Goal: Task Accomplishment & Management: Manage account settings

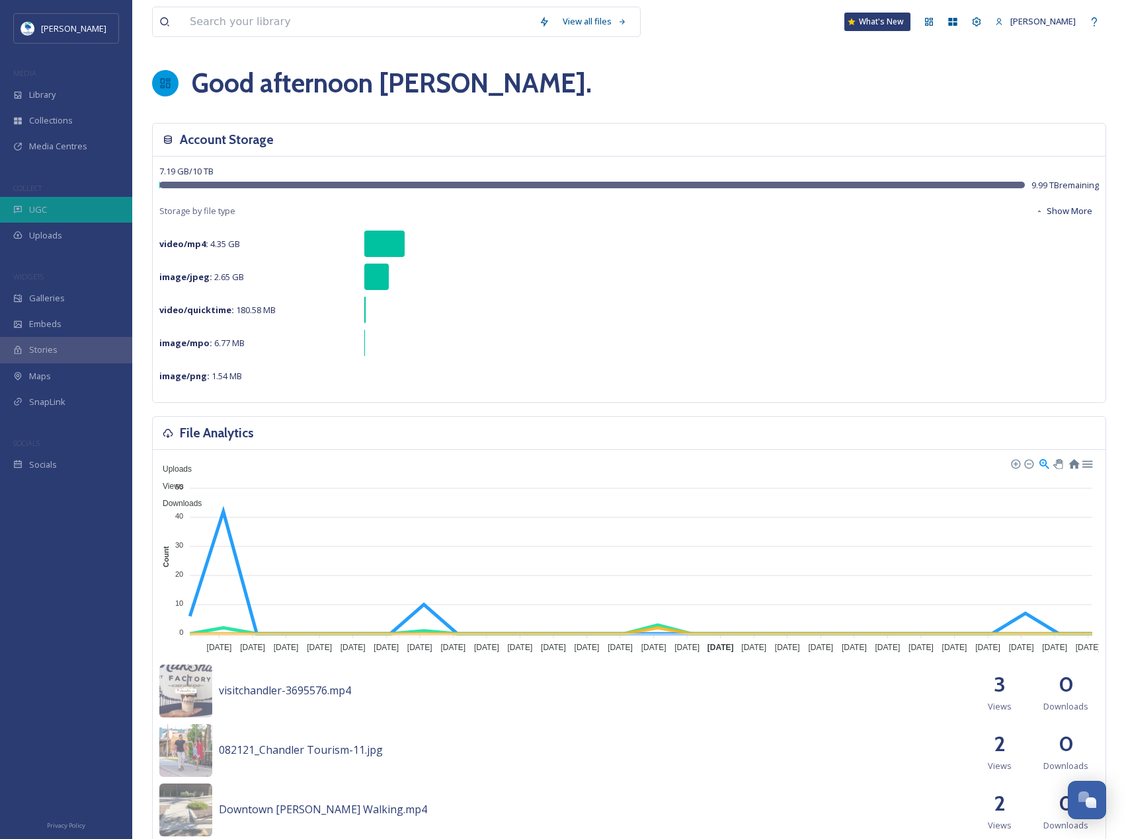
click at [78, 213] on div "UGC" at bounding box center [66, 210] width 132 height 26
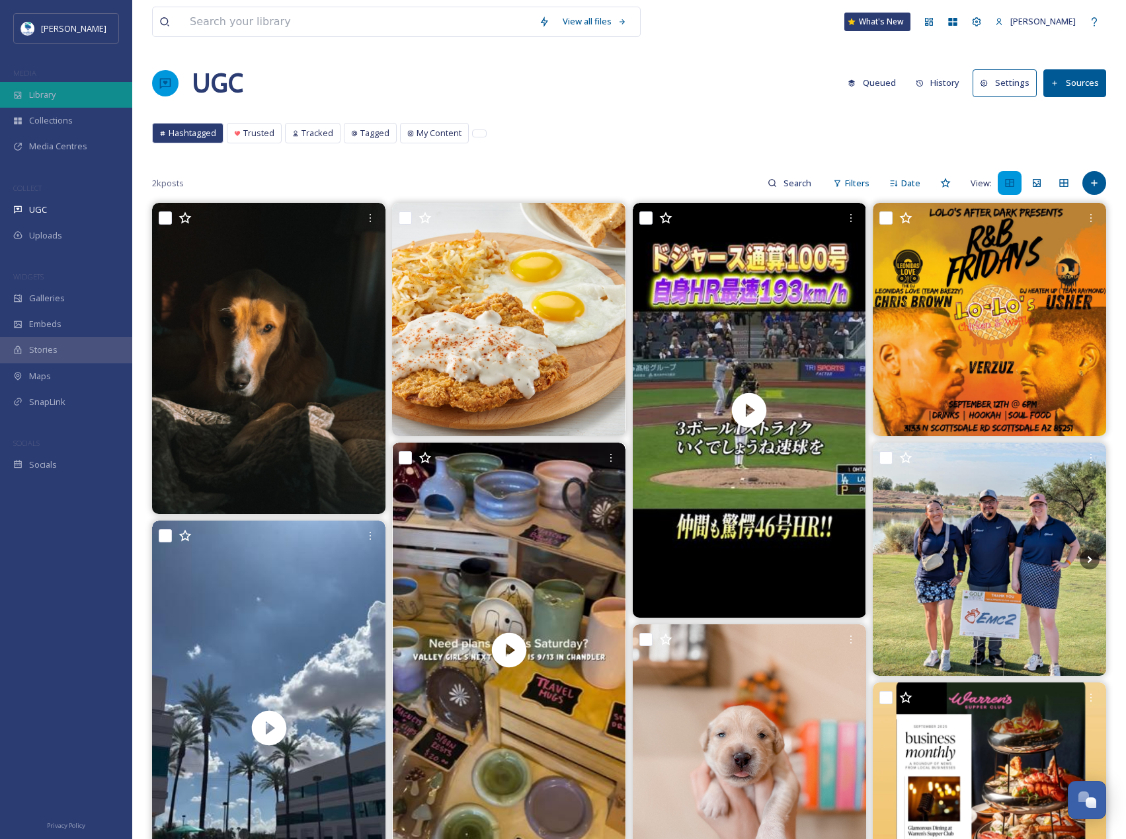
click at [98, 91] on div "Library" at bounding box center [66, 95] width 132 height 26
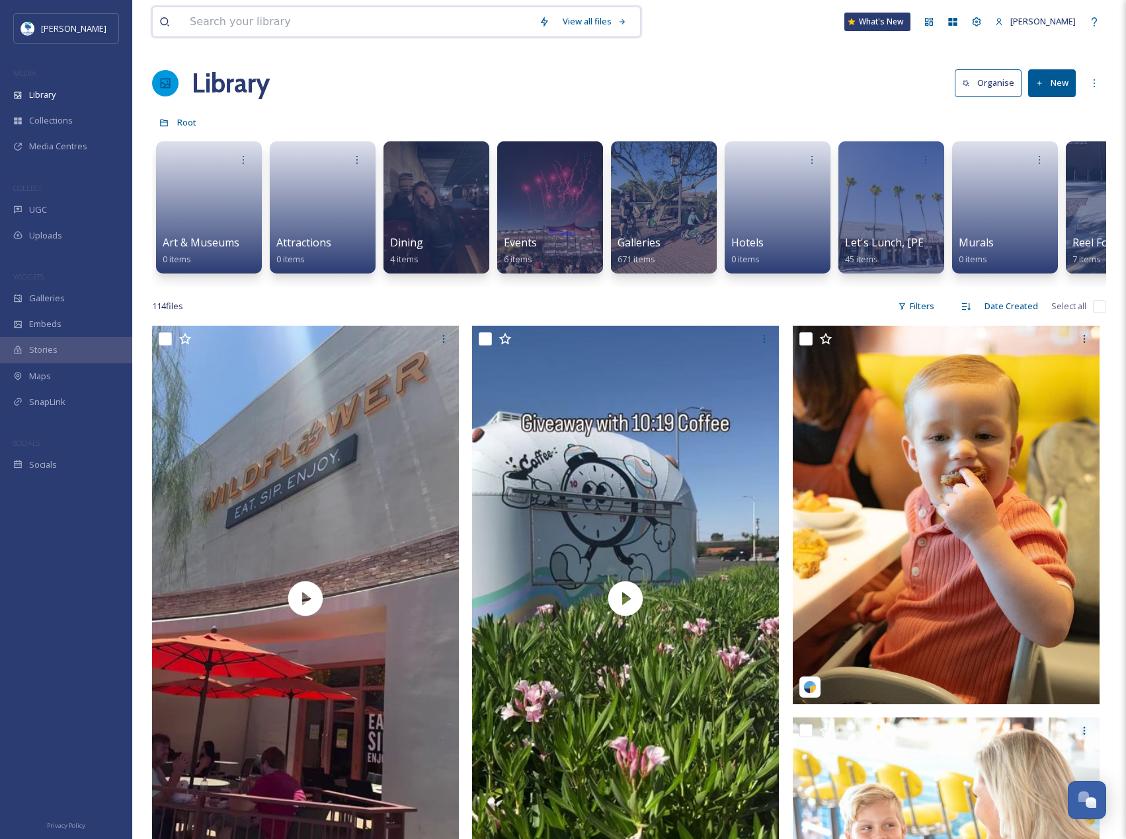
click at [395, 17] on input at bounding box center [357, 21] width 349 height 29
click at [55, 208] on div "UGC" at bounding box center [66, 210] width 132 height 26
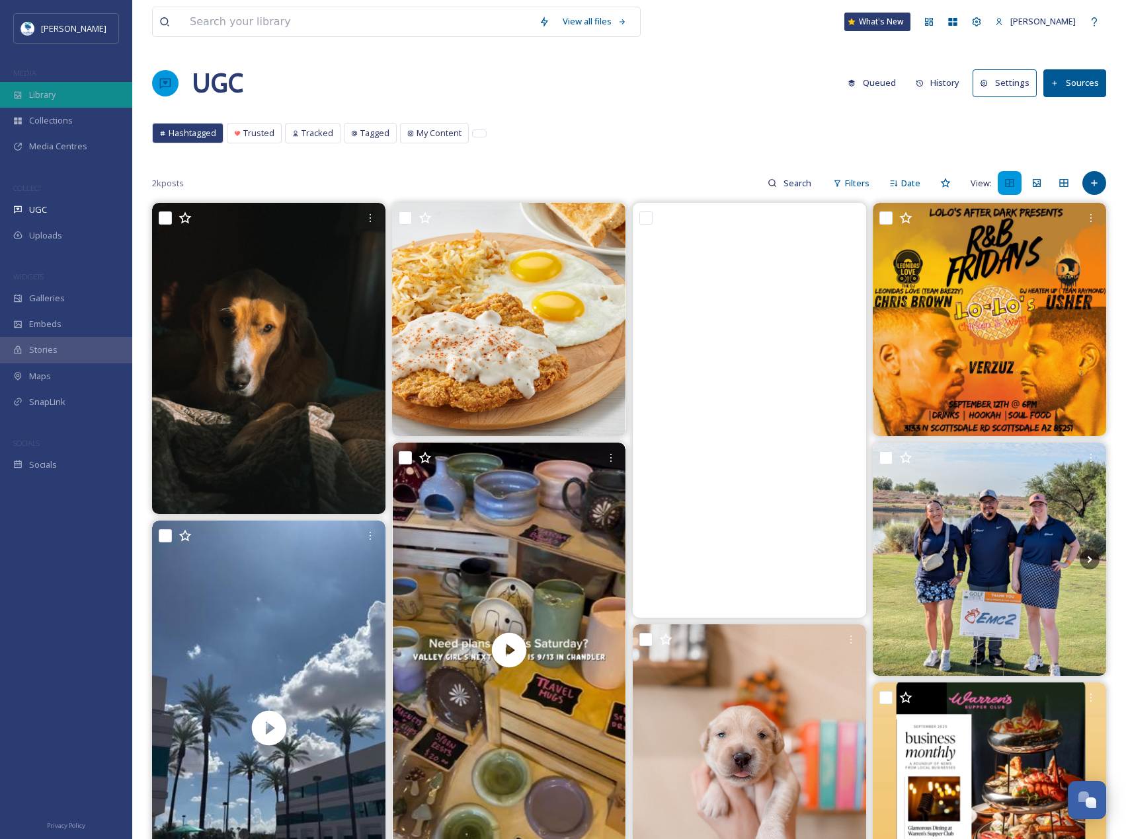
click at [91, 104] on div "Library" at bounding box center [66, 95] width 132 height 26
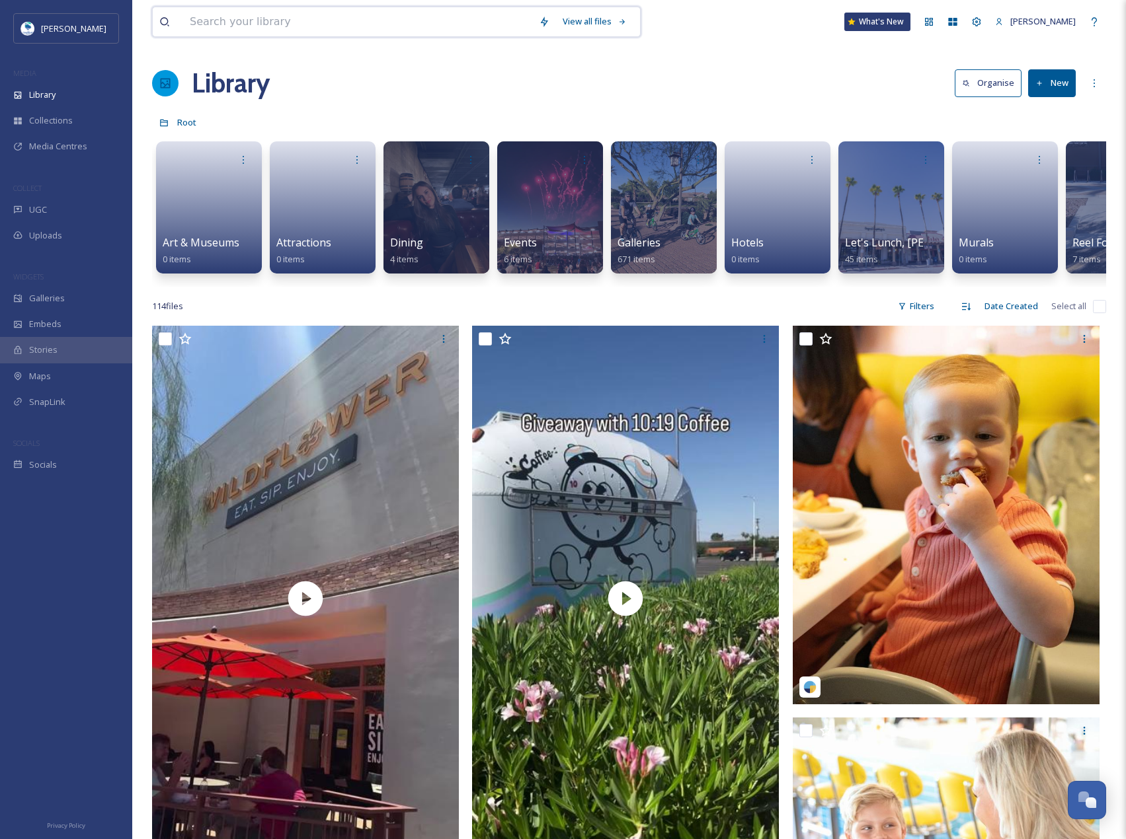
click at [397, 27] on input at bounding box center [357, 21] width 349 height 29
click at [395, 15] on input at bounding box center [357, 21] width 349 height 29
paste input "hashkitchen"
type input "hashkitchen"
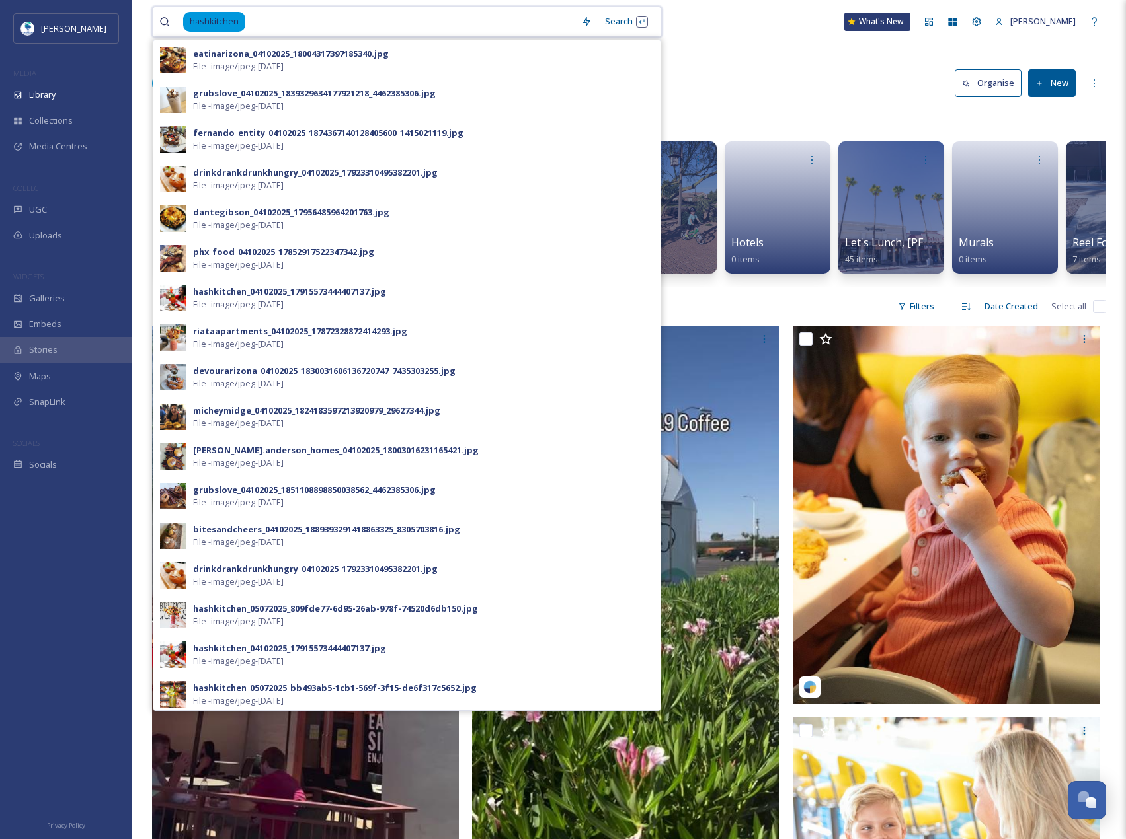
click at [268, 28] on input at bounding box center [411, 21] width 328 height 29
drag, startPoint x: 239, startPoint y: 29, endPoint x: 132, endPoint y: 26, distance: 107.8
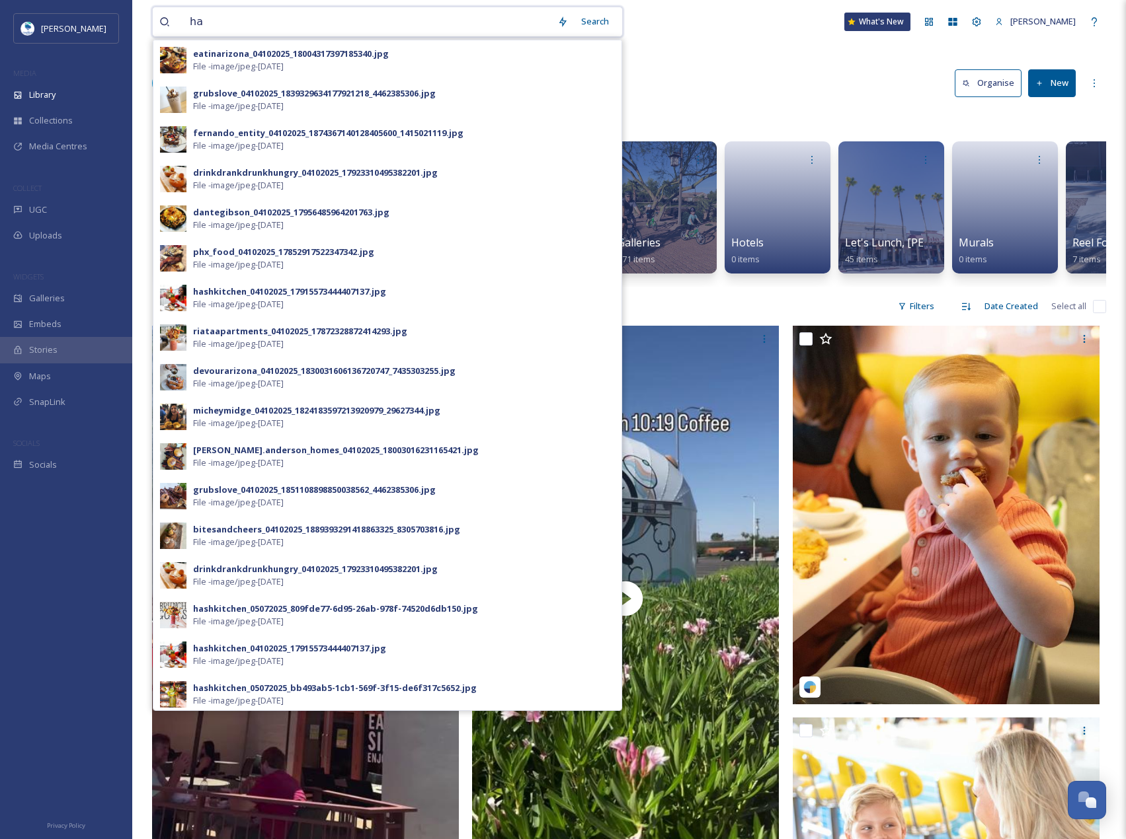
type input "h"
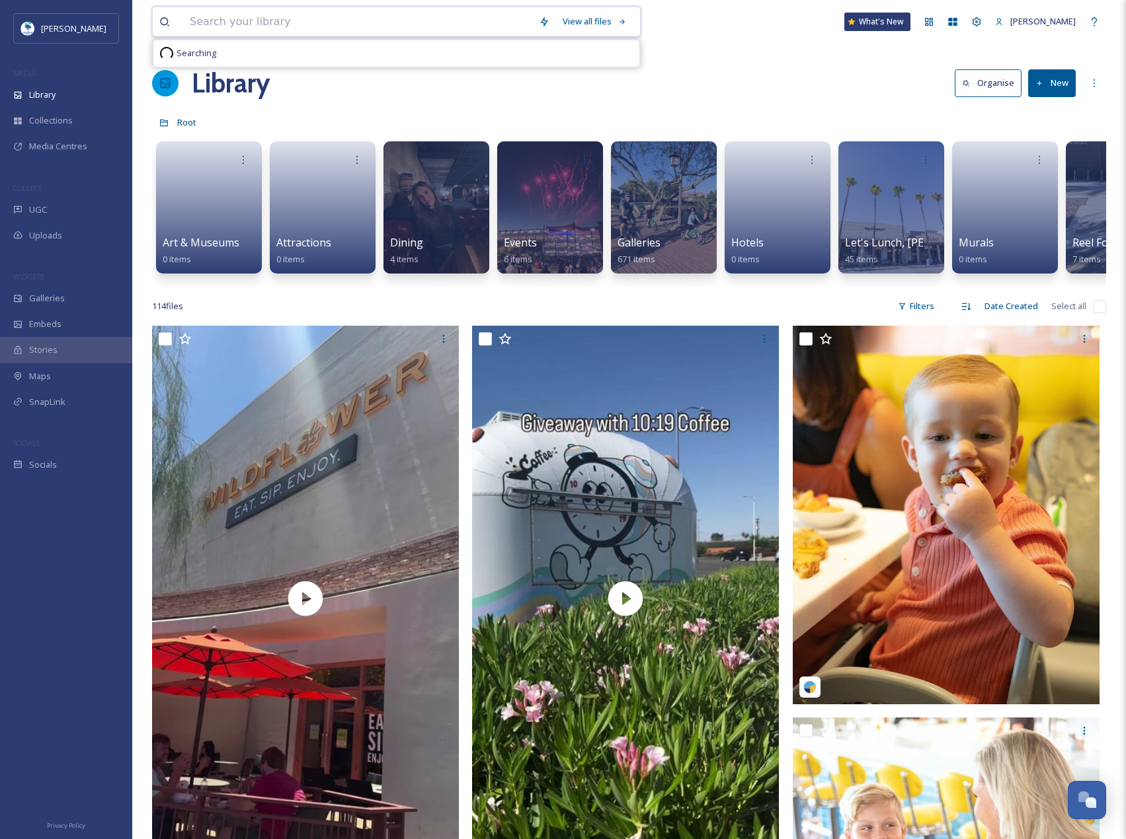
paste input "keezysellsaz22"
type input "keezysellsaz22"
click at [1065, 83] on button "New" at bounding box center [1052, 82] width 48 height 27
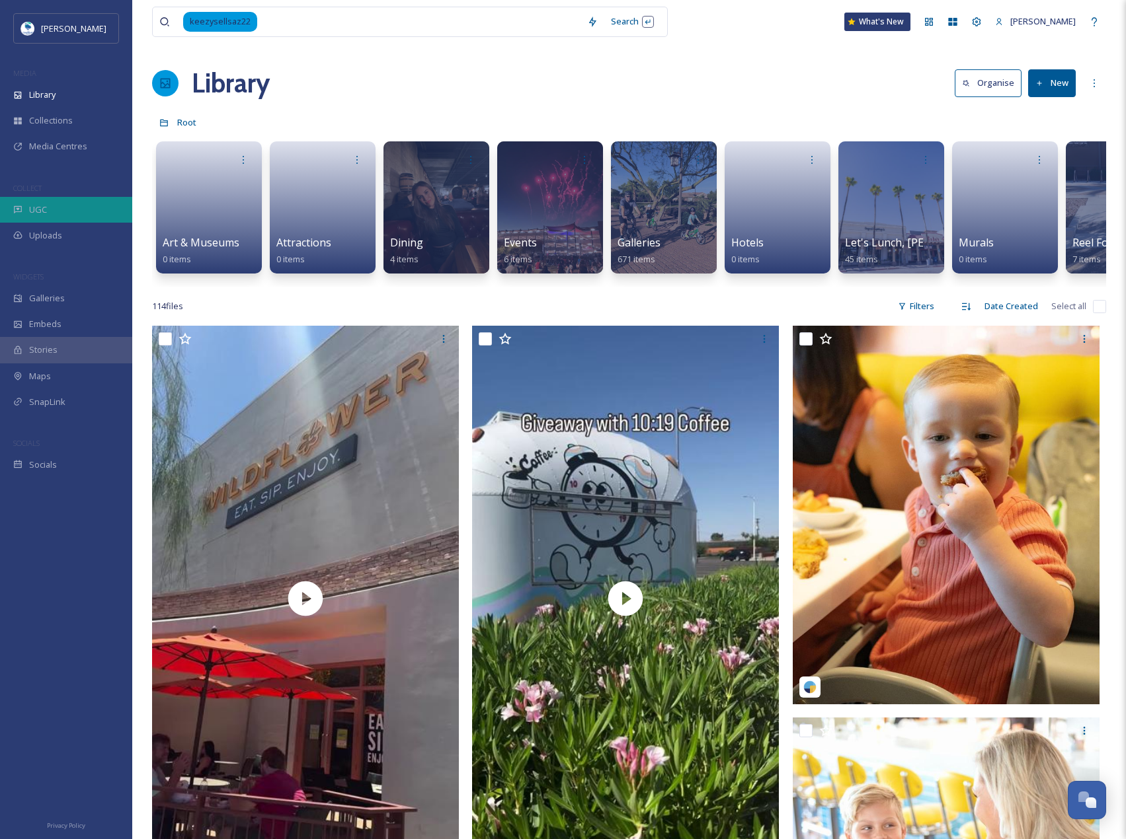
click at [71, 212] on div "UGC" at bounding box center [66, 210] width 132 height 26
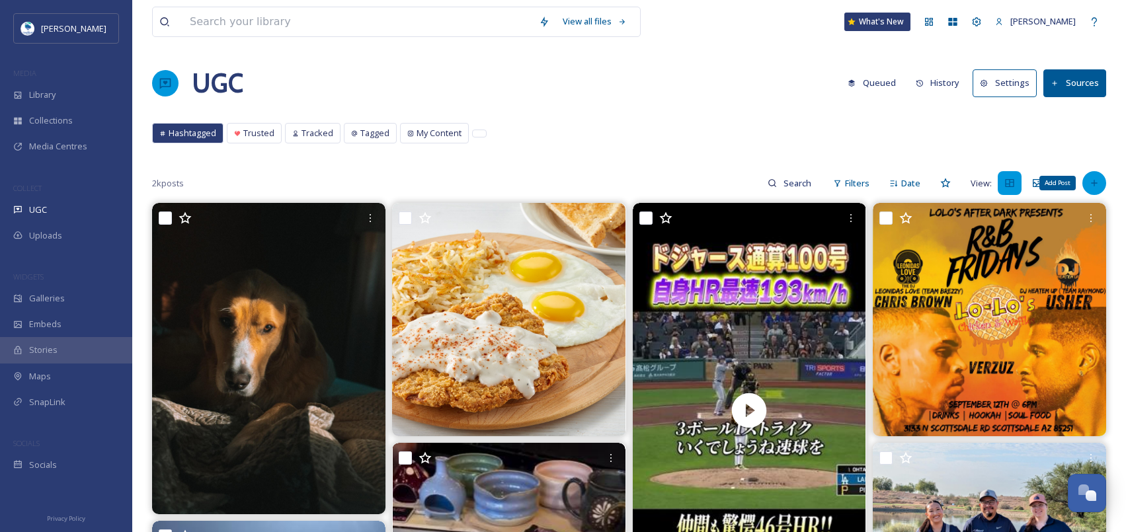
click at [1088, 186] on div "Add Post" at bounding box center [1094, 183] width 24 height 24
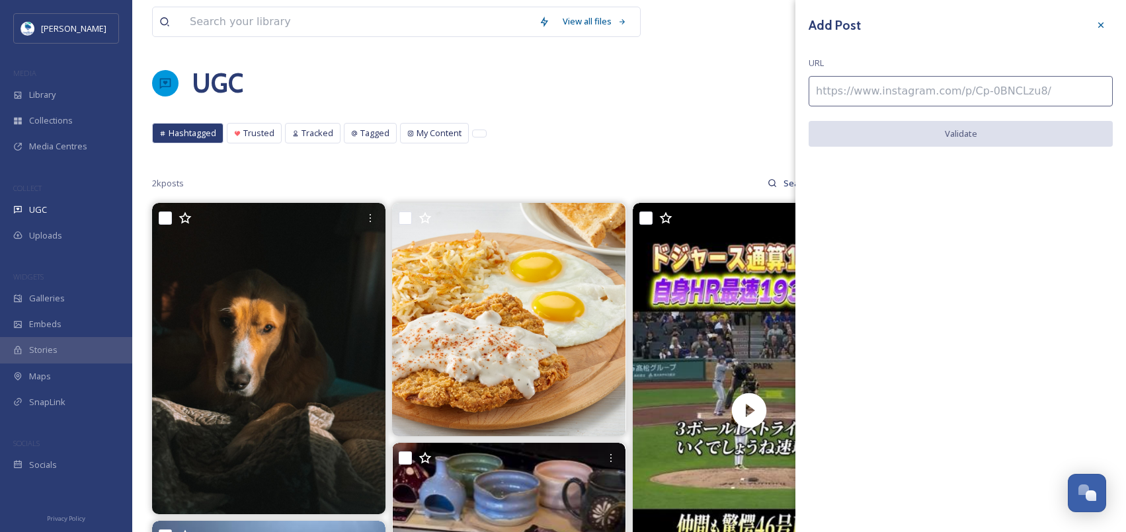
click at [989, 93] on input at bounding box center [960, 91] width 304 height 30
paste input "https://www.instagram.com/p/DN6U3Rqkl9i/"
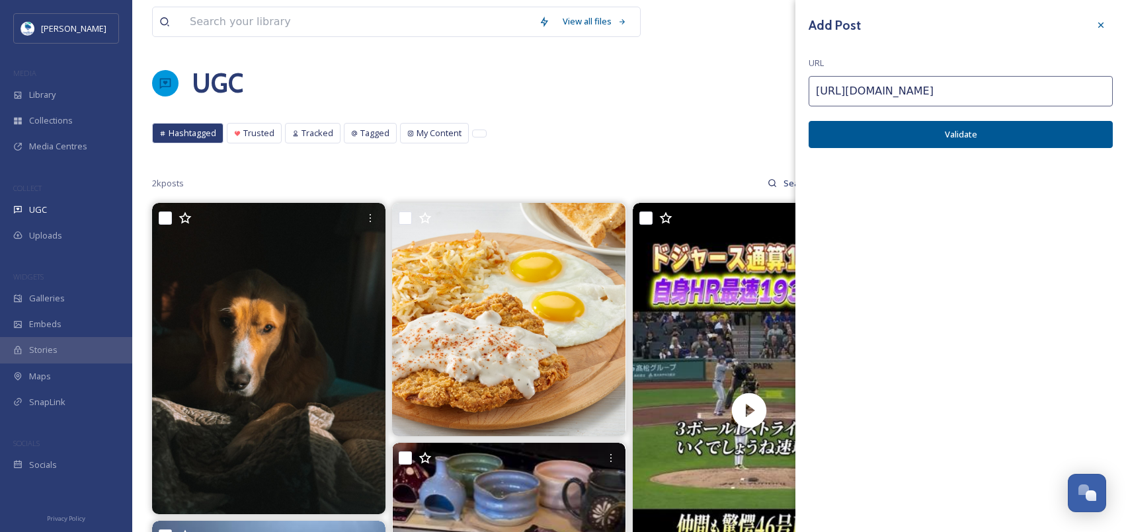
type input "https://www.instagram.com/p/DN6U3Rqkl9i/"
click at [1039, 141] on button "Validate" at bounding box center [960, 134] width 304 height 27
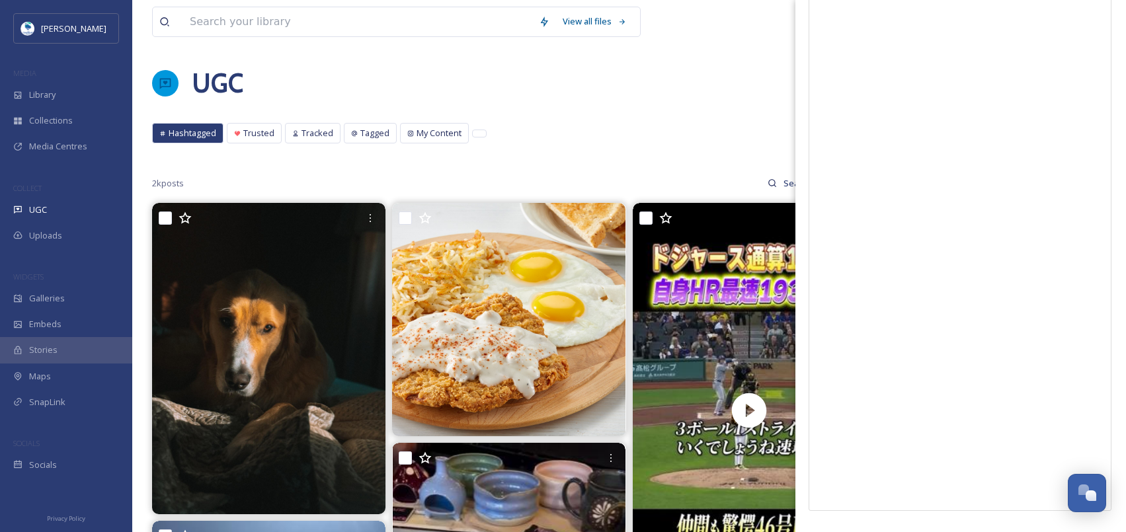
scroll to position [38, 0]
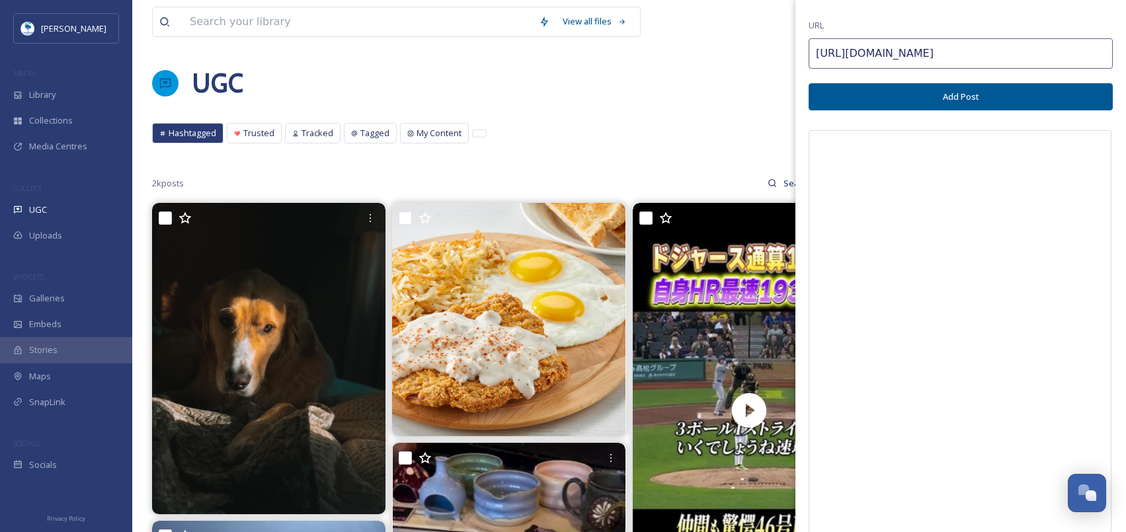
click at [989, 97] on button "Add Post" at bounding box center [960, 96] width 304 height 27
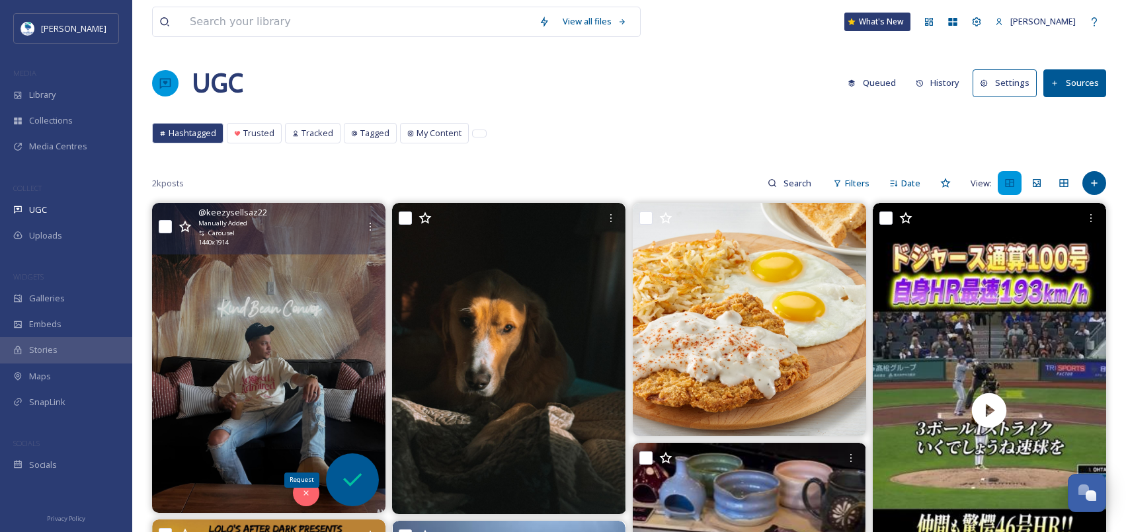
click at [349, 488] on icon at bounding box center [352, 480] width 26 height 26
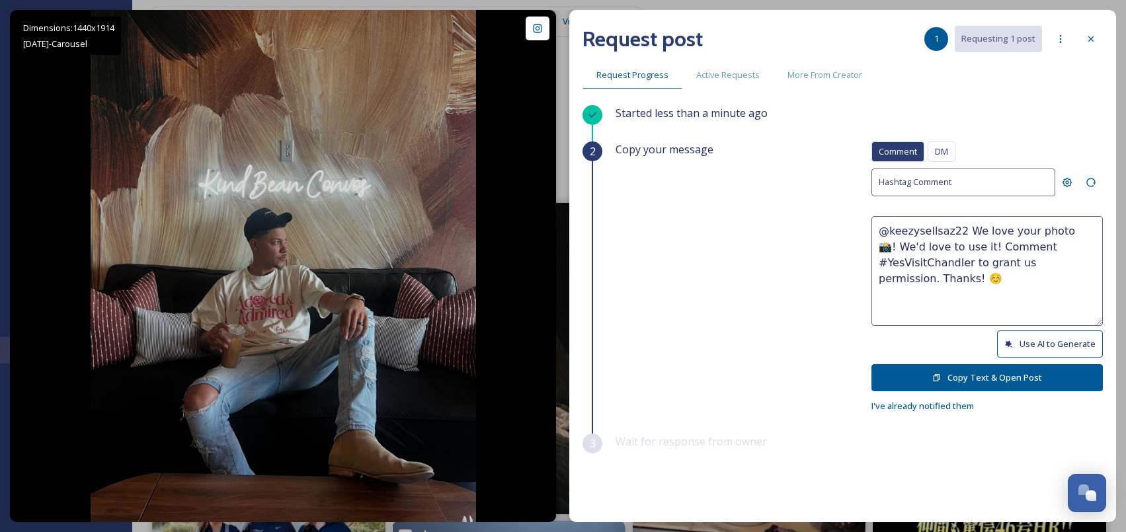
drag, startPoint x: 962, startPoint y: 251, endPoint x: 1009, endPoint y: 290, distance: 61.0
click at [1009, 290] on textarea "@keezysellsaz22 We love your photo 📸! We'd love to use it! Comment #YesVisitCha…" at bounding box center [986, 271] width 231 height 110
paste textarea "Would it be okay to use this photo with credit? Thanks! 😄"
type textarea "@keezysellsaz22 We love your photo 📸! We'd love to use it! Would it be okay to …"
click at [998, 384] on button "Copy Text & Open Post" at bounding box center [986, 377] width 231 height 27
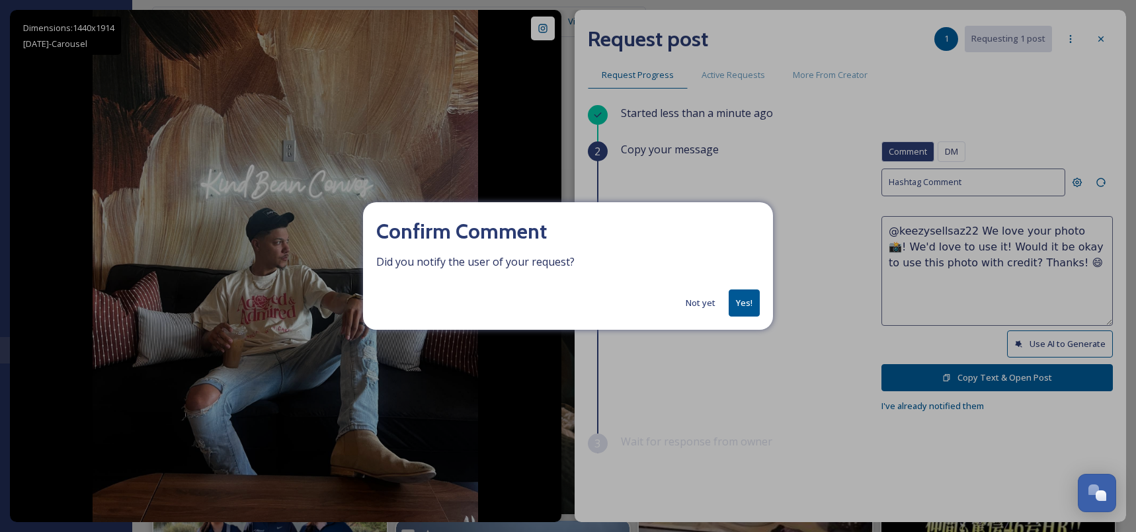
click at [750, 301] on button "Yes!" at bounding box center [743, 303] width 31 height 27
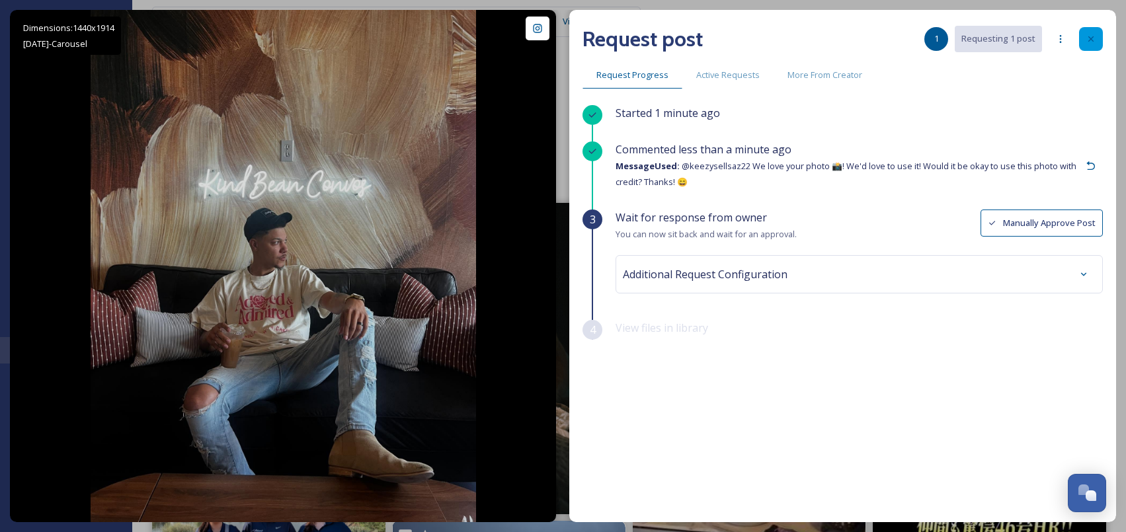
click at [1089, 30] on div at bounding box center [1091, 39] width 24 height 24
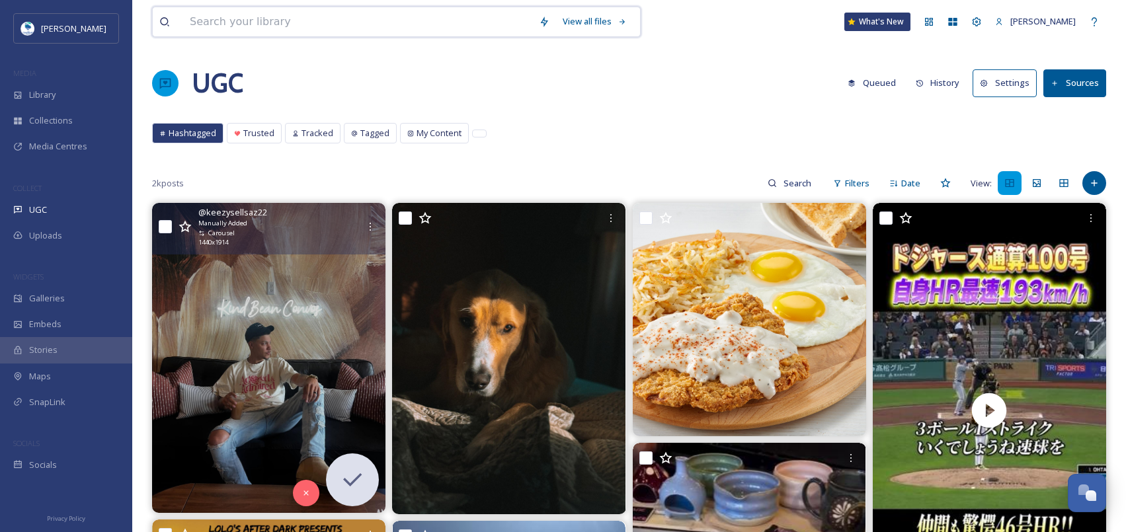
click at [290, 20] on input at bounding box center [357, 21] width 349 height 29
click at [1105, 192] on div "2k posts Filters Date View:" at bounding box center [629, 183] width 954 height 26
click at [1099, 186] on icon at bounding box center [1094, 183] width 11 height 11
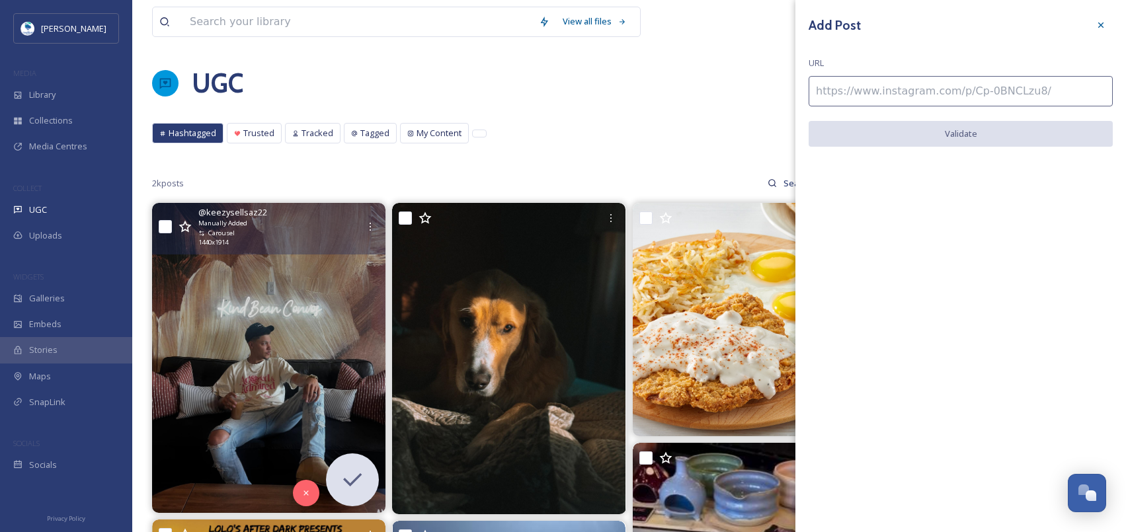
click at [1009, 100] on input at bounding box center [960, 91] width 304 height 30
paste input "https://www.instagram.com/p/DLBDK8xhuCJ/"
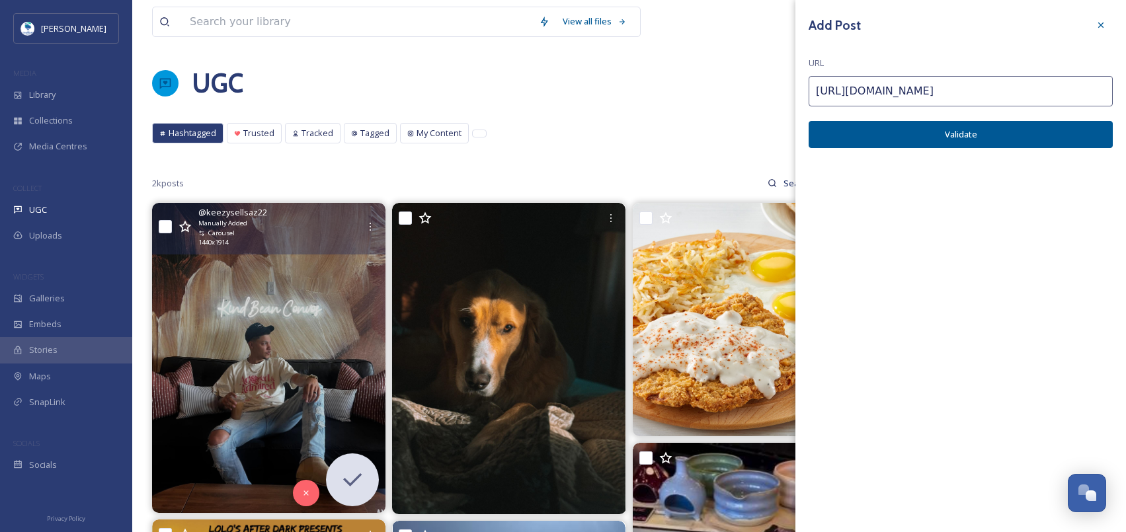
type input "https://www.instagram.com/p/DLBDK8xhuCJ/"
click at [1034, 143] on button "Validate" at bounding box center [960, 134] width 304 height 27
click at [1037, 137] on button "Add Post" at bounding box center [960, 134] width 304 height 27
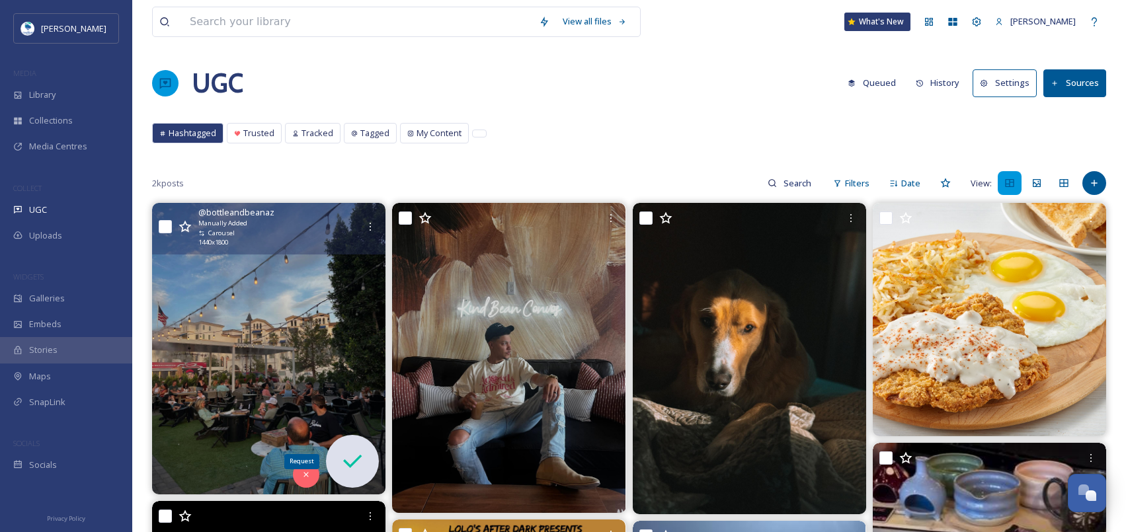
click at [358, 457] on icon at bounding box center [352, 461] width 19 height 13
click at [364, 450] on icon at bounding box center [352, 461] width 26 height 26
click at [355, 471] on icon at bounding box center [352, 461] width 26 height 26
click at [351, 319] on img at bounding box center [268, 348] width 233 height 291
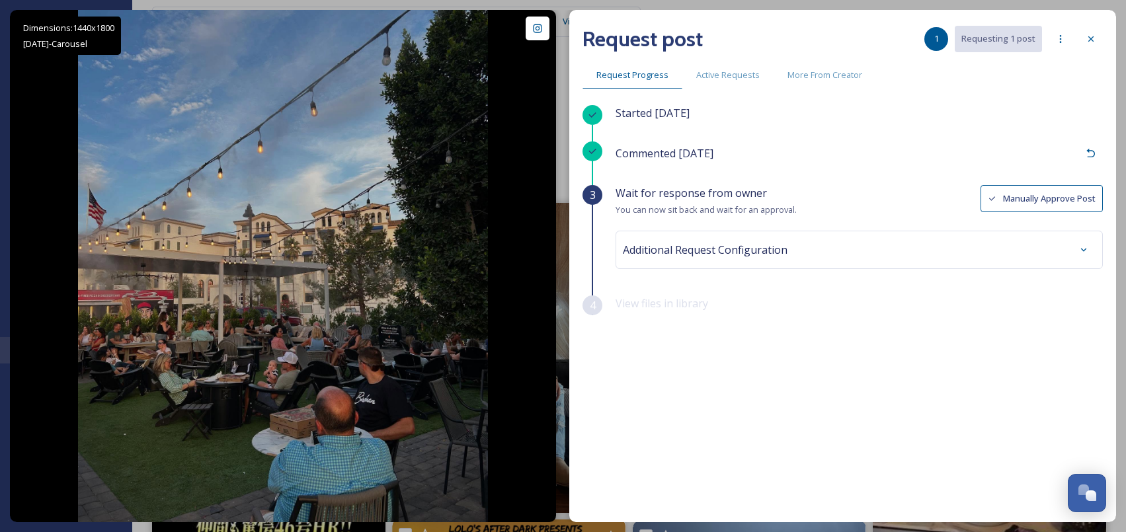
click at [596, 155] on icon at bounding box center [592, 151] width 11 height 11
click at [662, 159] on span "Commented 2 days ago" at bounding box center [664, 153] width 98 height 15
click at [937, 33] on span "1" at bounding box center [936, 38] width 5 height 13
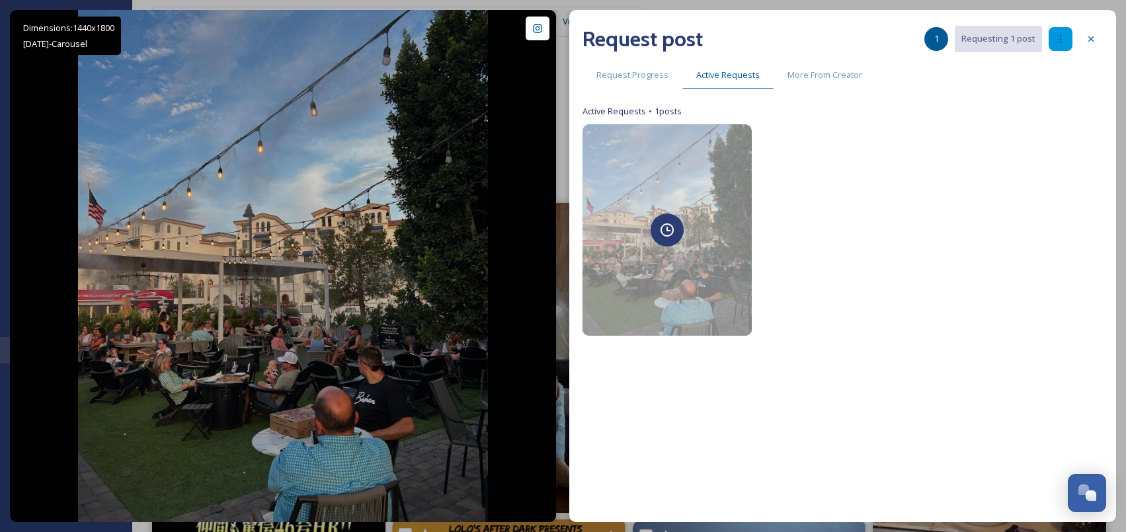
click at [1050, 44] on div at bounding box center [1060, 39] width 24 height 24
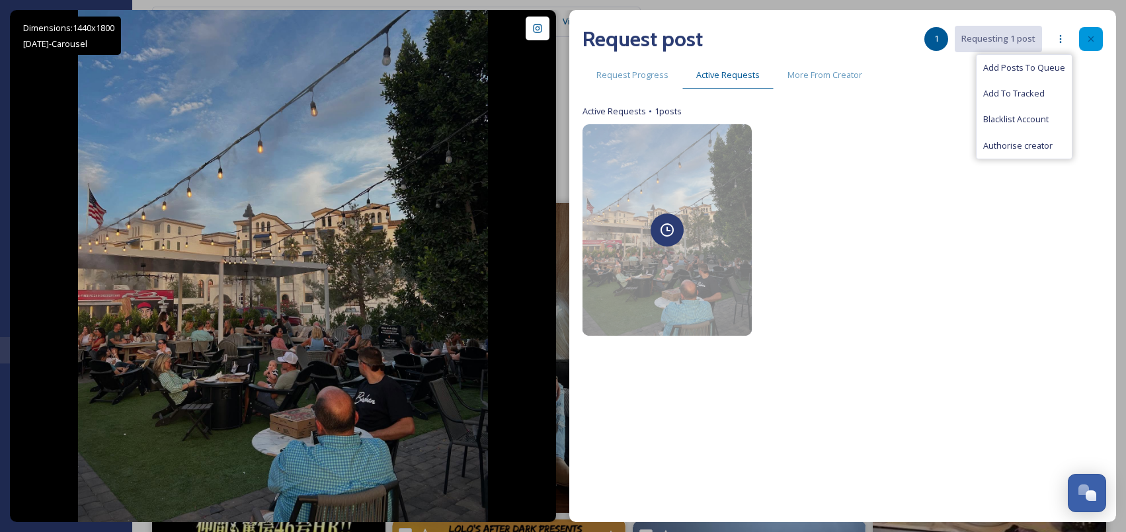
click at [1098, 39] on div at bounding box center [1091, 39] width 24 height 24
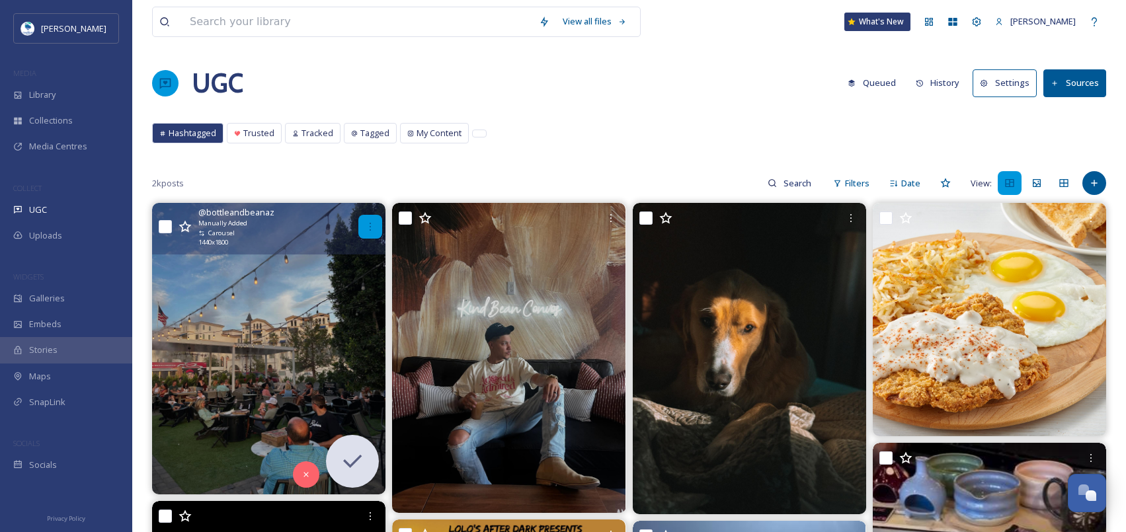
click at [378, 215] on div at bounding box center [370, 227] width 24 height 24
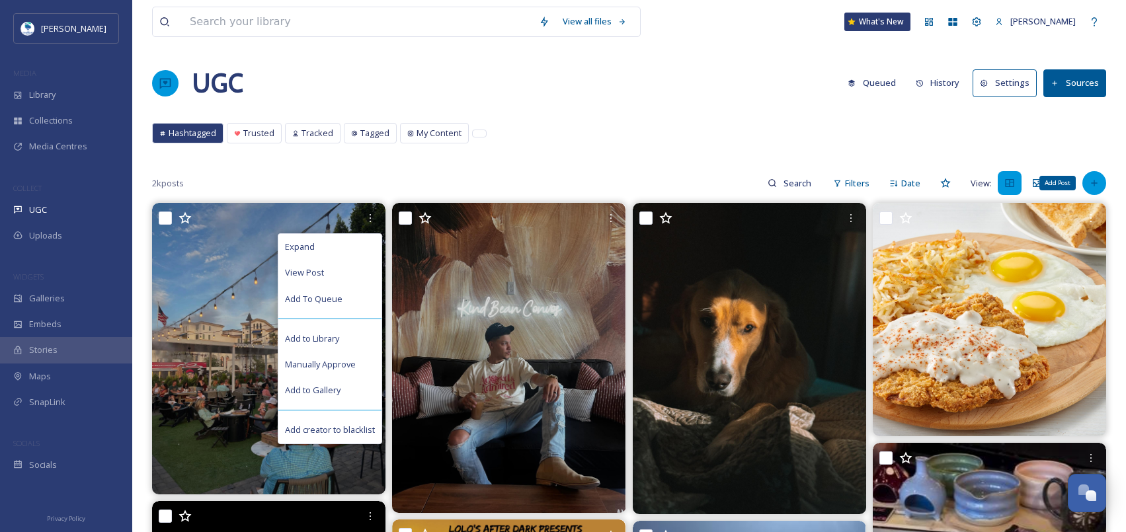
click at [1100, 181] on div "Add Post" at bounding box center [1094, 183] width 24 height 24
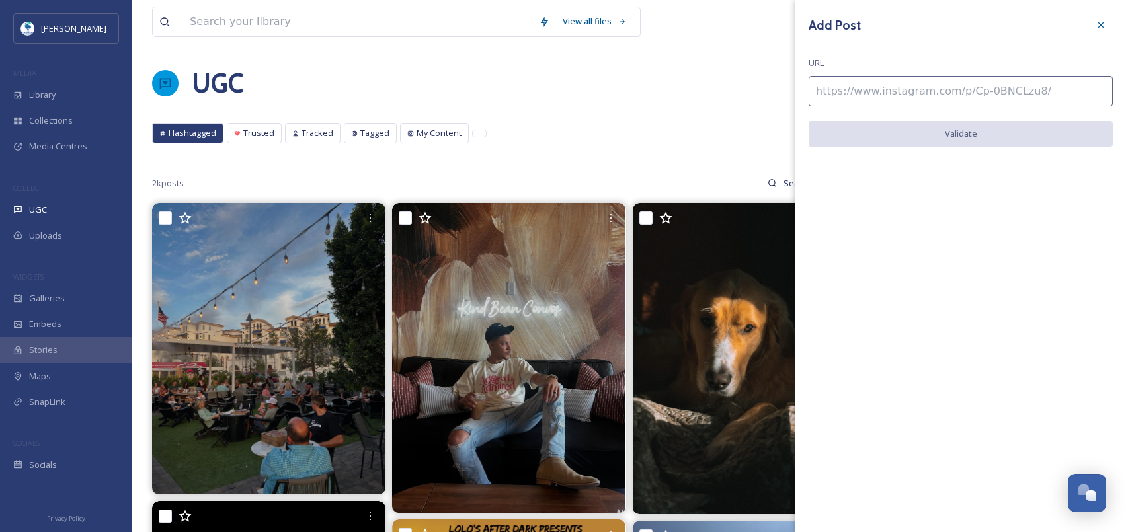
click at [952, 81] on input at bounding box center [960, 91] width 304 height 30
paste input "Would it be okay to use this photo with credit"
type input "Would it be okay to use this photo with credit"
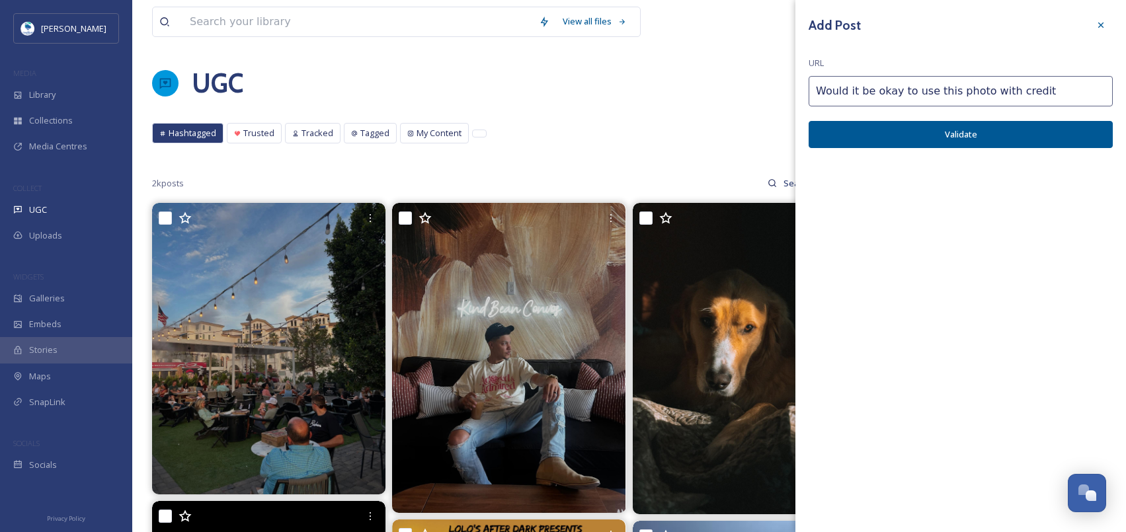
drag, startPoint x: 1032, startPoint y: 93, endPoint x: 685, endPoint y: 91, distance: 347.7
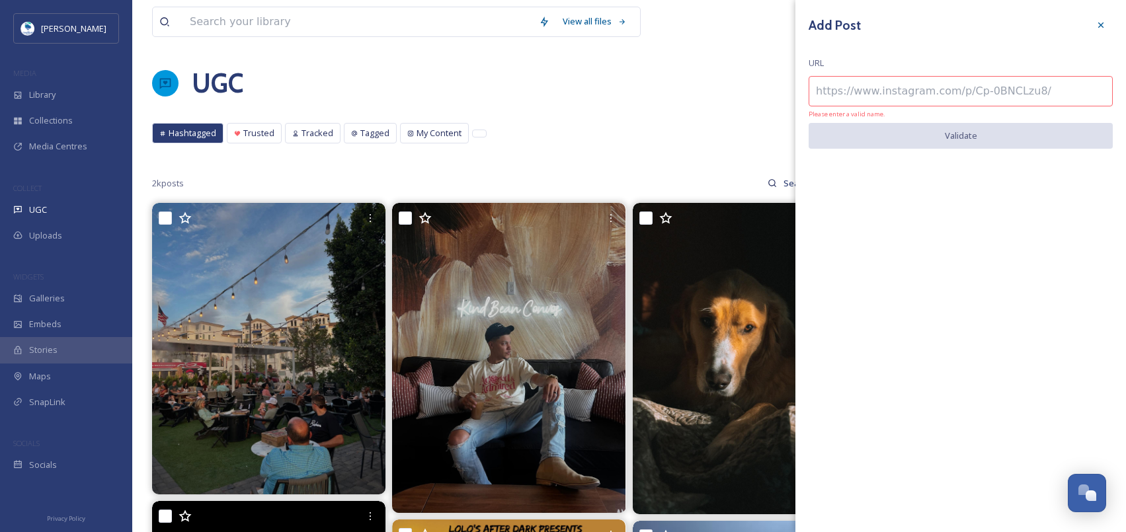
click at [963, 82] on input at bounding box center [960, 91] width 304 height 30
paste input "https://www.instagram.com/p/DLBDK8xhuCJ/"
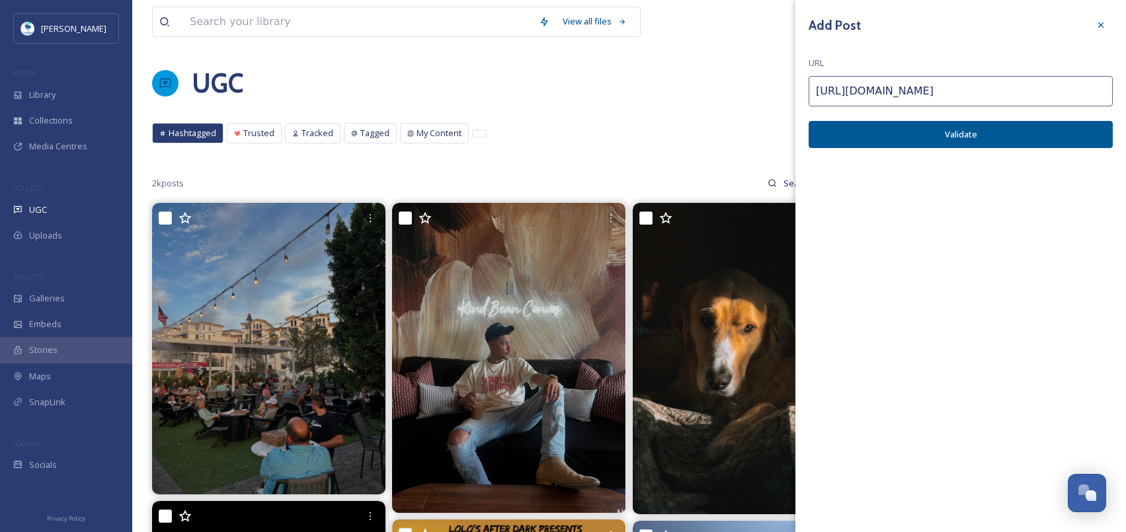
type input "https://www.instagram.com/p/DLBDK8xhuCJ/"
click at [1087, 132] on button "Validate" at bounding box center [960, 134] width 304 height 27
click at [1032, 140] on button "Add Post" at bounding box center [960, 134] width 304 height 27
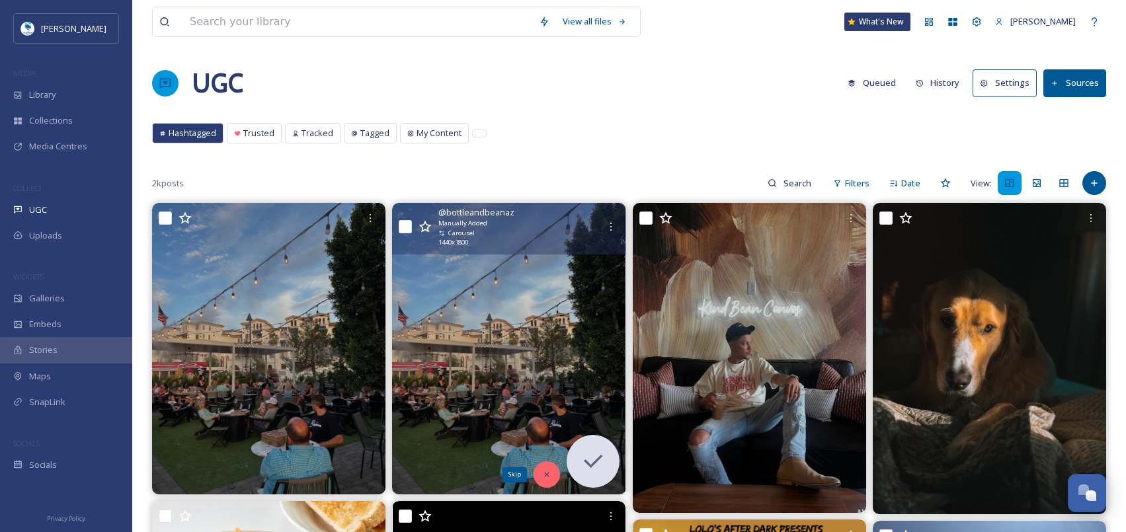
click at [550, 474] on icon at bounding box center [546, 474] width 9 height 9
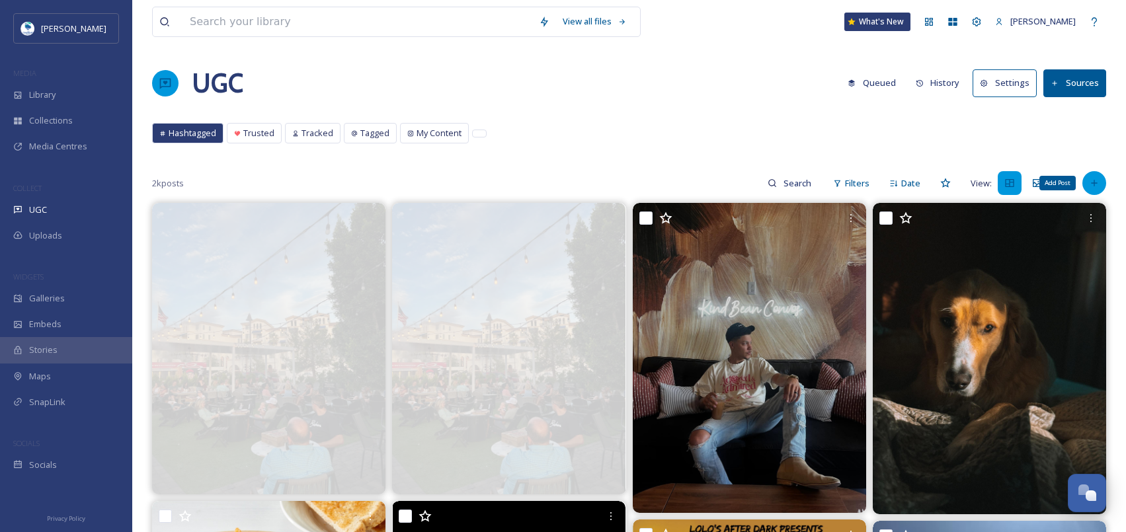
click at [1085, 188] on div "Add Post" at bounding box center [1094, 183] width 24 height 24
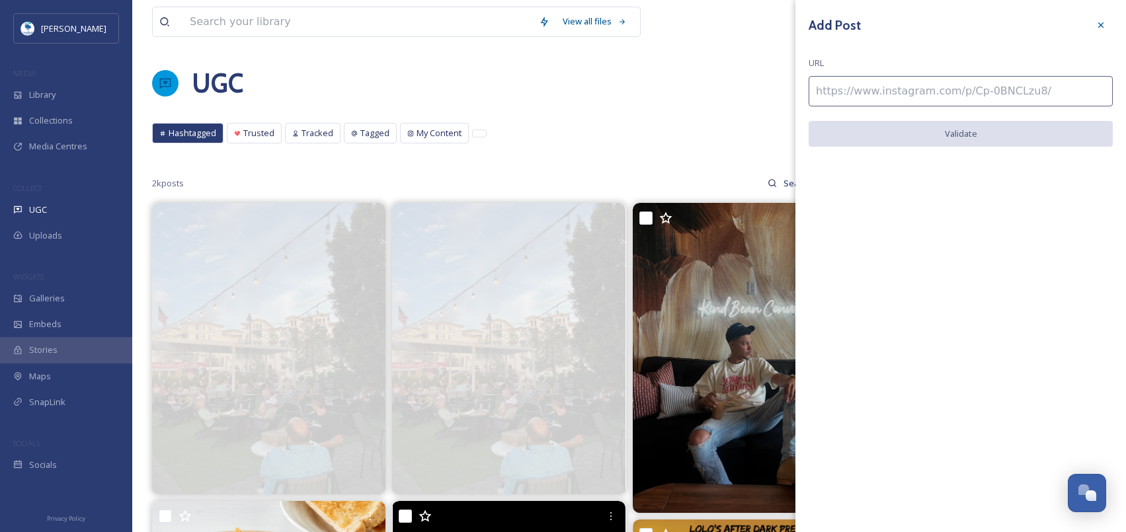
click at [917, 83] on input at bounding box center [960, 91] width 304 height 30
paste input "https://www.instagram.com/p/DLBDK8xhuCJ/"
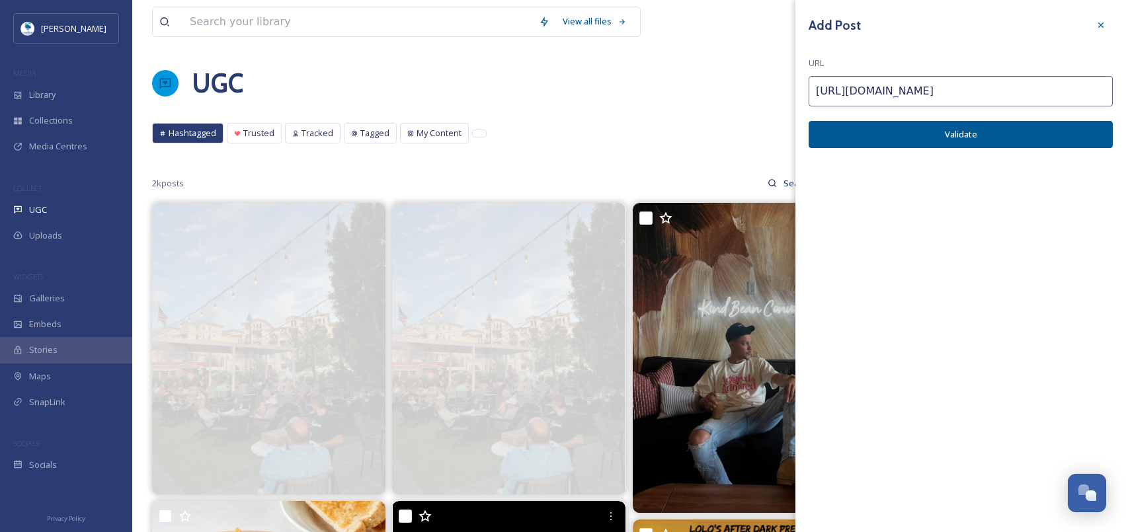
type input "https://www.instagram.com/p/DLBDK8xhuCJ/"
click at [869, 139] on button "Validate" at bounding box center [960, 134] width 304 height 27
click at [884, 139] on button "Add Post" at bounding box center [960, 134] width 304 height 27
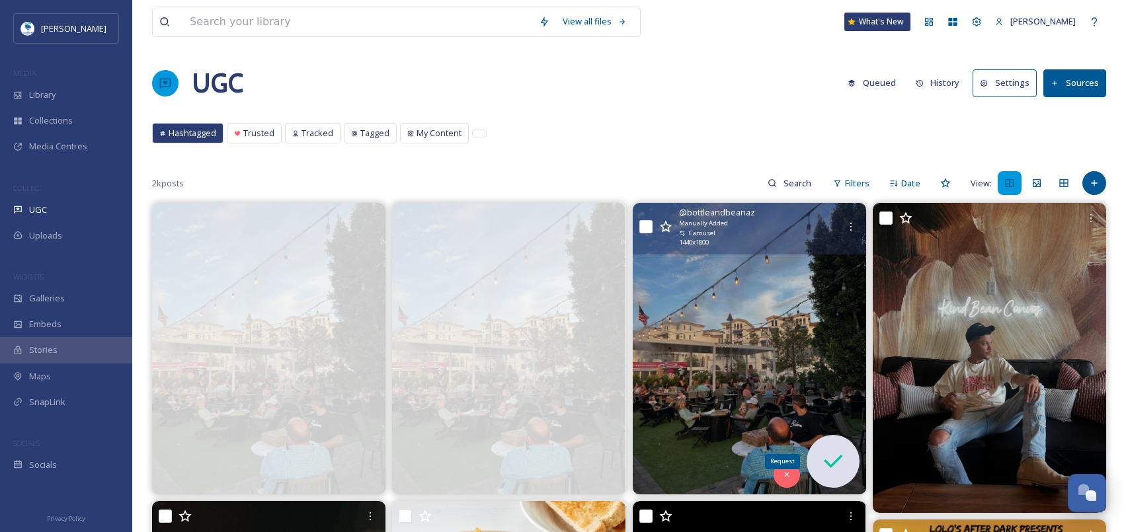
click at [824, 469] on icon at bounding box center [833, 461] width 26 height 26
click at [825, 460] on icon at bounding box center [833, 461] width 19 height 13
click at [798, 345] on img at bounding box center [749, 348] width 233 height 291
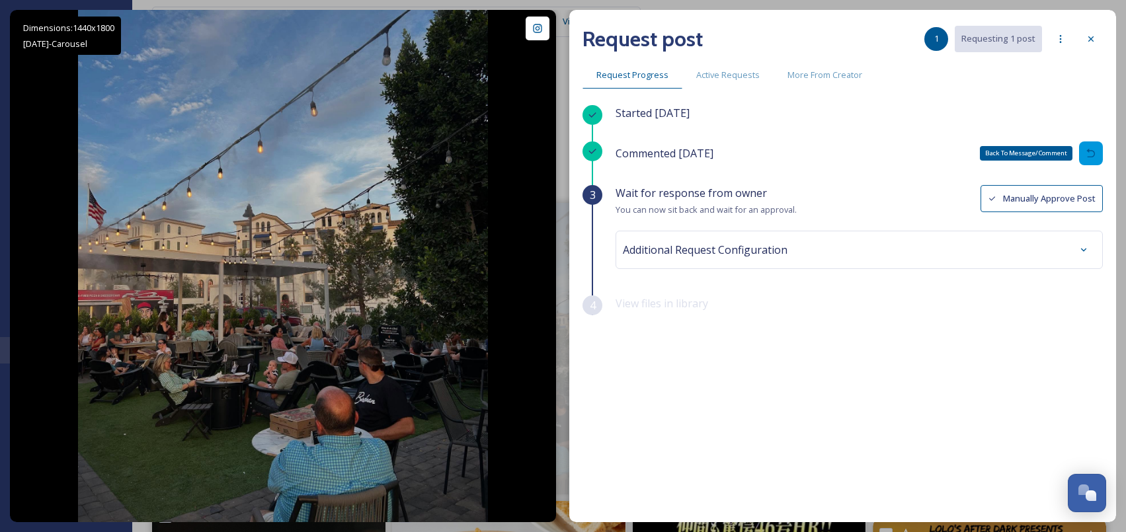
click at [1093, 151] on icon at bounding box center [1090, 153] width 9 height 9
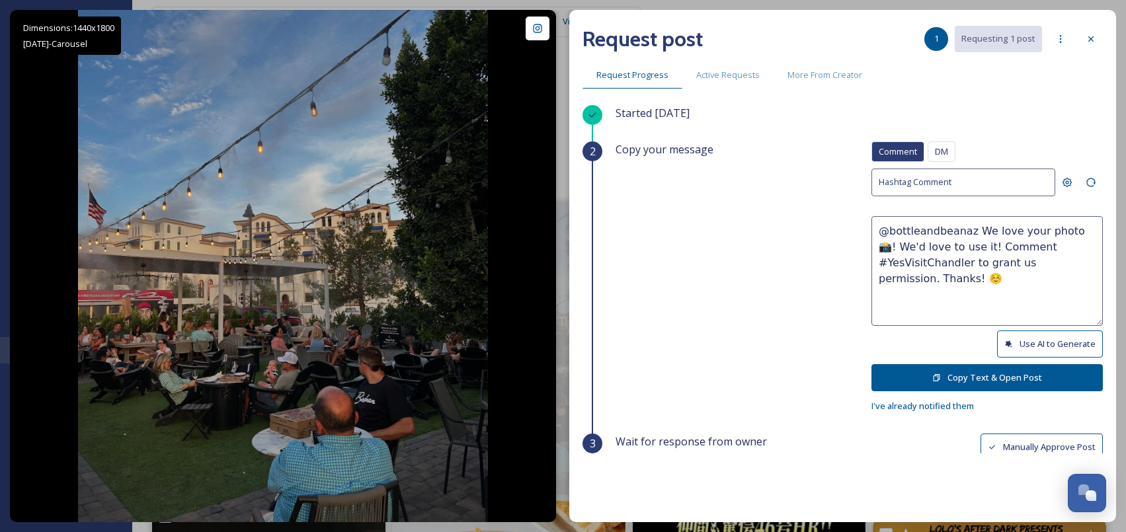
drag, startPoint x: 958, startPoint y: 276, endPoint x: 962, endPoint y: 241, distance: 34.5
click at [962, 241] on textarea "@bottleandbeanaz We love your photo 📸! We'd love to use it! Comment #YesVisitCh…" at bounding box center [986, 271] width 231 height 110
paste textarea "Would it be okay to use this photo with credit? Thanks! 😄"
type textarea "@bottleandbeanaz We love your photo 📸! We'd love to use it! Would it be okay to…"
click at [1007, 381] on button "Copy Text & Open Post" at bounding box center [986, 377] width 231 height 27
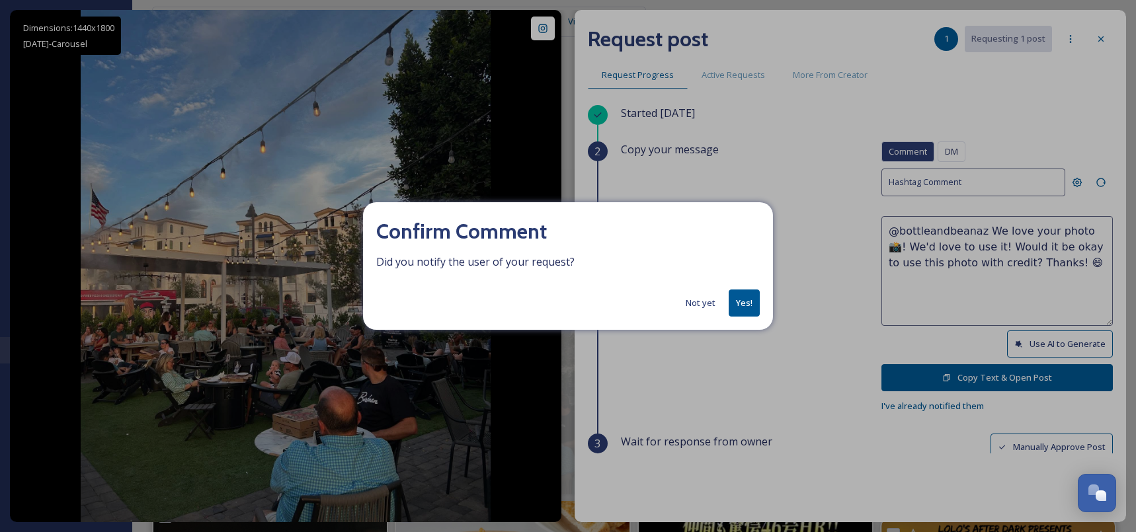
click at [743, 300] on button "Yes!" at bounding box center [743, 303] width 31 height 27
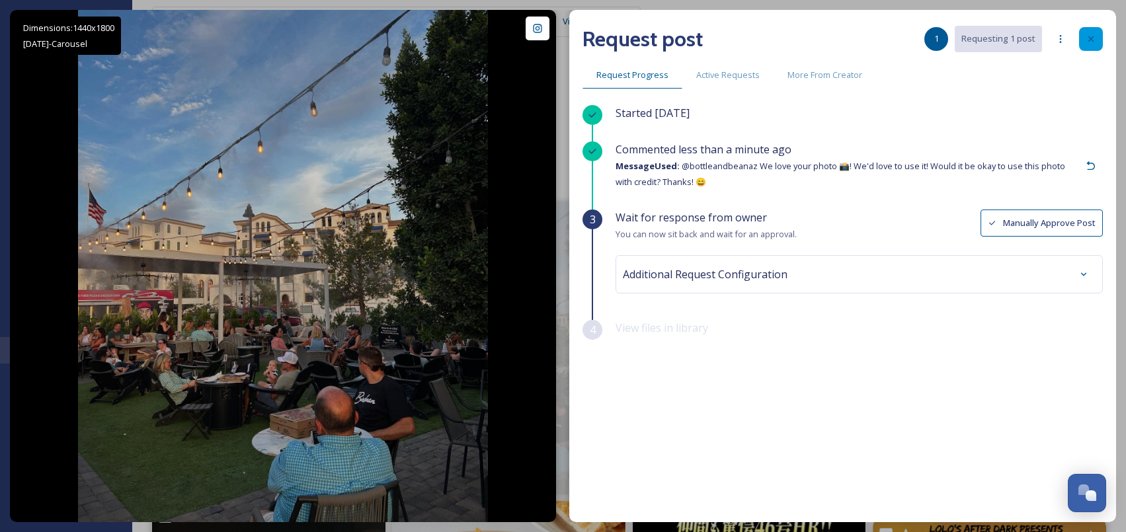
click at [1095, 46] on div at bounding box center [1091, 39] width 24 height 24
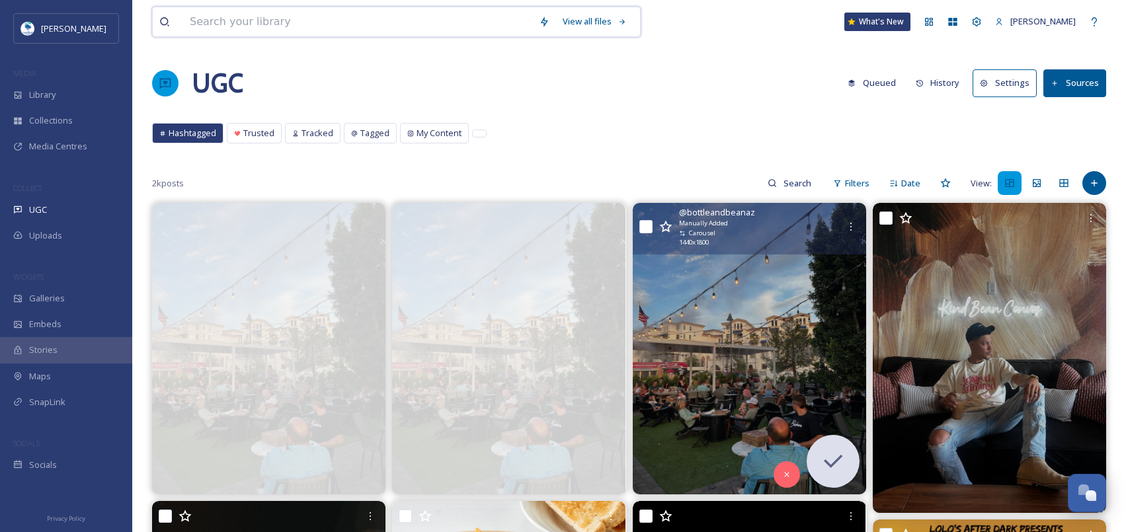
click at [266, 30] on input at bounding box center [357, 21] width 349 height 29
click at [1091, 190] on div "Add Post" at bounding box center [1094, 183] width 24 height 24
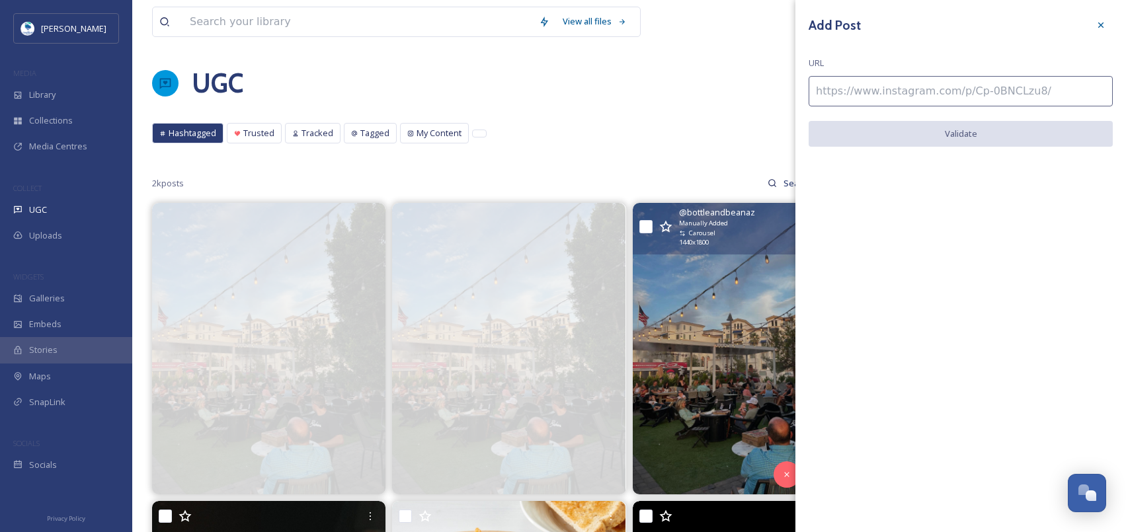
click at [947, 97] on input at bounding box center [960, 91] width 304 height 30
paste input "https://www.instagram.com/p/DNOfzl9pouI/"
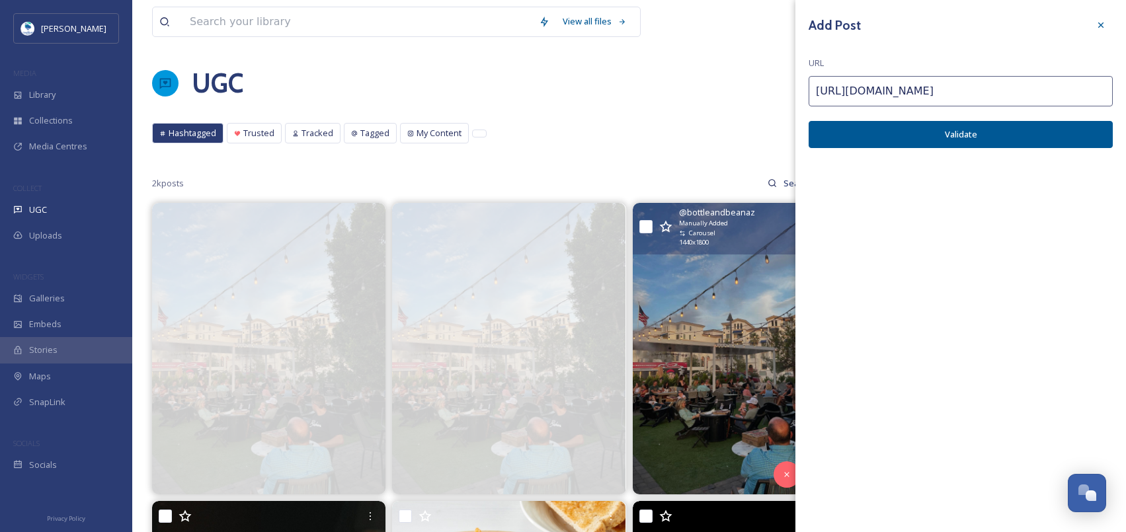
type input "https://www.instagram.com/p/DNOfzl9pouI/"
click at [1004, 138] on button "Validate" at bounding box center [960, 134] width 304 height 27
click at [1004, 138] on button "Add Post" at bounding box center [960, 134] width 304 height 27
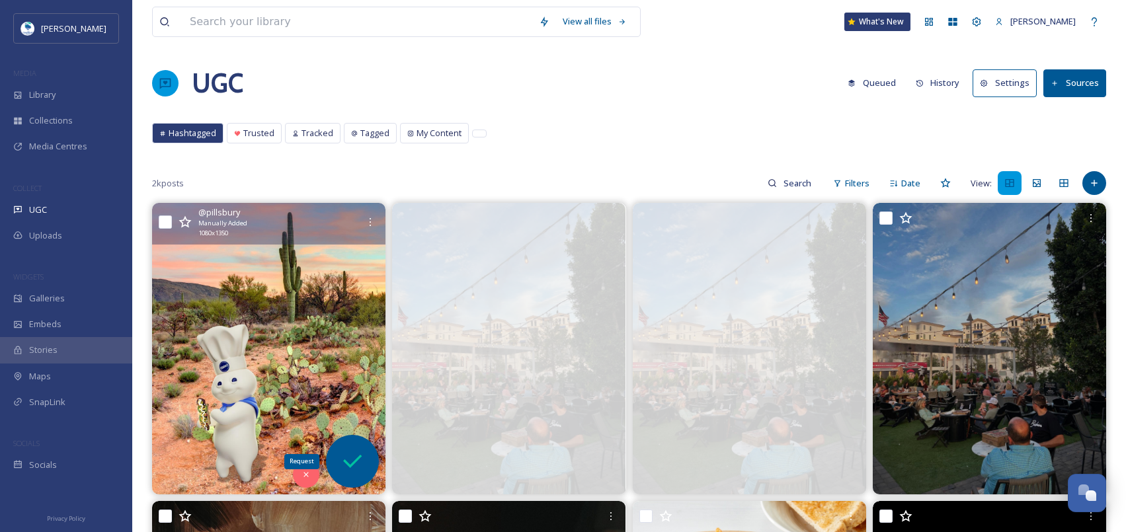
click at [367, 471] on div "Request" at bounding box center [352, 461] width 53 height 53
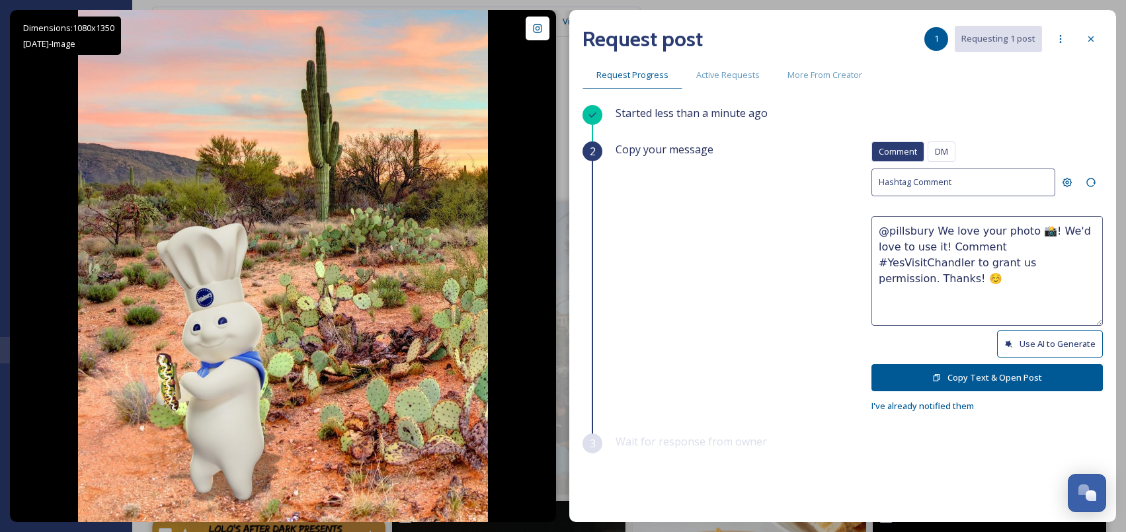
click at [1038, 348] on button "Use AI to Generate" at bounding box center [1050, 343] width 106 height 27
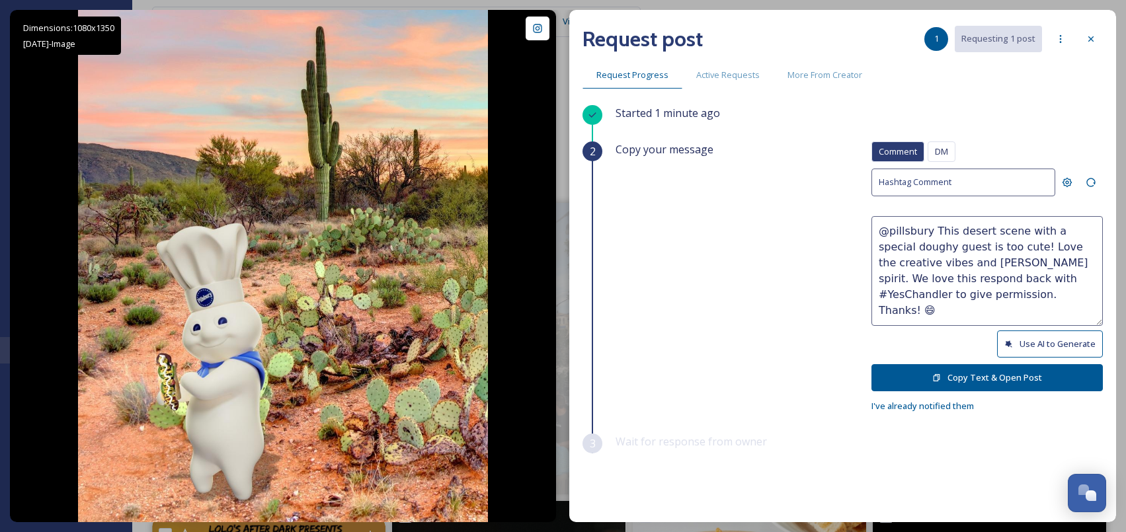
drag, startPoint x: 922, startPoint y: 227, endPoint x: 1021, endPoint y: 301, distance: 122.8
click at [1021, 301] on textarea "@pillsbury This desert scene with a special doughy guest is too cute! Love the …" at bounding box center [986, 271] width 231 height 110
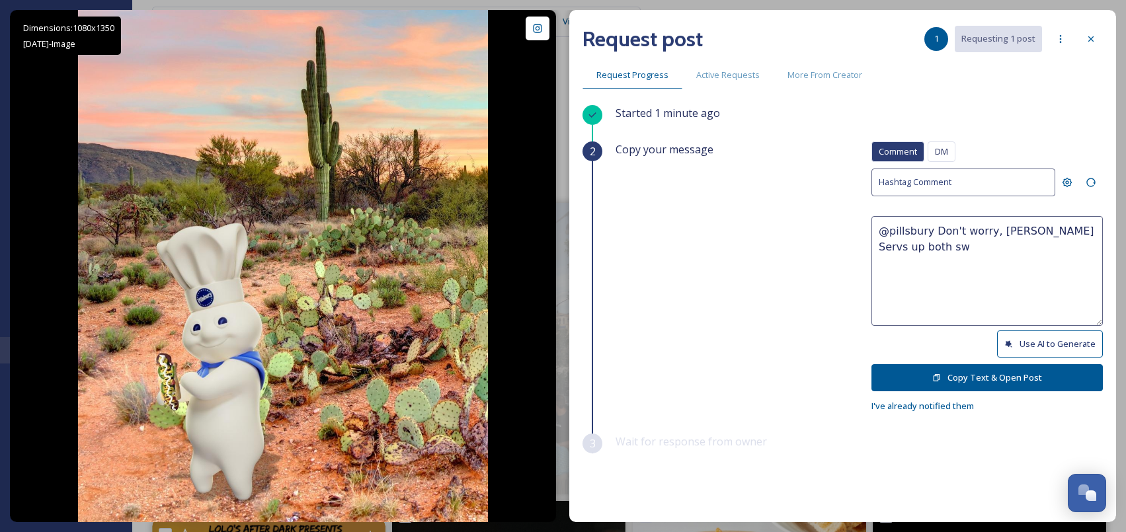
drag, startPoint x: 925, startPoint y: 257, endPoint x: 982, endPoint y: 209, distance: 74.6
click at [982, 209] on div "Comment DM Comment DM Hashtag Comment @pillsbury Don't worry, Chandler Servs up…" at bounding box center [986, 277] width 231 height 272
click at [975, 233] on textarea "@pillsbury Don't worry, in Chandler you" at bounding box center [986, 271] width 231 height 110
drag, startPoint x: 979, startPoint y: 233, endPoint x: 919, endPoint y: 232, distance: 59.5
click at [919, 232] on textarea "@pillsbury Don't worry, in Chandler you" at bounding box center [986, 271] width 231 height 110
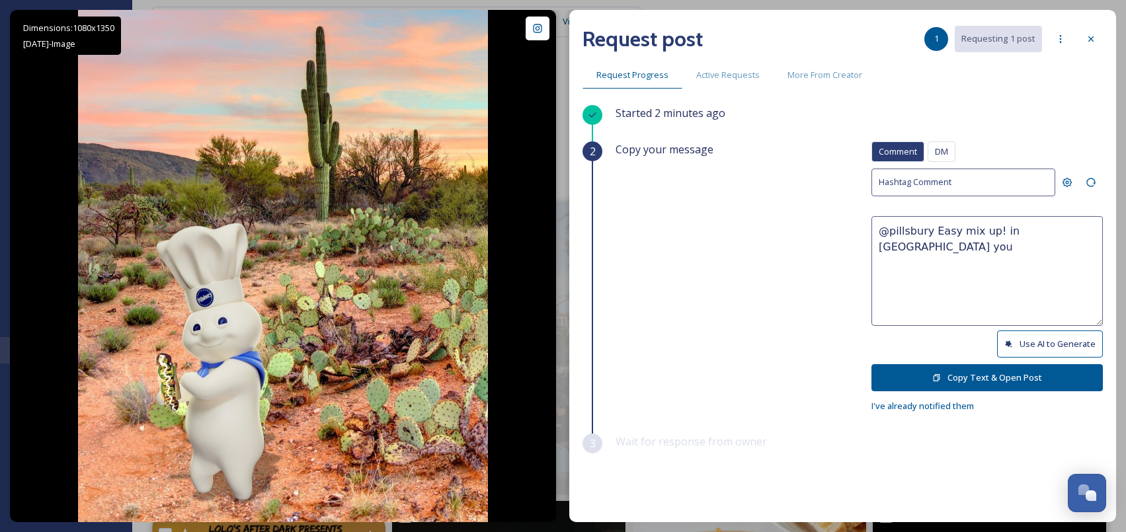
click at [987, 235] on textarea "@pillsbury Easy mix up! in Chandler you" at bounding box center [986, 271] width 231 height 110
click at [1059, 236] on textarea "@pillsbury Easy mix up! In Chandler you" at bounding box center [986, 271] width 231 height 110
click at [1035, 240] on textarea "@pillsbury Easy mix up! In Chandler you" at bounding box center [986, 271] width 231 height 110
click at [1065, 226] on textarea "@pillsbury Easy mix up! In Chandler, you" at bounding box center [986, 271] width 231 height 110
click at [1036, 251] on textarea "@pillsbury Easy mix up! In Chandler, you can enjoy the desert and the dessert!" at bounding box center [986, 271] width 231 height 110
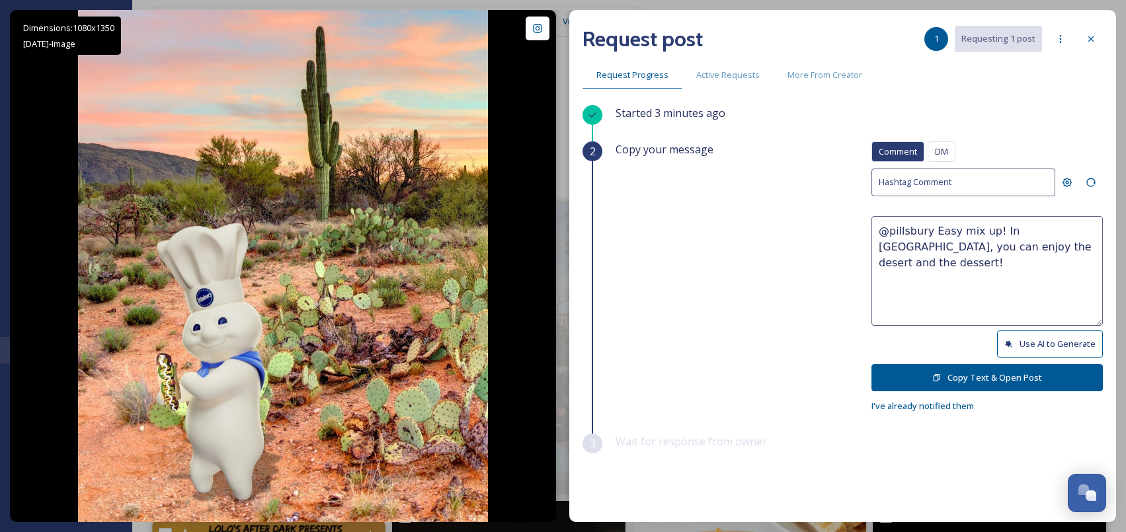
paste textarea "☀️"
click at [1055, 249] on textarea "@pillsbury Easy mix up! In Chandler, you can enjoy the desert and the dessert! …" at bounding box center [986, 271] width 231 height 110
click at [1051, 253] on textarea "@pillsbury Easy mix up! In Chandler, you can enjoy the desert and the dessert! …" at bounding box center [986, 271] width 231 height 110
paste textarea "🌵"
click at [1069, 254] on textarea "@pillsbury Easy mix up! In Chandler, you can enjoy the desert and the dessert! …" at bounding box center [986, 271] width 231 height 110
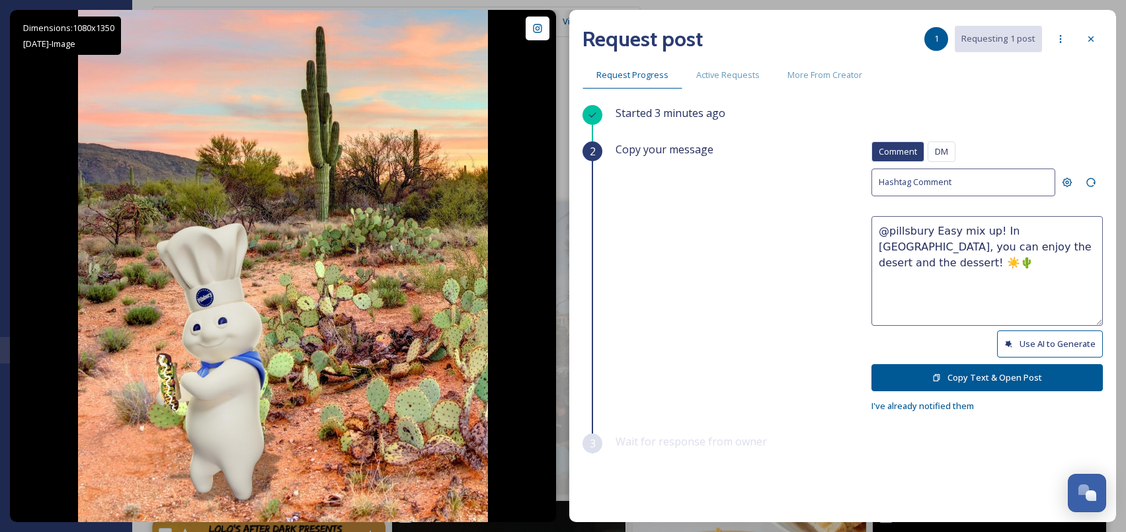
click at [1058, 248] on textarea "@pillsbury Easy mix up! In Chandler, you can enjoy the desert and the dessert! …" at bounding box center [986, 271] width 231 height 110
click at [1051, 245] on textarea "@pillsbury Easy mix up! In Chandler, you can enjoy the desert and the dessert! …" at bounding box center [986, 271] width 231 height 110
click at [1075, 246] on textarea "@pillsbury Easy mix up! In Chandler, you can enjoy the desert and the dessert! …" at bounding box center [986, 271] width 231 height 110
click at [1084, 243] on textarea "@pillsbury Easy mix up! In Chandler, you can enjoy the desert and the dessert! …" at bounding box center [986, 271] width 231 height 110
click at [1062, 247] on textarea "@pillsbury Easy mix up! In Chandler, you can enjoy the desert and the dessert! …" at bounding box center [986, 271] width 231 height 110
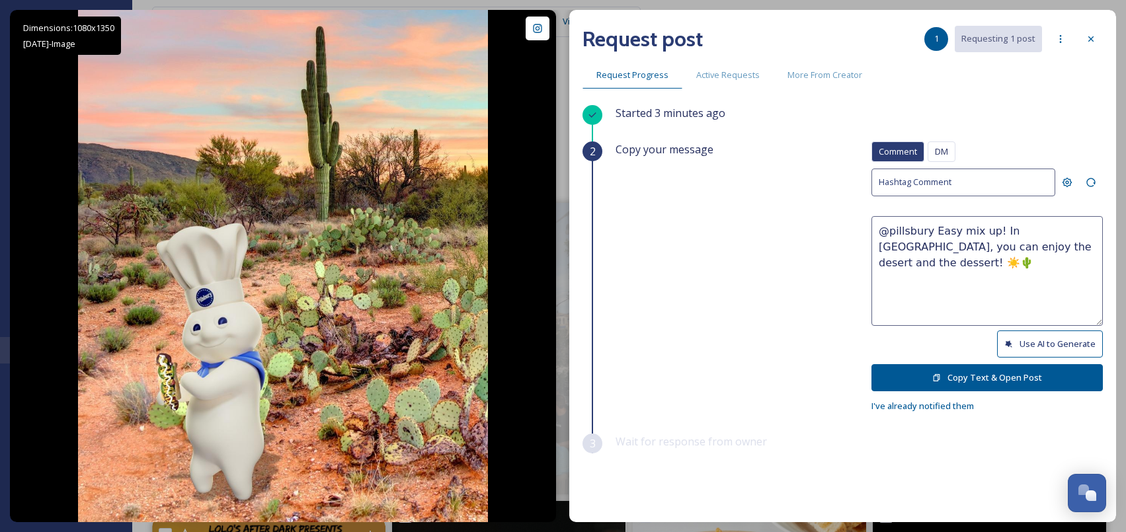
click at [1044, 249] on textarea "@pillsbury Easy mix up! In Chandler, you can enjoy the desert and the dessert! …" at bounding box center [986, 271] width 231 height 110
click at [1057, 246] on textarea "@pillsbury Easy mix up! In Chandler, you can enjoy the desert and the dessert! …" at bounding box center [986, 271] width 231 height 110
paste textarea "🍪"
click at [934, 272] on textarea "@pillsbury Easy mix up! In Chandler, you can enjoy the desert and the dessert! …" at bounding box center [986, 271] width 231 height 110
click at [1074, 258] on textarea "@pillsbury Easy mix up! In Chandler, you can enjoy the desert and the dessert! …" at bounding box center [986, 271] width 231 height 110
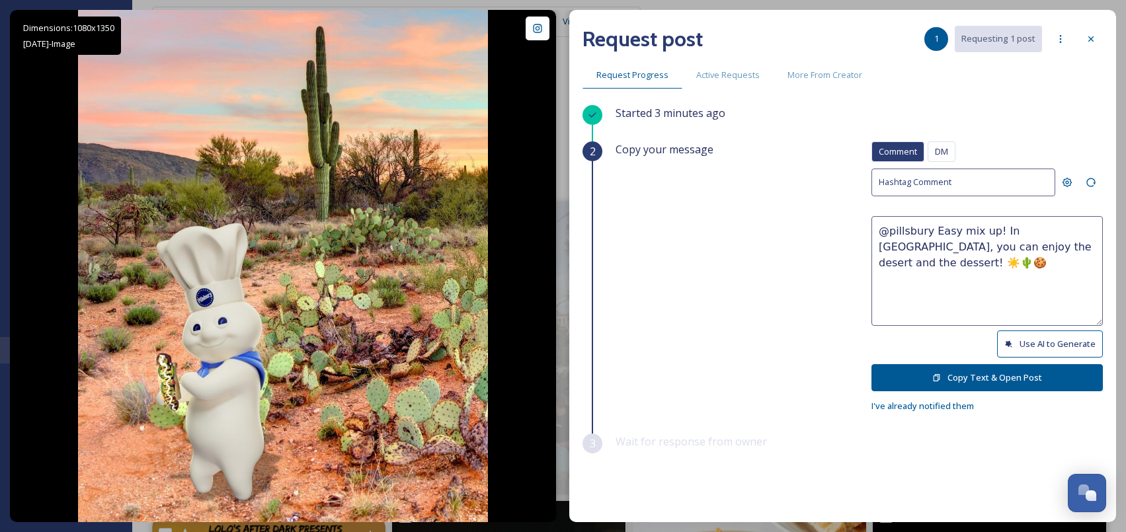
paste textarea "Would it be okay to use this photo with credit? Thanks! 😄"
drag, startPoint x: 900, startPoint y: 263, endPoint x: 876, endPoint y: 266, distance: 23.9
click at [876, 264] on textarea "@pillsbury Easy mix up! In Chandler, you can enjoy the desert and the dessert! …" at bounding box center [986, 271] width 231 height 110
click at [1083, 246] on textarea "@pillsbury Easy mix up! In Chandler, you can enjoy the desert and the dessert! …" at bounding box center [986, 271] width 231 height 110
drag, startPoint x: 999, startPoint y: 262, endPoint x: 915, endPoint y: 282, distance: 86.3
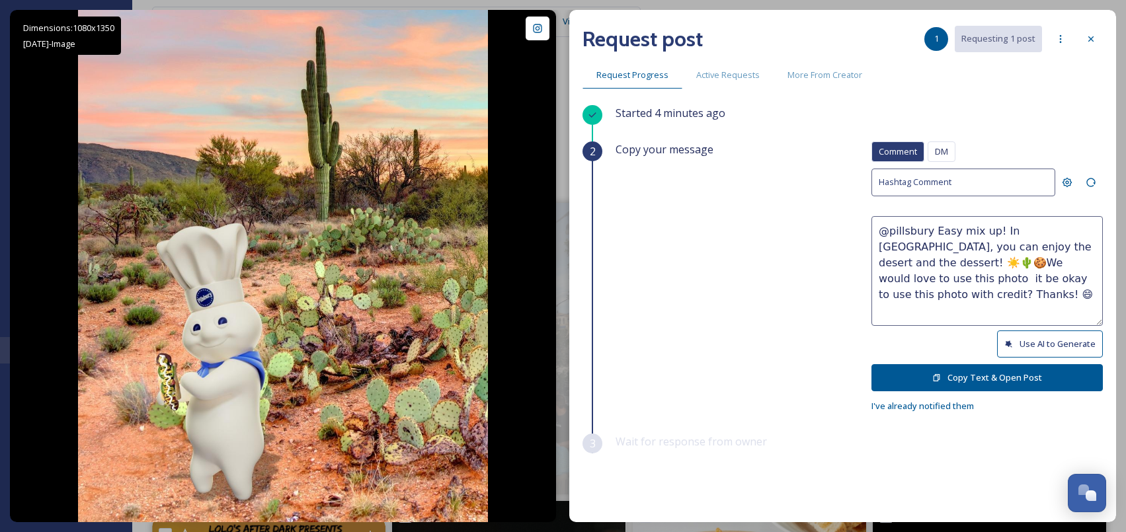
click at [915, 282] on textarea "@pillsbury Easy mix up! In Chandler, you can enjoy the desert and the dessert! …" at bounding box center [986, 271] width 231 height 110
drag, startPoint x: 1069, startPoint y: 246, endPoint x: 898, endPoint y: 262, distance: 172.6
click at [898, 262] on textarea "@pillsbury Easy mix up! In Chandler, you can enjoy the desert and the dessert! …" at bounding box center [986, 271] width 231 height 110
click at [937, 274] on textarea "@pillsbury Easy mix up! In Chandler, you can enjoy the desert and the dessert! …" at bounding box center [986, 271] width 231 height 110
type textarea "@pillsbury Easy mix up! In Chandler, you can enjoy the desert and the dessert! …"
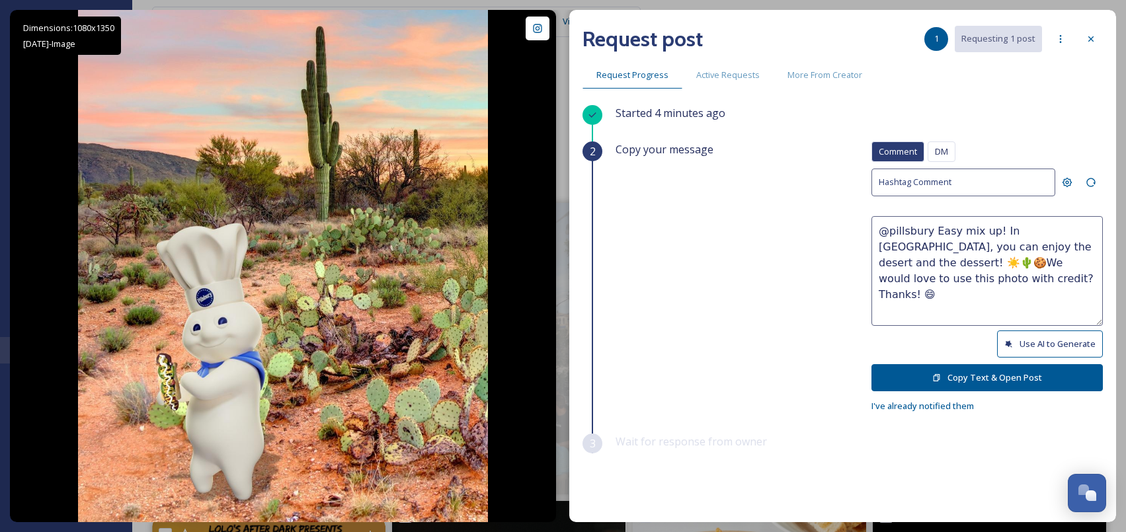
click at [1023, 372] on button "Copy Text & Open Post" at bounding box center [986, 377] width 231 height 27
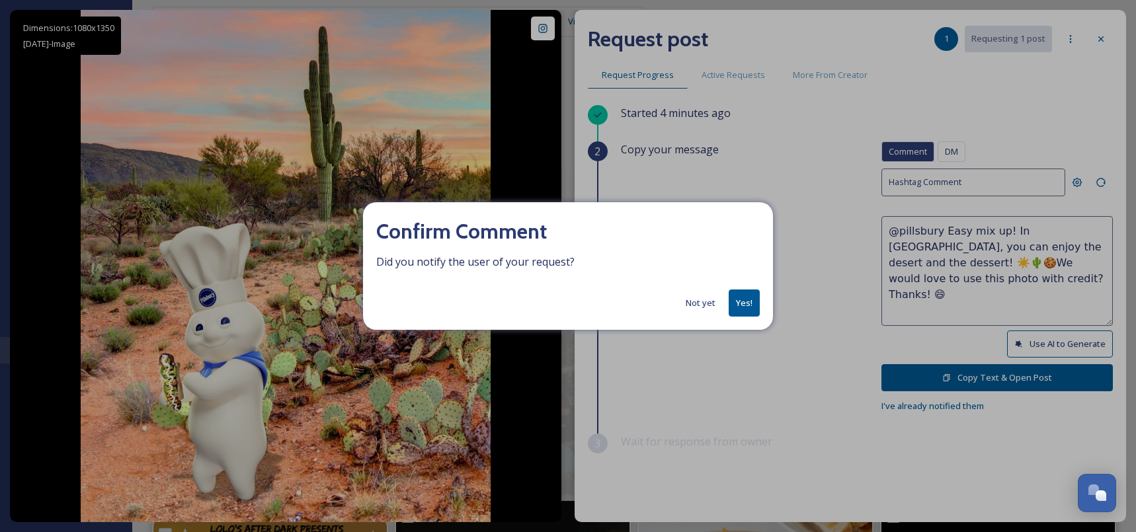
click at [735, 307] on button "Yes!" at bounding box center [743, 303] width 31 height 27
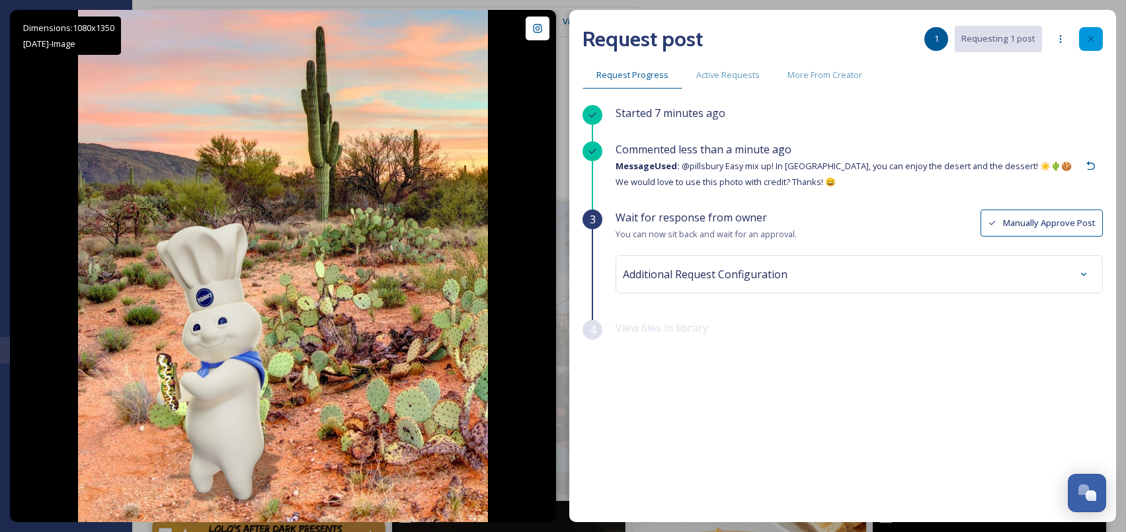
click at [1094, 41] on icon at bounding box center [1090, 39] width 11 height 11
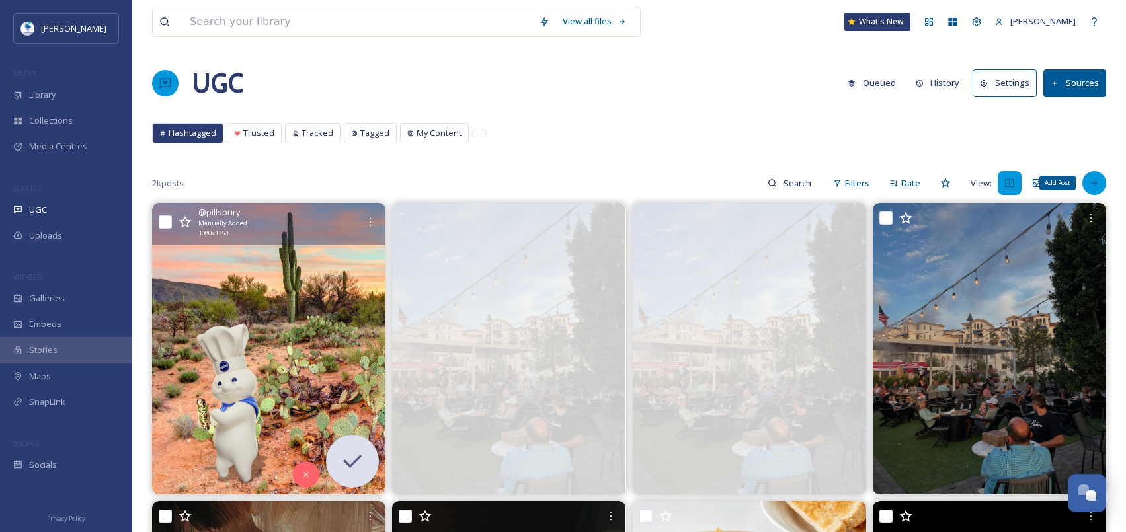
click at [1093, 180] on icon at bounding box center [1094, 183] width 11 height 11
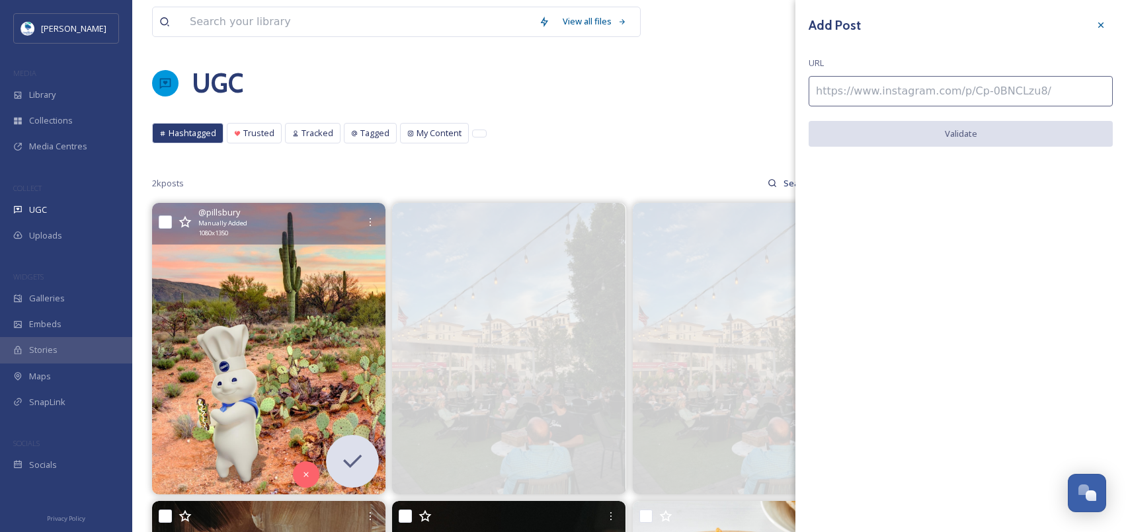
click at [987, 114] on div "Add Post URL Validate" at bounding box center [960, 90] width 330 height 180
click at [986, 102] on input at bounding box center [960, 91] width 304 height 30
paste input "https://www.instagram.com/p/C-ZJgm8JYGg/"
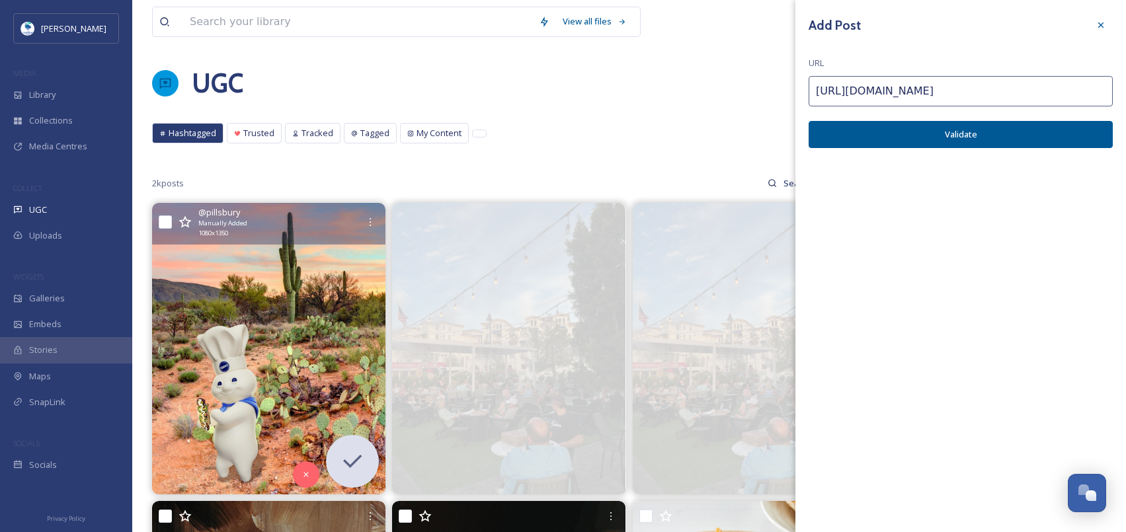
type input "https://www.instagram.com/p/C-ZJgm8JYGg/"
click at [1000, 136] on button "Validate" at bounding box center [960, 134] width 304 height 27
click at [1000, 136] on button "Add Post" at bounding box center [960, 134] width 304 height 27
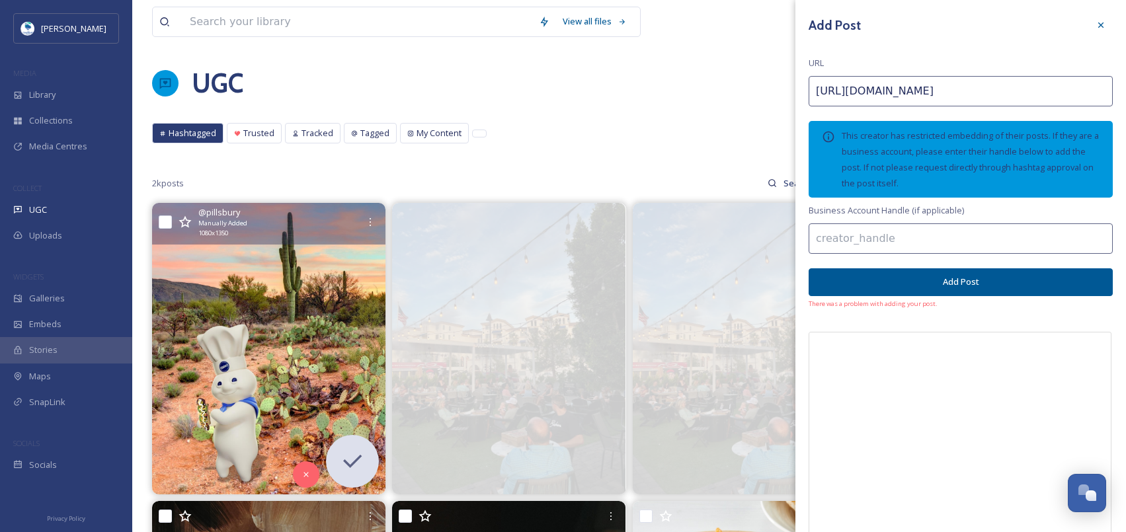
drag, startPoint x: 1048, startPoint y: 84, endPoint x: 599, endPoint y: 75, distance: 448.9
click at [870, 274] on button "Add Post" at bounding box center [960, 281] width 304 height 27
click at [1099, 15] on div at bounding box center [1101, 25] width 24 height 24
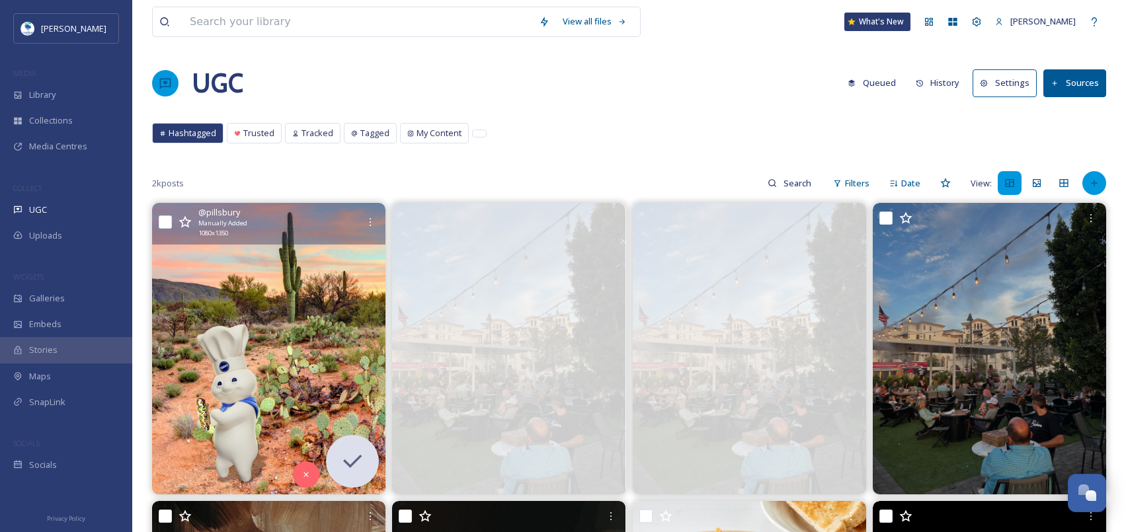
click at [1104, 180] on div at bounding box center [1094, 183] width 24 height 24
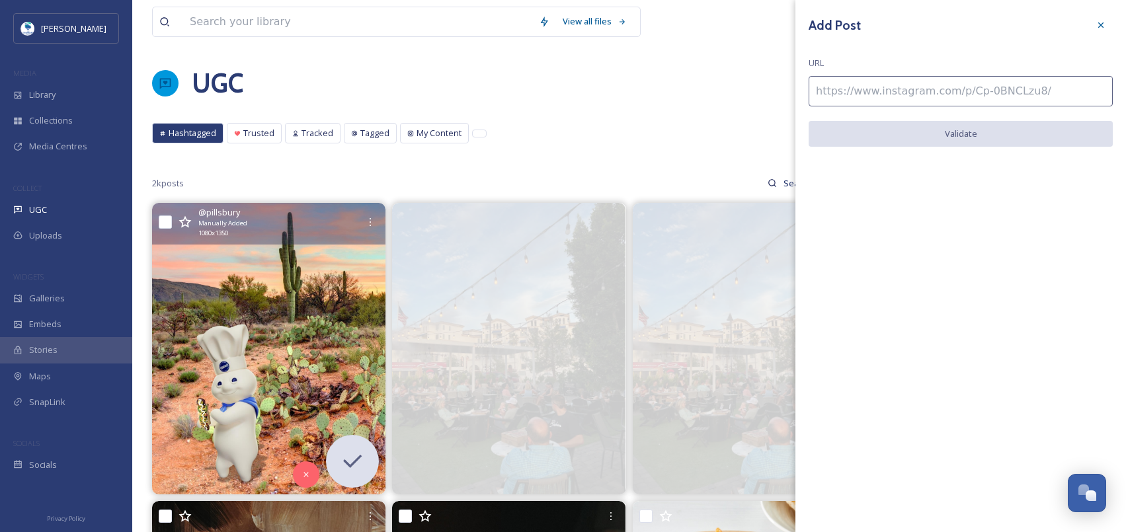
click at [971, 92] on input at bounding box center [960, 91] width 304 height 30
paste input "https://www.instagram.com/p/C-ZJgm8JYGg/"
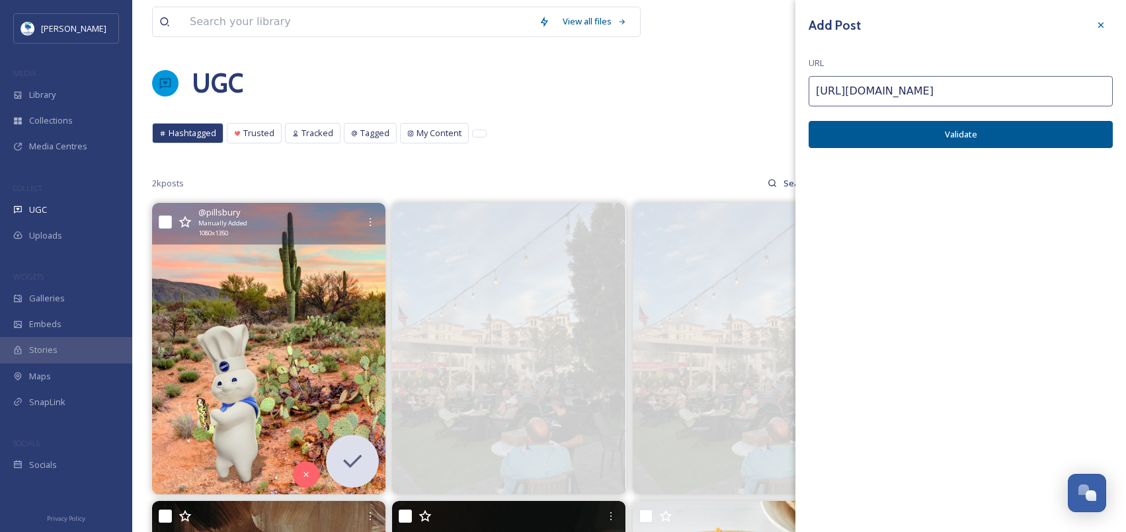
type input "https://www.instagram.com/p/C-ZJgm8JYGg/"
click at [965, 126] on button "Validate" at bounding box center [960, 134] width 304 height 27
click at [965, 126] on button "Add Post" at bounding box center [960, 134] width 304 height 27
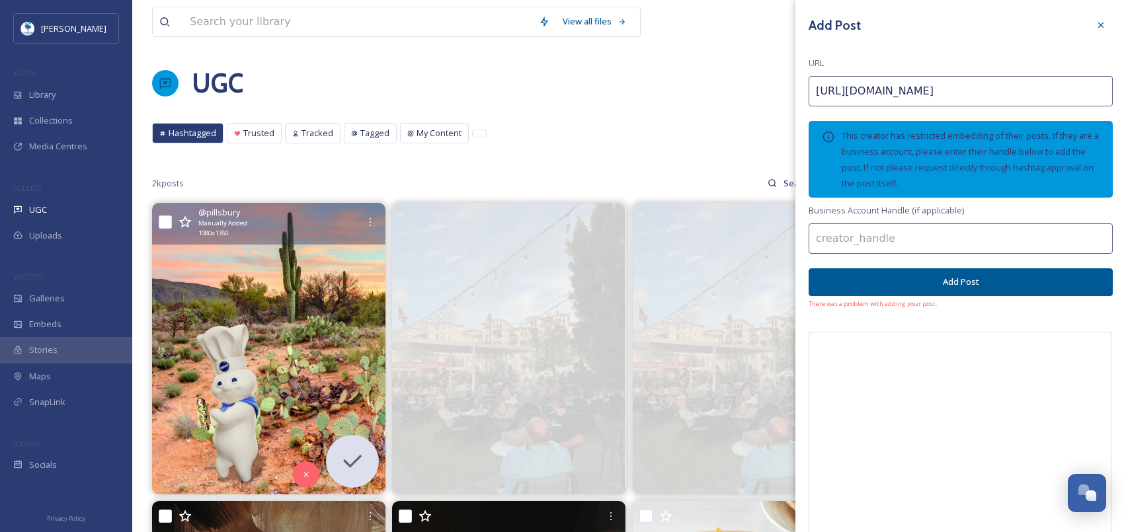
drag, startPoint x: 1021, startPoint y: 94, endPoint x: 521, endPoint y: 81, distance: 499.8
click at [935, 286] on button "Add Post" at bounding box center [960, 281] width 304 height 27
click at [1098, 24] on icon at bounding box center [1100, 24] width 5 height 5
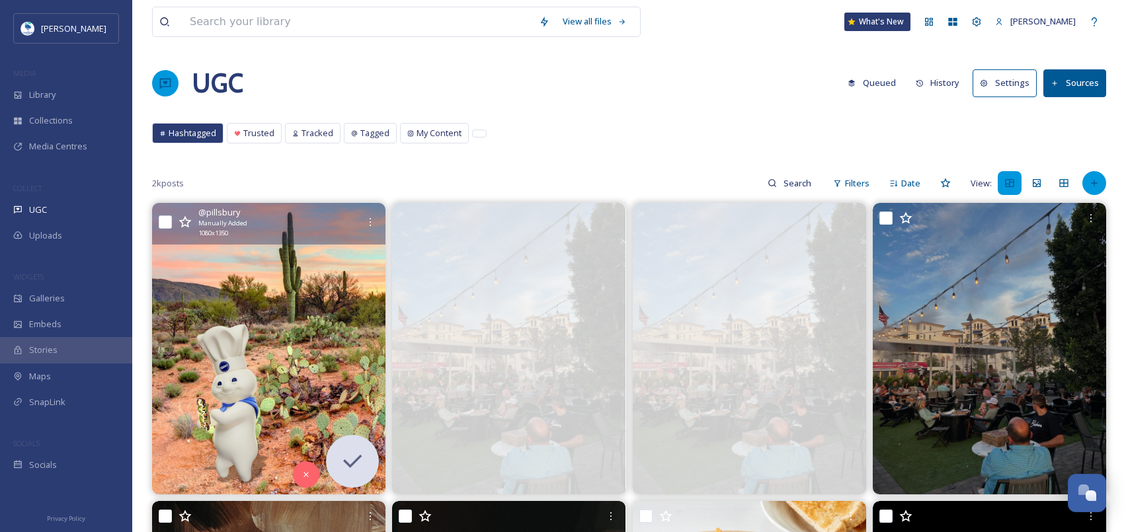
click at [1096, 177] on div at bounding box center [1094, 183] width 24 height 24
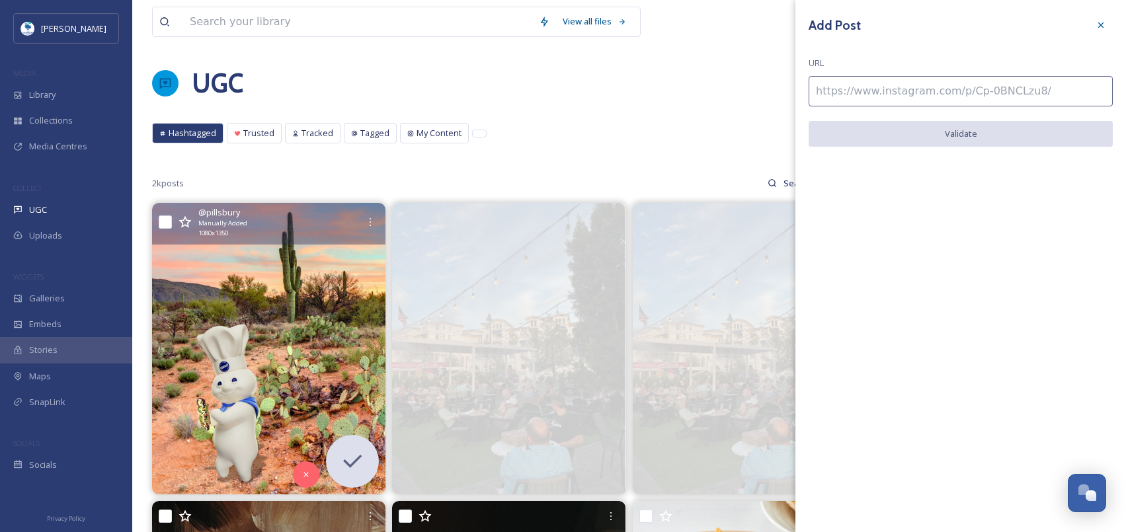
click at [972, 102] on input at bounding box center [960, 91] width 304 height 30
paste input "https://www.instagram.com/p/C-ZJgm8JYGg/"
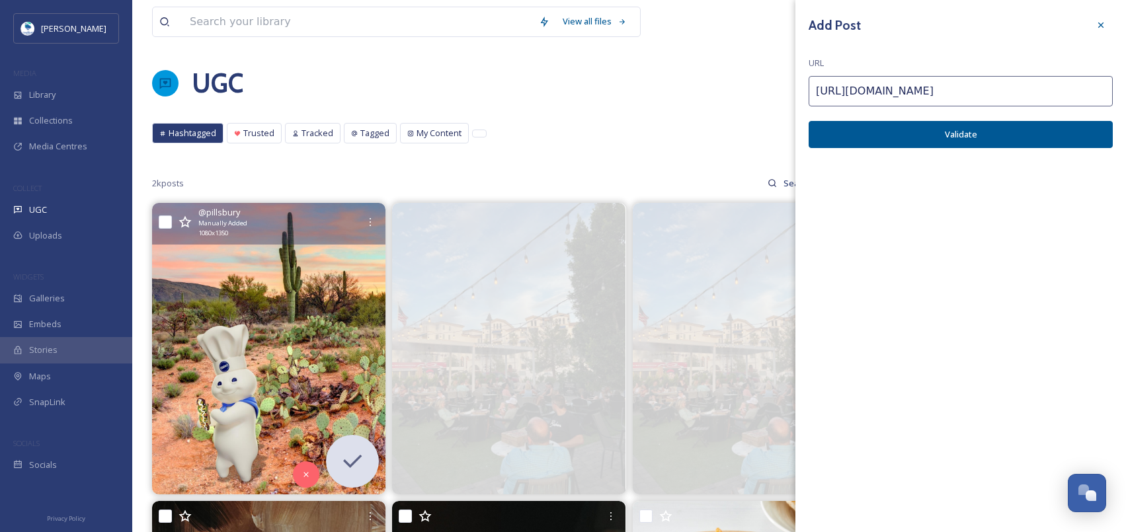
type input "https://www.instagram.com/p/C-ZJgm8JYGg/"
click at [1044, 141] on button "Validate" at bounding box center [960, 134] width 304 height 27
drag, startPoint x: 989, startPoint y: 85, endPoint x: 739, endPoint y: 83, distance: 250.5
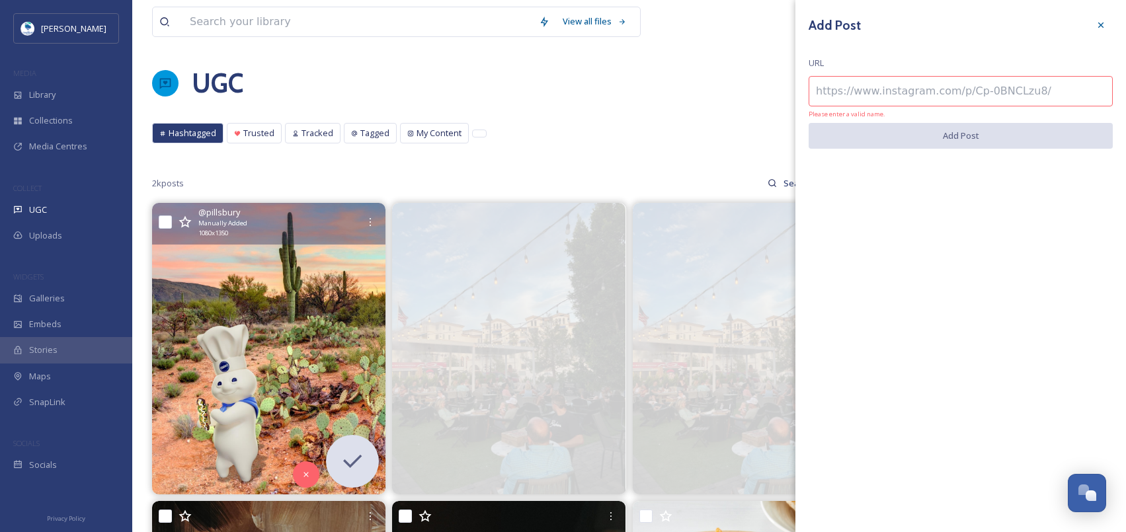
paste input "https://www.instagram.com/p/C-ZJgm8JYGg/"
type input "https://www.instagram.com/p/C-ZJgm8JYGg/"
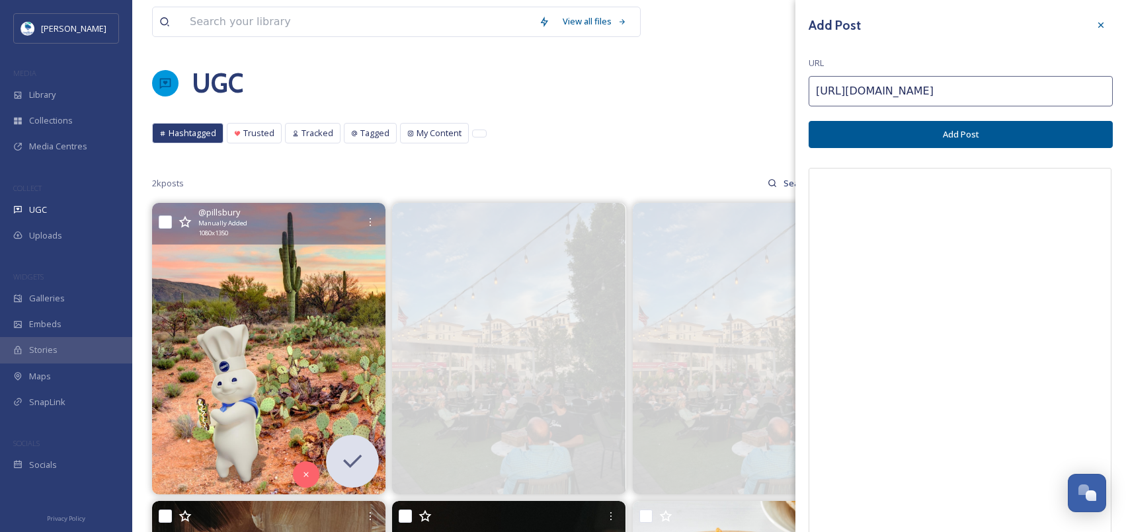
click at [1098, 23] on icon at bounding box center [1100, 24] width 5 height 5
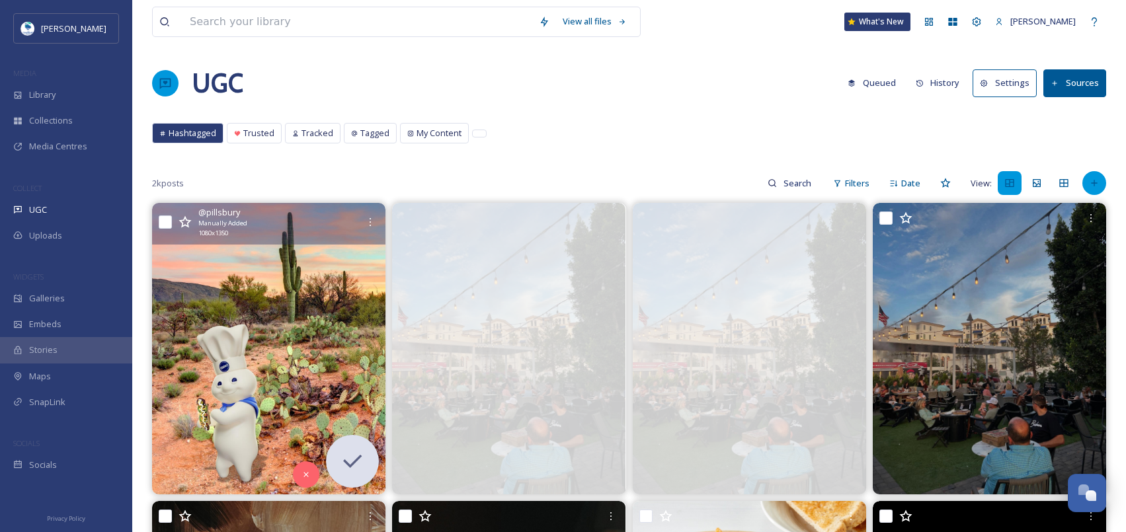
click at [1099, 188] on div at bounding box center [1094, 183] width 24 height 24
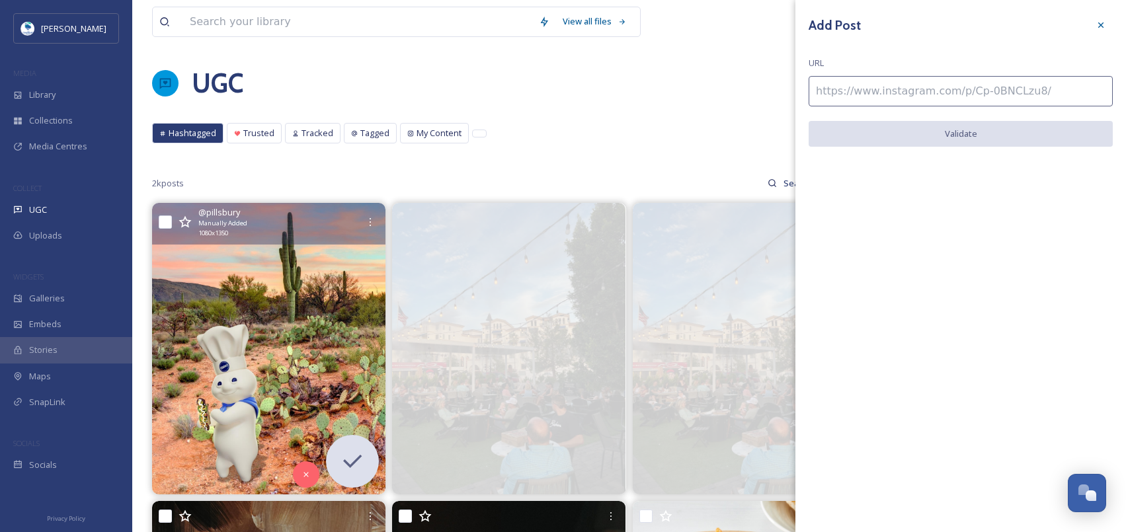
click at [1026, 116] on div "Add Post URL Validate" at bounding box center [960, 90] width 330 height 180
click at [1023, 94] on input at bounding box center [960, 91] width 304 height 30
paste input "https://www.instagram.com/p/DMbMUYqBQj0/"
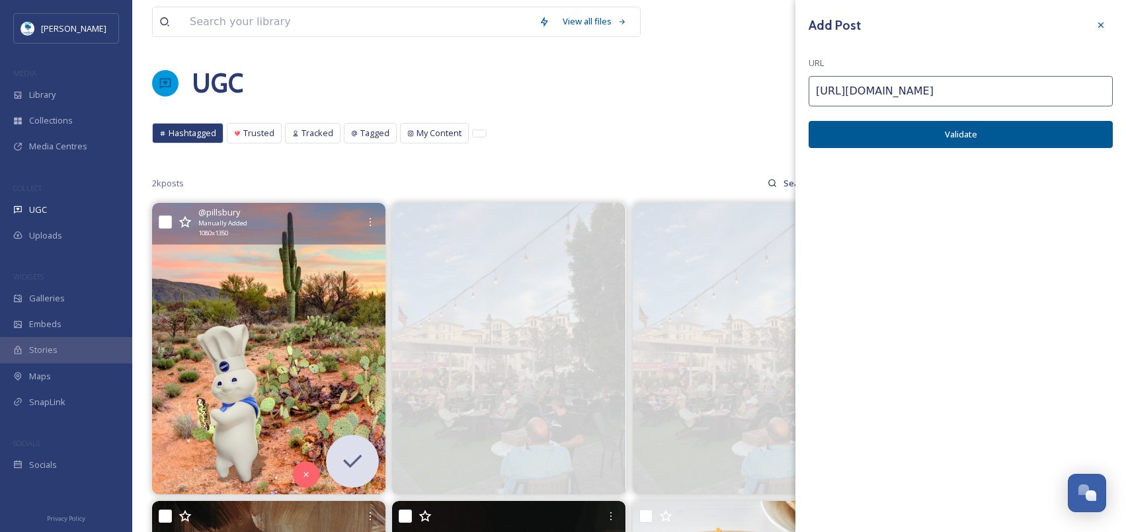
type input "https://www.instagram.com/p/DMbMUYqBQj0/"
click at [1066, 139] on button "Validate" at bounding box center [960, 134] width 304 height 27
click at [1040, 140] on button "Add Post" at bounding box center [960, 134] width 304 height 27
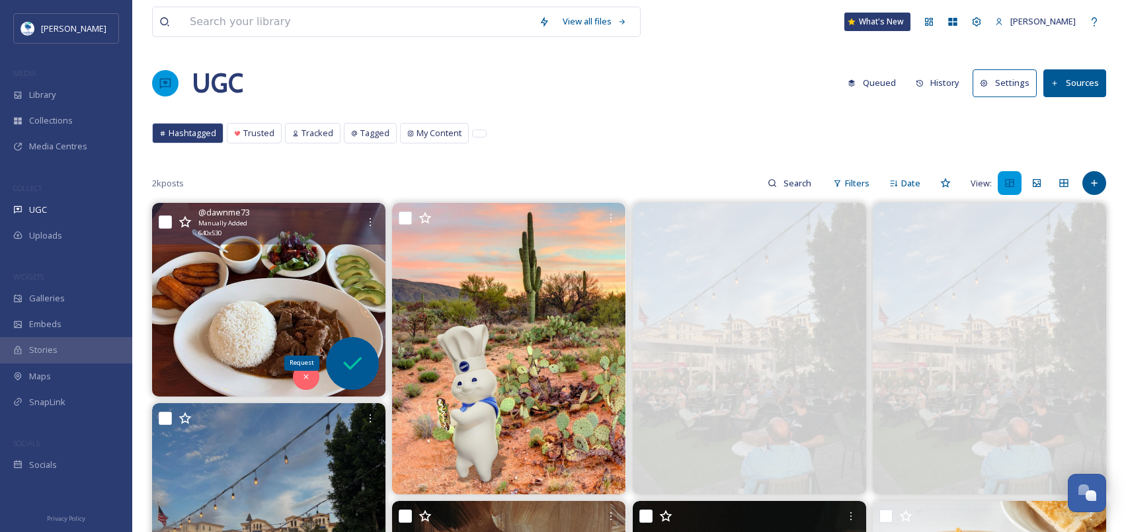
click at [354, 367] on icon at bounding box center [352, 363] width 26 height 26
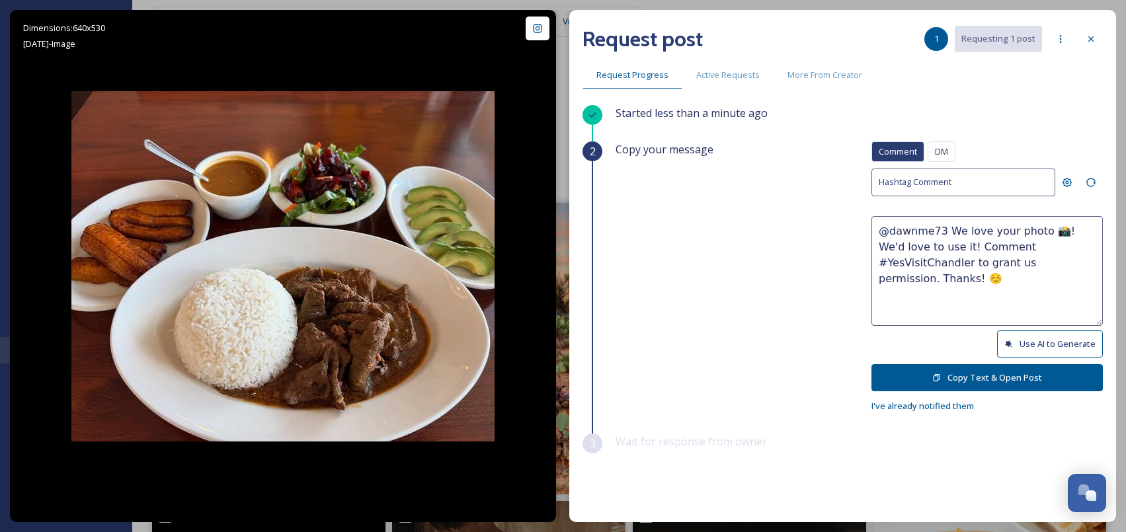
click at [1005, 342] on icon at bounding box center [1008, 343] width 7 height 7
click at [1034, 338] on button "Use AI to Generate" at bounding box center [1050, 343] width 106 height 27
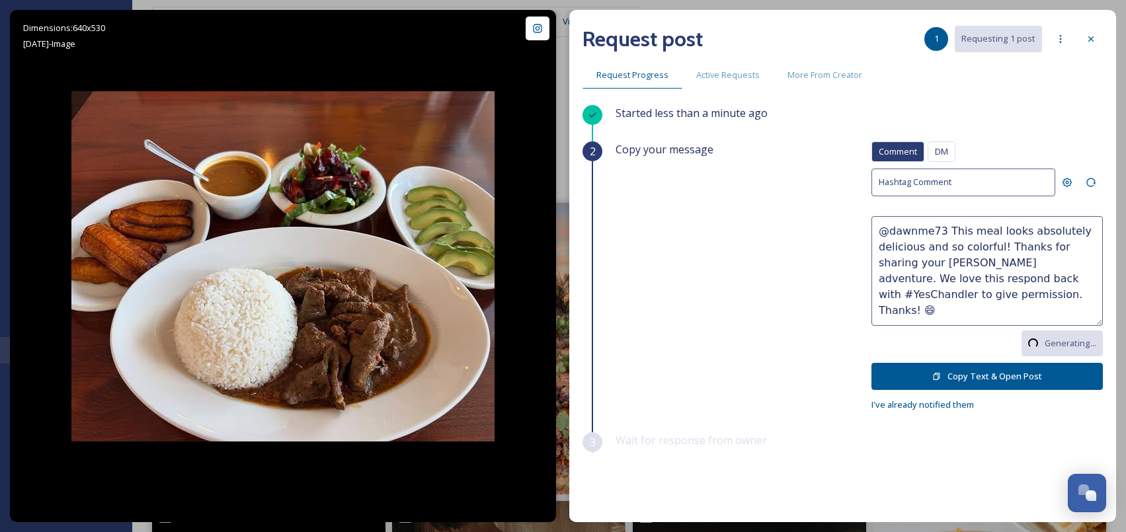
type textarea "@dawnme73 This meal looks absolutely delicious—those plantains and avocado slic…"
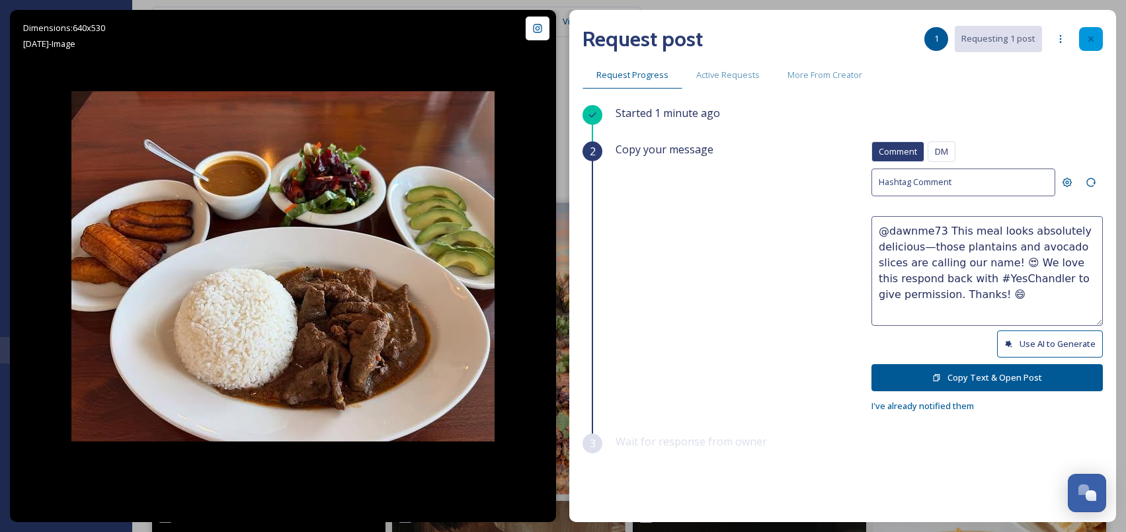
click at [1101, 39] on div at bounding box center [1091, 39] width 24 height 24
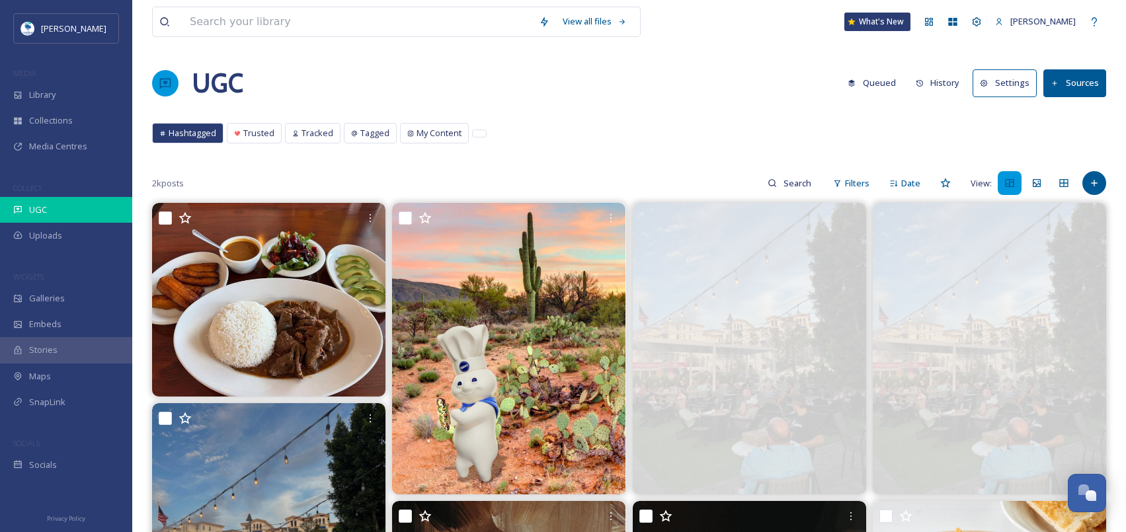
click at [68, 208] on div "UGC" at bounding box center [66, 210] width 132 height 26
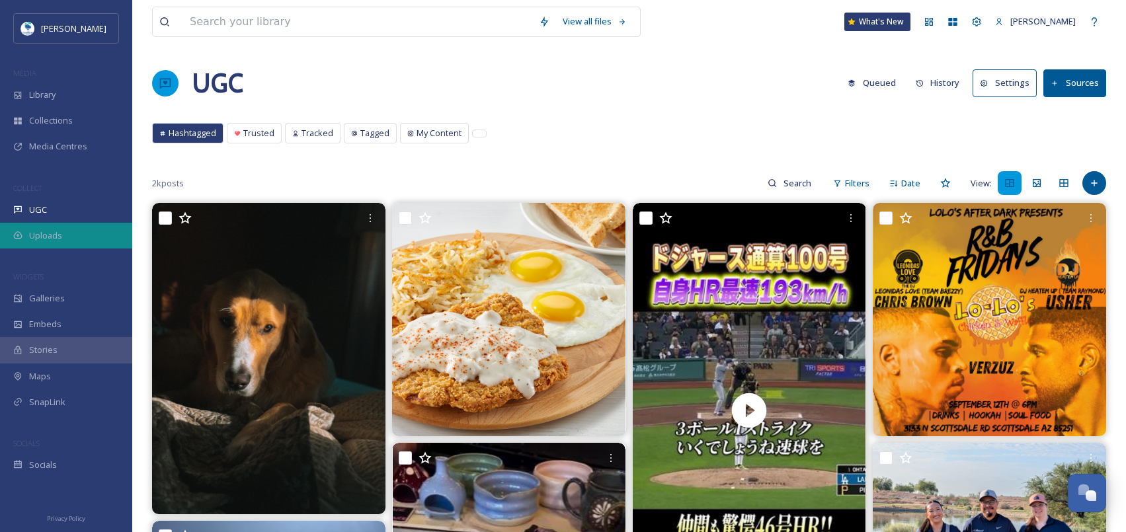
click at [76, 234] on div "Uploads" at bounding box center [66, 236] width 132 height 26
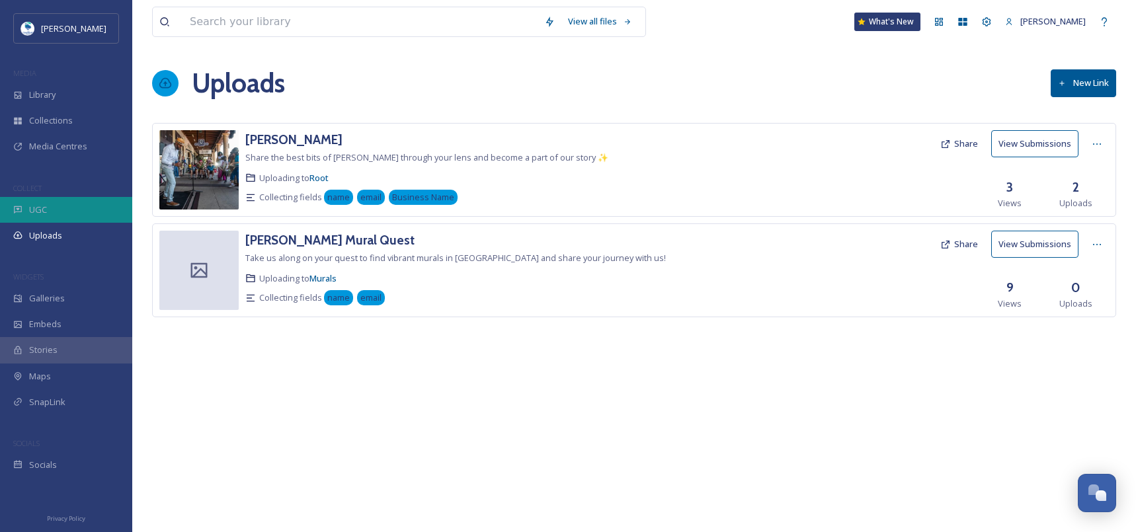
click at [79, 211] on div "UGC" at bounding box center [66, 210] width 132 height 26
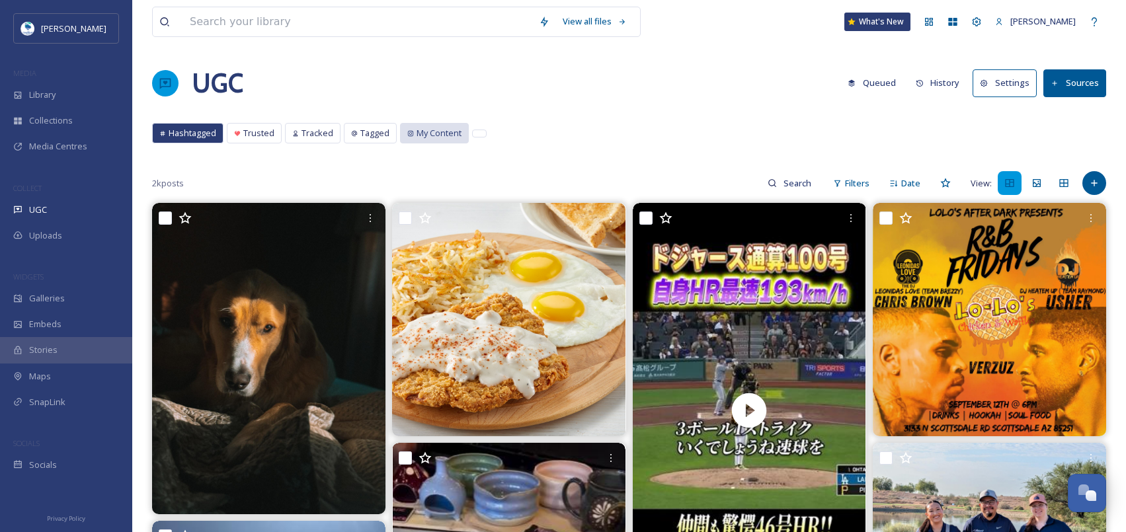
click at [436, 127] on span "My Content" at bounding box center [438, 133] width 45 height 13
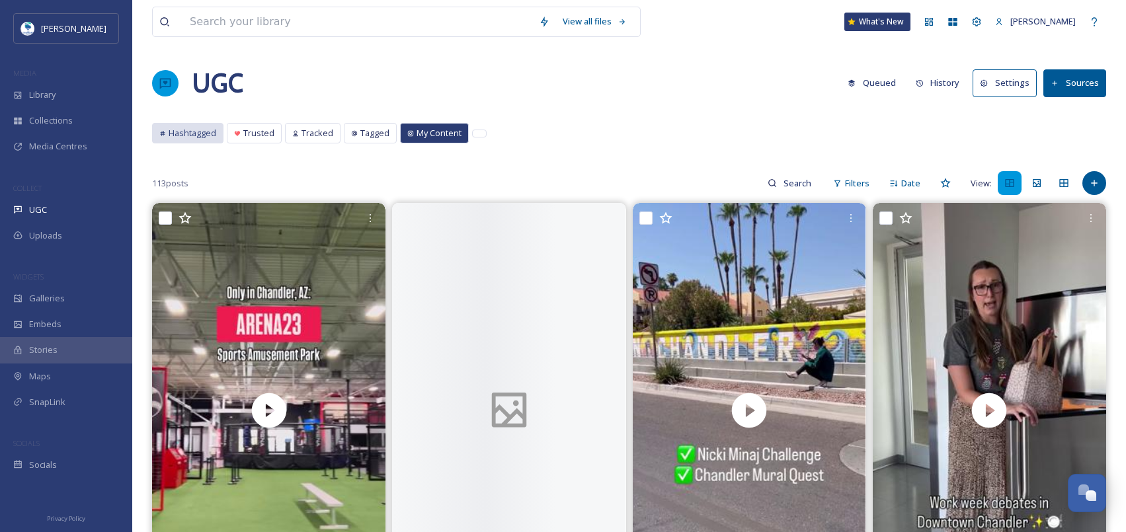
click at [196, 134] on span "Hashtagged" at bounding box center [193, 133] width 48 height 13
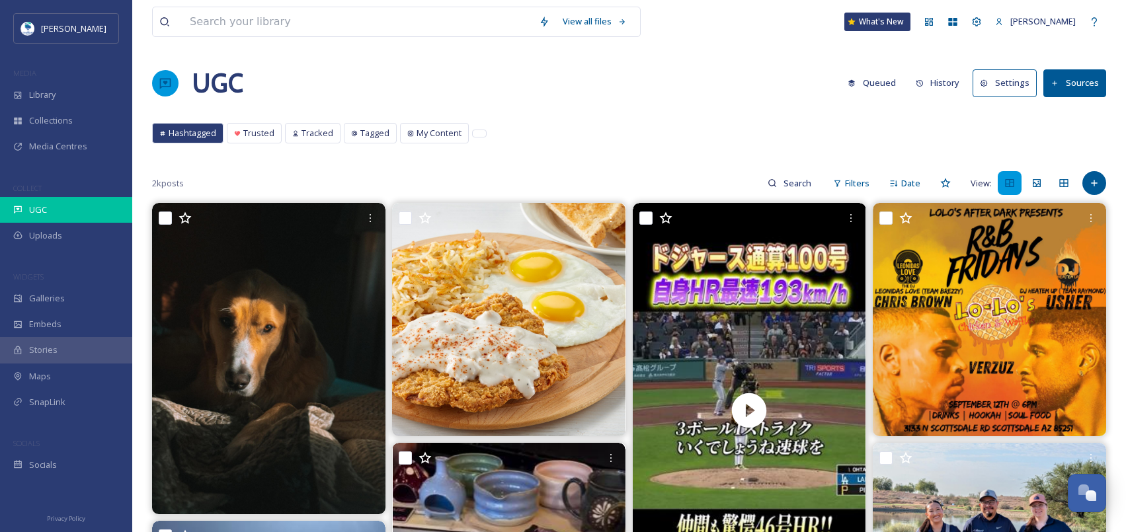
click at [57, 211] on div "UGC" at bounding box center [66, 210] width 132 height 26
click at [1102, 176] on div "Add Post" at bounding box center [1094, 183] width 24 height 24
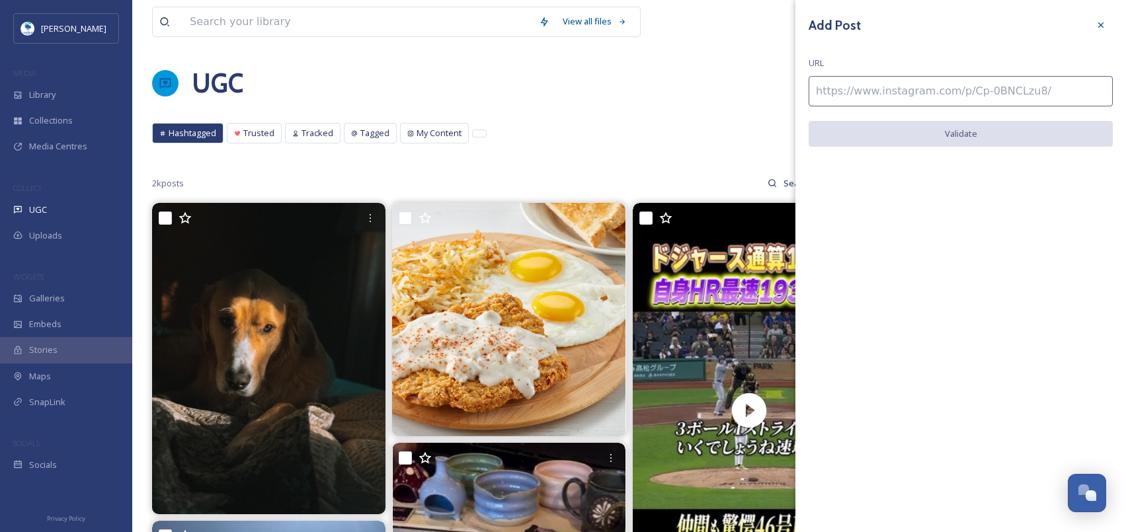
click at [991, 92] on input at bounding box center [960, 91] width 304 height 30
paste input "https://www.instagram.com/p/DMbMUYqBQj0/"
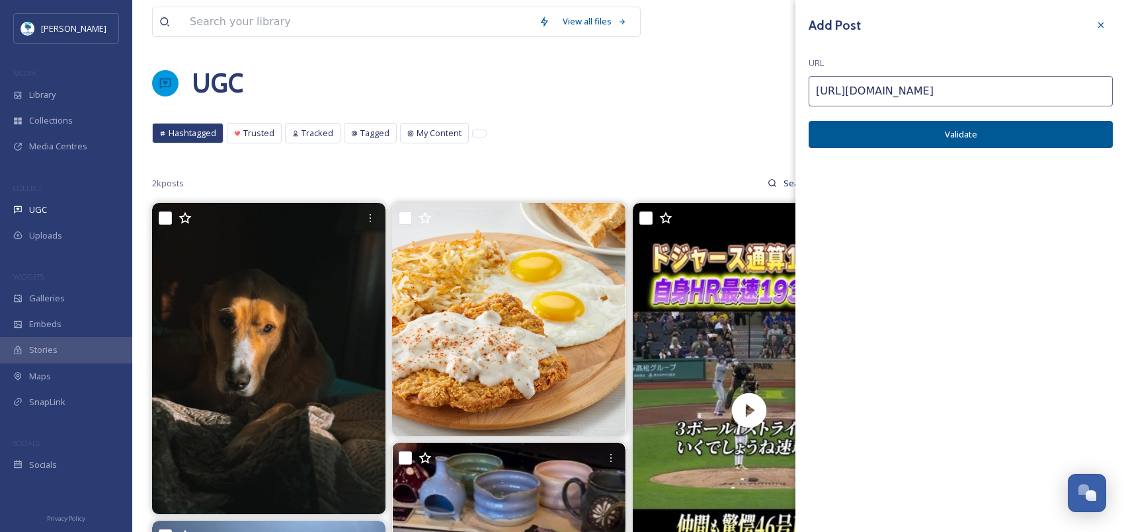
type input "https://www.instagram.com/p/DMbMUYqBQj0/"
click at [1030, 135] on button "Validate" at bounding box center [960, 134] width 304 height 27
click at [1030, 135] on button "Add Post" at bounding box center [960, 134] width 304 height 27
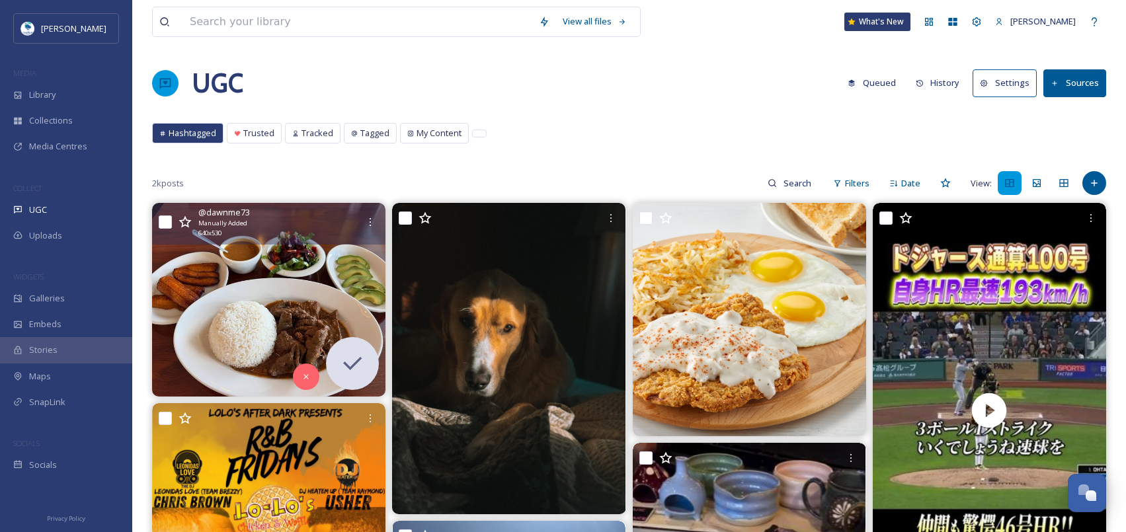
click at [330, 288] on img at bounding box center [268, 299] width 233 height 193
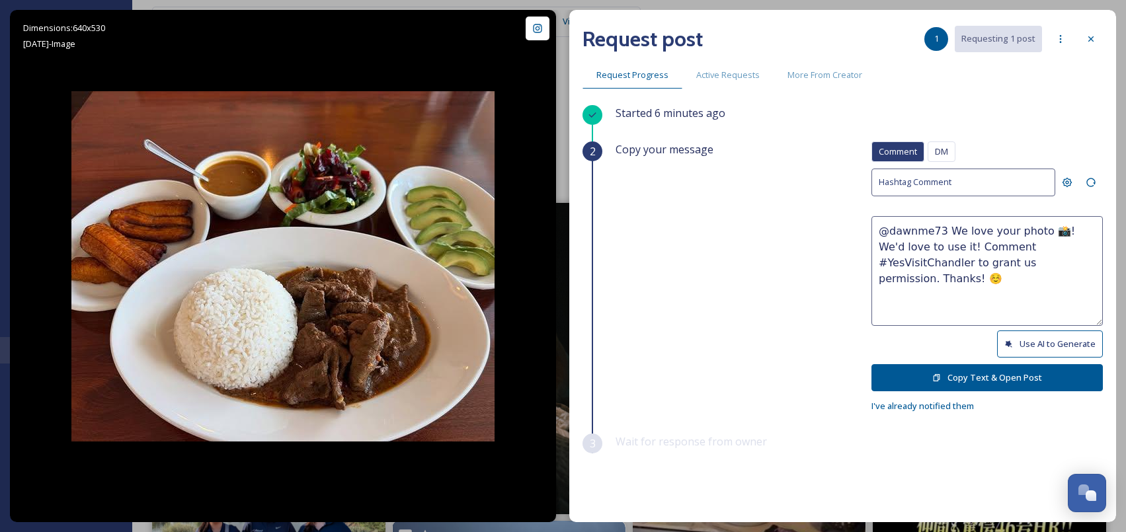
click at [1049, 346] on button "Use AI to Generate" at bounding box center [1050, 343] width 106 height 27
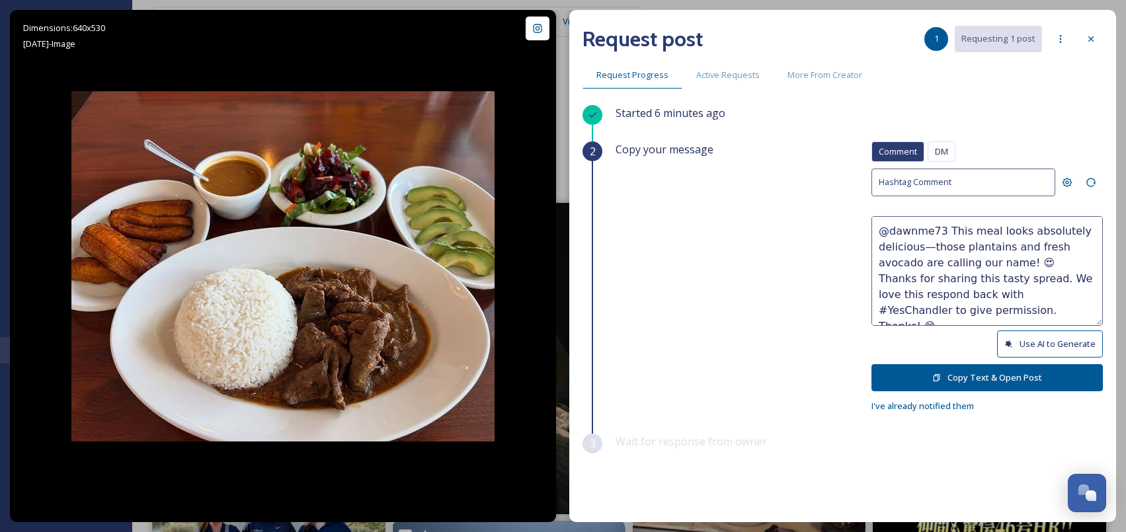
click at [999, 336] on button "Use AI to Generate" at bounding box center [1050, 343] width 106 height 27
drag, startPoint x: 968, startPoint y: 262, endPoint x: 1017, endPoint y: 292, distance: 57.2
click at [1017, 292] on textarea "@dawnme73 This meal looks absolutely delicious! Loving those vibrant sides and …" at bounding box center [986, 271] width 231 height 110
paste textarea "ould it be okay to use this photo with credit?"
type textarea "@dawnme73 This meal looks absolutely delicious! Loving those vibrant sides and …"
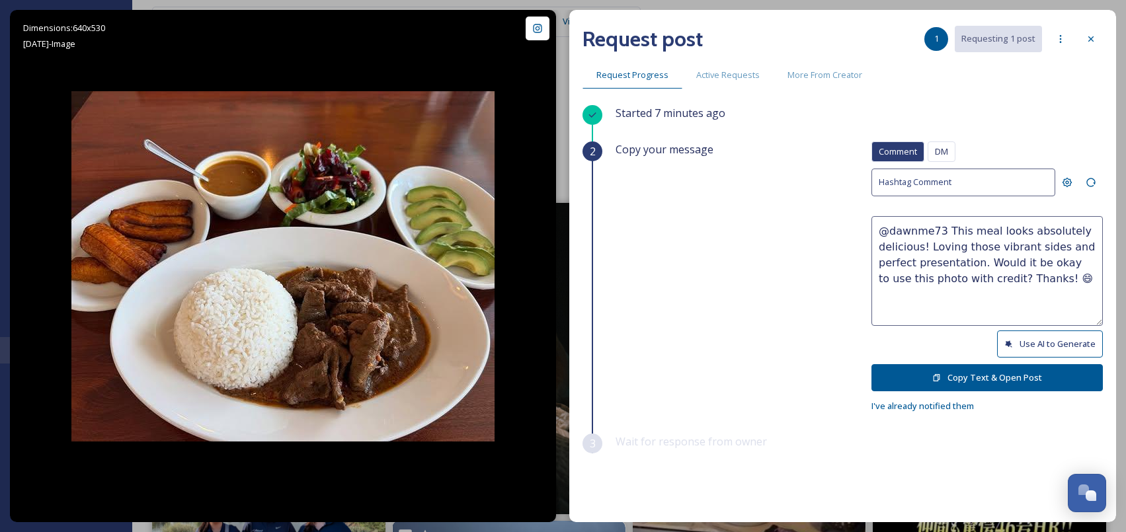
click at [1057, 374] on button "Copy Text & Open Post" at bounding box center [986, 377] width 231 height 27
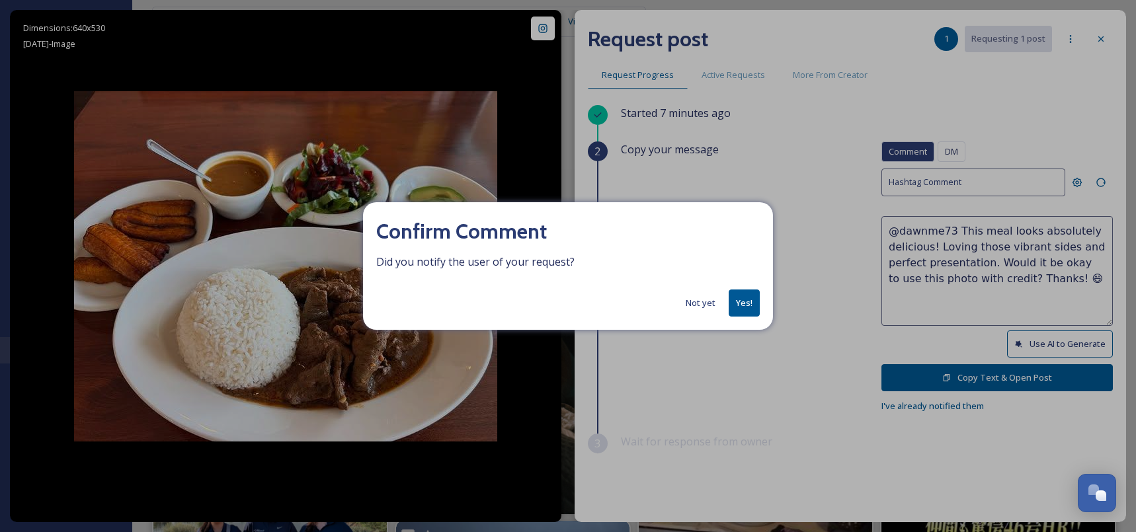
click at [740, 304] on button "Yes!" at bounding box center [743, 303] width 31 height 27
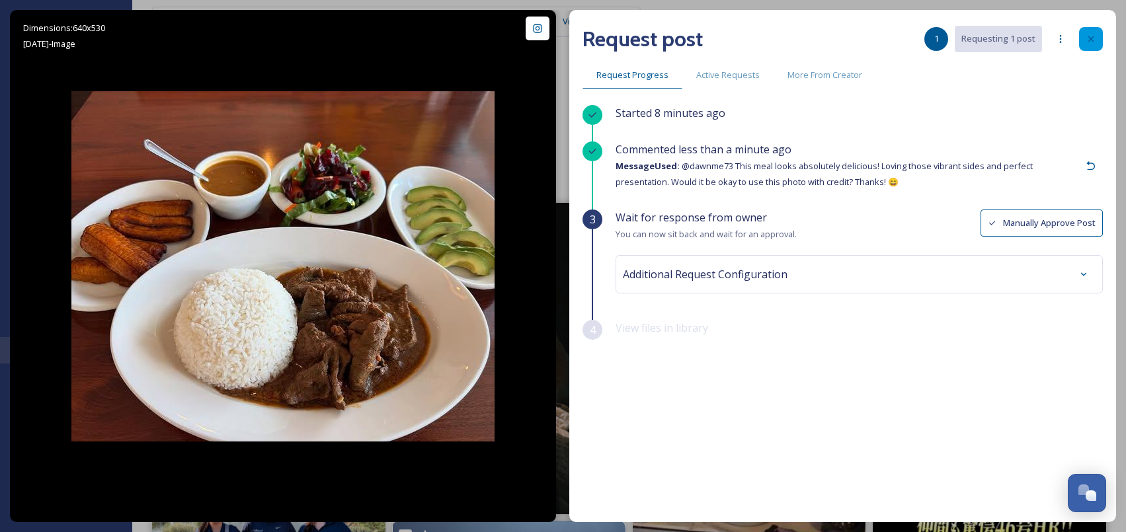
click at [1091, 40] on icon at bounding box center [1090, 39] width 11 height 11
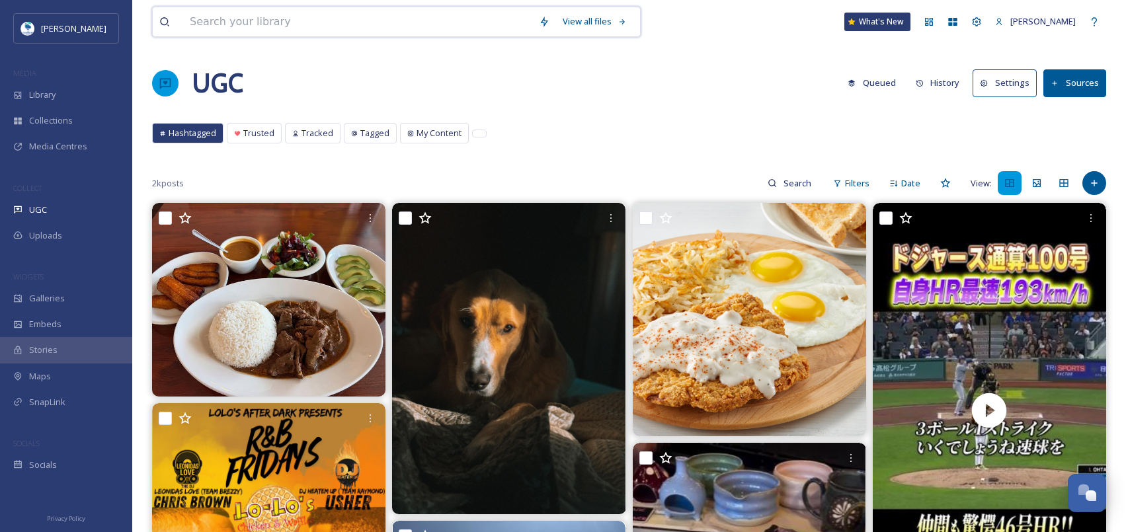
click at [430, 23] on input at bounding box center [357, 21] width 349 height 29
paste input "scottchaos"
type input "scottchaos"
click at [1090, 190] on div at bounding box center [1094, 183] width 24 height 24
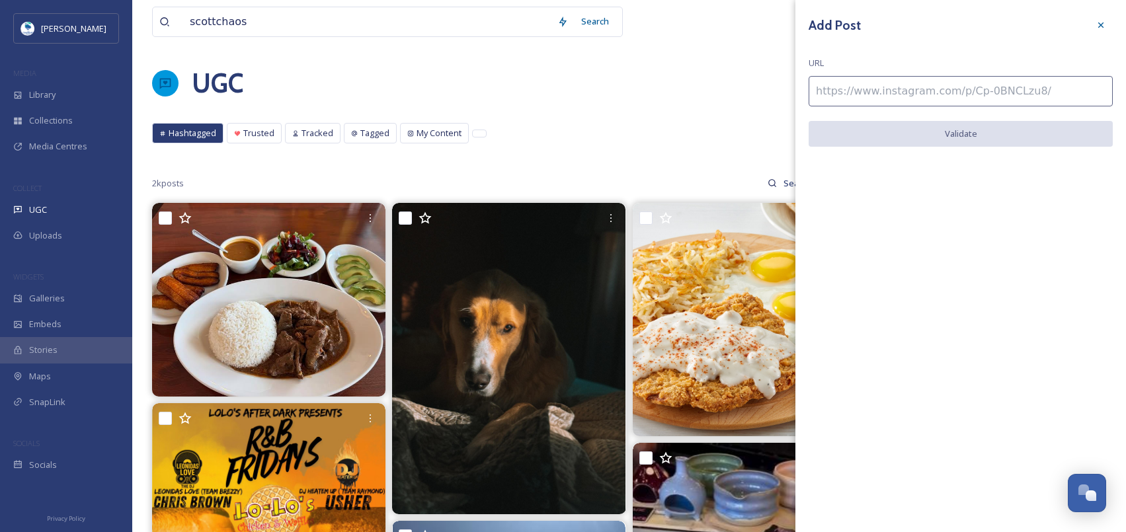
click at [960, 99] on input at bounding box center [960, 91] width 304 height 30
paste input "https://www.instagram.com/p/ChOPNtOrs5F/"
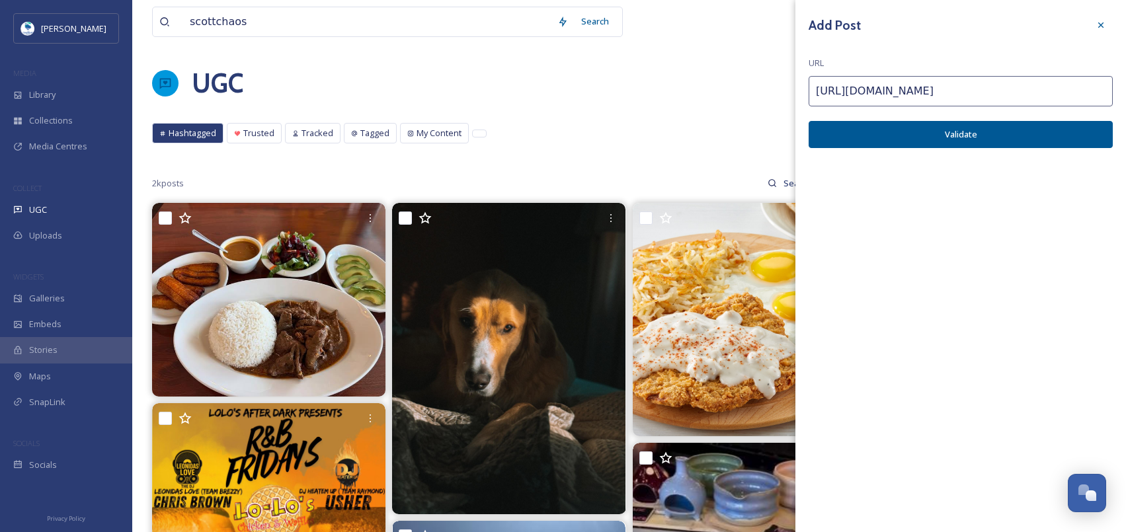
type input "https://www.instagram.com/p/ChOPNtOrs5F/"
click at [978, 137] on button "Validate" at bounding box center [960, 134] width 304 height 27
click at [1030, 149] on div "Add Post URL https://www.instagram.com/p/ChOPNtOrs5F/ Add Post" at bounding box center [960, 344] width 330 height 688
click at [1032, 143] on button "Add Post" at bounding box center [960, 134] width 304 height 27
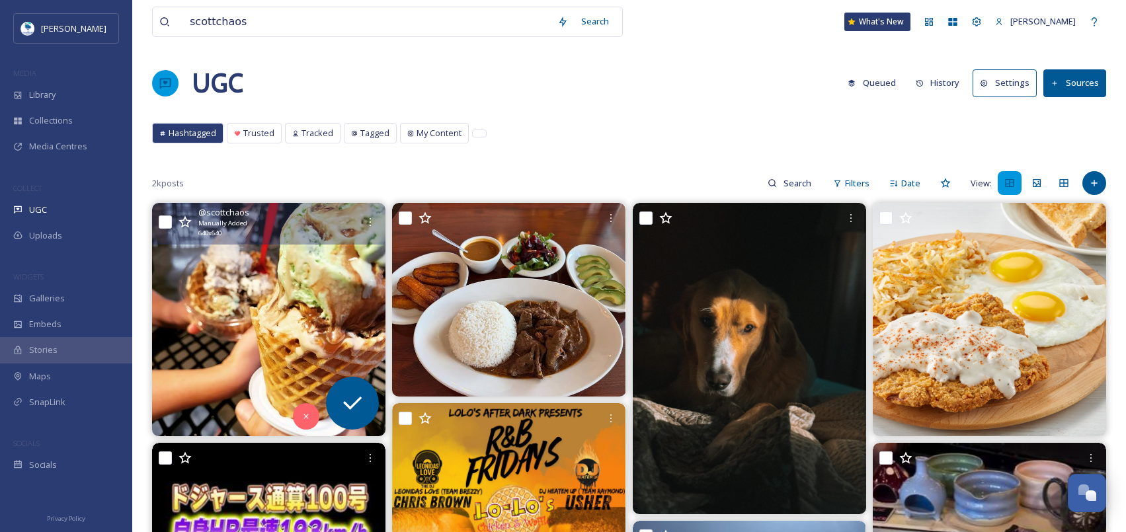
click at [317, 293] on img at bounding box center [268, 319] width 233 height 233
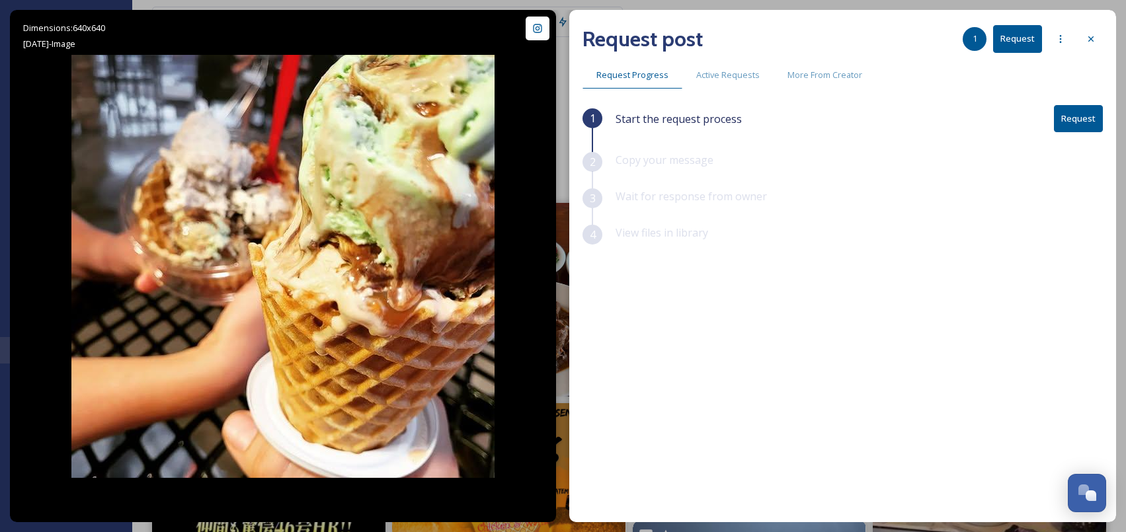
click at [1098, 114] on button "Request" at bounding box center [1078, 118] width 49 height 27
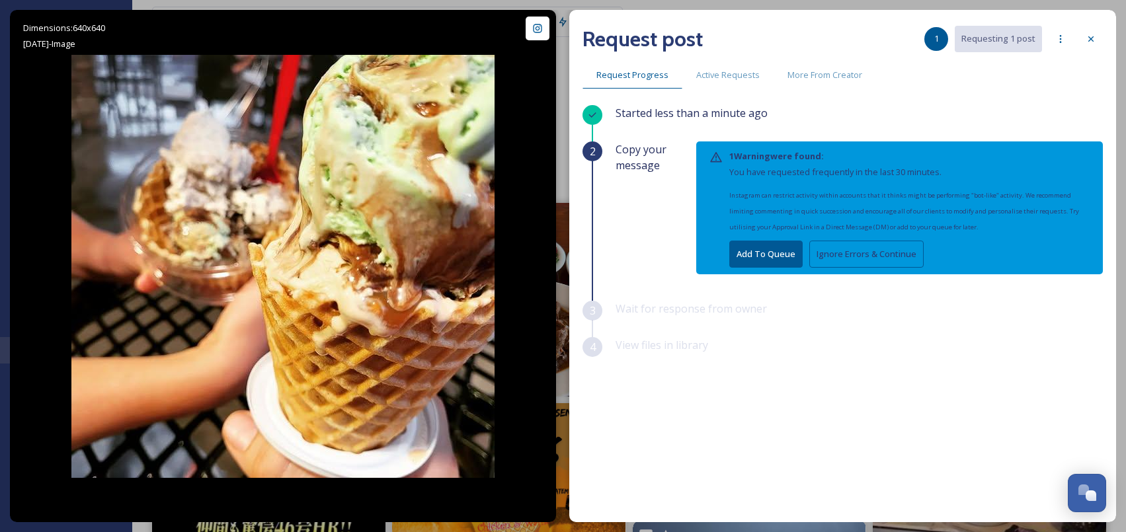
click at [779, 242] on button "Add To Queue" at bounding box center [765, 254] width 73 height 27
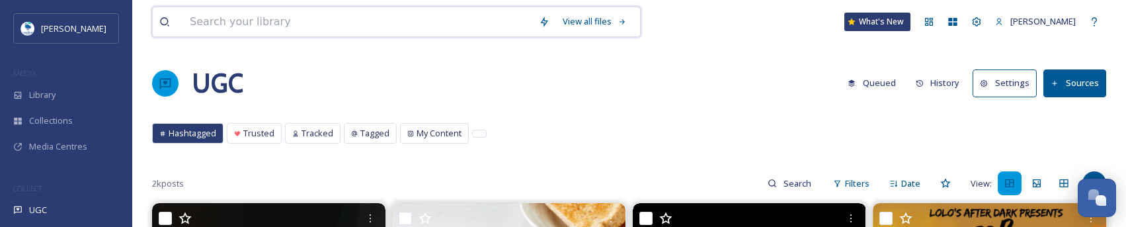
click at [303, 28] on input at bounding box center [357, 21] width 349 height 29
paste input "bottleandbeanaz"
type input "bottleandbeanaz"
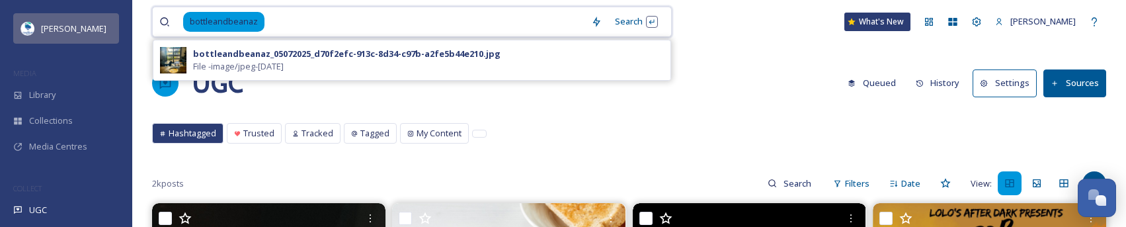
drag, startPoint x: 346, startPoint y: 20, endPoint x: 44, endPoint y: 22, distance: 302.1
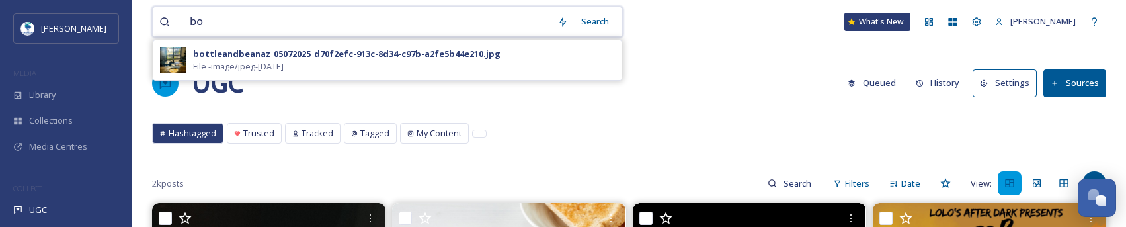
type input "b"
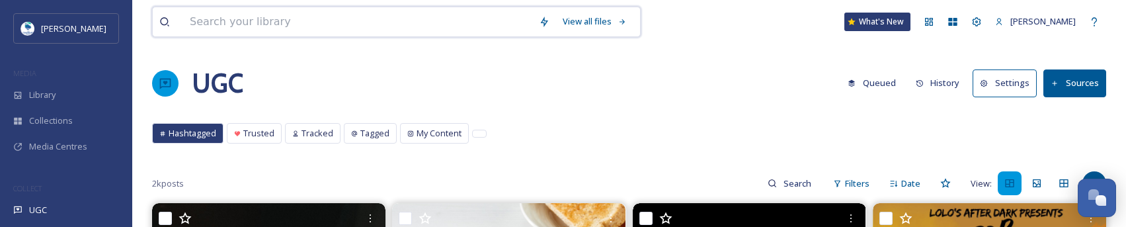
paste input "pillsbury"
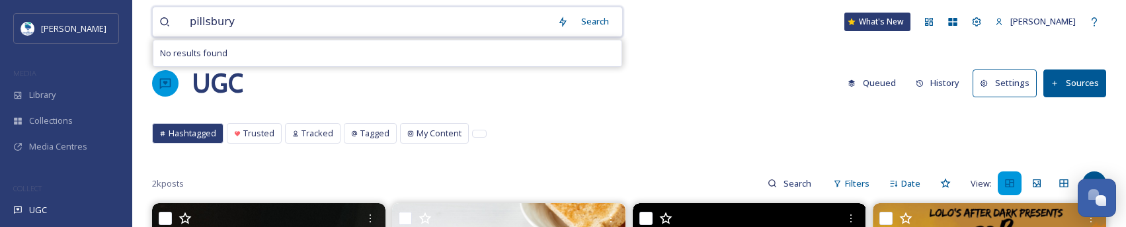
drag, startPoint x: 299, startPoint y: 24, endPoint x: 151, endPoint y: 29, distance: 148.1
paste input "instaichikawa"
type input "instaichikawa"
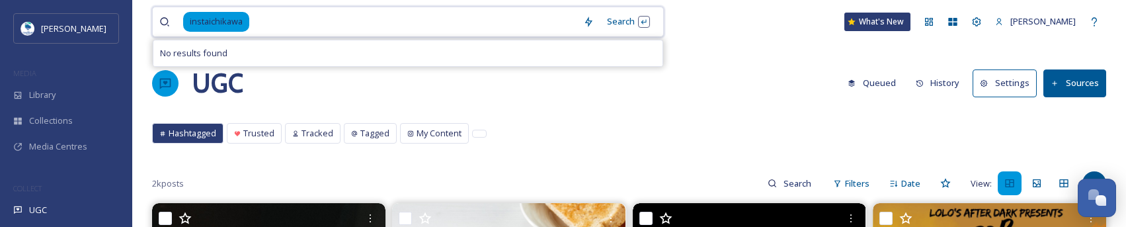
drag, startPoint x: 456, startPoint y: 26, endPoint x: -1, endPoint y: 28, distance: 456.7
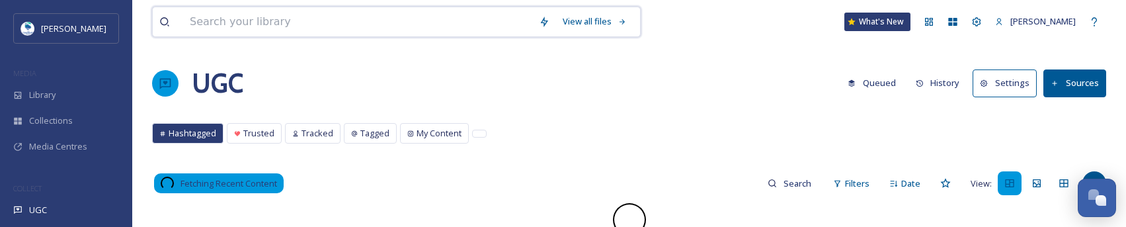
click at [309, 28] on input at bounding box center [357, 21] width 349 height 29
paste input "dawnme73"
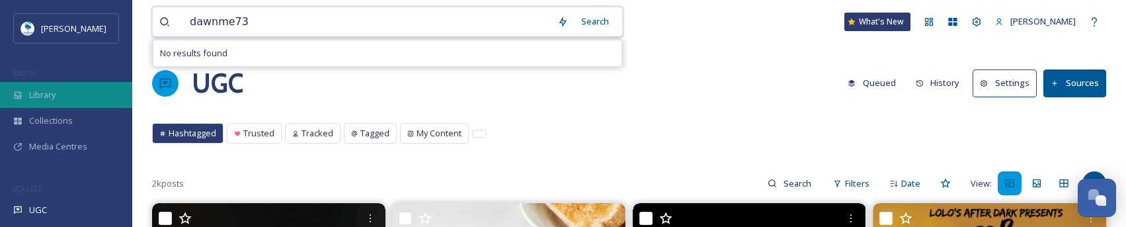
type input "dawnme73"
click at [36, 100] on span "Library" at bounding box center [42, 95] width 26 height 13
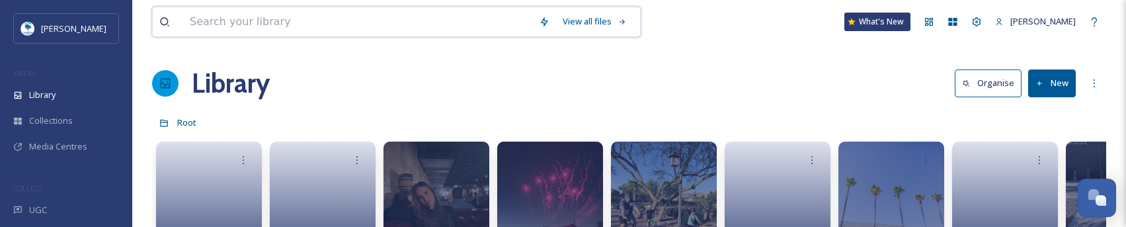
click at [313, 13] on input at bounding box center [357, 21] width 349 height 29
paste input "dawnme73"
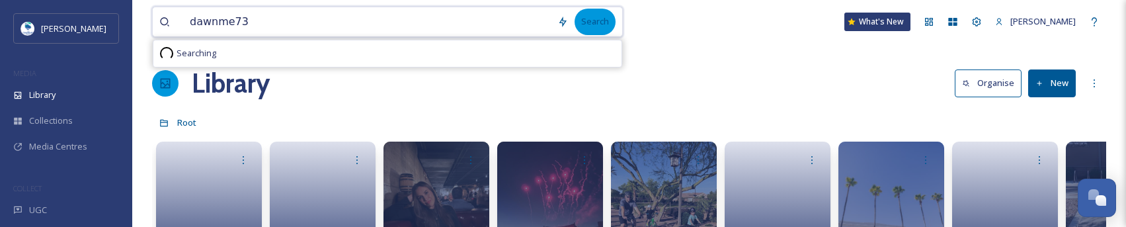
type input "dawnme73"
click at [586, 25] on div "Search" at bounding box center [594, 22] width 41 height 26
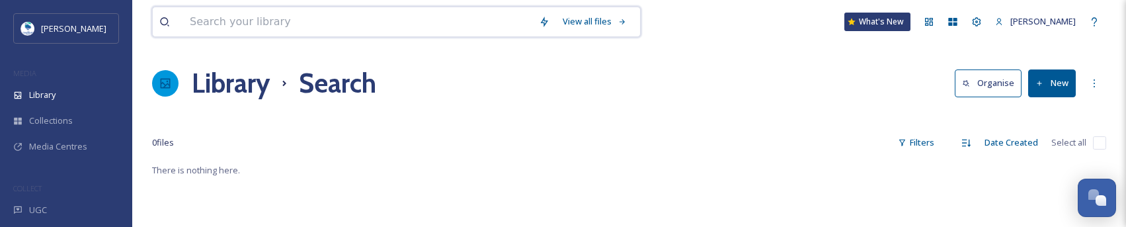
click at [252, 30] on input at bounding box center [357, 21] width 349 height 29
paste input "scottchaos"
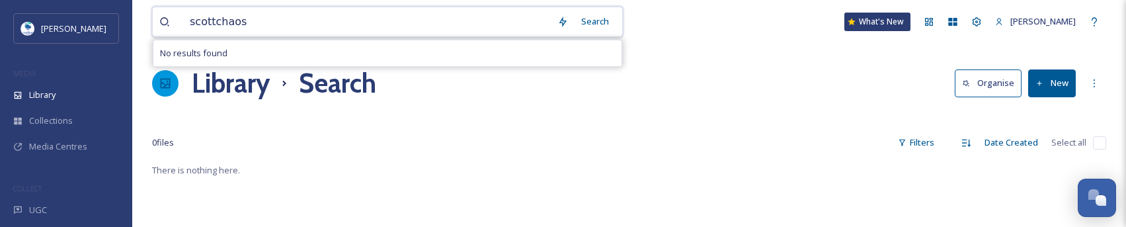
type input "scottchaos"
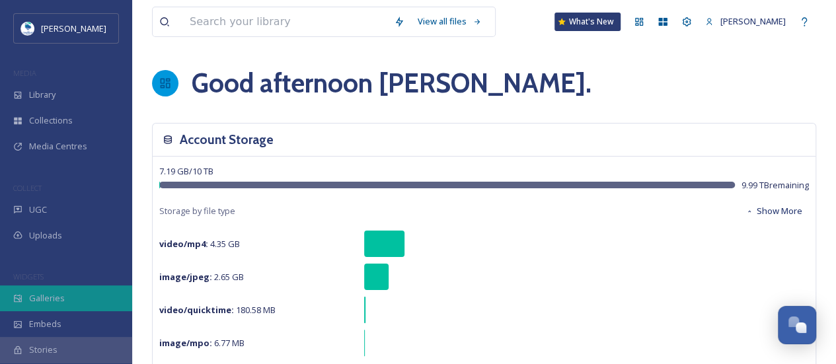
click at [77, 286] on div "Galleries" at bounding box center [66, 299] width 132 height 26
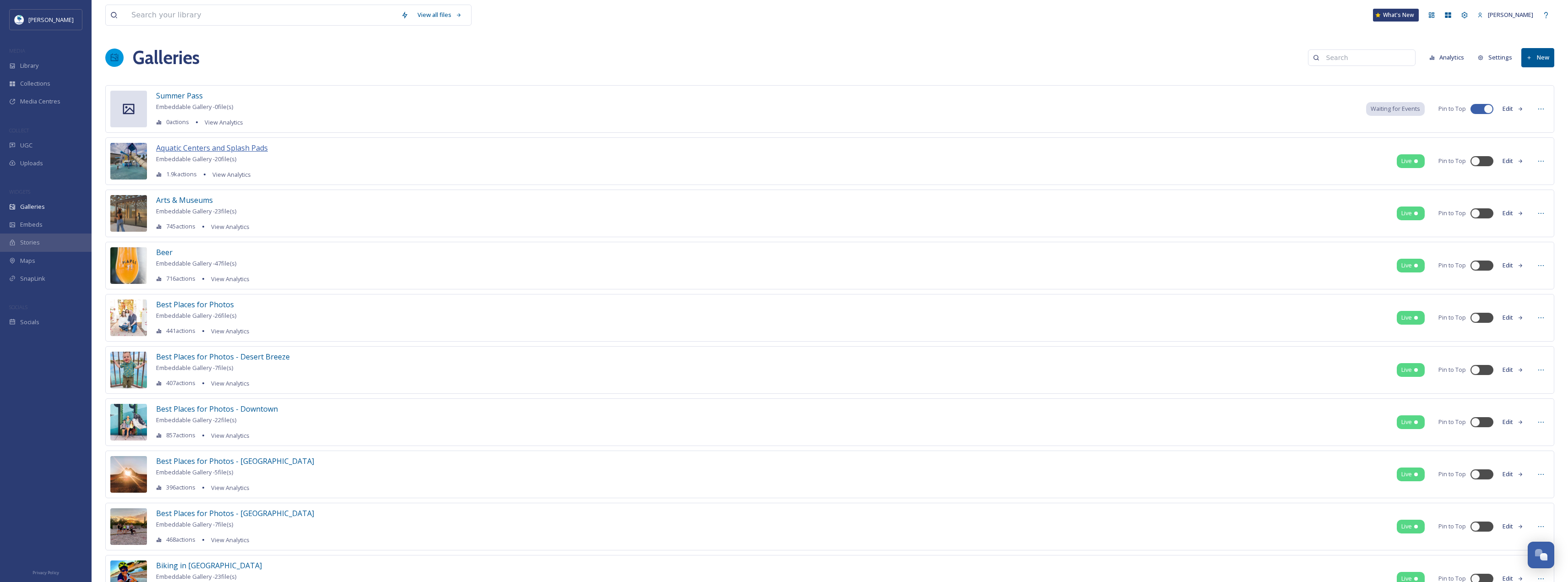
click at [240, 150] on span "Aquatic Centers and Splash Pads" at bounding box center [211, 148] width 112 height 10
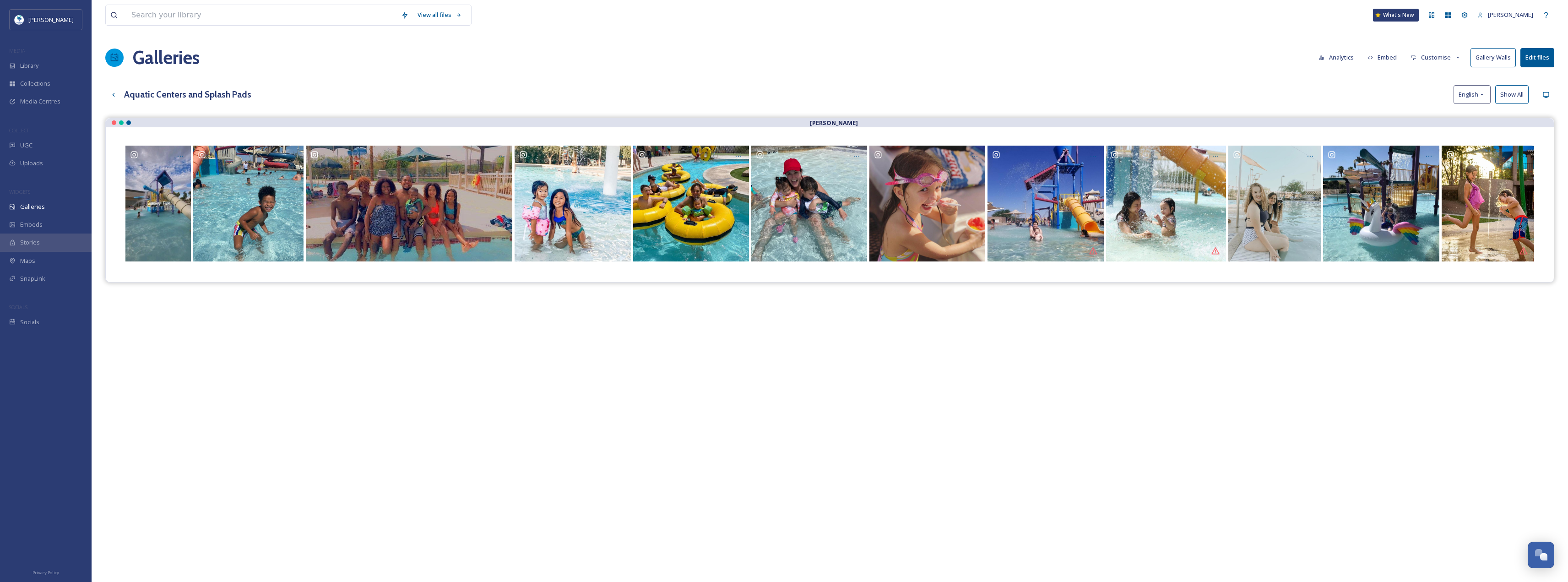
click at [585, 94] on div "Aquatic Centers and Splash Pads English Show All" at bounding box center [830, 94] width 1449 height 19
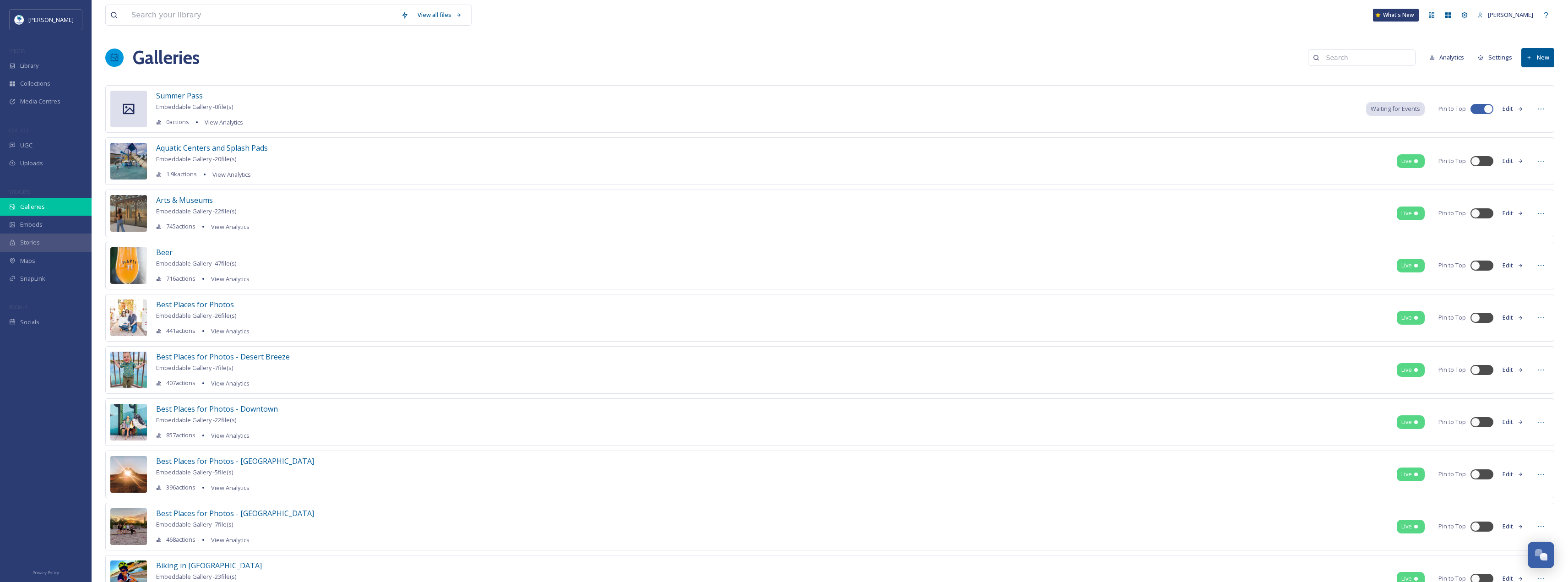
click at [62, 211] on div "Galleries" at bounding box center [46, 207] width 91 height 18
click at [191, 143] on span "Aquatic Centers and Splash Pads" at bounding box center [211, 148] width 112 height 10
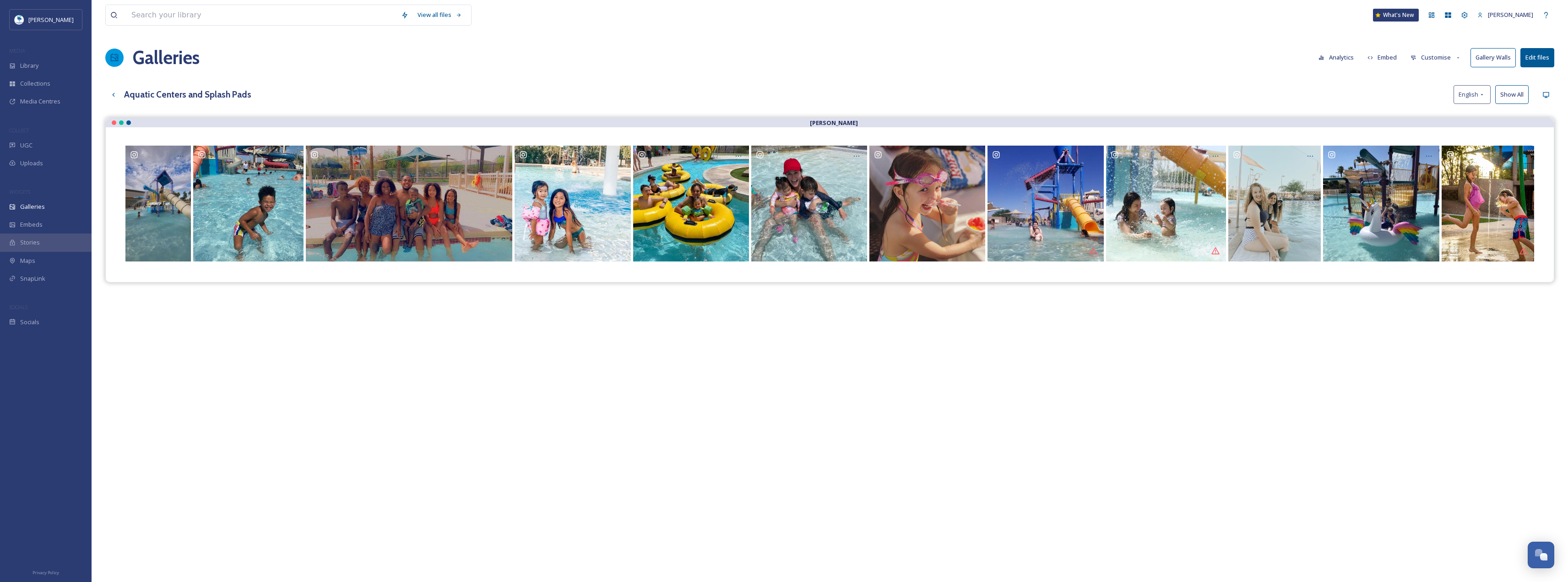
click at [585, 52] on button "Edit files" at bounding box center [1537, 57] width 34 height 19
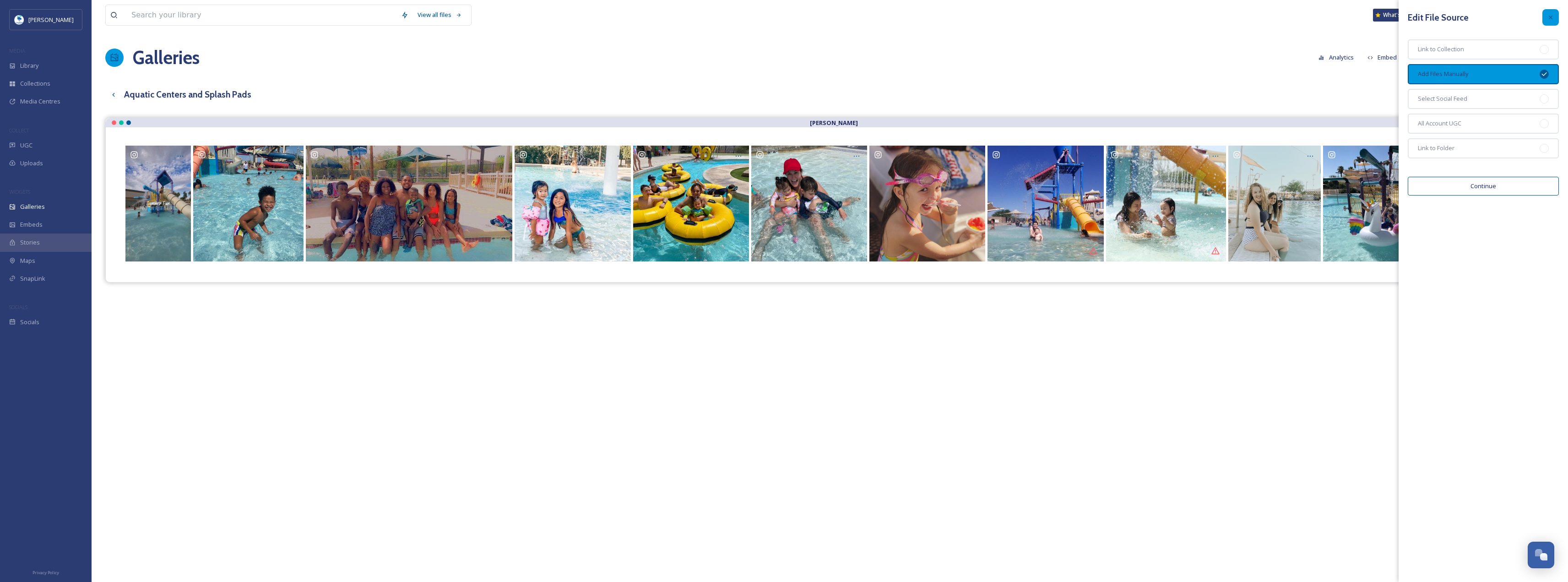
click at [585, 18] on icon at bounding box center [1550, 17] width 8 height 8
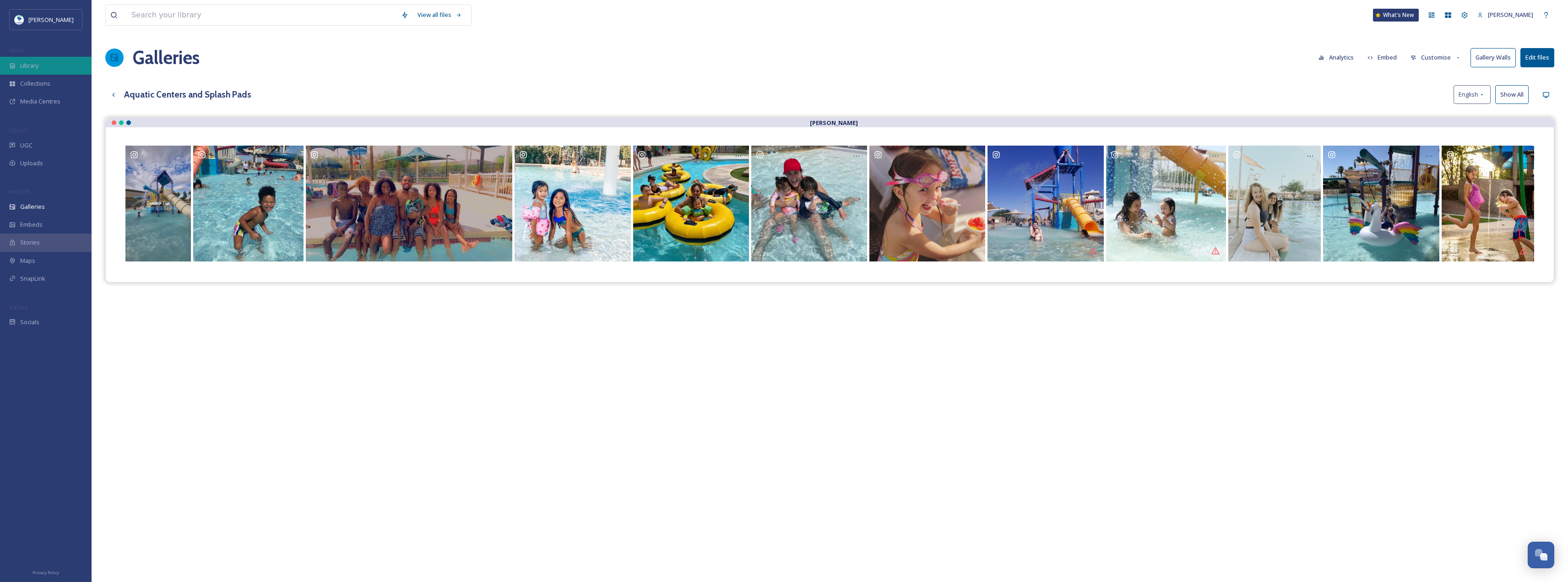
click at [48, 64] on div "Library" at bounding box center [46, 66] width 91 height 18
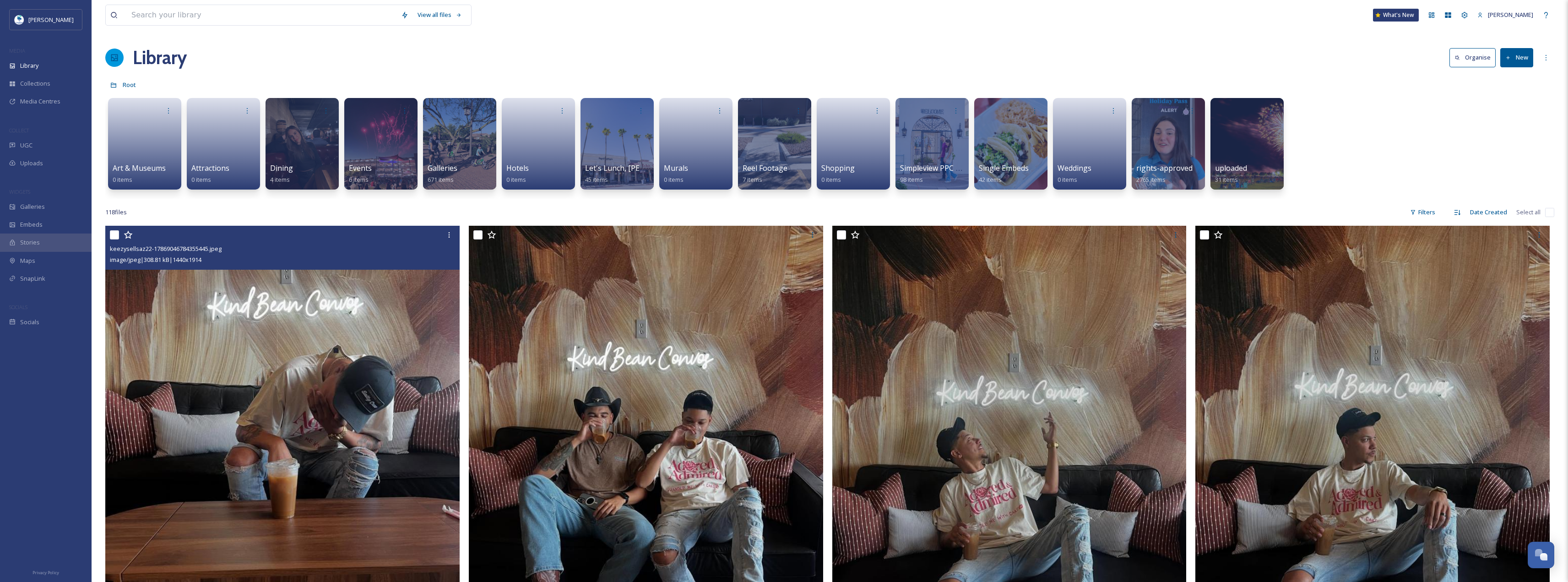
click at [276, 252] on img at bounding box center [283, 461] width 355 height 470
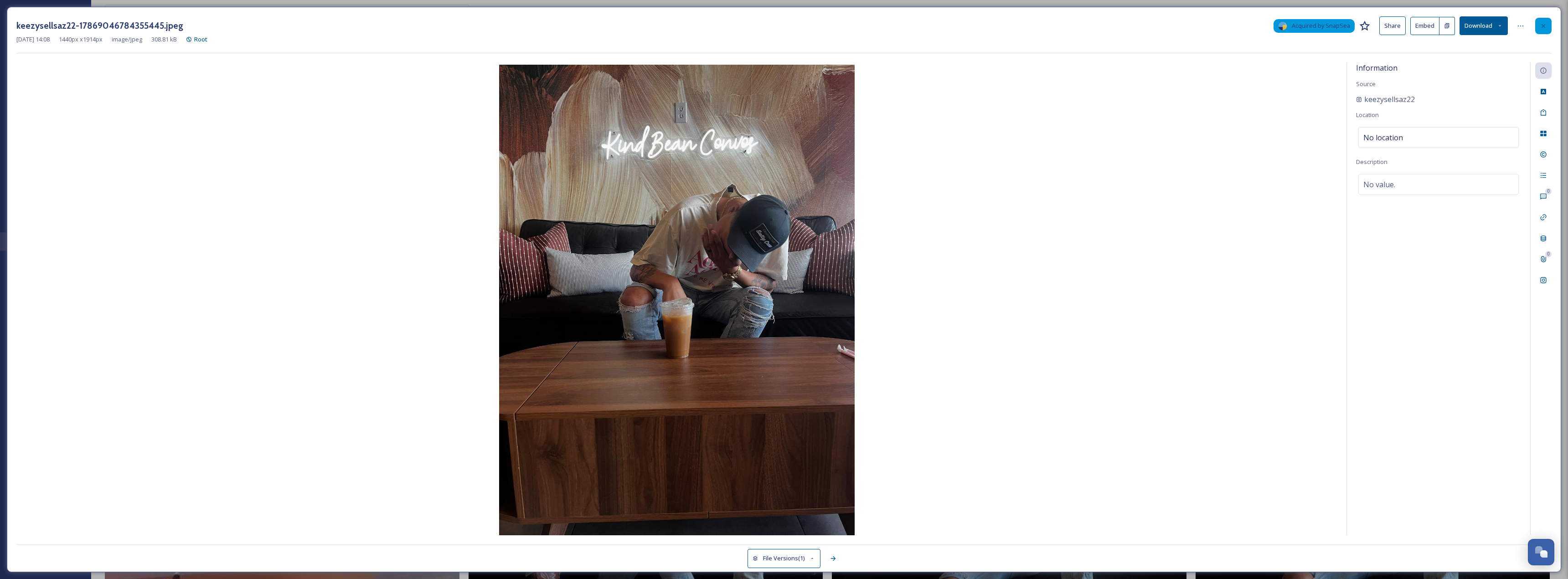
click at [583, 25] on div at bounding box center [1543, 26] width 17 height 17
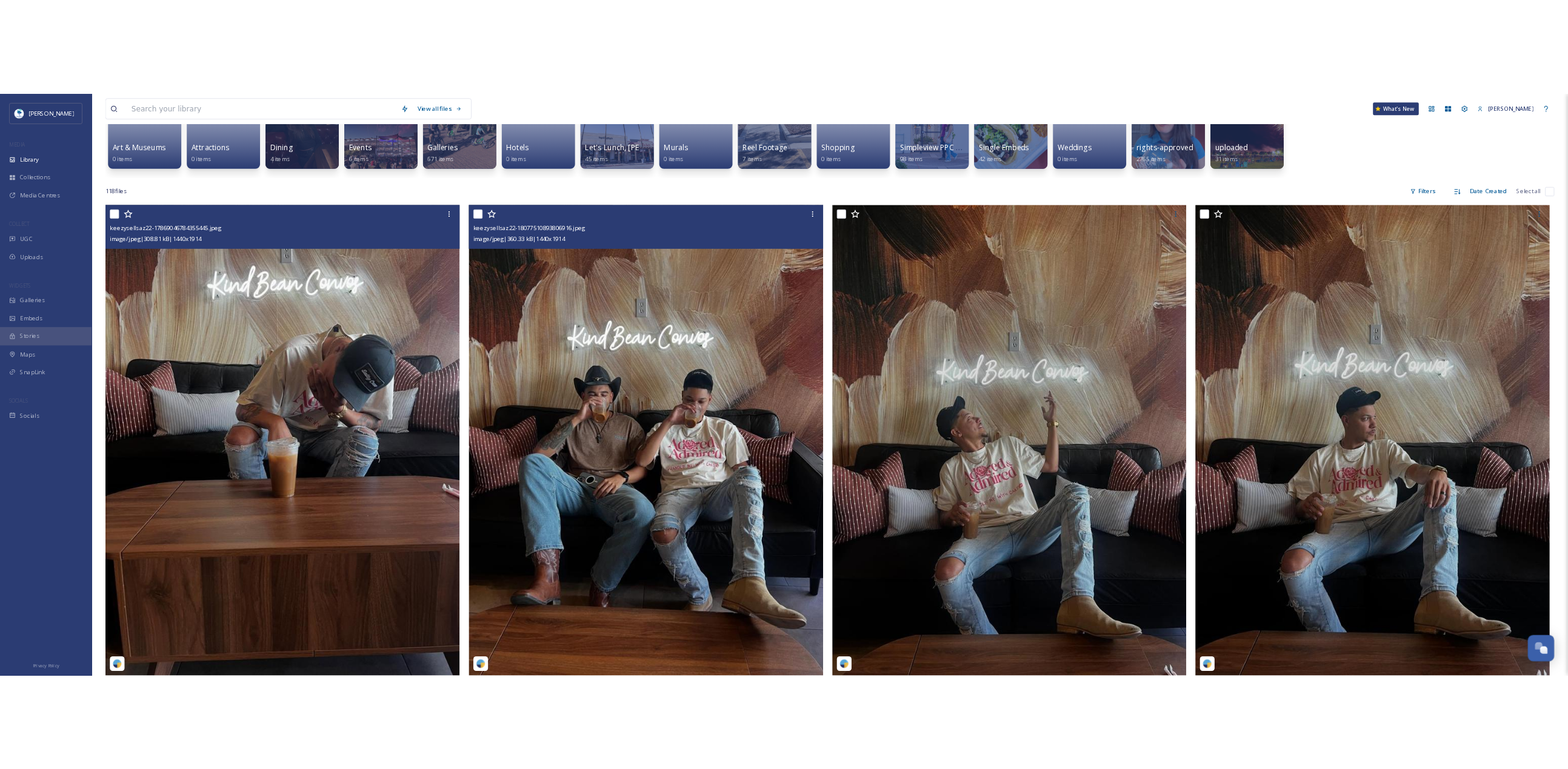
scroll to position [181, 0]
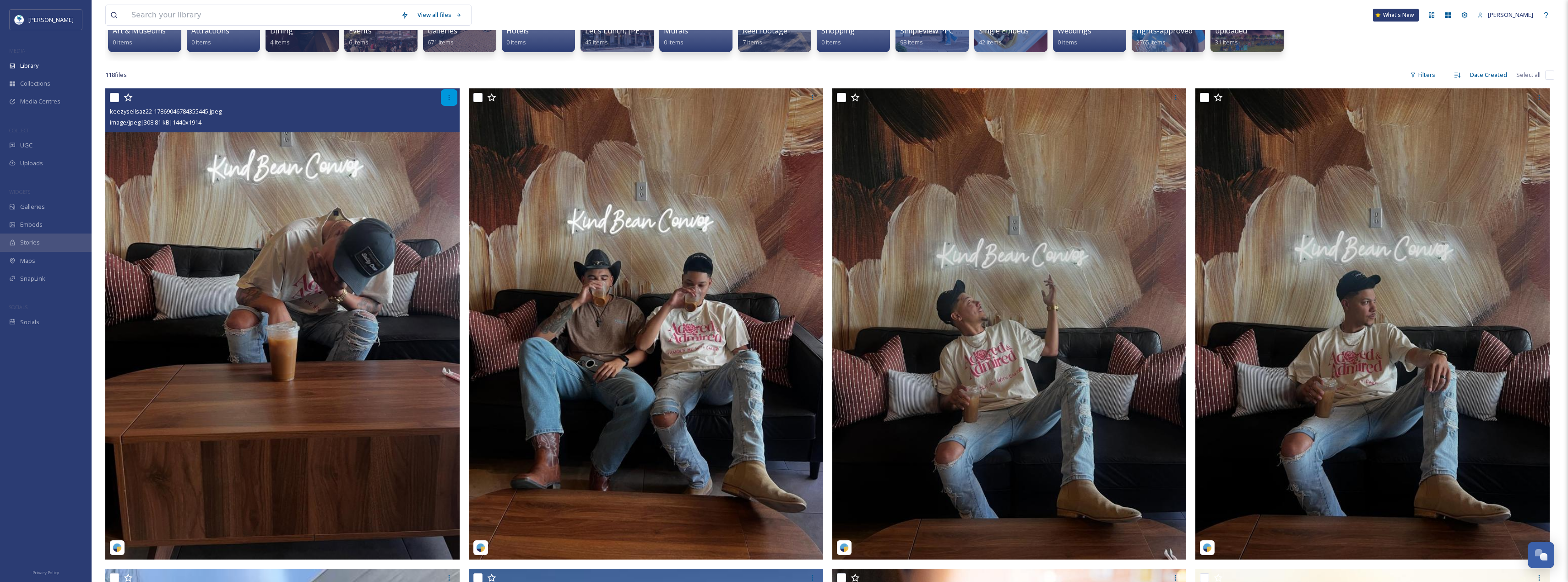
click at [447, 94] on div at bounding box center [449, 98] width 17 height 17
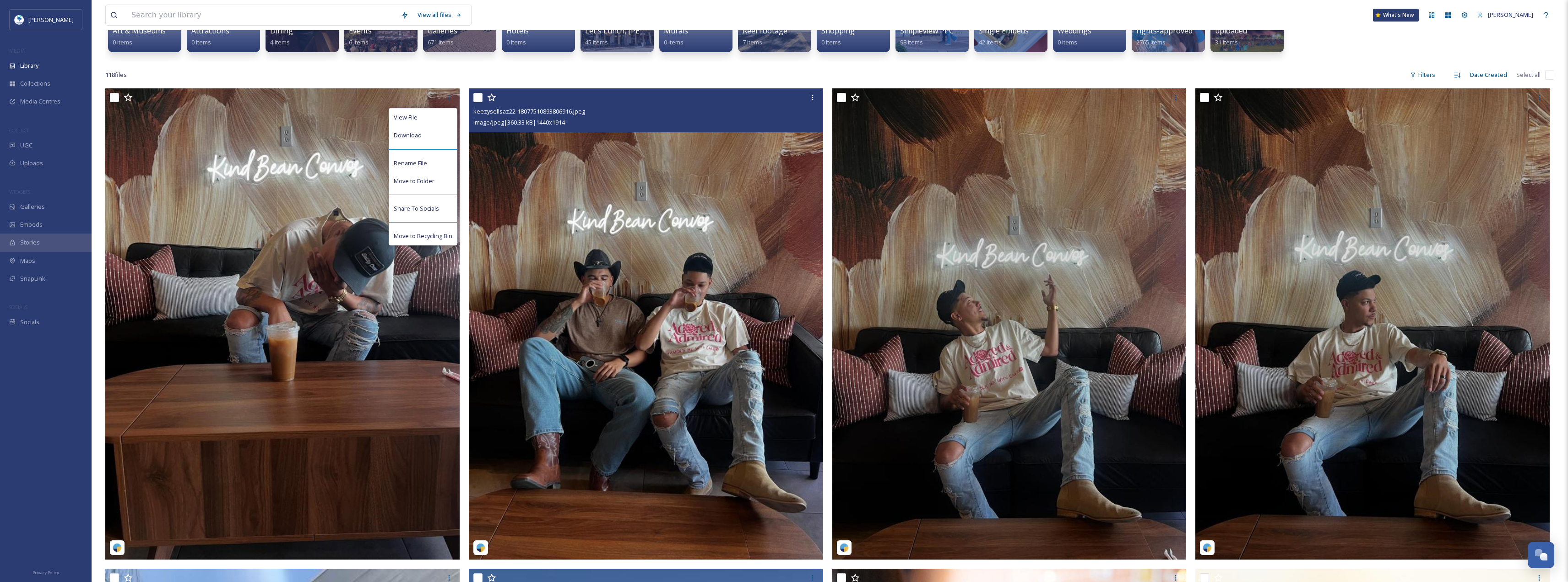
click at [585, 252] on img at bounding box center [646, 324] width 355 height 470
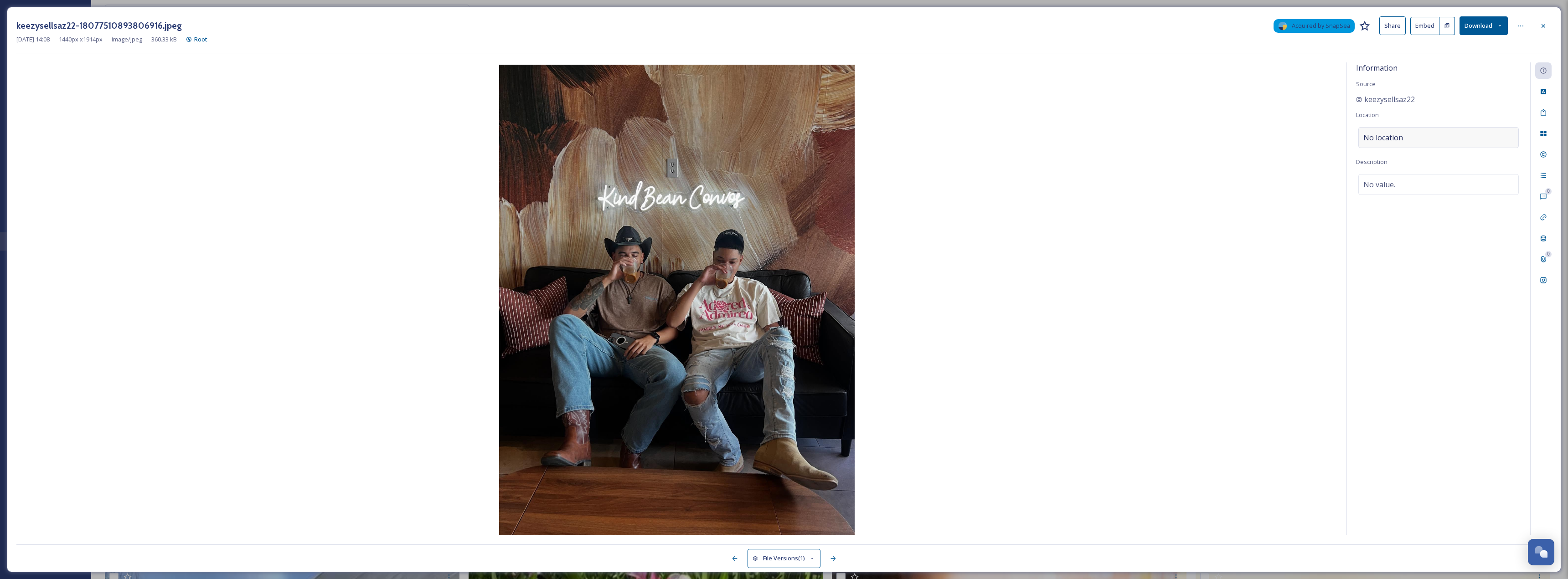
click at [583, 137] on div "No location" at bounding box center [1438, 137] width 161 height 21
click at [583, 137] on input at bounding box center [1438, 137] width 159 height 20
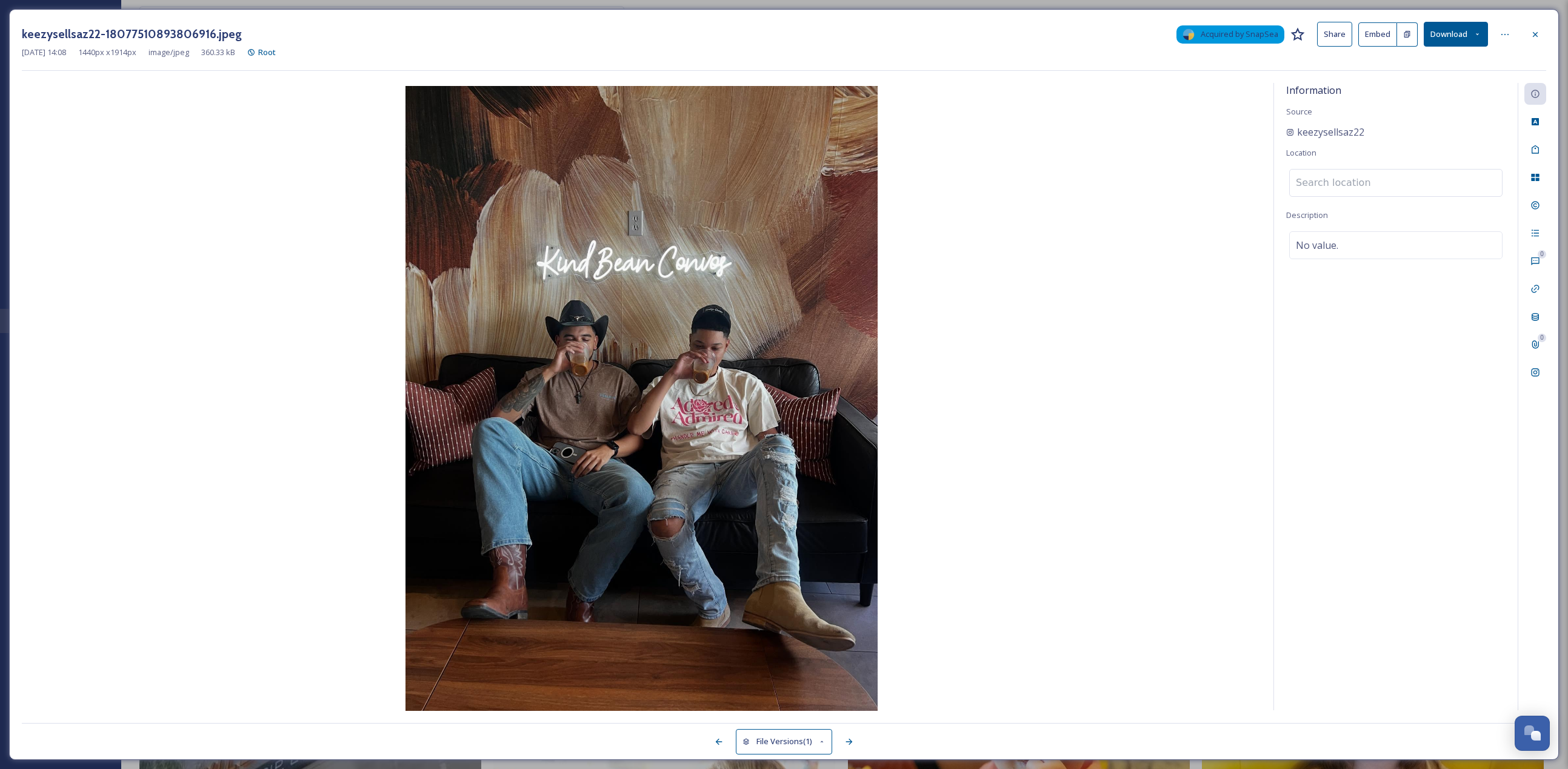
click at [775, 179] on input at bounding box center [1396, 182] width 212 height 27
paste input "Coffee and Tea"
type input "Coffee and Tea"
click at [775, 143] on div "Information Source keezysellsaz22 Location Coffee and Tea Room Rumours Coffee A…" at bounding box center [1396, 397] width 244 height 628
click at [775, 178] on icon at bounding box center [1535, 177] width 10 height 10
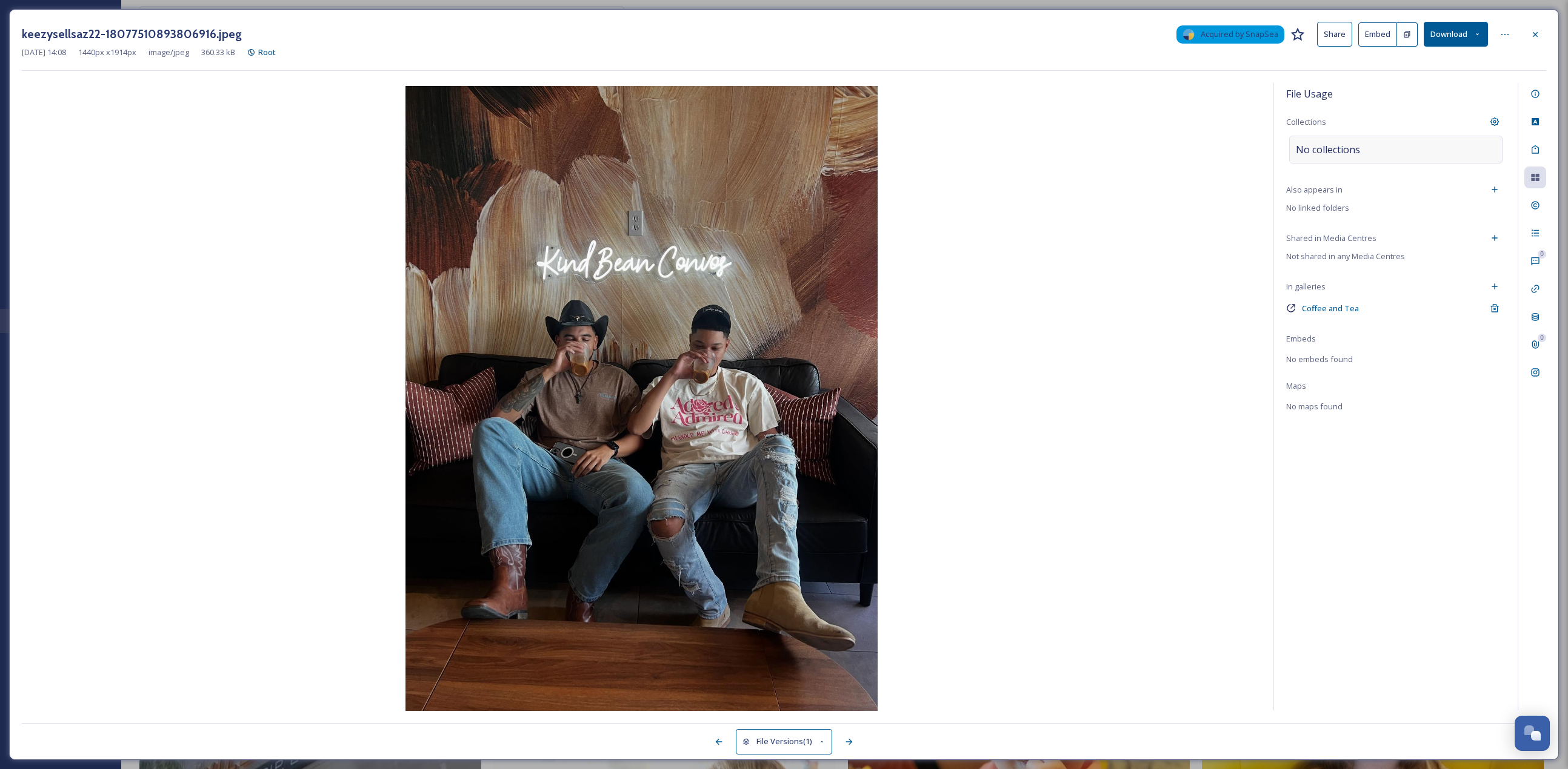
click at [775, 138] on div "No collections" at bounding box center [1396, 149] width 214 height 27
click at [775, 138] on div at bounding box center [1396, 149] width 214 height 27
click at [775, 143] on input at bounding box center [1356, 149] width 133 height 27
paste input "Coffee and Tea"
type input "Coffee and Tea"
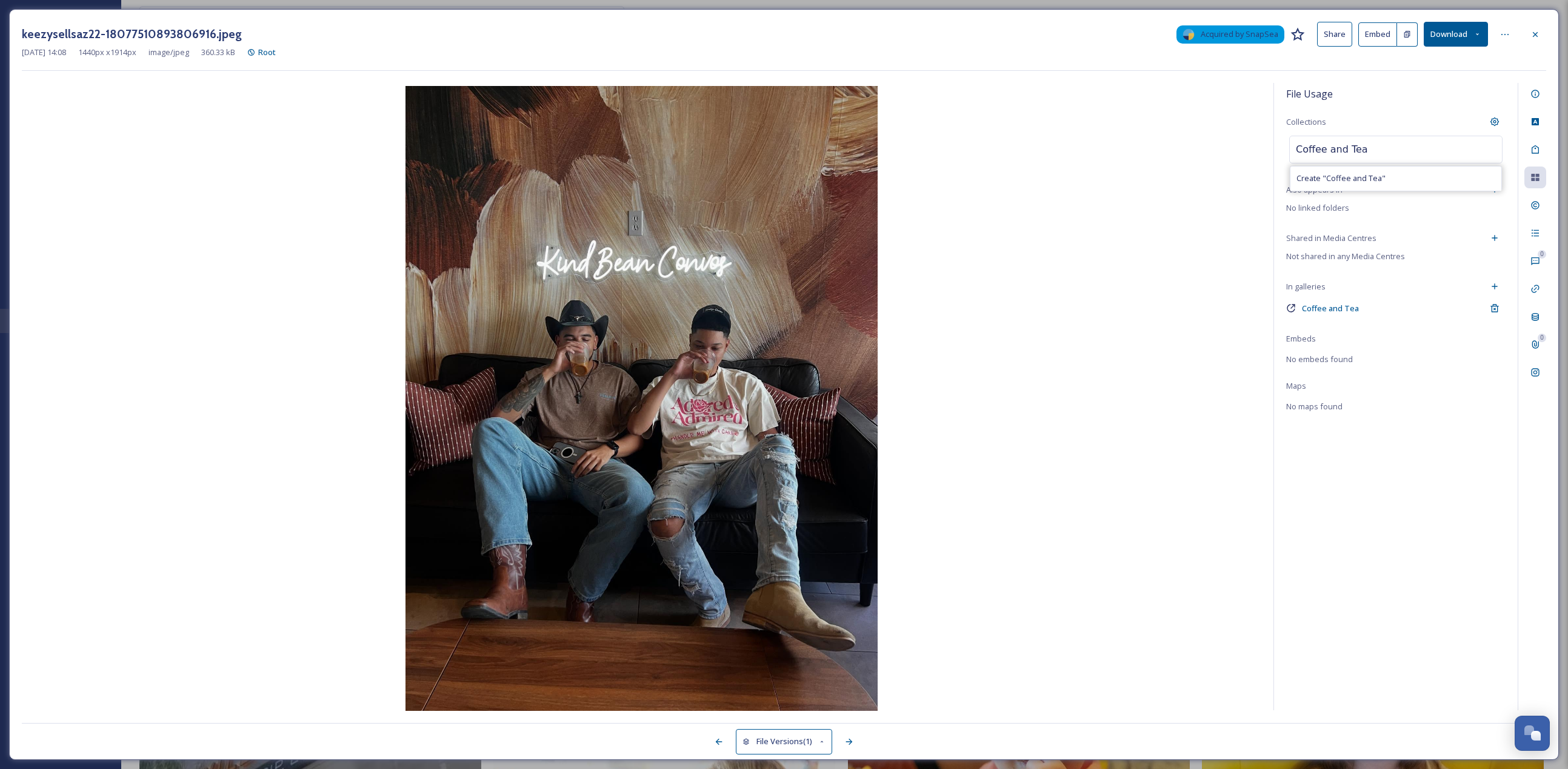
drag, startPoint x: 1375, startPoint y: 148, endPoint x: 1285, endPoint y: 152, distance: 90.1
click at [775, 152] on div "File Usage Collections Coffee and Tea Create " Coffee and Tea " Also appears in…" at bounding box center [1396, 397] width 244 height 628
click at [775, 29] on icon at bounding box center [1535, 34] width 10 height 10
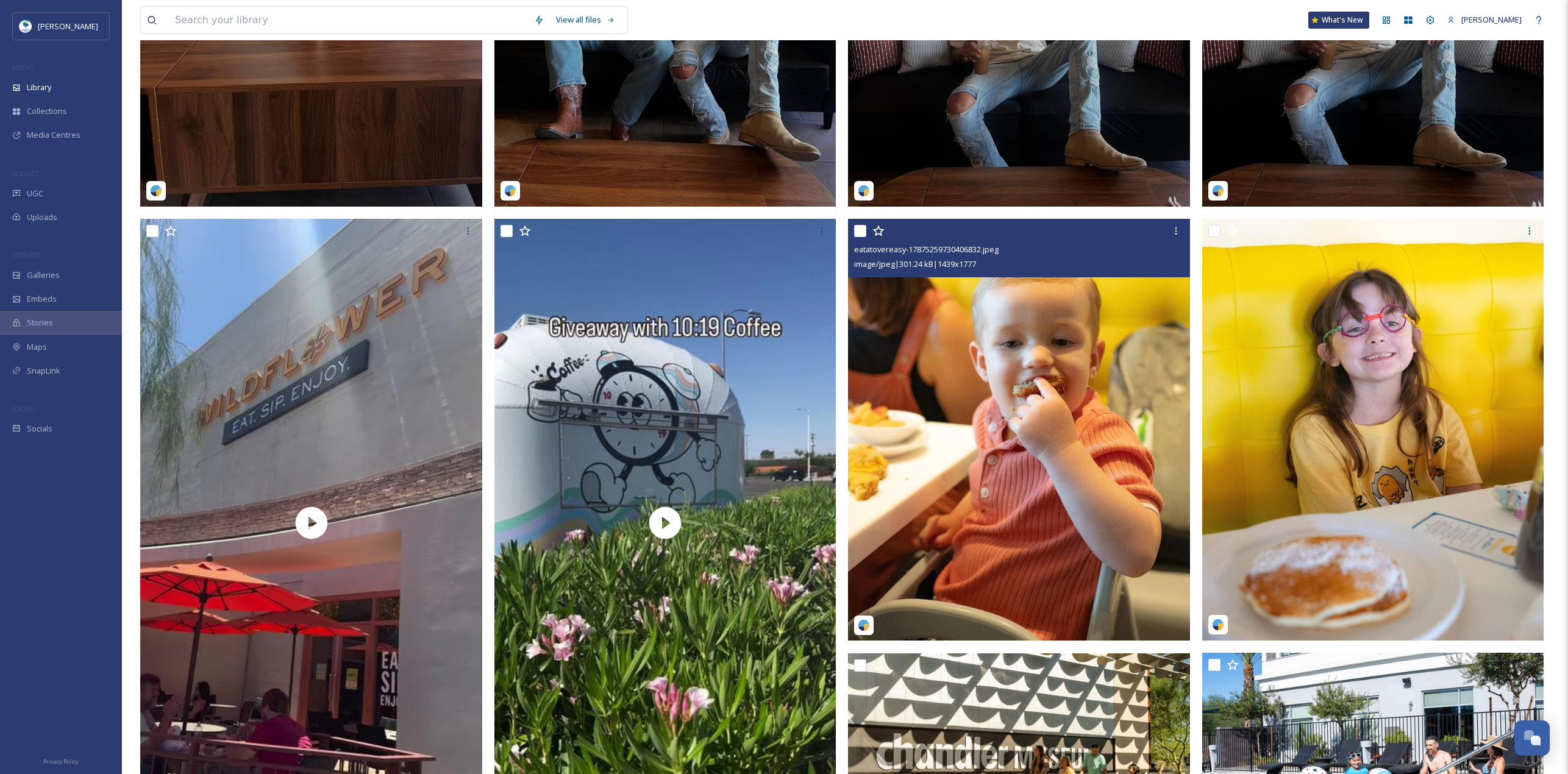
scroll to position [732, 0]
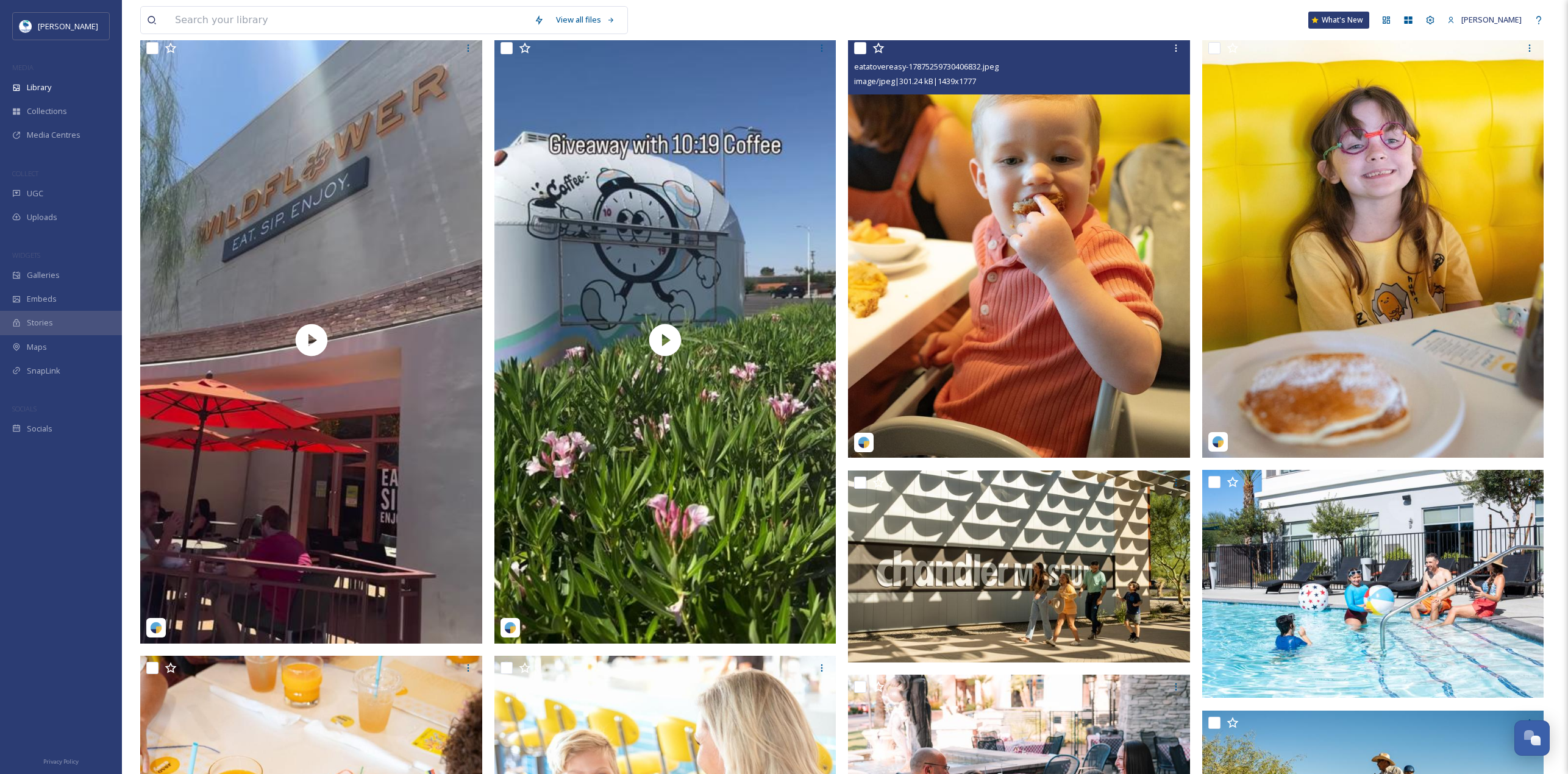
click at [779, 244] on img at bounding box center [1018, 246] width 342 height 422
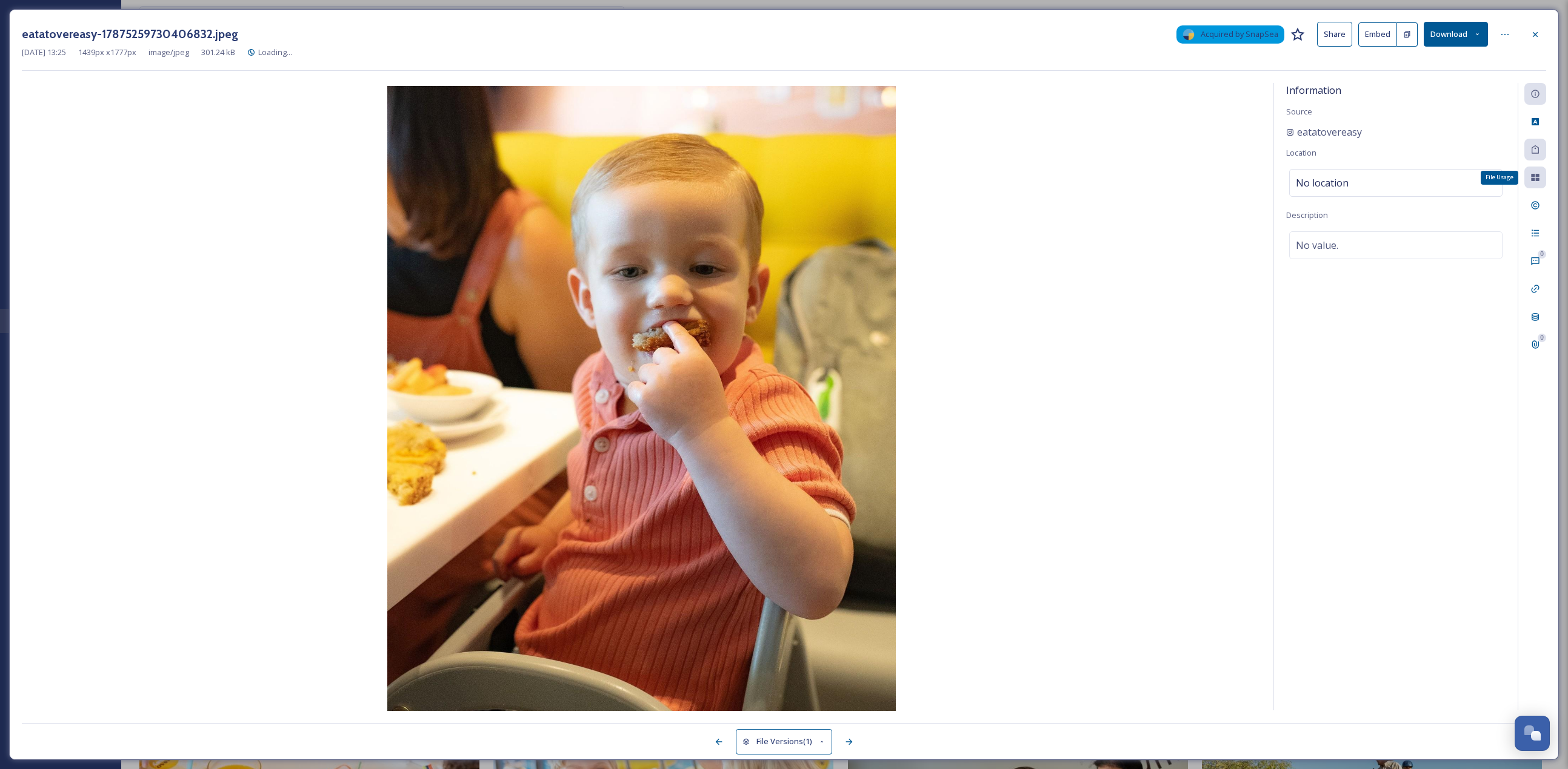
click at [775, 175] on div "File Usage" at bounding box center [1535, 178] width 22 height 22
click at [775, 181] on div "No location" at bounding box center [1396, 182] width 214 height 27
click at [775, 181] on input at bounding box center [1396, 182] width 212 height 27
type input "ki"
click at [775, 173] on div at bounding box center [1535, 178] width 22 height 22
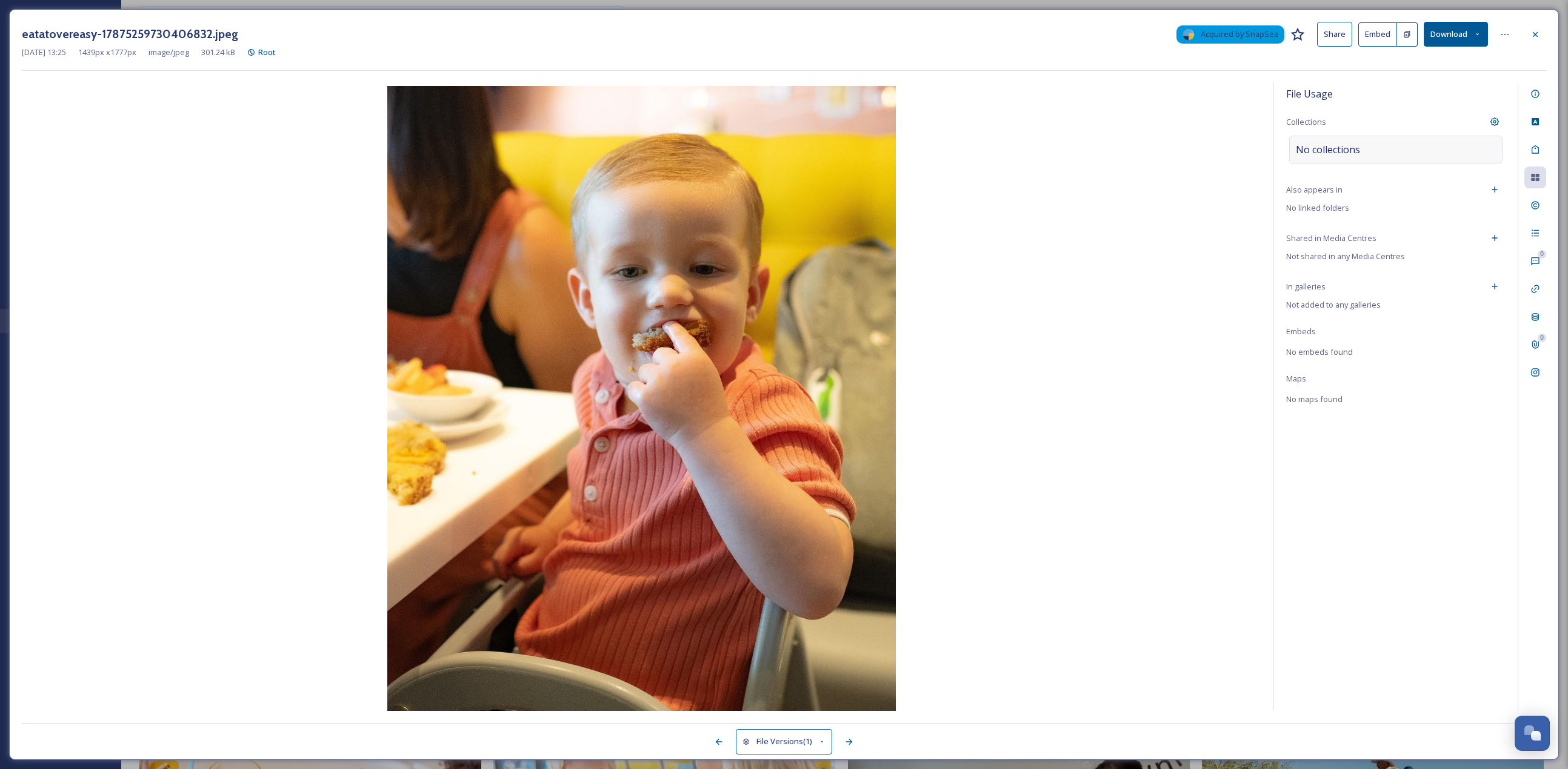
click at [775, 155] on span "No collections" at bounding box center [1328, 149] width 64 height 15
click at [775, 155] on input at bounding box center [1356, 149] width 133 height 27
type input "kids"
click at [775, 104] on div "File Usage" at bounding box center [1396, 94] width 219 height 22
click at [775, 287] on div "Add to Gallery" at bounding box center [1495, 287] width 22 height 22
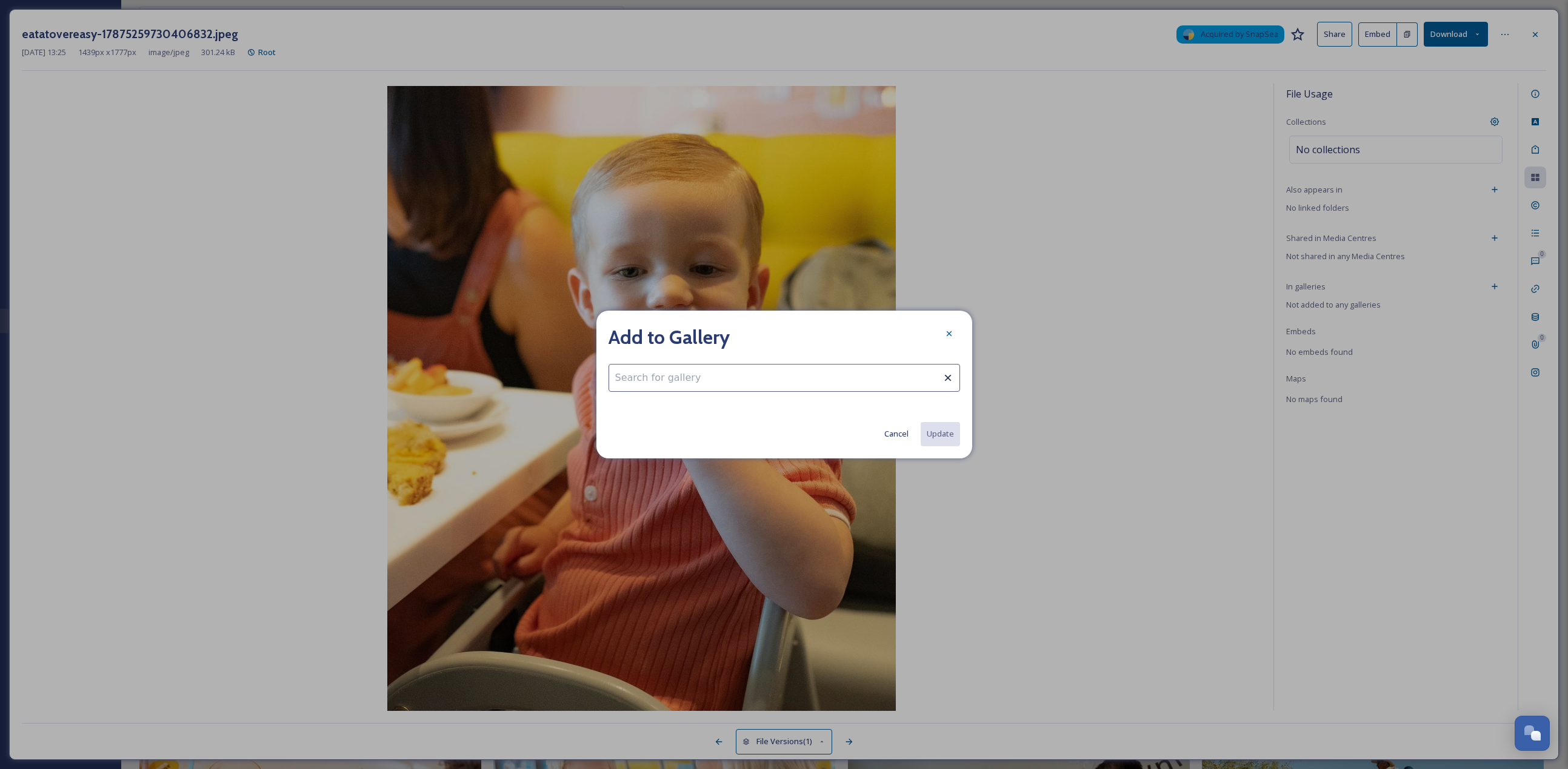
click at [775, 334] on input at bounding box center [784, 378] width 351 height 27
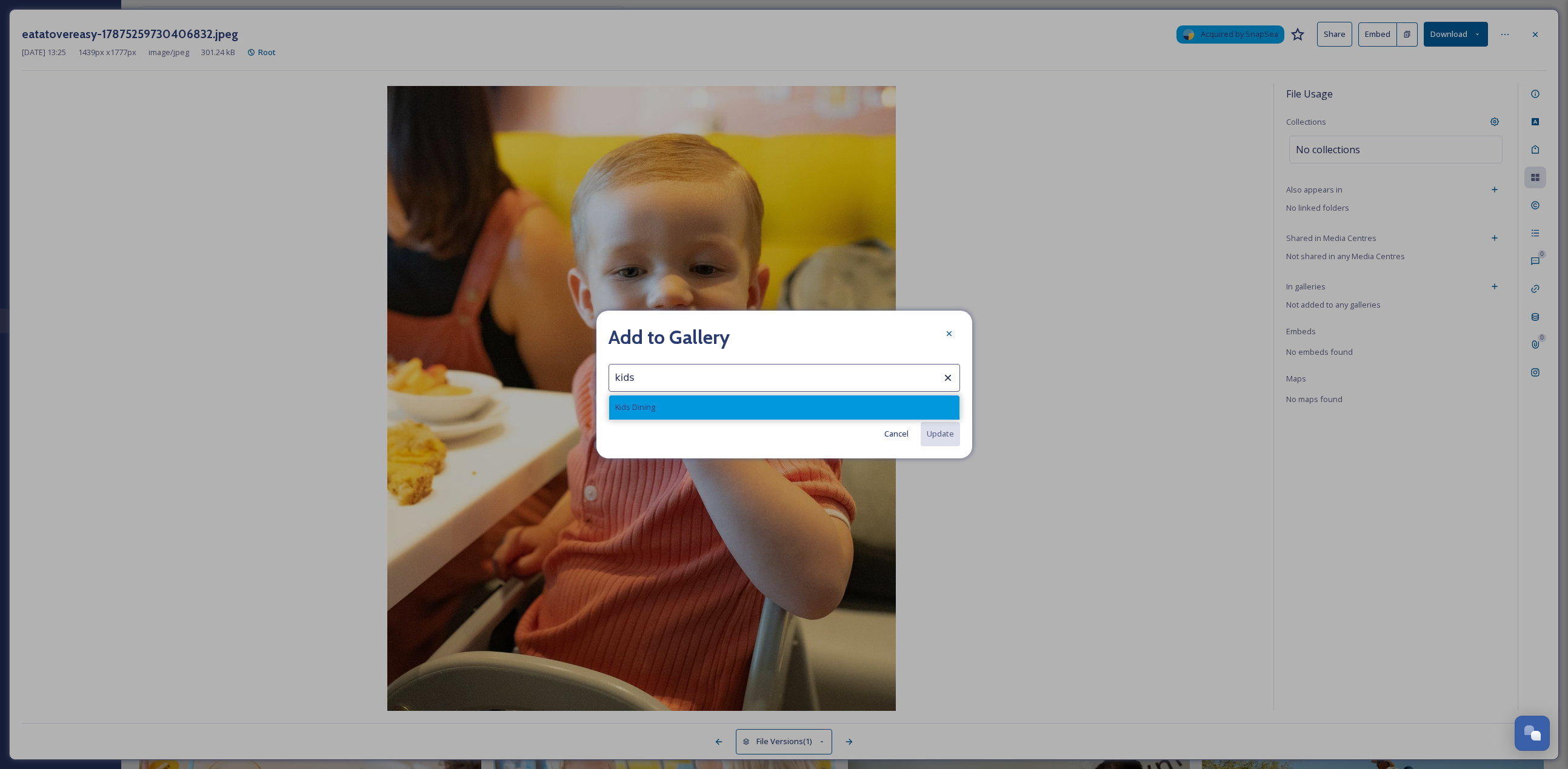
click at [732, 334] on div "Kids Dining" at bounding box center [784, 408] width 350 height 24
type input "Kids Dining"
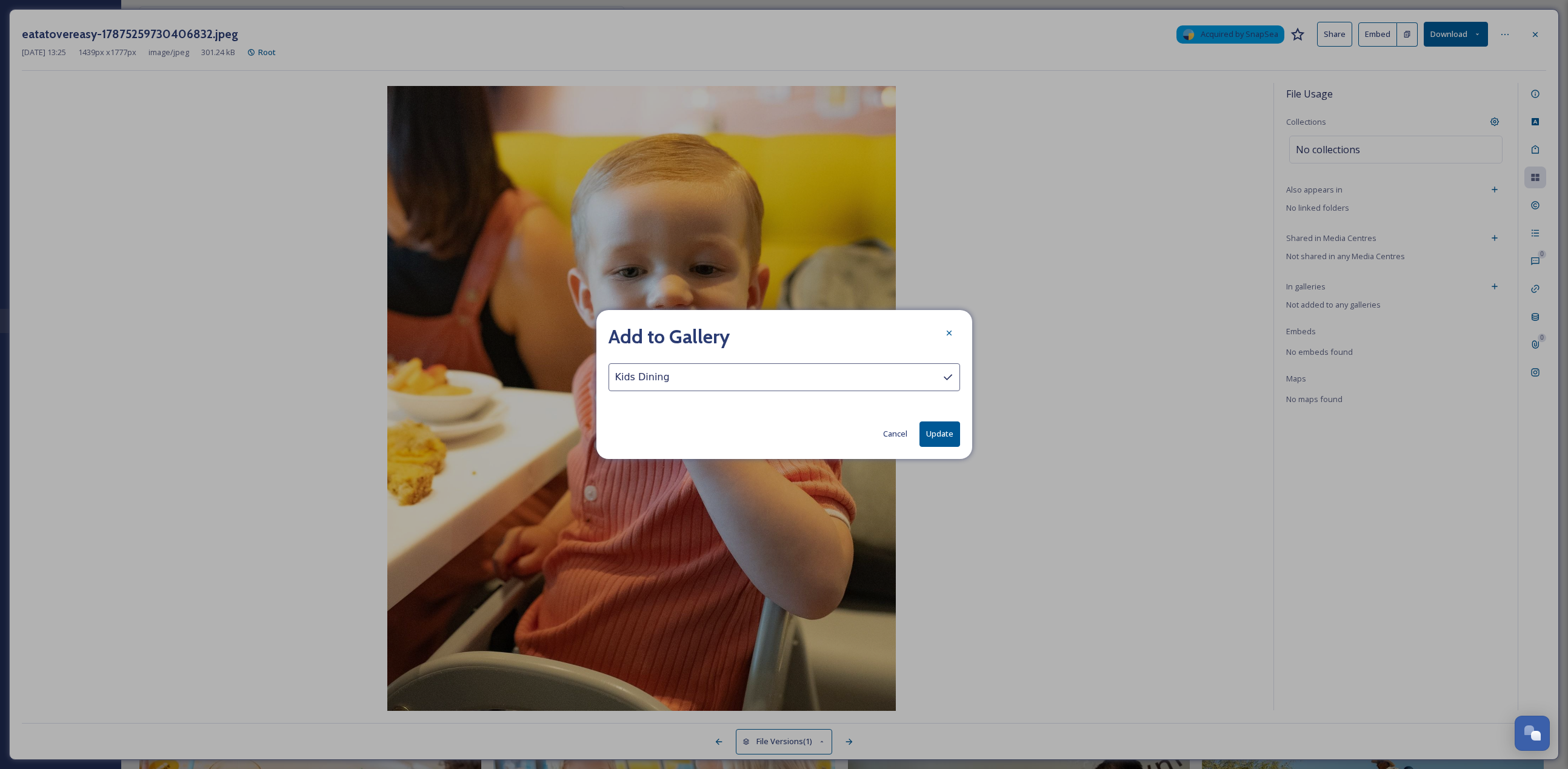
click at [775, 334] on div "Add to Gallery Kids Dining Cancel Update" at bounding box center [784, 384] width 376 height 148
click at [775, 334] on button "Update" at bounding box center [940, 434] width 40 height 25
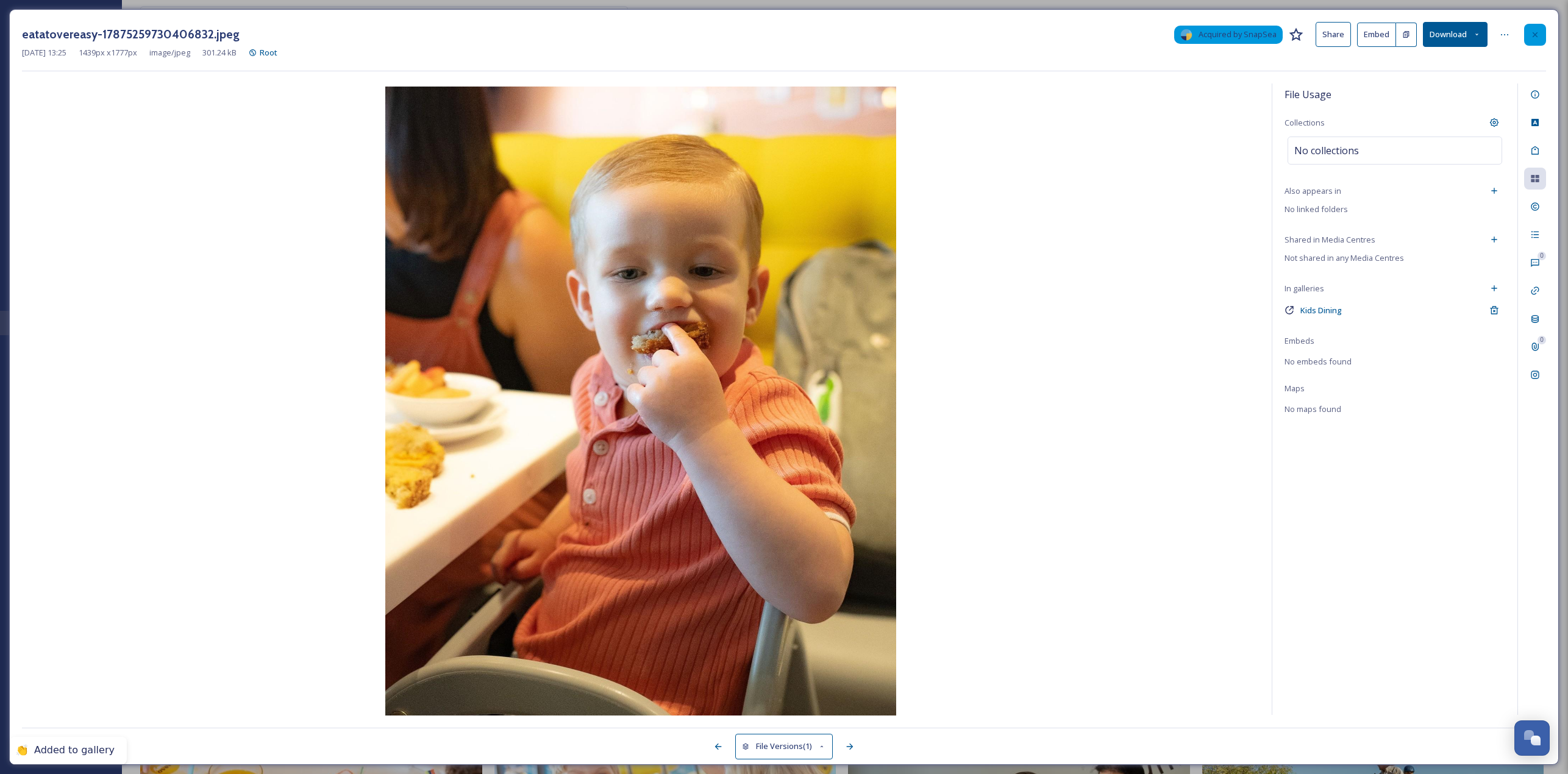
click at [779, 28] on div at bounding box center [1535, 35] width 22 height 22
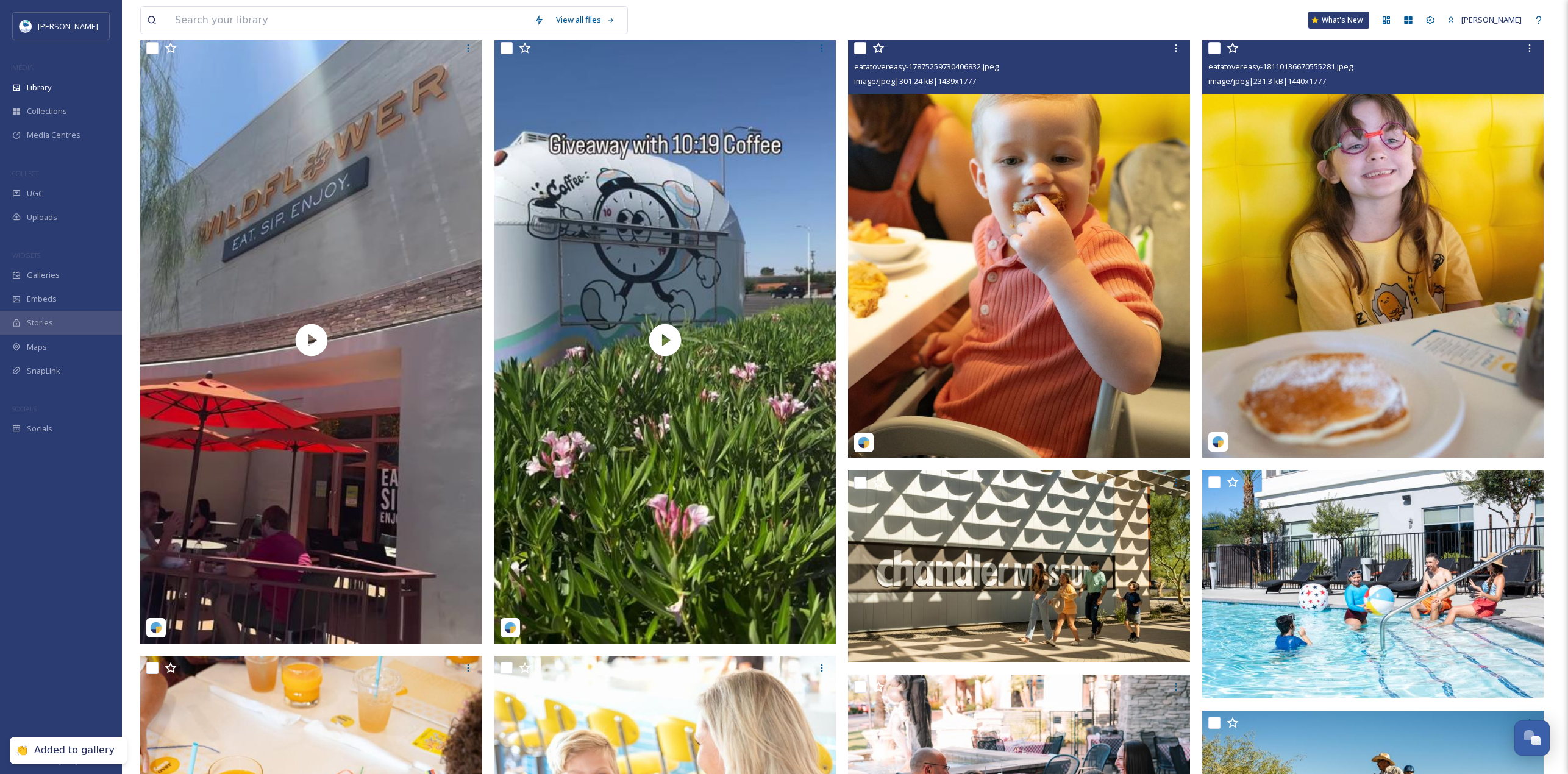
click at [779, 219] on img at bounding box center [1372, 247] width 342 height 423
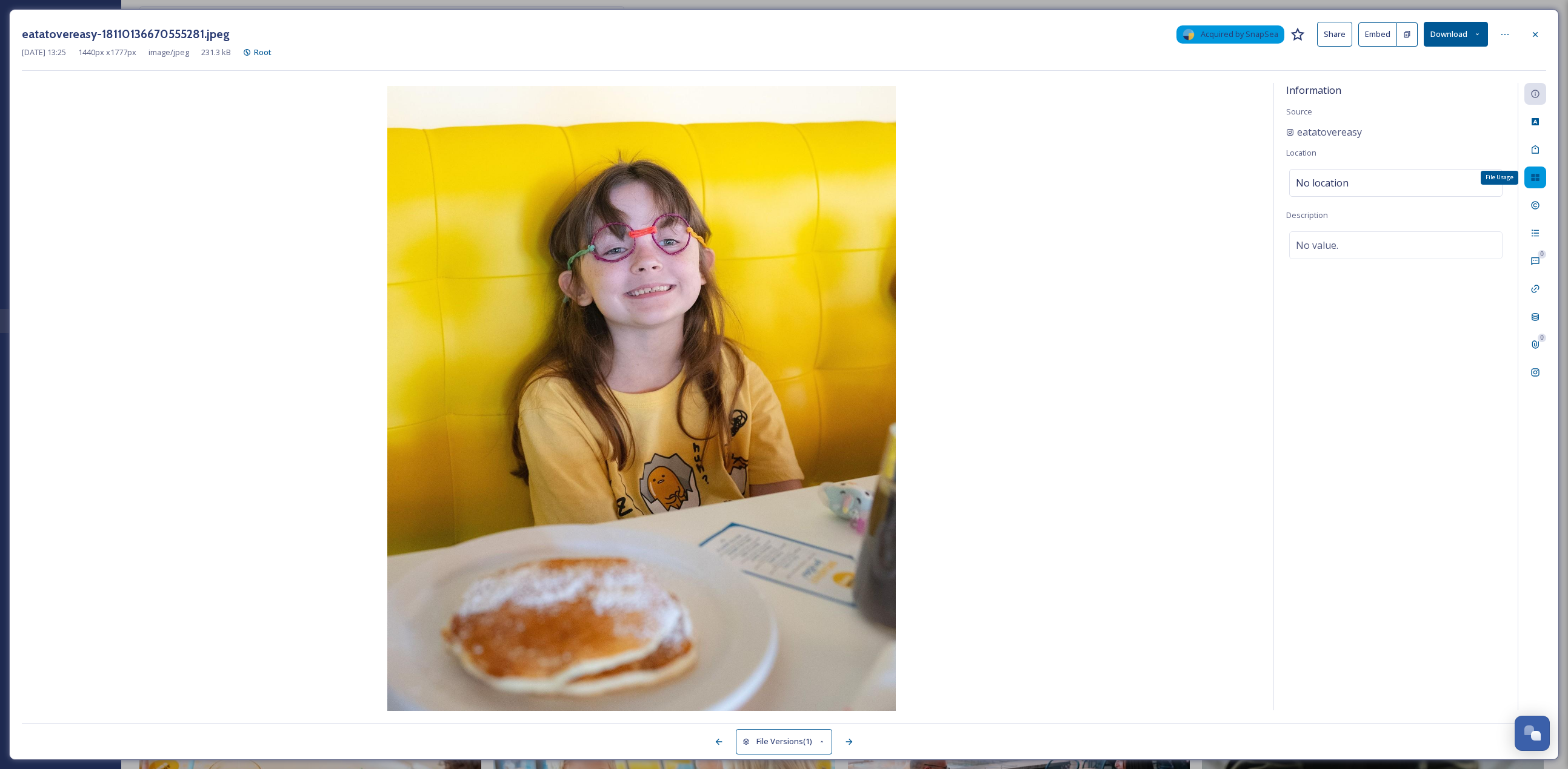
click at [775, 182] on div "File Usage" at bounding box center [1535, 178] width 22 height 22
click at [775, 285] on icon at bounding box center [1495, 286] width 10 height 10
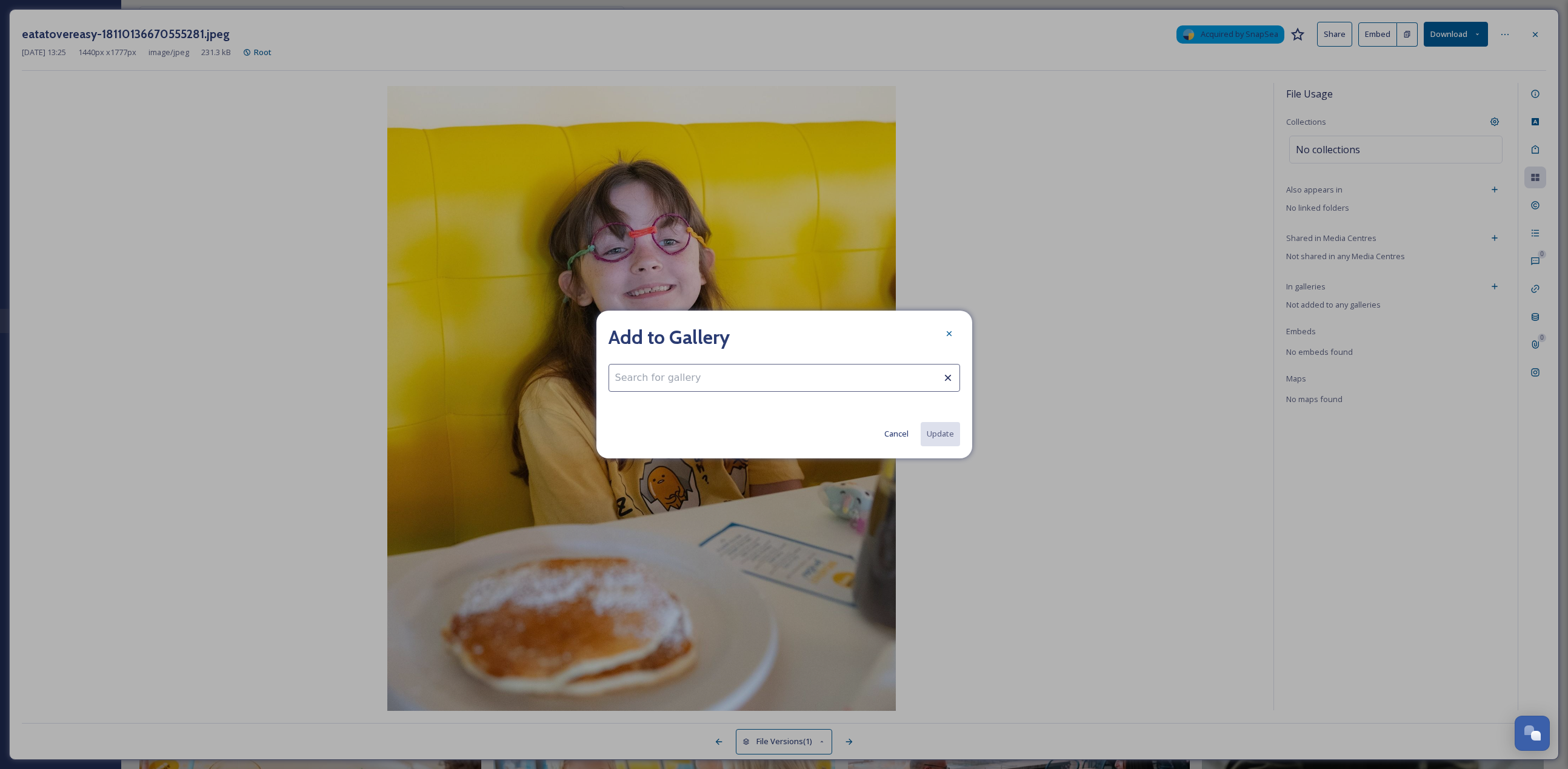
click at [764, 334] on input at bounding box center [784, 378] width 351 height 27
click at [712, 334] on div "Kids Dining" at bounding box center [784, 408] width 350 height 24
type input "Kids Dining"
click at [775, 334] on button "Update" at bounding box center [940, 434] width 40 height 25
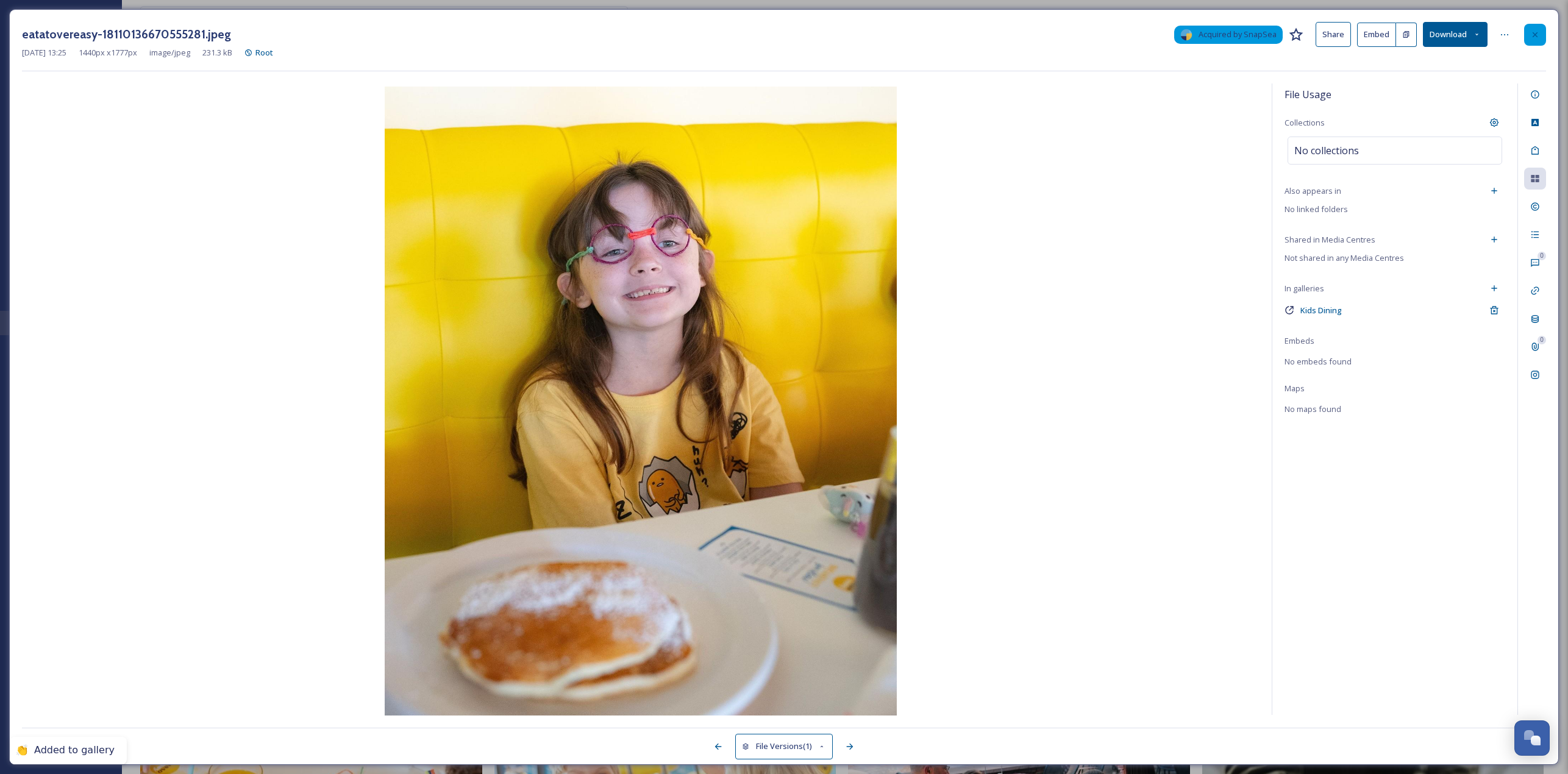
click at [779, 37] on icon at bounding box center [1535, 34] width 10 height 10
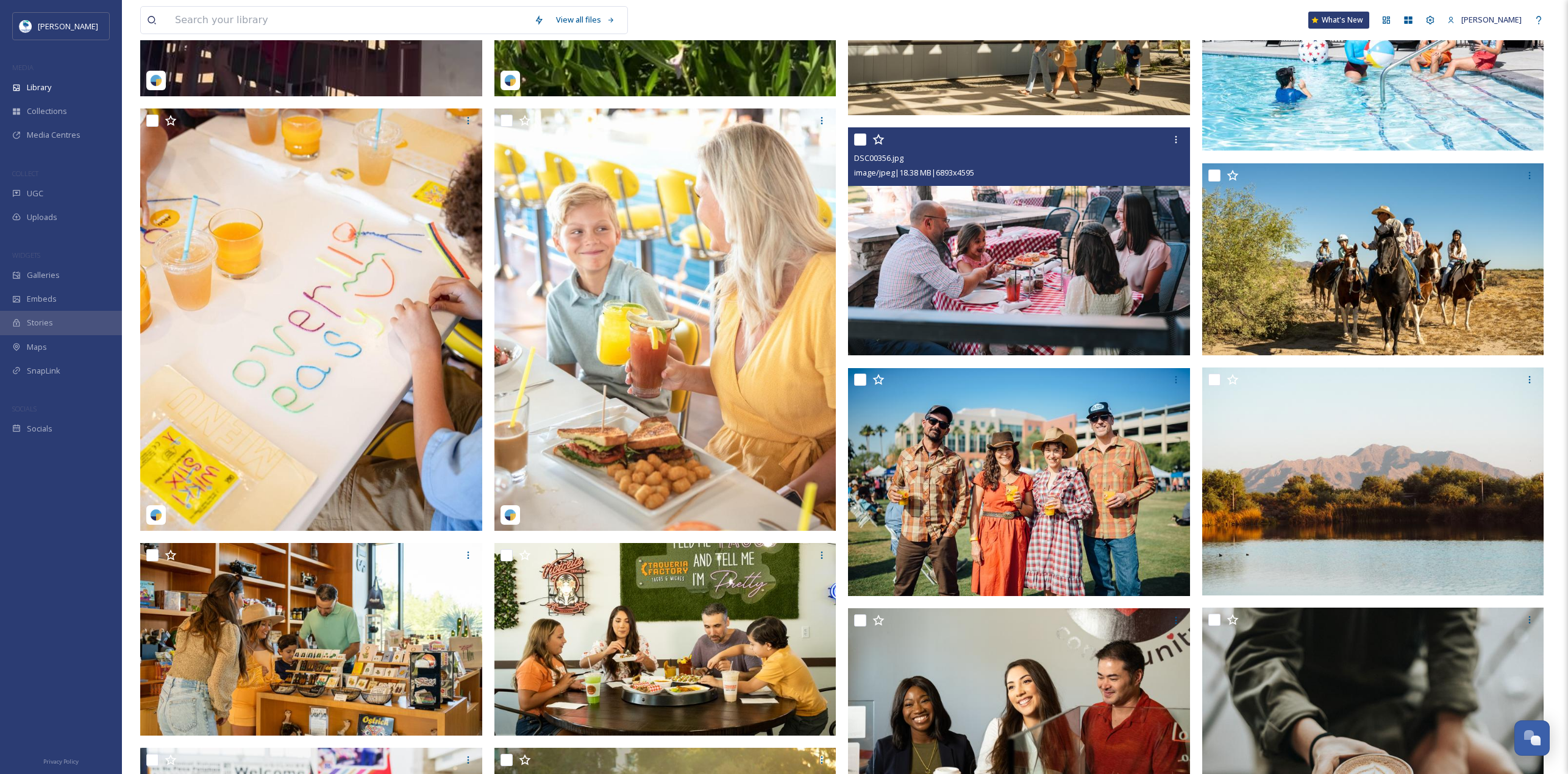
scroll to position [1280, 0]
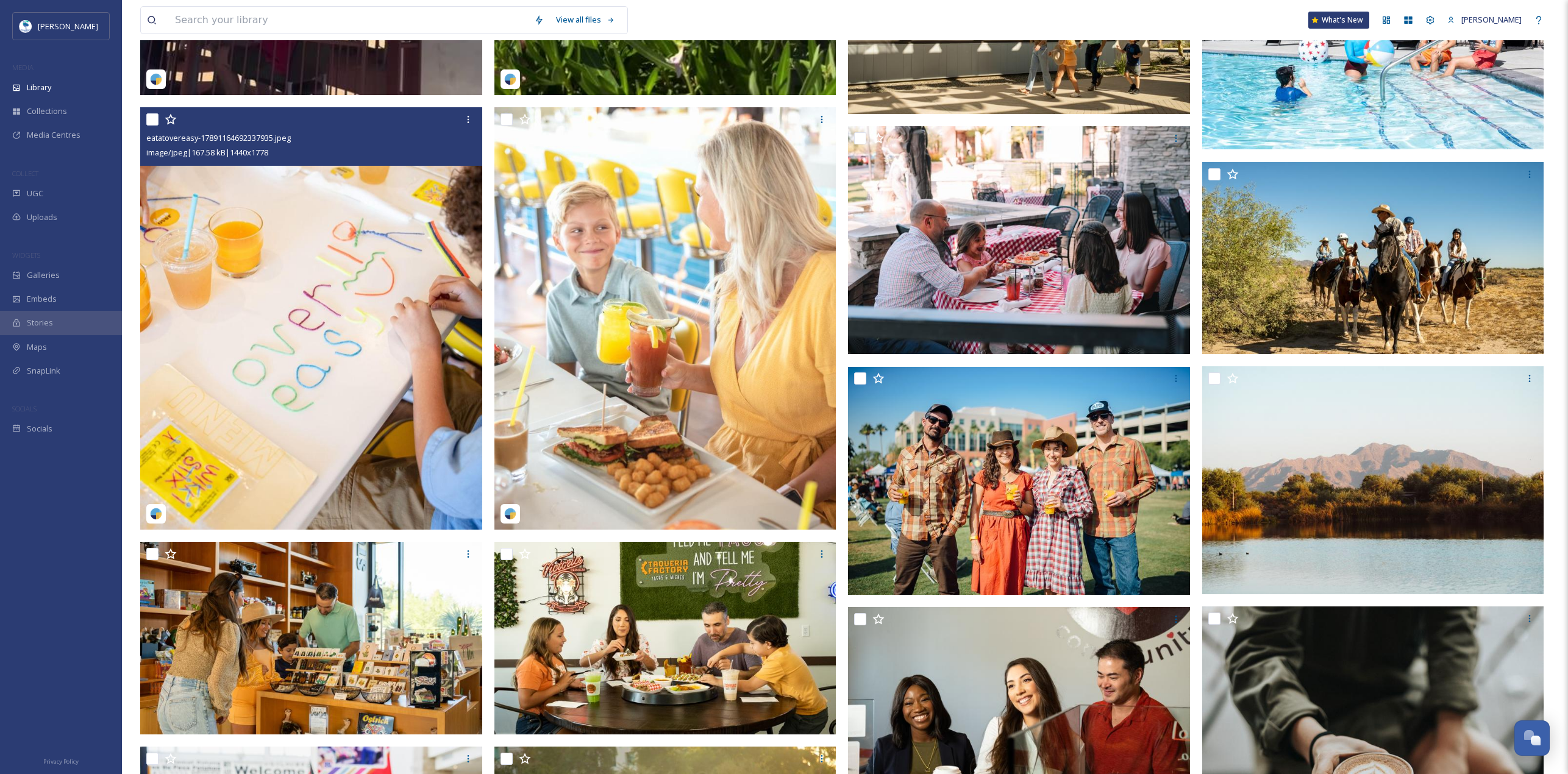
click at [271, 336] on img at bounding box center [311, 317] width 342 height 422
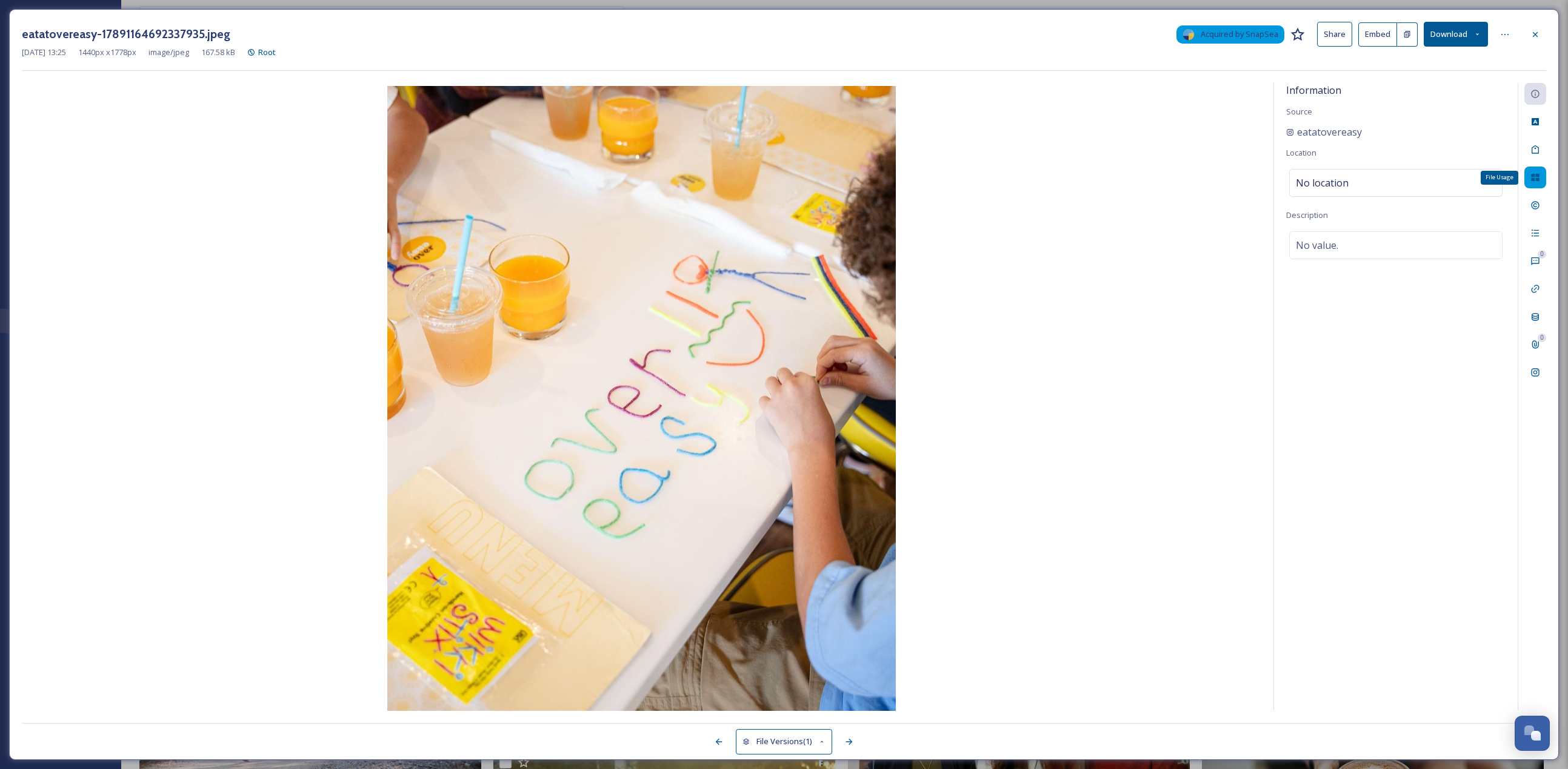
click at [775, 172] on icon at bounding box center [1535, 177] width 10 height 10
click at [775, 285] on div "Add to Gallery" at bounding box center [1495, 287] width 22 height 22
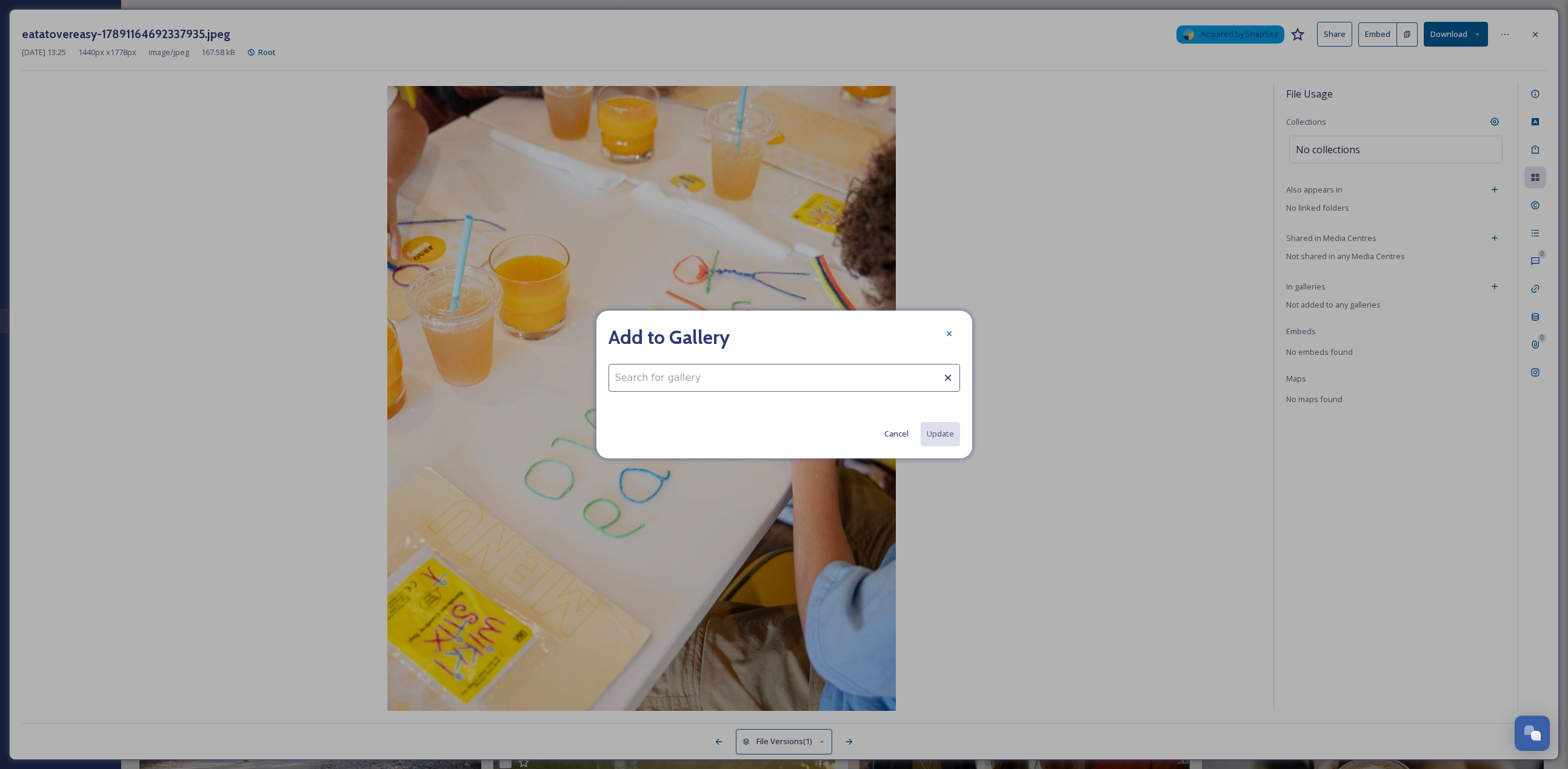
click at [771, 334] on input at bounding box center [784, 378] width 351 height 27
click at [726, 334] on div "Kids Dining" at bounding box center [784, 408] width 350 height 24
type input "Kids Dining"
click at [775, 334] on button "Update" at bounding box center [940, 434] width 40 height 25
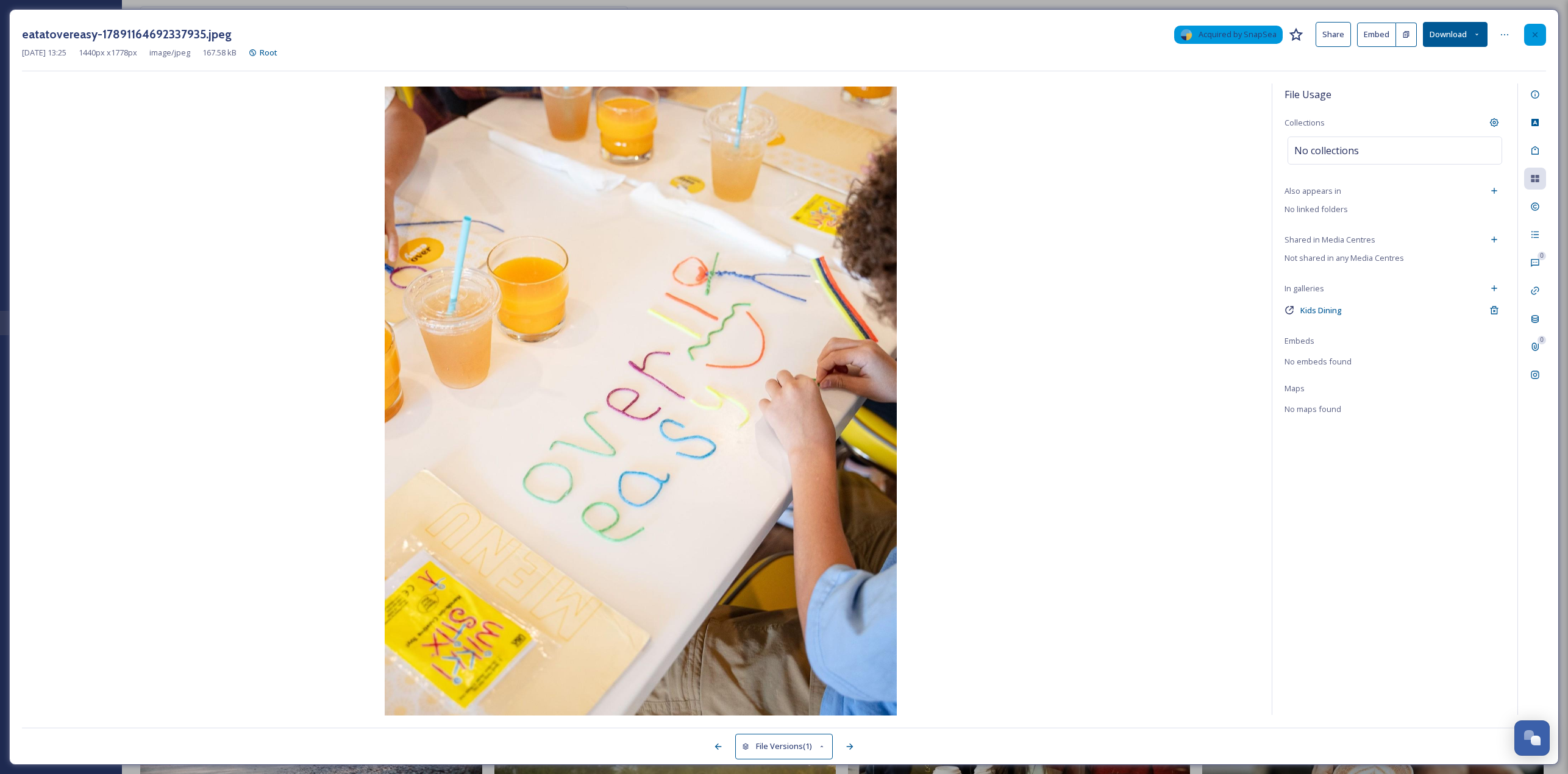
click at [779, 25] on div at bounding box center [1535, 35] width 22 height 22
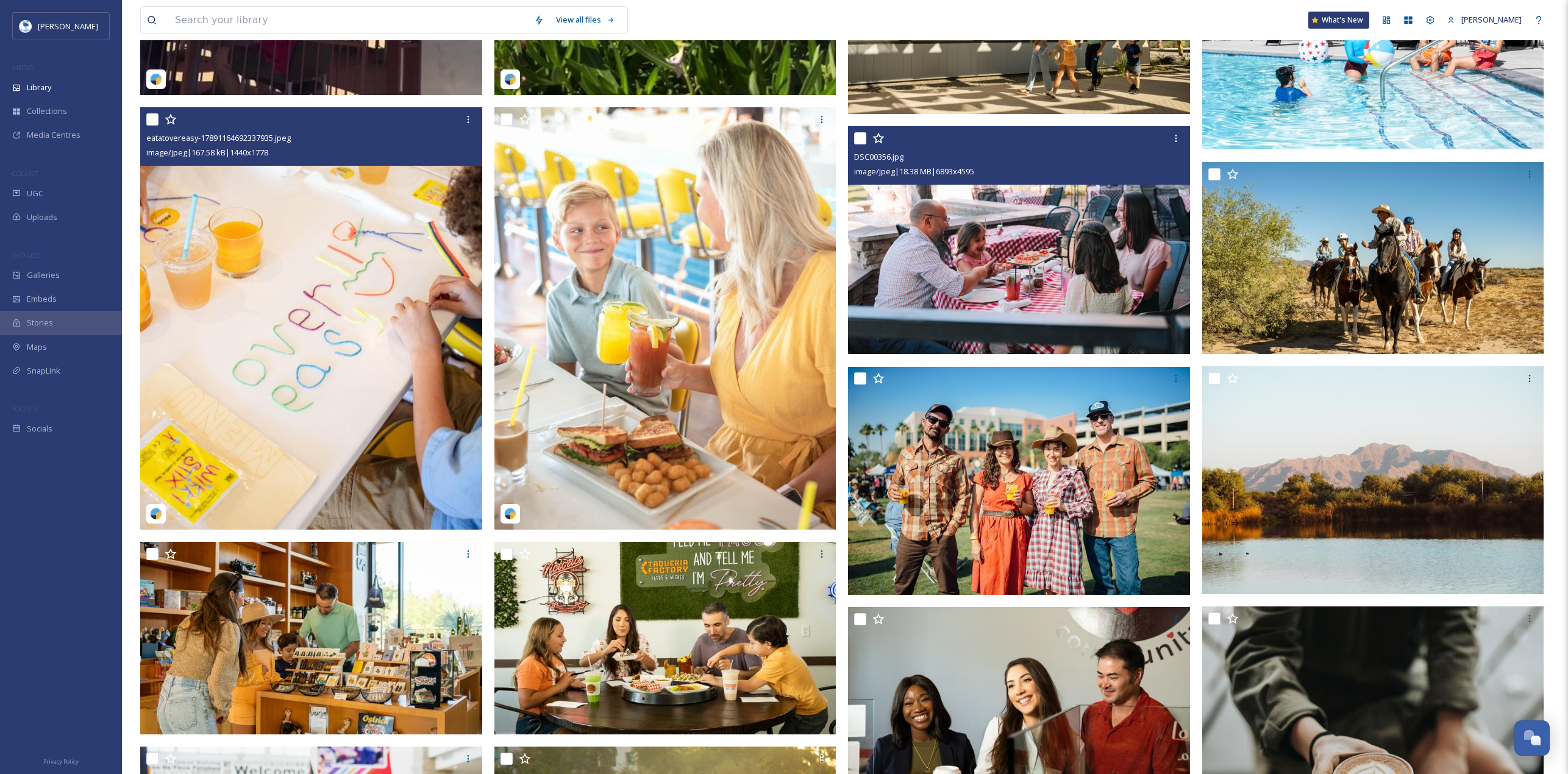
click at [779, 256] on img at bounding box center [1018, 240] width 342 height 228
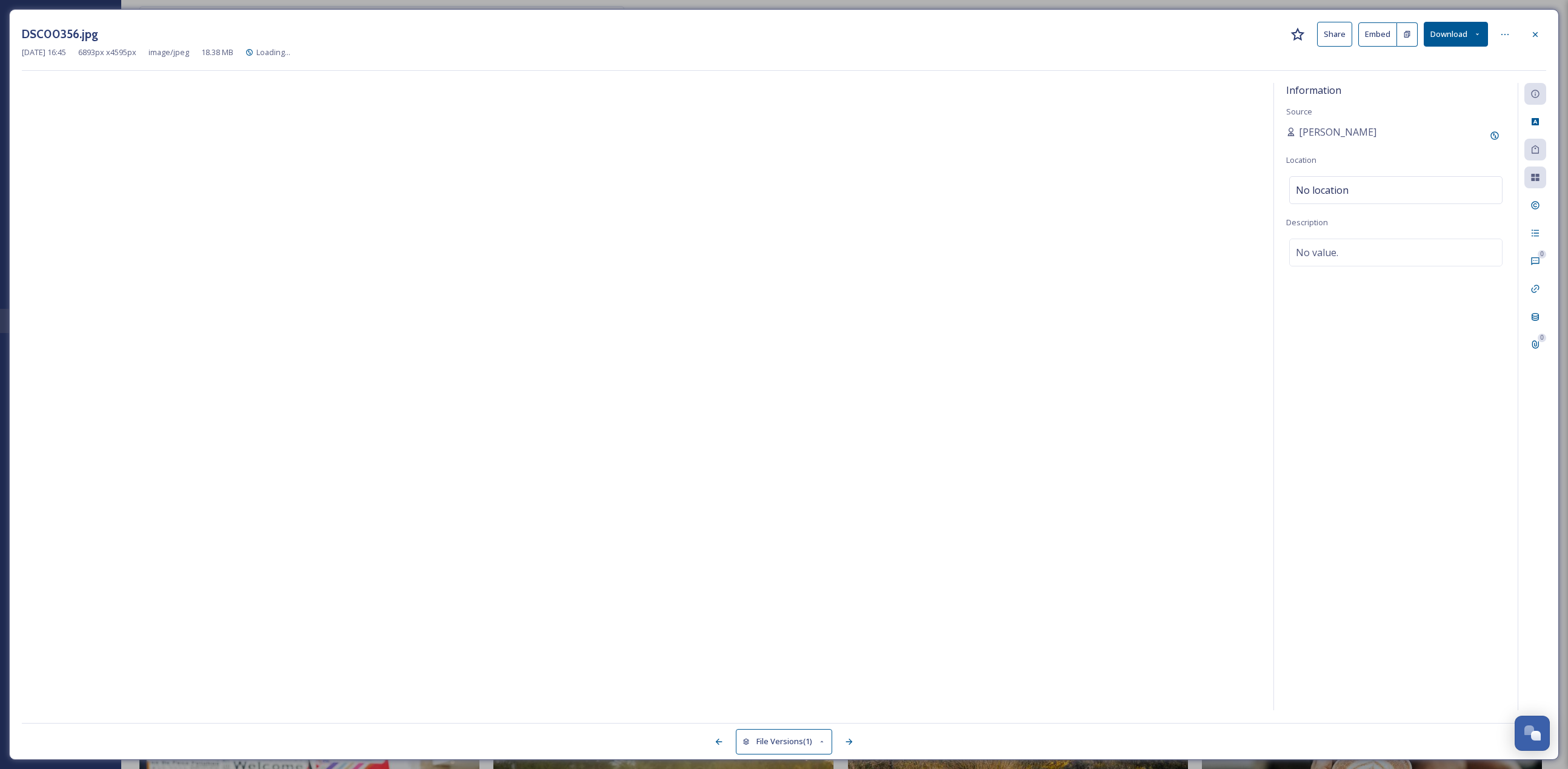
click at [775, 179] on icon at bounding box center [1535, 178] width 8 height 7
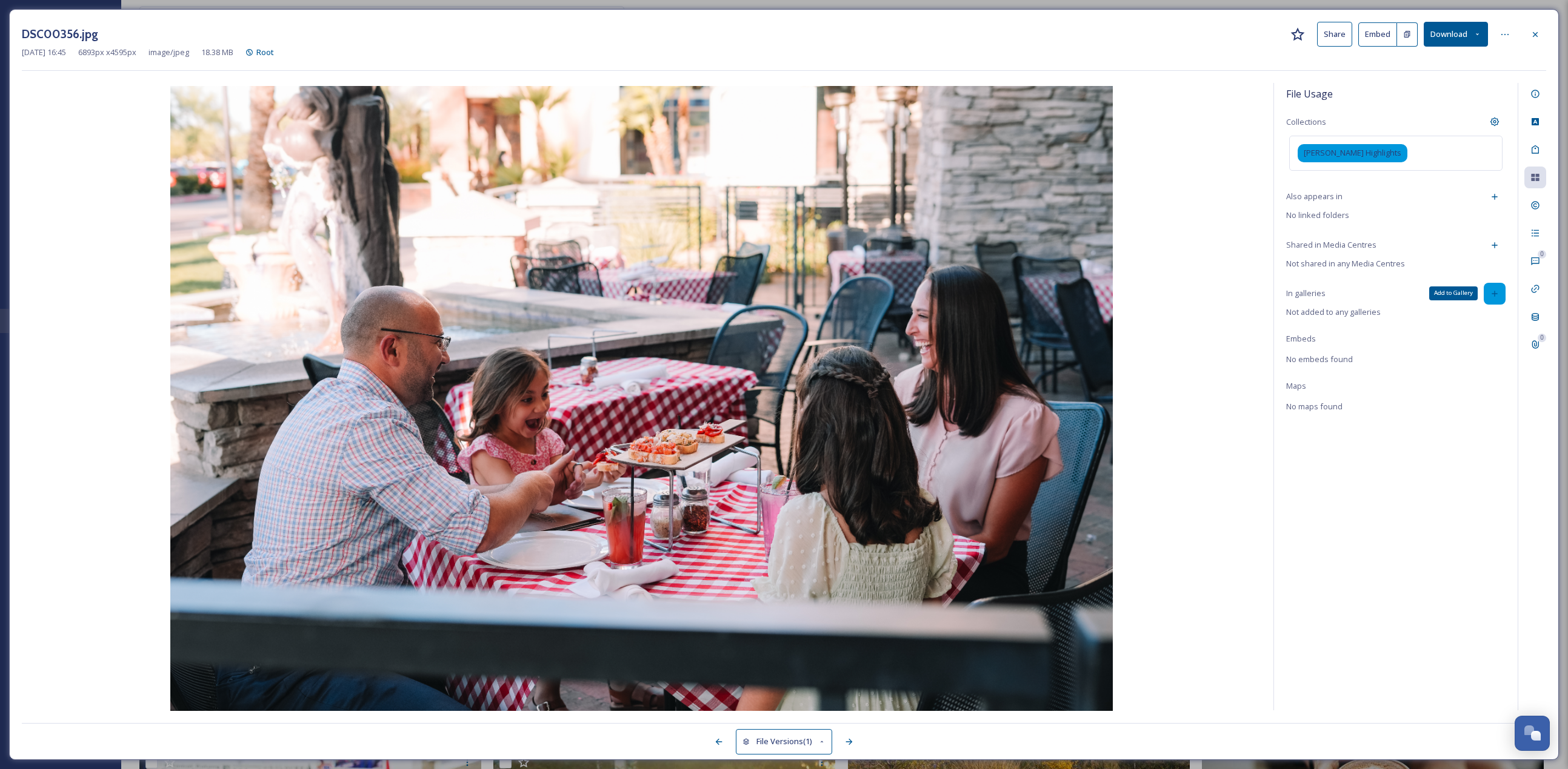
click at [775, 291] on icon at bounding box center [1495, 293] width 10 height 10
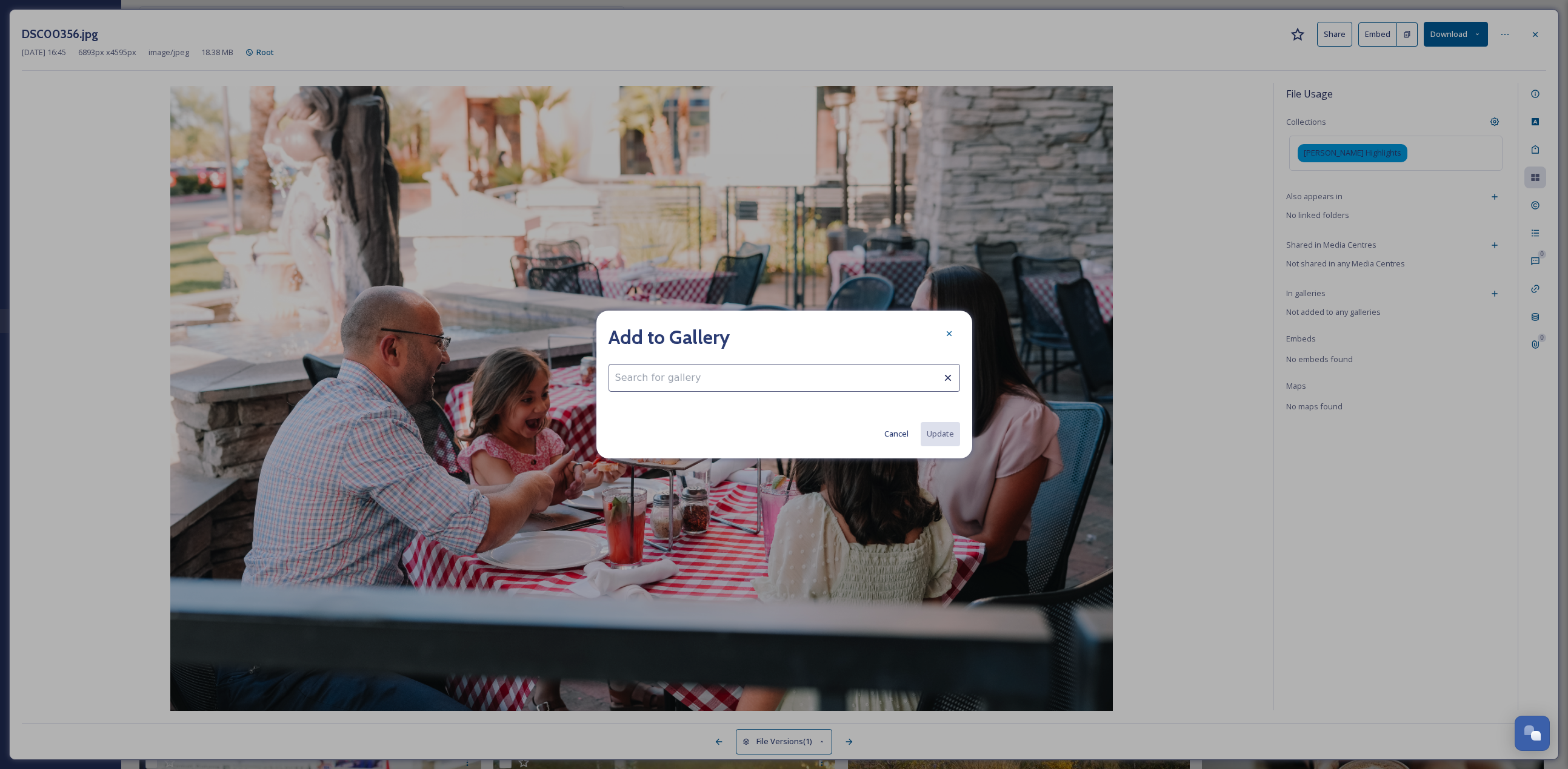
click at [774, 334] on input at bounding box center [784, 378] width 351 height 27
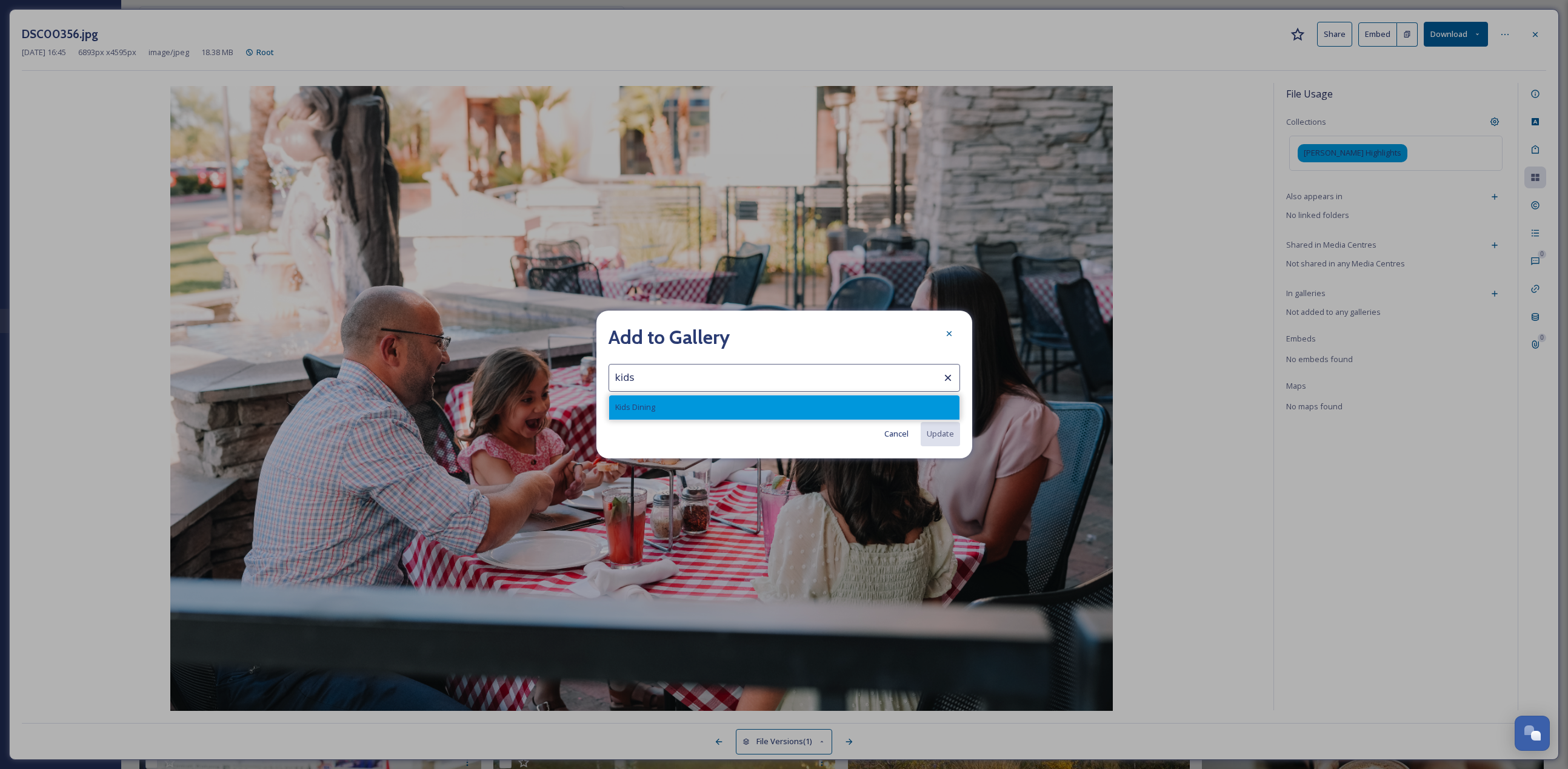
click at [749, 334] on div "Kids Dining" at bounding box center [784, 408] width 350 height 24
type input "Kids Dining"
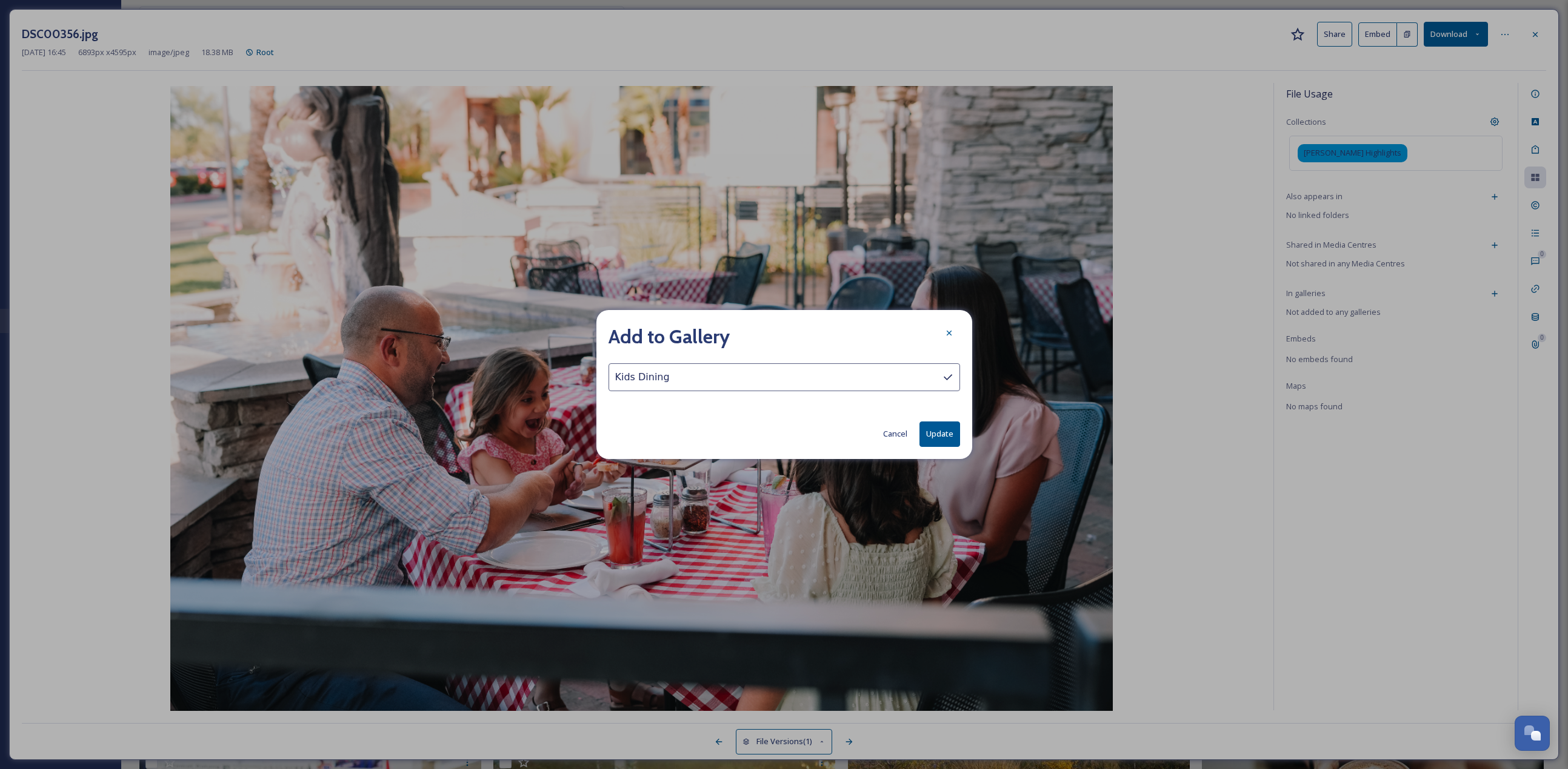
click at [775, 334] on button "Update" at bounding box center [940, 434] width 40 height 25
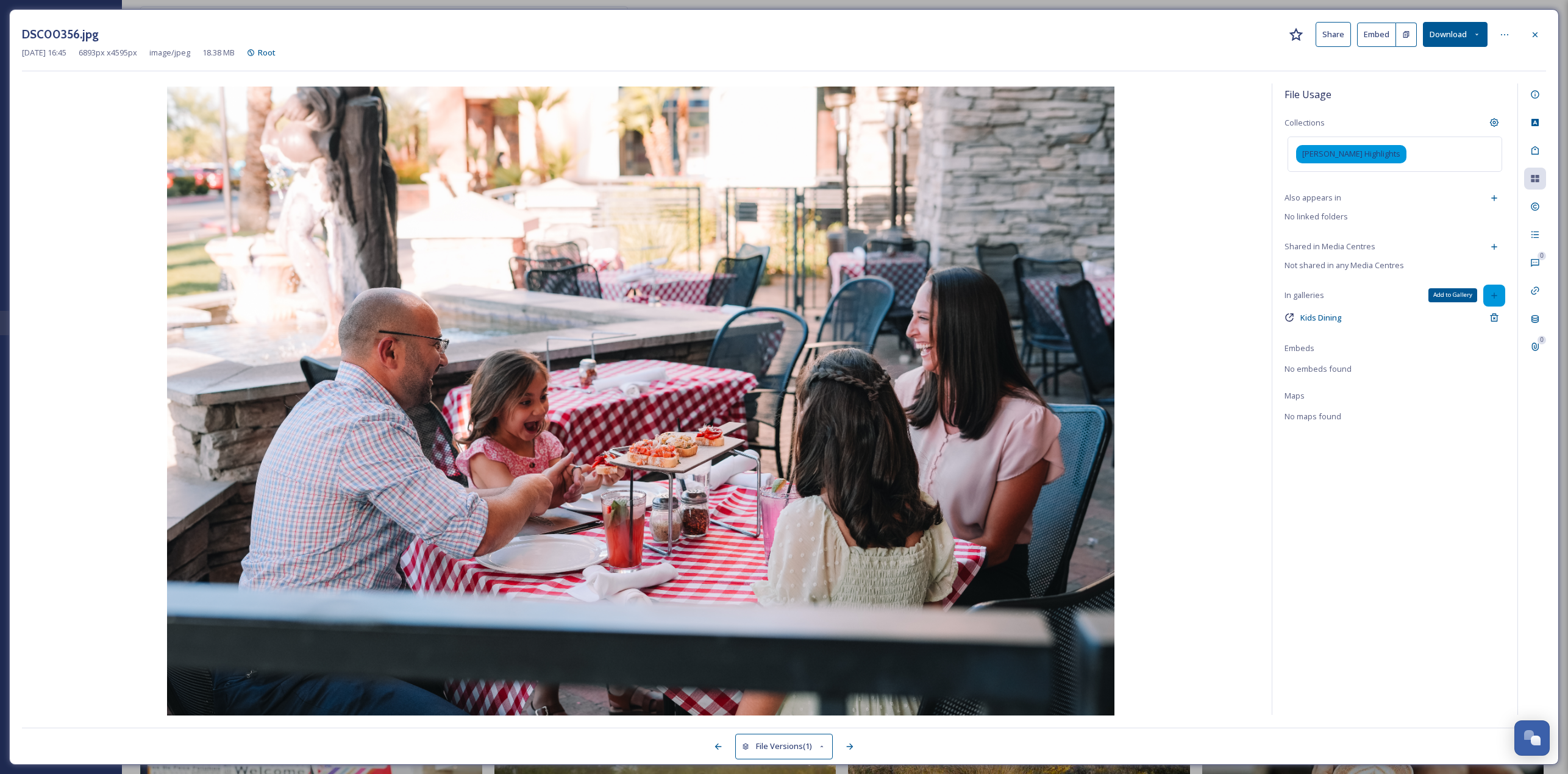
click at [779, 299] on div "Add to Gallery" at bounding box center [1494, 296] width 22 height 22
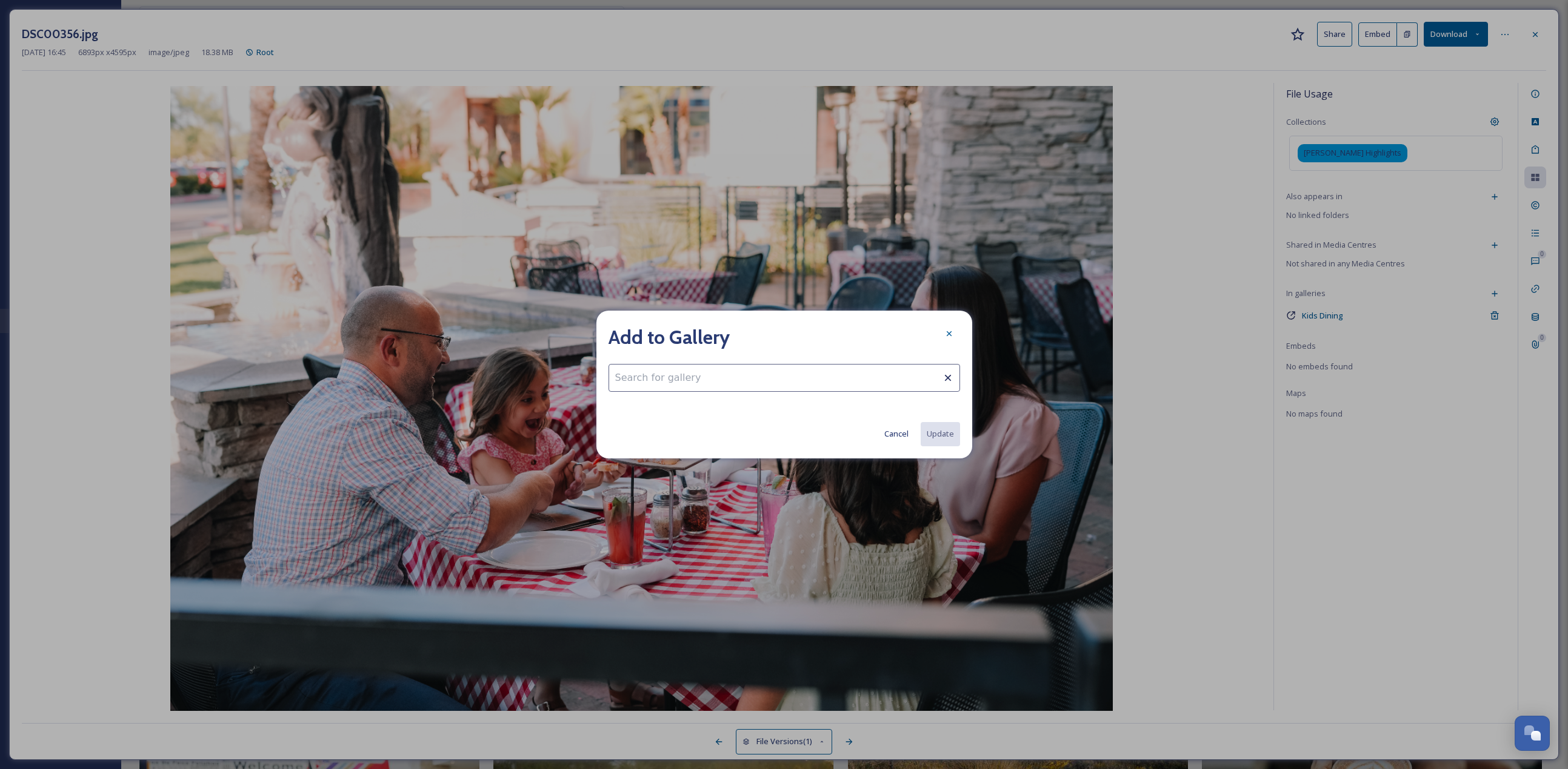
click at [775, 334] on input at bounding box center [784, 378] width 351 height 27
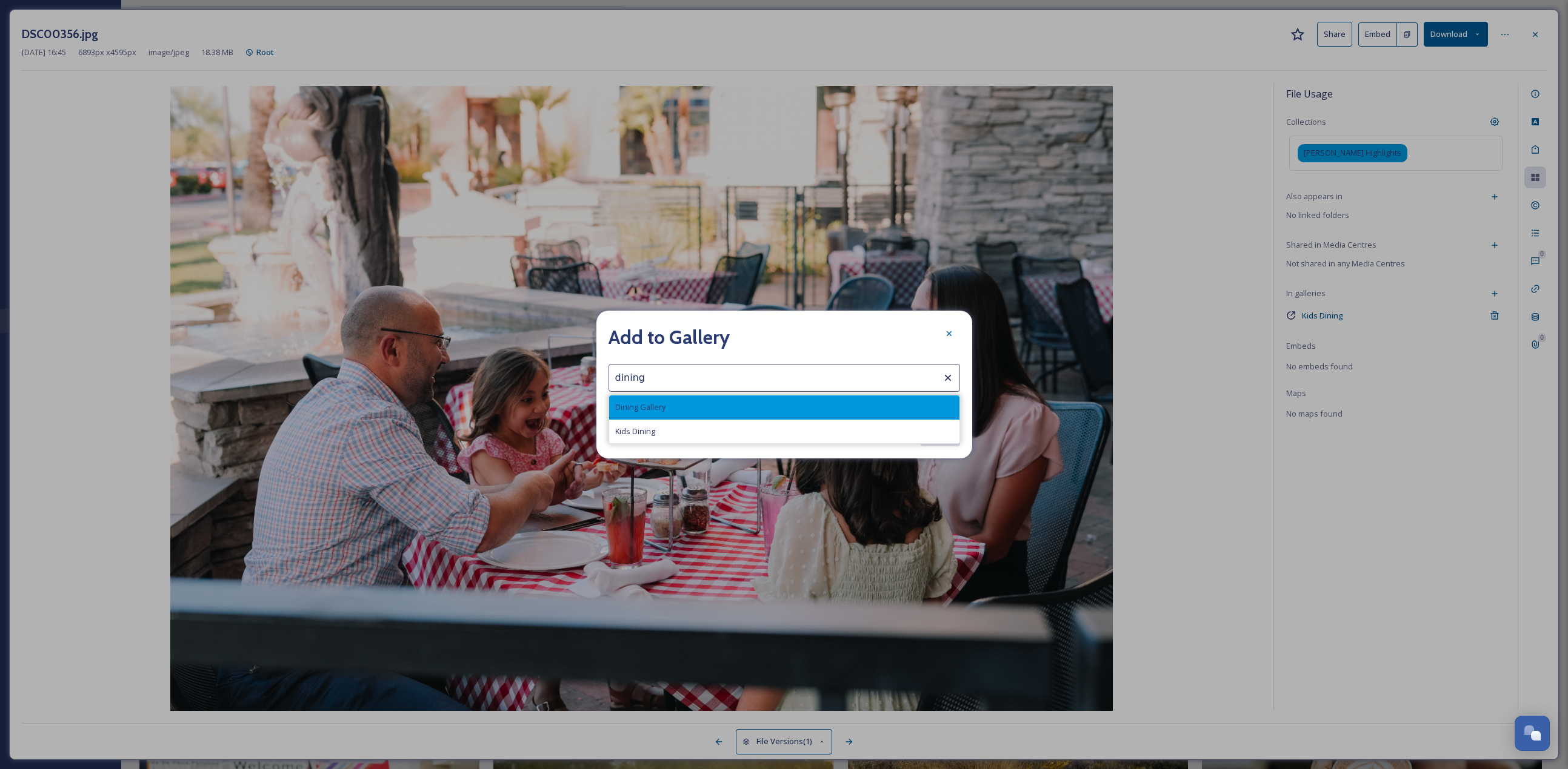
click at [741, 334] on div "Dining Gallery" at bounding box center [784, 408] width 350 height 24
type input "Dining Gallery"
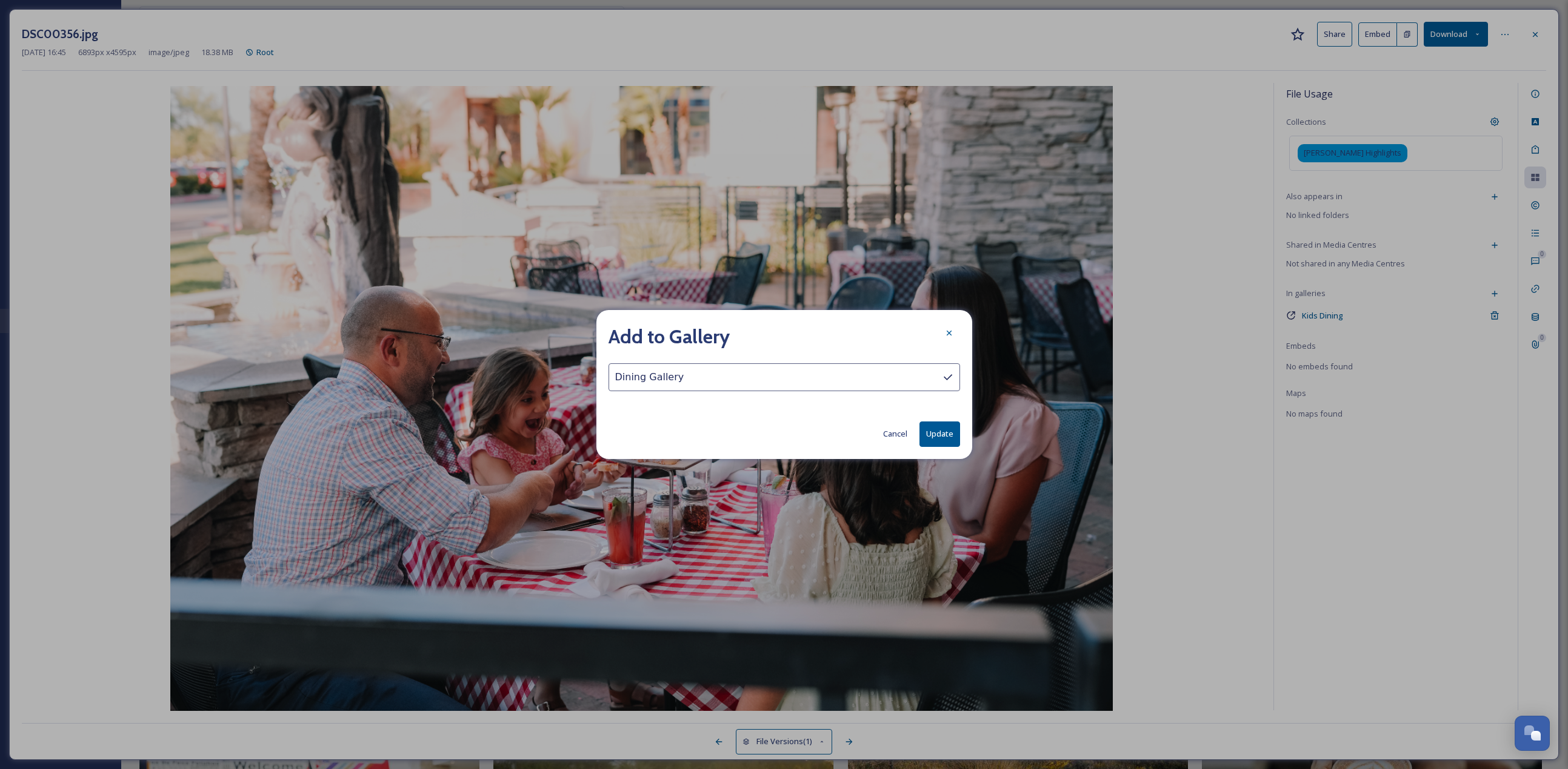
click at [775, 334] on button "Update" at bounding box center [940, 434] width 40 height 25
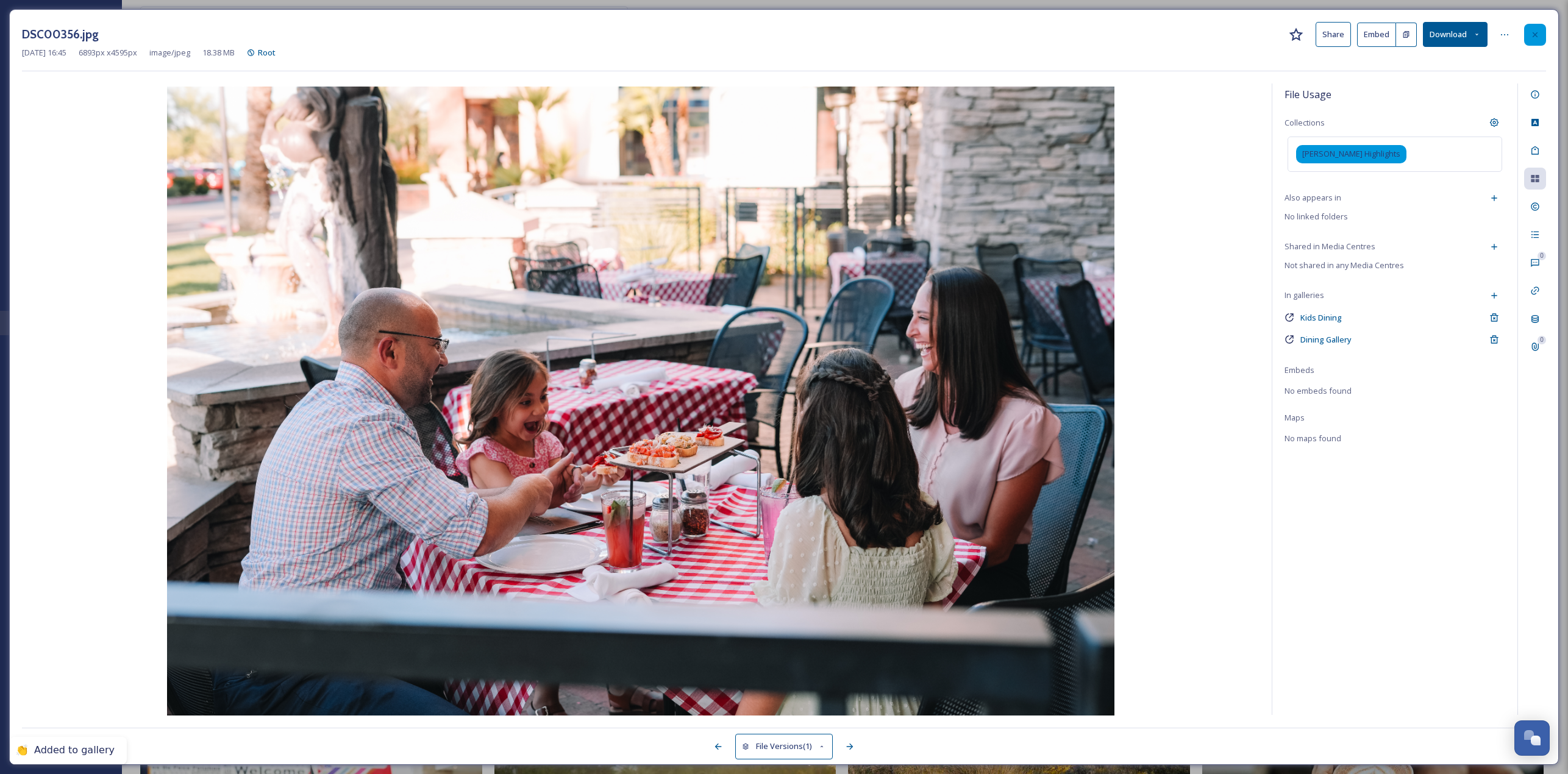
click at [779, 44] on div at bounding box center [1535, 35] width 22 height 22
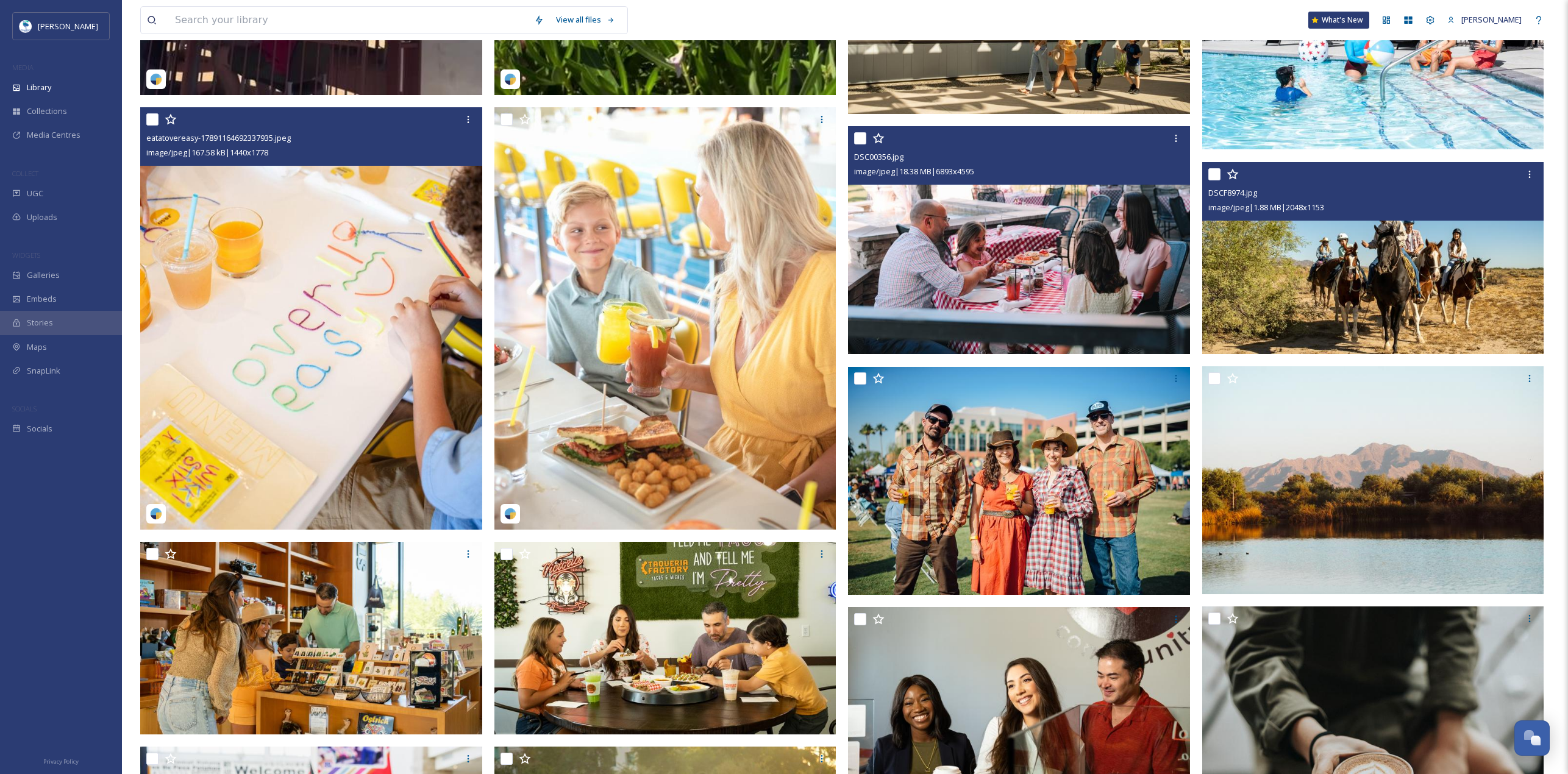
click at [779, 280] on img at bounding box center [1372, 258] width 342 height 193
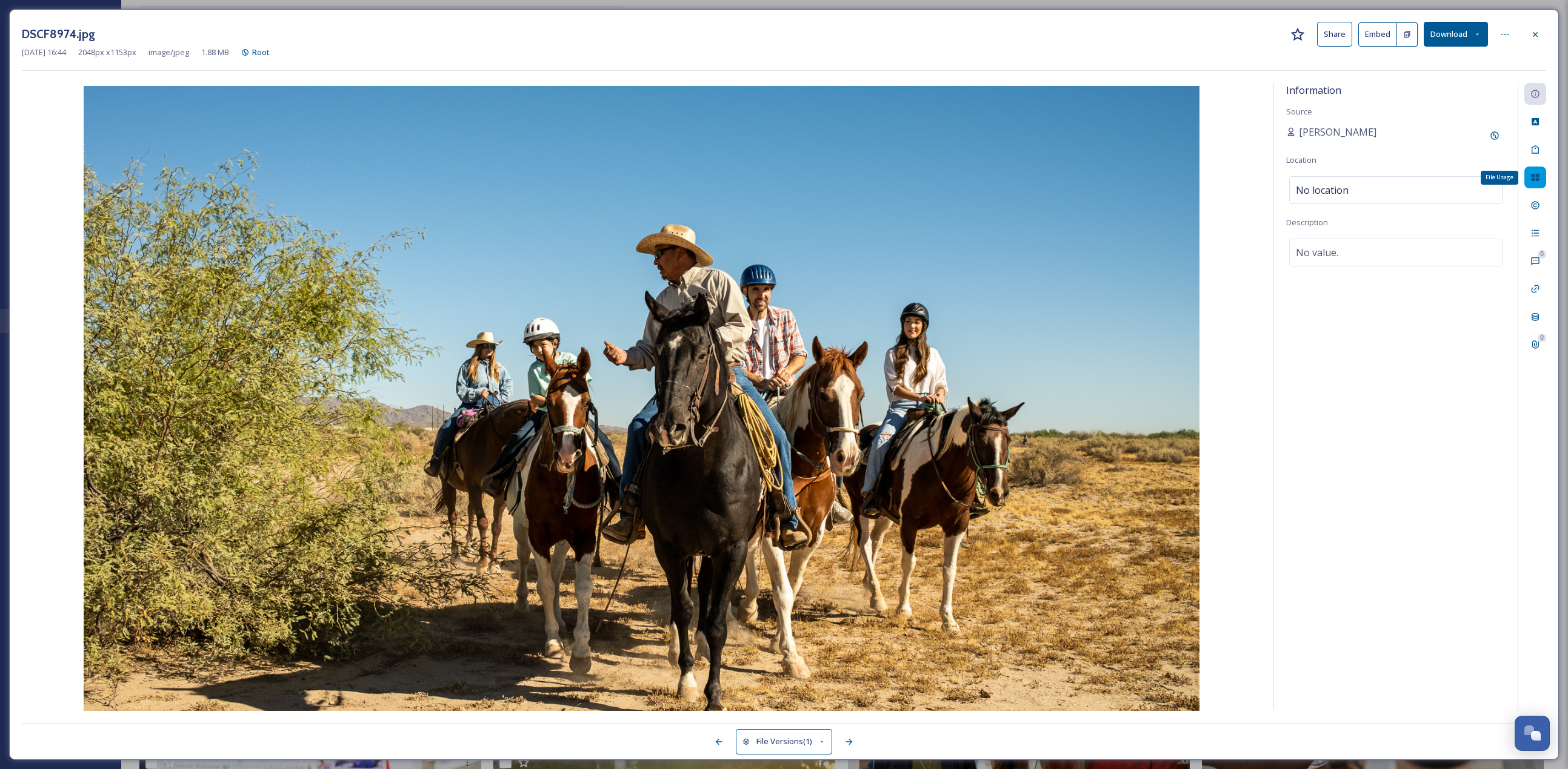
click at [775, 174] on icon at bounding box center [1535, 178] width 8 height 7
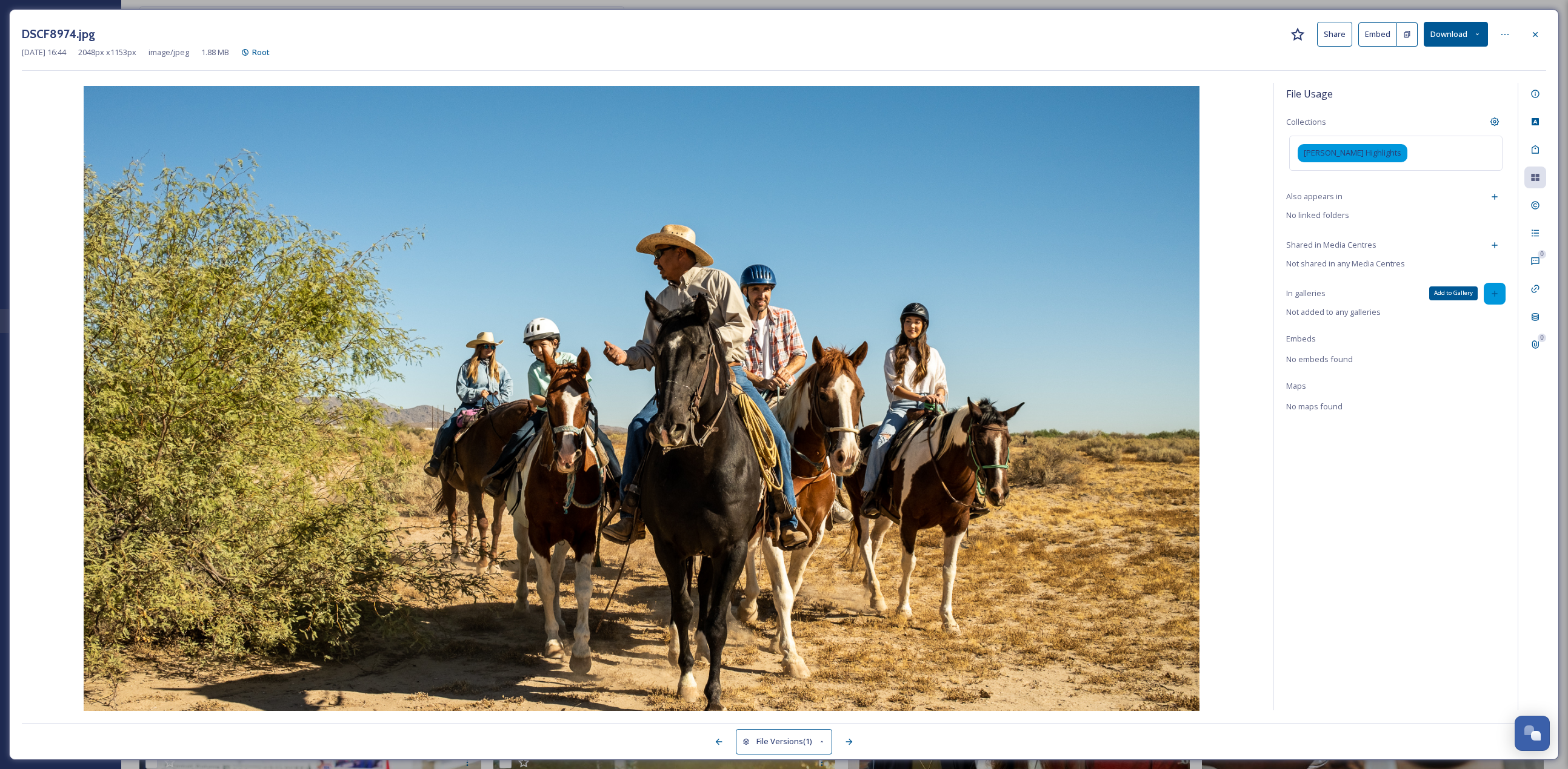
click at [775, 294] on icon at bounding box center [1495, 293] width 6 height 5
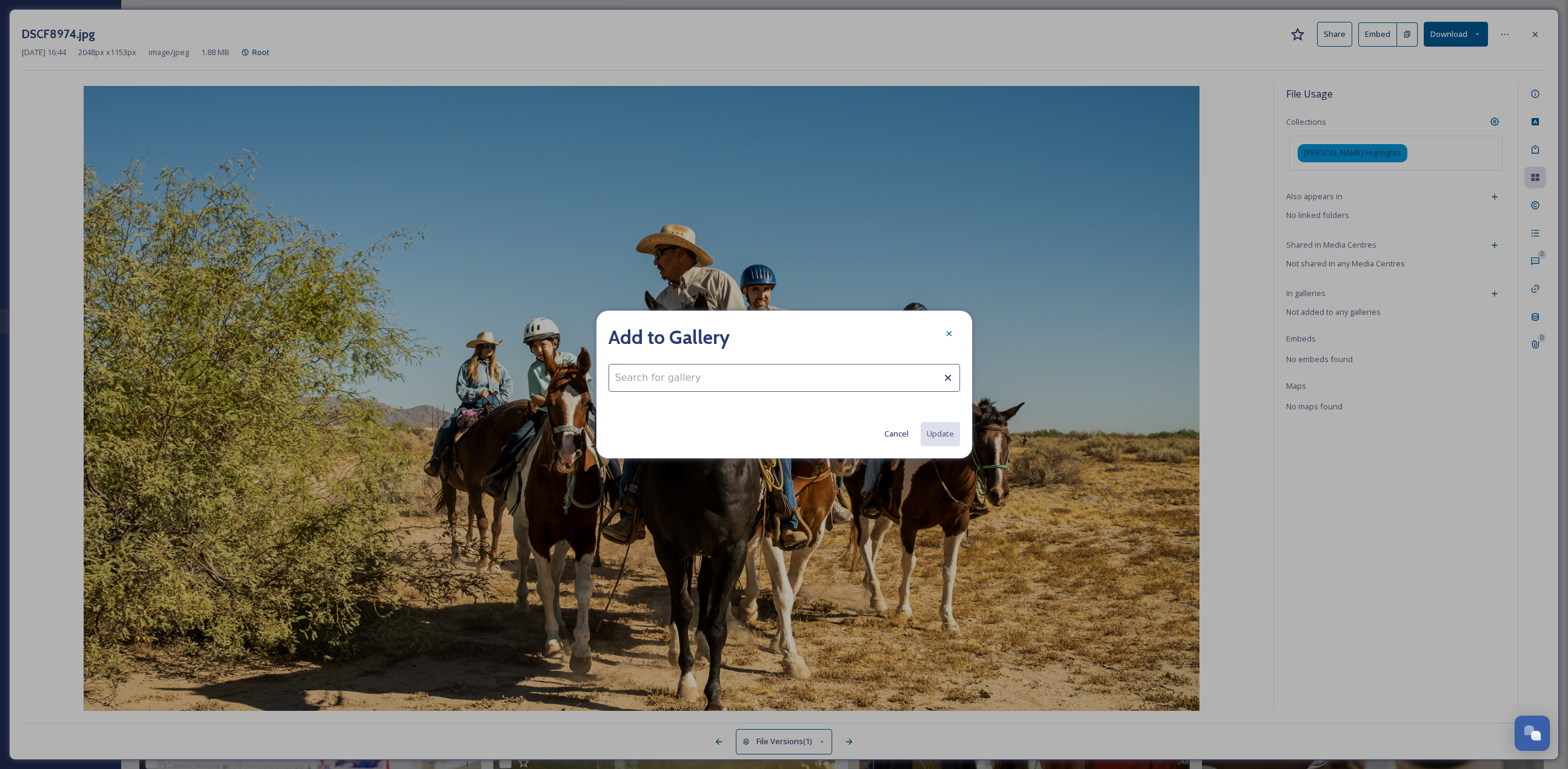
click at [710, 334] on input at bounding box center [784, 378] width 351 height 27
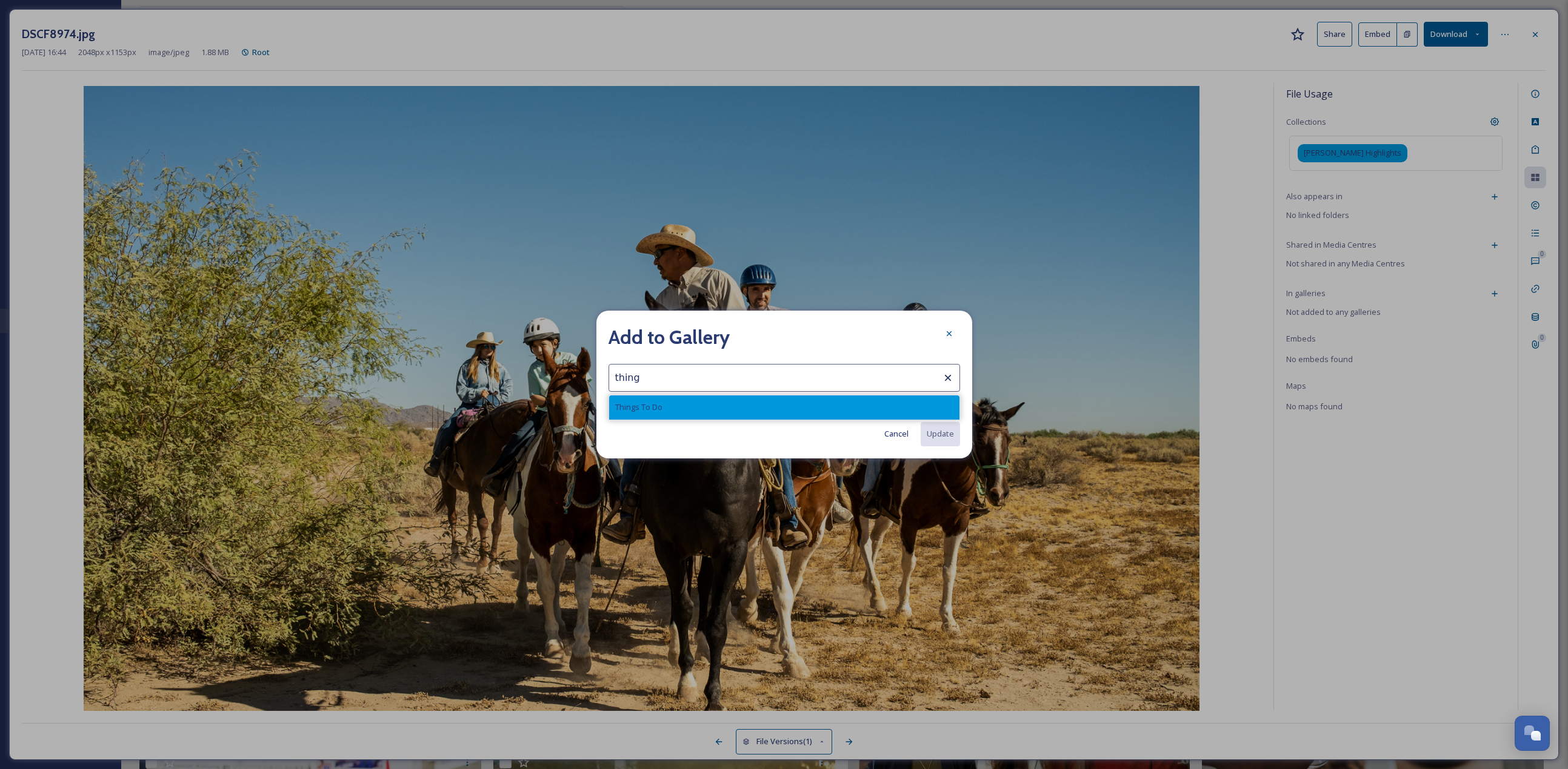
click at [682, 334] on div "Things To Do" at bounding box center [784, 408] width 350 height 24
type input "Things To Do"
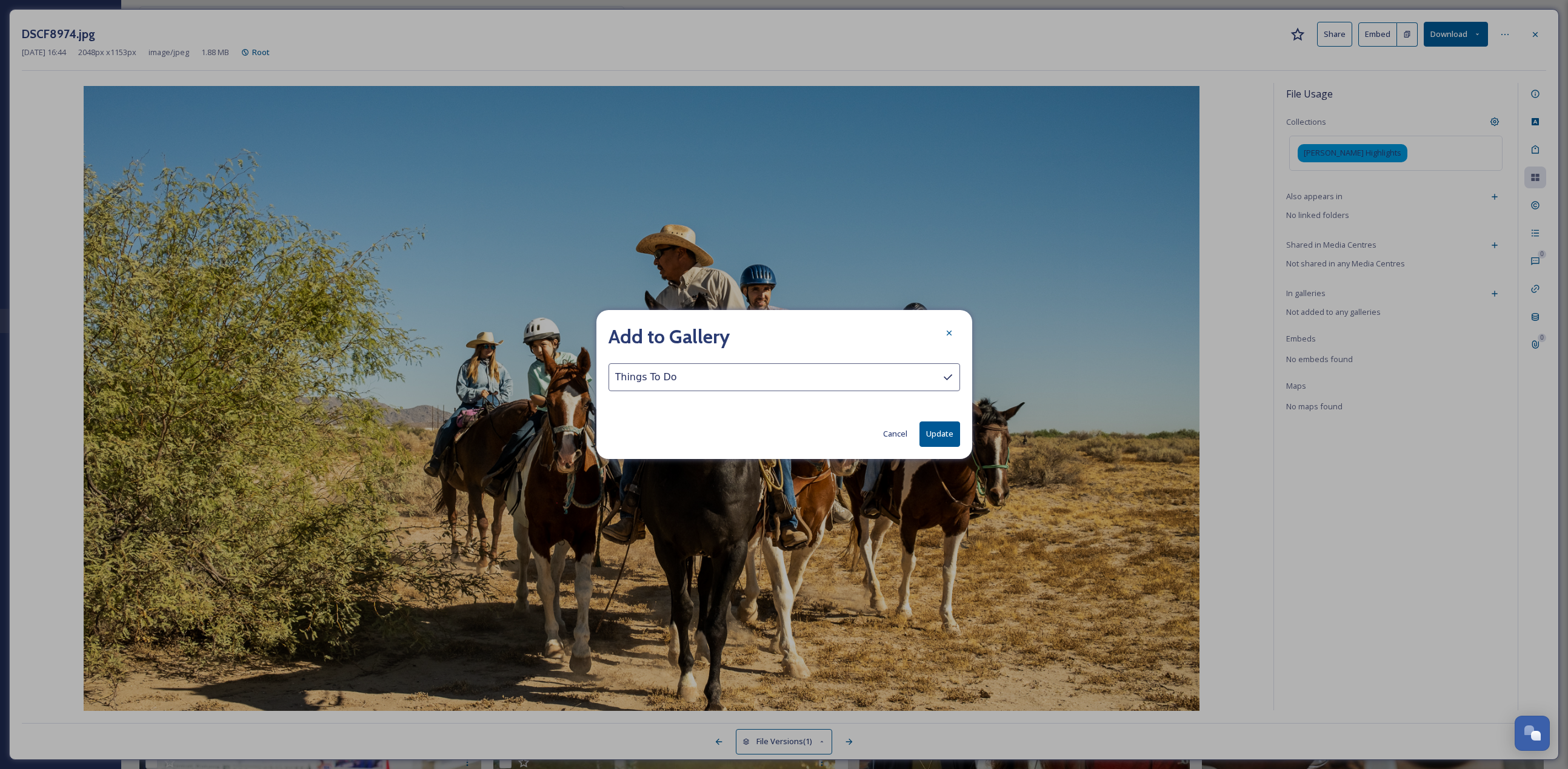
click at [775, 334] on div "Add to Gallery Things To Do Cancel Update" at bounding box center [784, 384] width 376 height 148
click at [775, 334] on button "Update" at bounding box center [940, 434] width 40 height 25
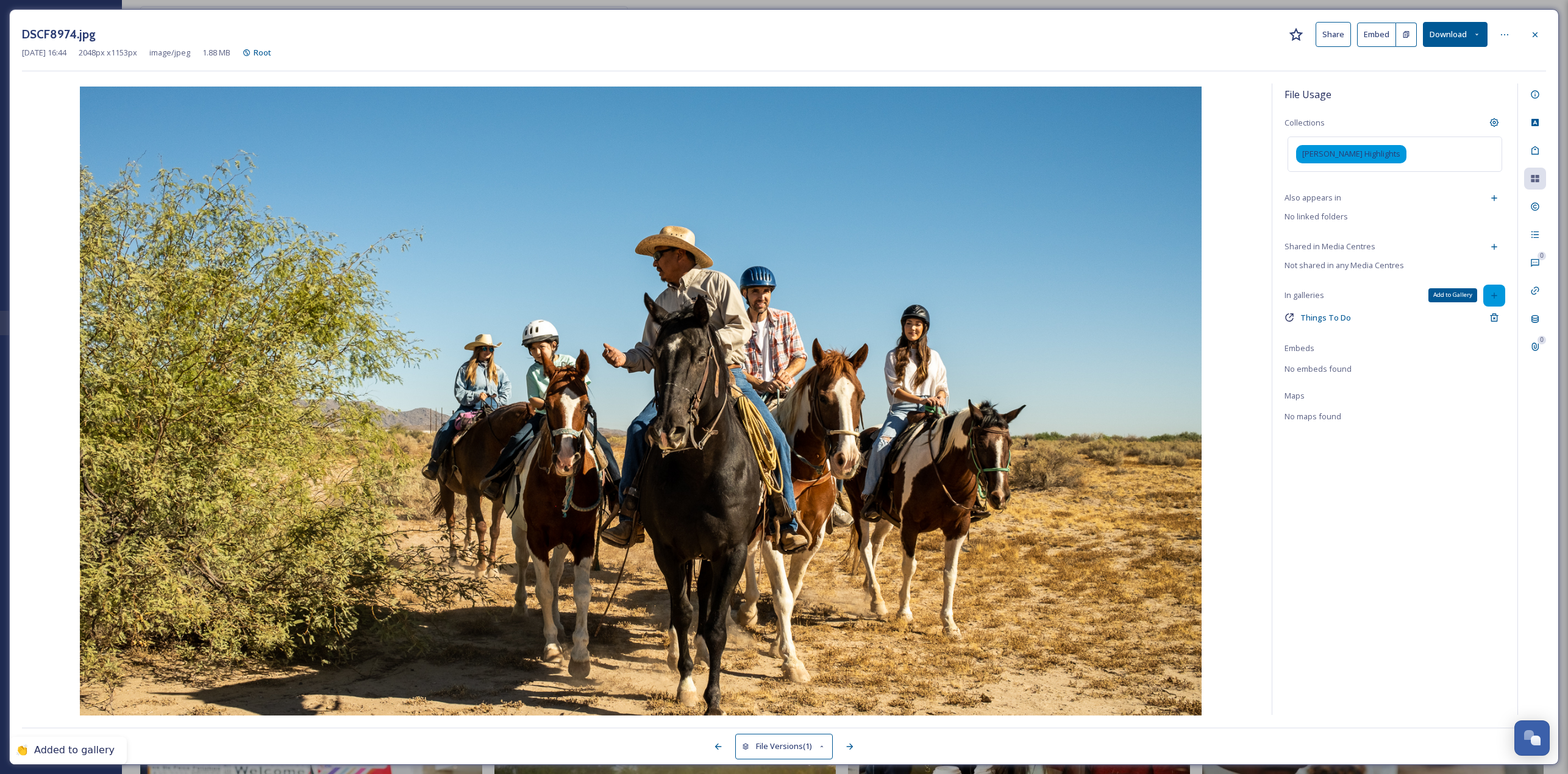
click at [779, 292] on div "Add to Gallery" at bounding box center [1494, 296] width 22 height 22
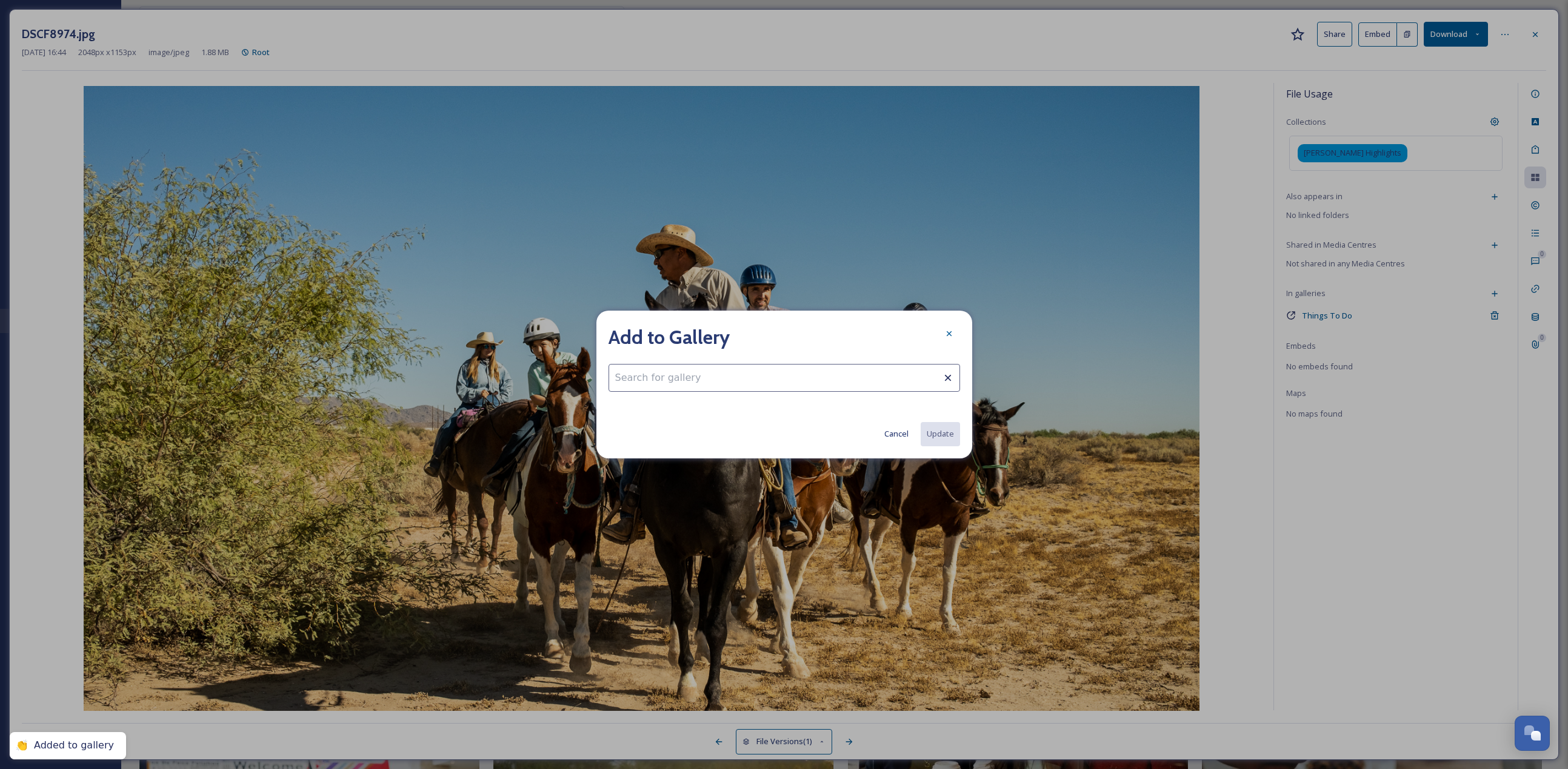
click at [670, 334] on input at bounding box center [784, 378] width 351 height 27
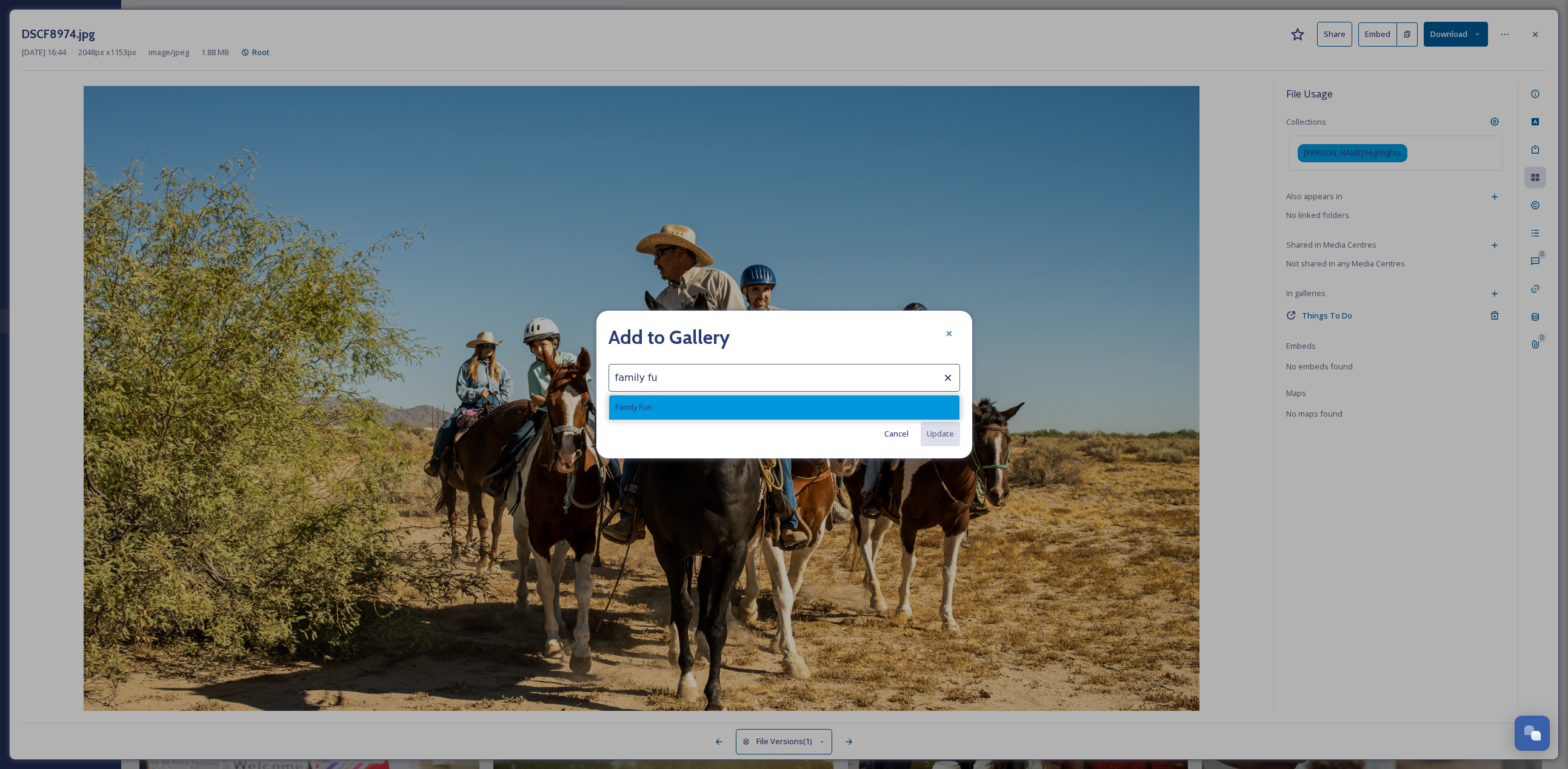
click at [699, 334] on div "Family Fun" at bounding box center [784, 408] width 350 height 24
type input "Family Fun"
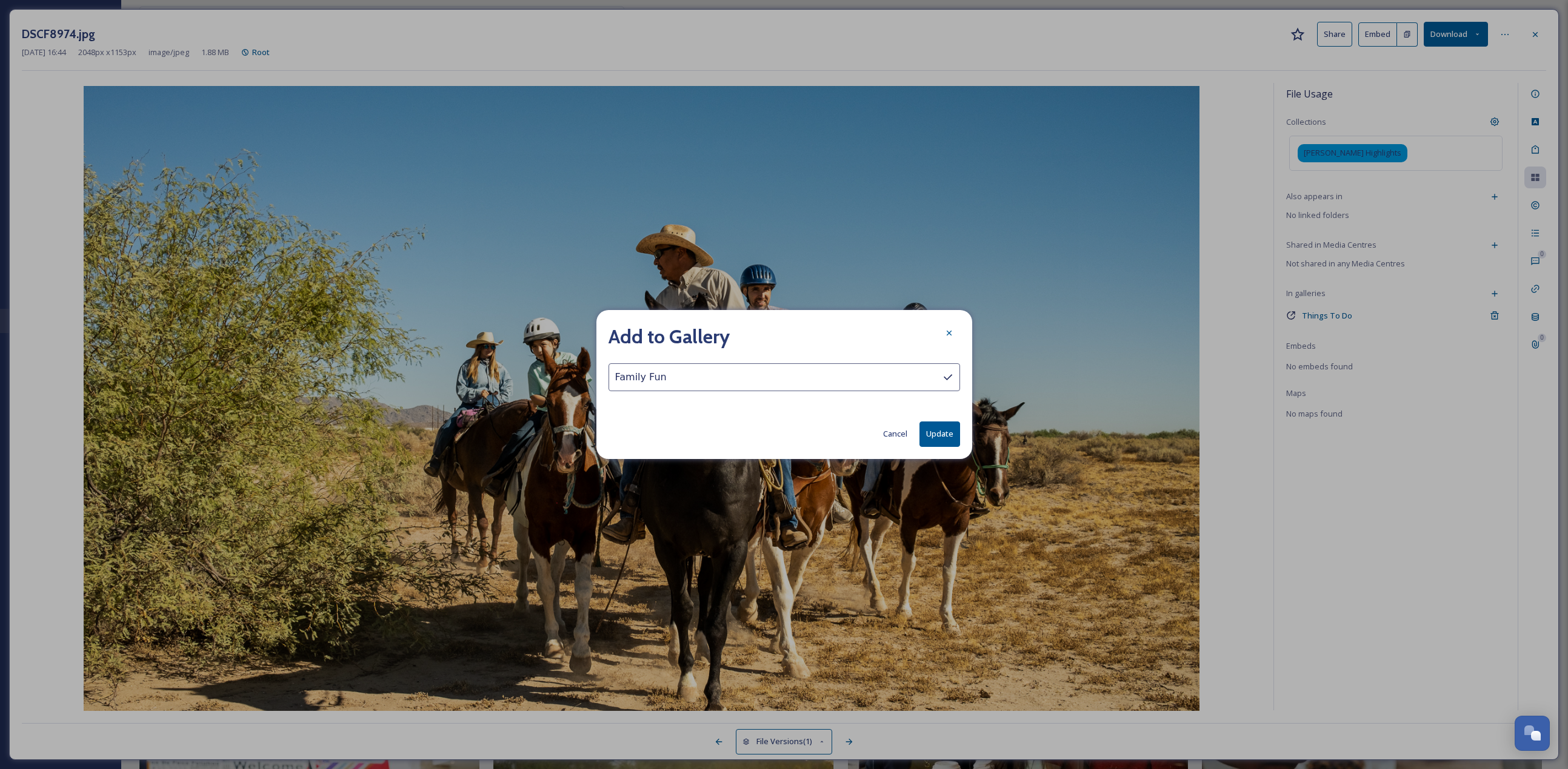
click at [775, 334] on button "Update" at bounding box center [940, 434] width 40 height 25
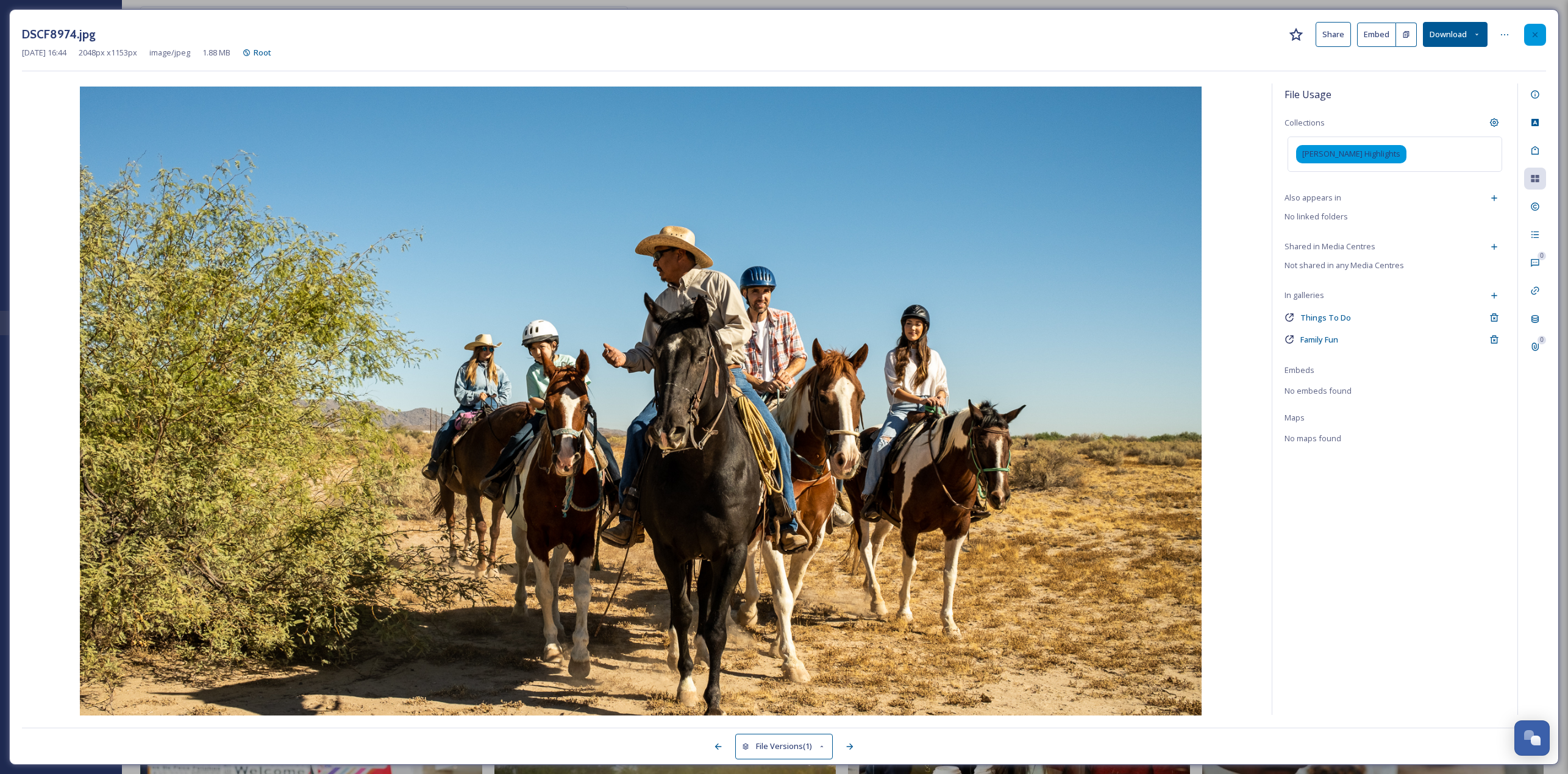
click at [779, 30] on icon at bounding box center [1535, 34] width 10 height 10
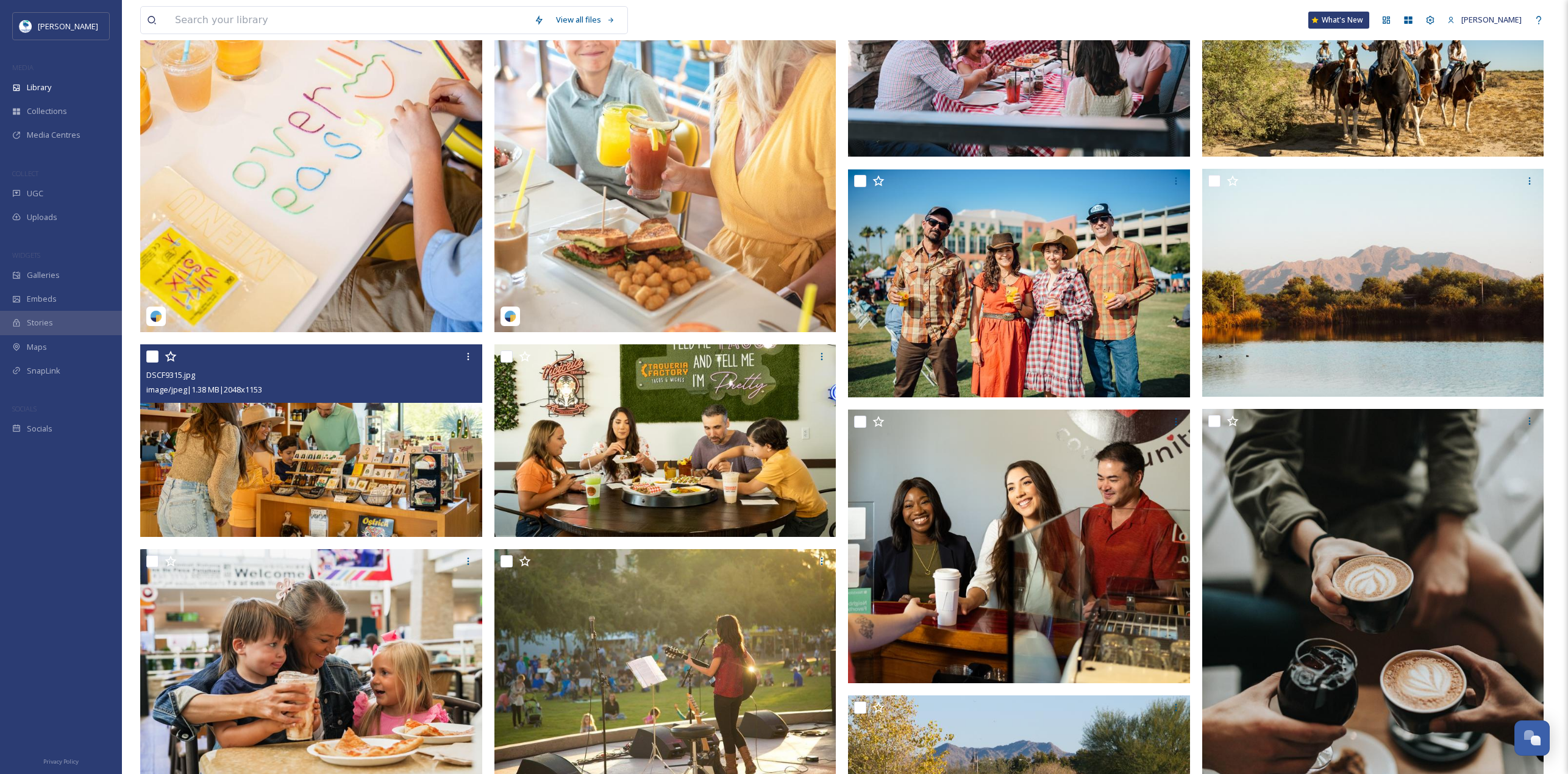
scroll to position [1524, 0]
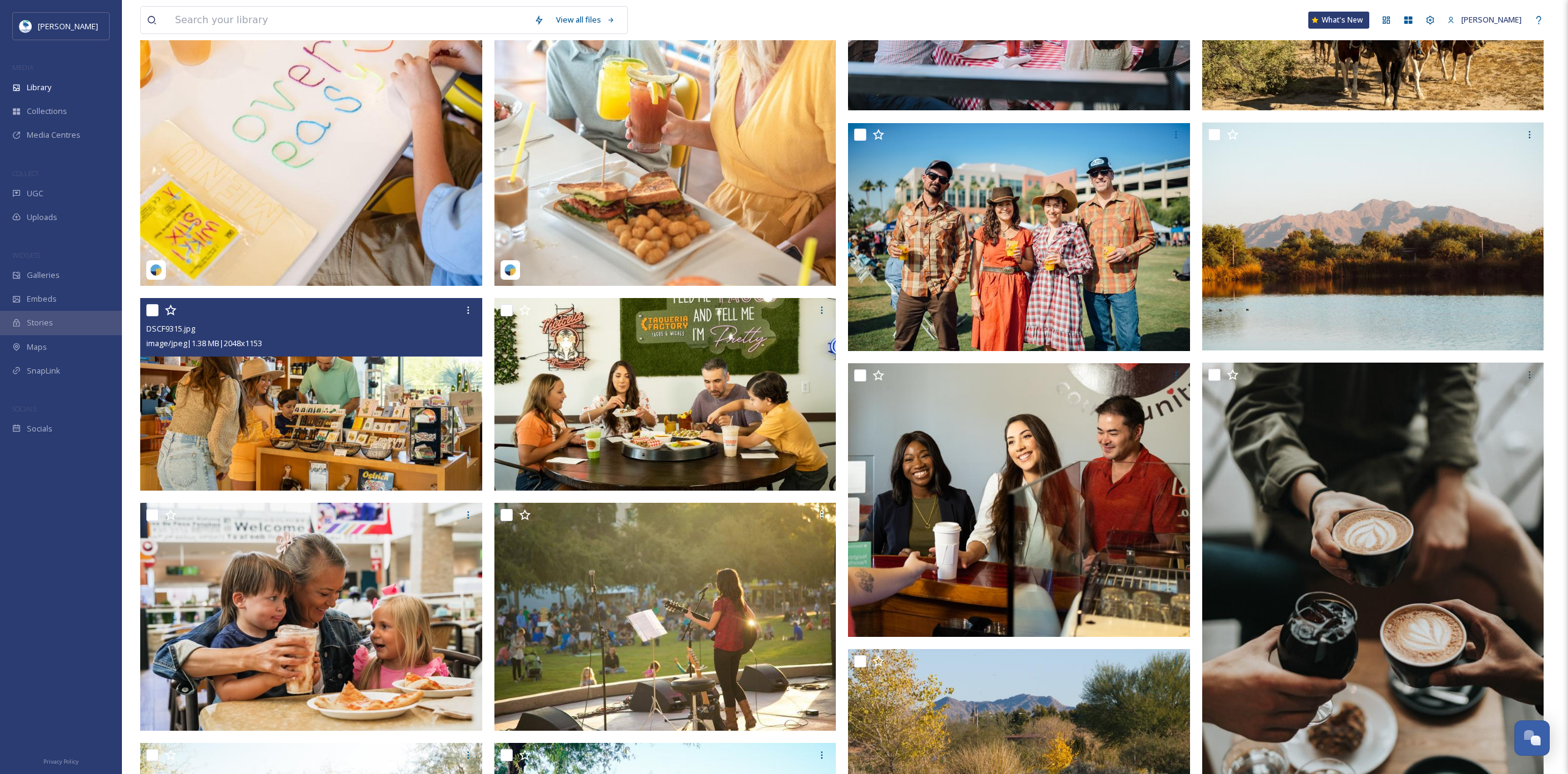
click at [364, 336] on img at bounding box center [311, 394] width 342 height 193
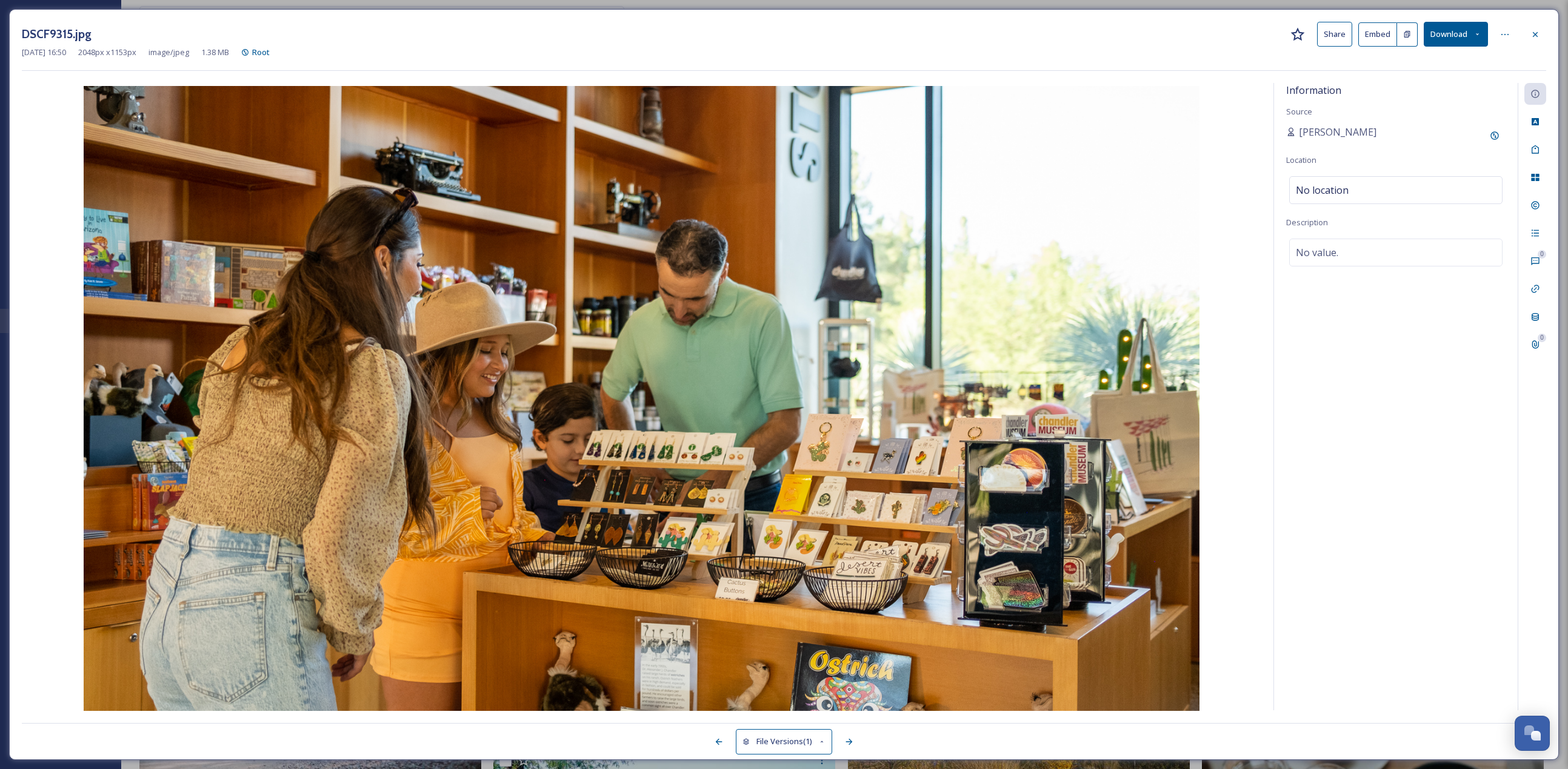
click at [775, 176] on div "DSCF9315.jpg Share Embed Download [DATE] 16:50 2048 px x 1153 px image/jpeg 1.3…" at bounding box center [784, 385] width 1550 height 752
click at [775, 175] on icon at bounding box center [1535, 178] width 8 height 7
click at [775, 300] on div "Add to Gallery" at bounding box center [1495, 294] width 22 height 22
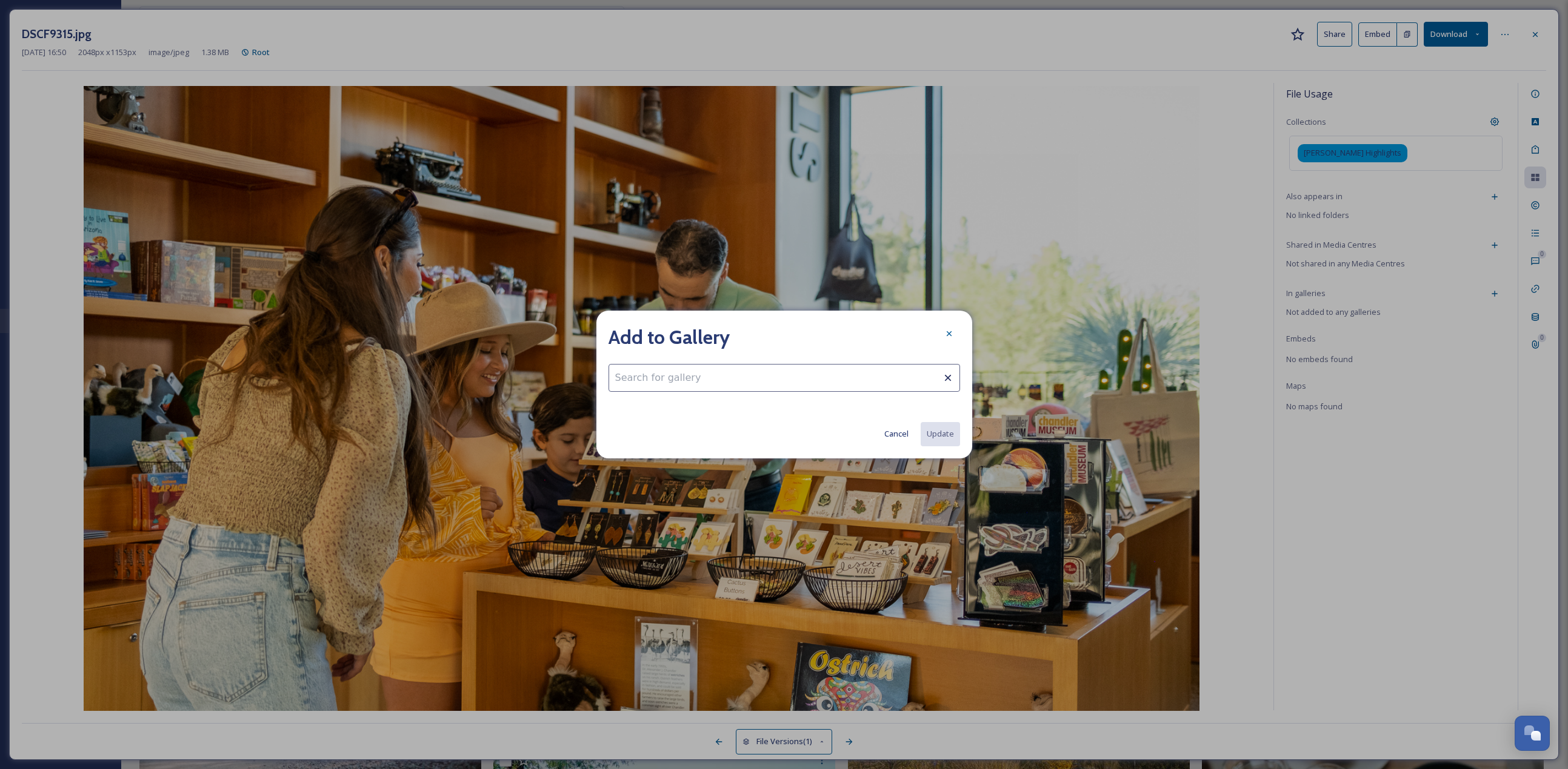
click at [638, 334] on input at bounding box center [784, 378] width 351 height 27
type input "s"
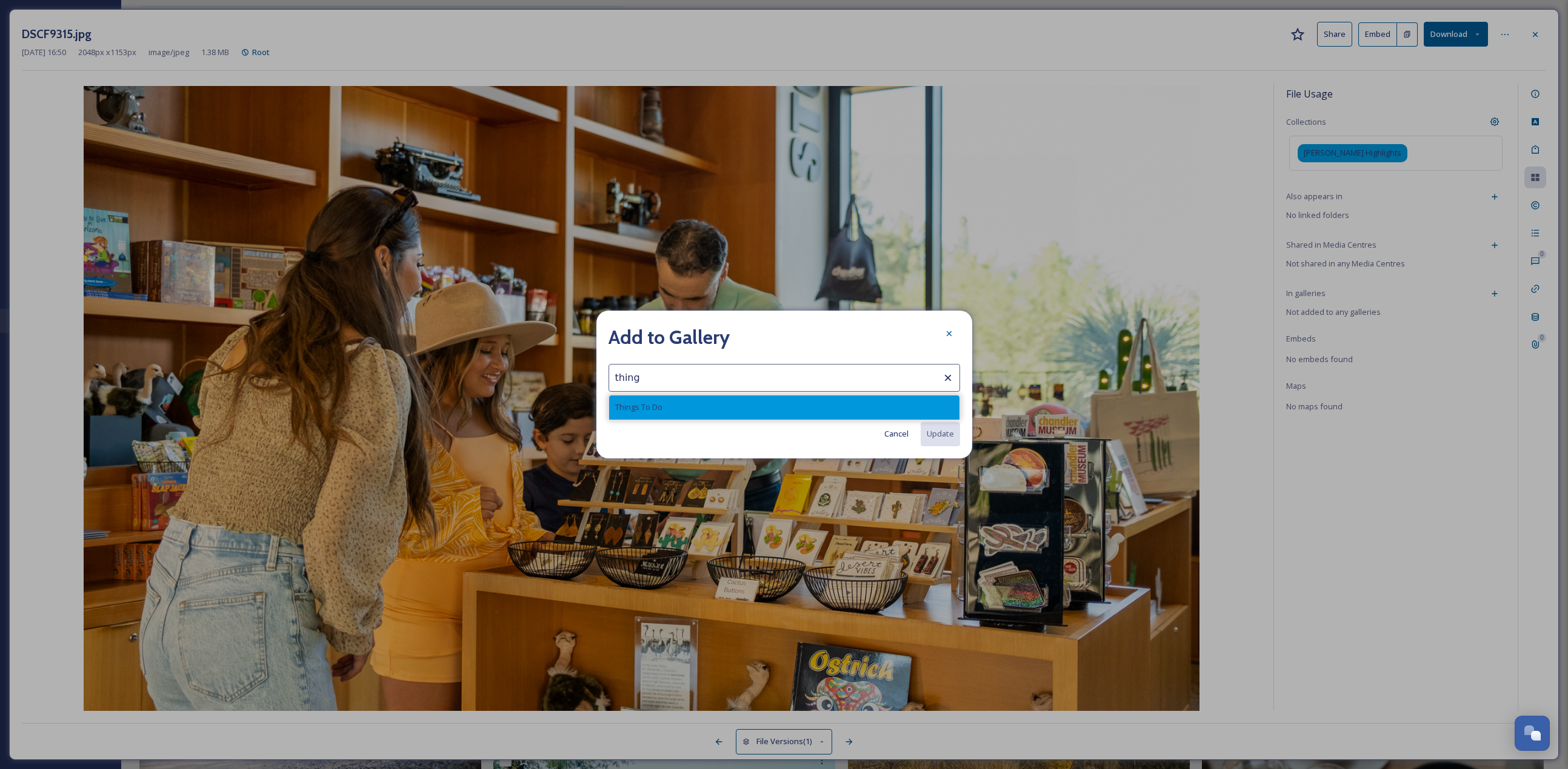
click at [646, 334] on span "Things To Do" at bounding box center [639, 407] width 48 height 12
type input "Things To Do"
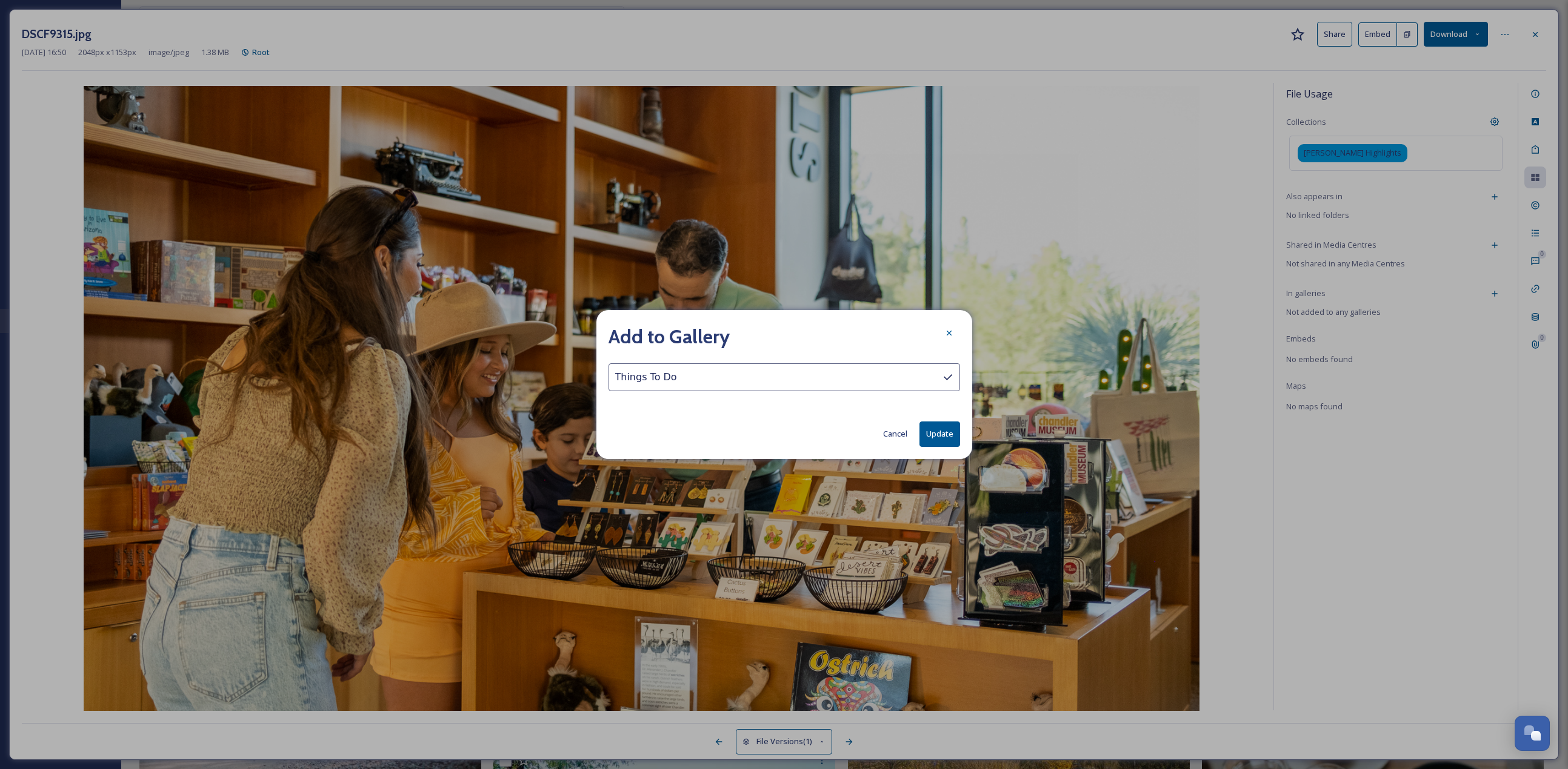
click at [775, 334] on button "Update" at bounding box center [940, 434] width 40 height 25
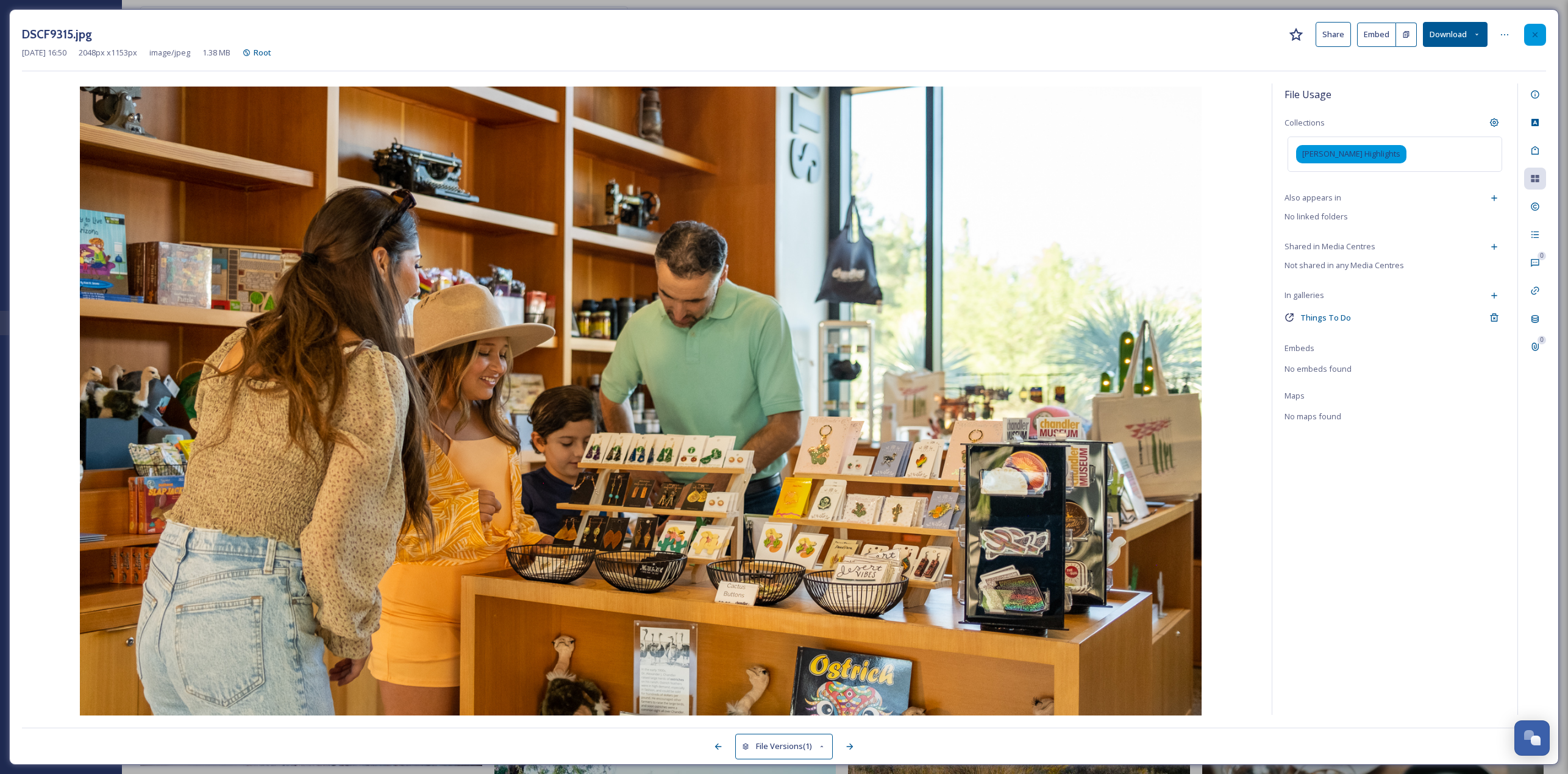
click at [779, 38] on icon at bounding box center [1535, 34] width 10 height 10
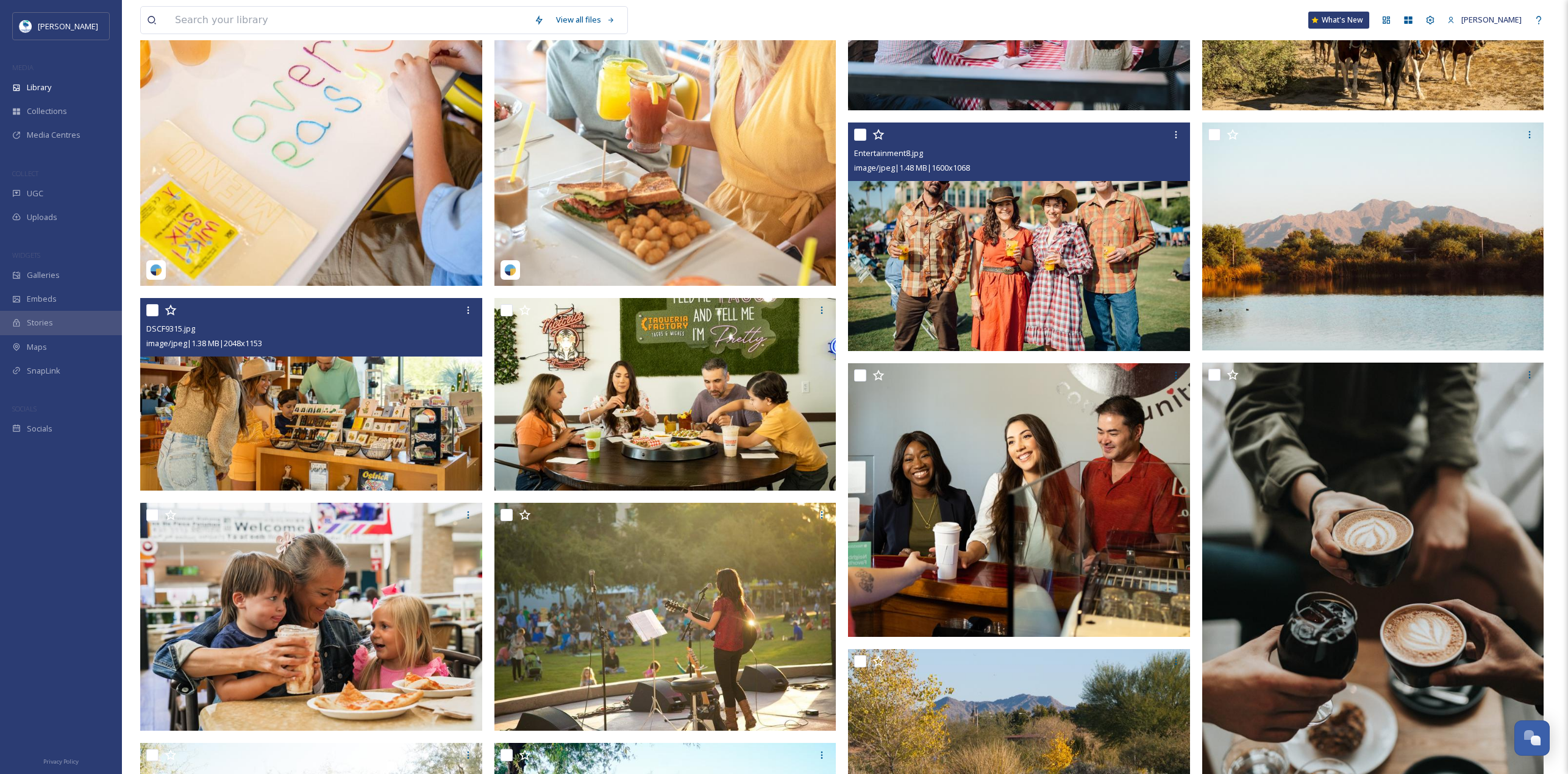
click at [779, 211] on img at bounding box center [1018, 237] width 342 height 228
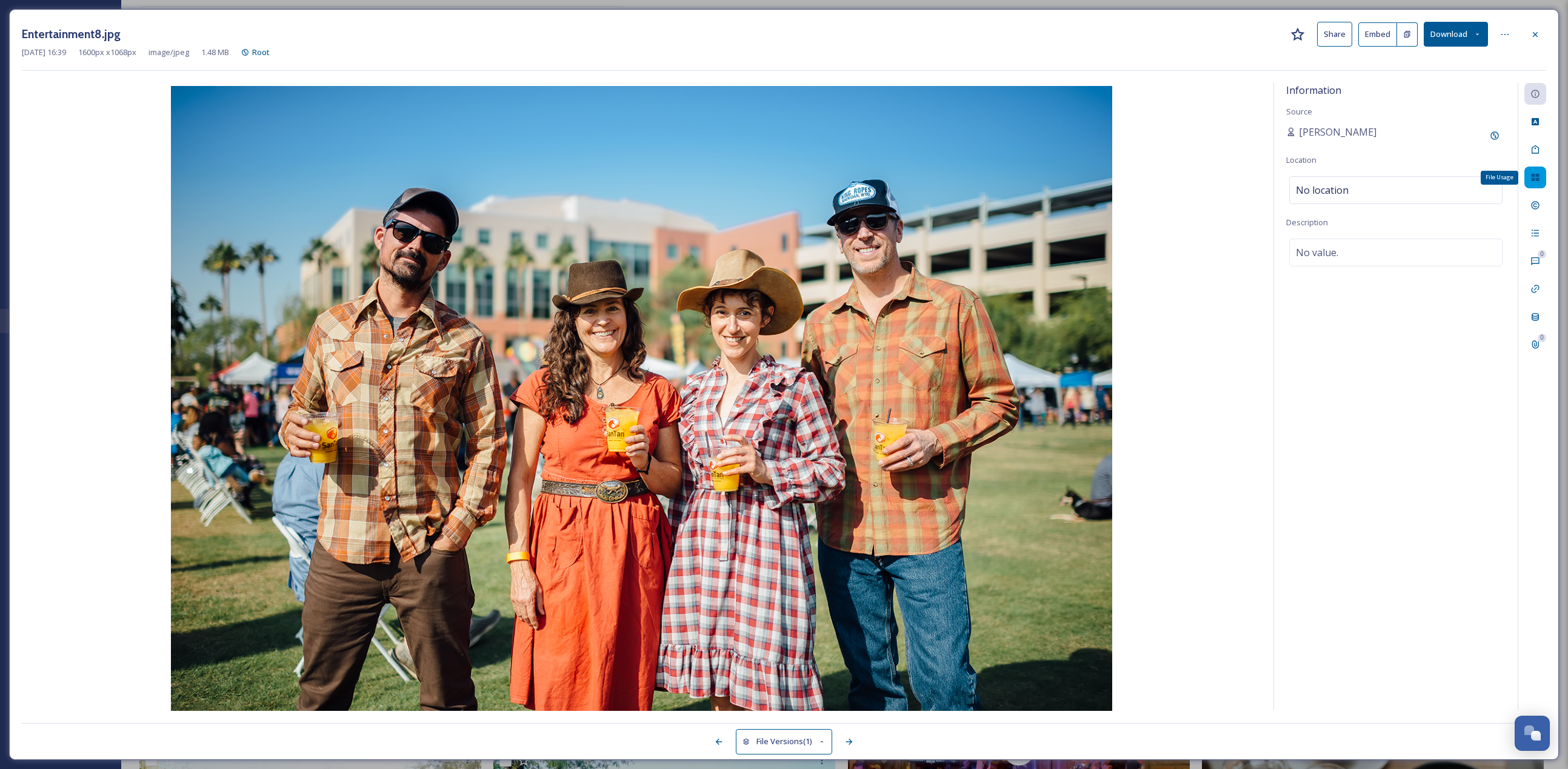
click at [775, 185] on div "File Usage" at bounding box center [1535, 178] width 22 height 22
click at [775, 294] on div "File Usage Collections Fall Photos Also appears in No linked folders Shared in …" at bounding box center [1396, 397] width 244 height 628
click at [775, 292] on div "Add to Gallery" at bounding box center [1495, 294] width 22 height 22
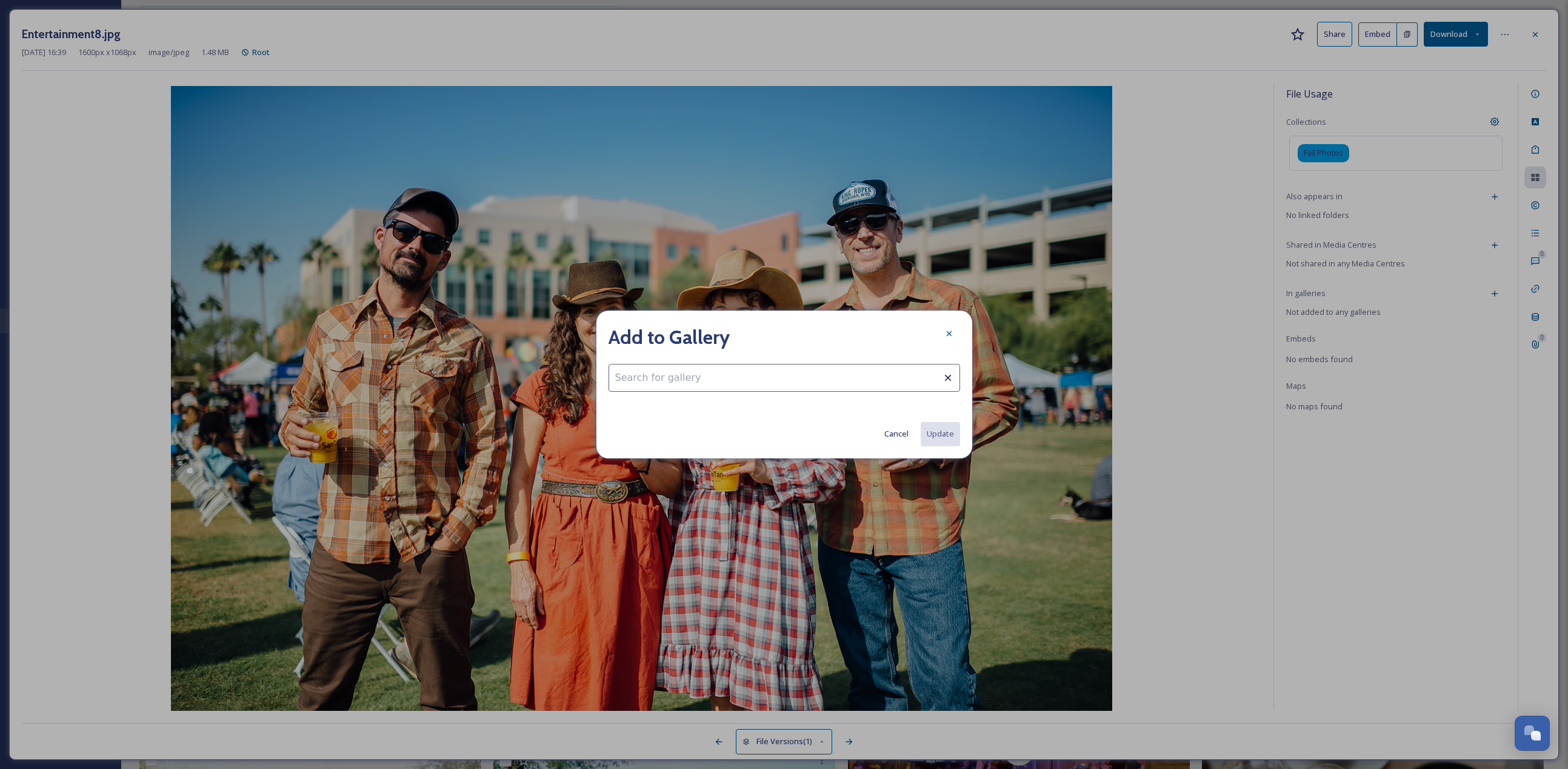
click at [773, 334] on input at bounding box center [784, 378] width 351 height 27
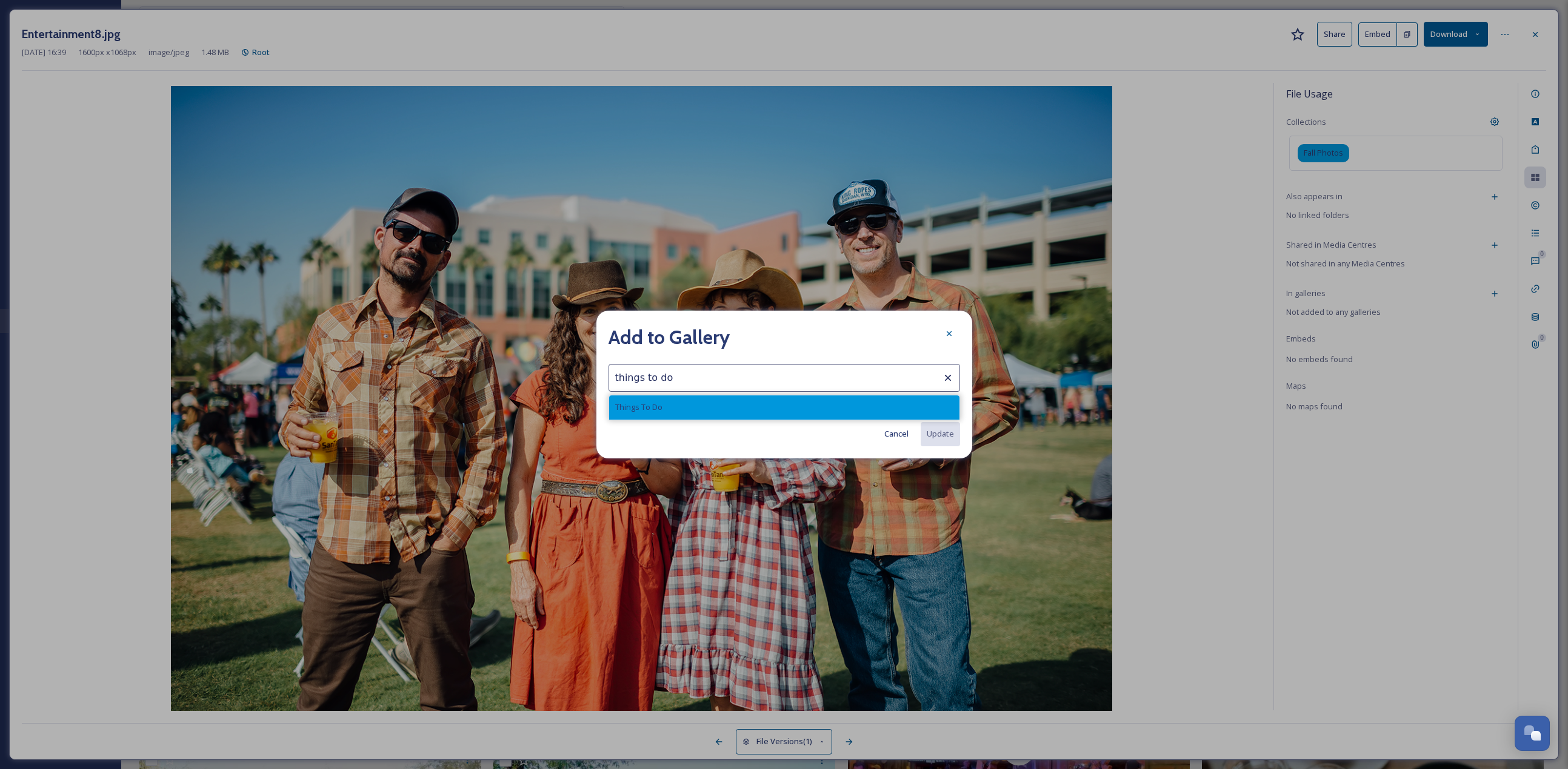
click at [775, 334] on div "Things To Do" at bounding box center [784, 408] width 350 height 24
type input "Things To Do"
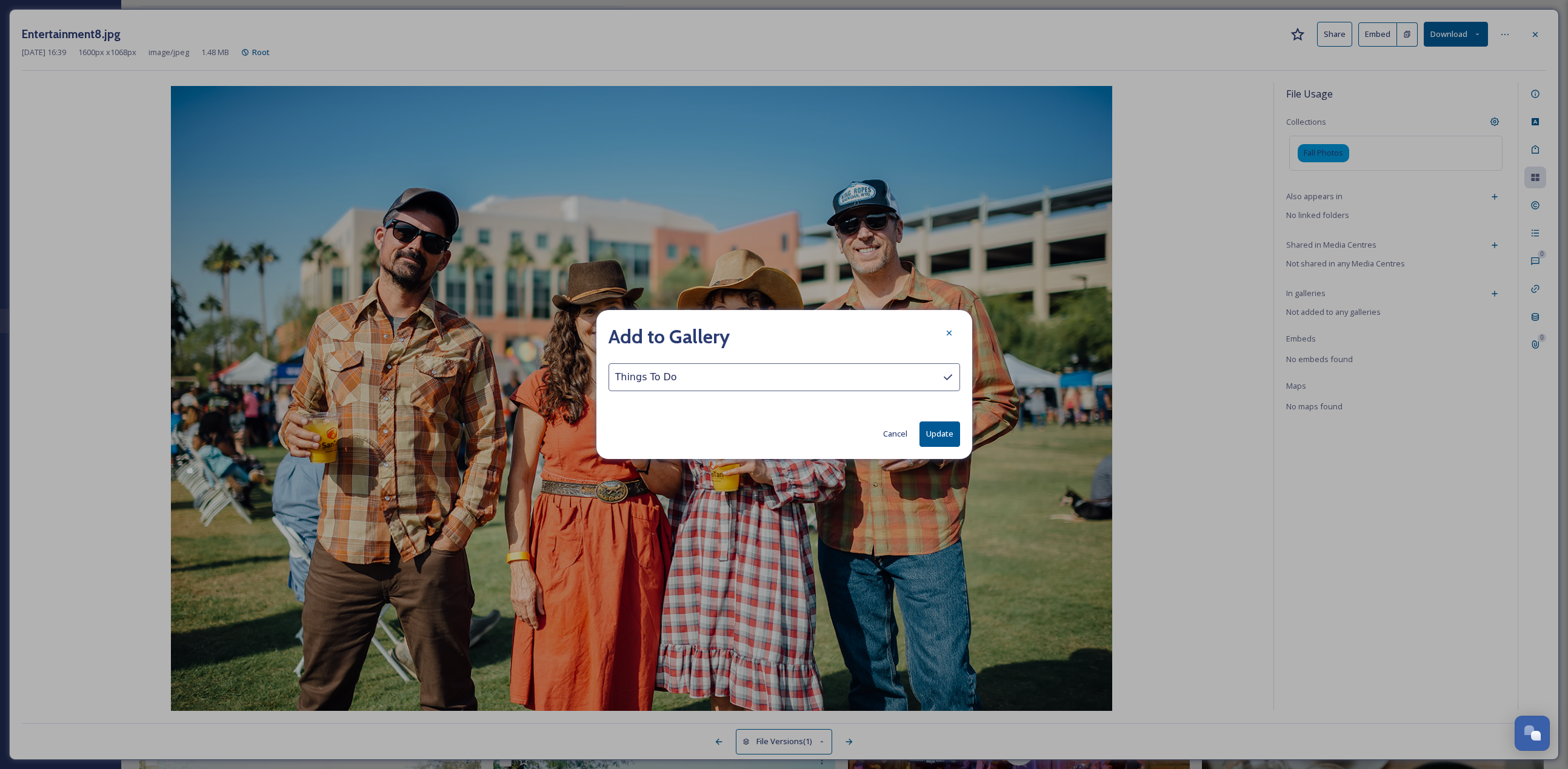
click at [775, 334] on button "Update" at bounding box center [940, 434] width 40 height 25
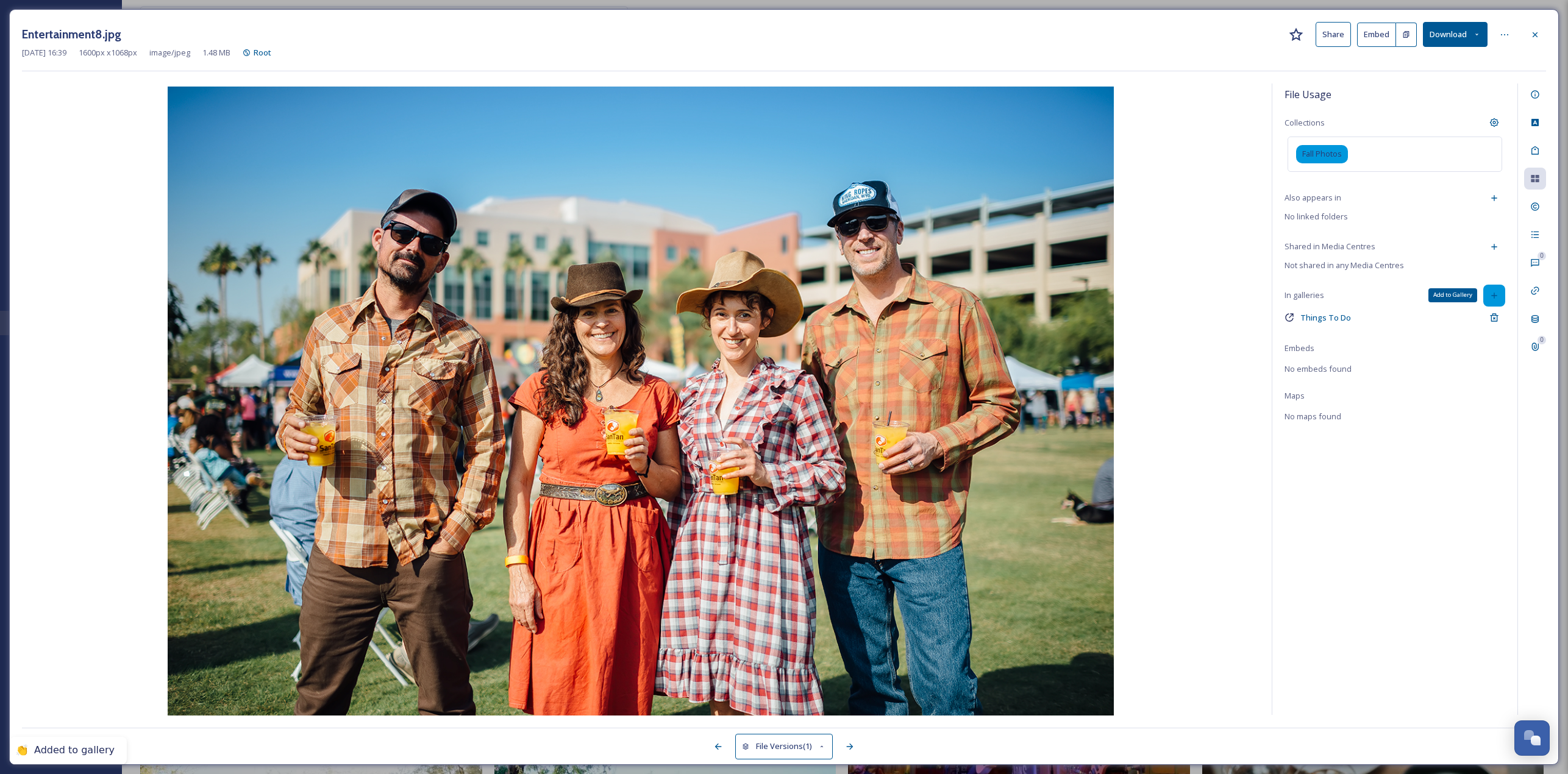
click at [779, 291] on icon at bounding box center [1494, 295] width 10 height 10
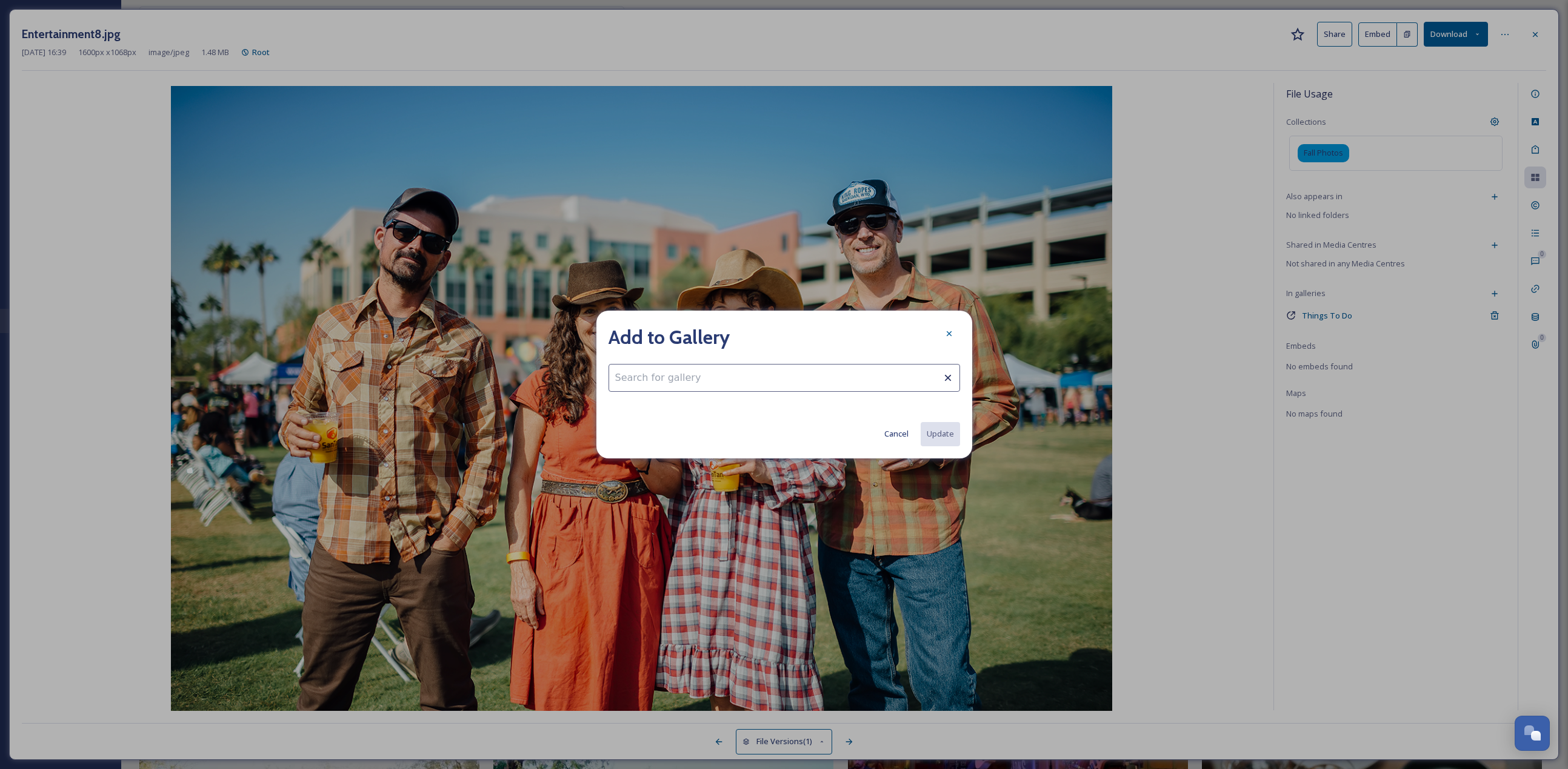
click at [775, 334] on input at bounding box center [784, 378] width 351 height 27
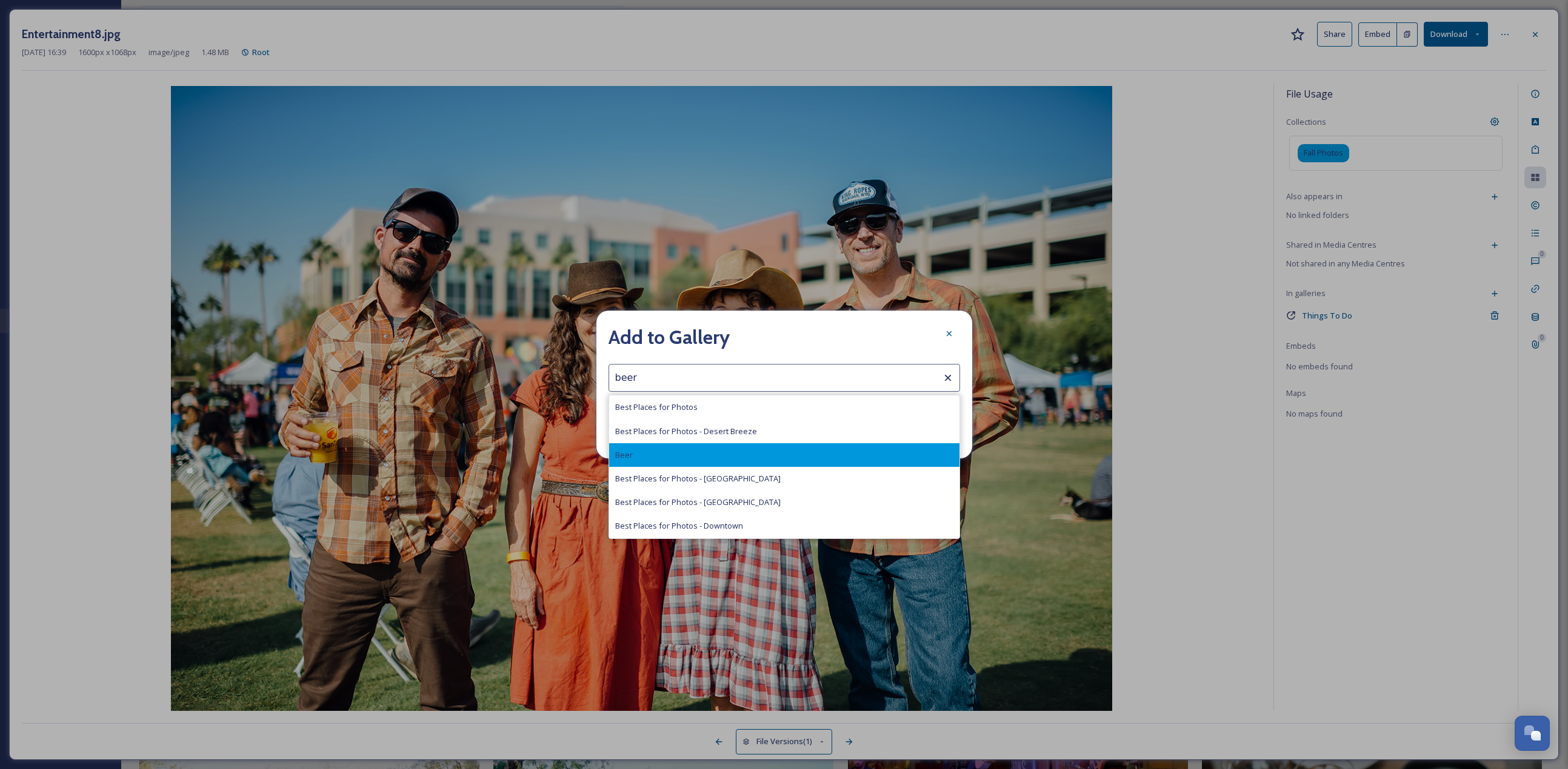
click at [649, 334] on div "Beer" at bounding box center [784, 456] width 350 height 24
type input "Beer"
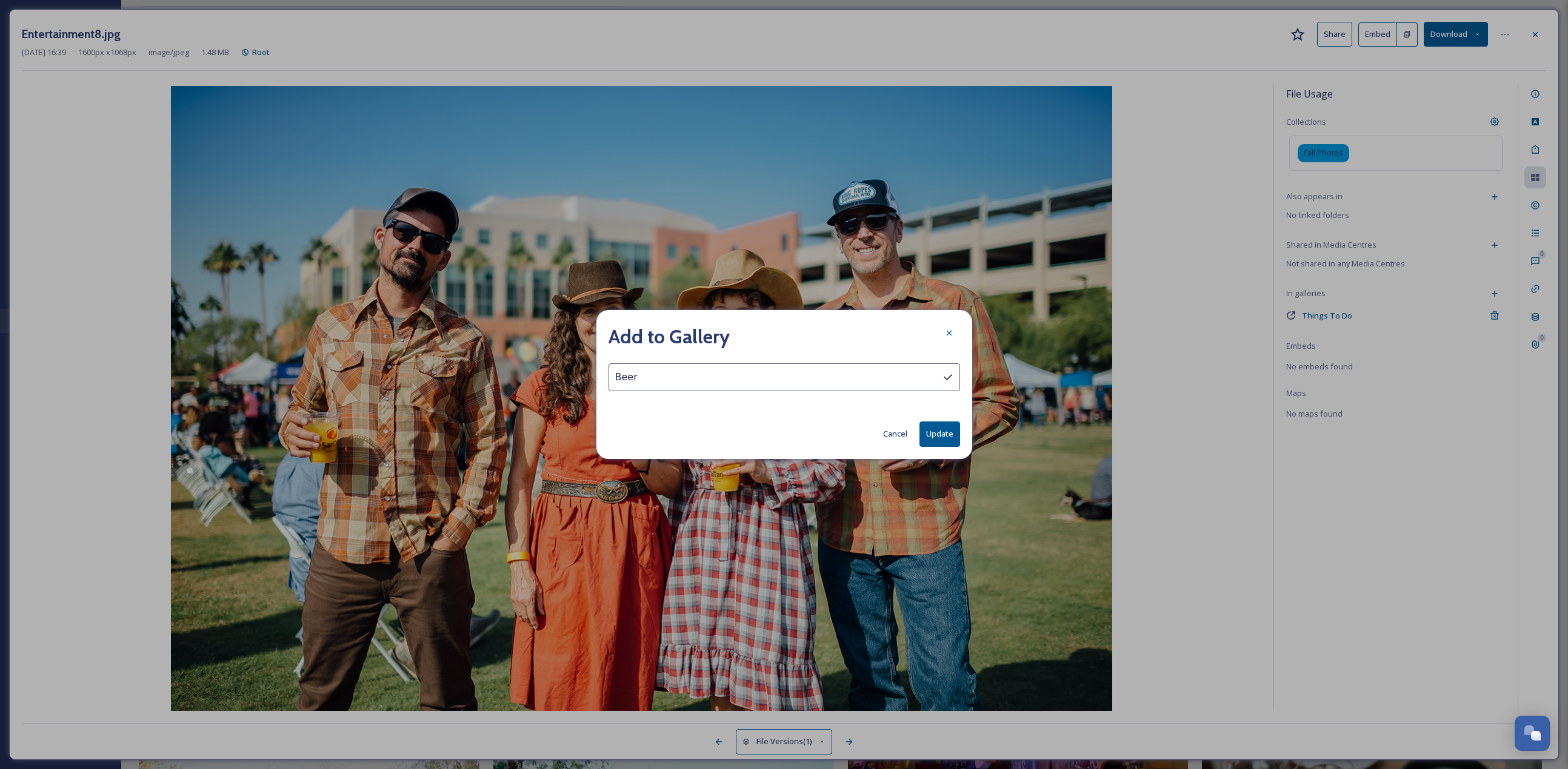
click at [775, 334] on button "Update" at bounding box center [940, 434] width 40 height 25
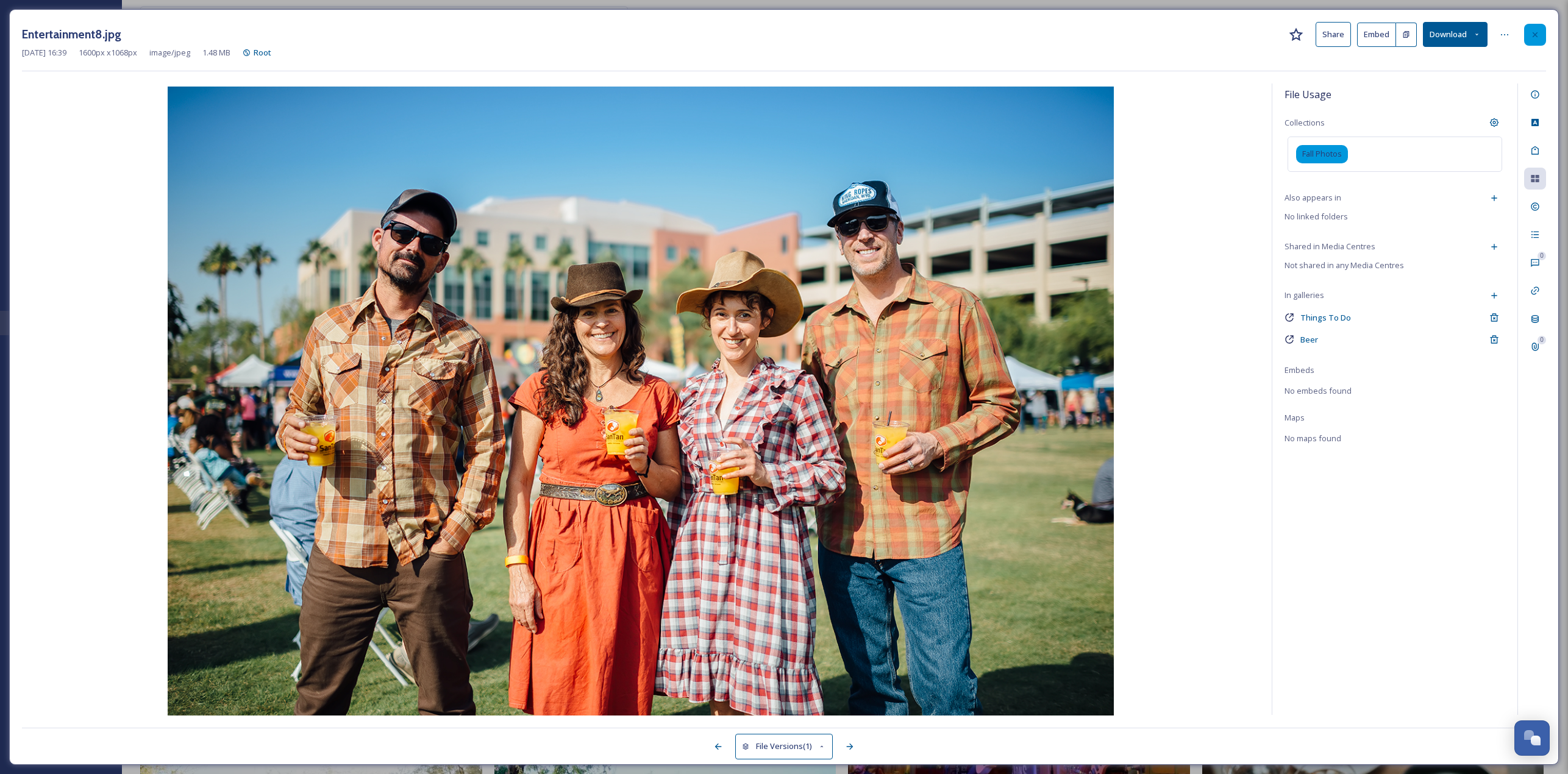
click at [779, 33] on icon at bounding box center [1535, 34] width 10 height 10
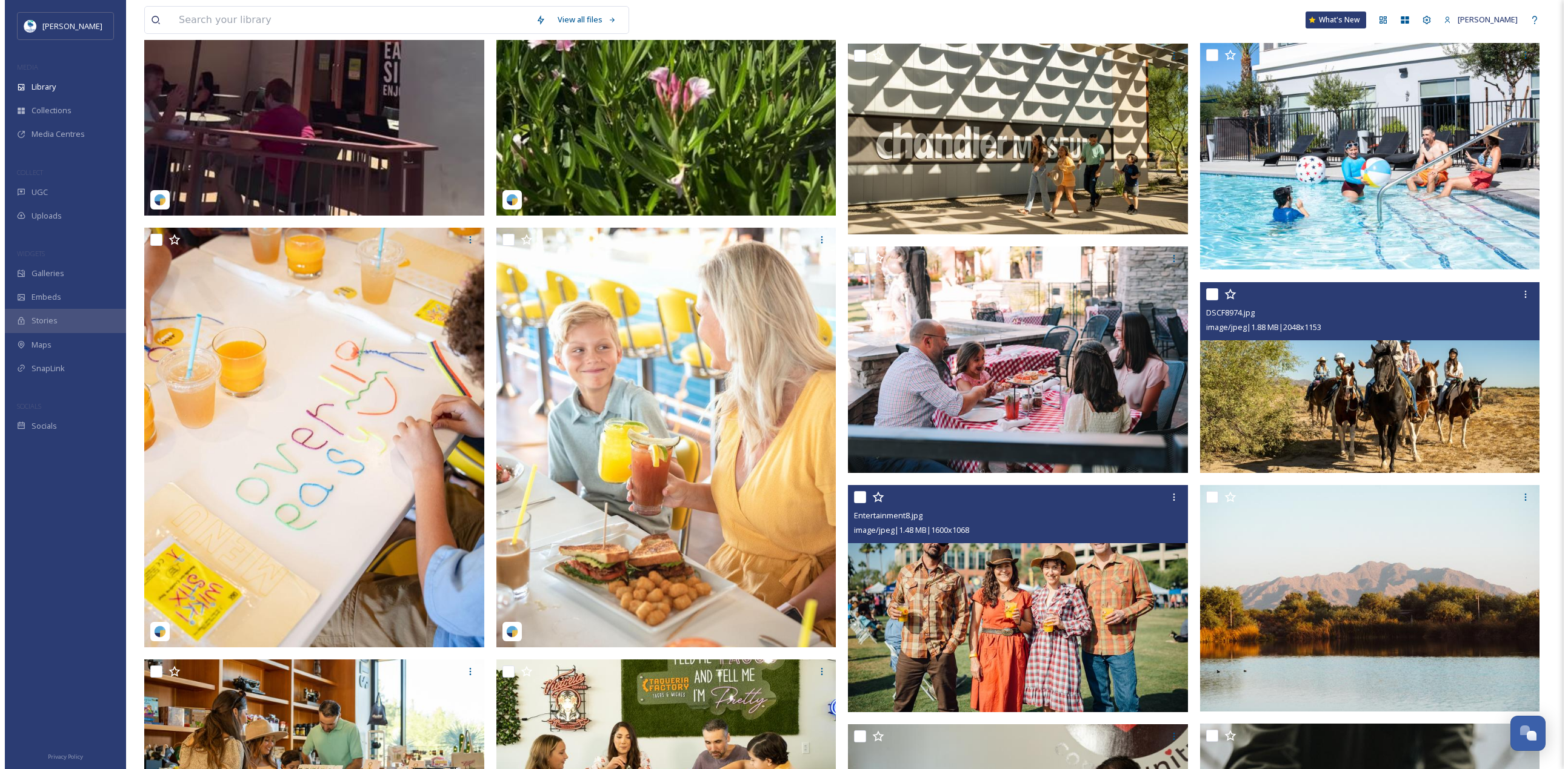
scroll to position [1393, 0]
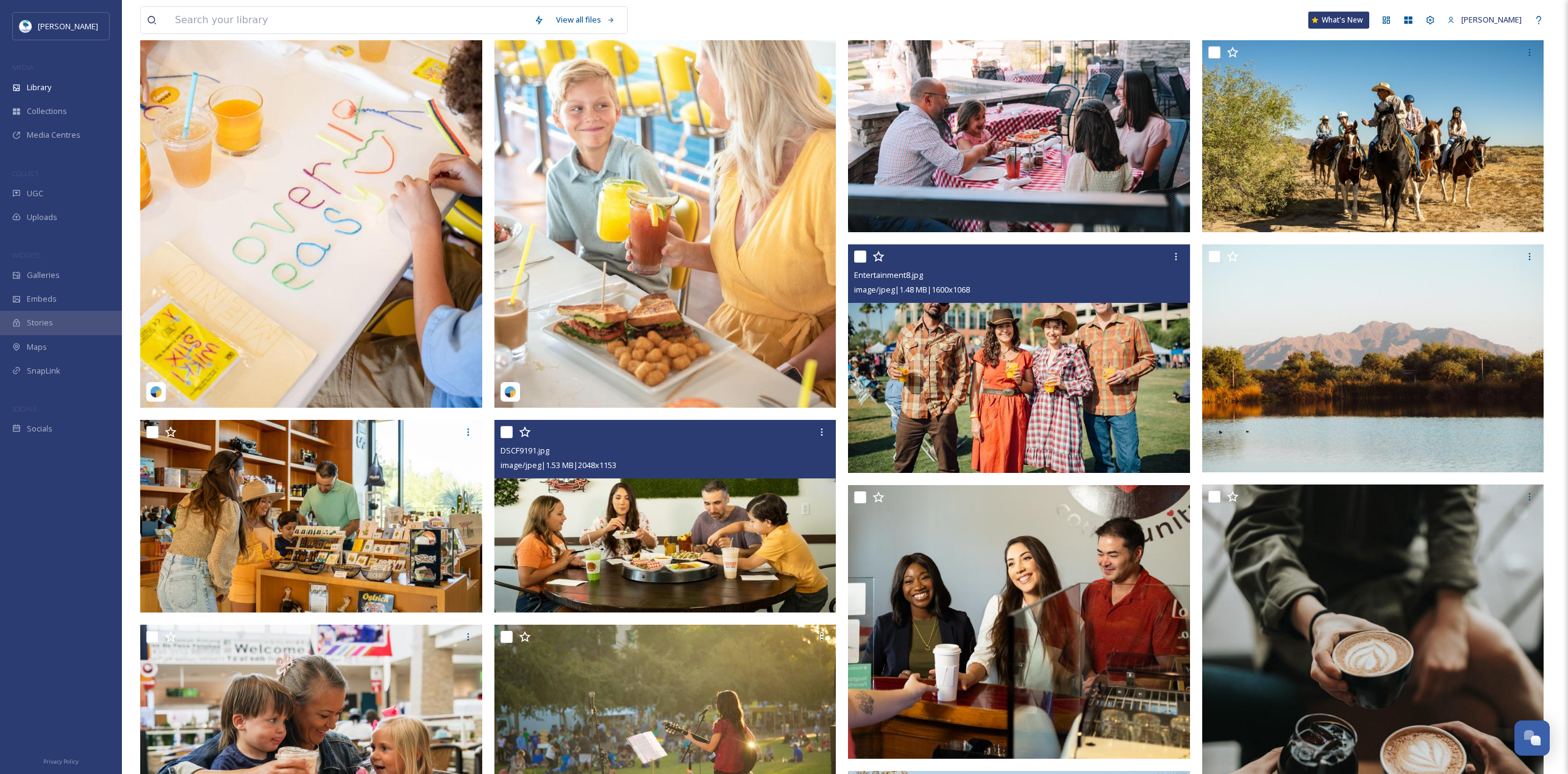
click at [731, 336] on img at bounding box center [665, 516] width 342 height 193
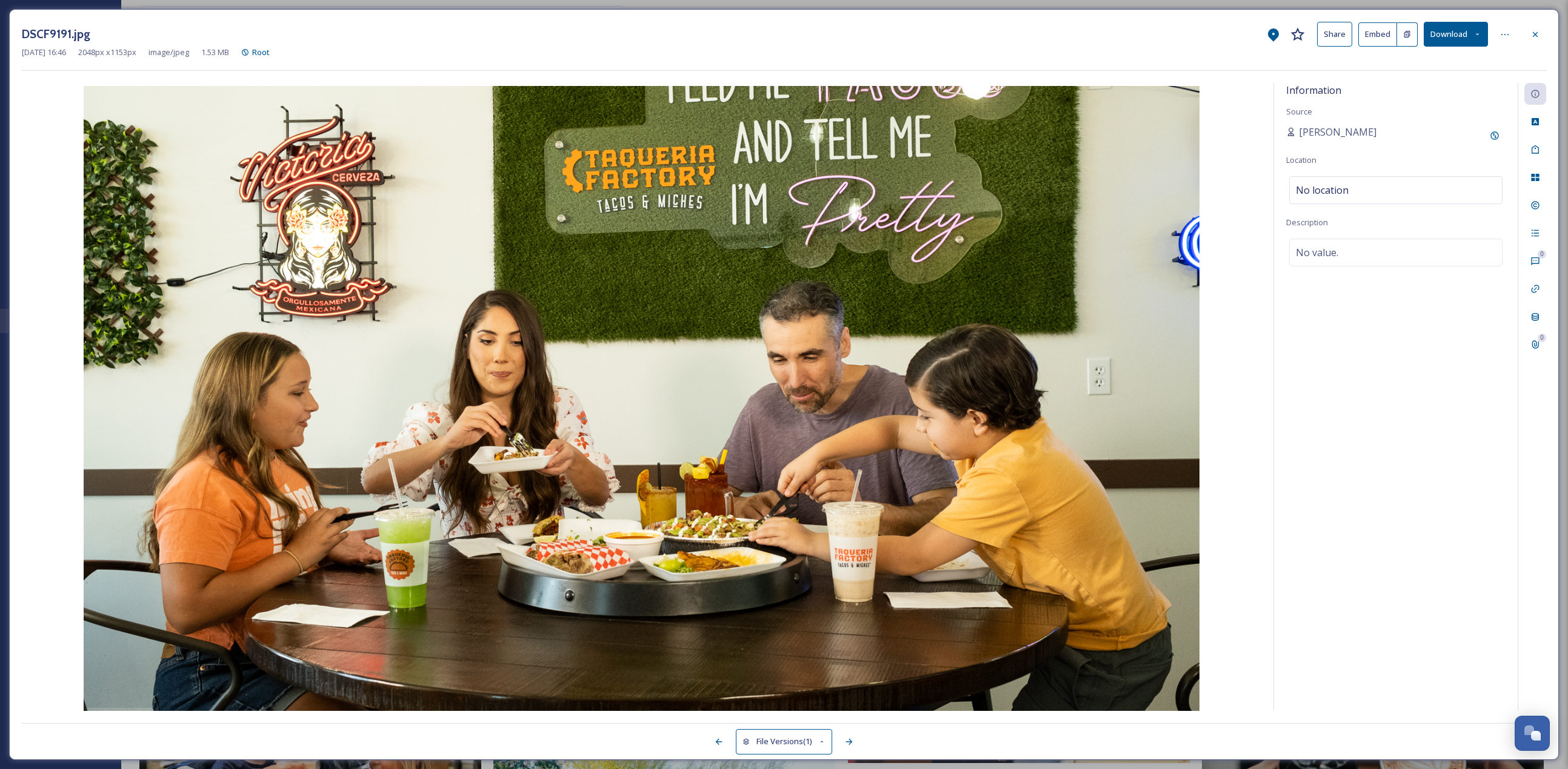
click at [775, 181] on div "DSCF9191.jpg Share Embed Download Sep 08 2025 16:46 2048 px x 1153 px image/jpe…" at bounding box center [784, 385] width 1550 height 752
click at [775, 181] on div at bounding box center [1535, 178] width 22 height 22
click at [775, 292] on icon at bounding box center [1495, 293] width 10 height 10
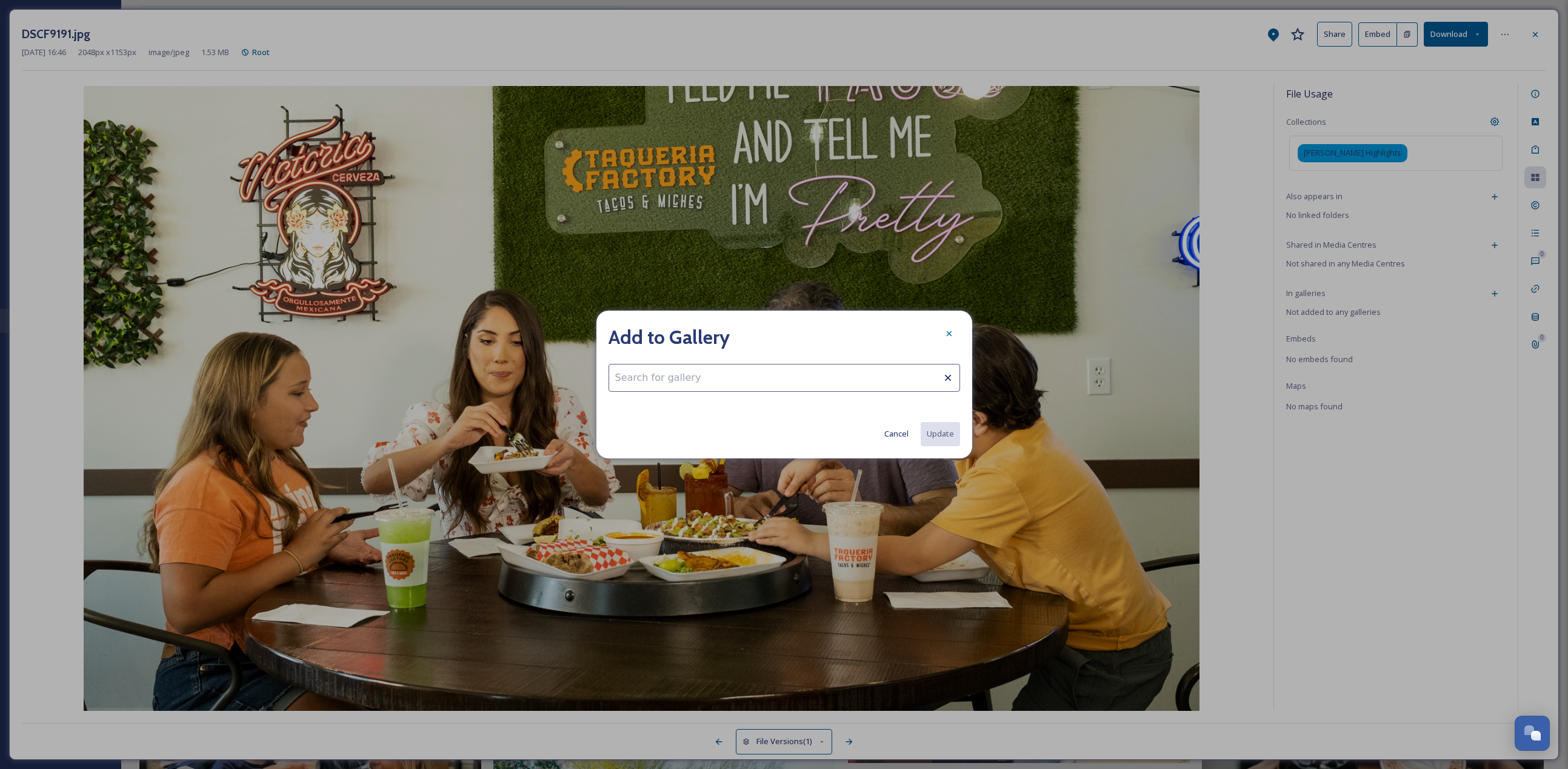
click at [652, 334] on input at bounding box center [784, 378] width 351 height 27
type input "f"
drag, startPoint x: 899, startPoint y: 338, endPoint x: 901, endPoint y: 381, distance: 43.0
click at [775, 334] on div "Add to Gallery Cancel Update" at bounding box center [784, 384] width 376 height 148
click at [775, 328] on div at bounding box center [949, 334] width 22 height 22
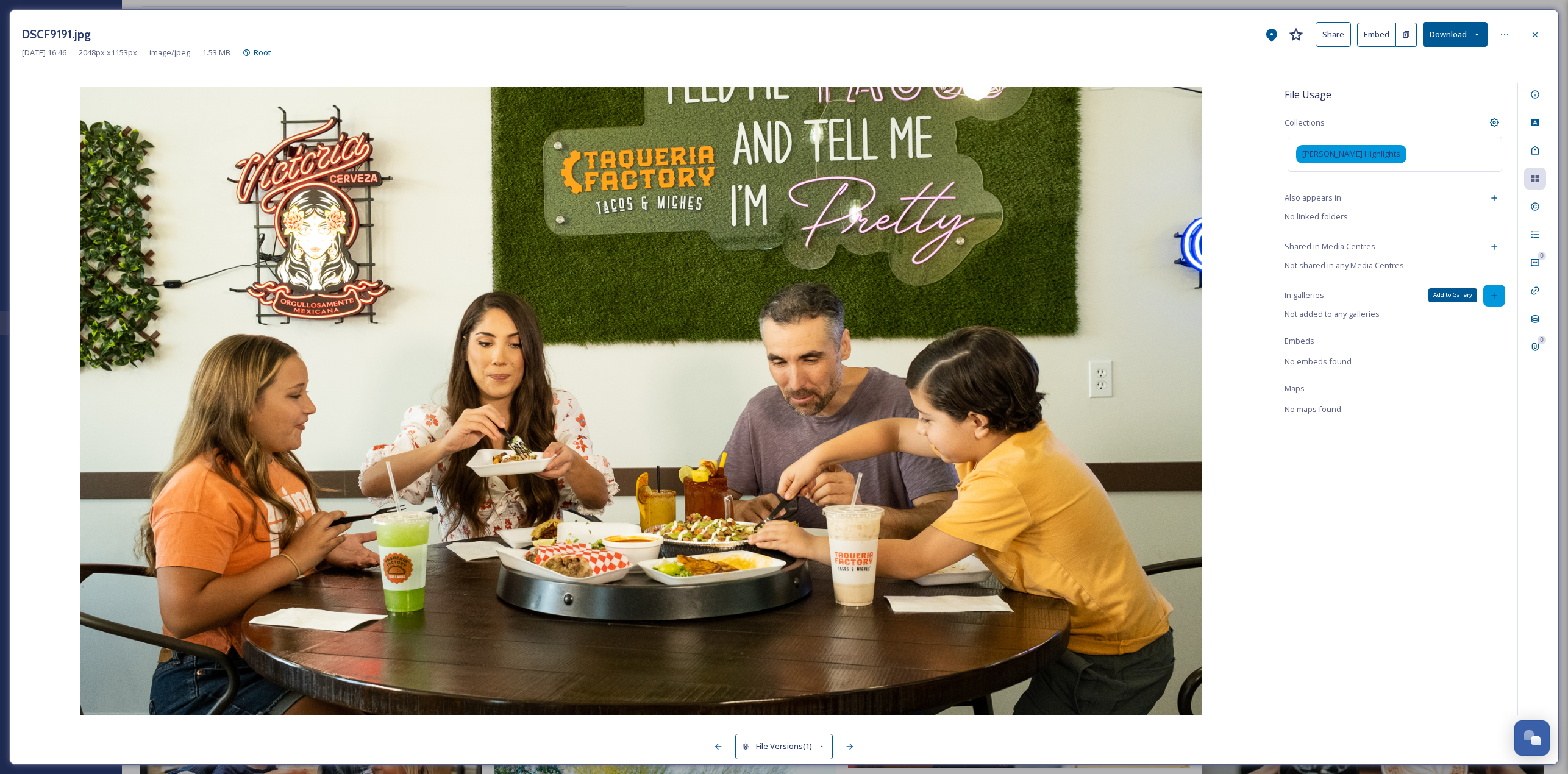
click at [779, 300] on icon at bounding box center [1494, 295] width 10 height 10
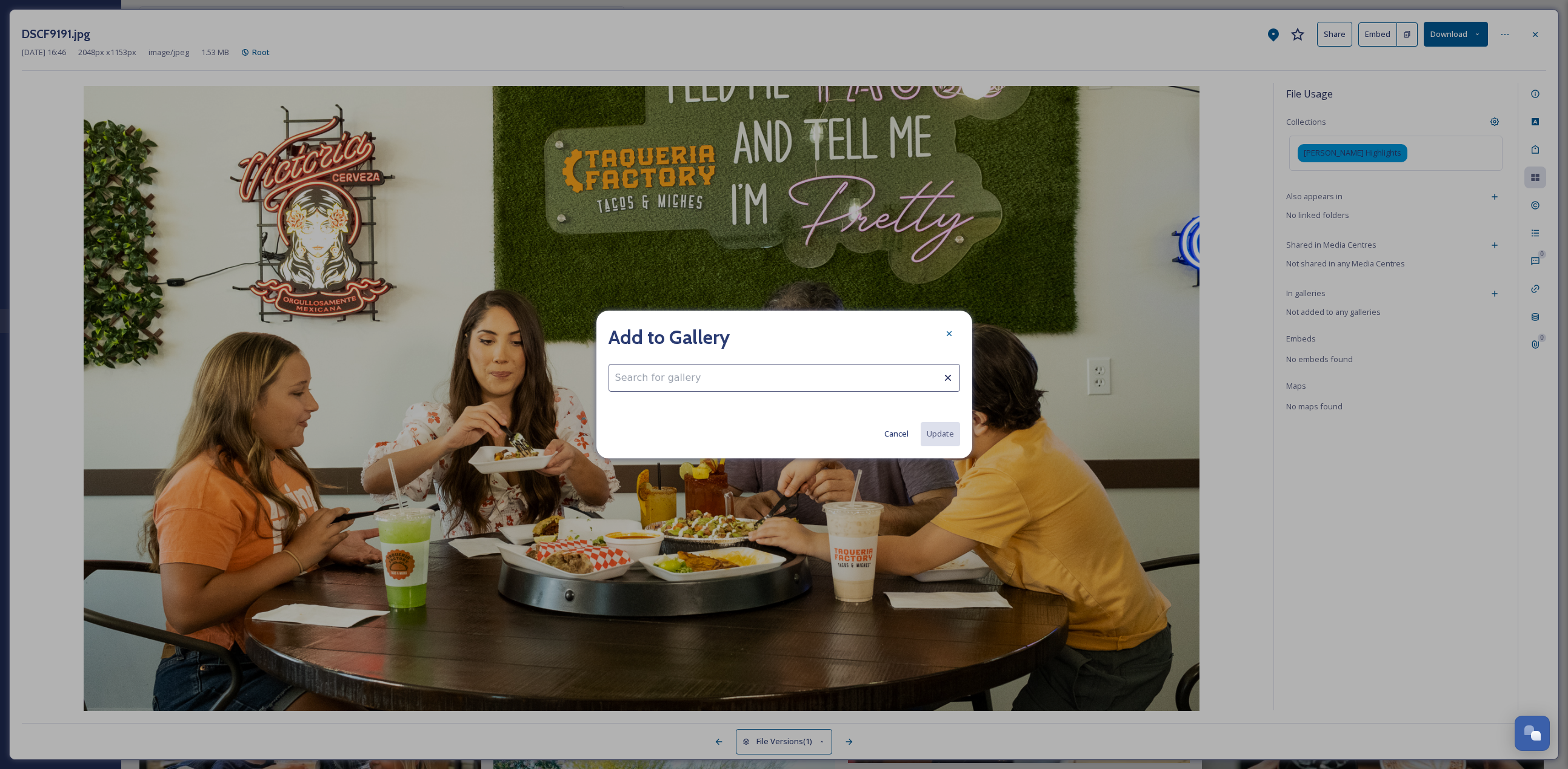
click at [729, 334] on input at bounding box center [784, 378] width 351 height 27
type input "f"
drag, startPoint x: 675, startPoint y: 379, endPoint x: 609, endPoint y: 381, distance: 66.0
click at [609, 334] on input "food" at bounding box center [784, 378] width 351 height 27
click at [644, 334] on div "Dining Gallery" at bounding box center [784, 408] width 350 height 24
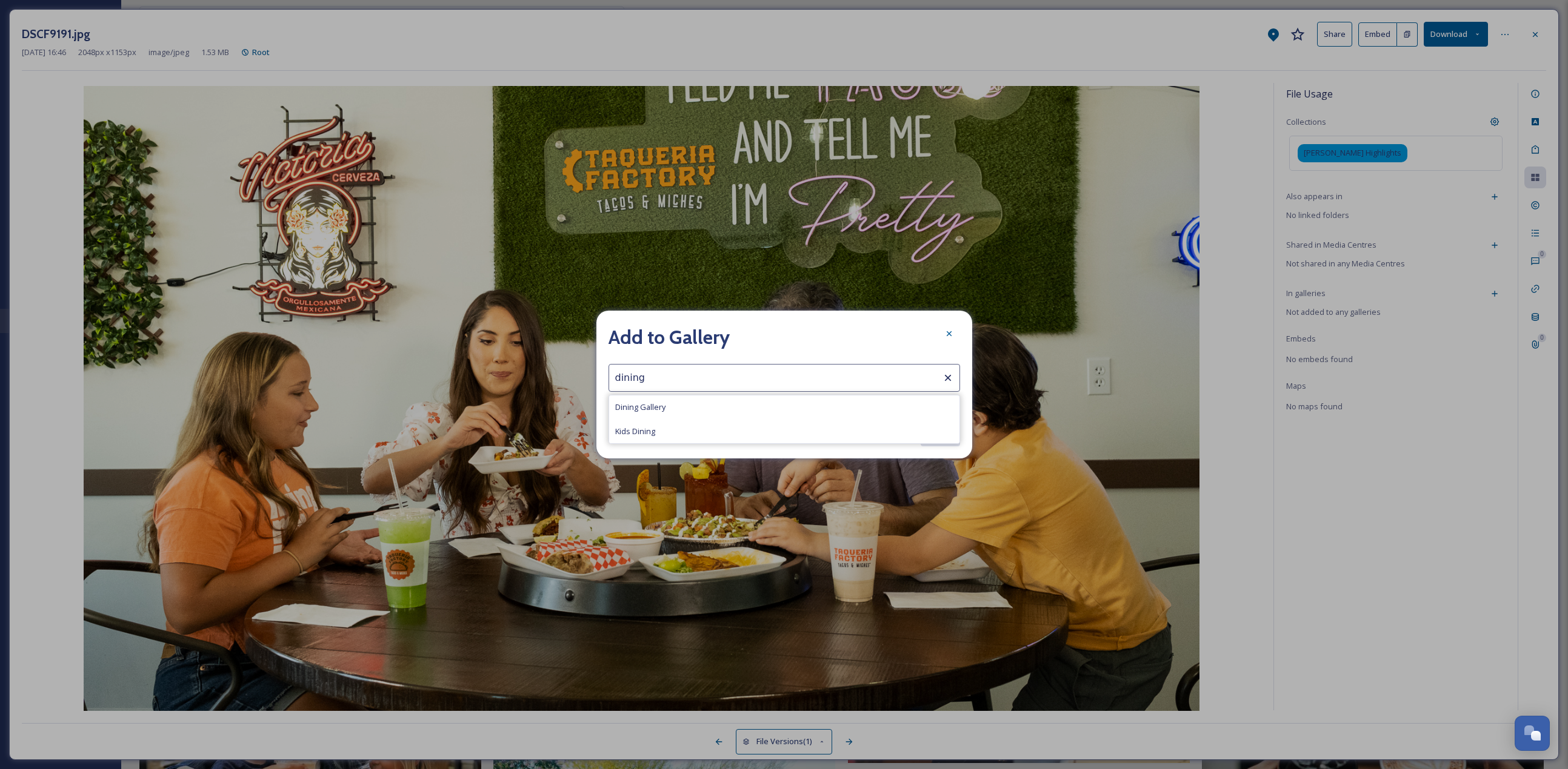
type input "Dining Gallery"
click at [775, 334] on button "Update" at bounding box center [940, 434] width 40 height 25
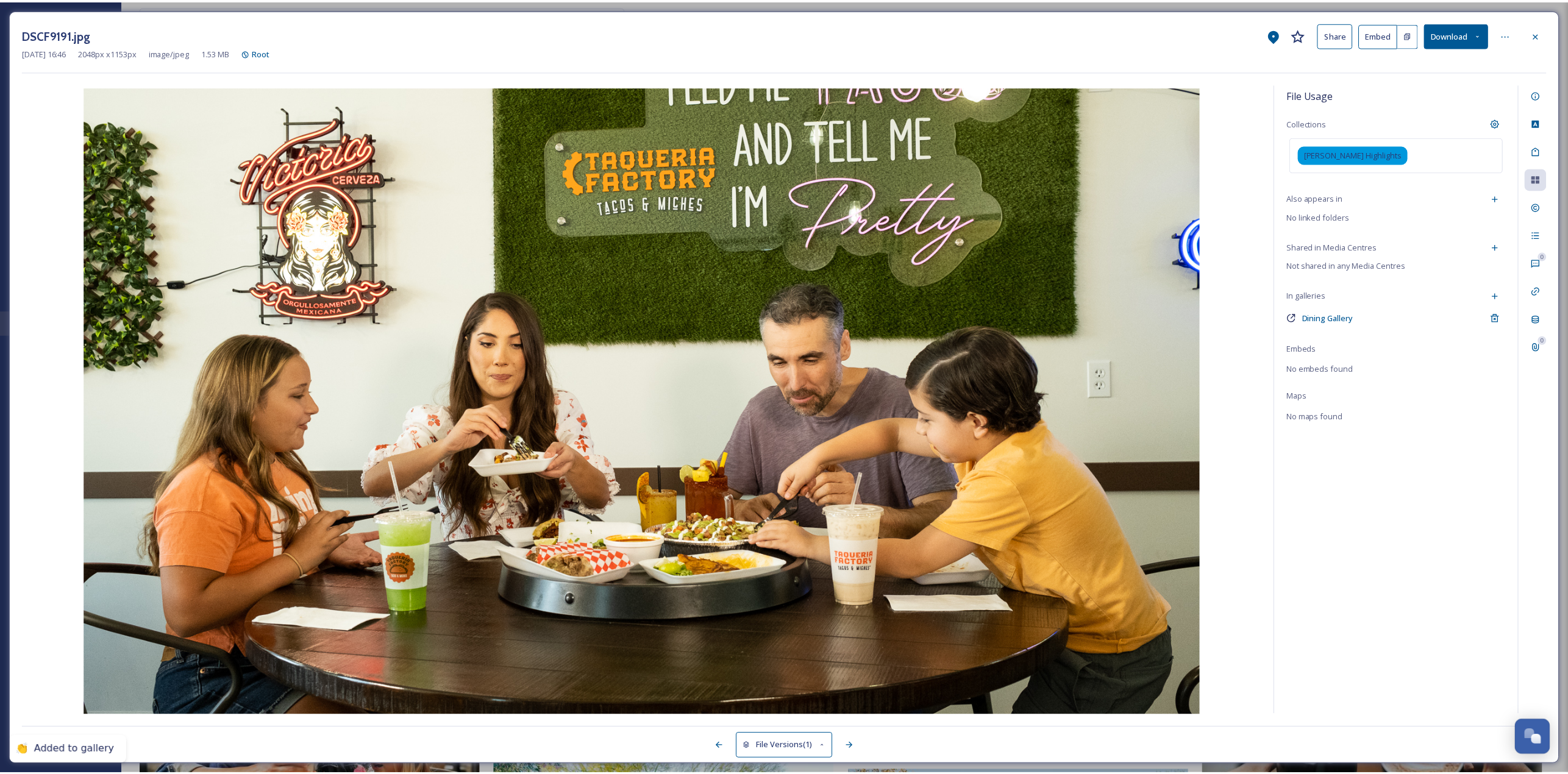
scroll to position [1397, 0]
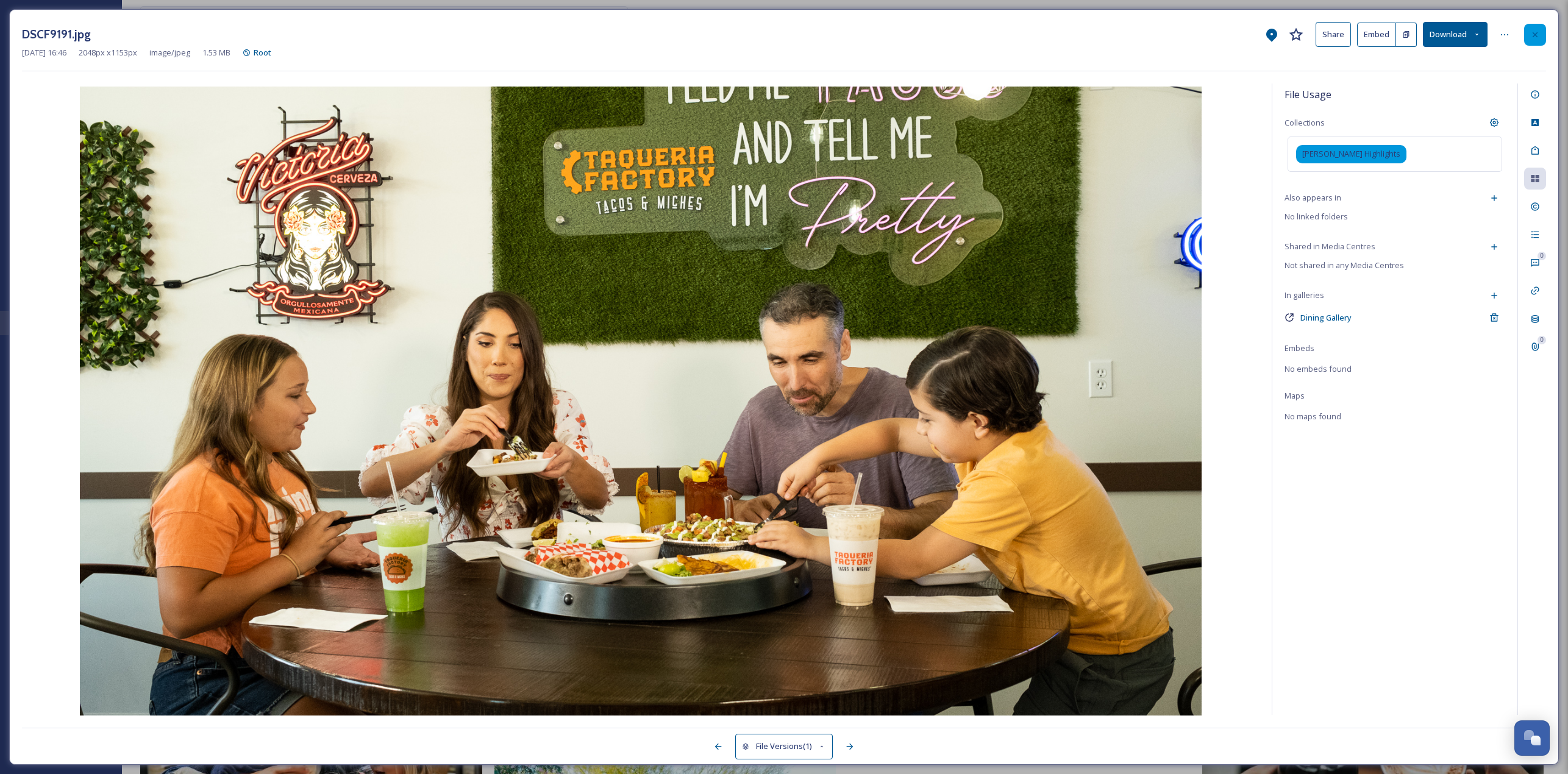
click at [779, 30] on div at bounding box center [1535, 35] width 22 height 22
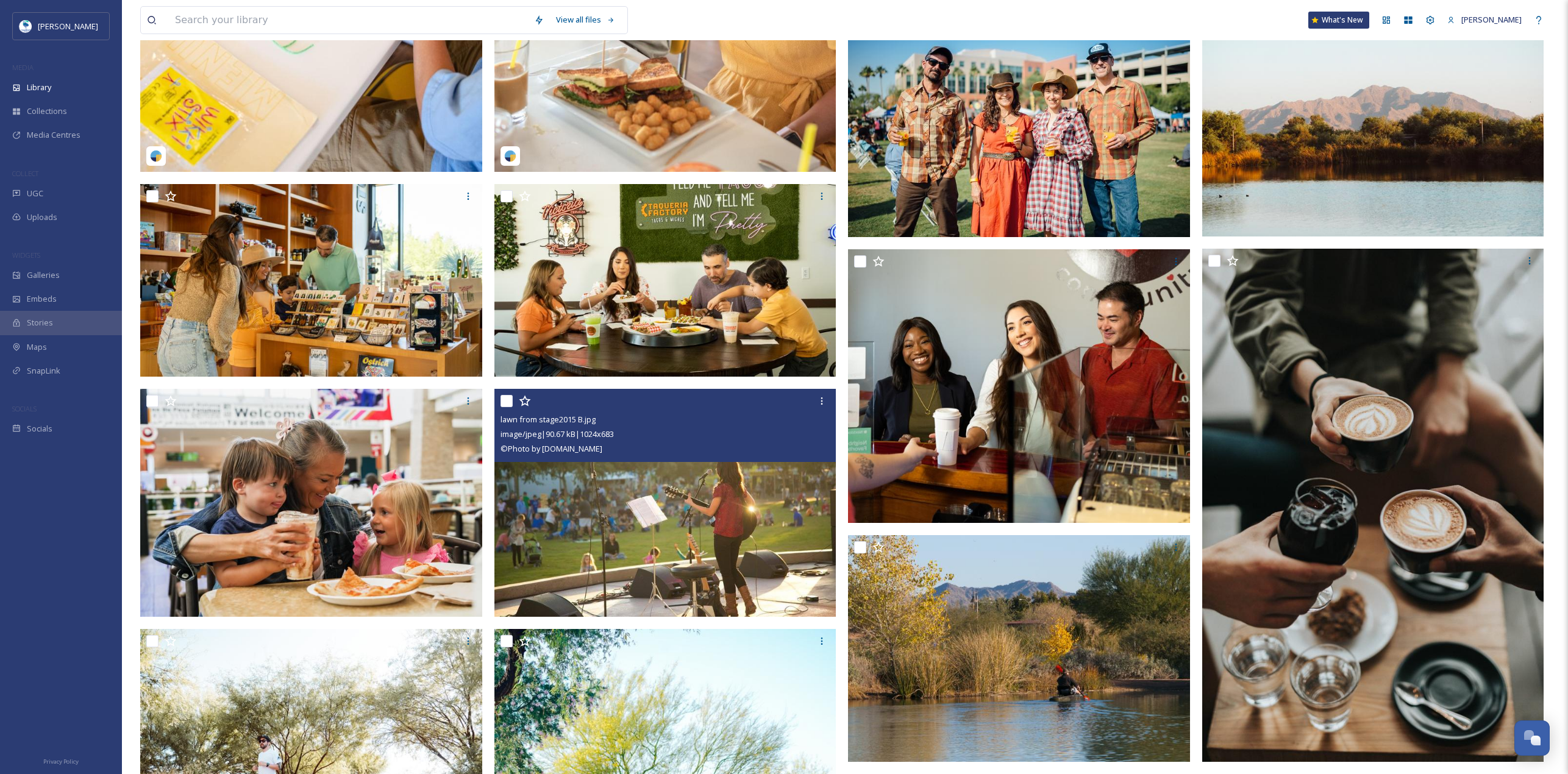
scroll to position [1641, 0]
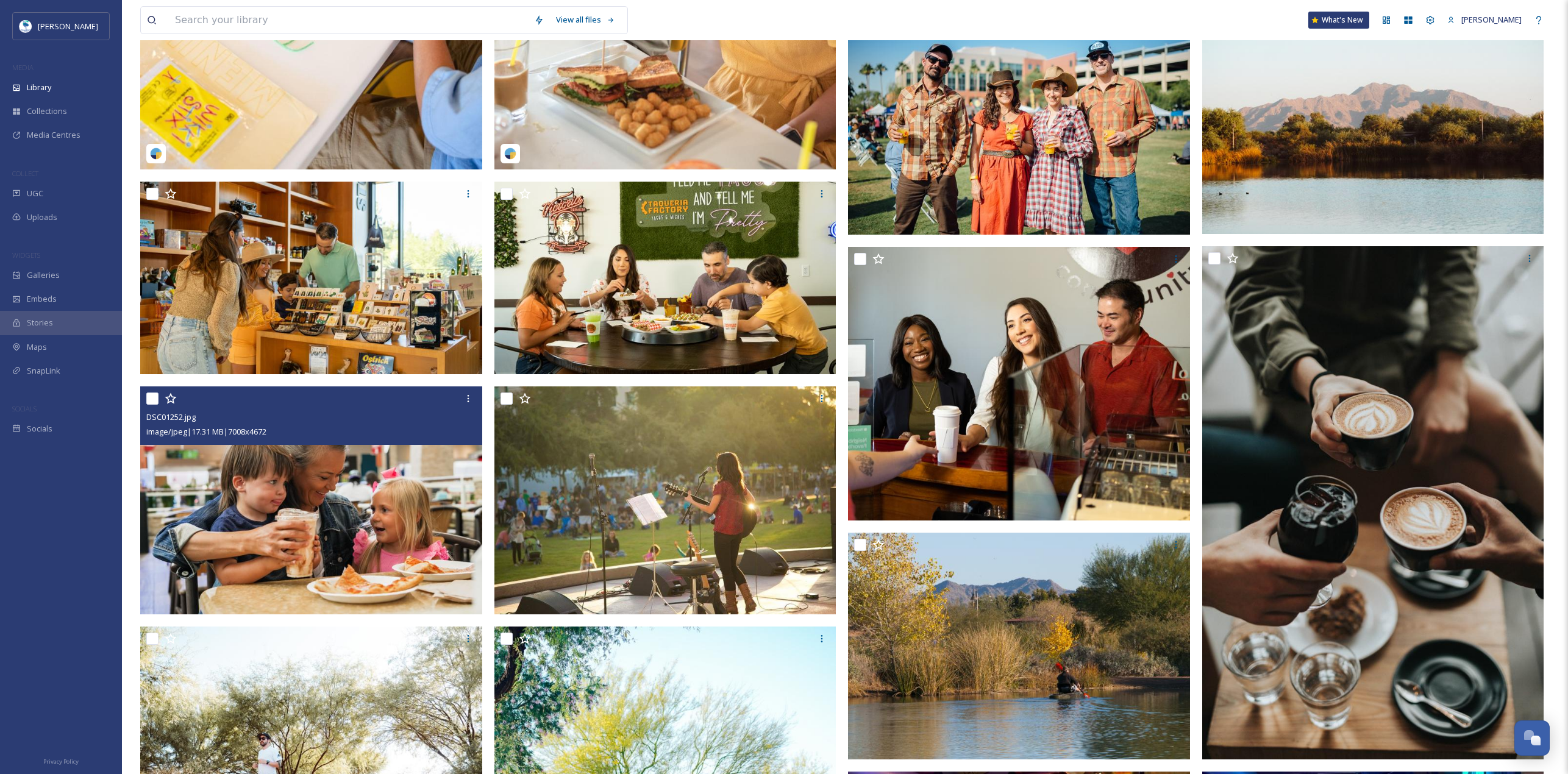
click at [338, 336] on img at bounding box center [311, 500] width 342 height 228
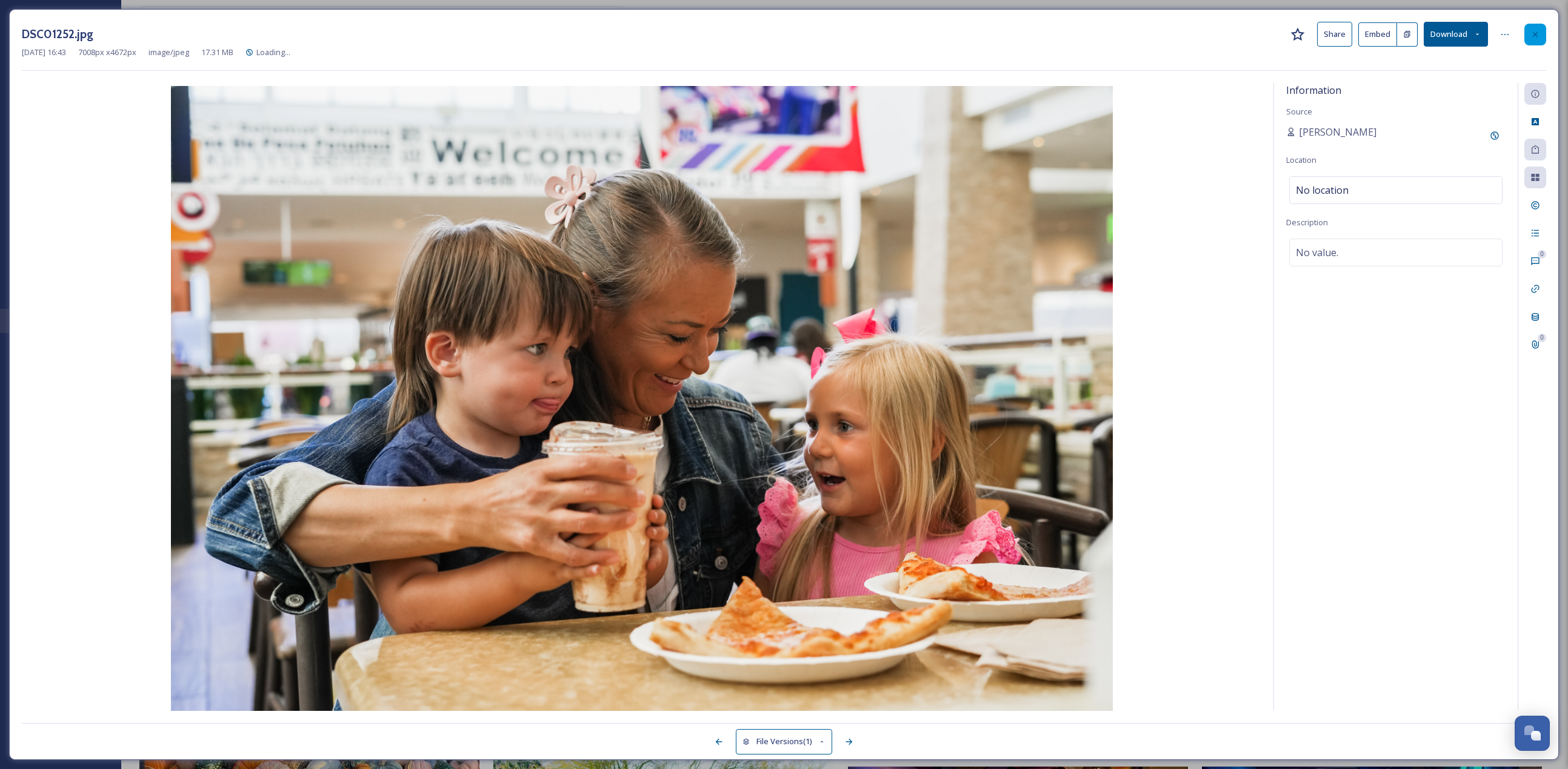
click at [775, 37] on div at bounding box center [1535, 35] width 22 height 22
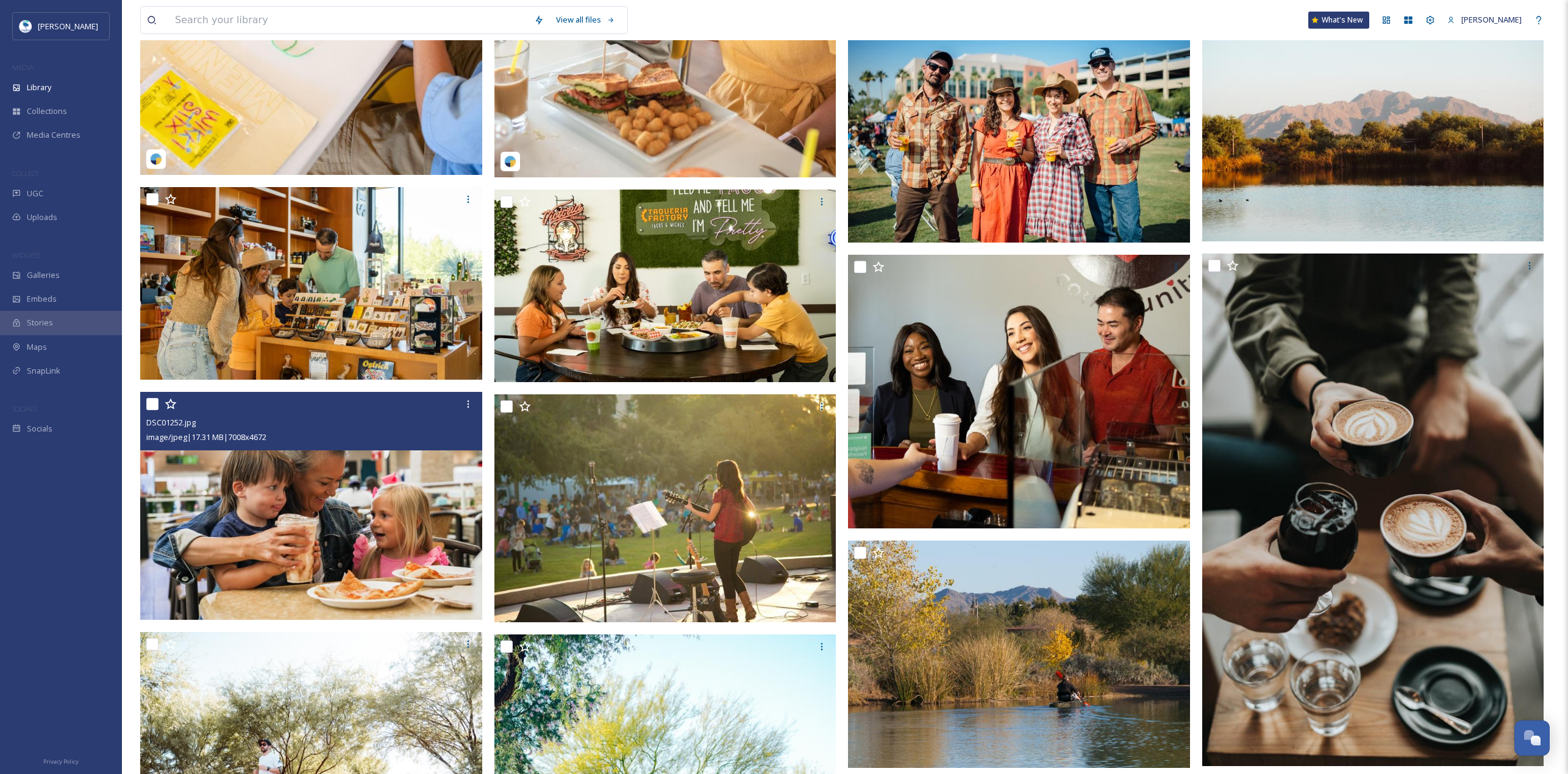
click at [409, 336] on img at bounding box center [311, 506] width 342 height 228
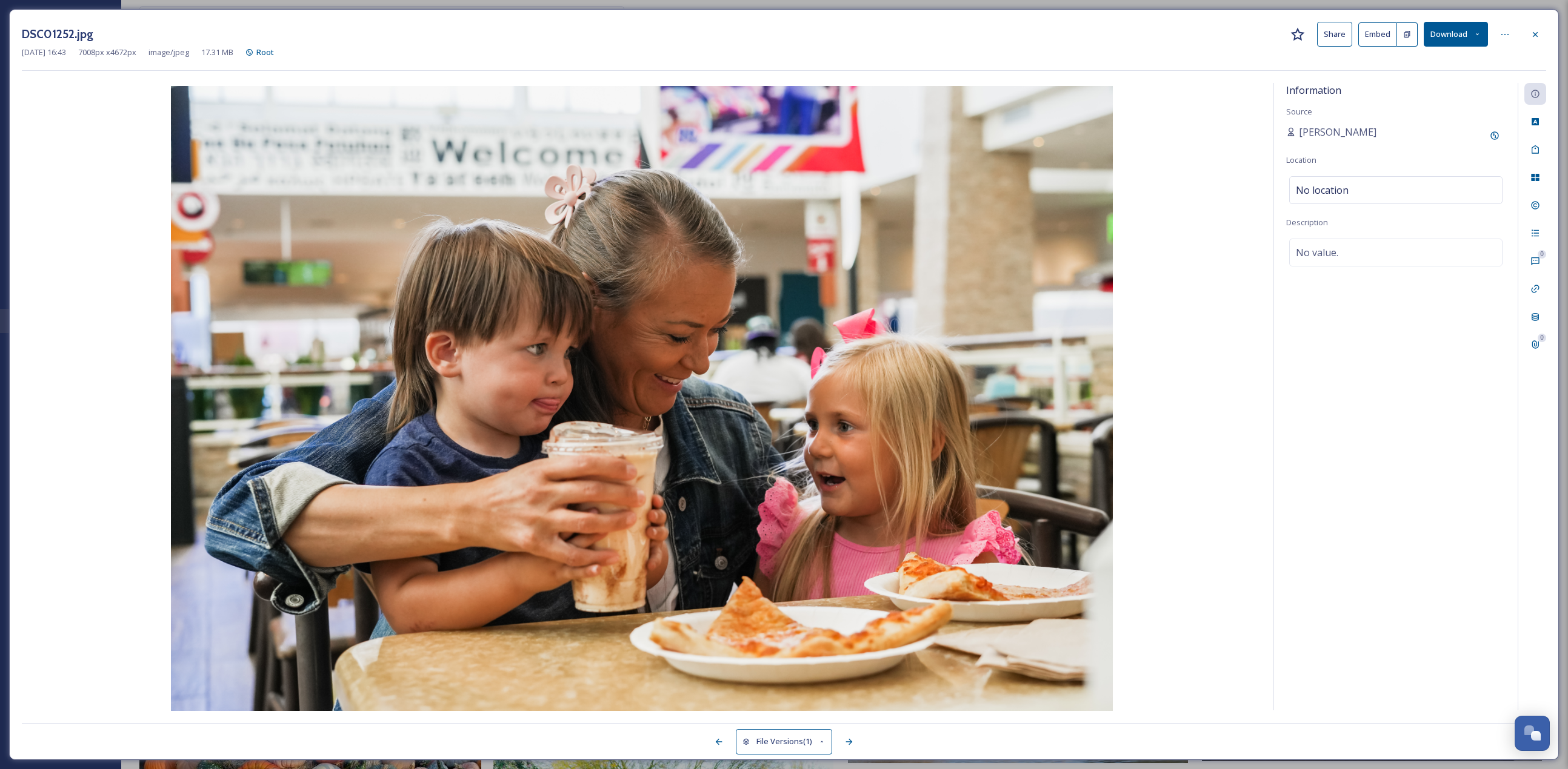
click at [775, 189] on div "0 0" at bounding box center [1531, 397] width 28 height 628
click at [775, 181] on icon at bounding box center [1535, 177] width 10 height 10
click at [775, 301] on div "Add to Gallery" at bounding box center [1495, 294] width 22 height 22
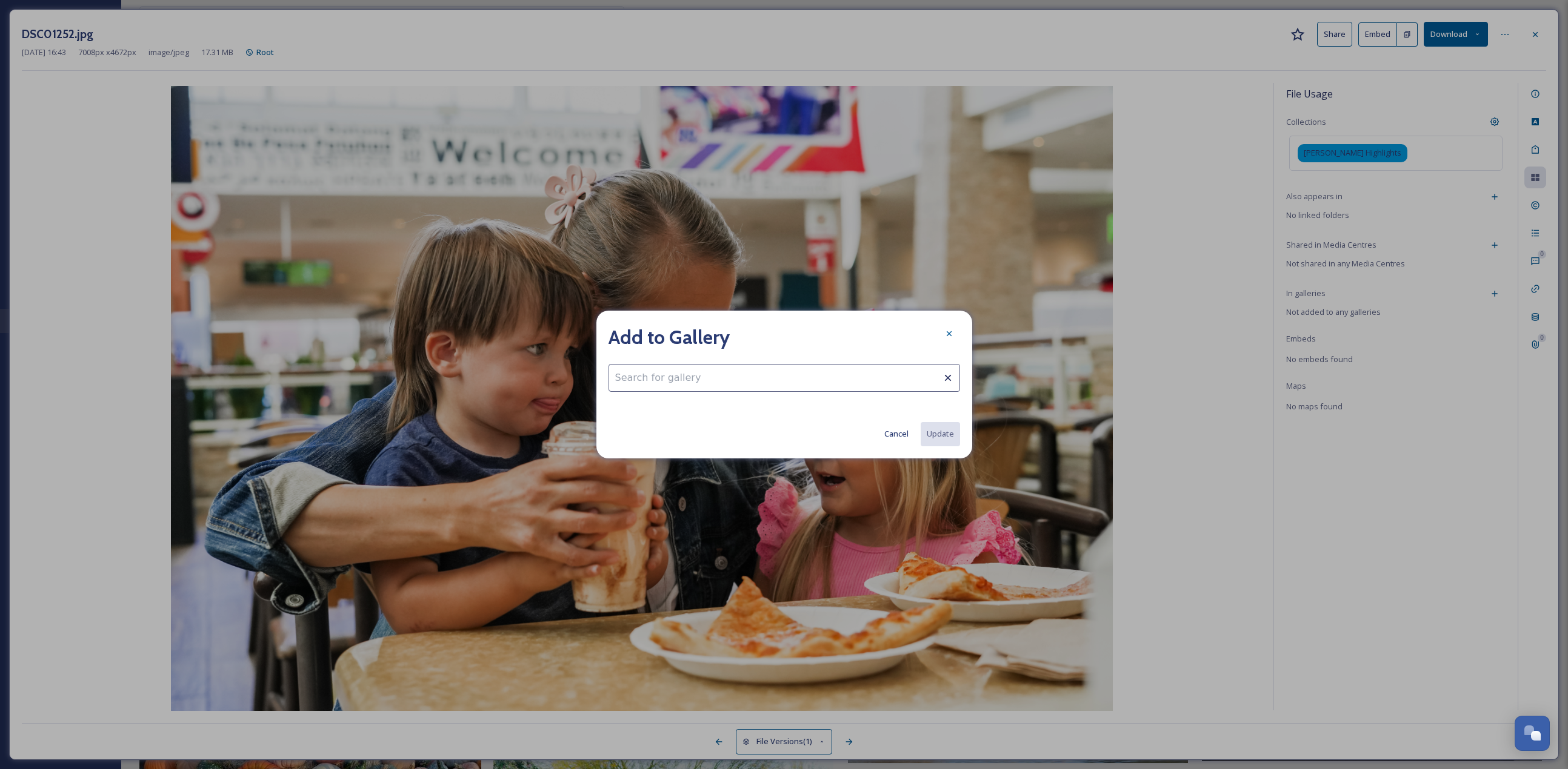
click at [662, 334] on input at bounding box center [784, 378] width 351 height 27
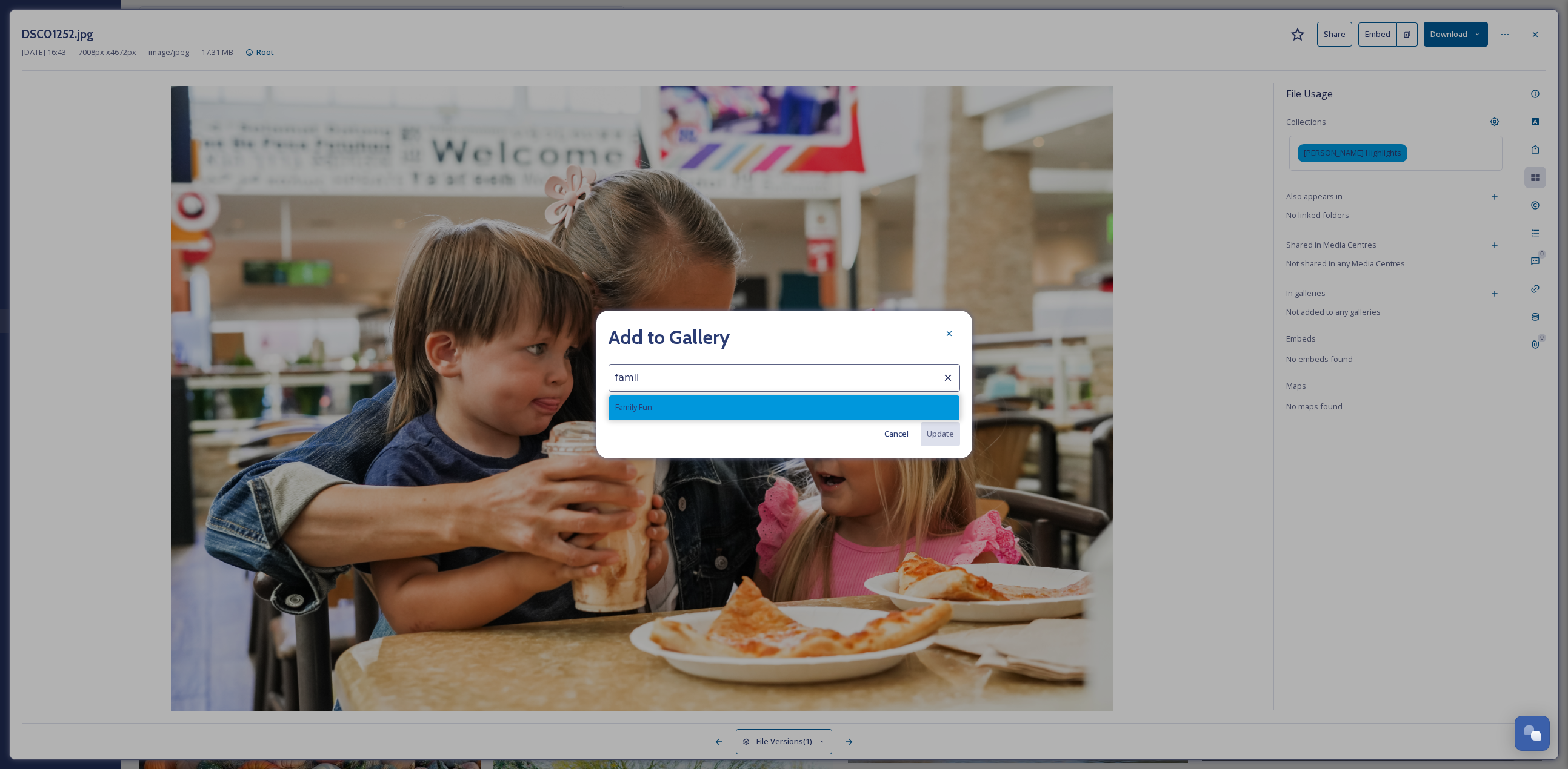
click at [731, 334] on div "Family Fun" at bounding box center [784, 408] width 350 height 24
type input "Family Fun"
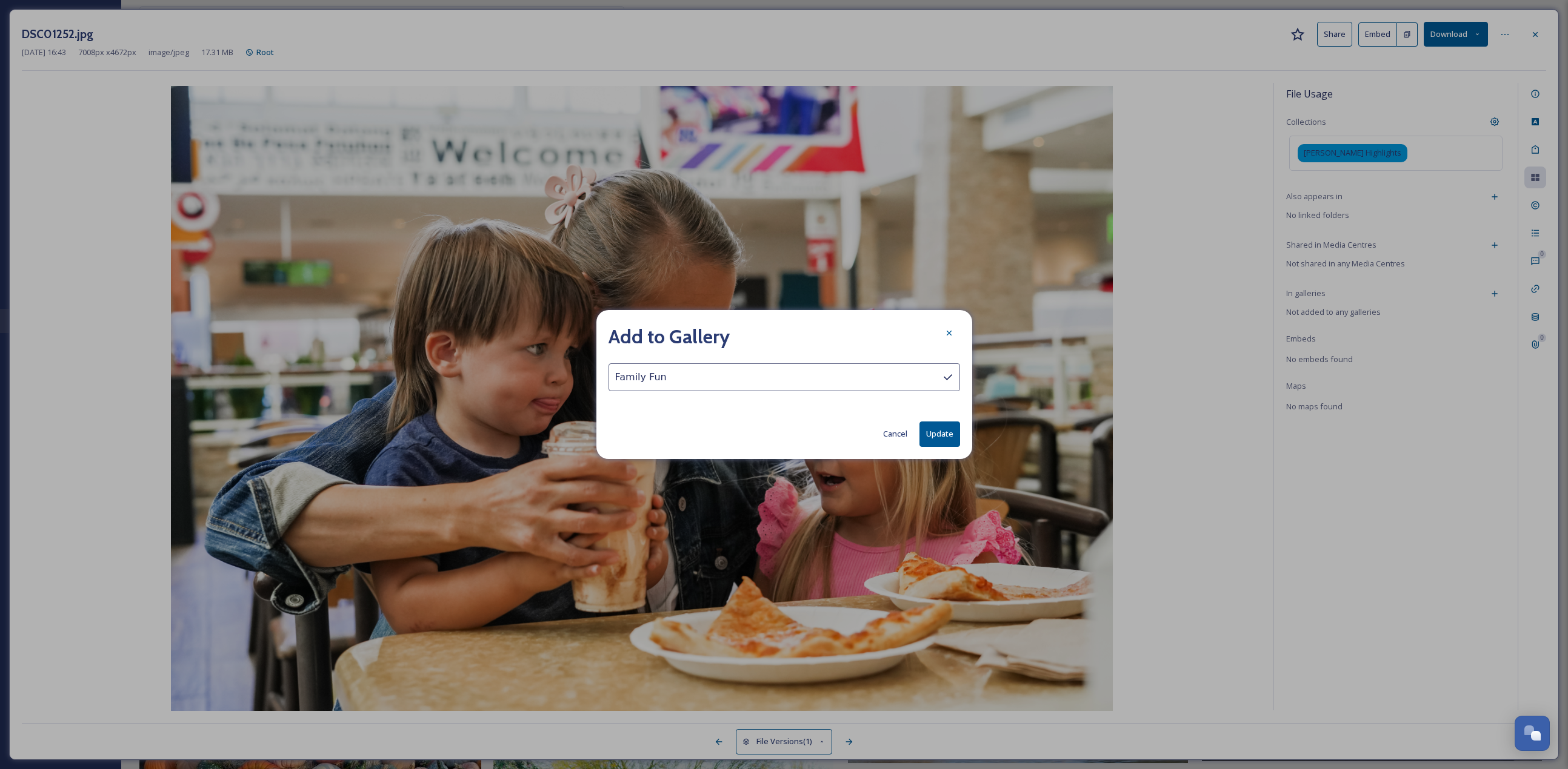
click at [775, 334] on button "Update" at bounding box center [940, 434] width 40 height 25
click at [775, 334] on icon at bounding box center [948, 334] width 5 height 5
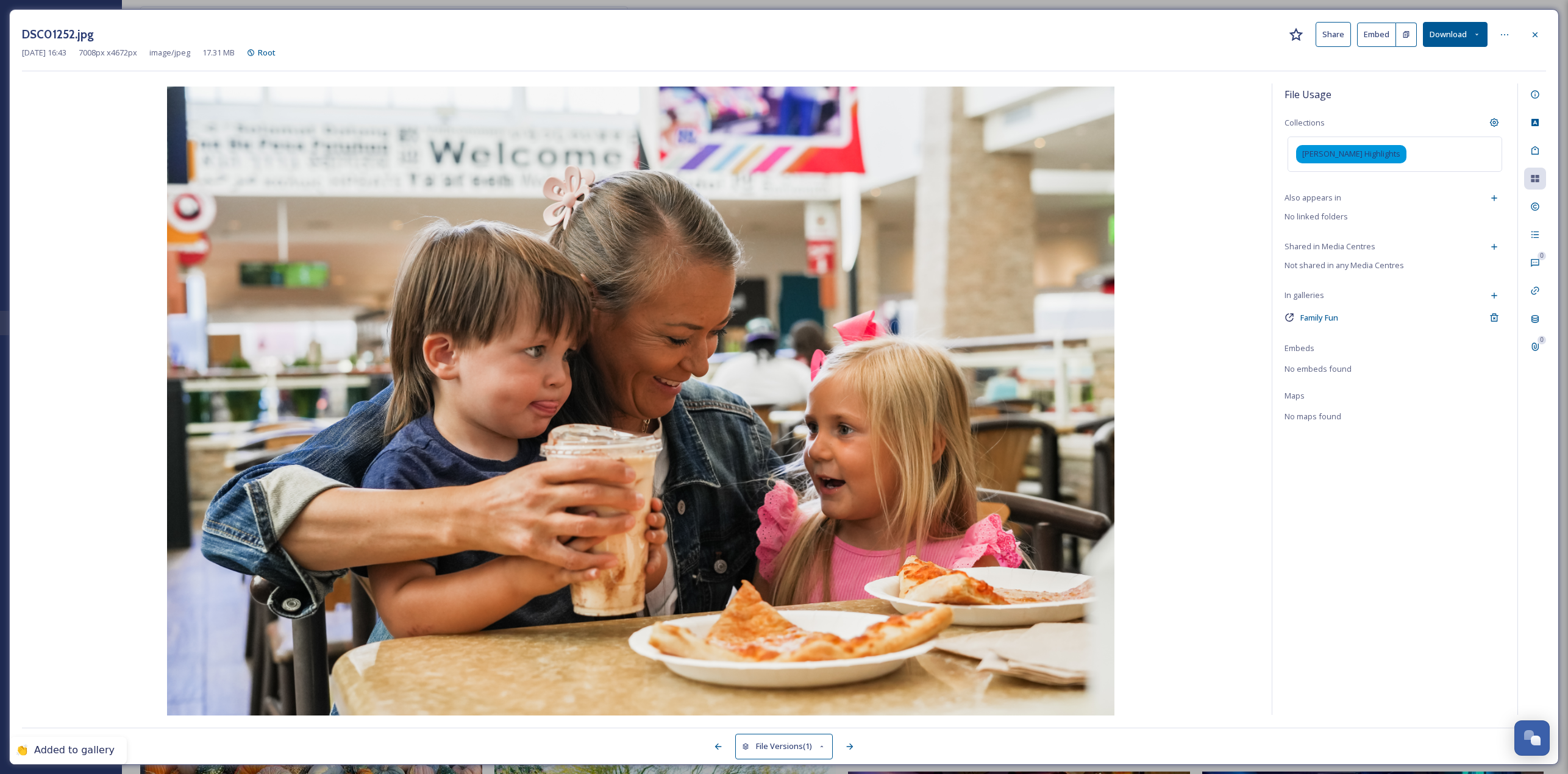
scroll to position [1635, 0]
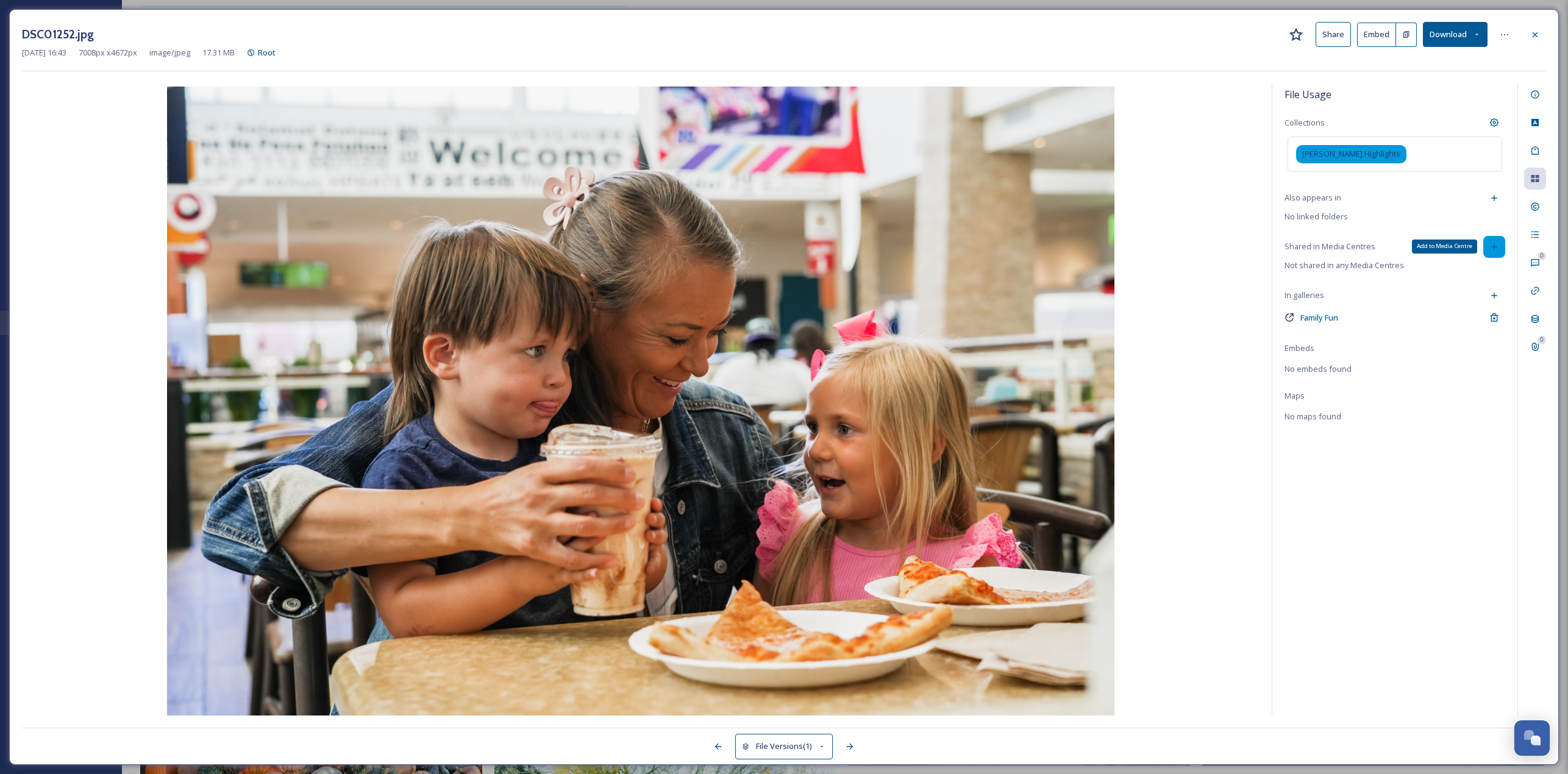
click at [779, 245] on div "Add to Media Centre" at bounding box center [1494, 247] width 22 height 22
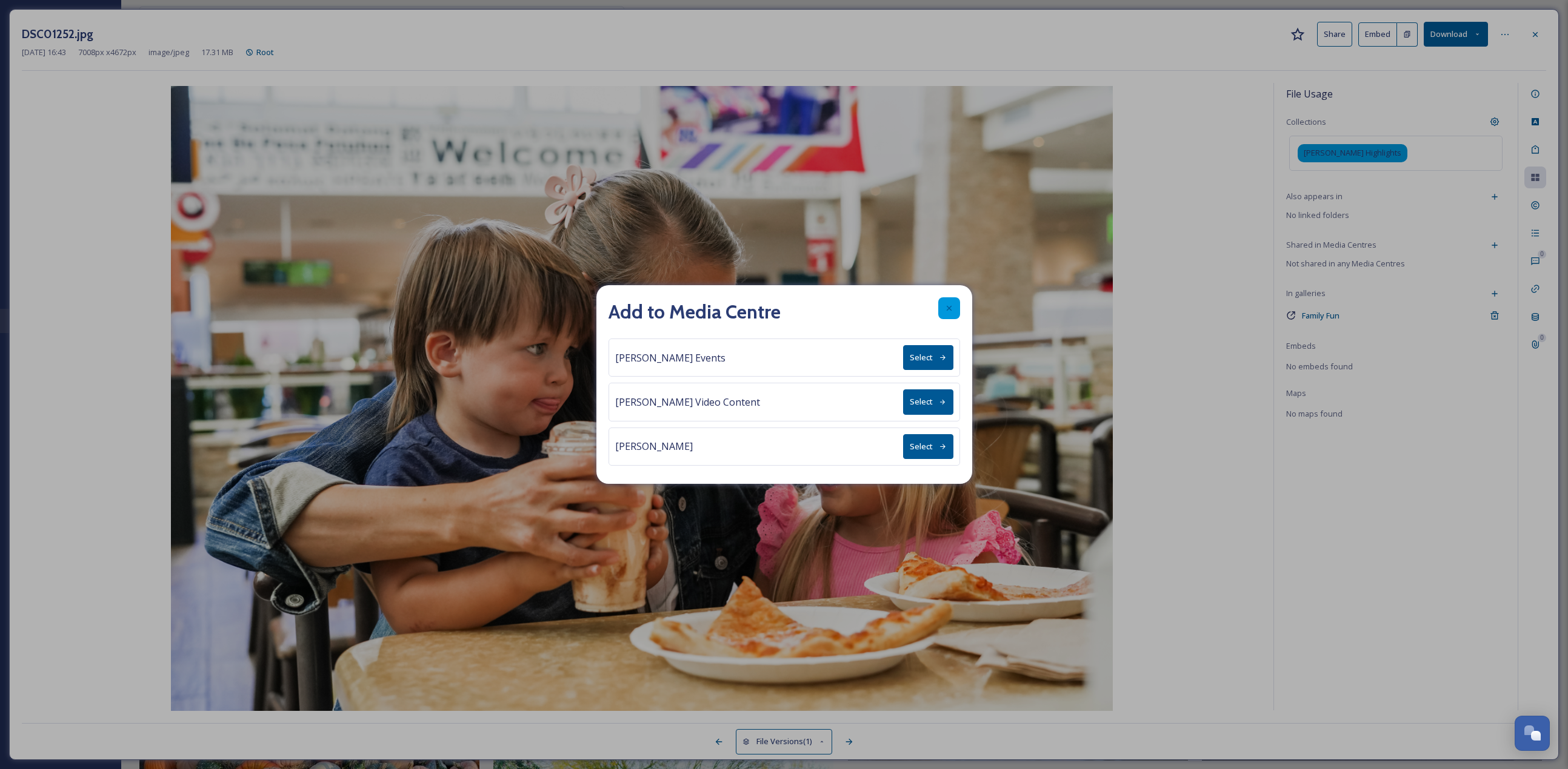
drag, startPoint x: 948, startPoint y: 308, endPoint x: 1184, endPoint y: 308, distance: 236.0
click at [775, 308] on icon at bounding box center [949, 308] width 10 height 10
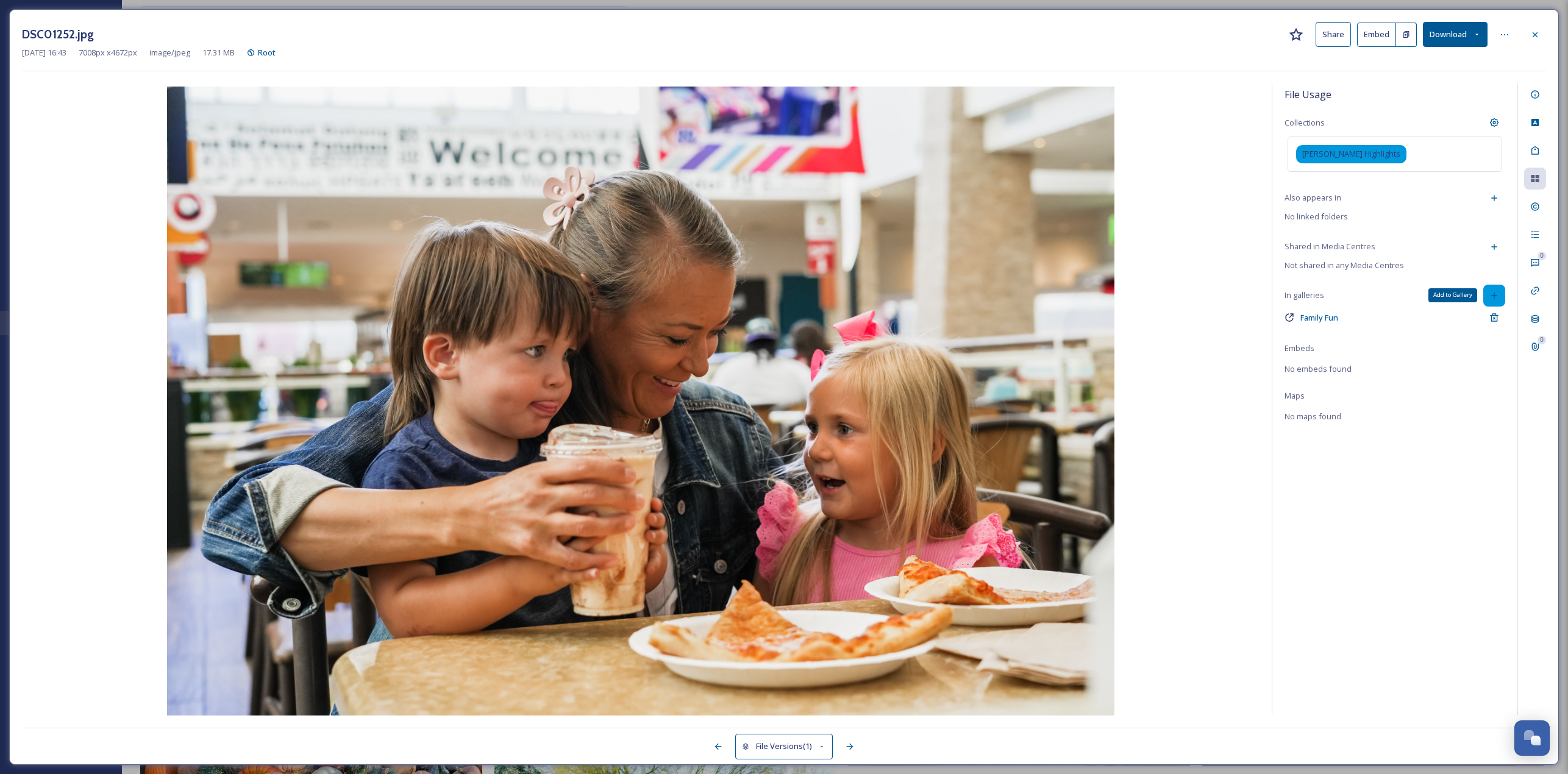
click at [779, 299] on icon at bounding box center [1494, 295] width 10 height 10
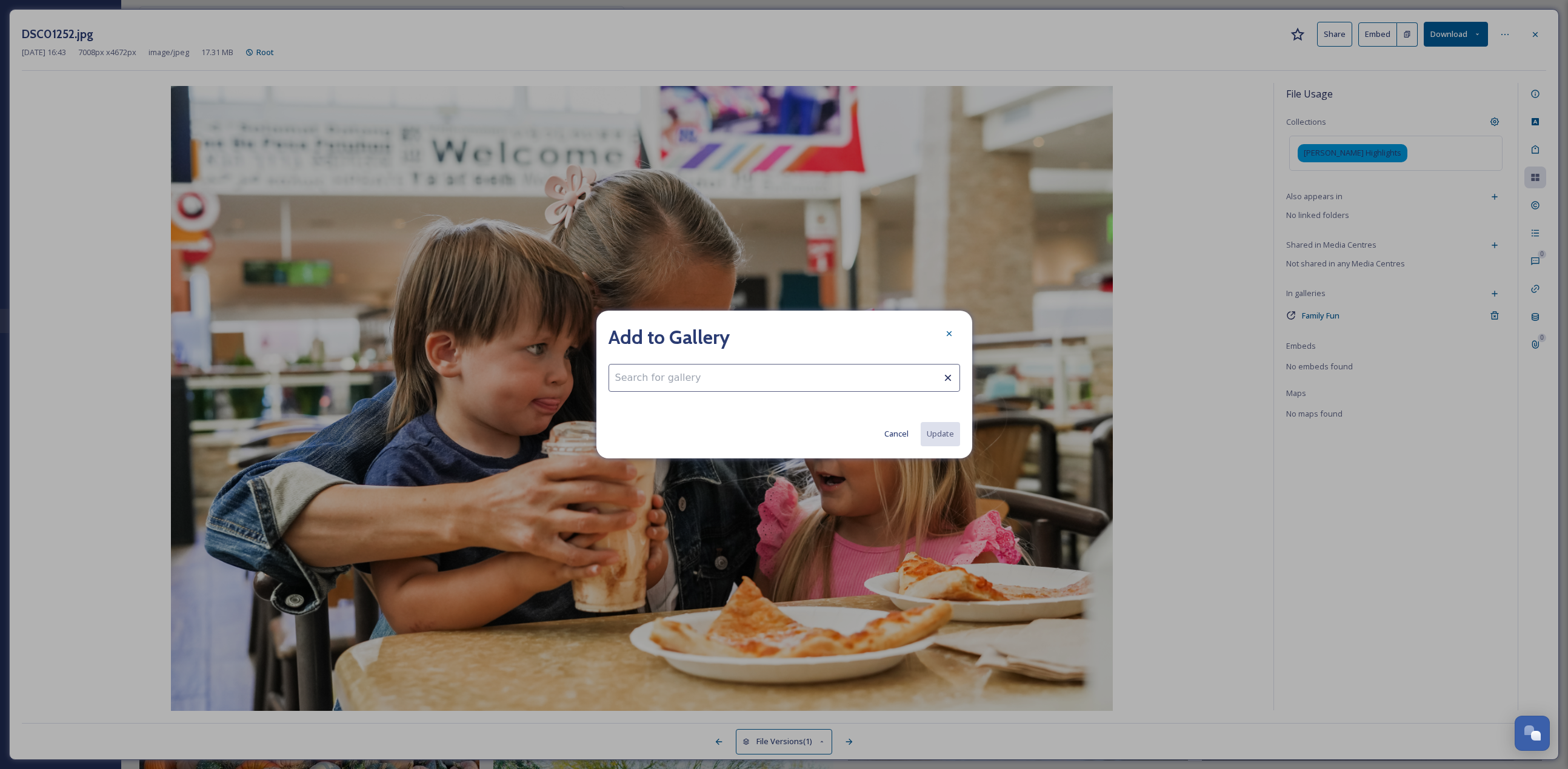
click at [666, 334] on input at bounding box center [784, 378] width 351 height 27
type input "d"
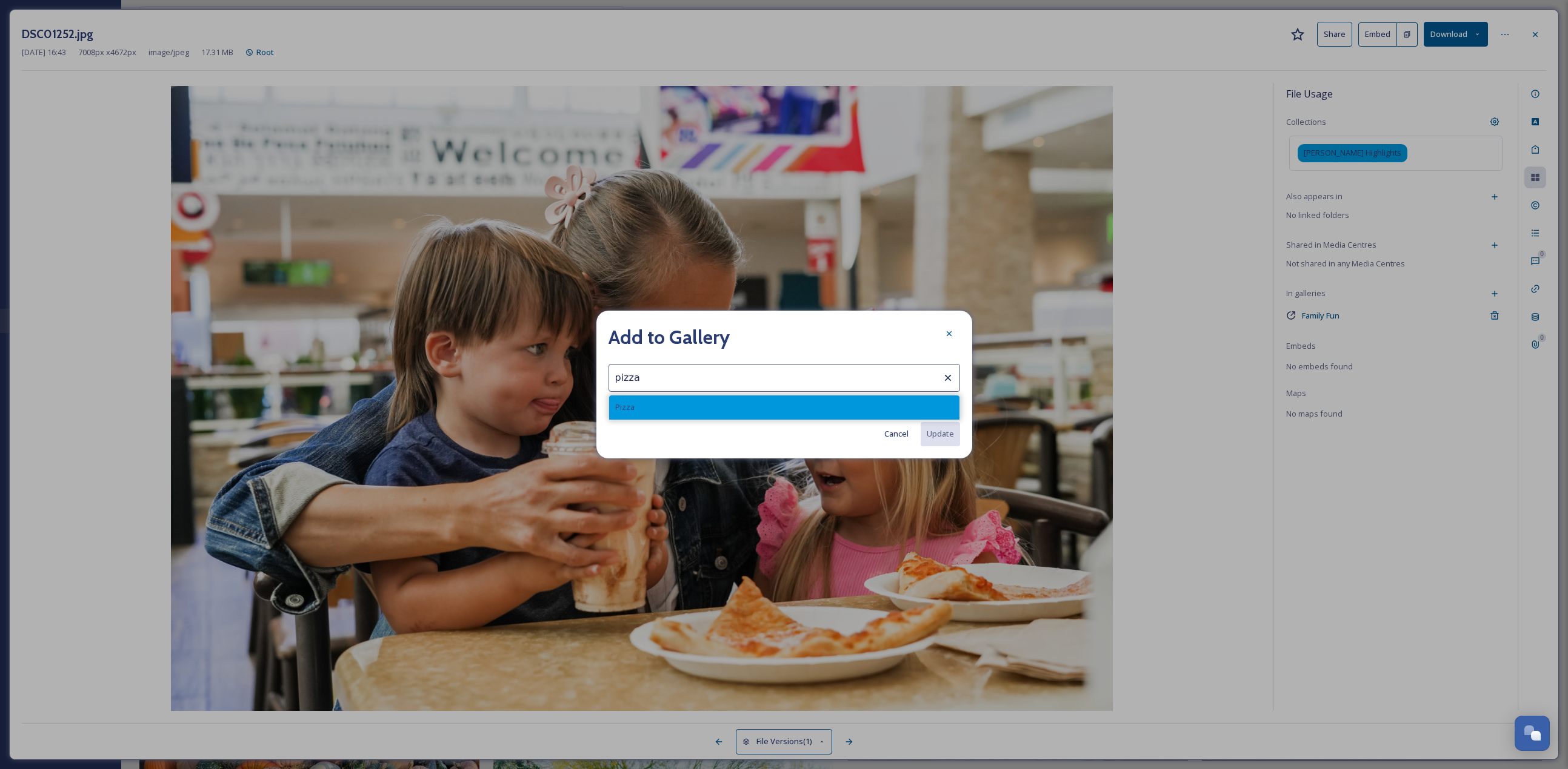
click at [722, 334] on div "Pizza" at bounding box center [784, 408] width 350 height 24
type input "Pizza"
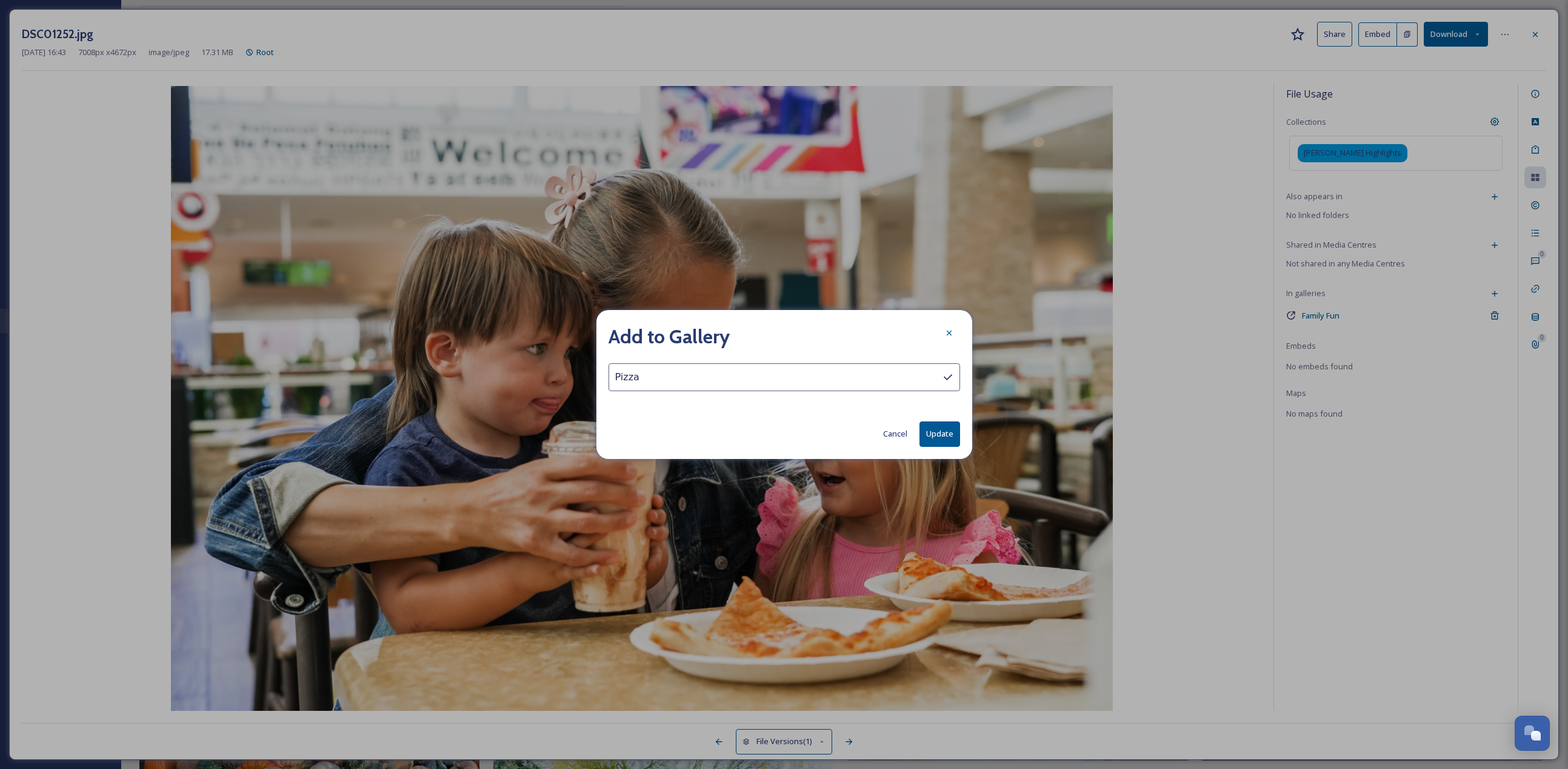
click at [775, 334] on button "Update" at bounding box center [940, 434] width 40 height 25
click at [775, 334] on icon at bounding box center [949, 334] width 10 height 10
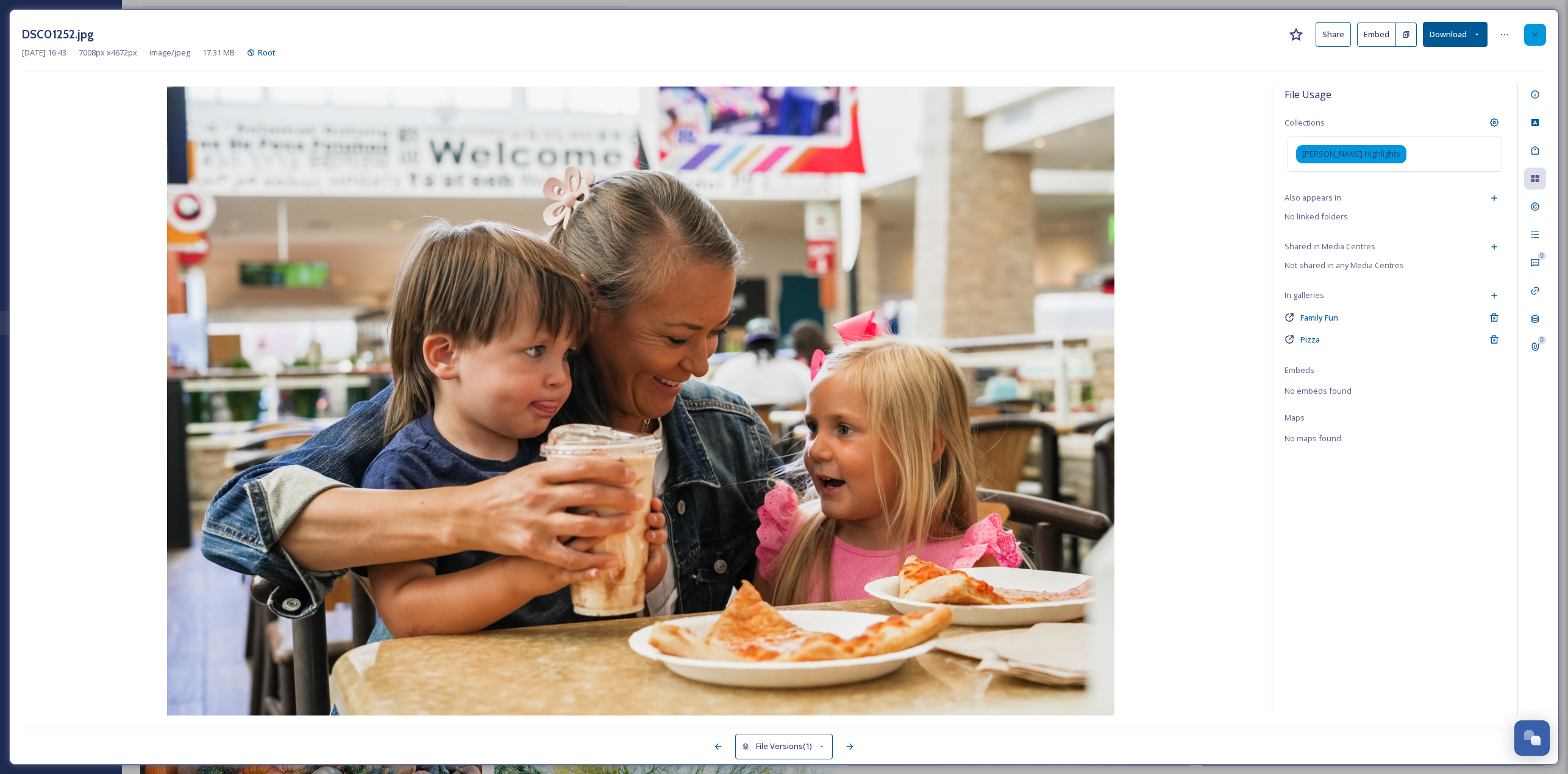
click at [779, 33] on icon at bounding box center [1535, 34] width 10 height 10
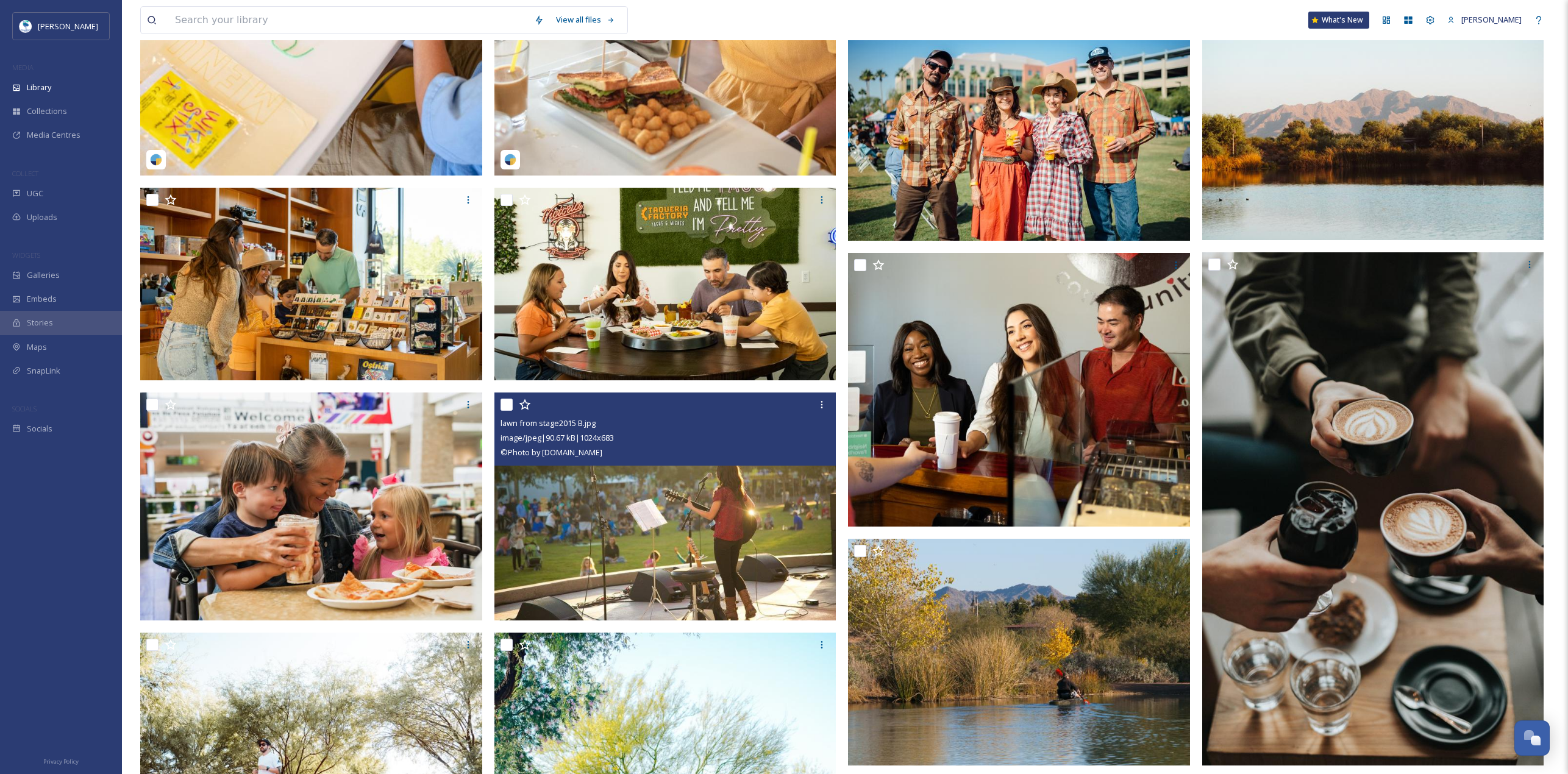
click at [558, 336] on img at bounding box center [665, 506] width 342 height 228
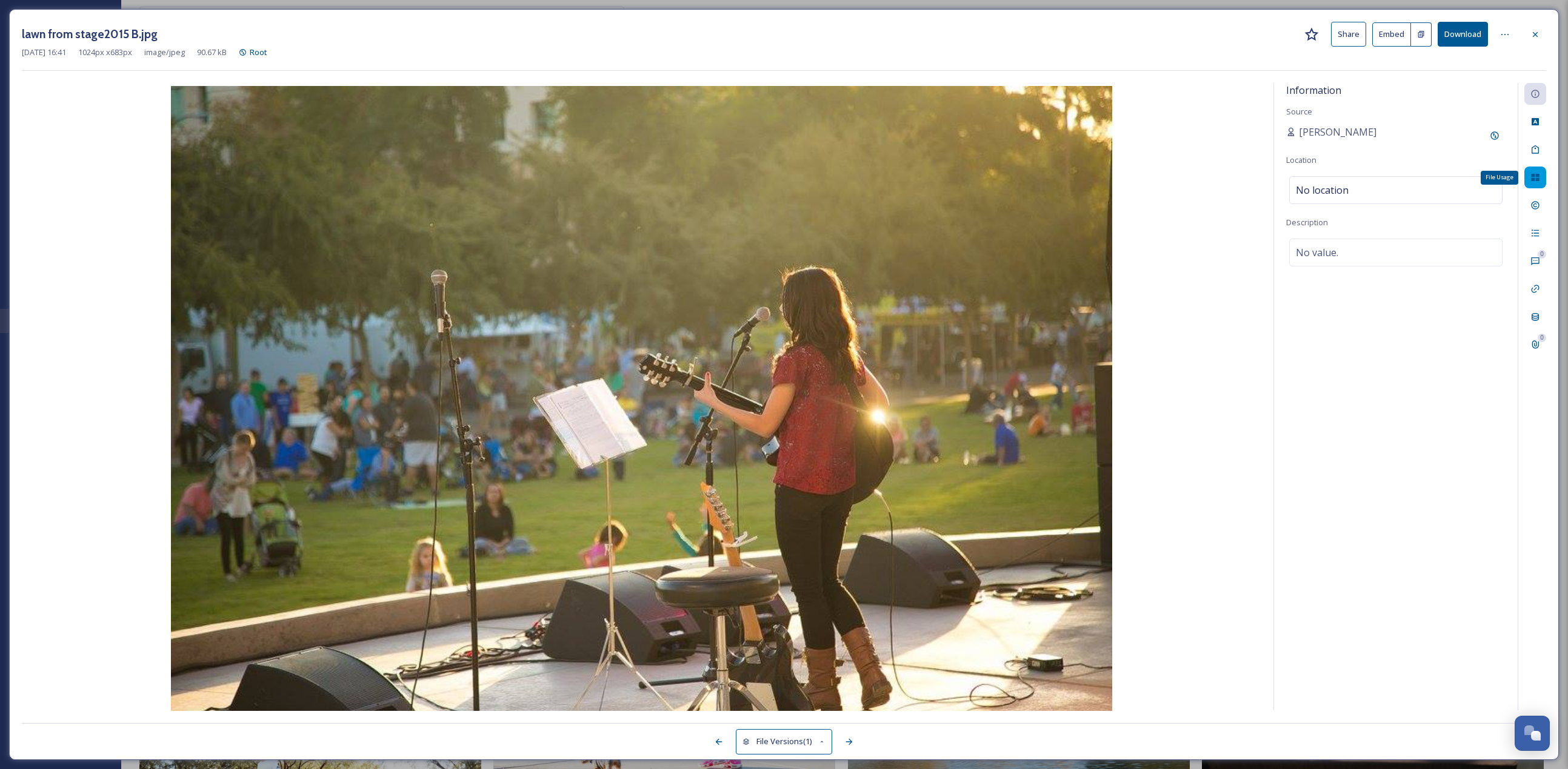
click at [775, 181] on div "File Usage" at bounding box center [1535, 178] width 22 height 22
click at [775, 301] on div "Add to Gallery" at bounding box center [1495, 294] width 22 height 22
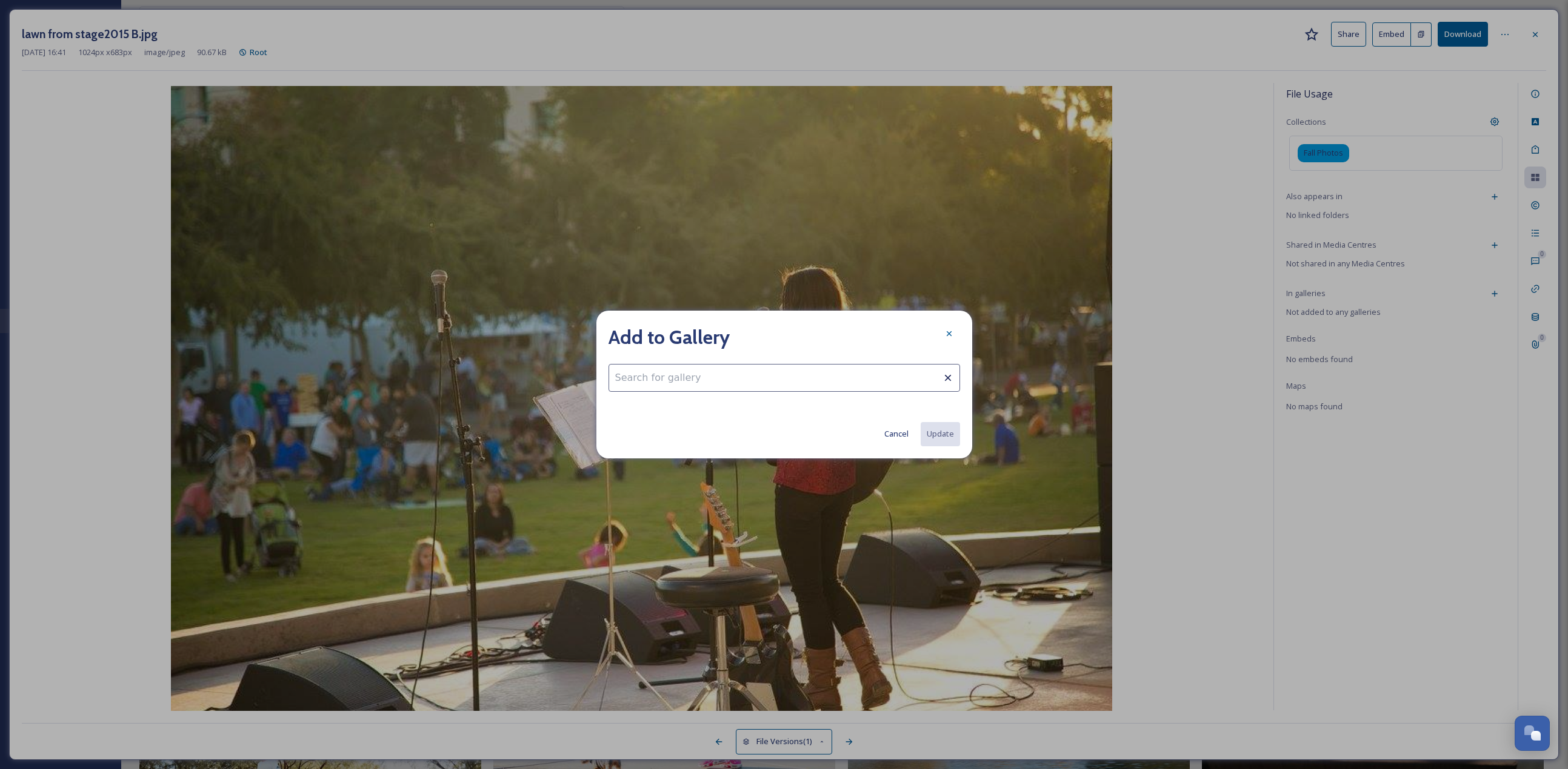
click at [725, 334] on input at bounding box center [784, 378] width 351 height 27
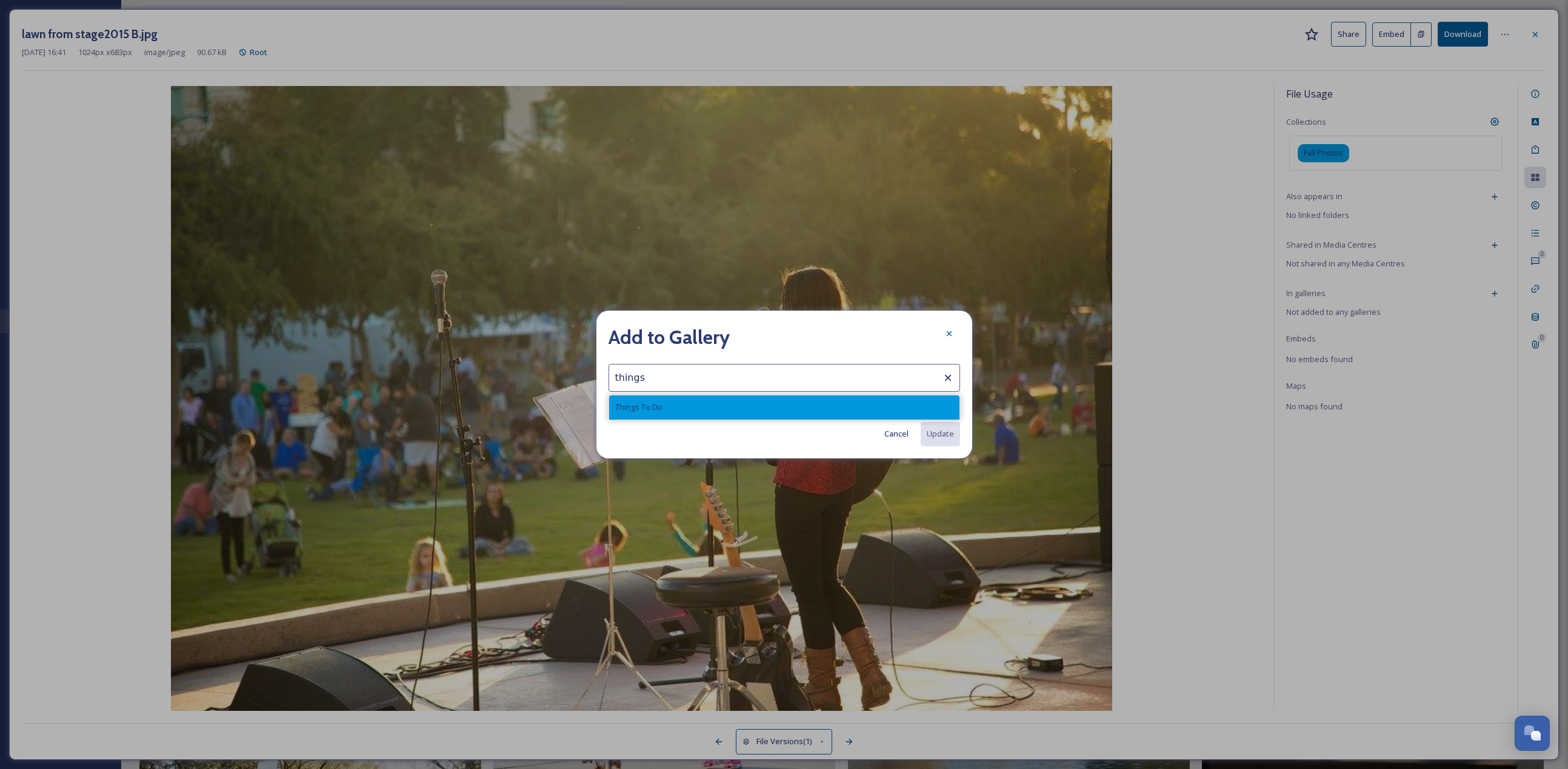
click at [712, 334] on div "Things To Do" at bounding box center [784, 408] width 350 height 24
type input "Things To Do"
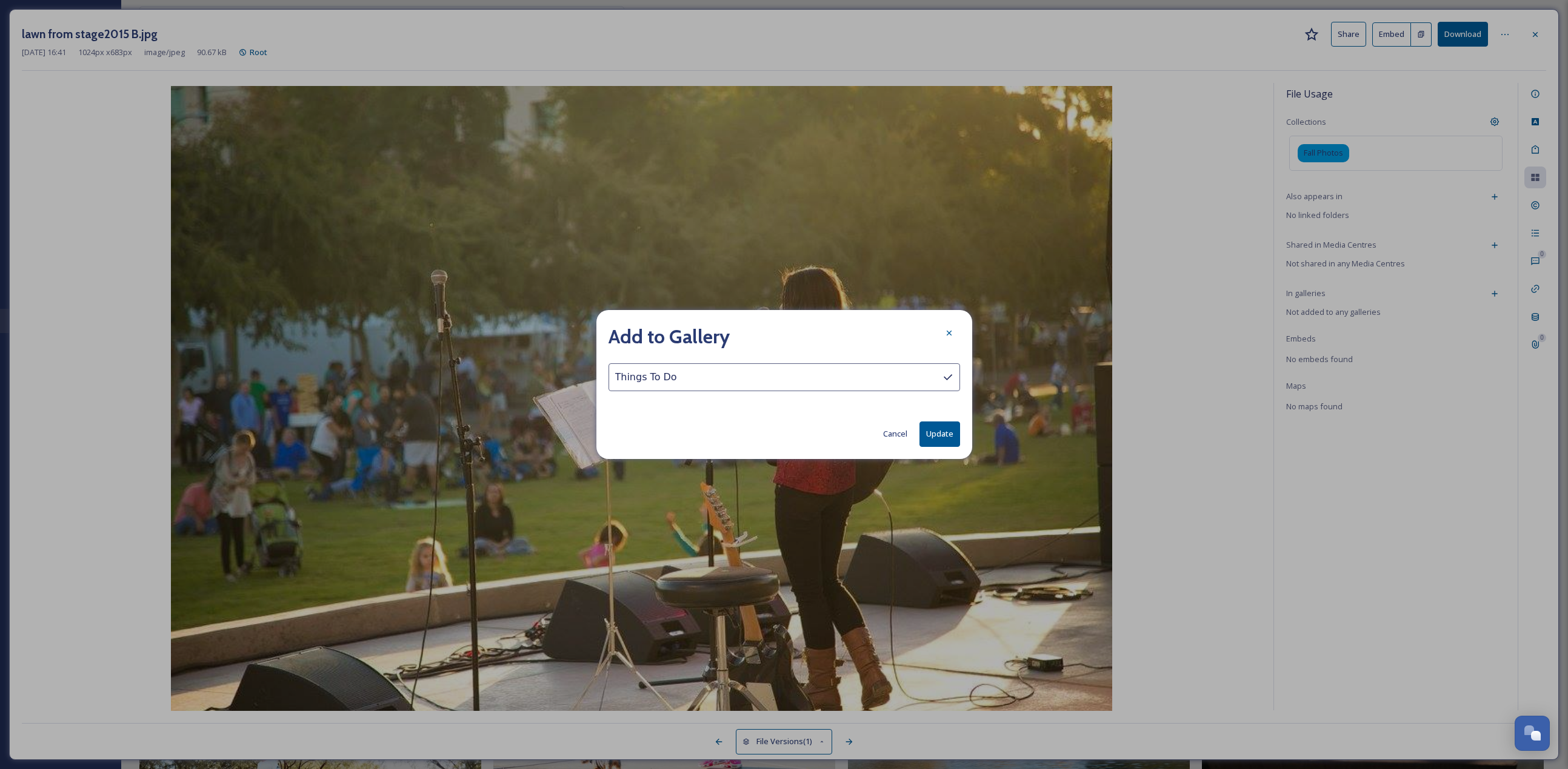
click at [775, 334] on button "Update" at bounding box center [940, 434] width 40 height 25
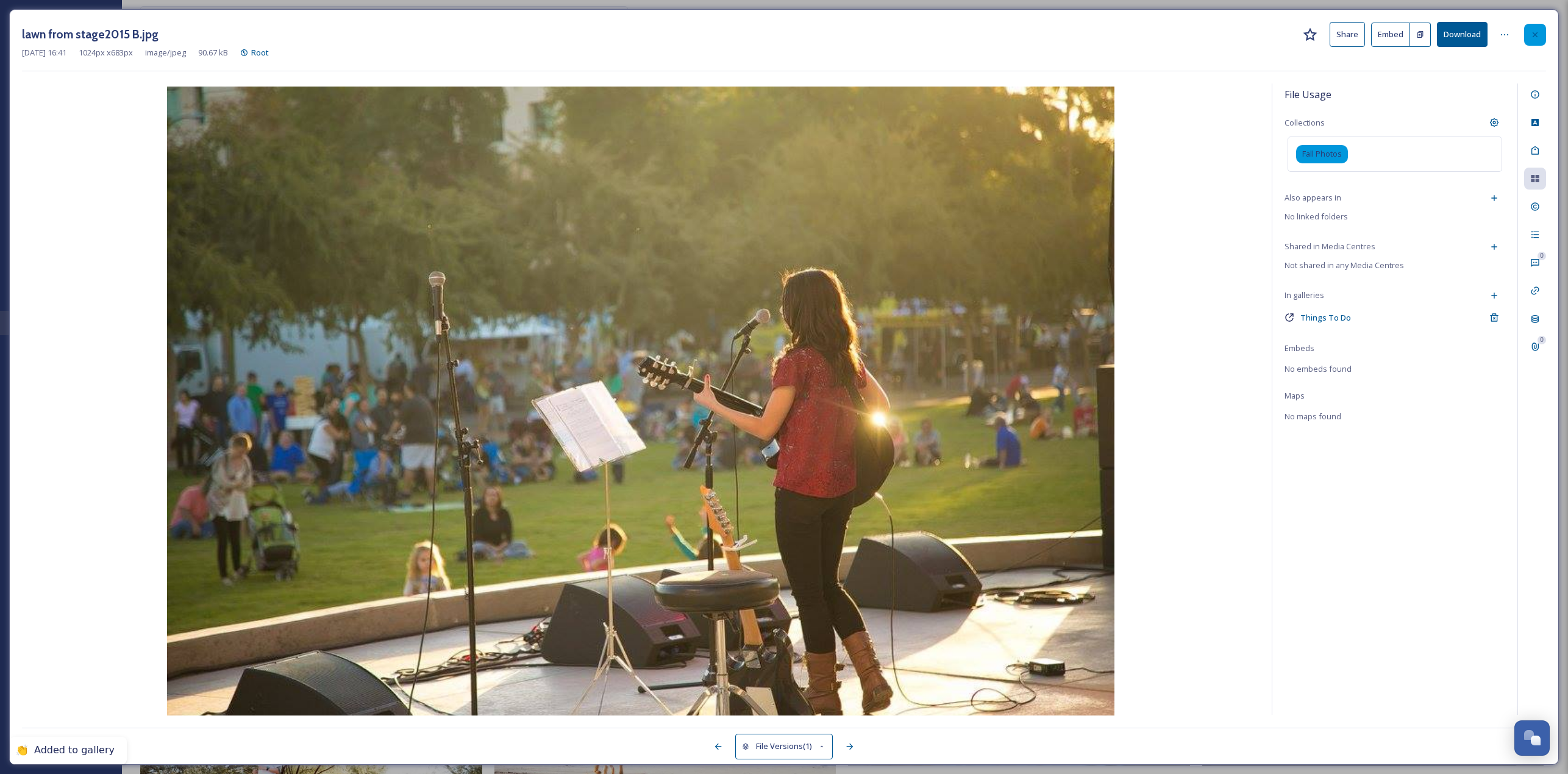
click at [779, 31] on div at bounding box center [1535, 35] width 22 height 22
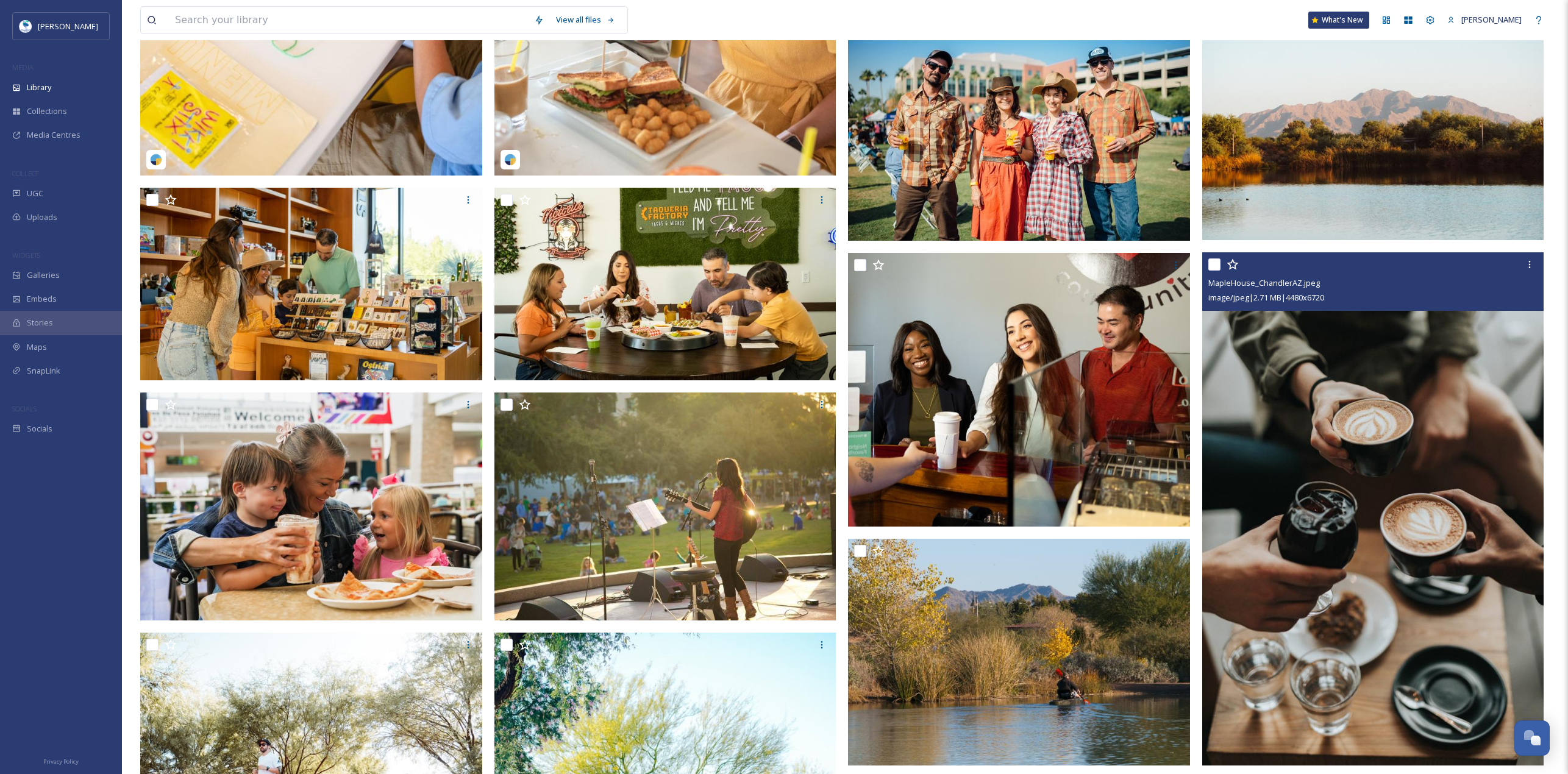
click at [779, 336] on img at bounding box center [1372, 509] width 342 height 514
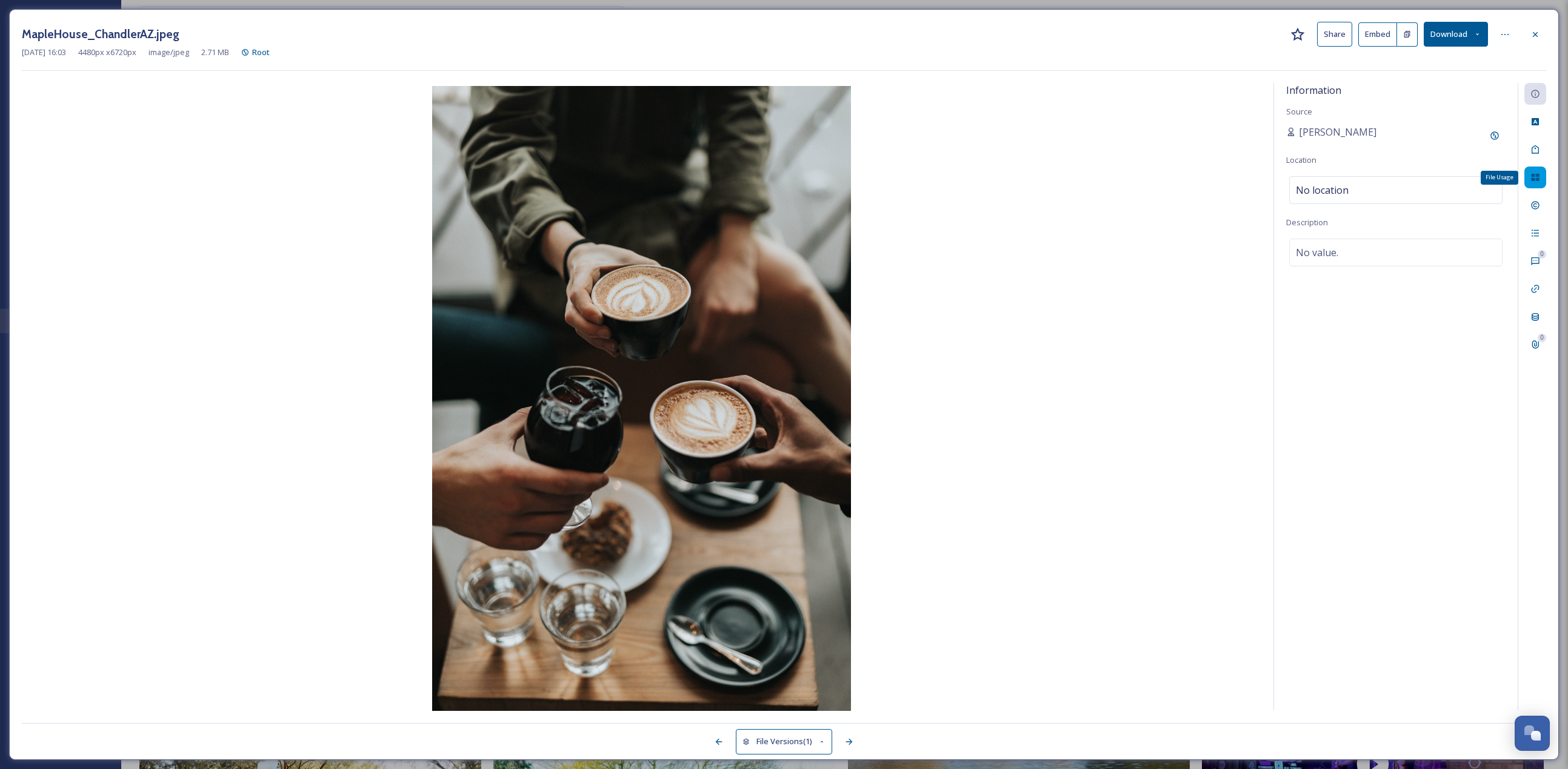
click at [775, 181] on icon at bounding box center [1535, 177] width 10 height 10
click at [775, 298] on icon at bounding box center [1495, 293] width 10 height 10
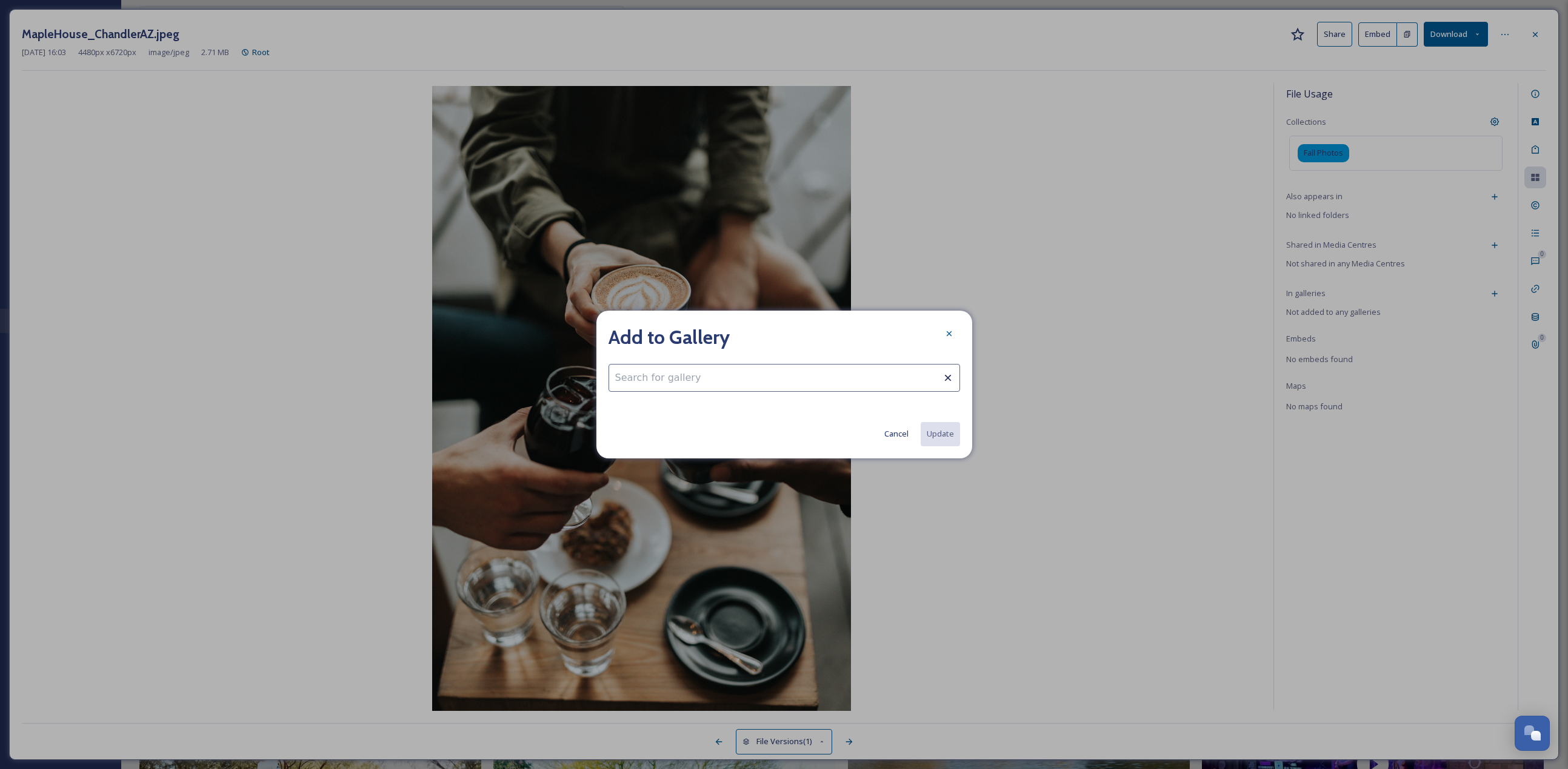
click at [726, 334] on input at bounding box center [784, 378] width 351 height 27
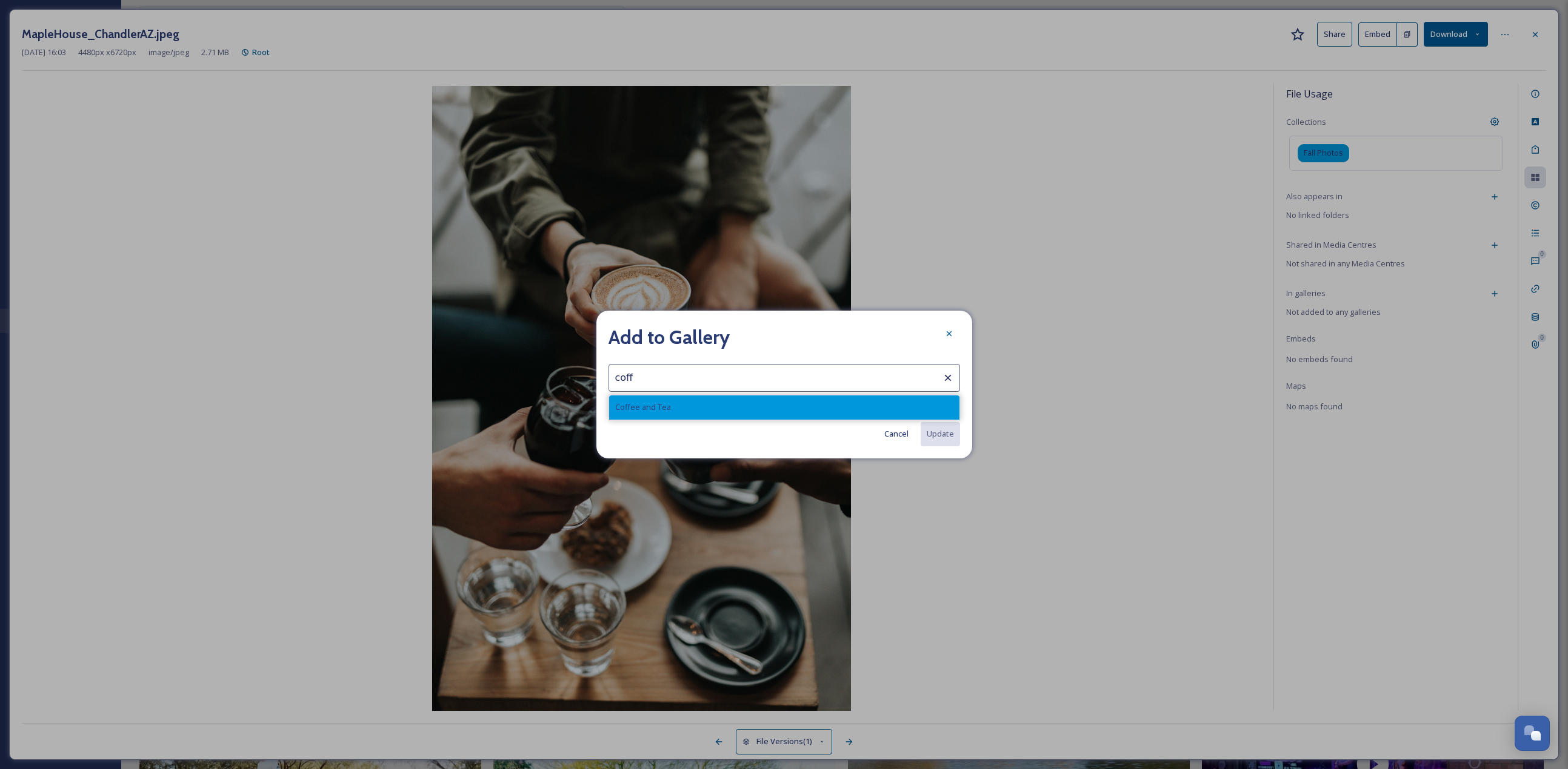
click at [712, 334] on div "Coffee and Tea" at bounding box center [784, 408] width 350 height 24
type input "Coffee and Tea"
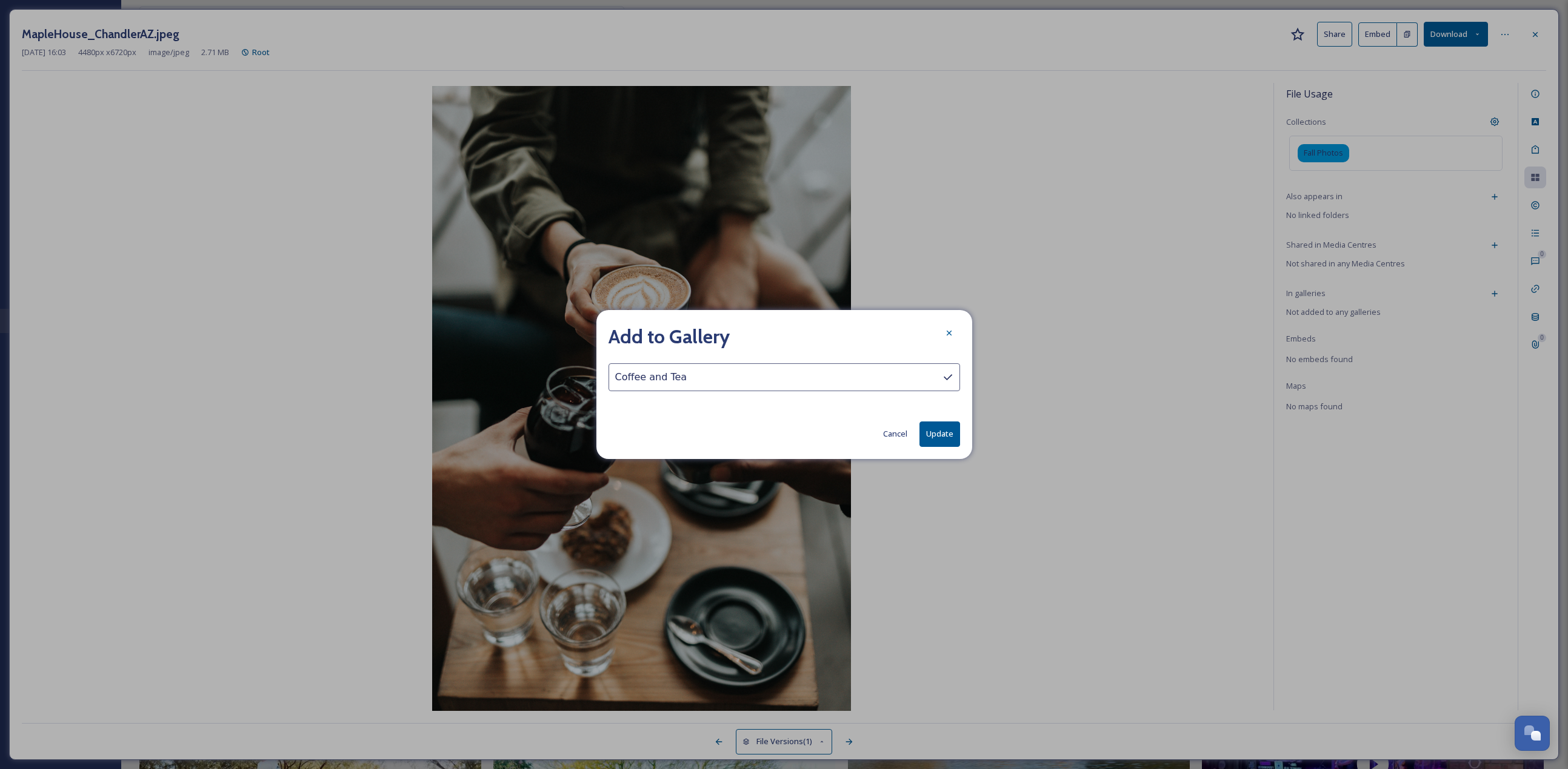
click at [775, 334] on button "Update" at bounding box center [940, 434] width 40 height 25
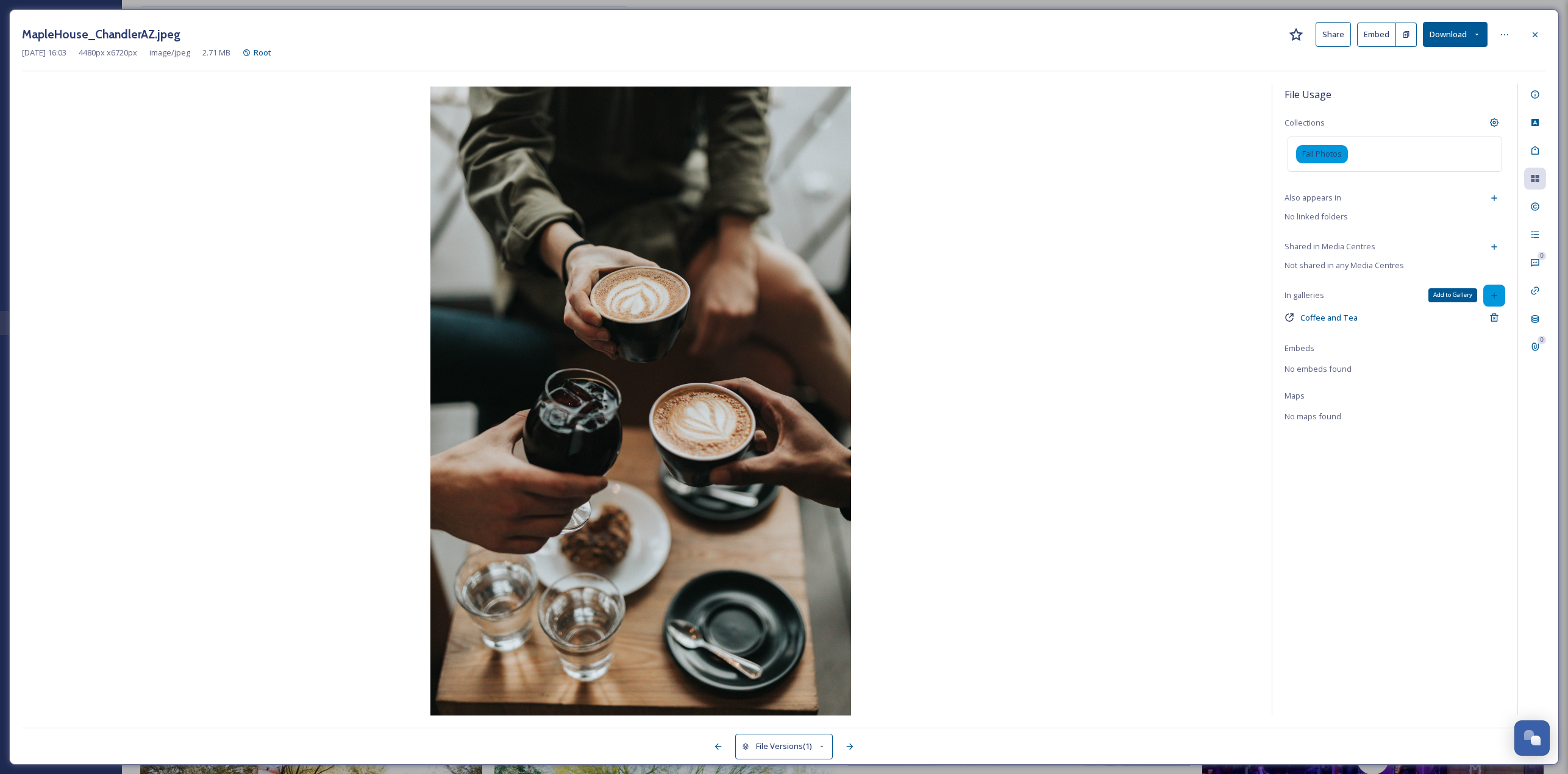
click at [779, 294] on icon at bounding box center [1494, 295] width 10 height 10
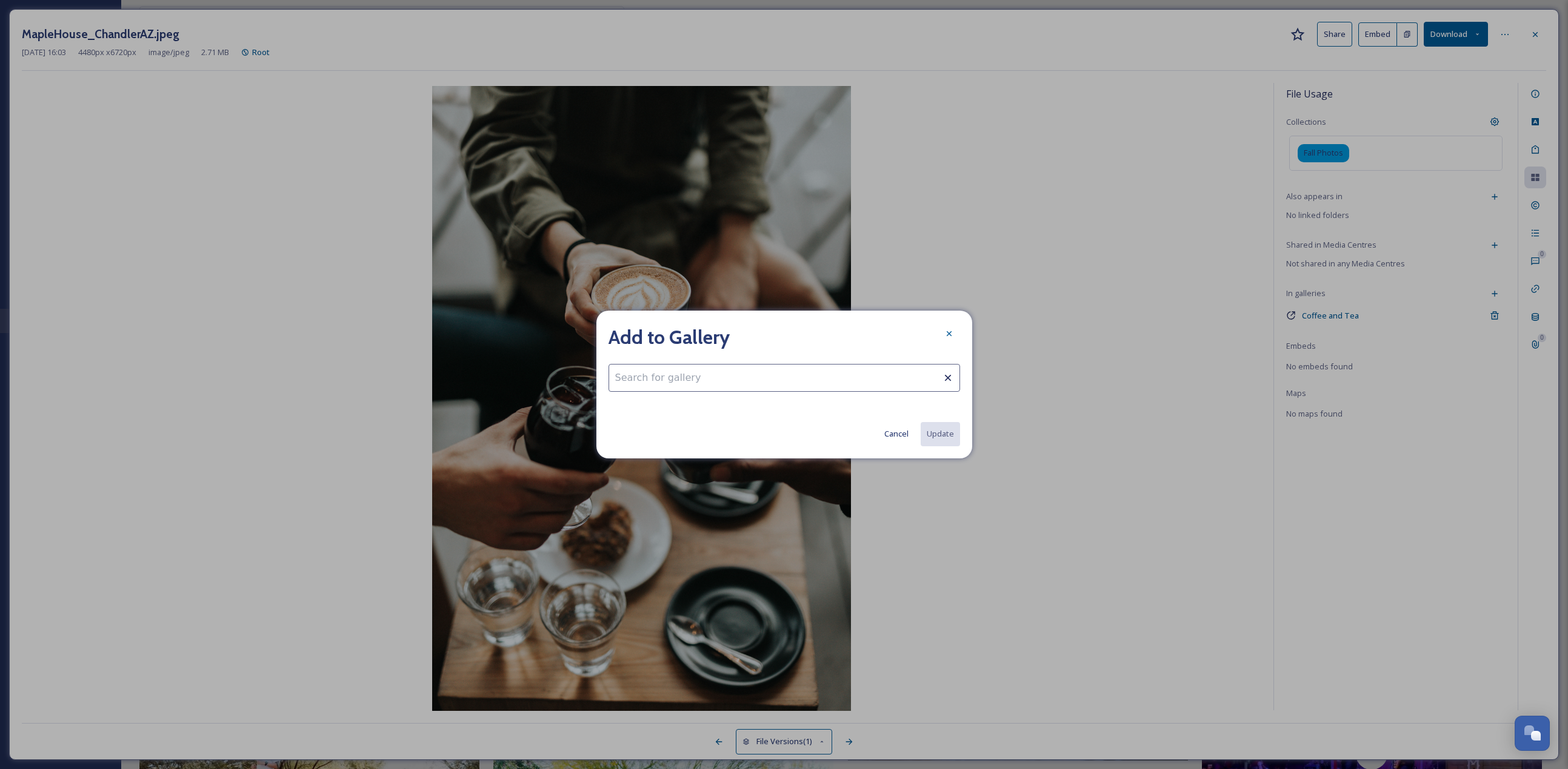
click at [735, 334] on input at bounding box center [784, 378] width 351 height 27
type input "home"
click at [775, 331] on div at bounding box center [949, 334] width 22 height 22
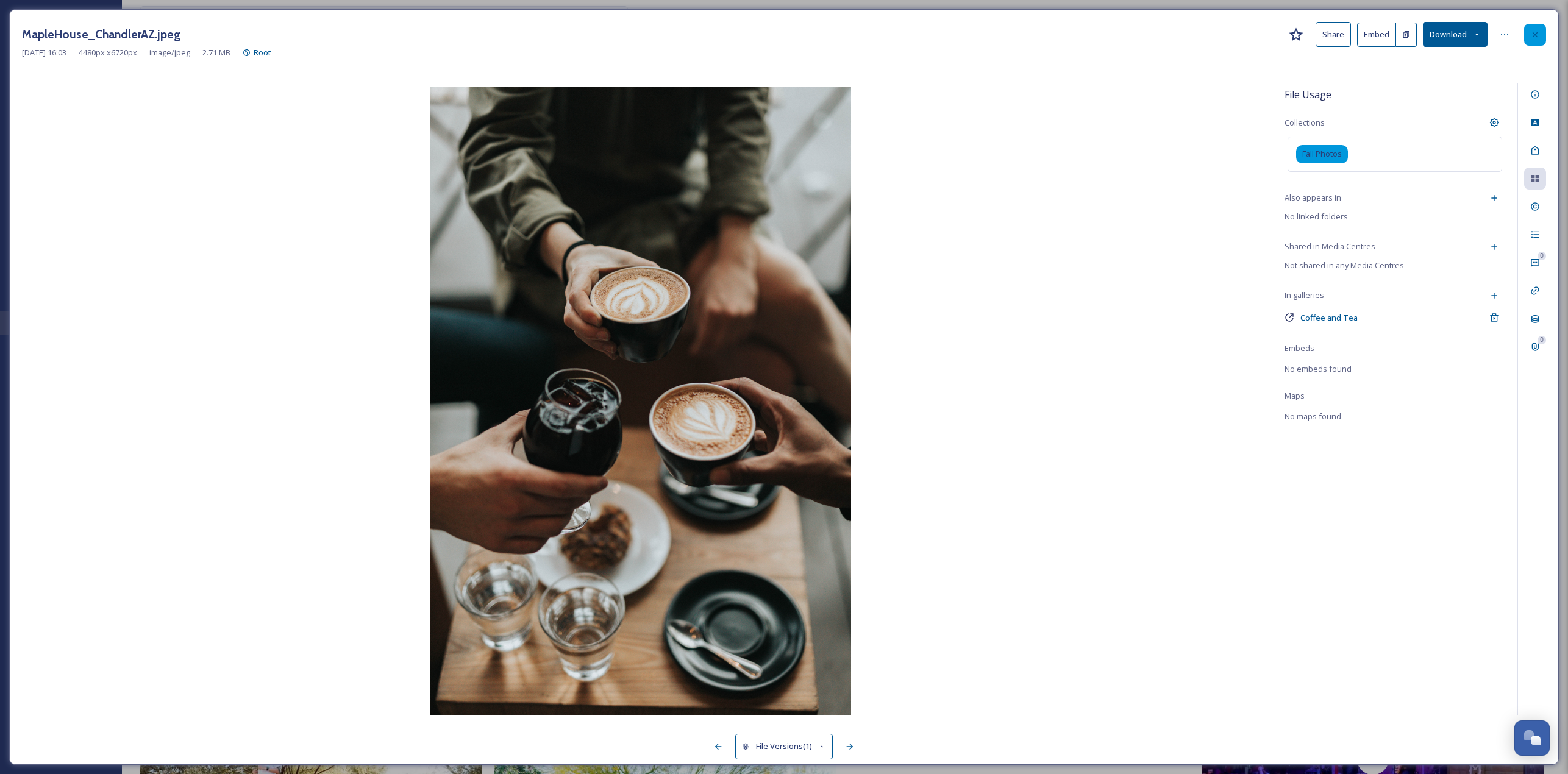
click at [779, 29] on div at bounding box center [1535, 35] width 22 height 22
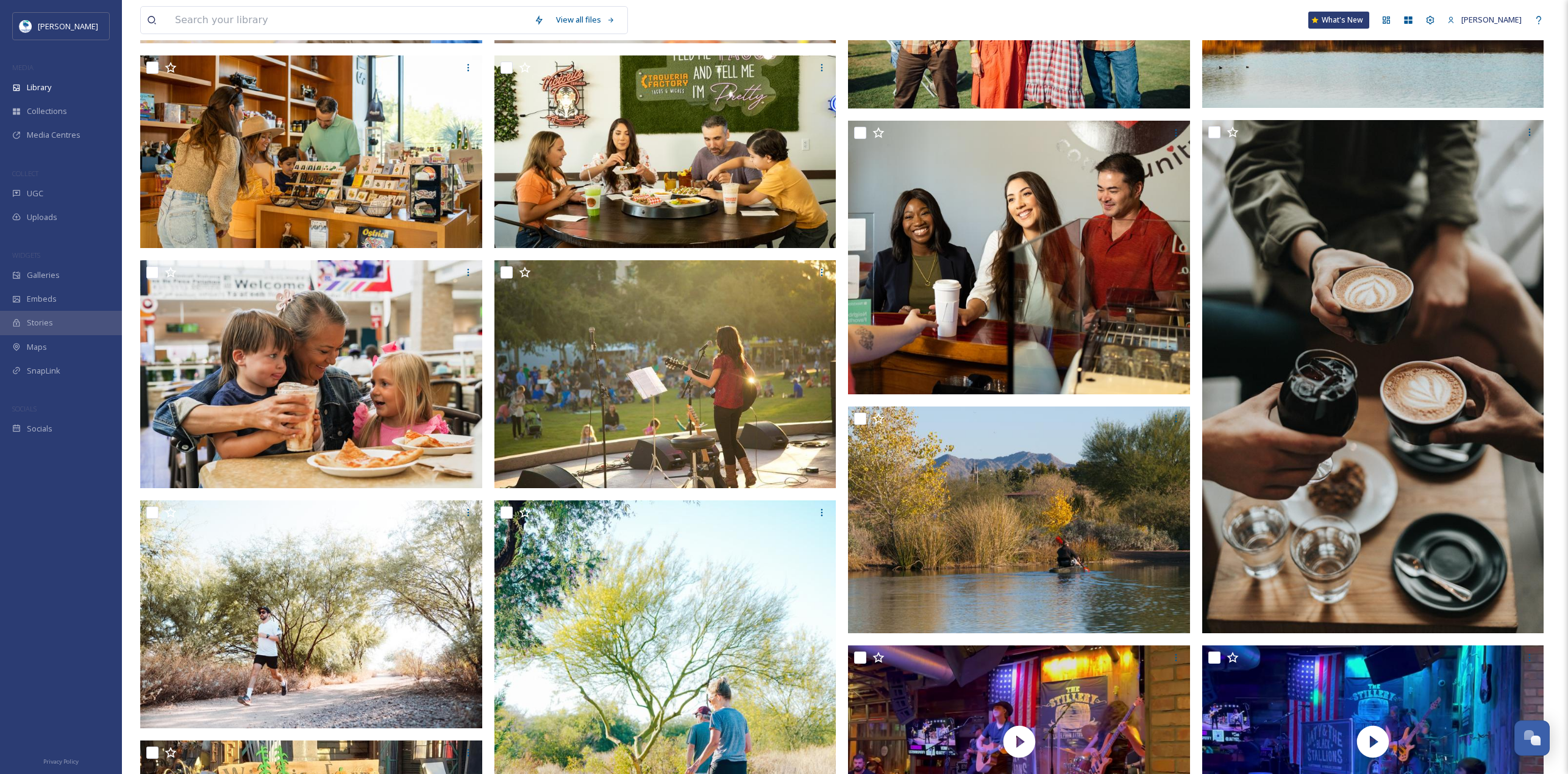
scroll to position [1878, 0]
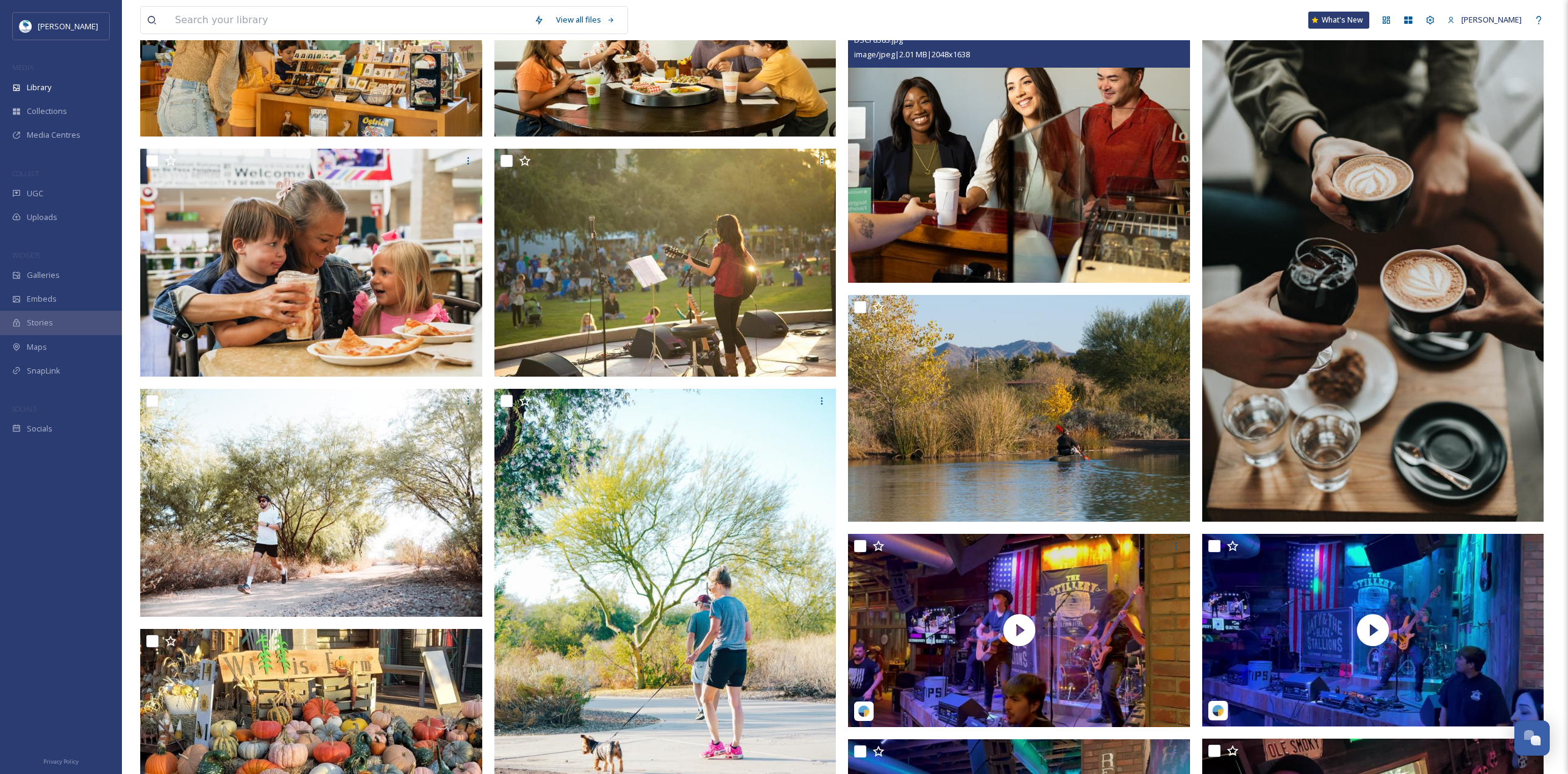
click at [779, 148] on img at bounding box center [1018, 146] width 342 height 274
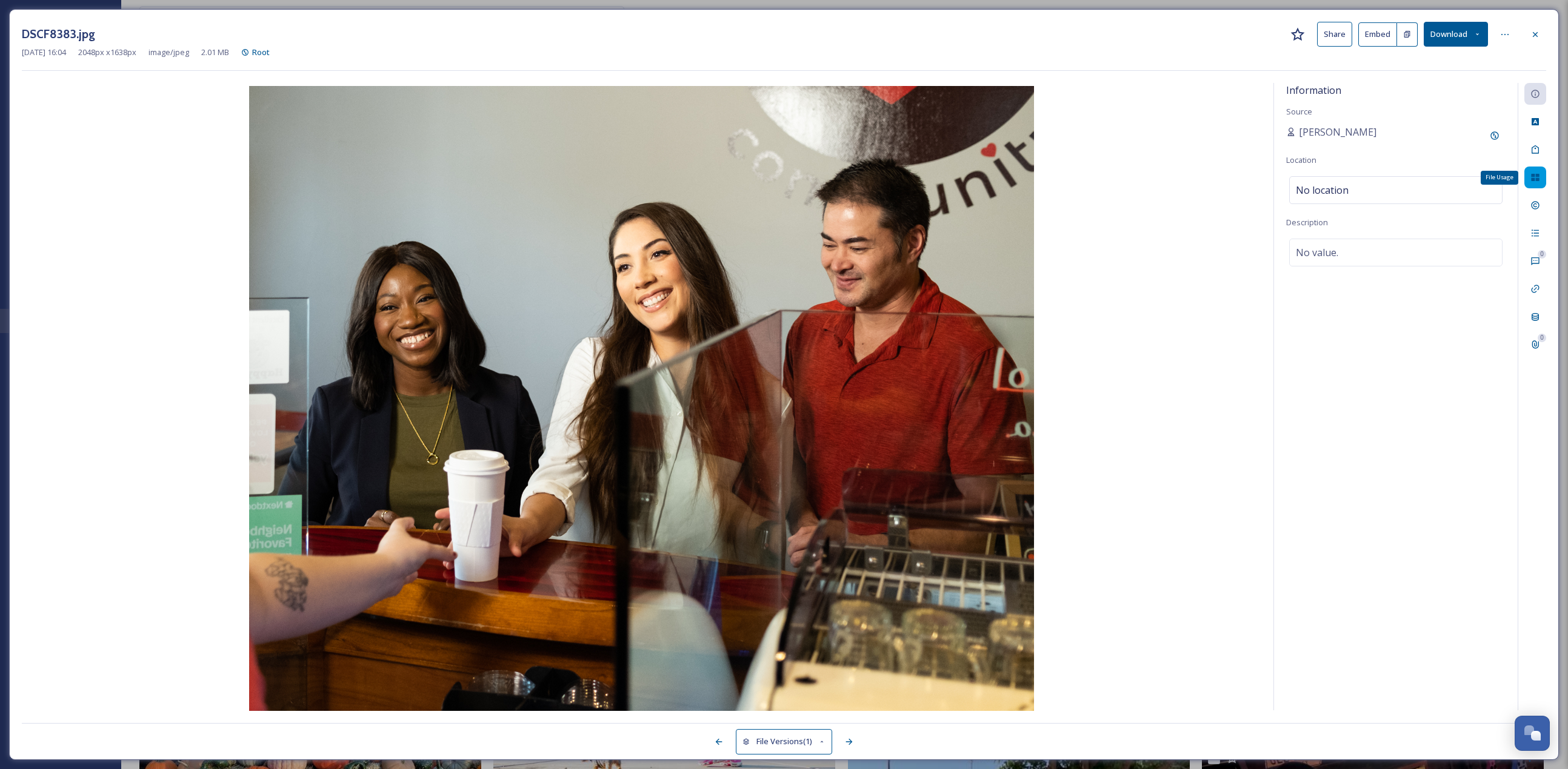
click at [775, 178] on div "File Usage" at bounding box center [1535, 178] width 22 height 22
click at [775, 299] on div "Add to Gallery" at bounding box center [1495, 294] width 22 height 22
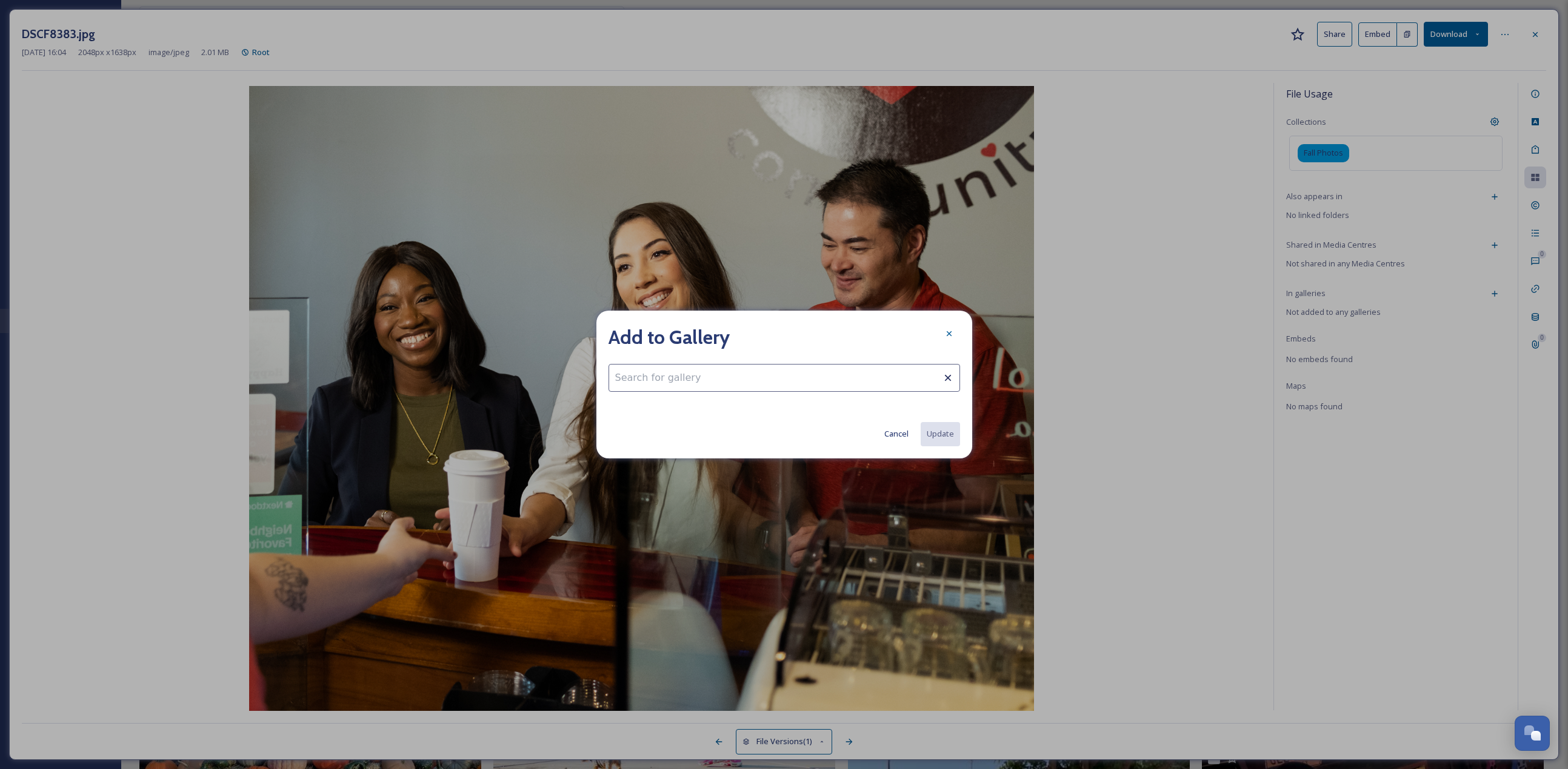
click at [775, 334] on input at bounding box center [784, 378] width 351 height 27
click at [750, 334] on div "Coffee and Tea" at bounding box center [784, 408] width 350 height 24
type input "Coffee and Tea"
click at [775, 334] on button "Update" at bounding box center [940, 434] width 40 height 25
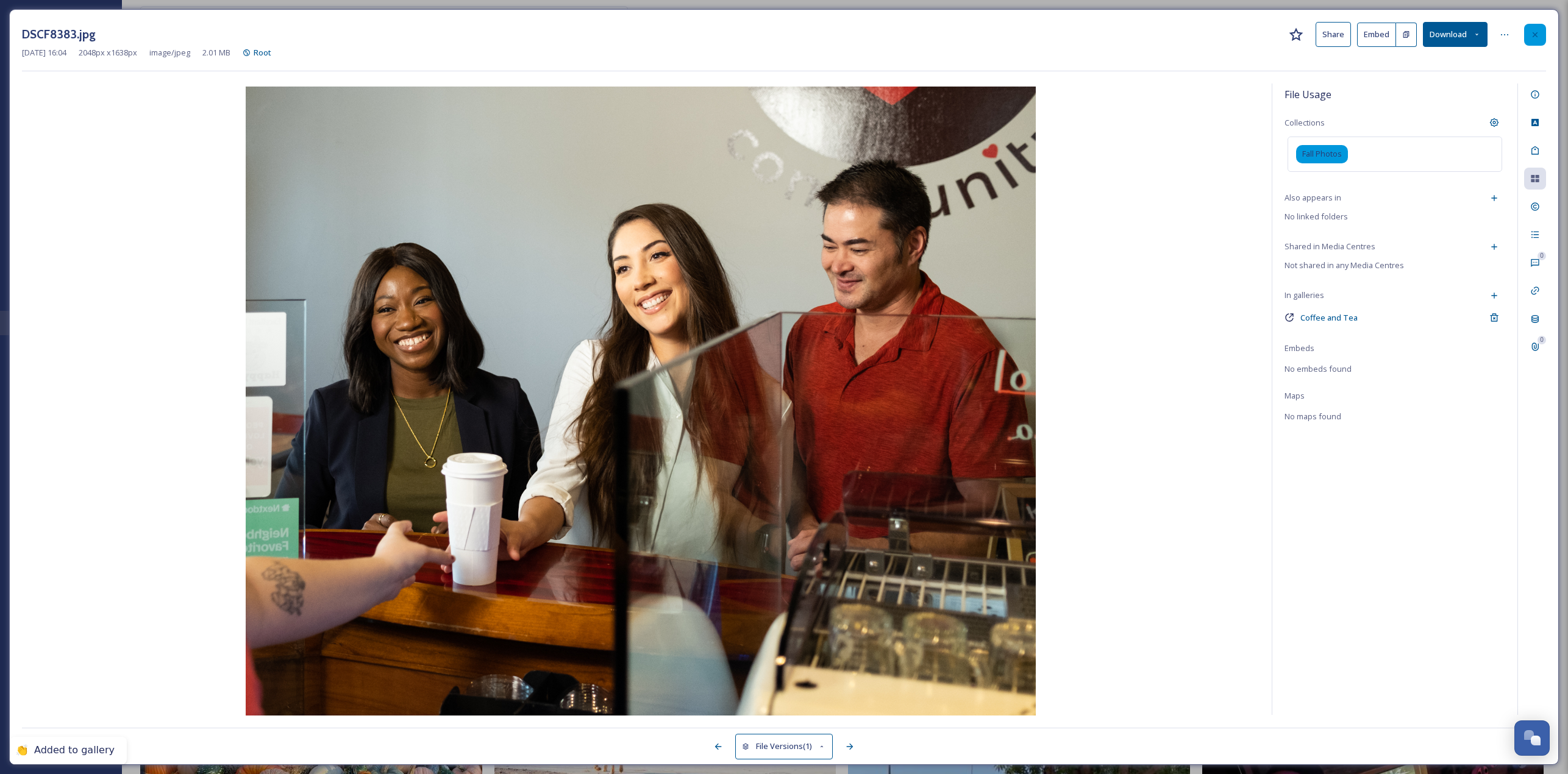
click at [779, 29] on div at bounding box center [1535, 35] width 22 height 22
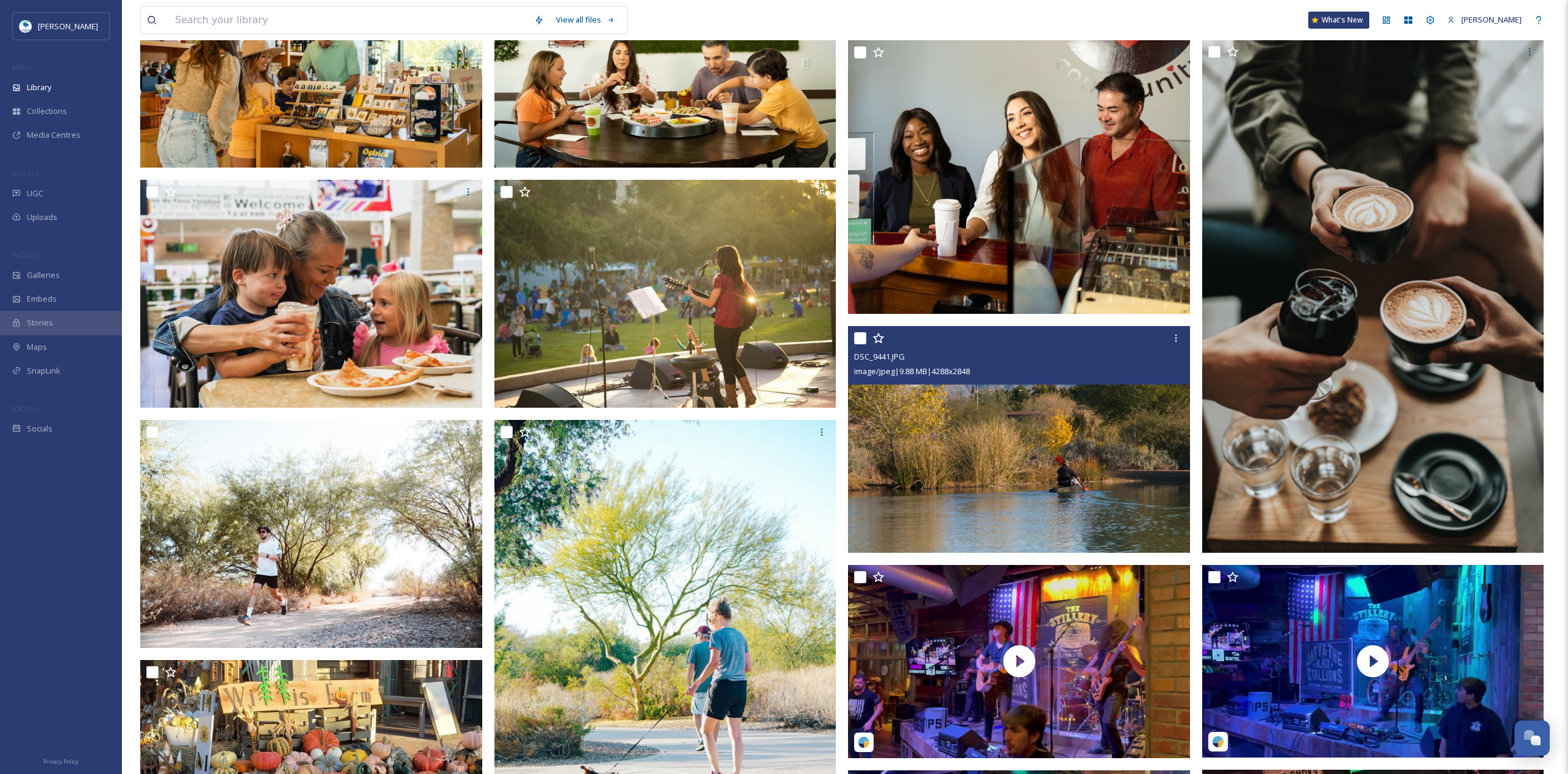
scroll to position [2001, 0]
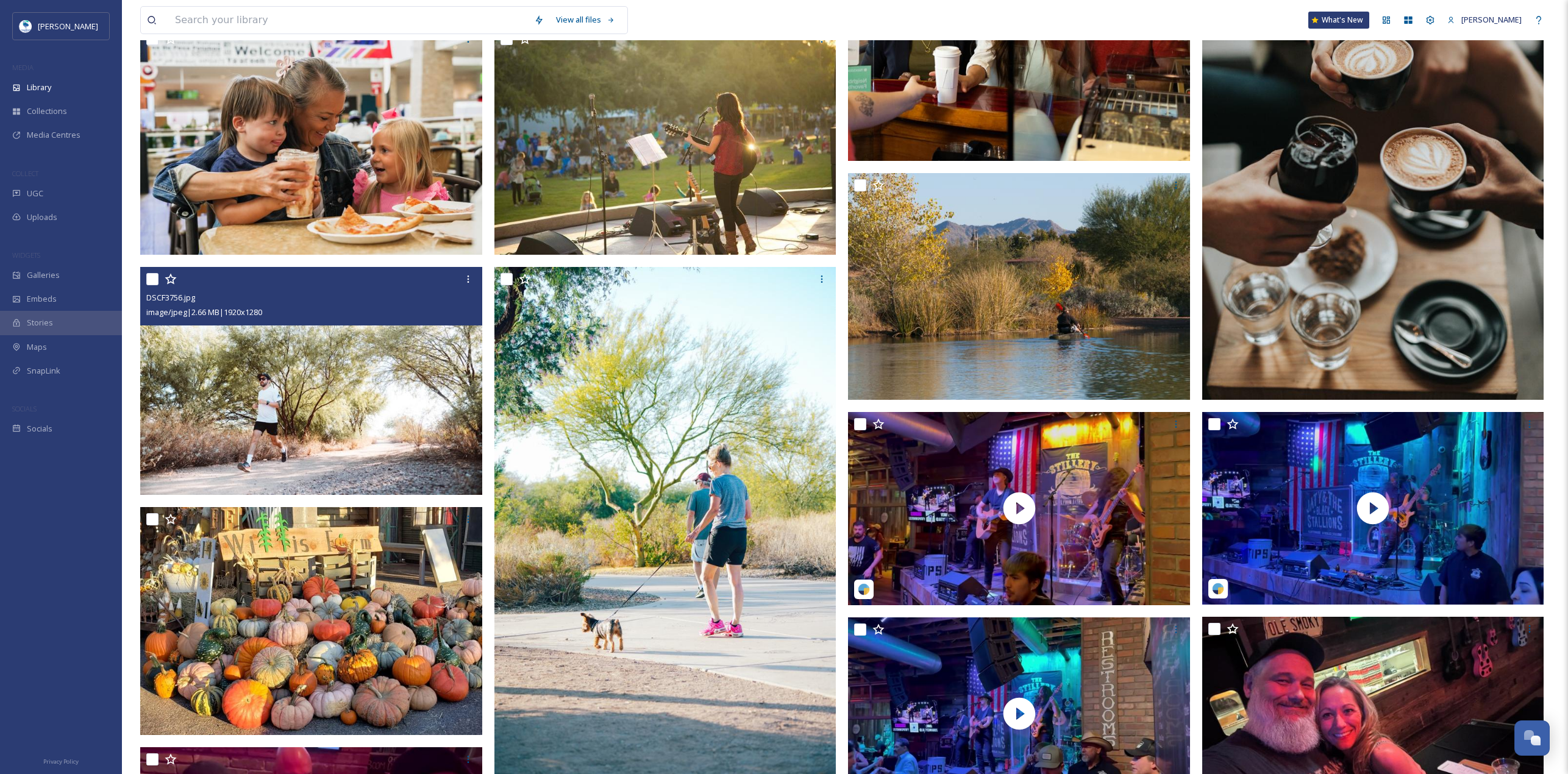
click at [391, 336] on img at bounding box center [311, 381] width 342 height 228
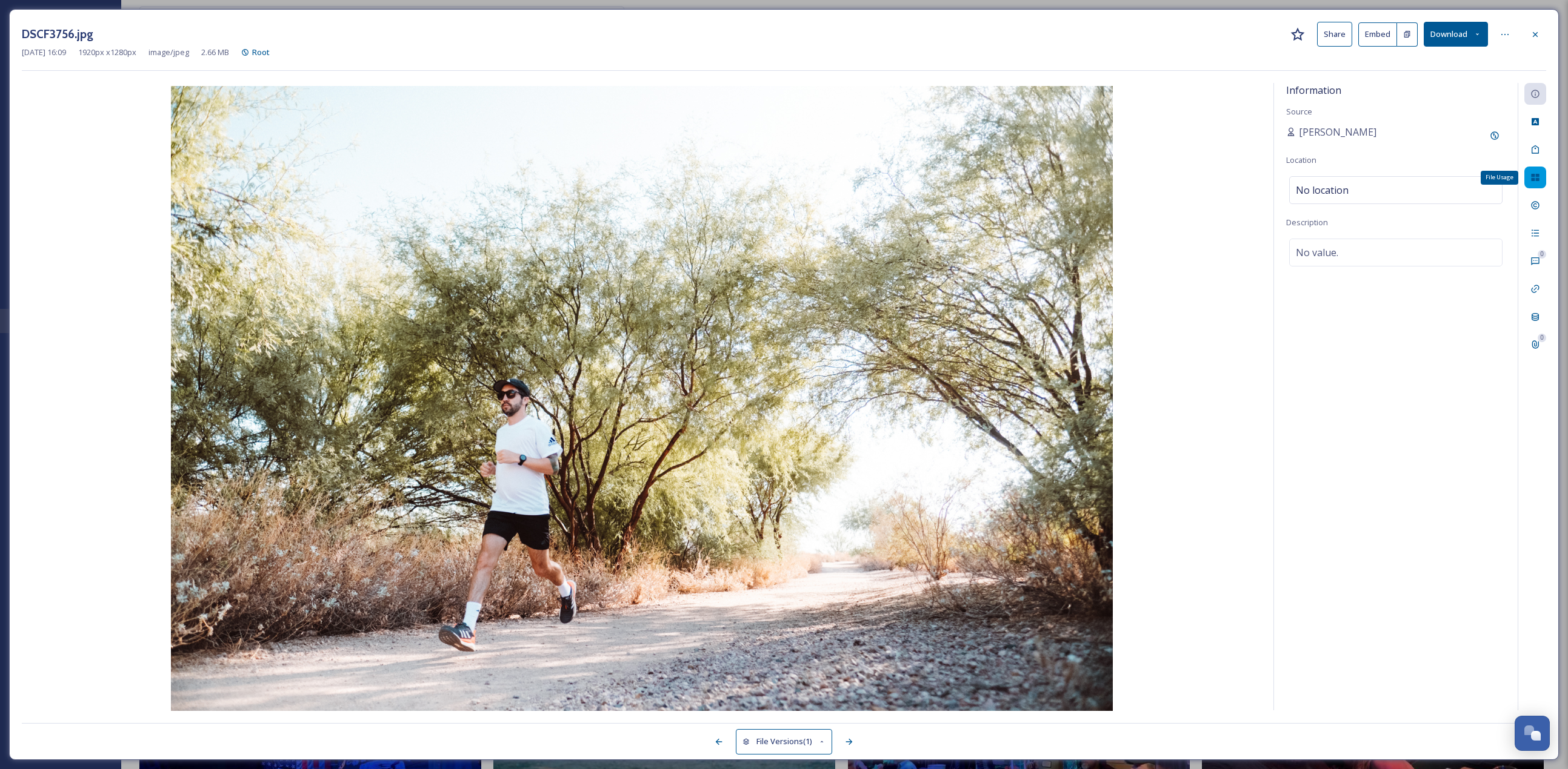
click at [775, 170] on div "File Usage" at bounding box center [1535, 178] width 22 height 22
click at [775, 288] on div "Add to Gallery" at bounding box center [1495, 294] width 22 height 22
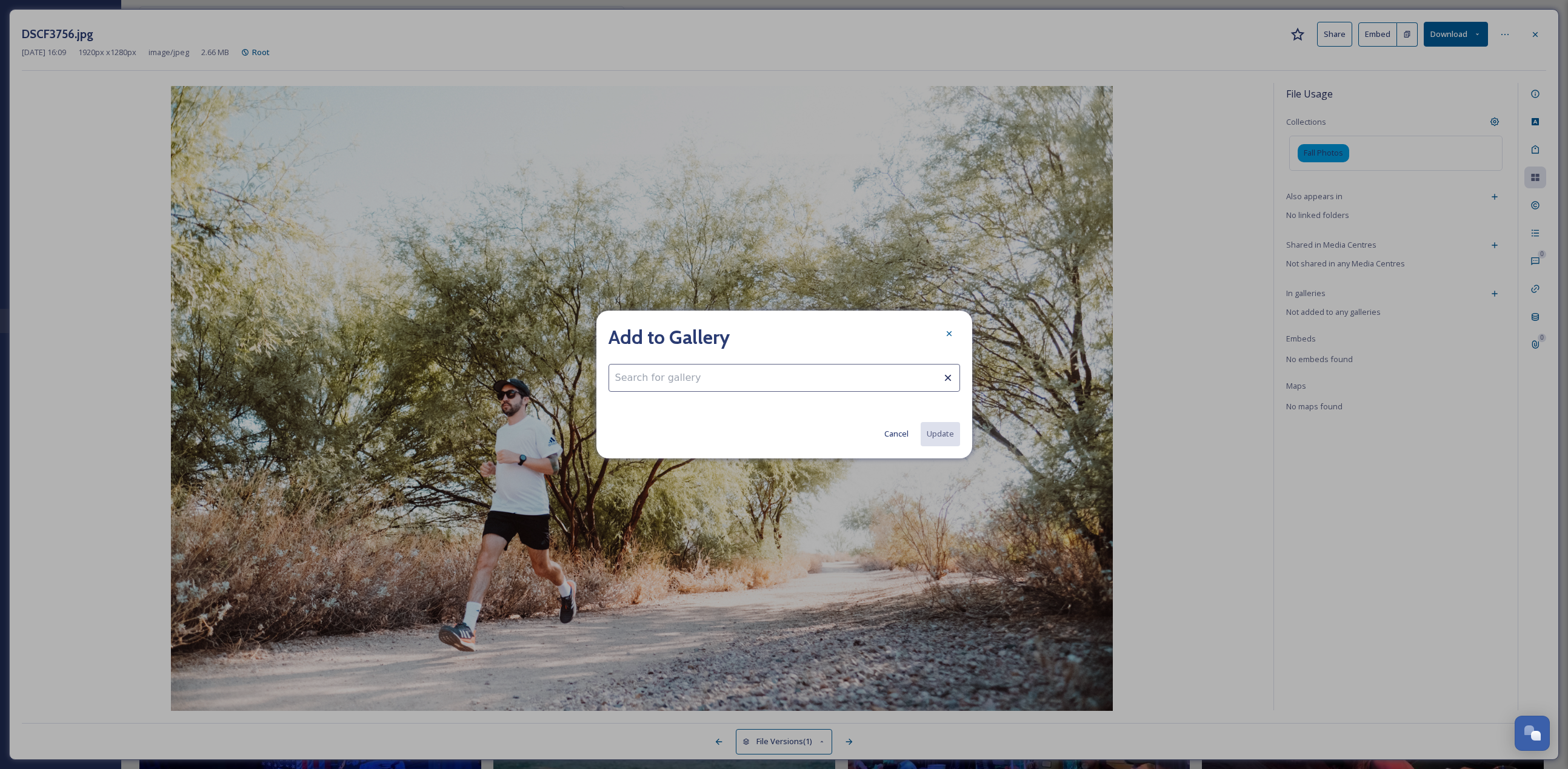
click at [646, 334] on input at bounding box center [784, 378] width 351 height 27
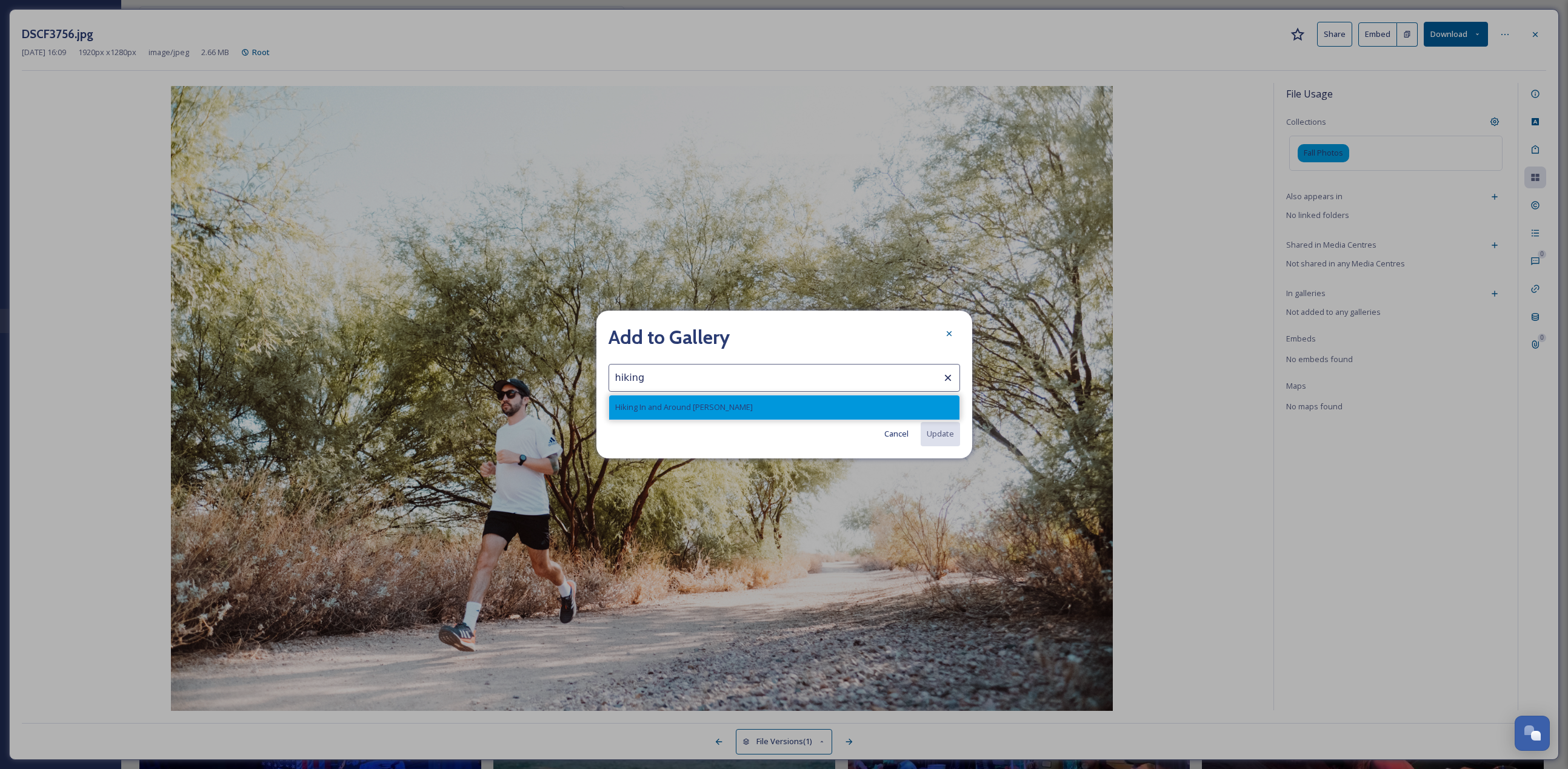
click at [718, 334] on span "Hiking In and Around Chandler" at bounding box center [684, 407] width 138 height 12
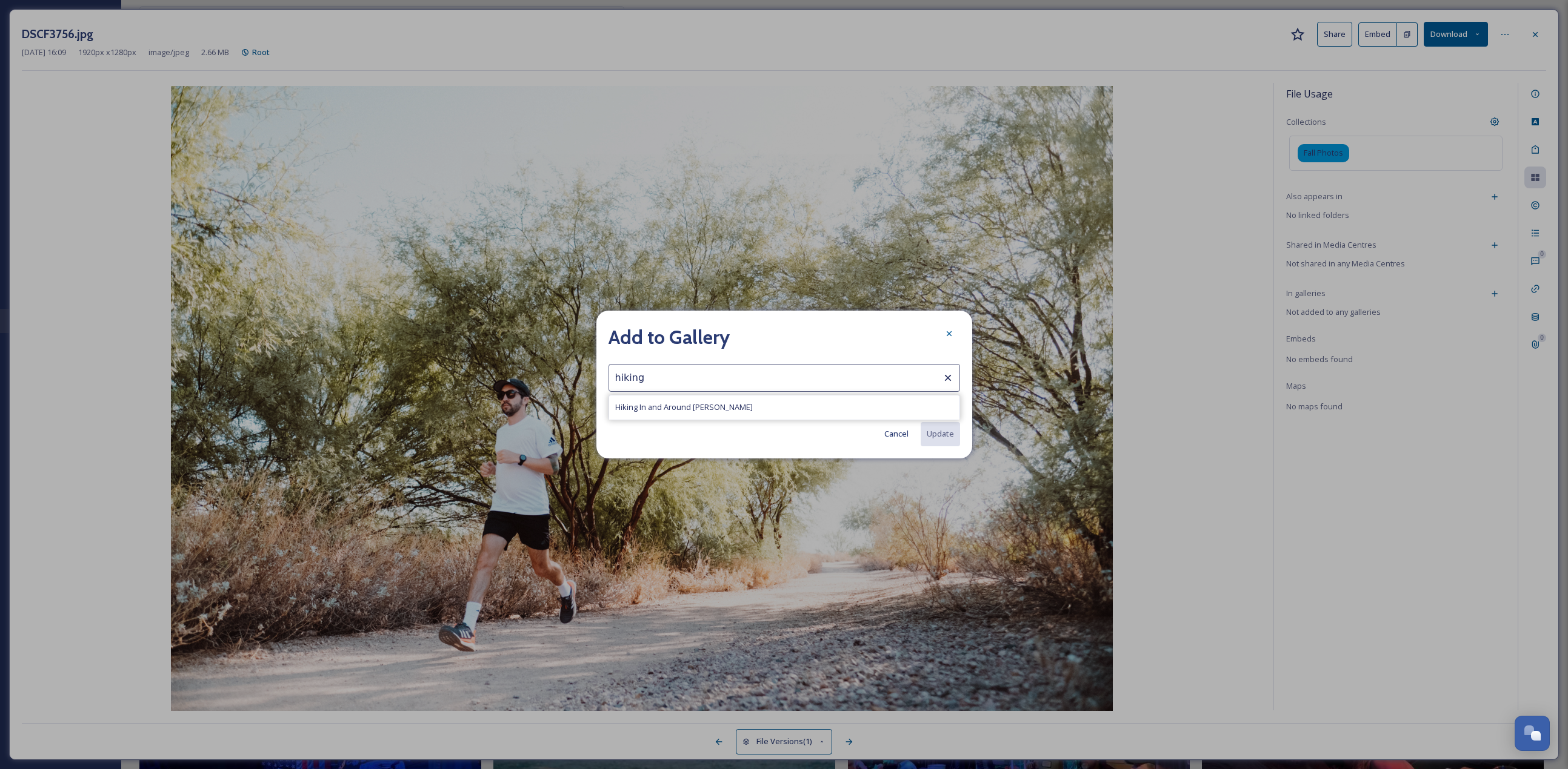
type input "Hiking In and Around Chandler"
click at [775, 334] on button "Update" at bounding box center [940, 434] width 40 height 25
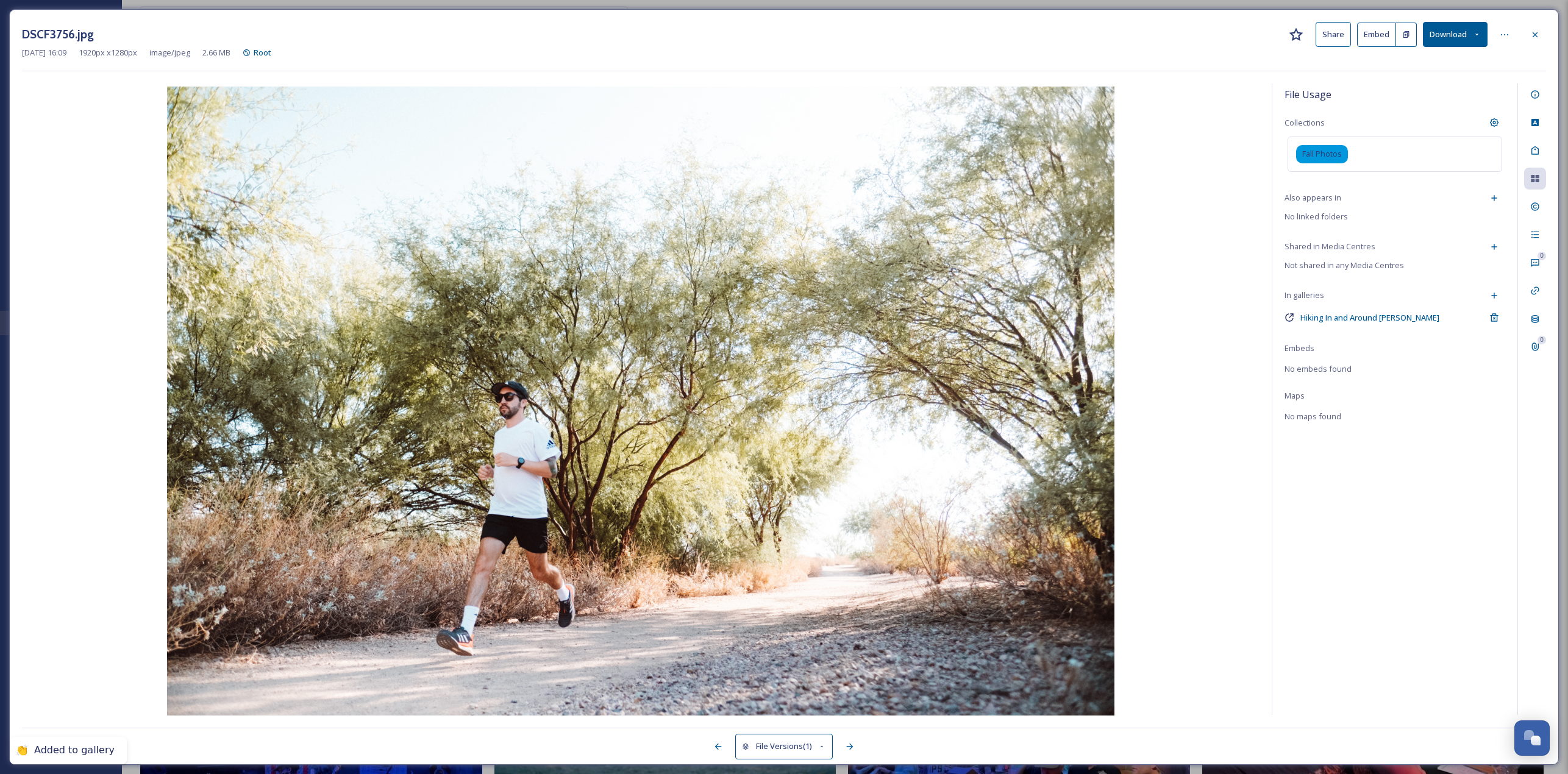
click at [779, 336] on img at bounding box center [641, 402] width 1238 height 632
click at [779, 37] on div at bounding box center [1535, 35] width 22 height 22
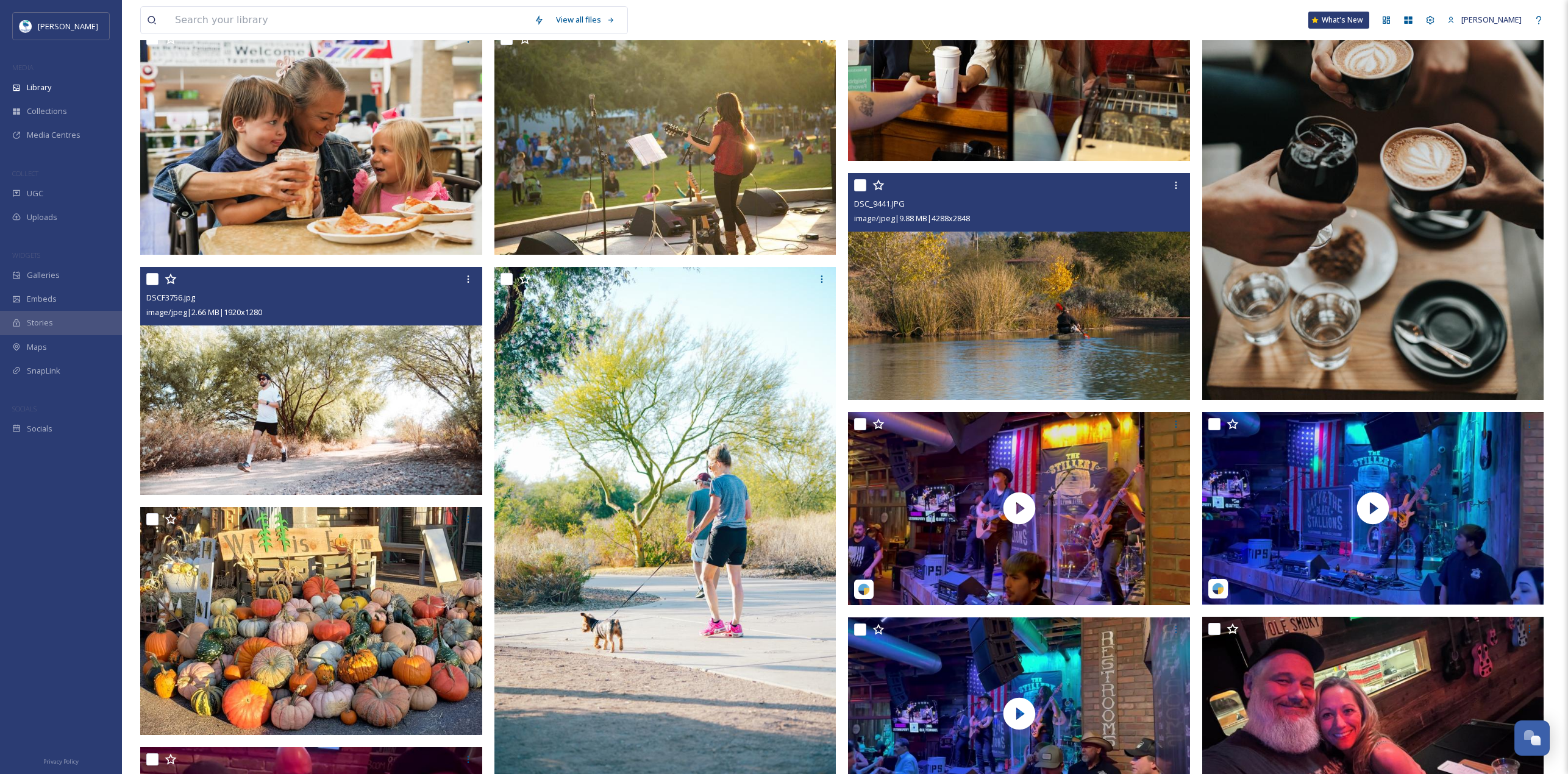
click at [779, 336] on img at bounding box center [1018, 287] width 342 height 228
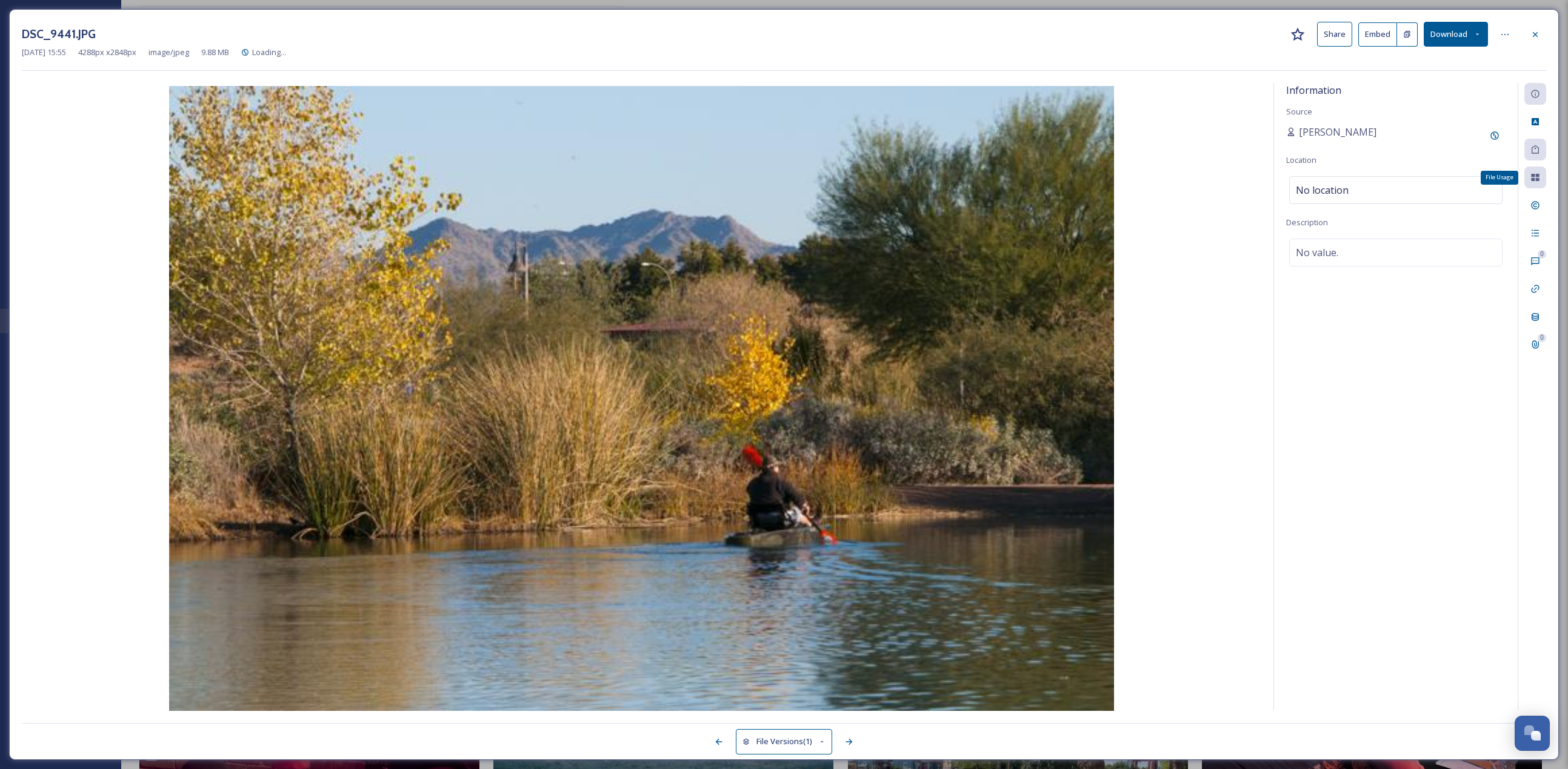
click at [775, 185] on div "File Usage" at bounding box center [1535, 178] width 22 height 22
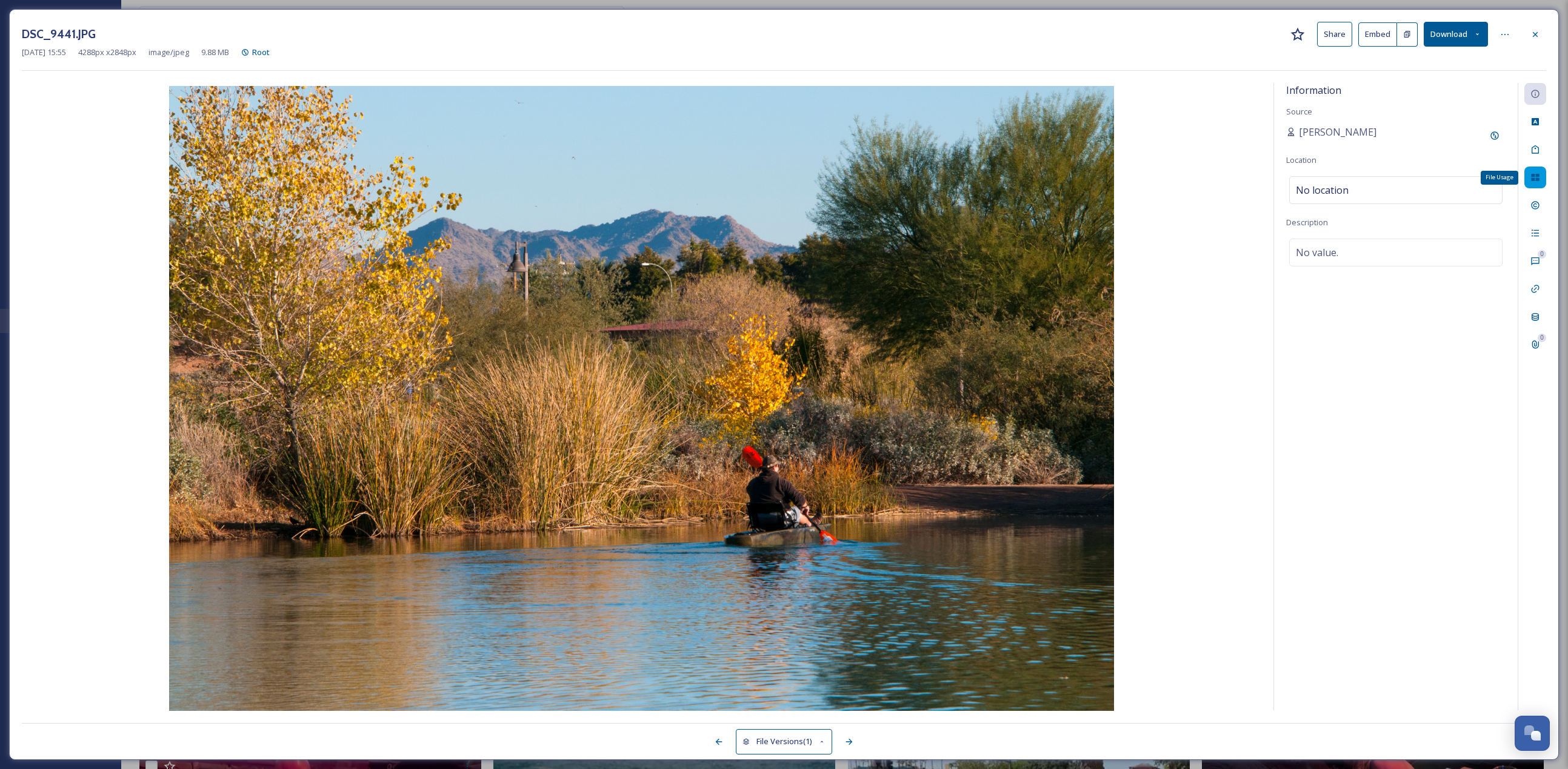
click at [775, 174] on icon at bounding box center [1535, 178] width 8 height 7
click at [775, 283] on div "Add to Gallery" at bounding box center [1495, 294] width 22 height 22
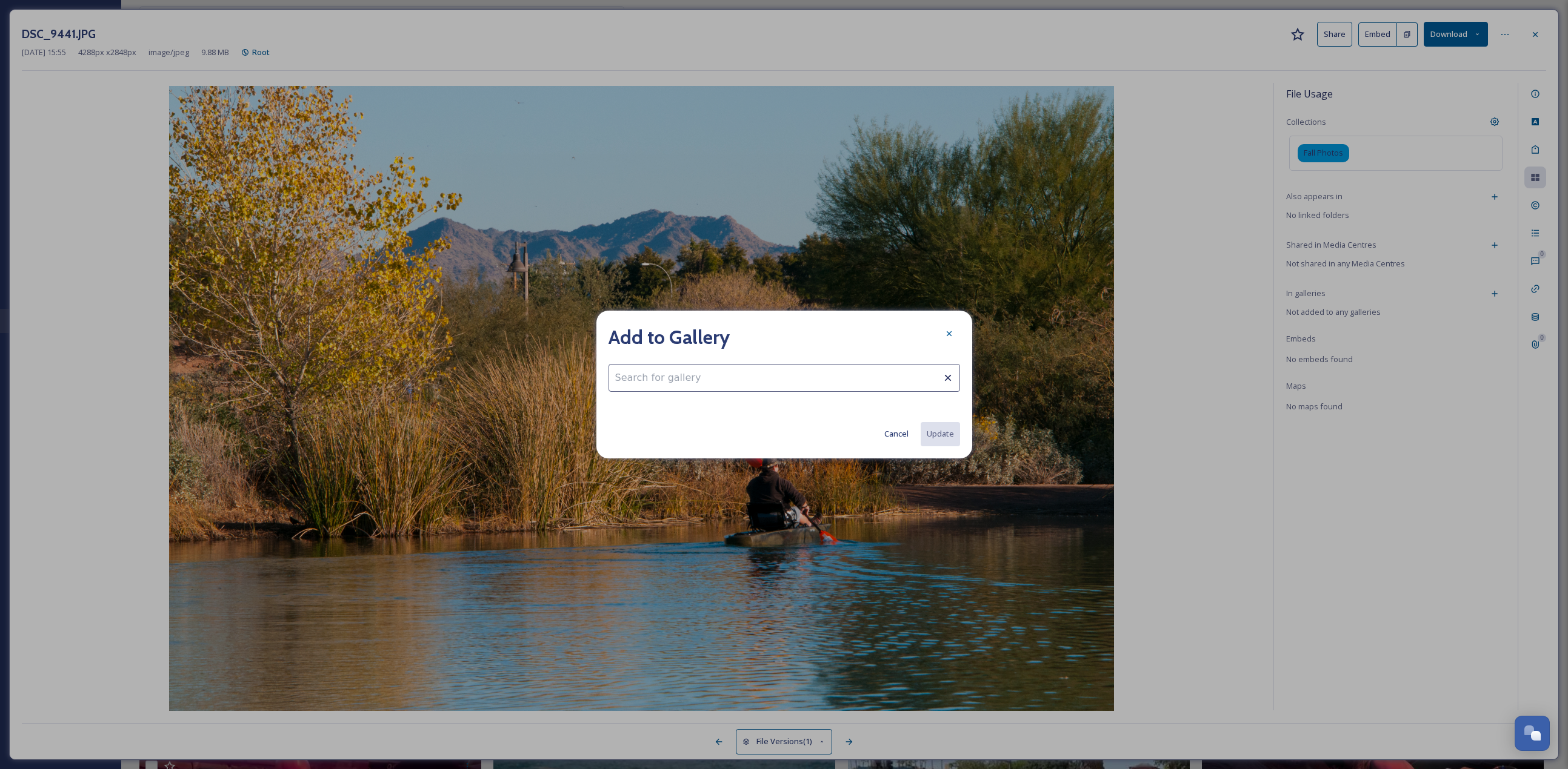
click at [775, 334] on input at bounding box center [784, 378] width 351 height 27
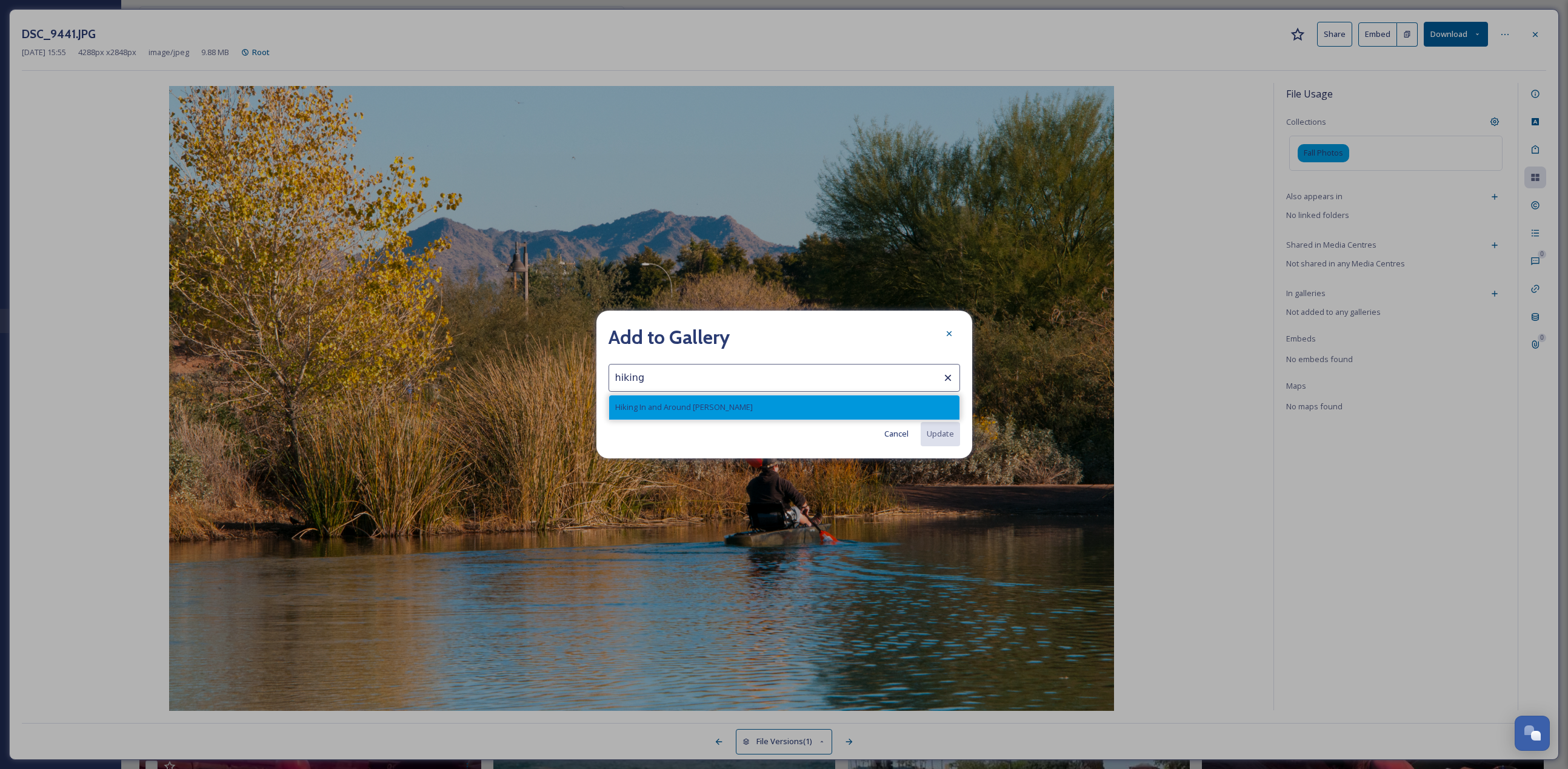
click at [775, 334] on div "Hiking In and Around Chandler" at bounding box center [784, 408] width 350 height 24
type input "Hiking In and Around Chandler"
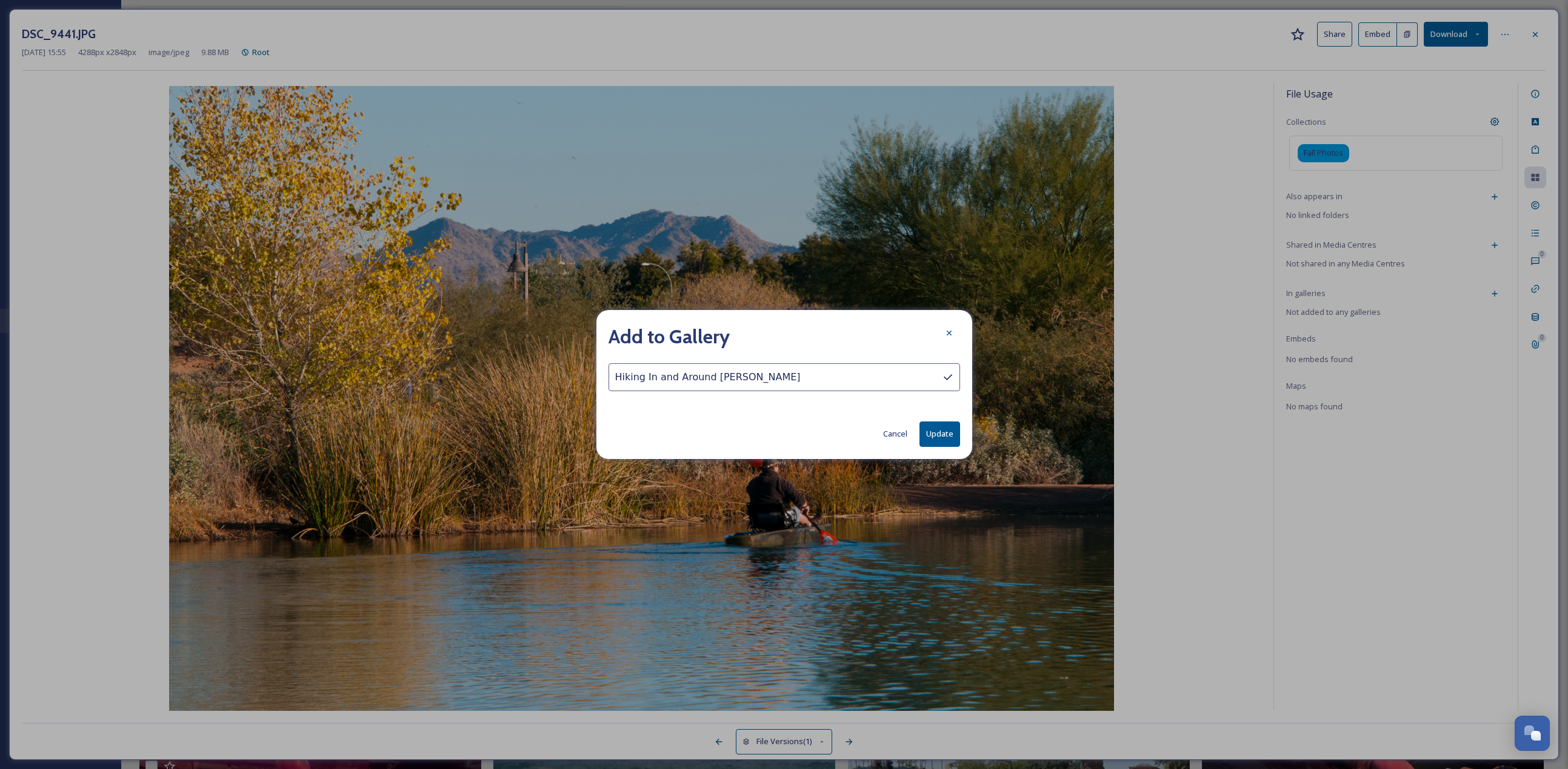
click at [775, 334] on button "Update" at bounding box center [940, 434] width 40 height 25
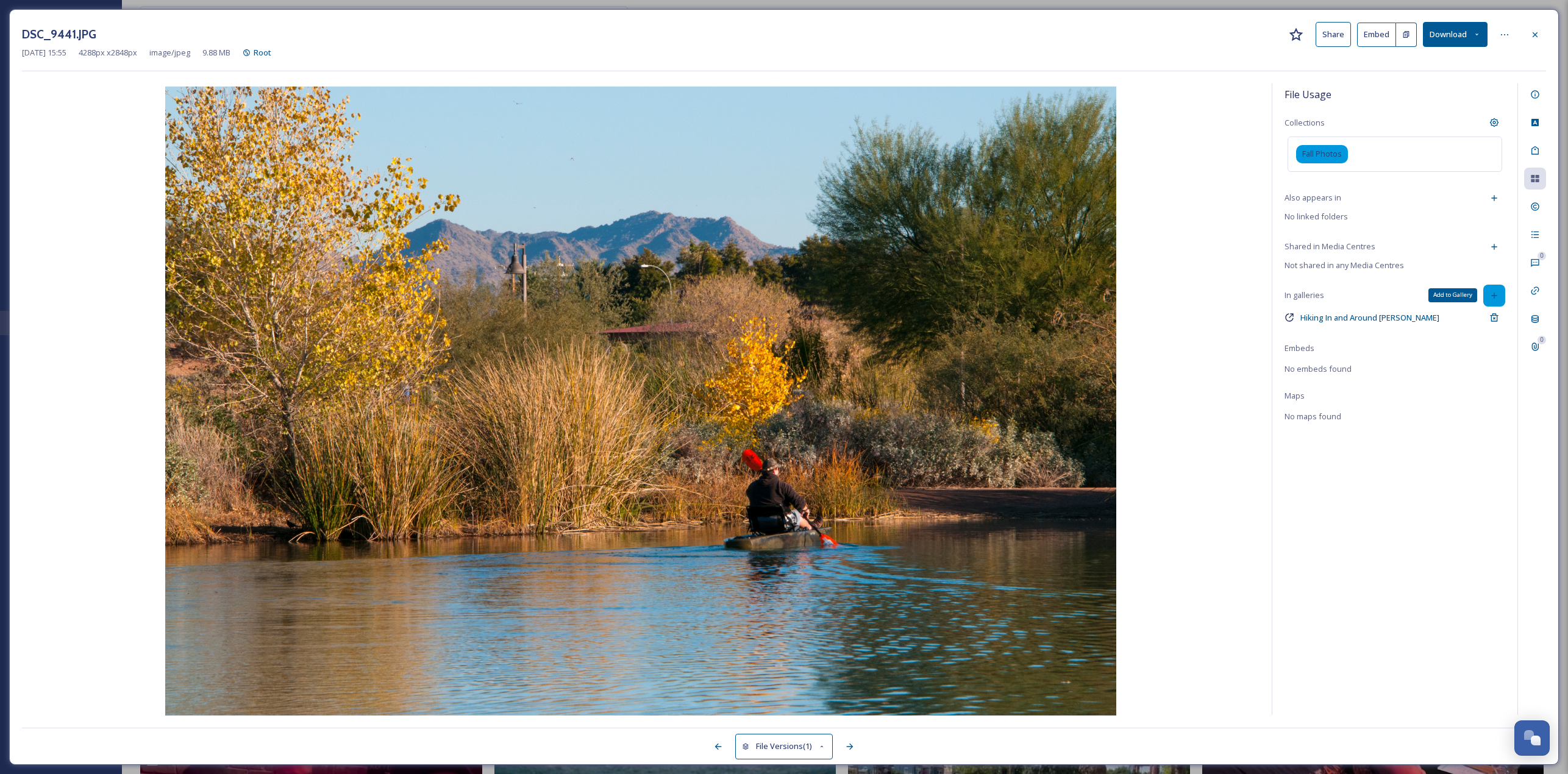
click at [779, 304] on div "Add to Gallery" at bounding box center [1494, 296] width 22 height 22
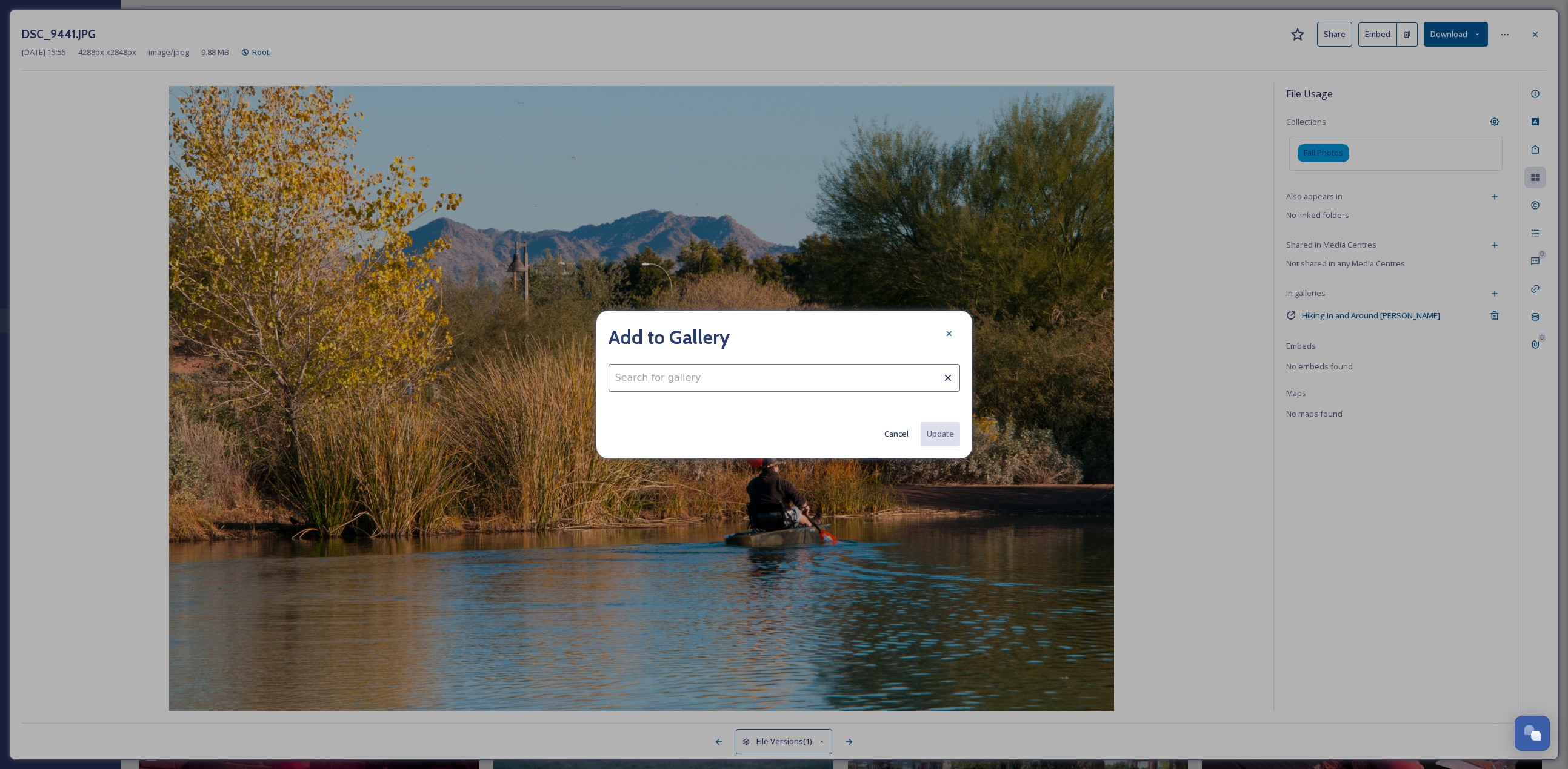
click at [723, 334] on input at bounding box center [784, 378] width 351 height 27
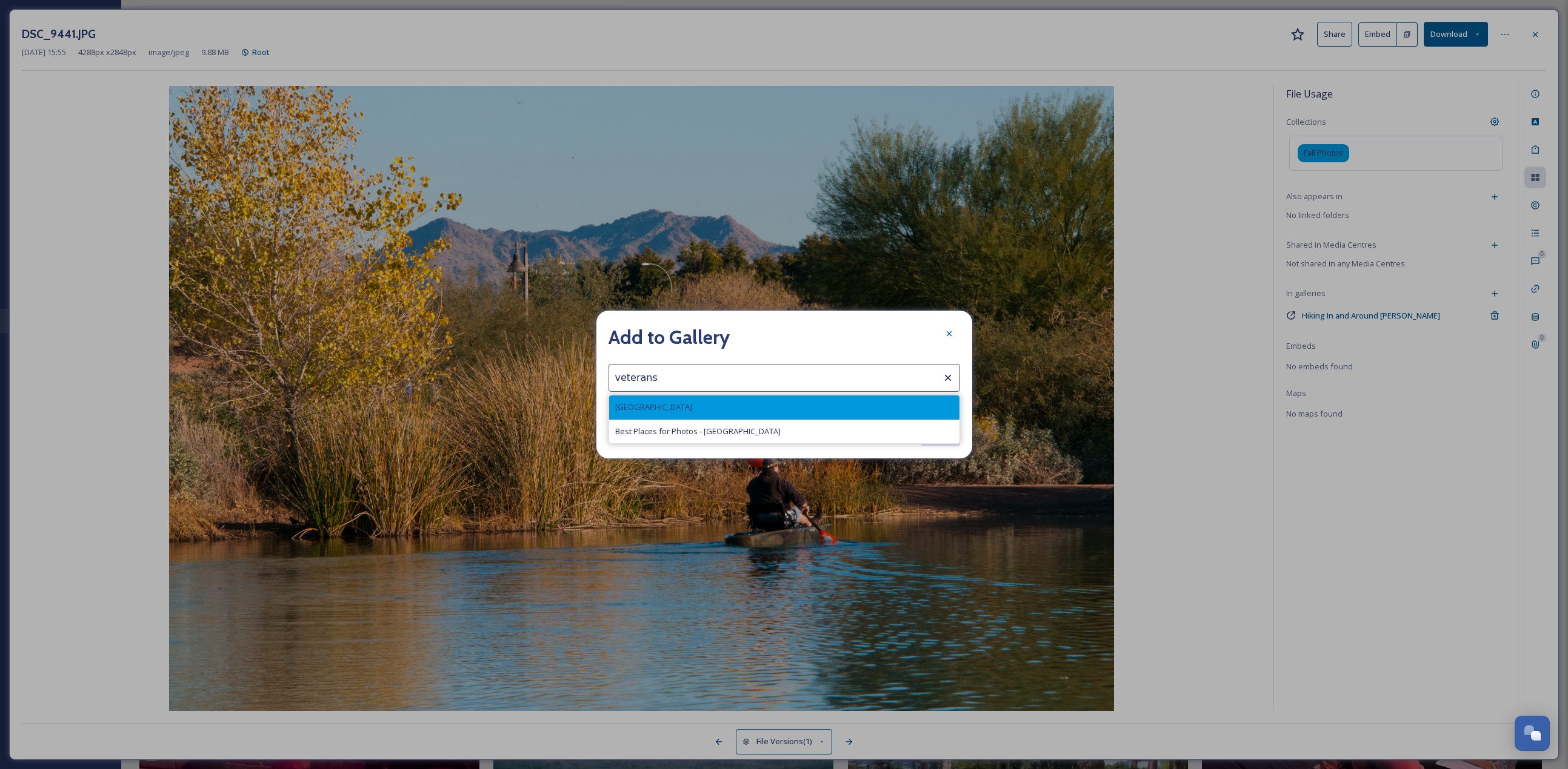
click at [741, 334] on div "Veterans Oasis Park" at bounding box center [784, 408] width 350 height 24
type input "Veterans Oasis Park"
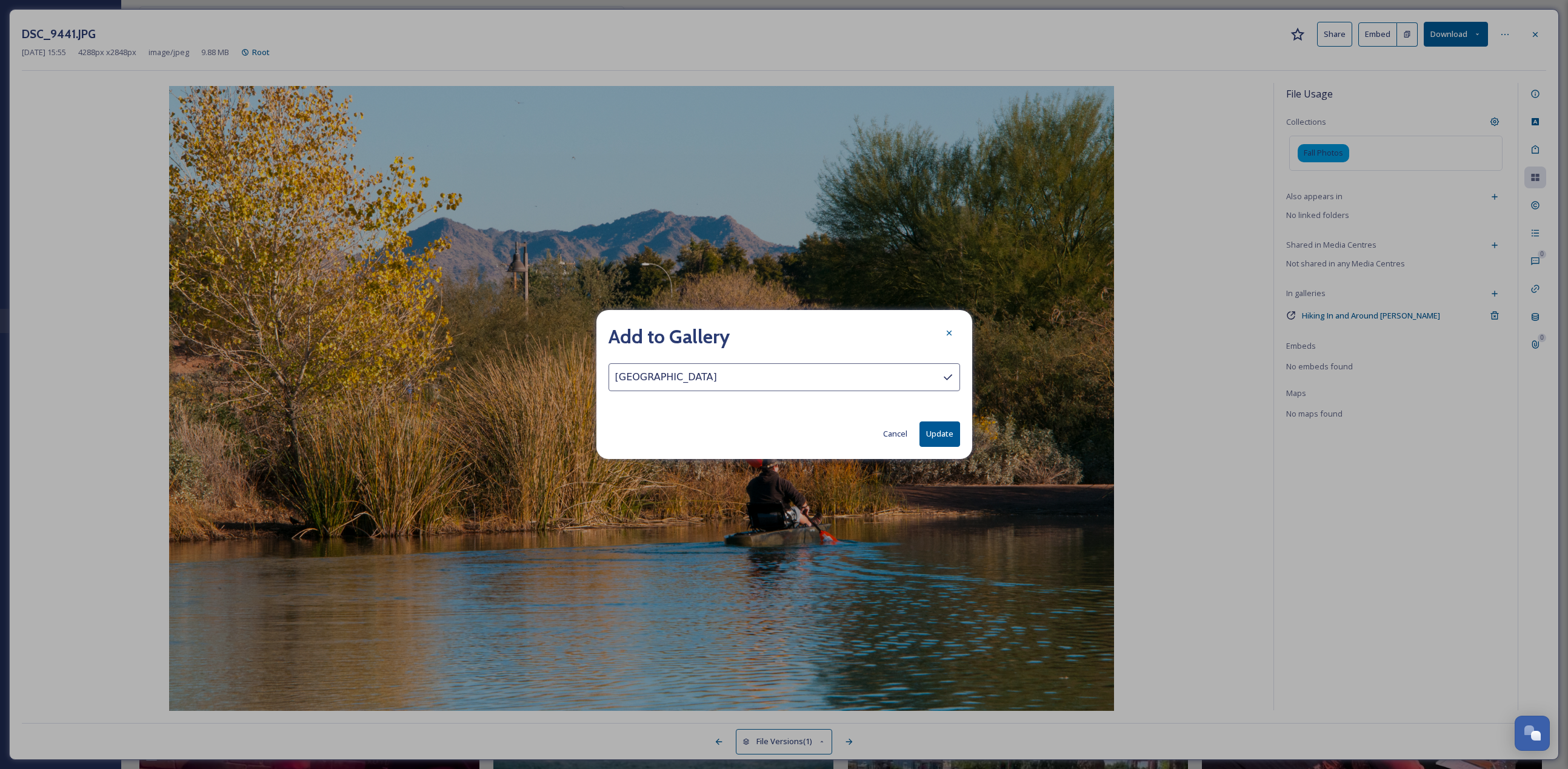
click at [775, 334] on button "Update" at bounding box center [940, 434] width 40 height 25
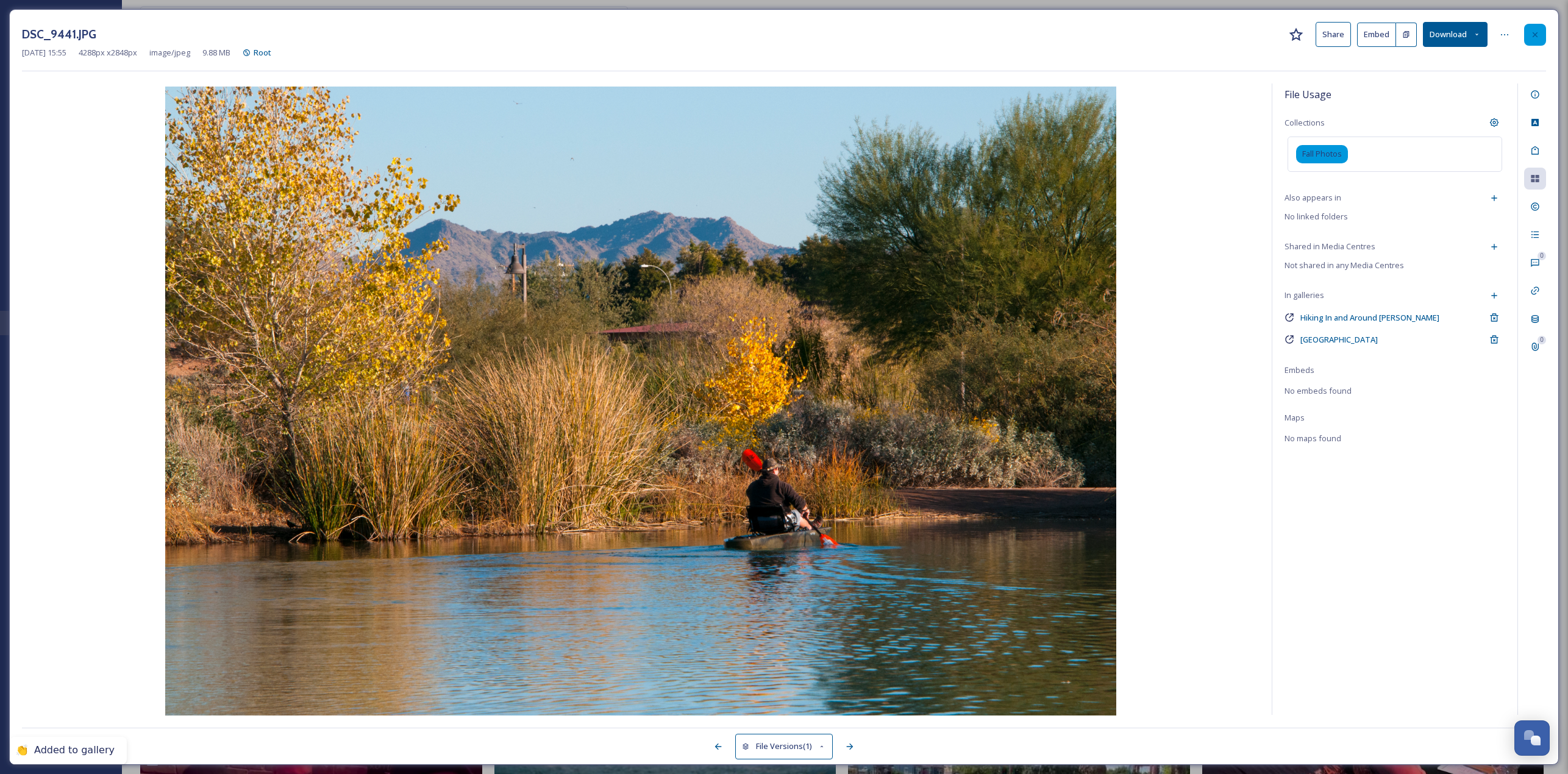
click at [779, 40] on div at bounding box center [1535, 35] width 22 height 22
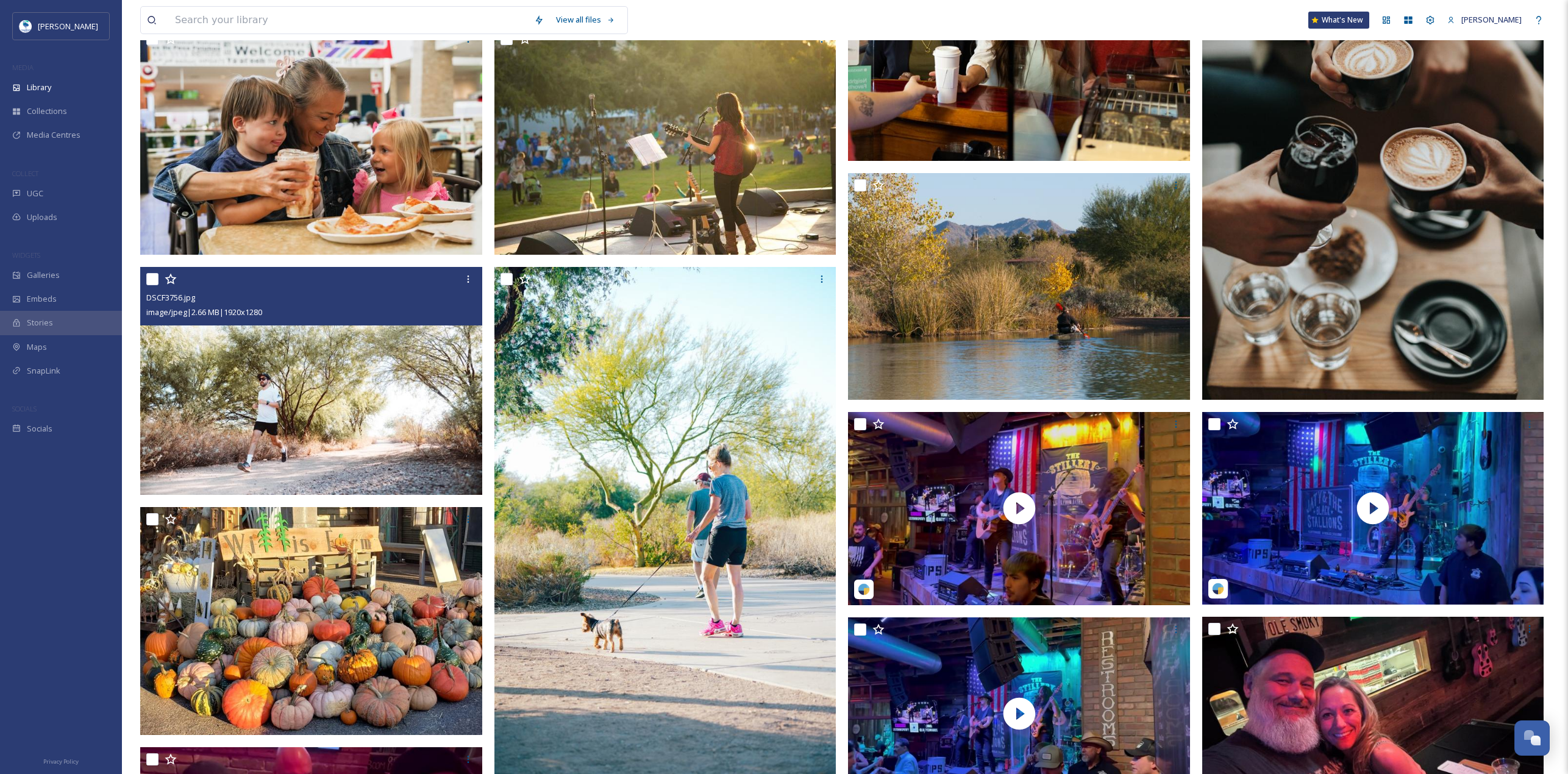
click at [319, 336] on img at bounding box center [311, 381] width 342 height 228
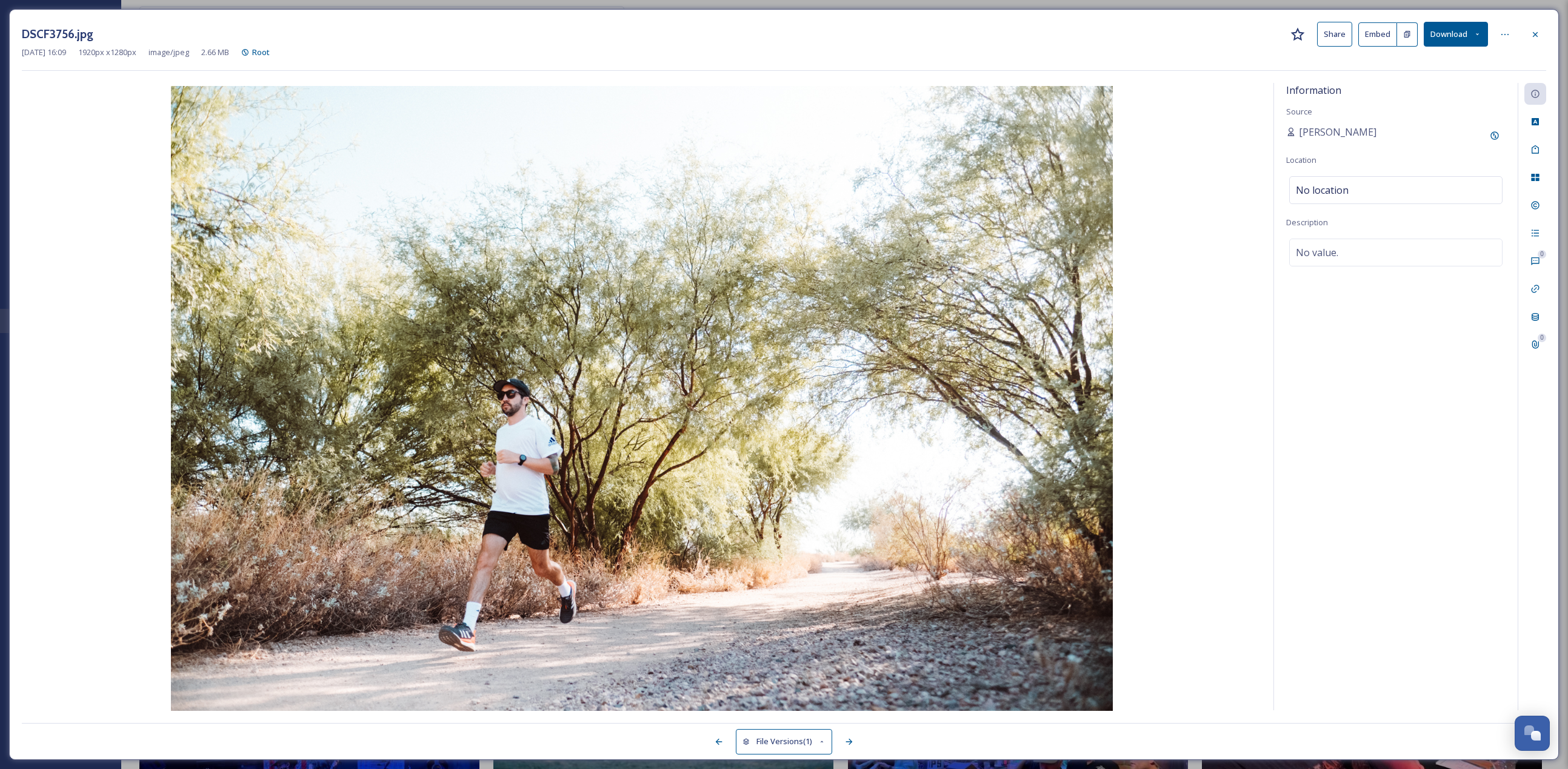
click at [775, 181] on div "DSCF3756.jpg Share Embed Download Aug 21 2025 16:09 1920 px x 1280 px image/jpe…" at bounding box center [784, 385] width 1550 height 752
click at [775, 178] on div "File Usage" at bounding box center [1535, 178] width 22 height 22
click at [775, 294] on icon at bounding box center [1495, 293] width 6 height 5
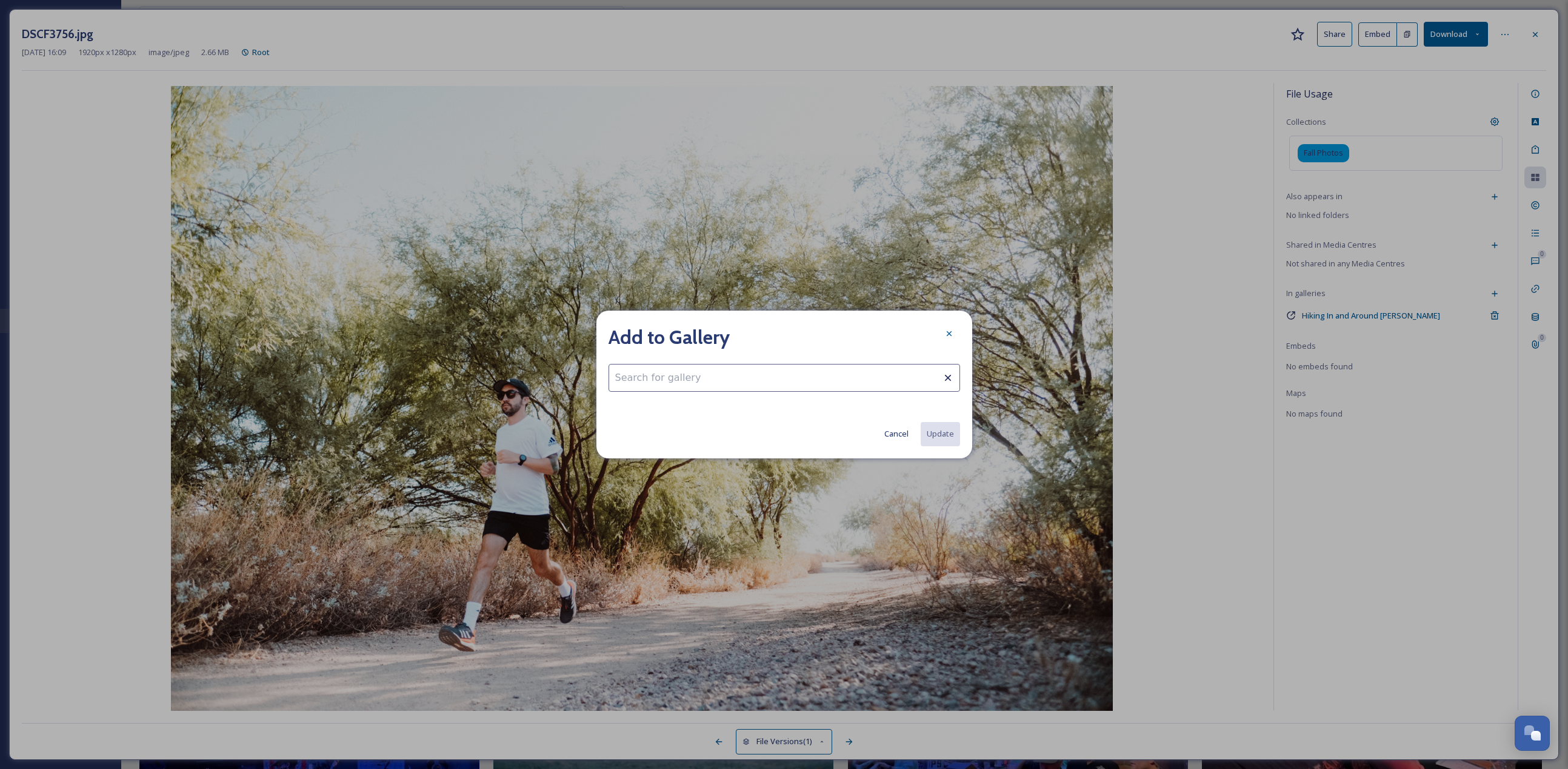
click at [658, 334] on div "Add to Gallery Cancel Update" at bounding box center [784, 384] width 376 height 148
click at [662, 334] on input at bounding box center [784, 378] width 351 height 27
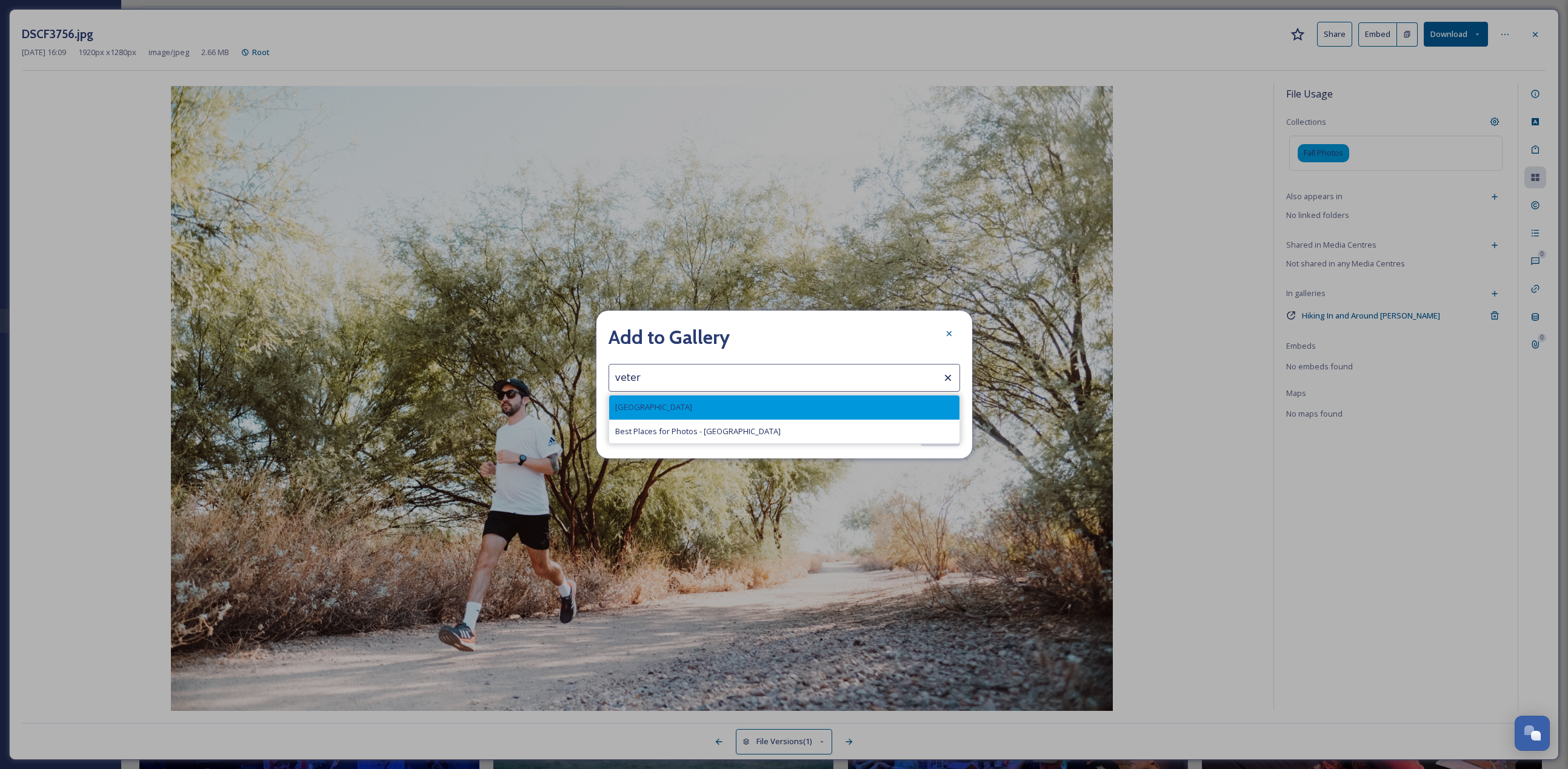
click at [666, 334] on div "Veterans Oasis Park" at bounding box center [784, 408] width 350 height 24
type input "Veterans Oasis Park"
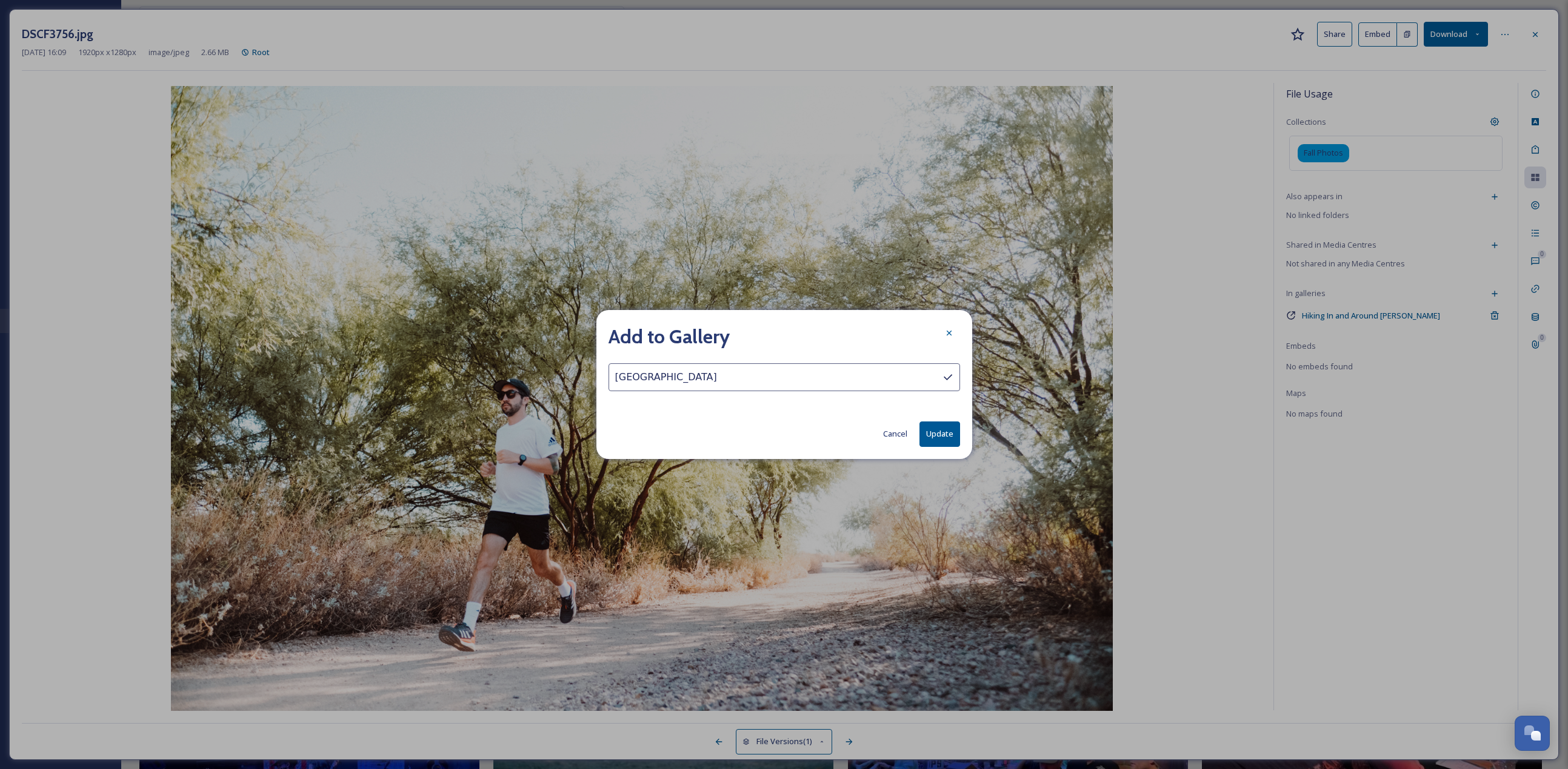
click at [775, 334] on button "Update" at bounding box center [940, 434] width 40 height 25
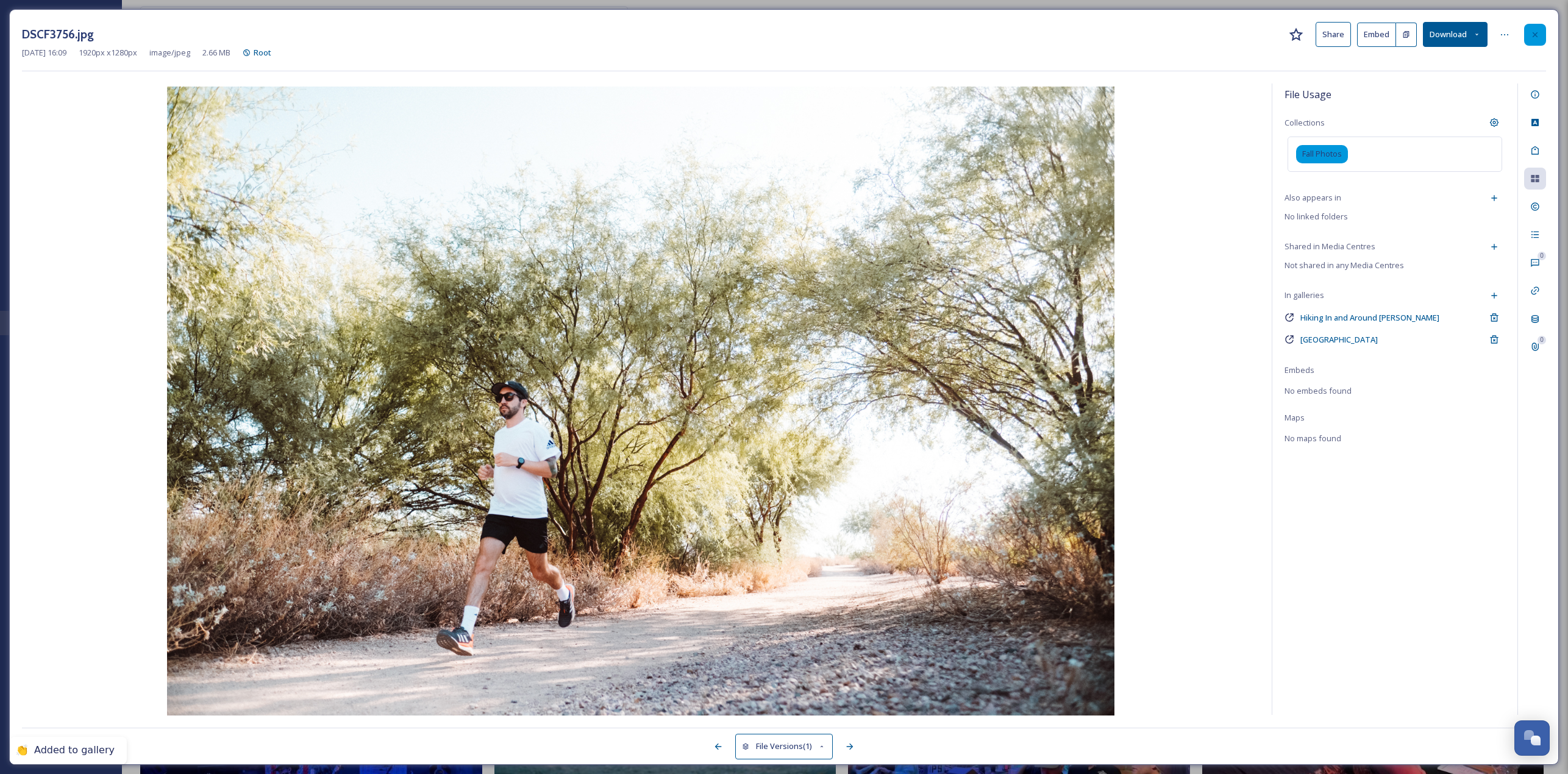
click at [779, 37] on icon at bounding box center [1535, 34] width 10 height 10
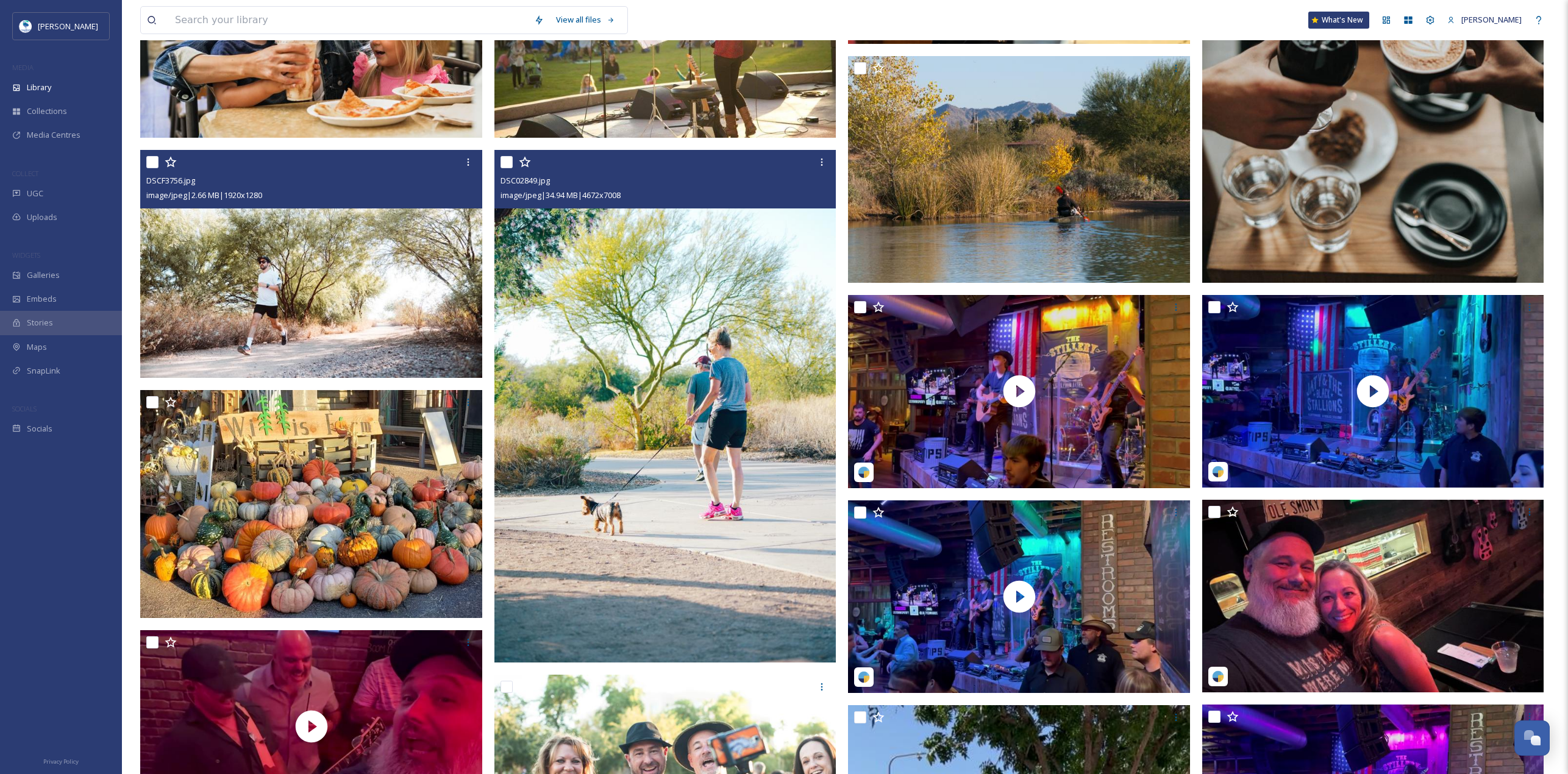
scroll to position [2184, 0]
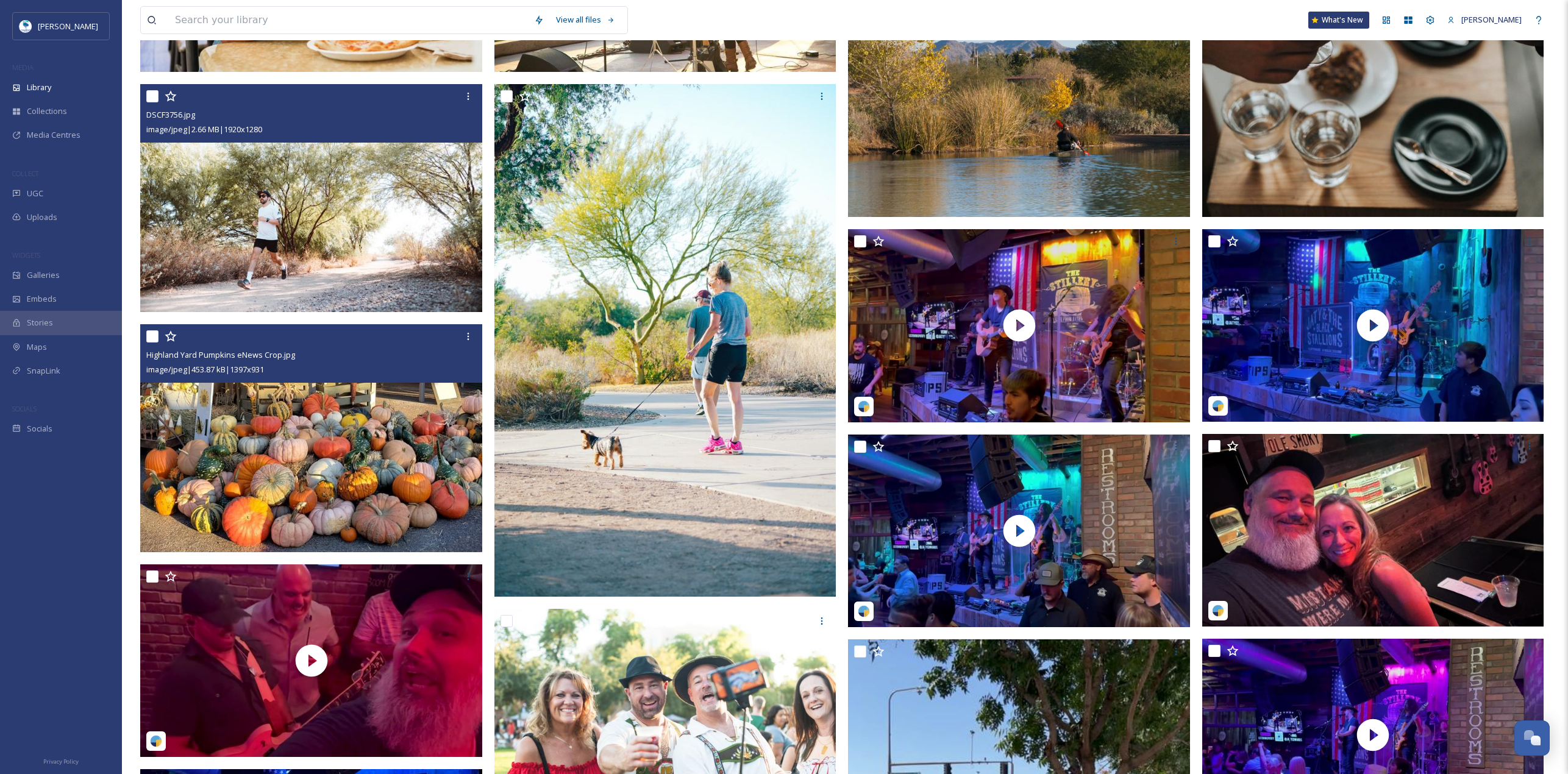
click at [398, 336] on img at bounding box center [311, 437] width 342 height 228
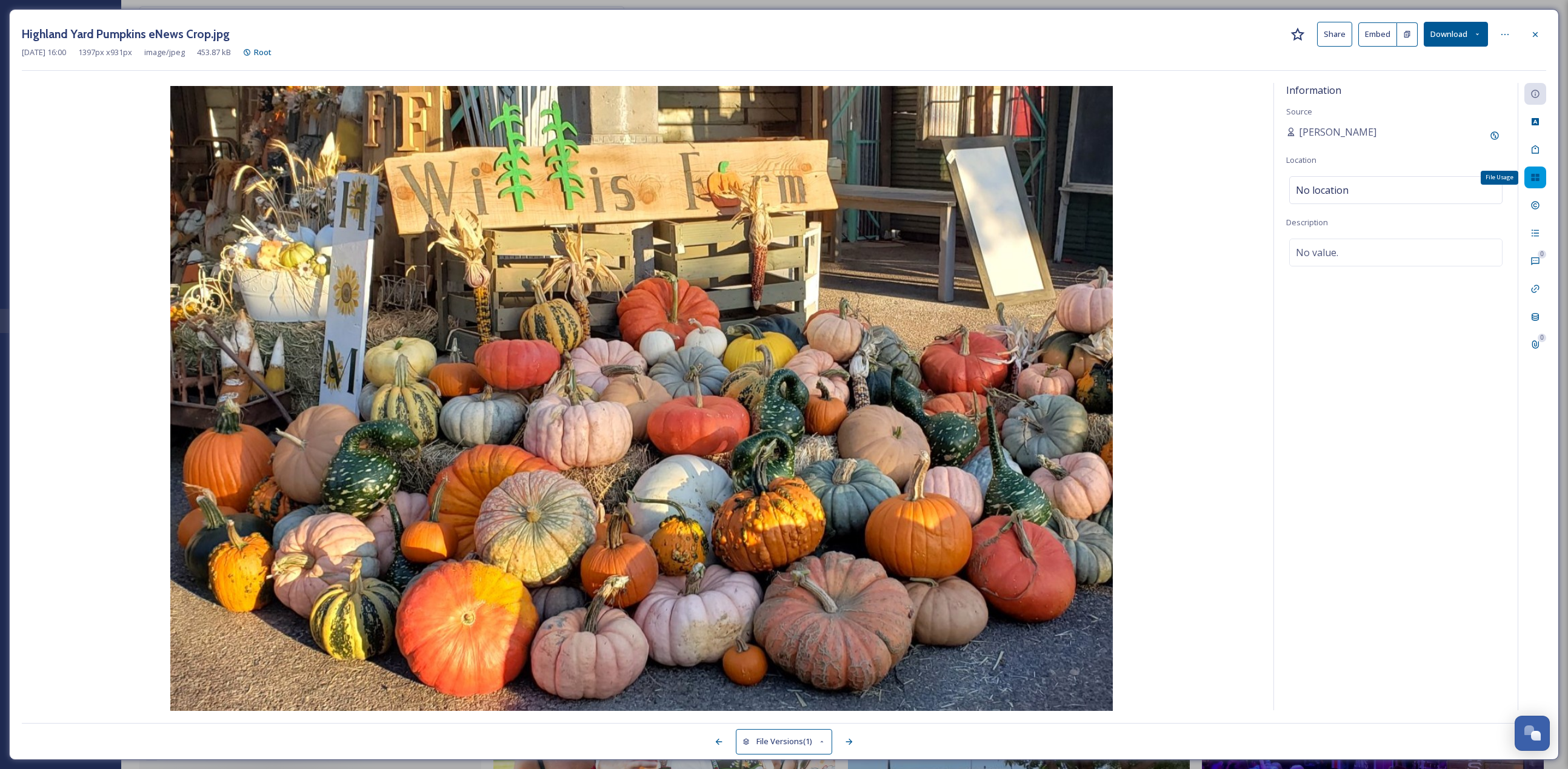
click at [775, 180] on icon at bounding box center [1535, 177] width 10 height 10
click at [775, 24] on div at bounding box center [1535, 35] width 22 height 22
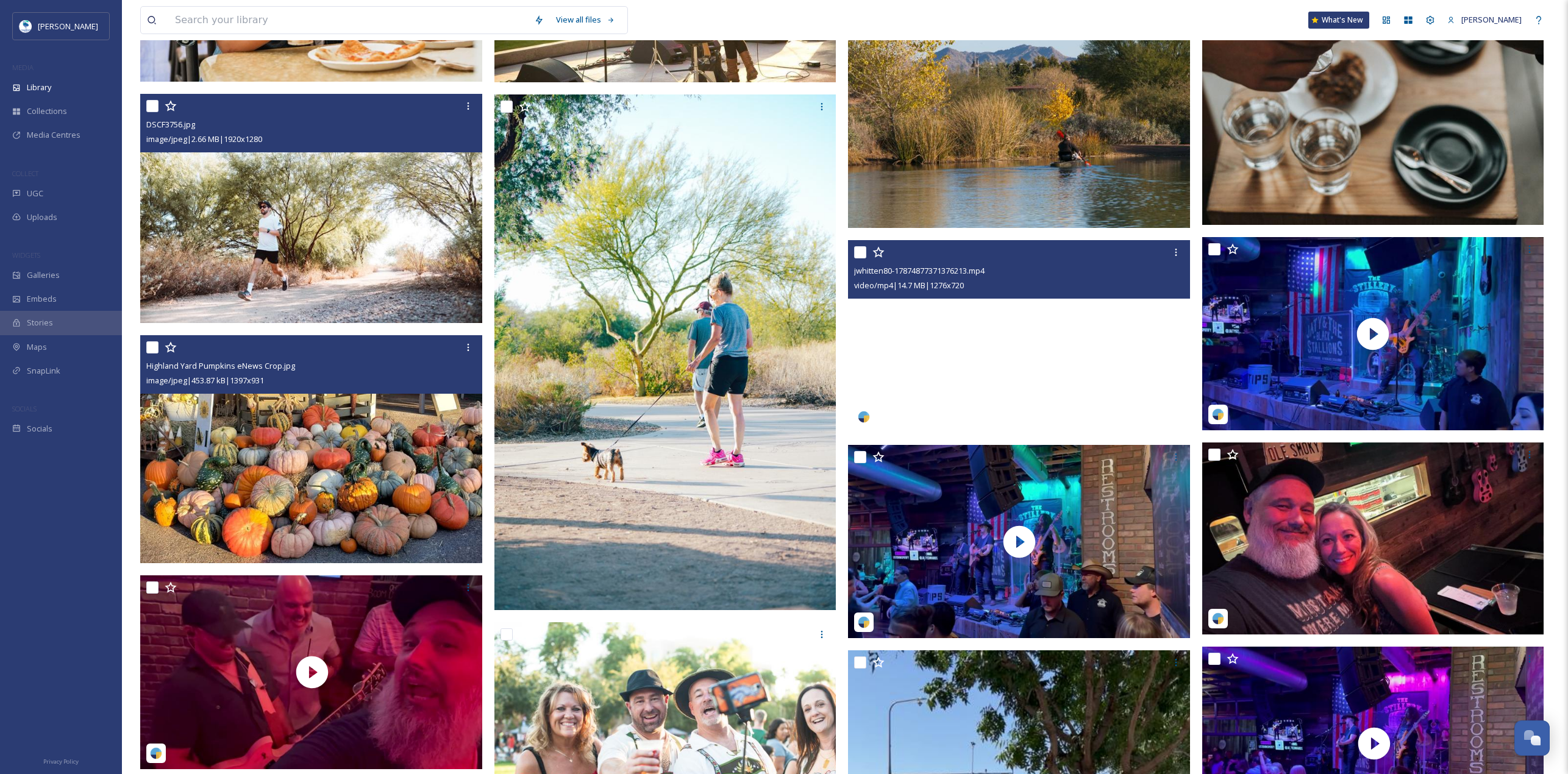
click at [779, 336] on video "jwhitten80-17874877371376213.mp4" at bounding box center [1018, 337] width 342 height 194
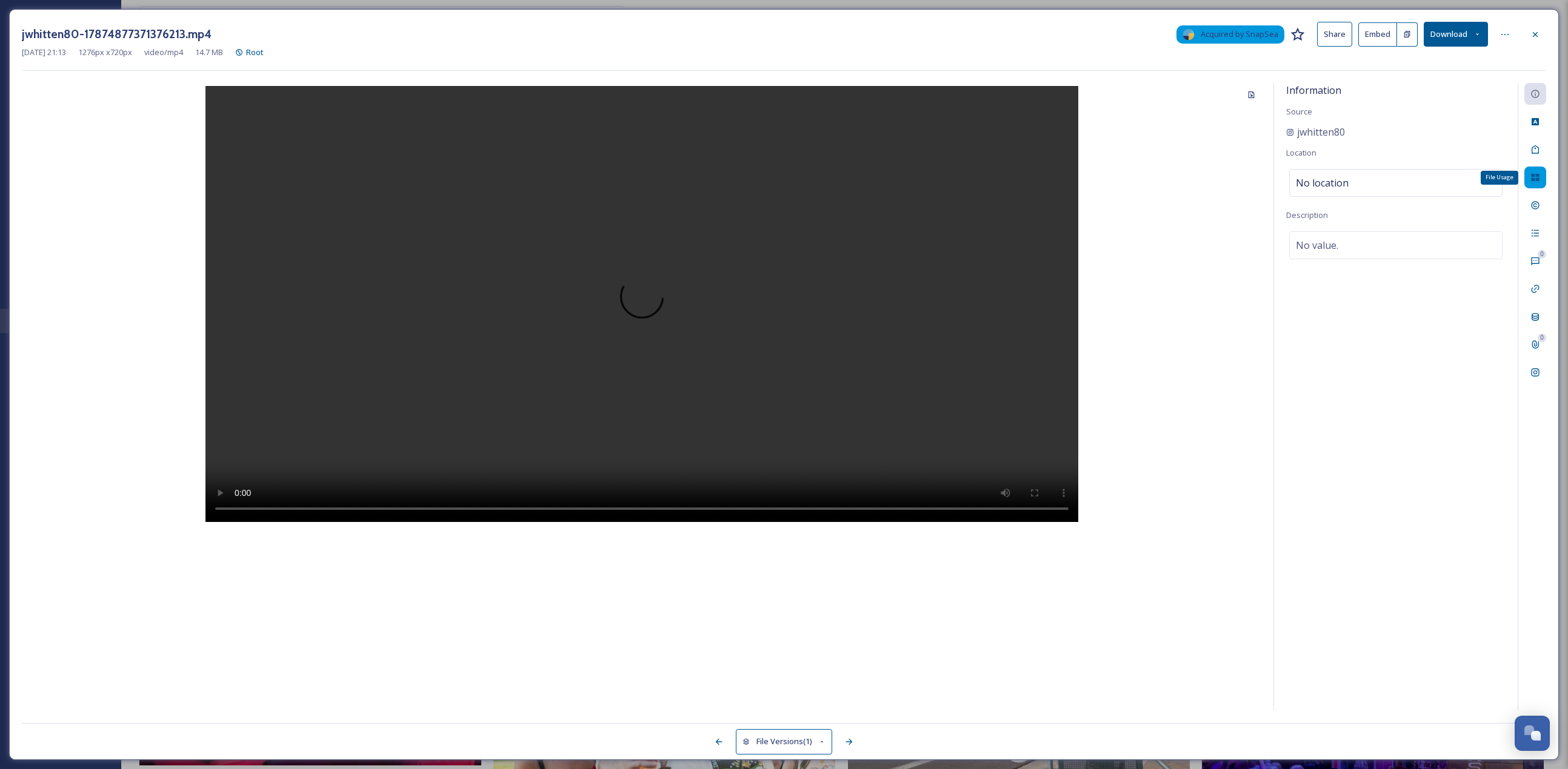
click at [775, 175] on icon at bounding box center [1535, 178] width 8 height 7
click at [775, 280] on div "Add to Gallery" at bounding box center [1495, 287] width 22 height 22
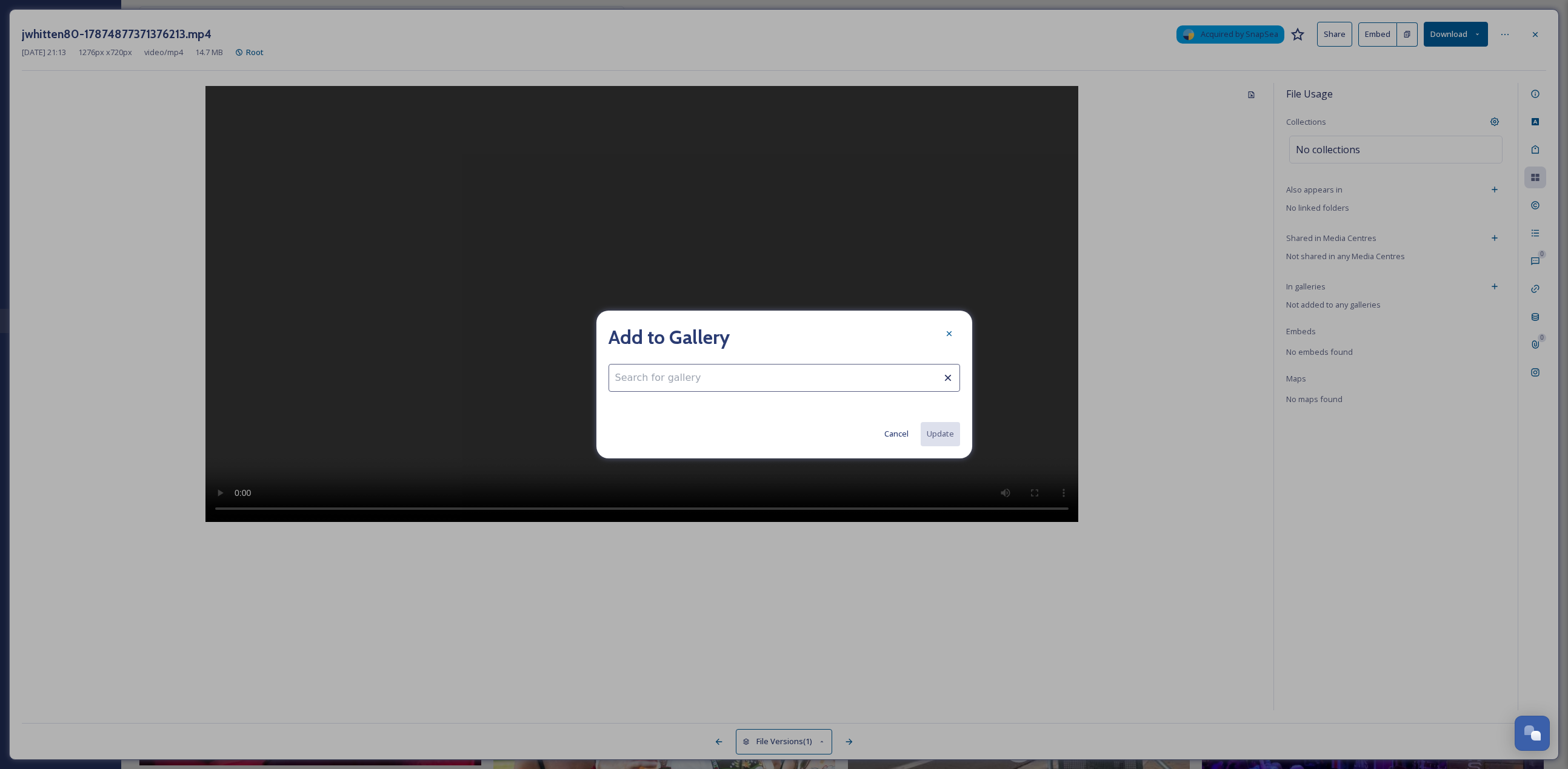
click at [775, 334] on input at bounding box center [784, 378] width 351 height 27
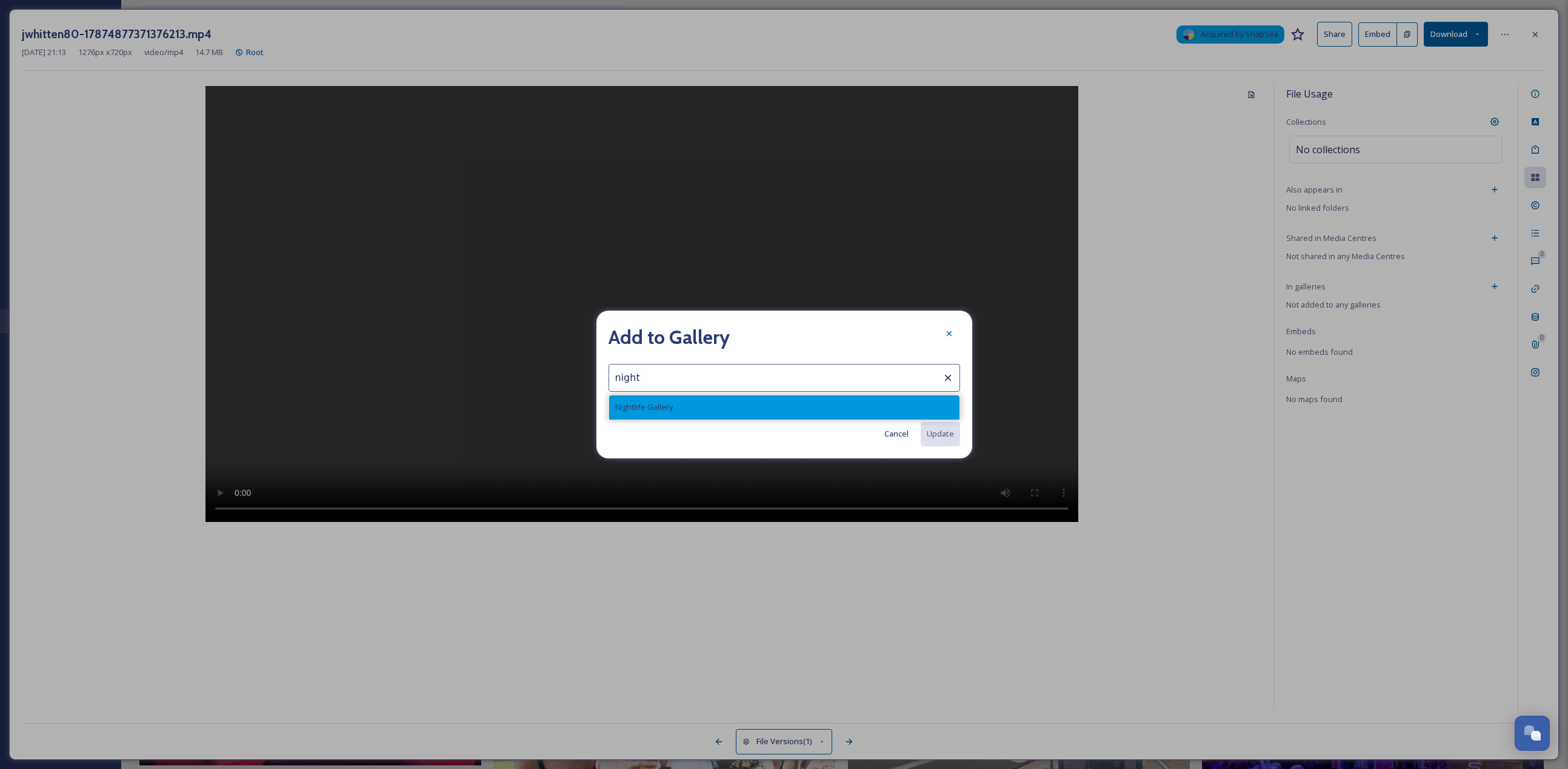
click at [673, 334] on div "Nightlife Gallery" at bounding box center [784, 408] width 350 height 24
type input "Nightlife Gallery"
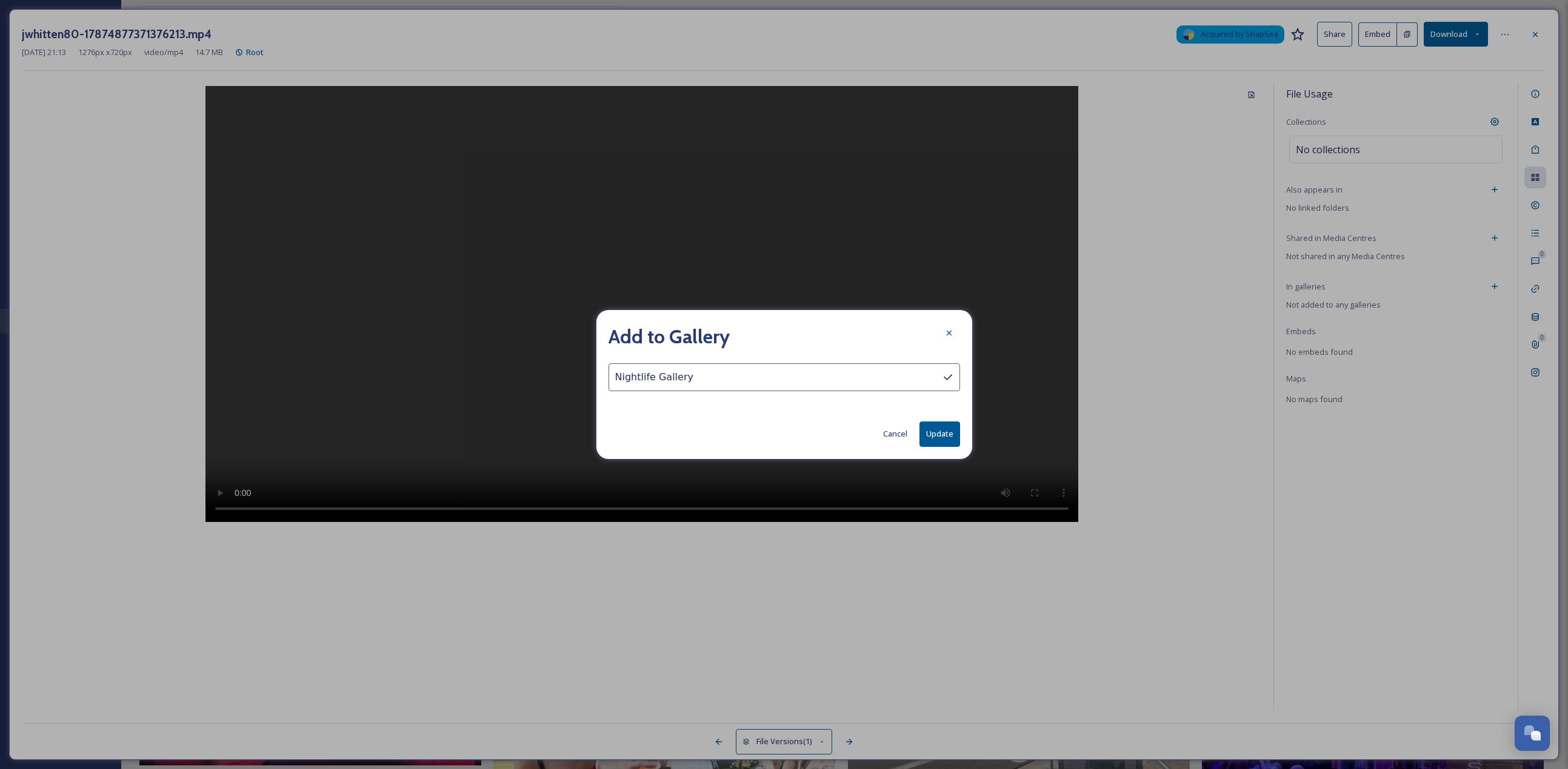
click at [775, 334] on div "Add to Gallery Nightlife Gallery Cancel Update" at bounding box center [784, 384] width 376 height 148
click at [775, 334] on button "Update" at bounding box center [940, 434] width 40 height 25
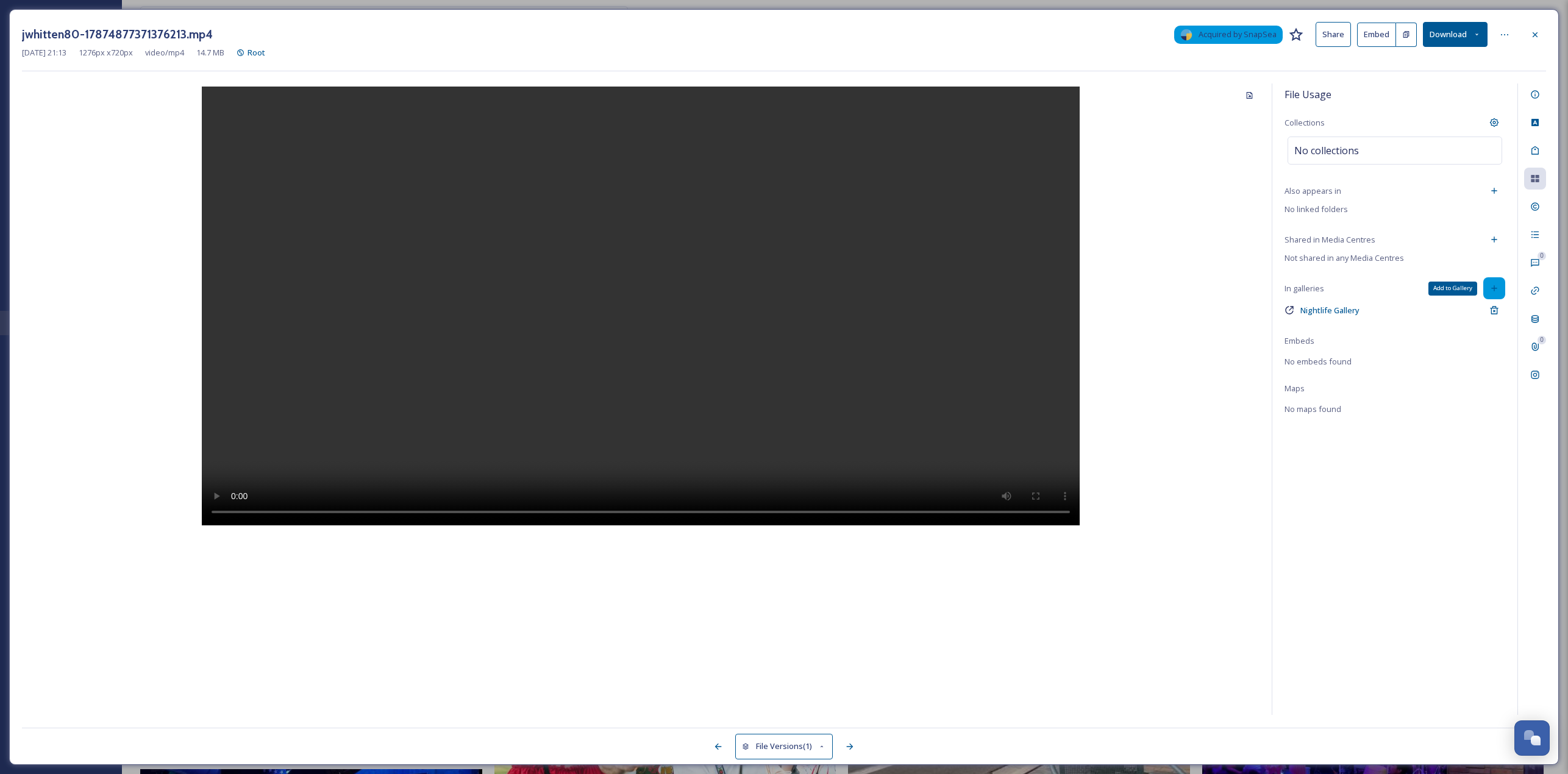
click at [779, 280] on div "Add to Gallery" at bounding box center [1494, 289] width 22 height 22
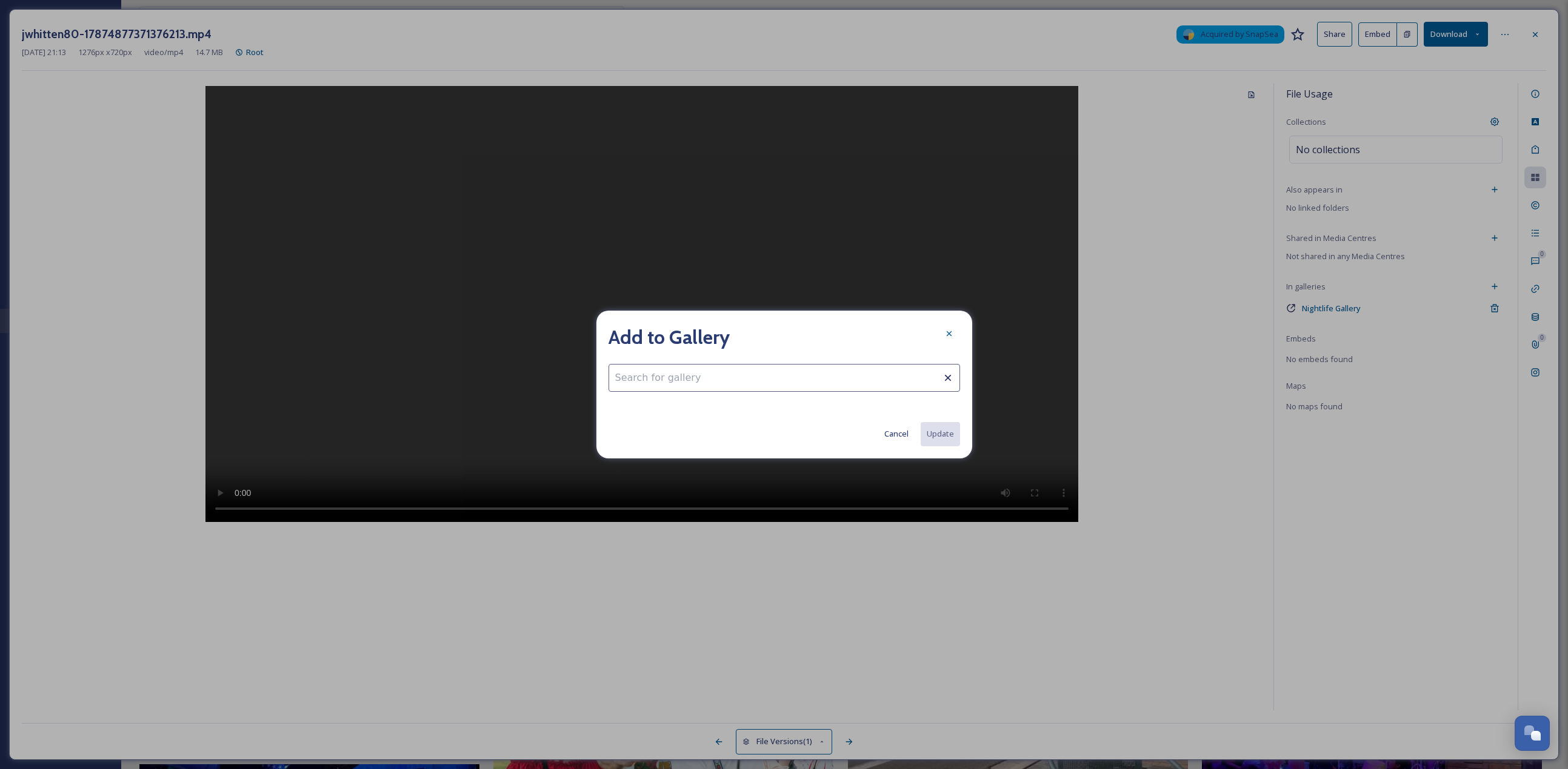
click at [775, 334] on input at bounding box center [784, 378] width 351 height 27
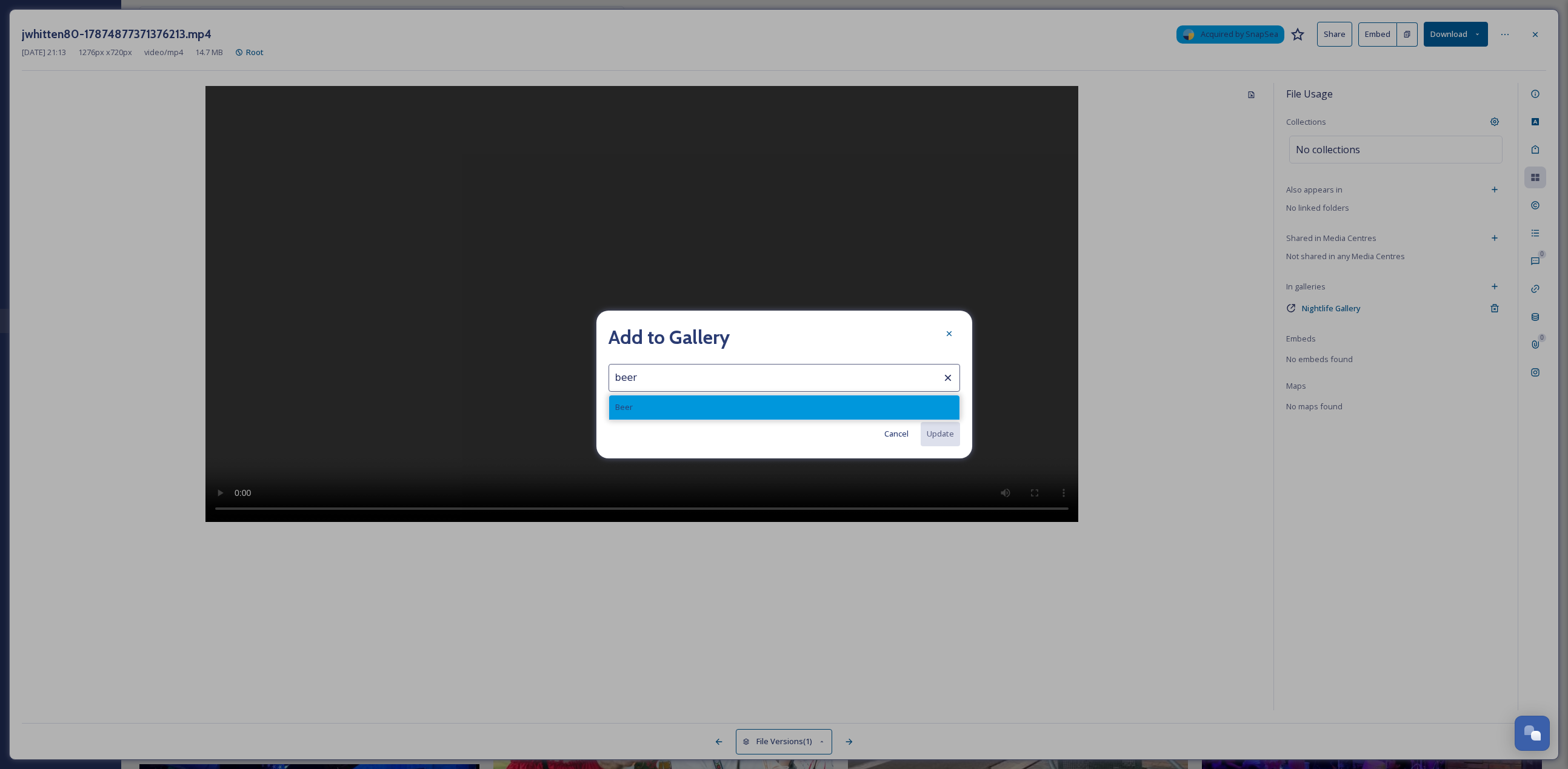
click at [775, 334] on div "Beer" at bounding box center [784, 408] width 350 height 24
type input "Beer"
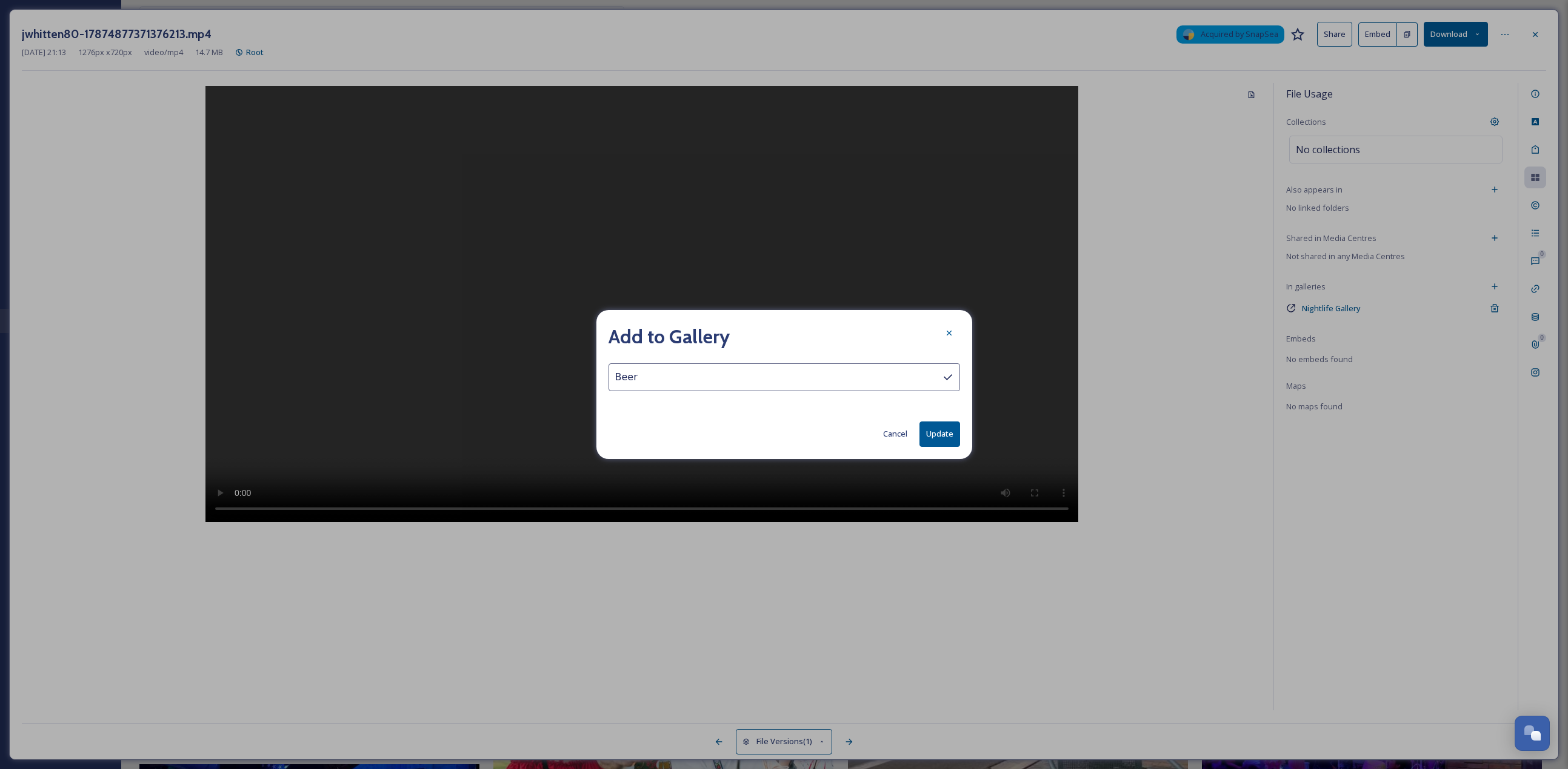
click at [775, 334] on button "Update" at bounding box center [940, 434] width 40 height 25
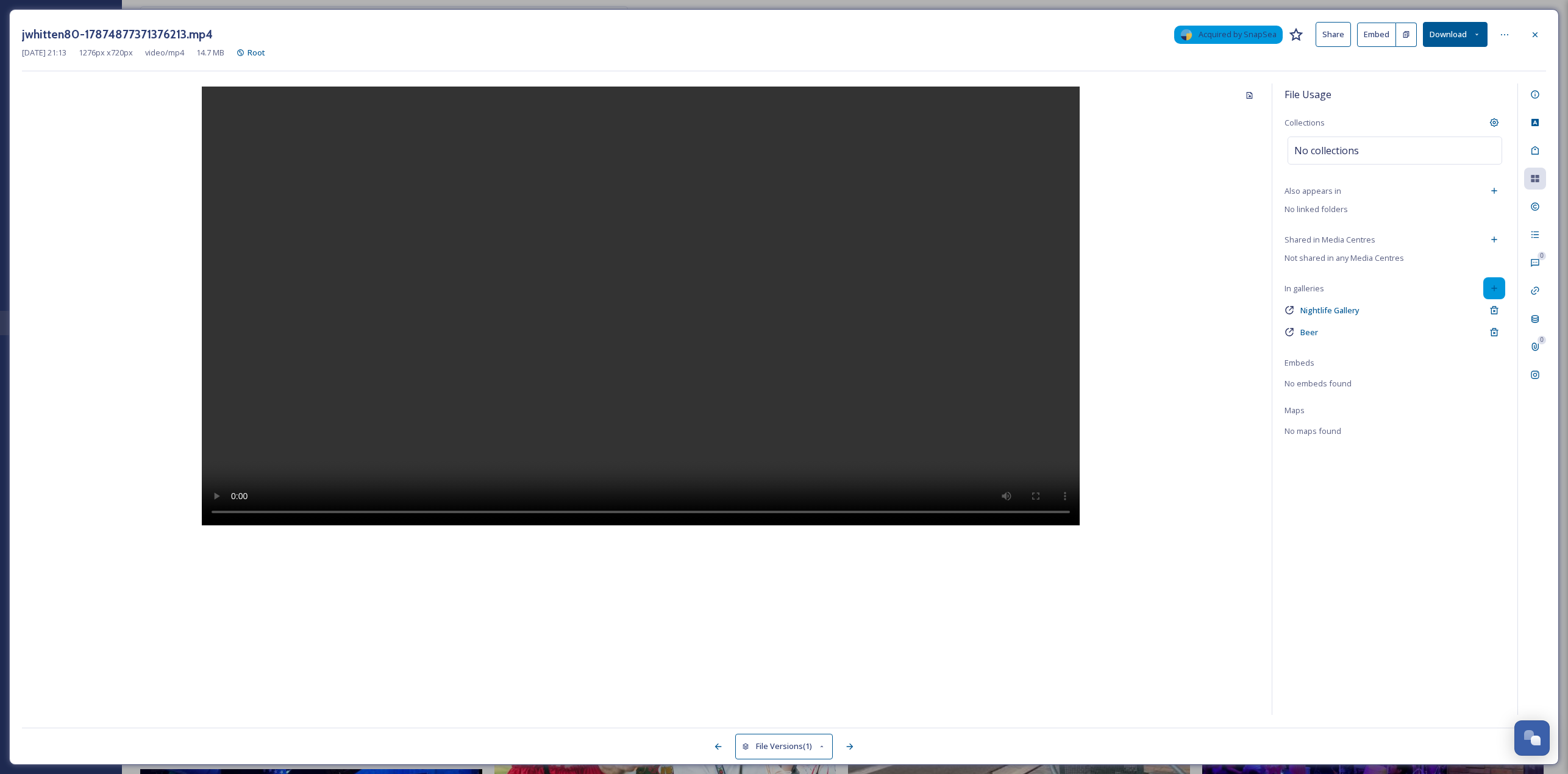
click at [779, 289] on icon at bounding box center [1494, 289] width 6 height 6
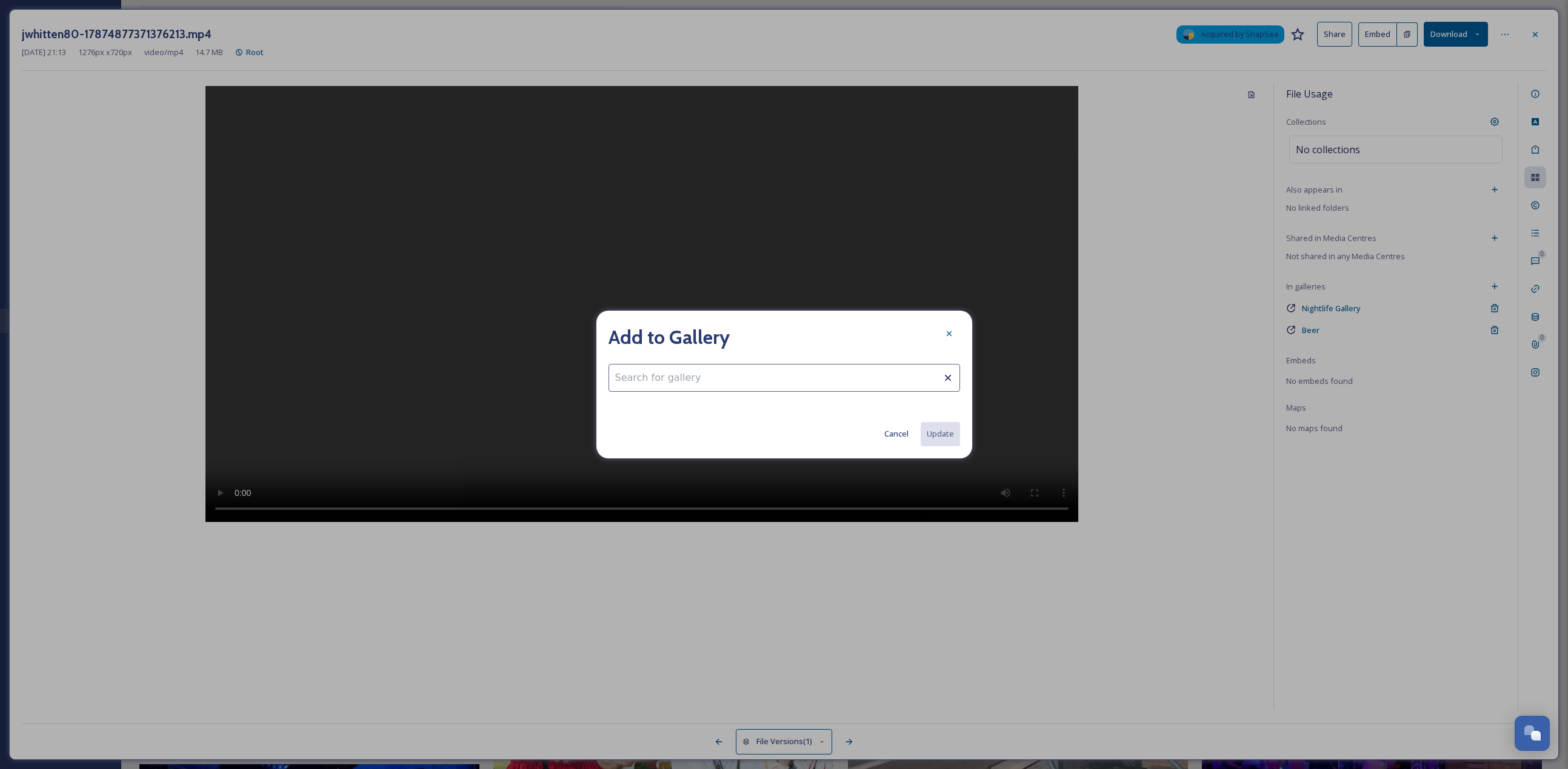
click at [734, 334] on input at bounding box center [784, 378] width 351 height 27
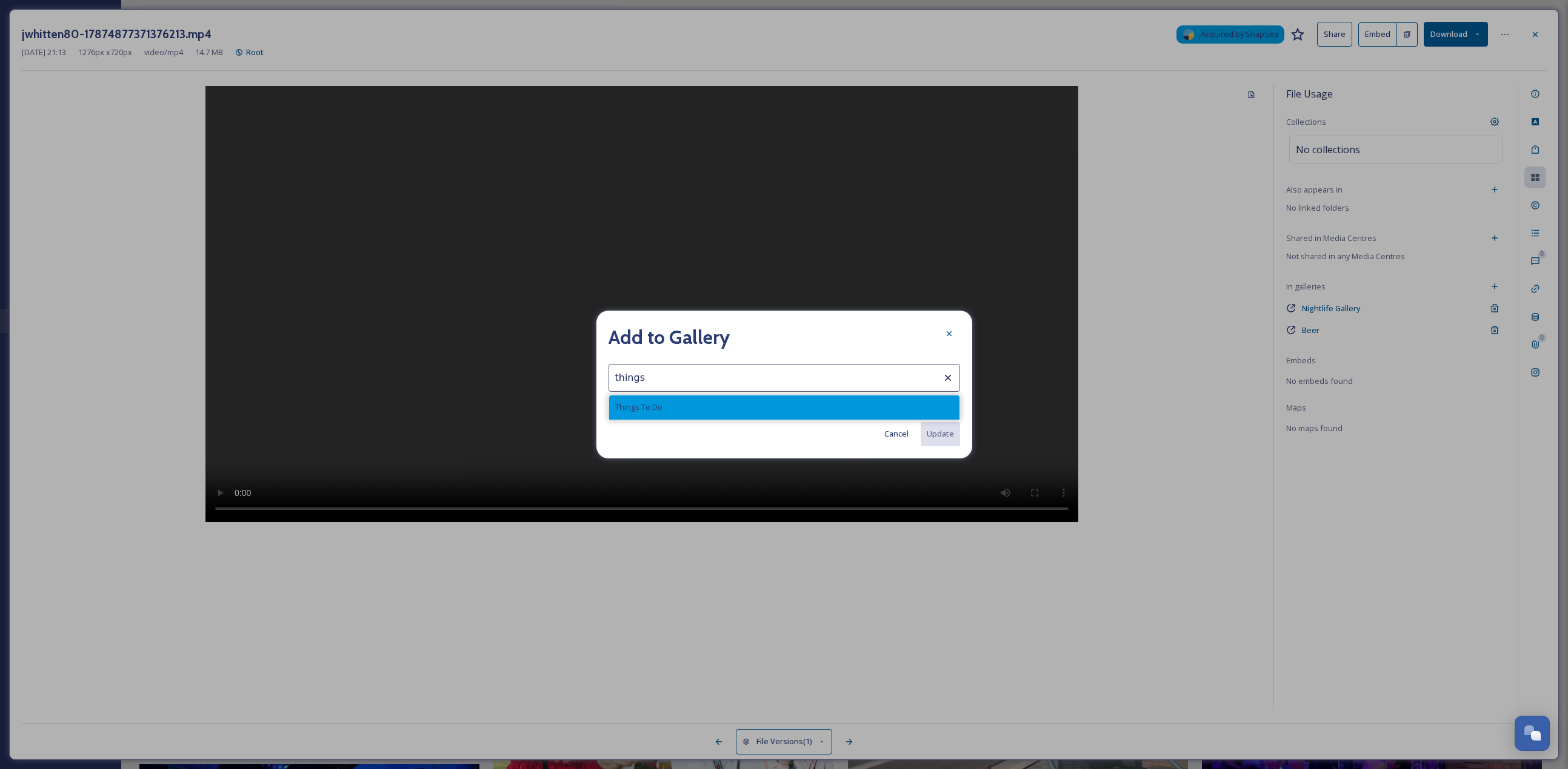
click at [699, 334] on div "Things To Do" at bounding box center [784, 408] width 350 height 24
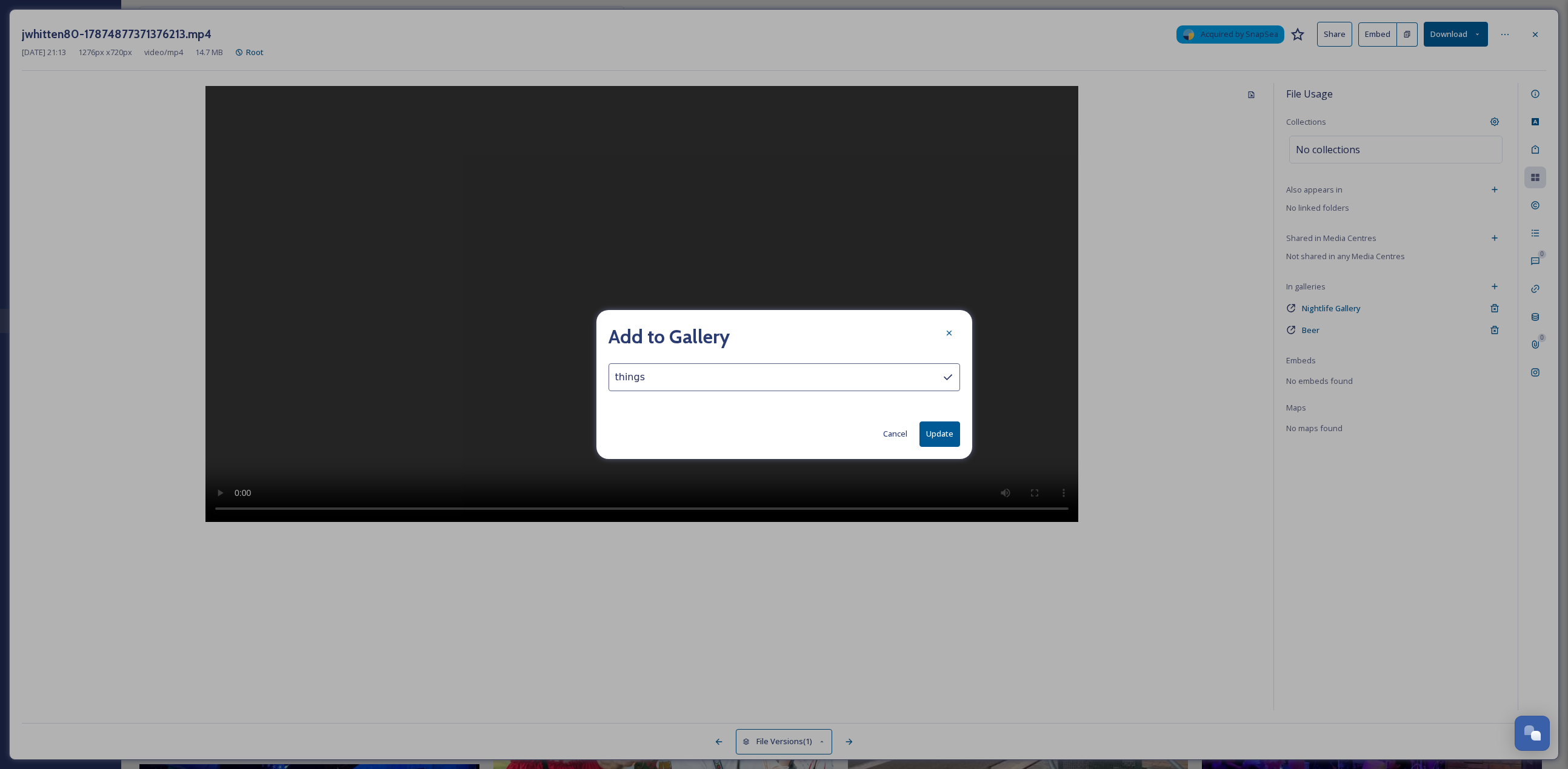
type input "Things To Do"
click at [775, 334] on div "Add to Gallery Things To Do Cancel Update" at bounding box center [784, 384] width 376 height 148
click at [775, 334] on button "Update" at bounding box center [940, 434] width 40 height 25
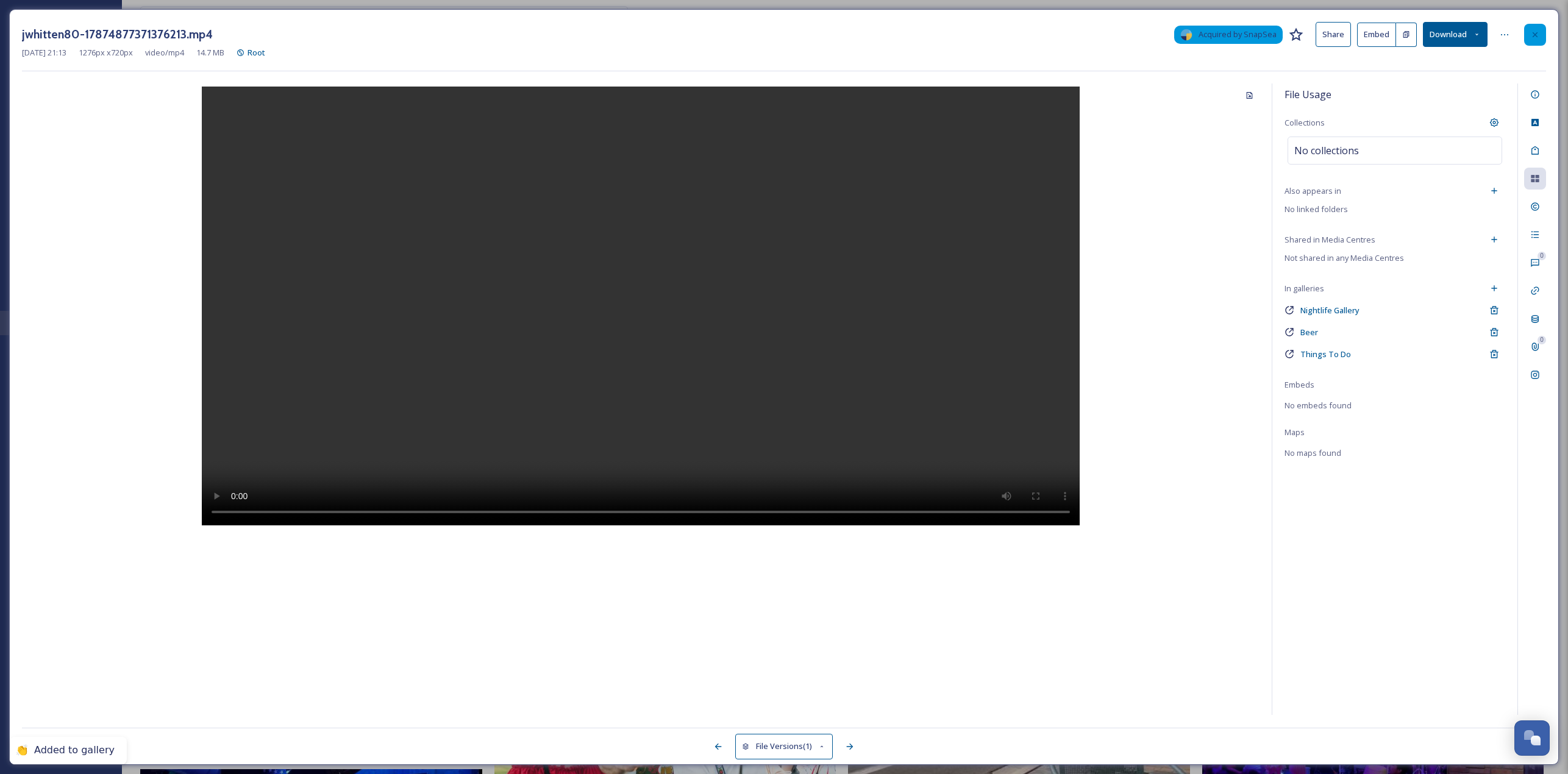
click at [779, 31] on div at bounding box center [1535, 35] width 22 height 22
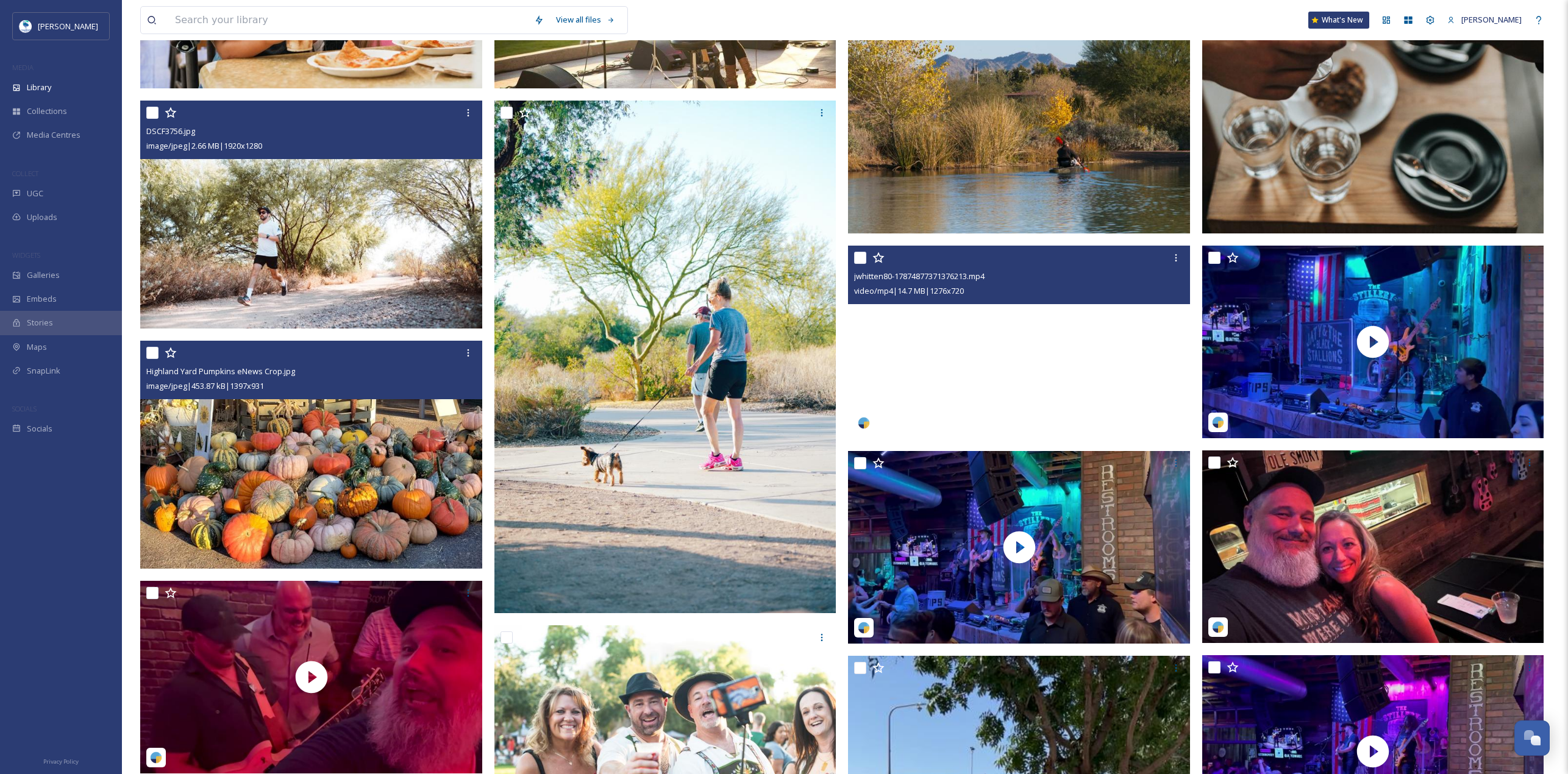
scroll to position [2184, 0]
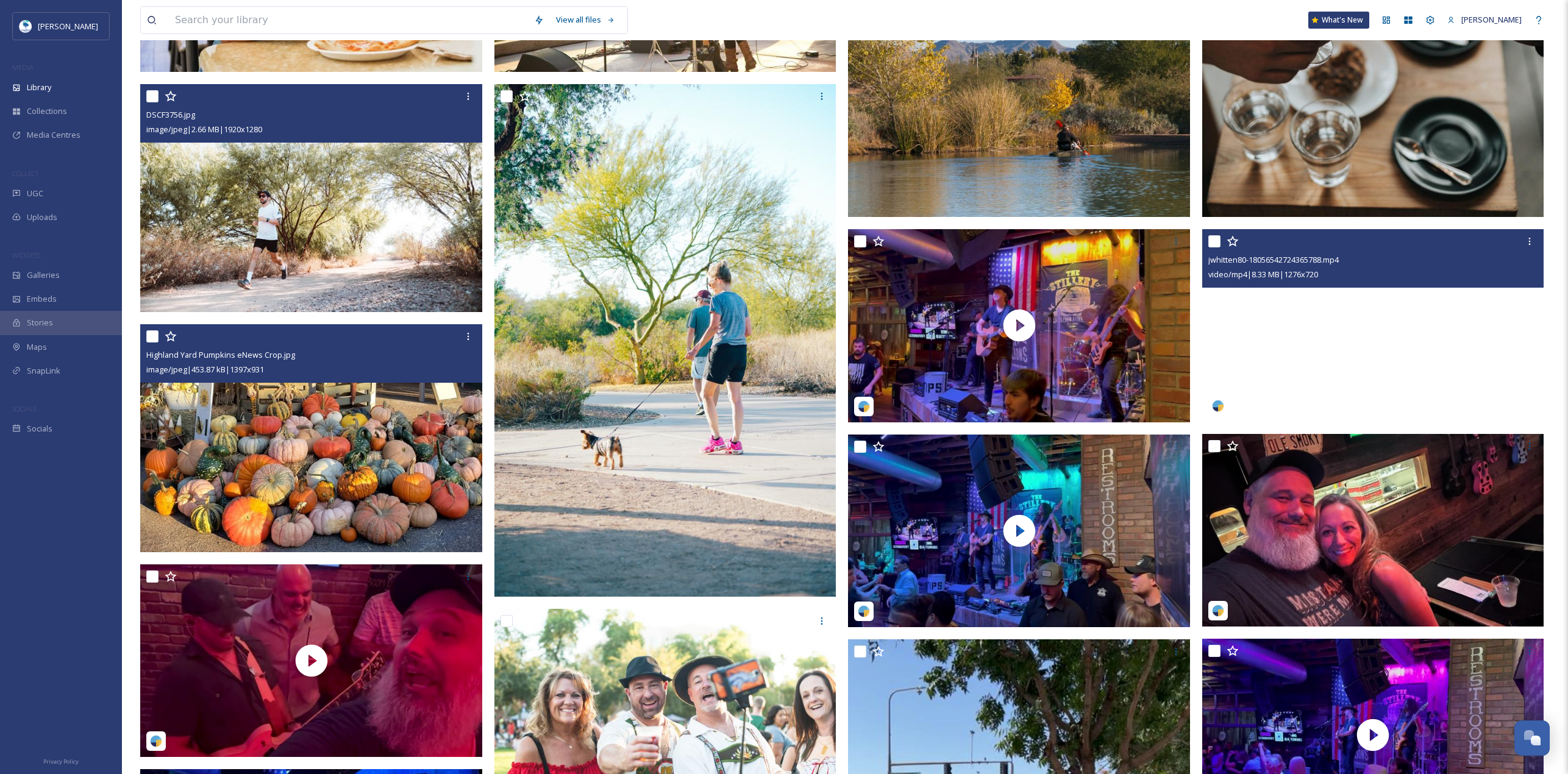
click at [779, 323] on video "jwhitten80-18056542724365788.mp4" at bounding box center [1372, 327] width 342 height 194
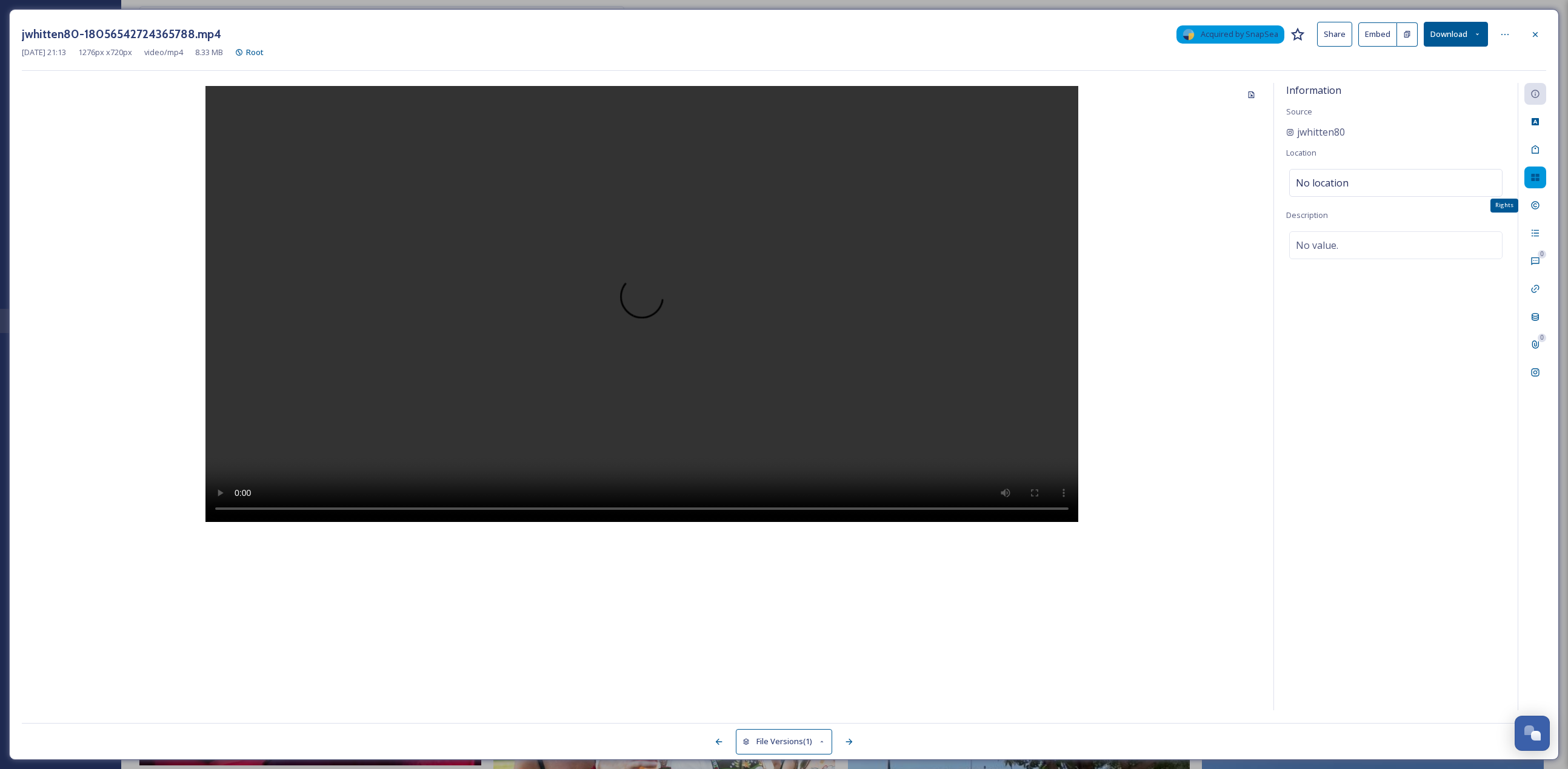
click at [775, 184] on div at bounding box center [1535, 178] width 22 height 22
click at [775, 289] on div "Add to Gallery" at bounding box center [1495, 287] width 22 height 22
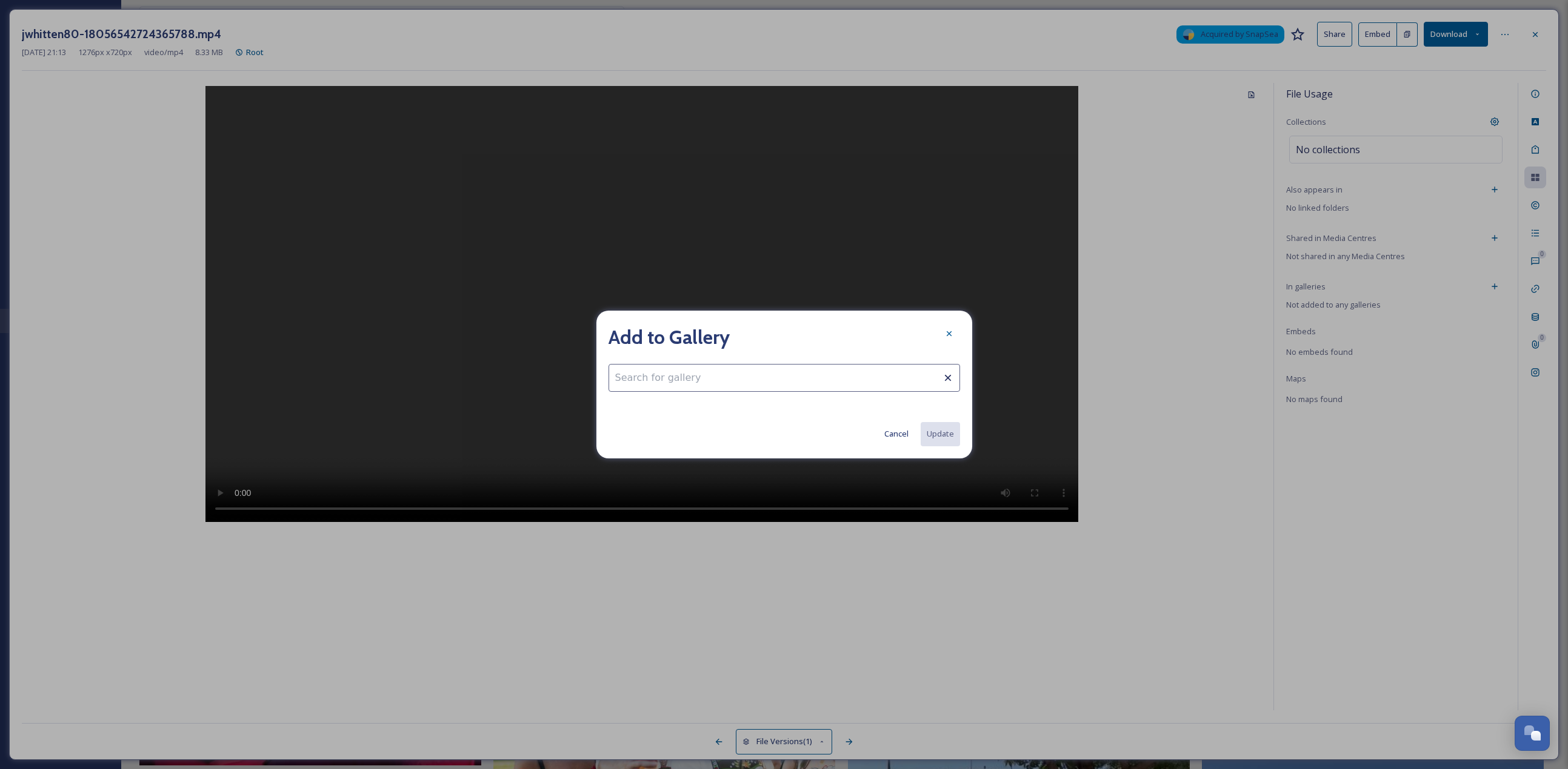
click at [773, 334] on input at bounding box center [784, 378] width 351 height 27
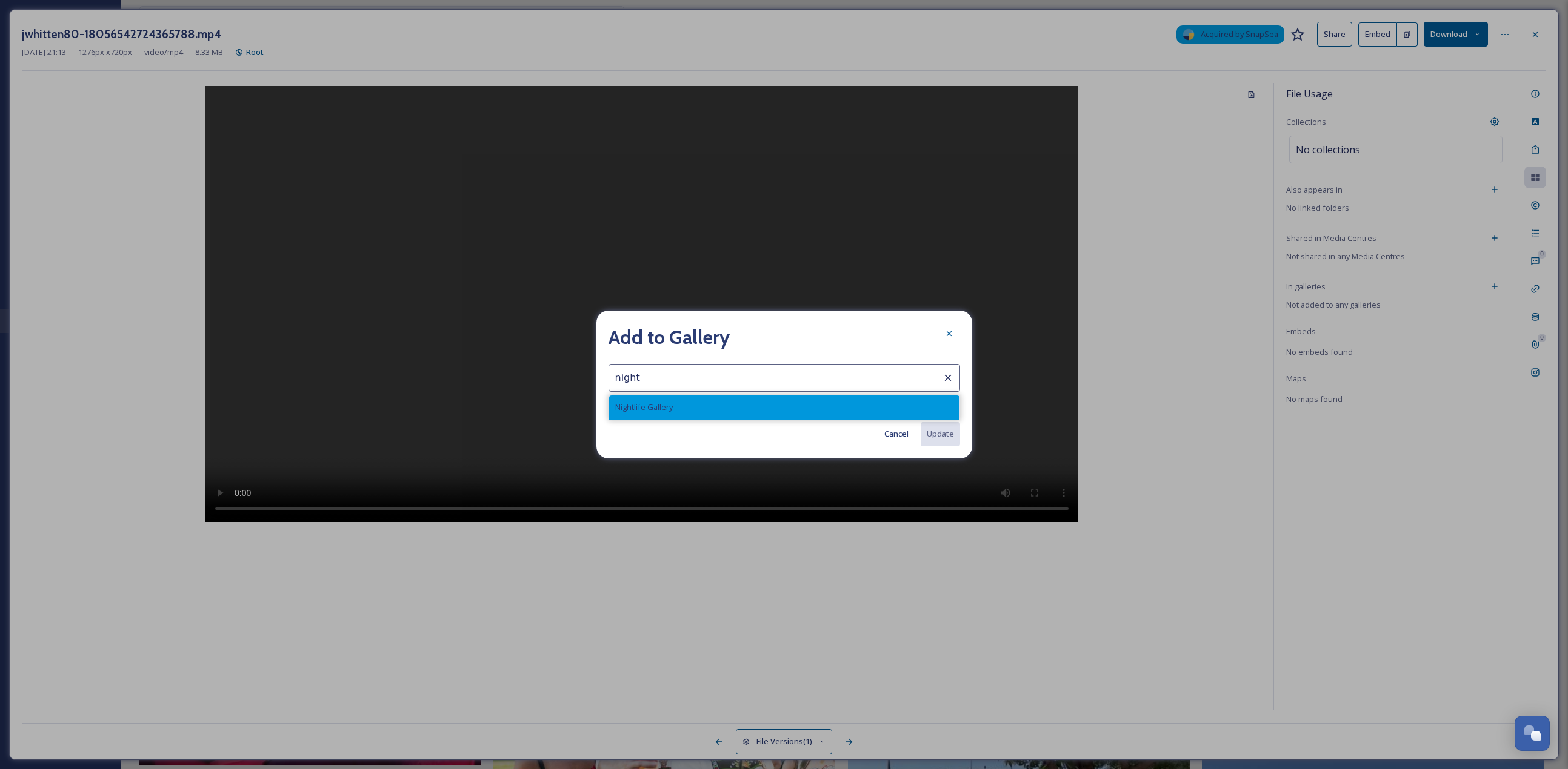
click at [744, 334] on div "Nightlife Gallery" at bounding box center [784, 408] width 350 height 24
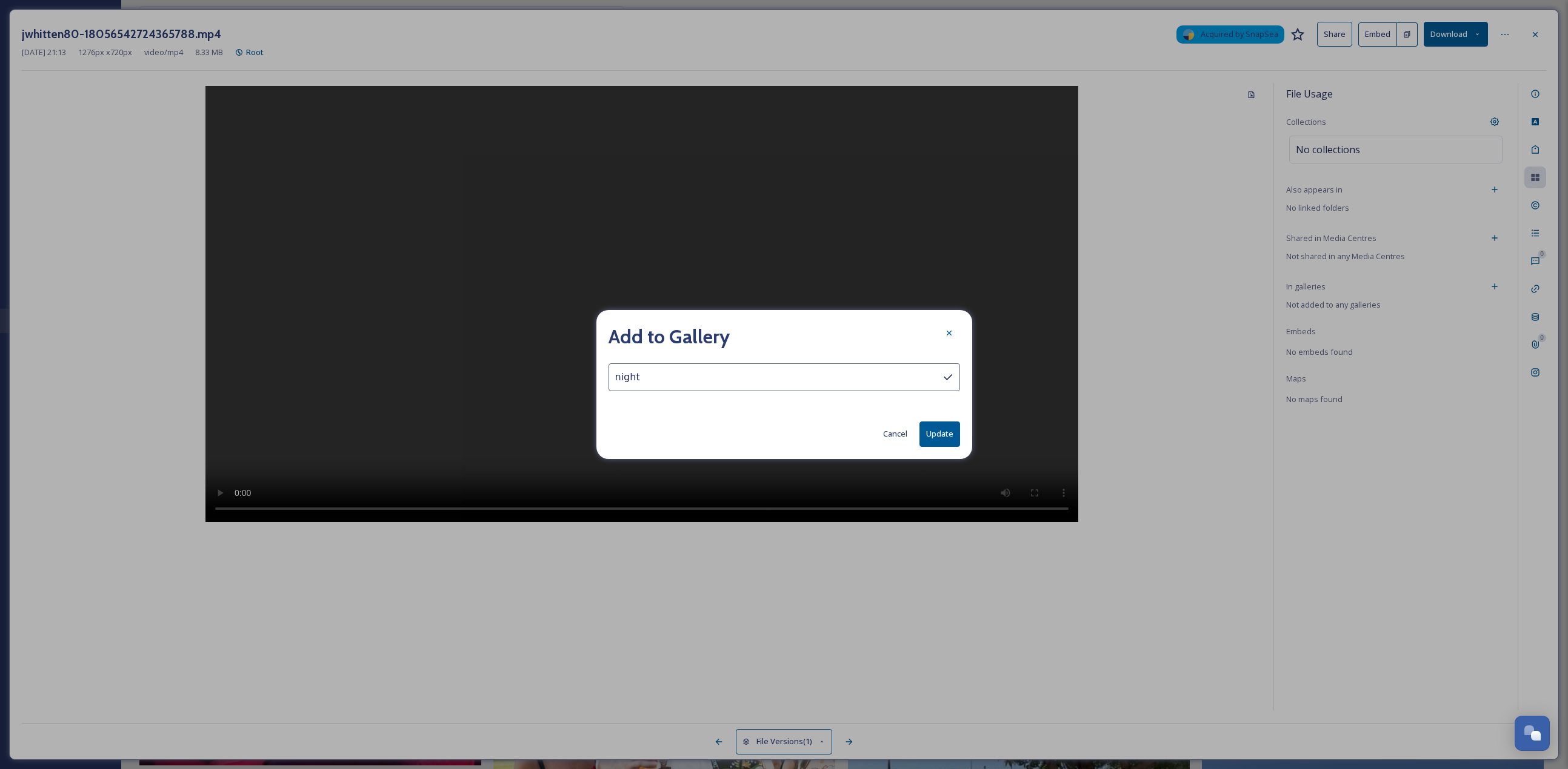
type input "Nightlife Gallery"
click at [775, 334] on button "Update" at bounding box center [940, 434] width 40 height 25
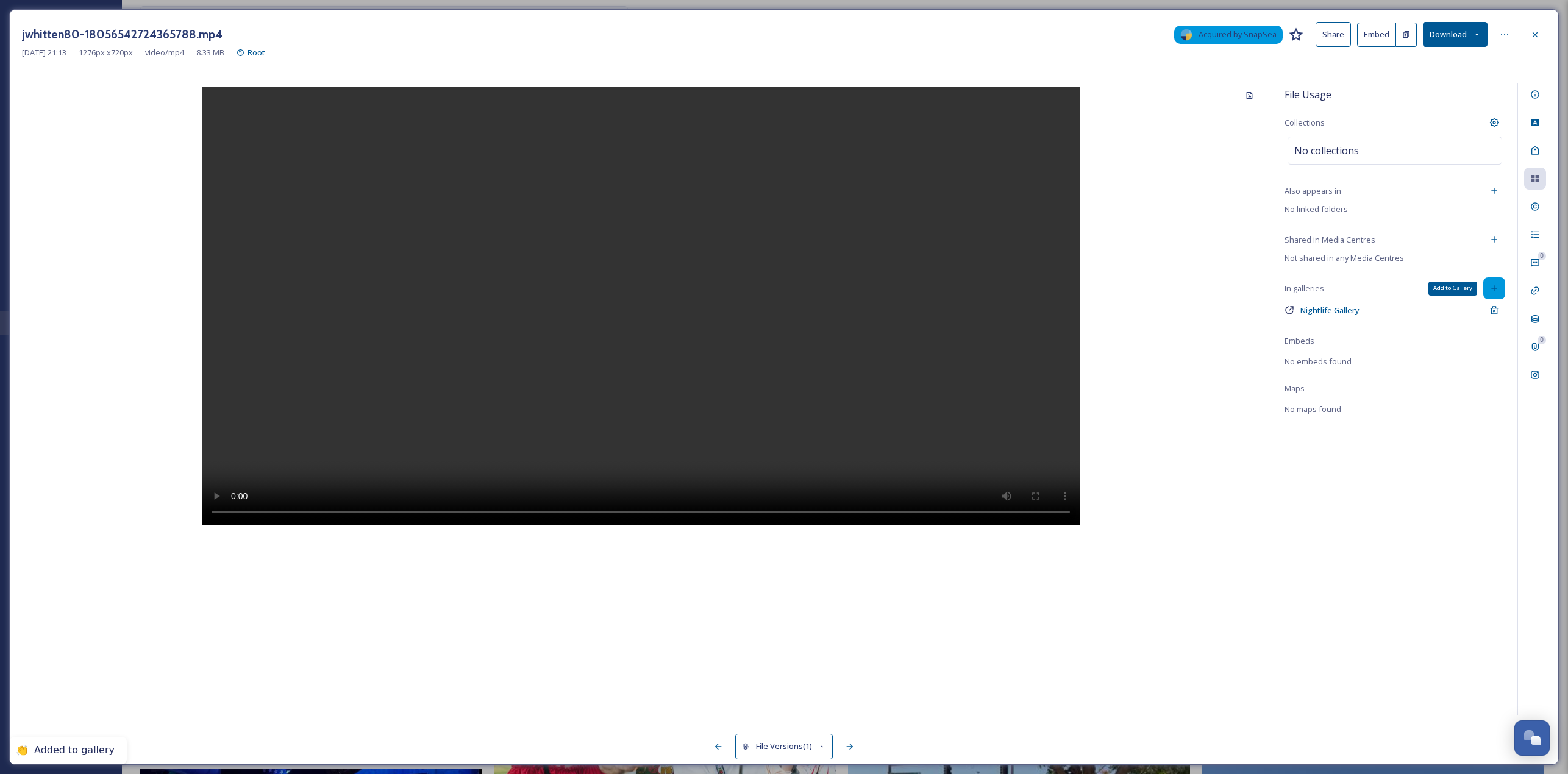
click at [779, 287] on icon at bounding box center [1494, 288] width 10 height 10
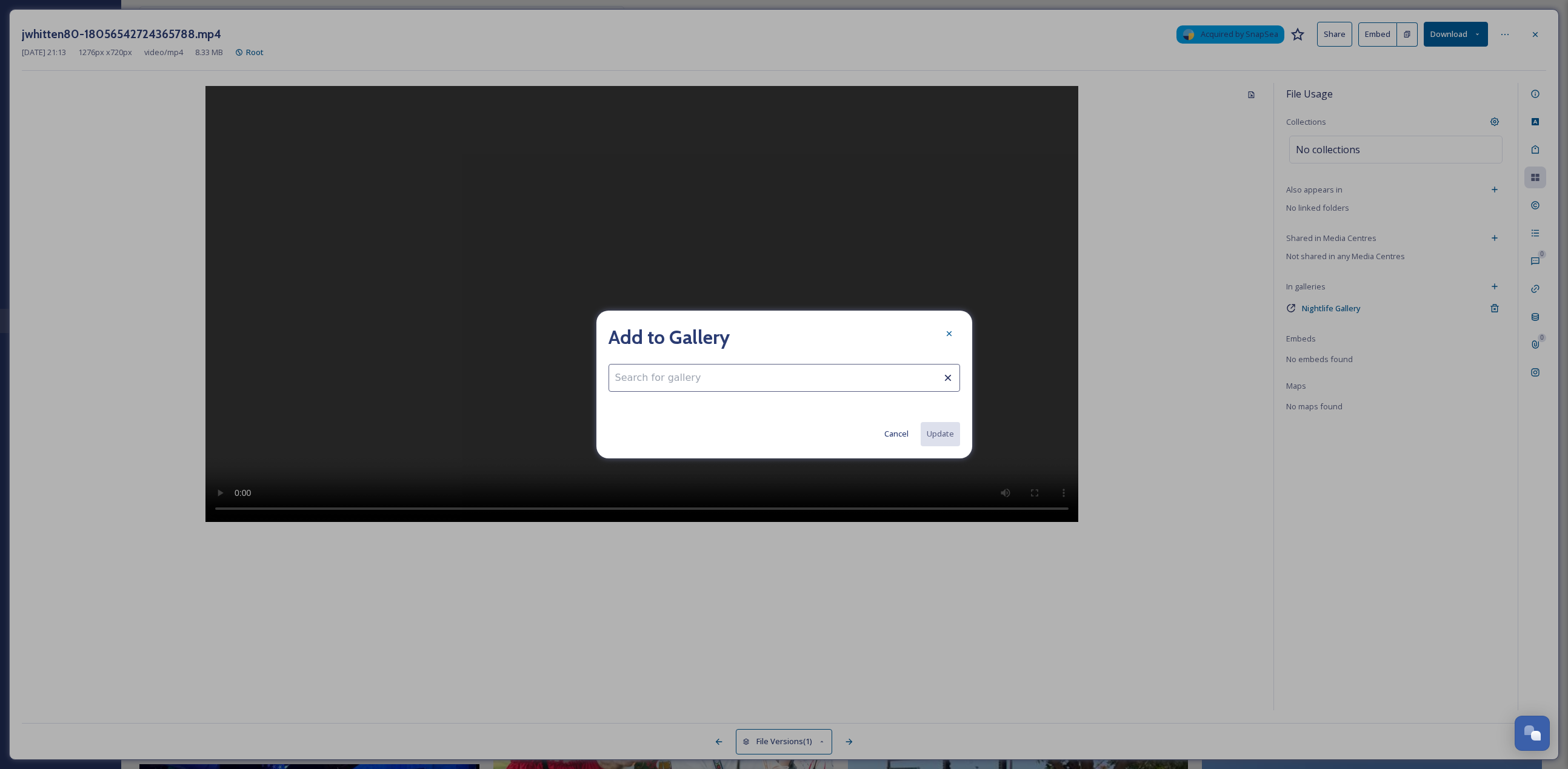
click at [693, 334] on input at bounding box center [784, 378] width 351 height 27
click at [775, 334] on button "Cancel" at bounding box center [897, 434] width 37 height 24
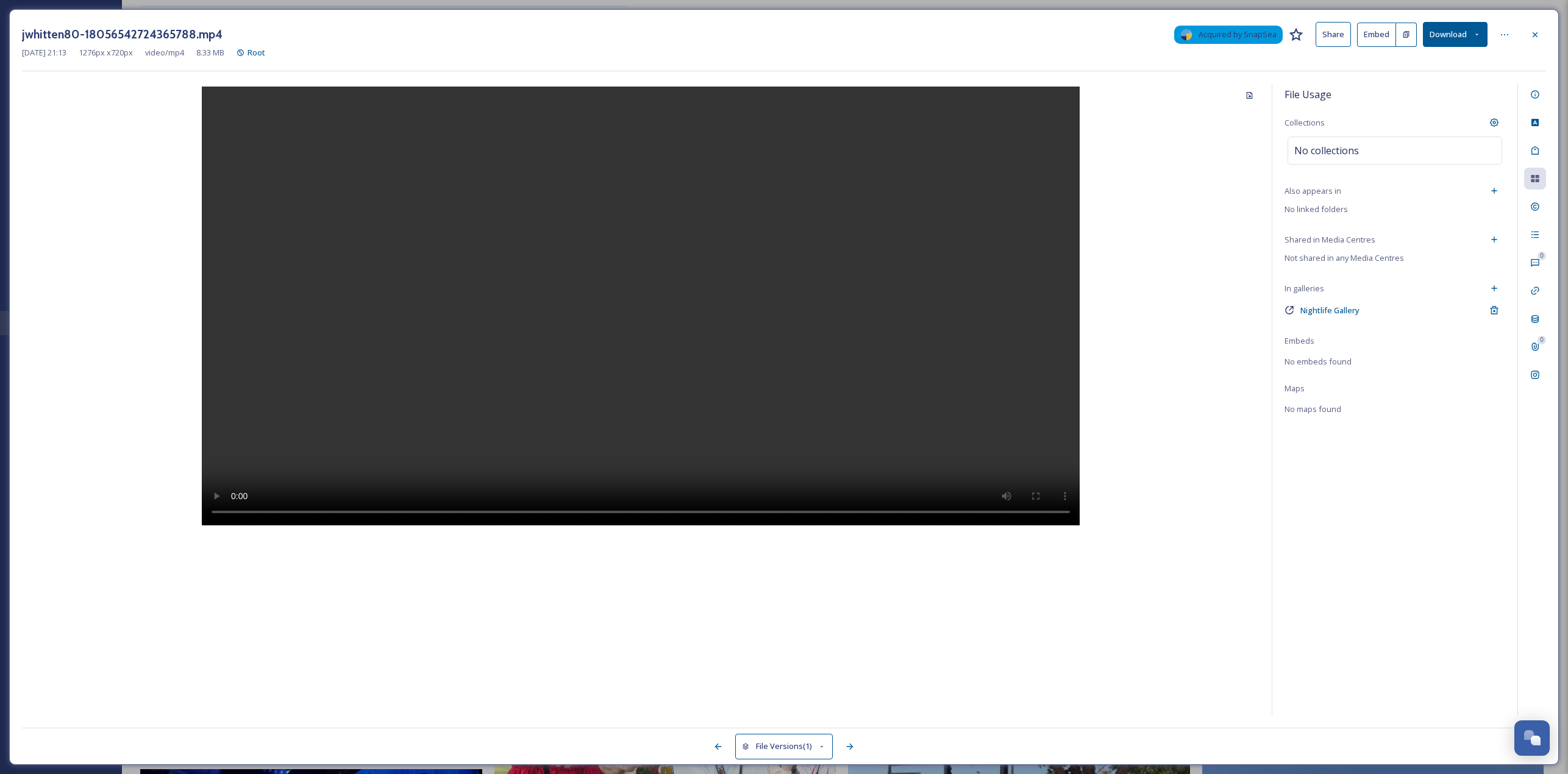
click at [779, 36] on div at bounding box center [1535, 35] width 22 height 22
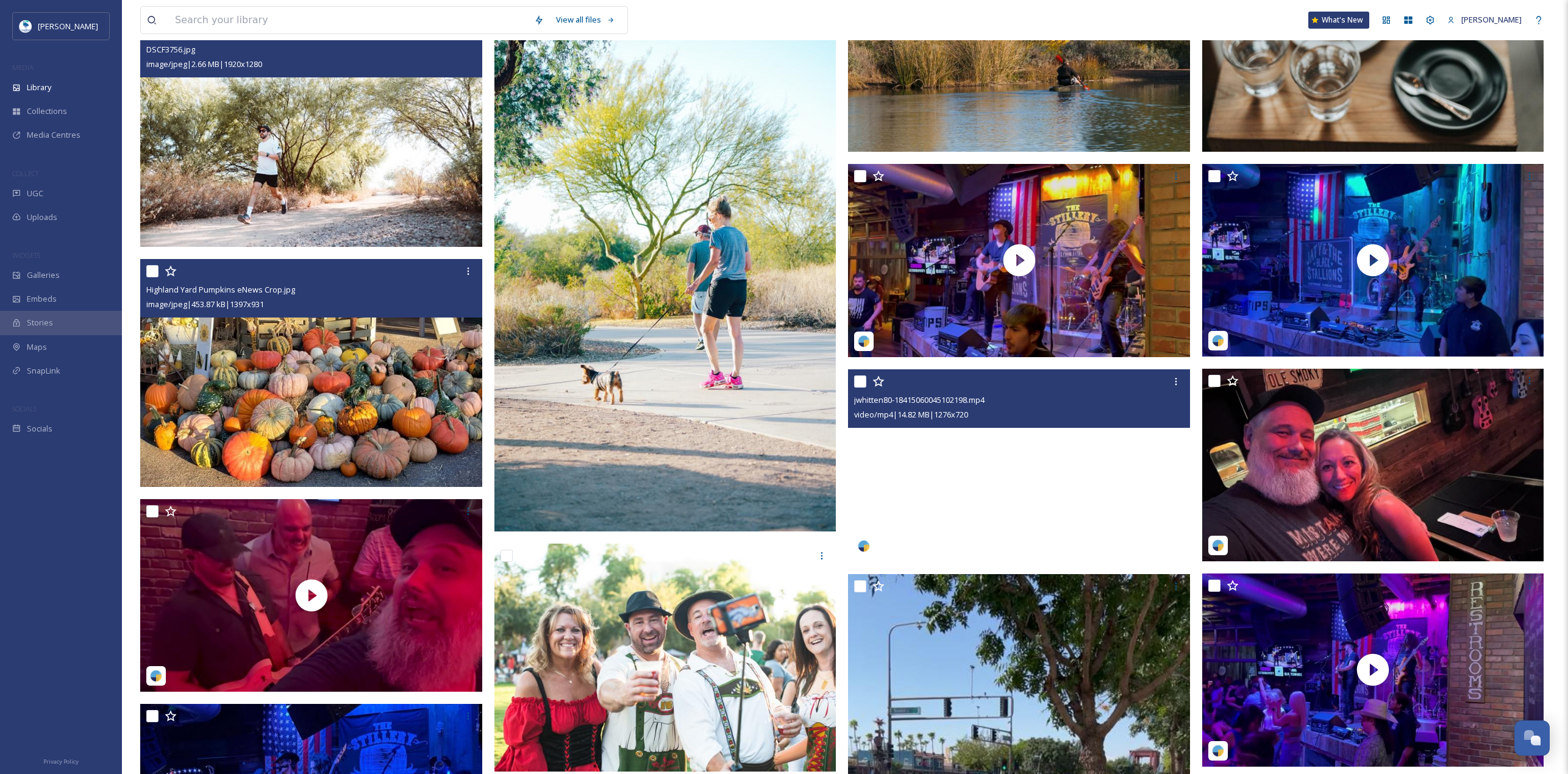
scroll to position [2366, 0]
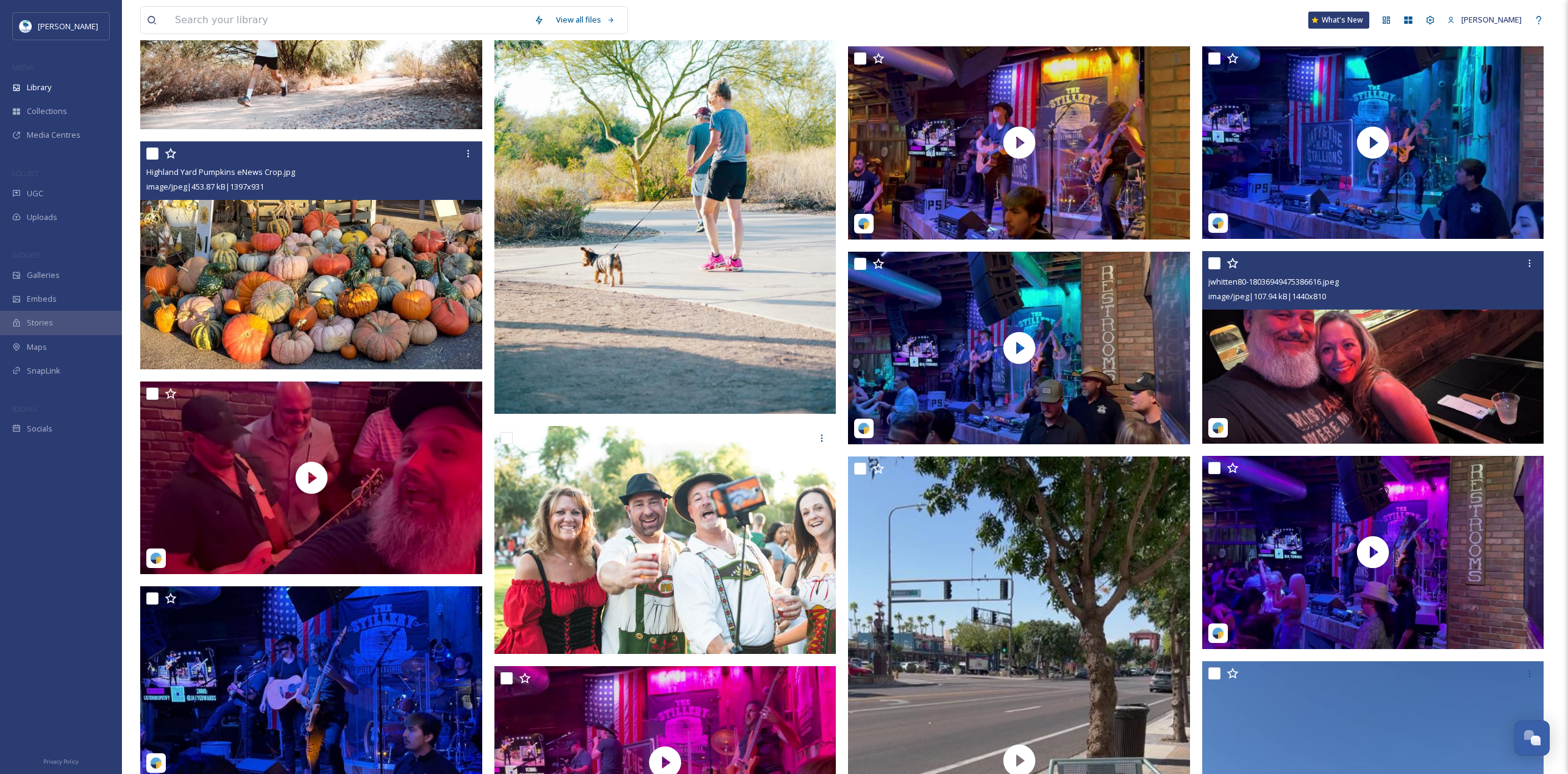
click at [779, 336] on img at bounding box center [1372, 347] width 342 height 193
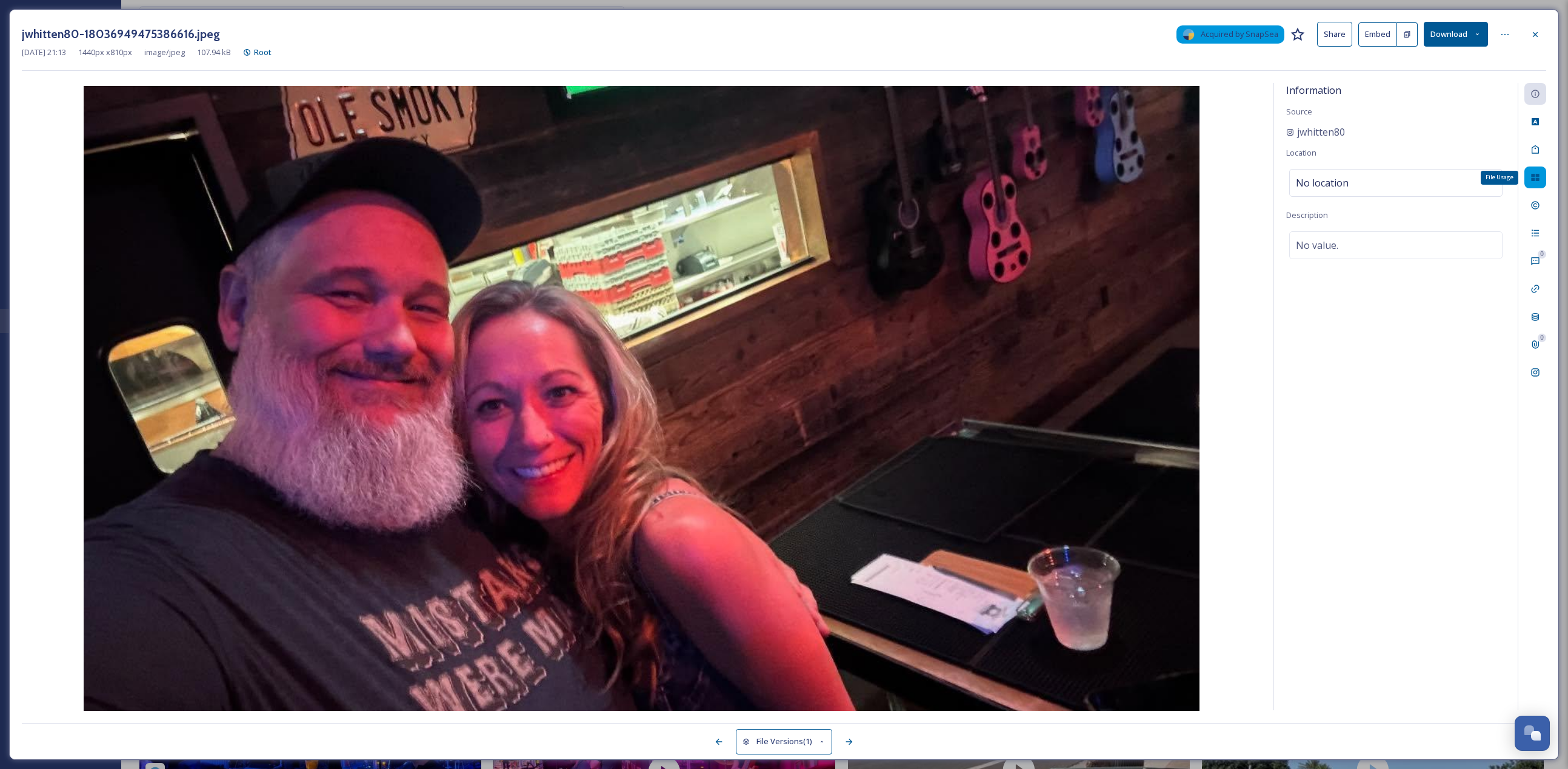
click at [775, 170] on div "File Usage" at bounding box center [1535, 178] width 22 height 22
click at [775, 284] on icon at bounding box center [1495, 286] width 10 height 10
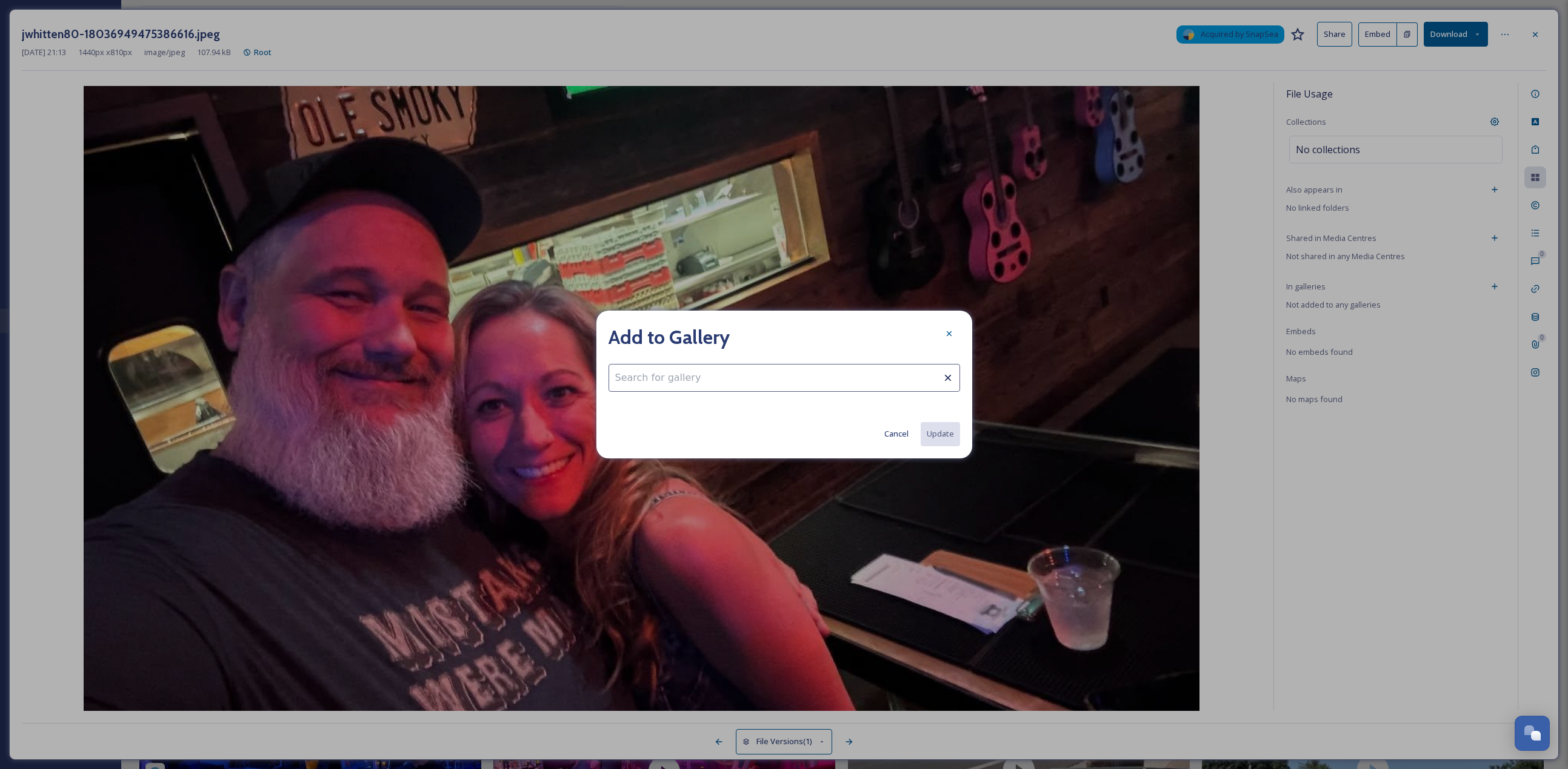
click at [684, 334] on input at bounding box center [784, 378] width 351 height 27
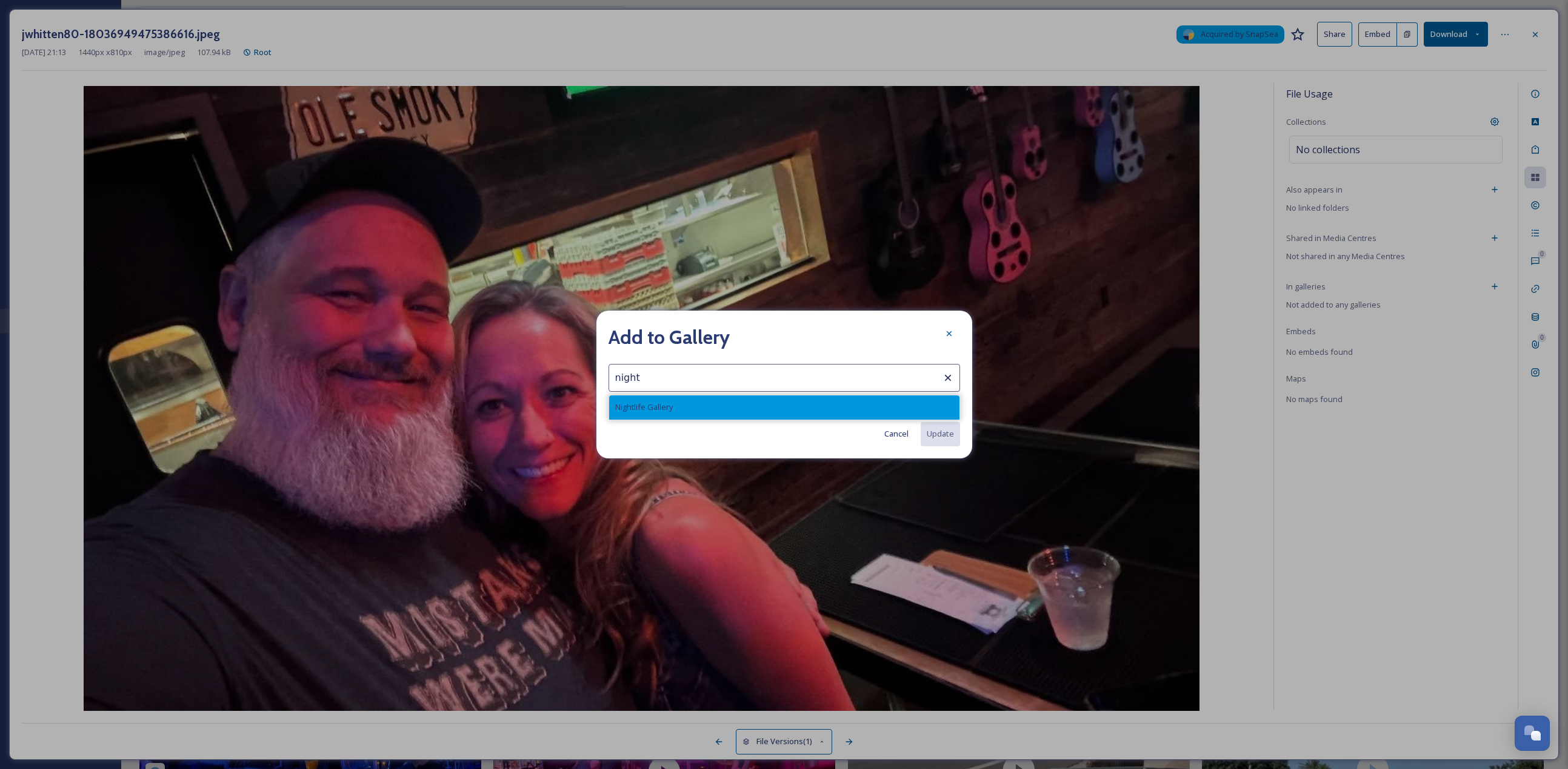
click at [712, 334] on div "Nightlife Gallery" at bounding box center [784, 408] width 350 height 24
type input "Nightlife Gallery"
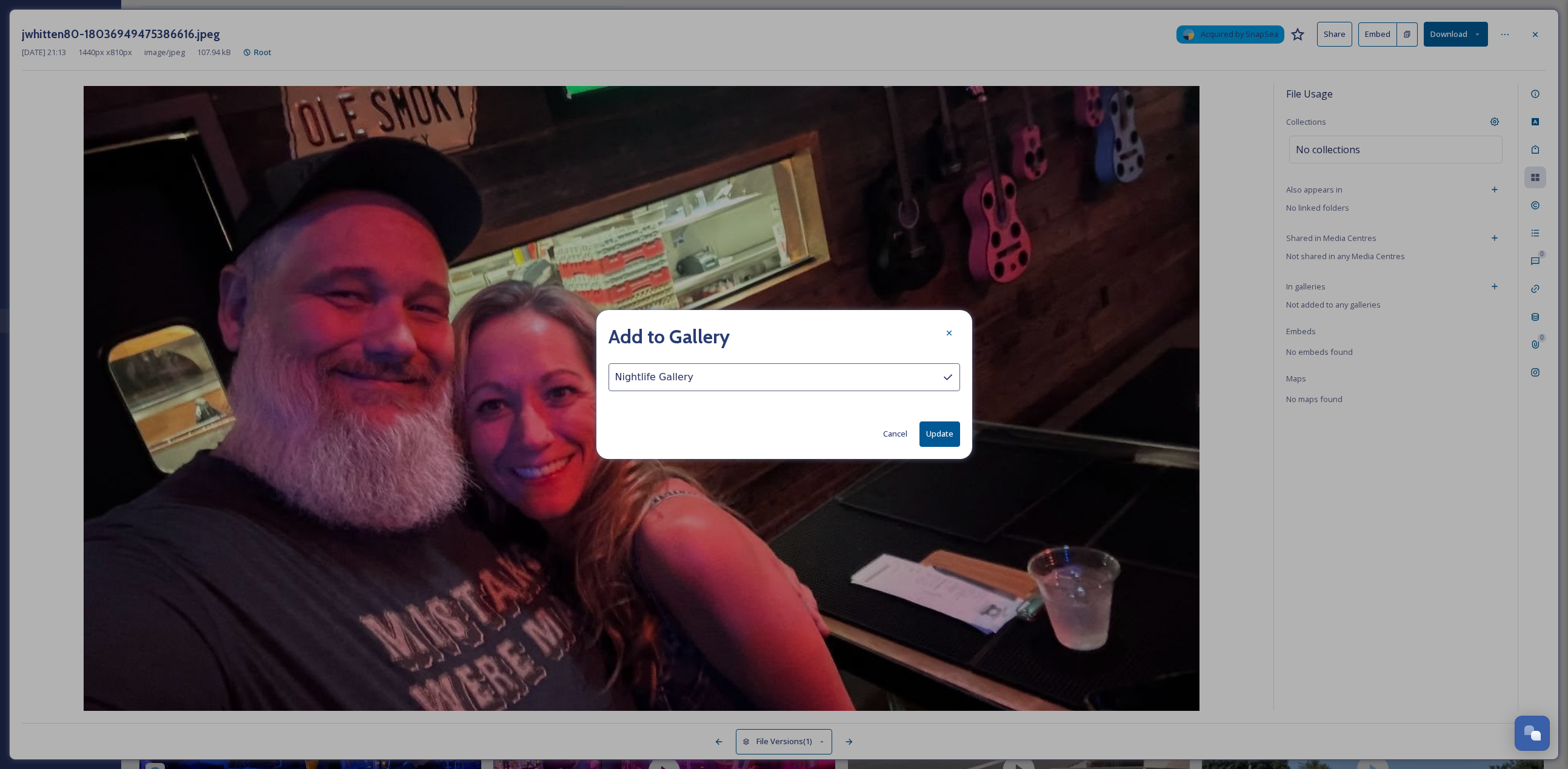
click at [775, 334] on button "Update" at bounding box center [940, 434] width 40 height 25
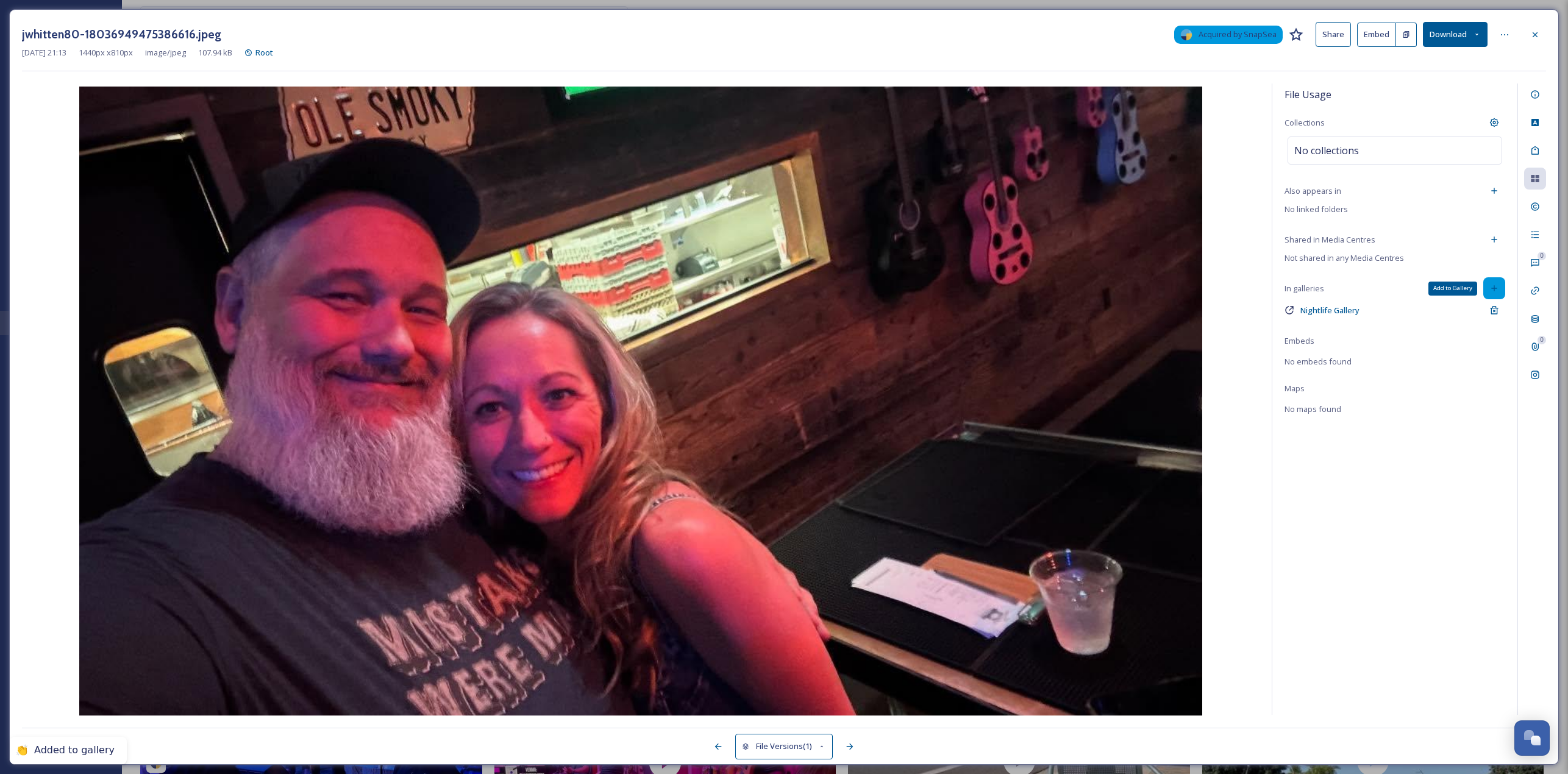
click at [779, 279] on div "Add to Gallery" at bounding box center [1494, 289] width 22 height 22
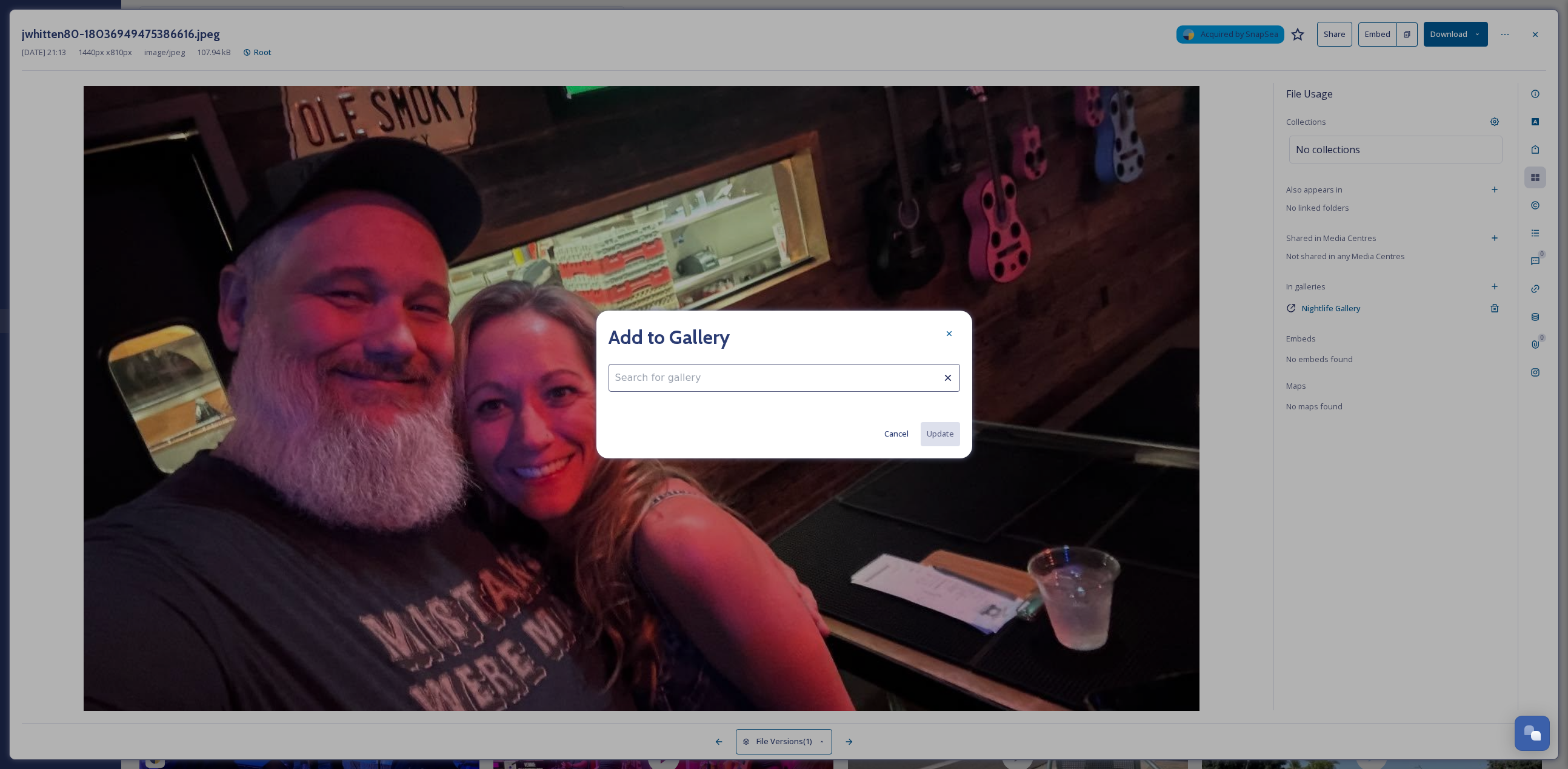
click at [728, 334] on input at bounding box center [784, 378] width 351 height 27
click at [723, 334] on div "Beer" at bounding box center [784, 408] width 350 height 24
type input "Beer"
click at [775, 334] on button "Update" at bounding box center [940, 434] width 40 height 25
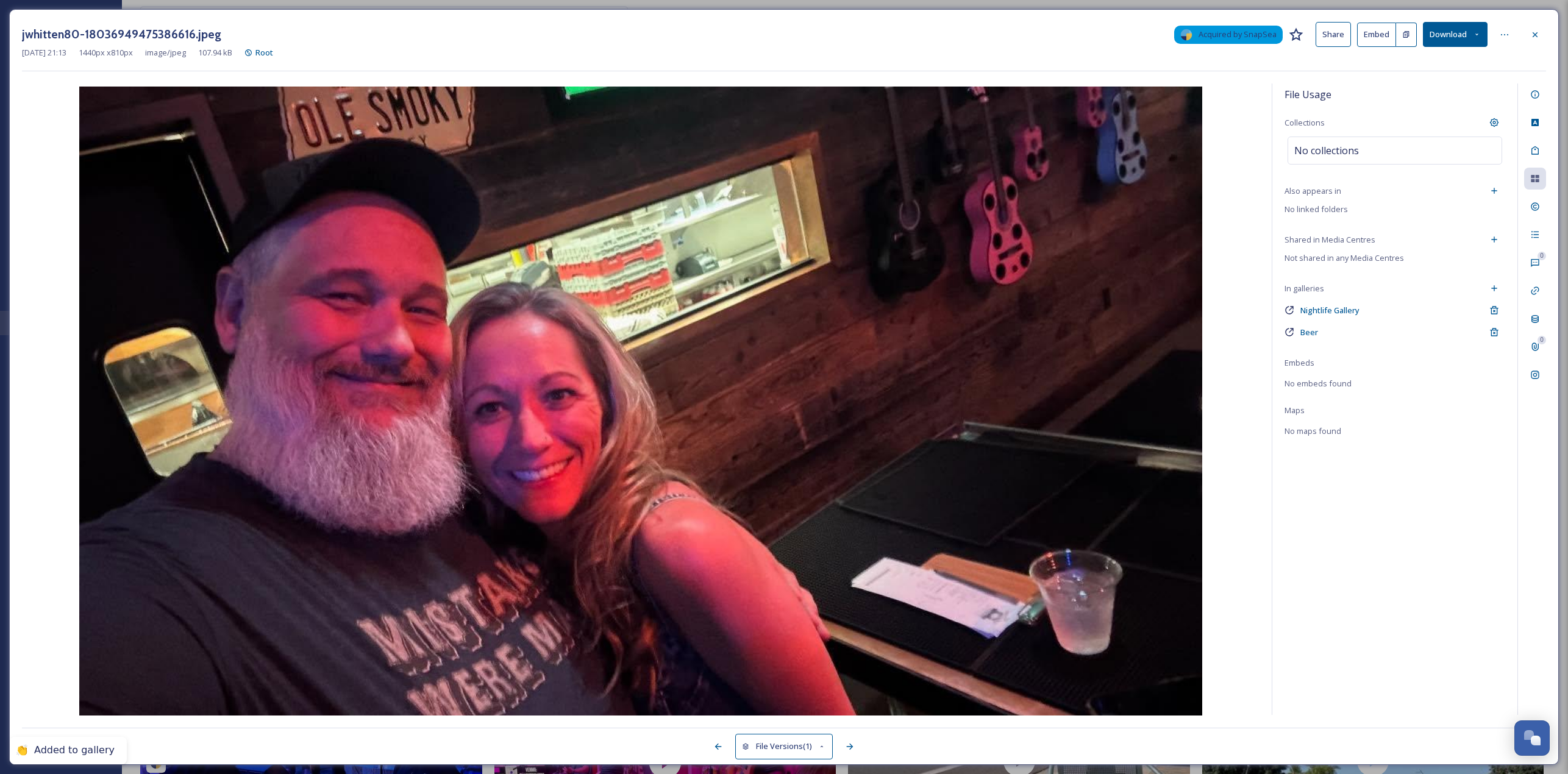
click at [779, 36] on div at bounding box center [1535, 35] width 22 height 22
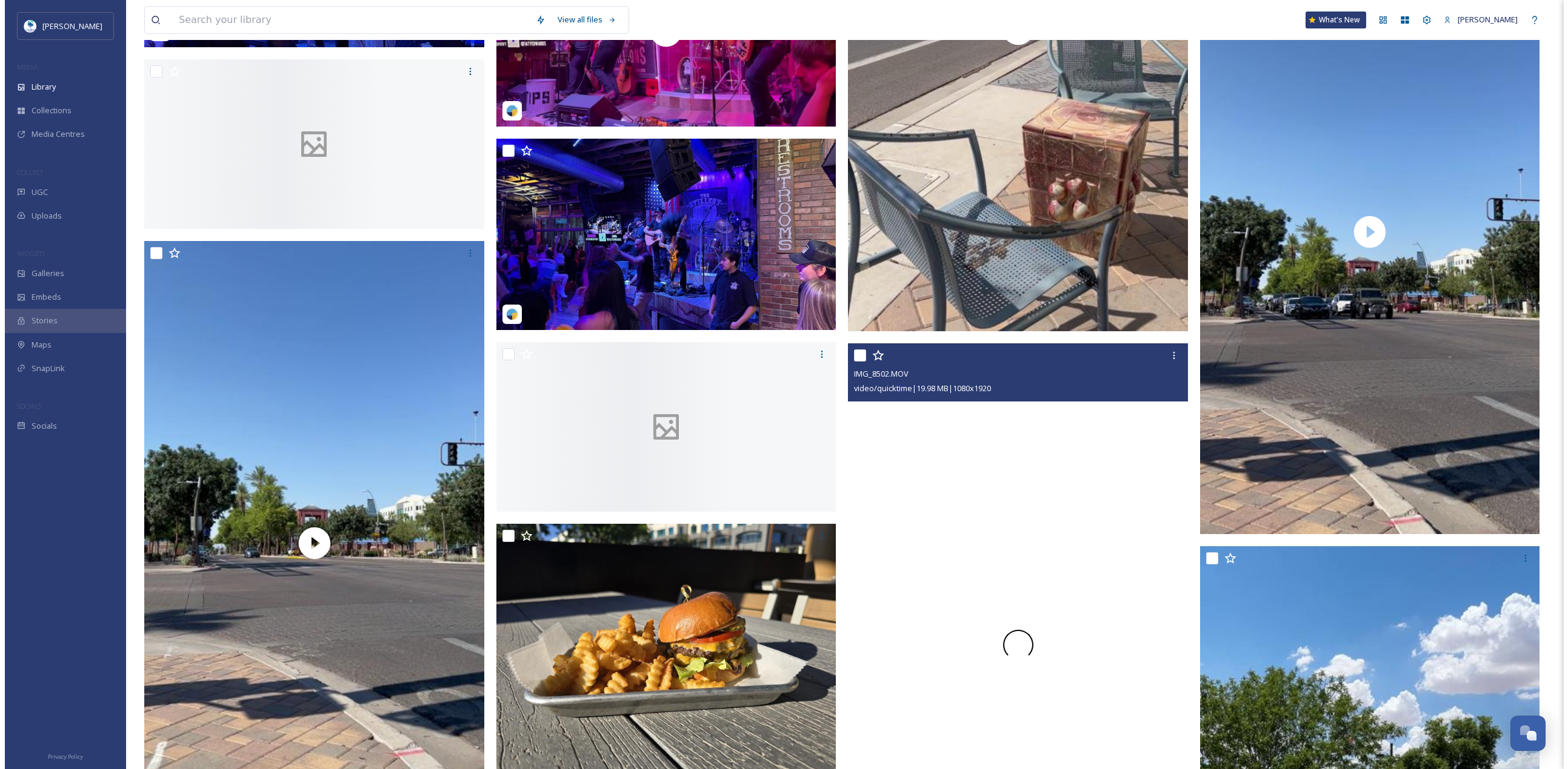
scroll to position [2896, 0]
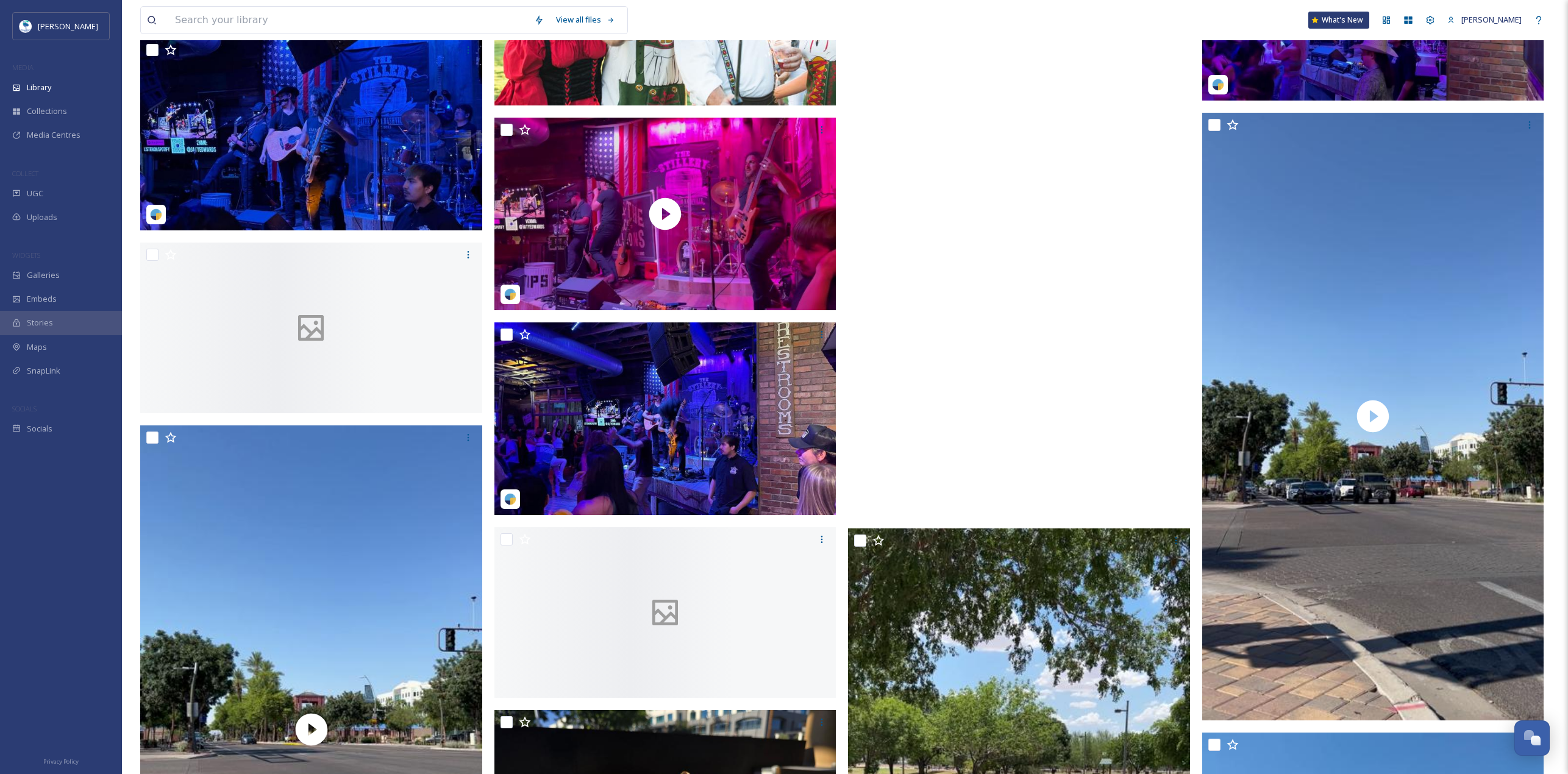
click at [779, 336] on video "IMG_8721.MOV" at bounding box center [1018, 211] width 342 height 608
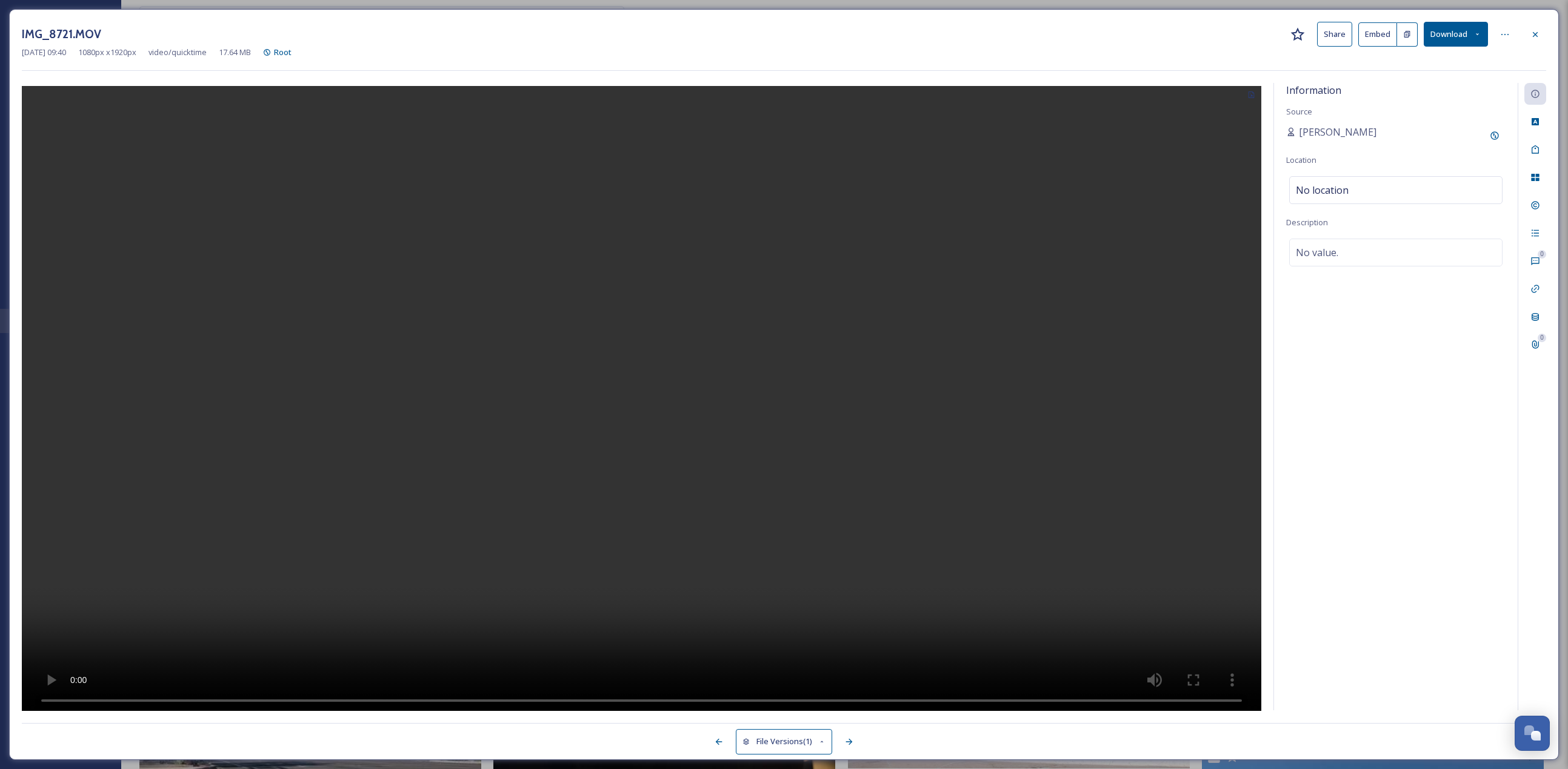
click at [534, 219] on video at bounding box center [642, 400] width 1240 height 628
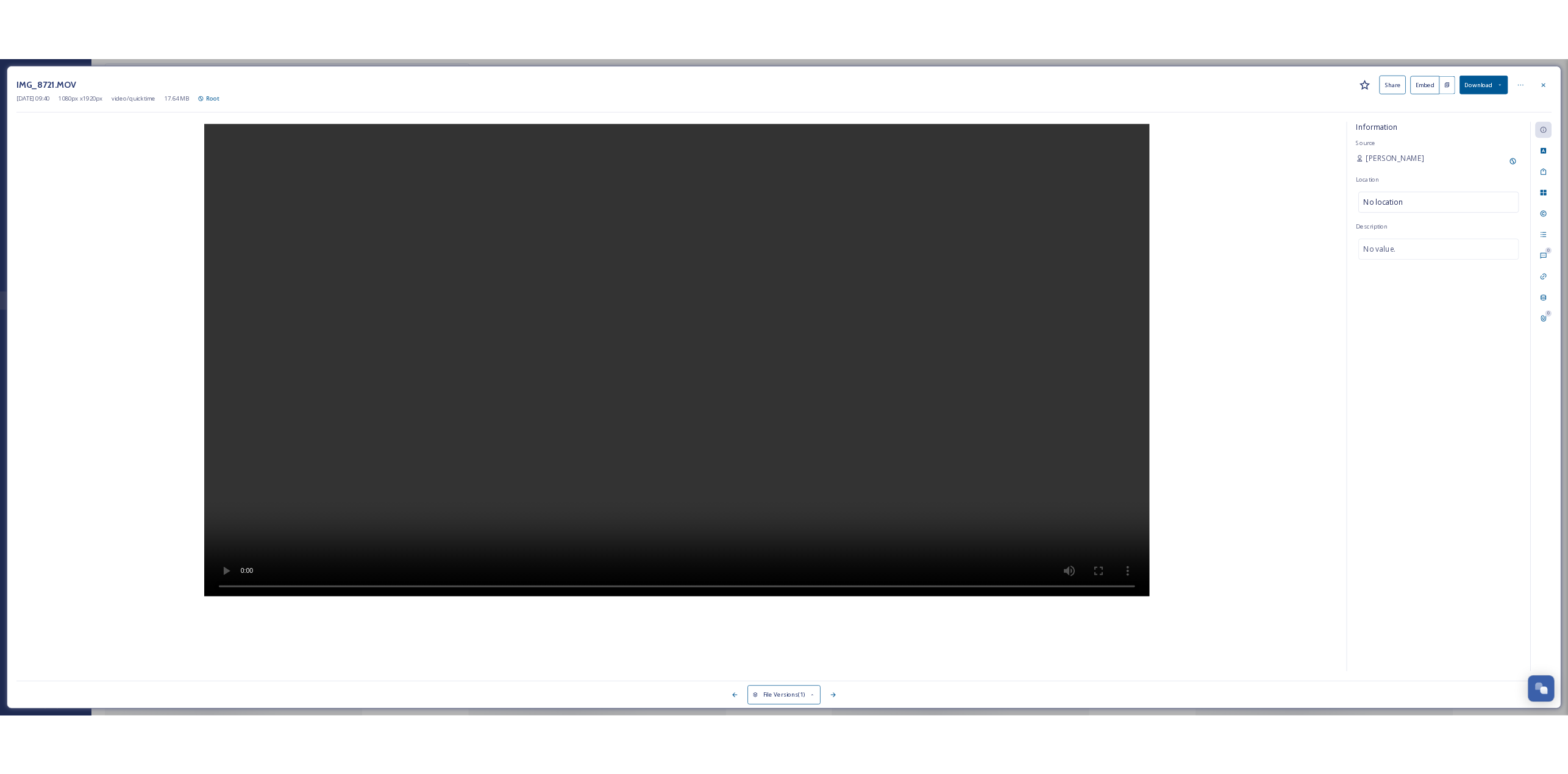
scroll to position [2915, 0]
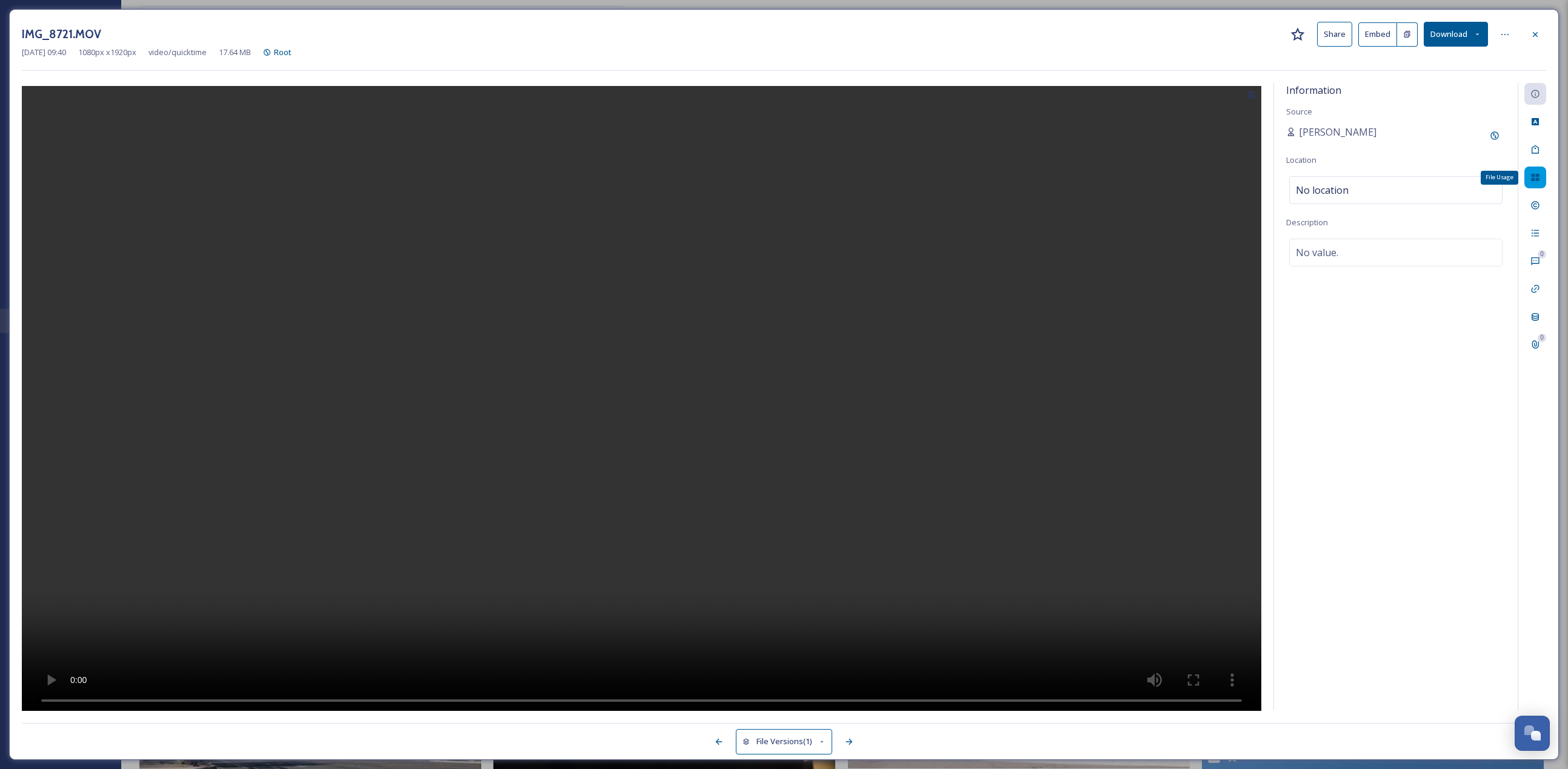
click at [775, 185] on div "File Usage" at bounding box center [1535, 178] width 22 height 22
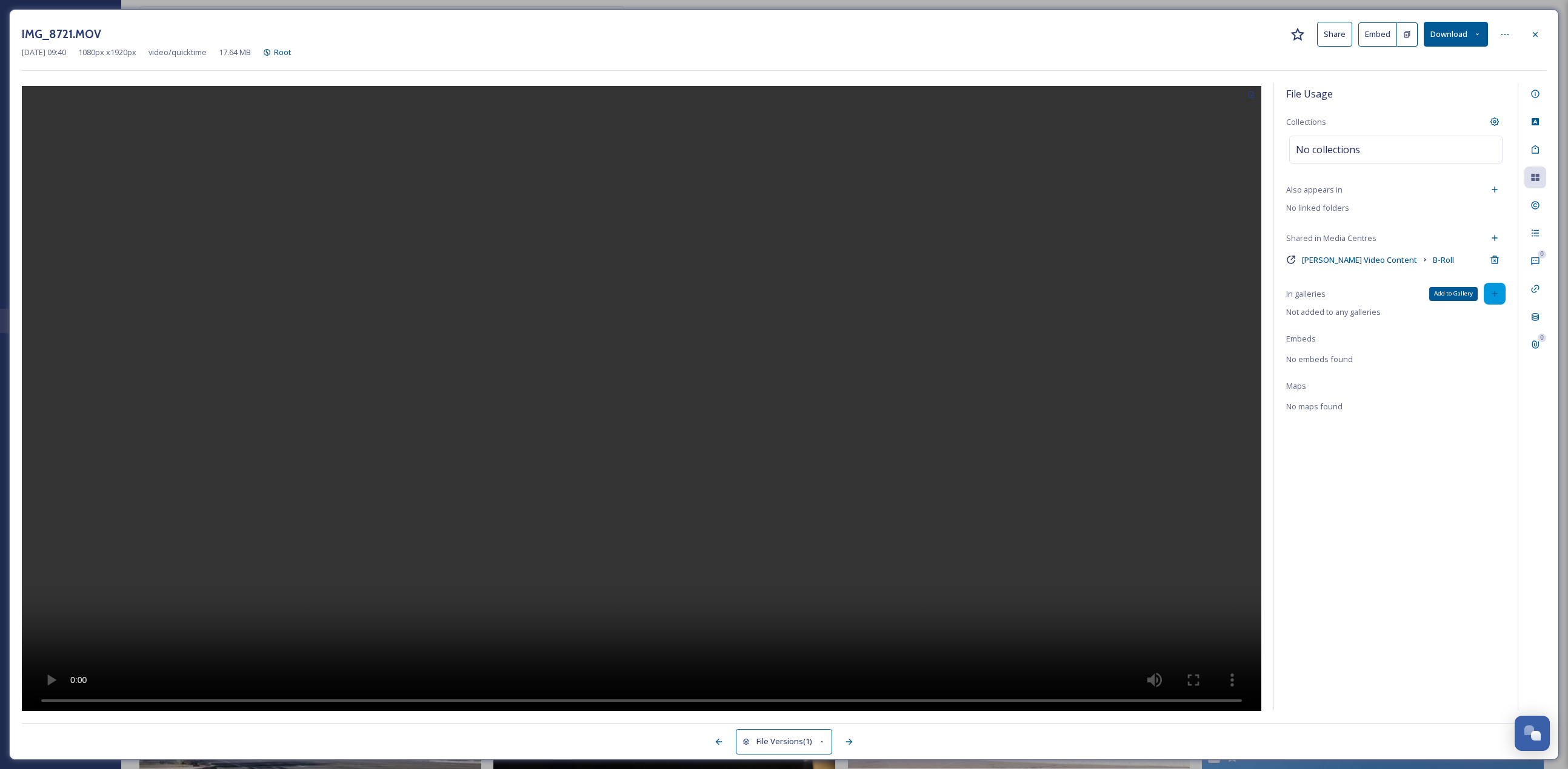
click at [775, 298] on div "Add to Gallery" at bounding box center [1495, 294] width 22 height 22
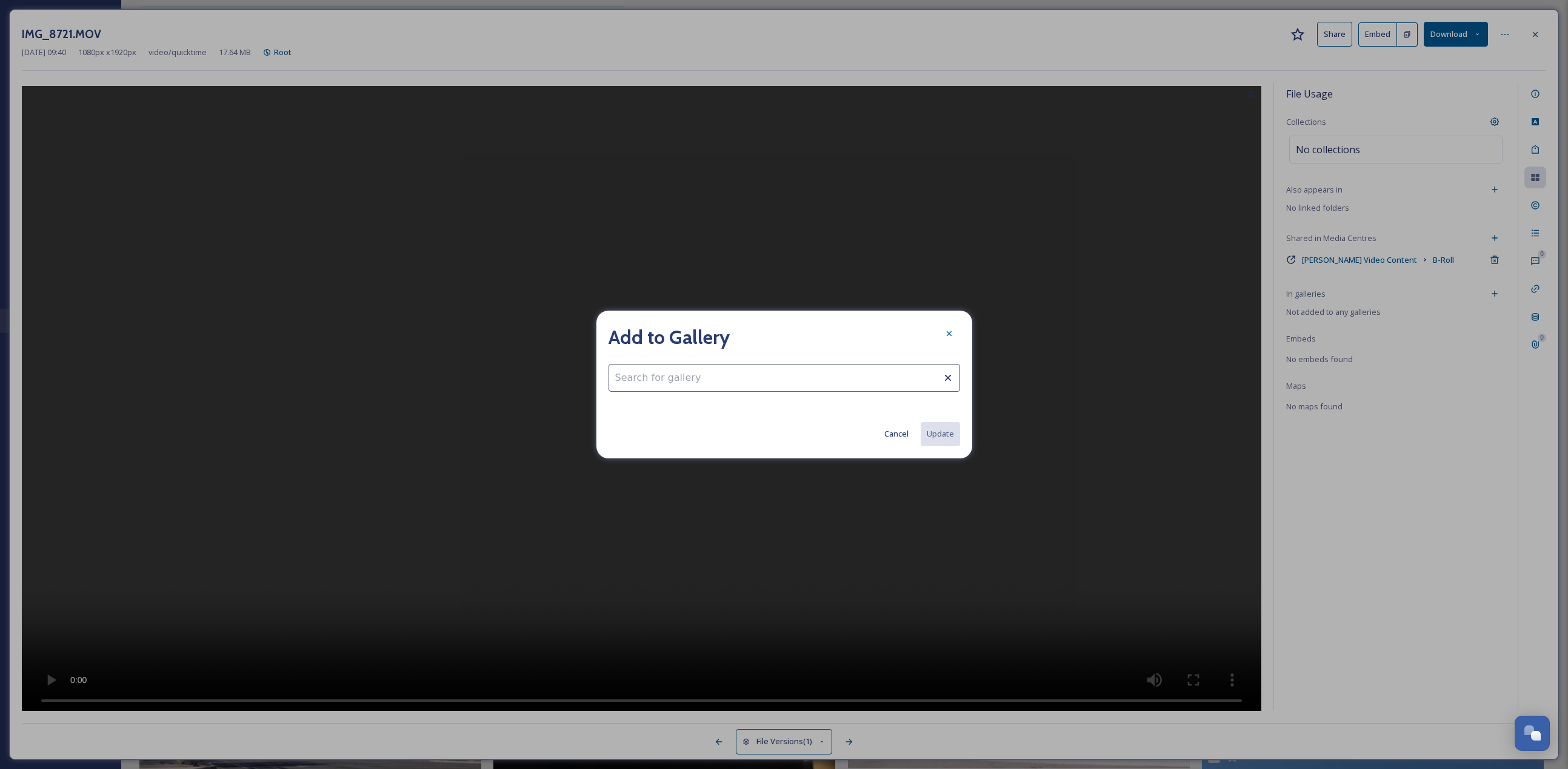
click at [683, 334] on input at bounding box center [784, 378] width 351 height 27
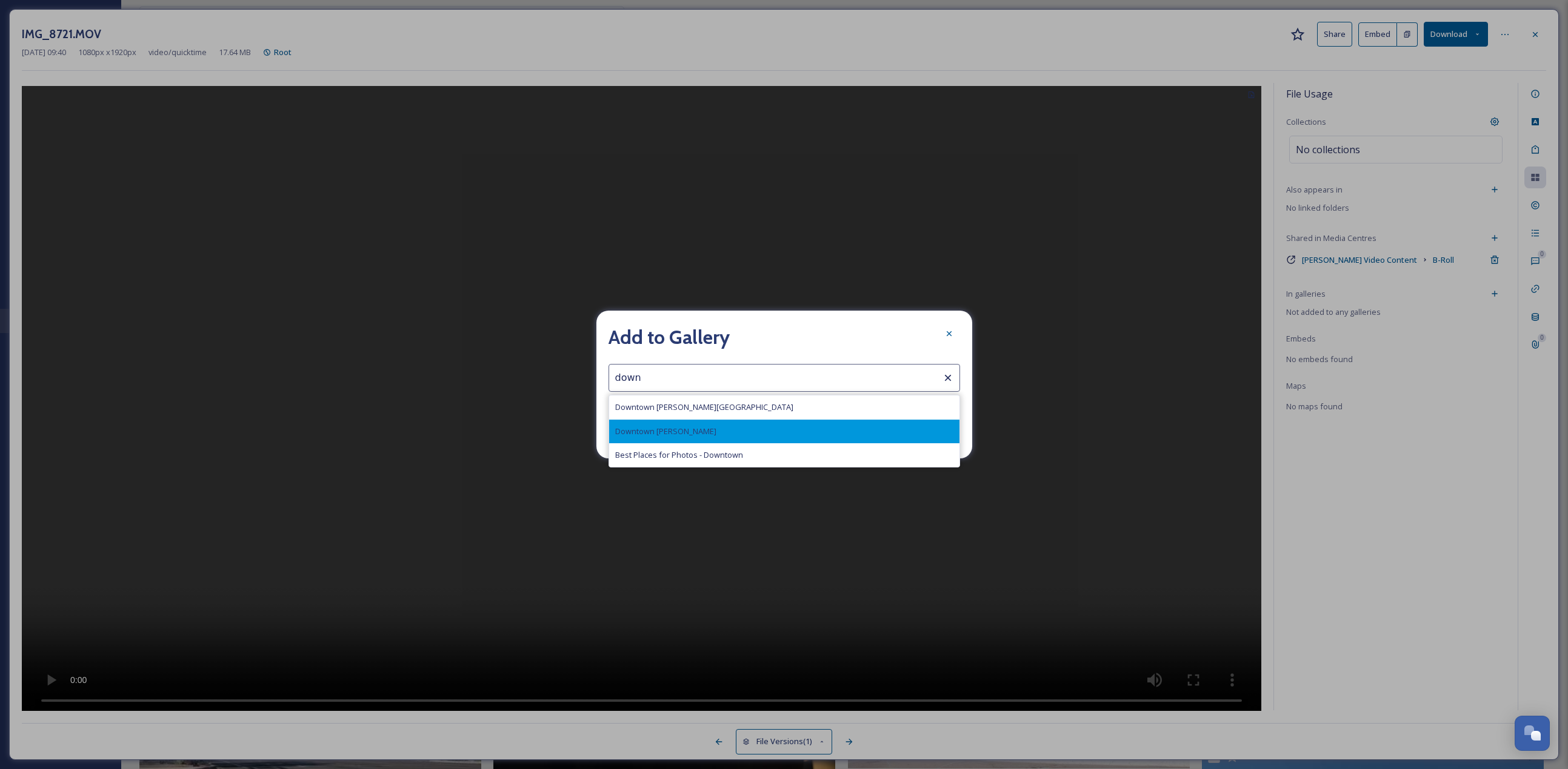
click at [692, 334] on div "Downtown Chandler" at bounding box center [784, 432] width 350 height 24
type input "Downtown Chandler"
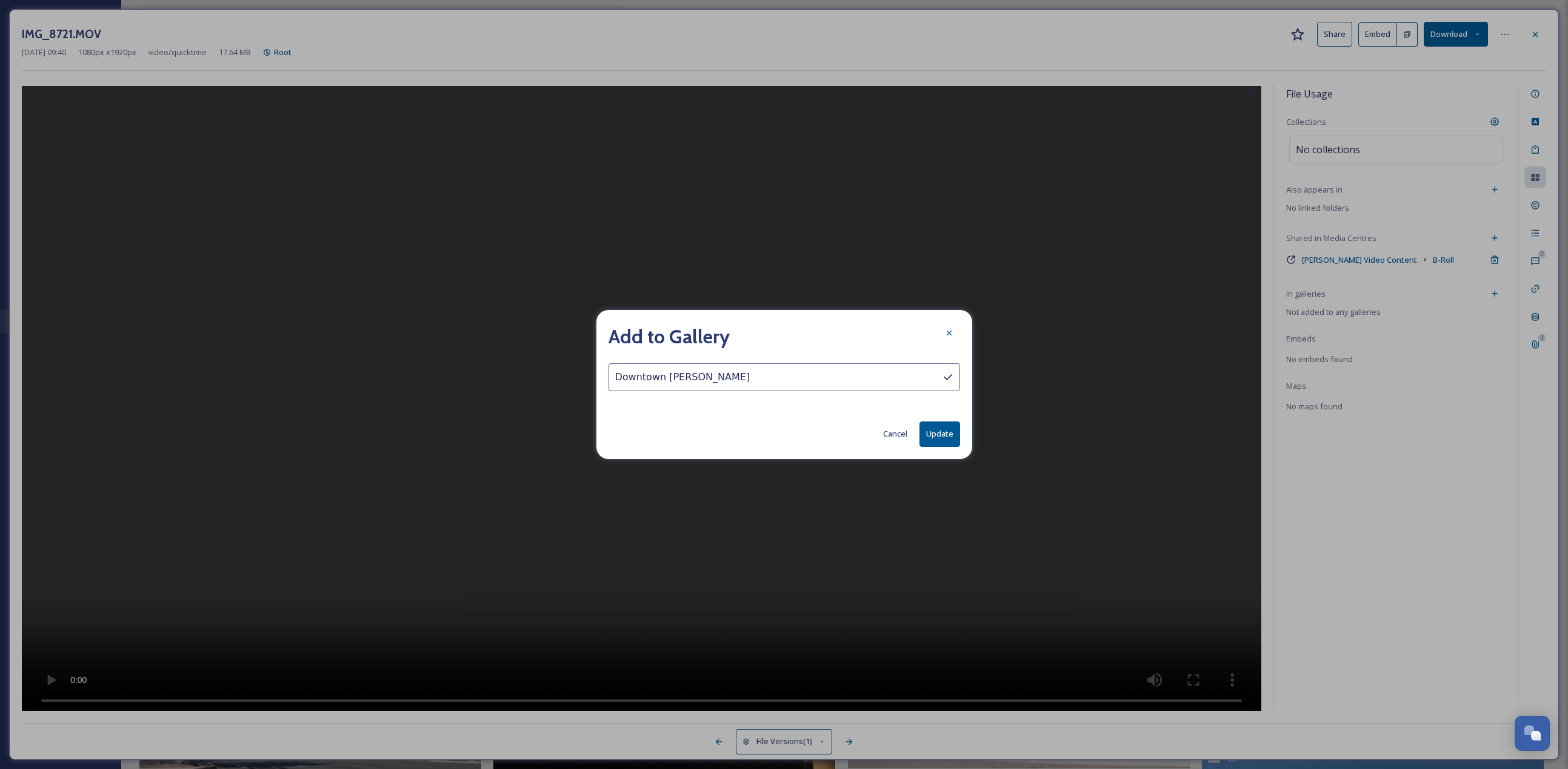
click at [775, 334] on button "Update" at bounding box center [940, 434] width 40 height 25
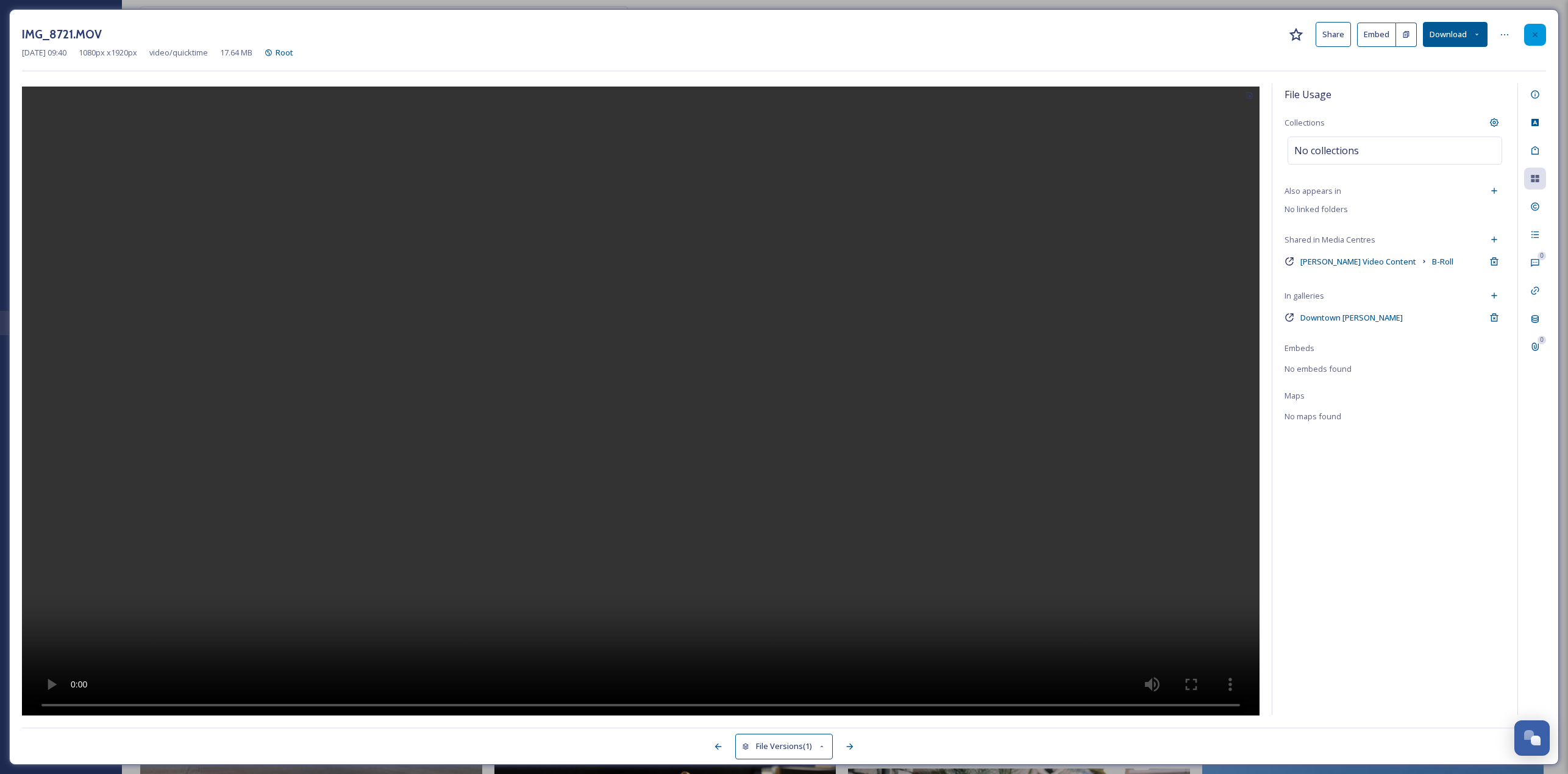
click at [779, 29] on div at bounding box center [1535, 35] width 22 height 22
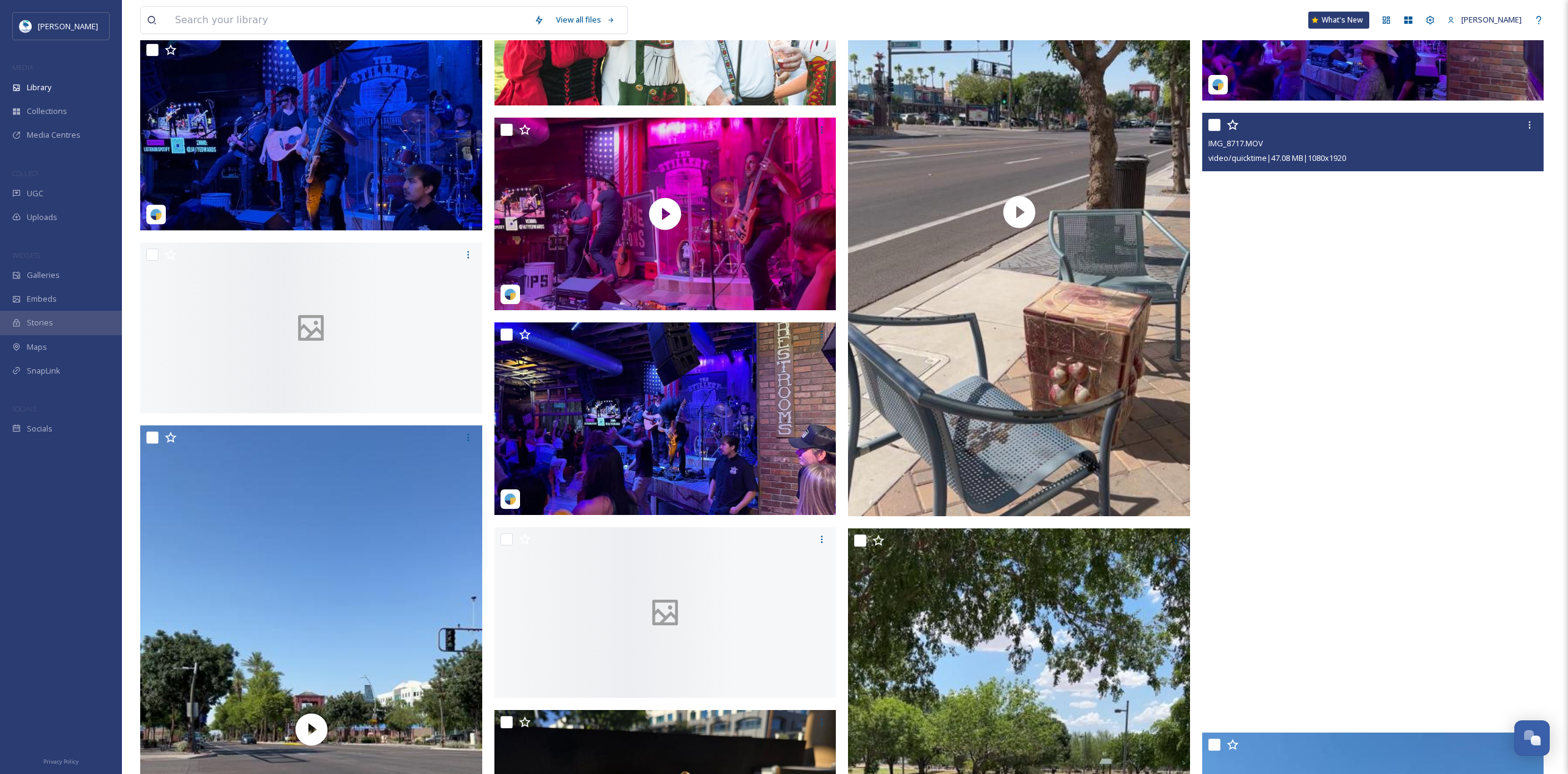
click at [779, 336] on video "IMG_8717.MOV" at bounding box center [1372, 416] width 342 height 608
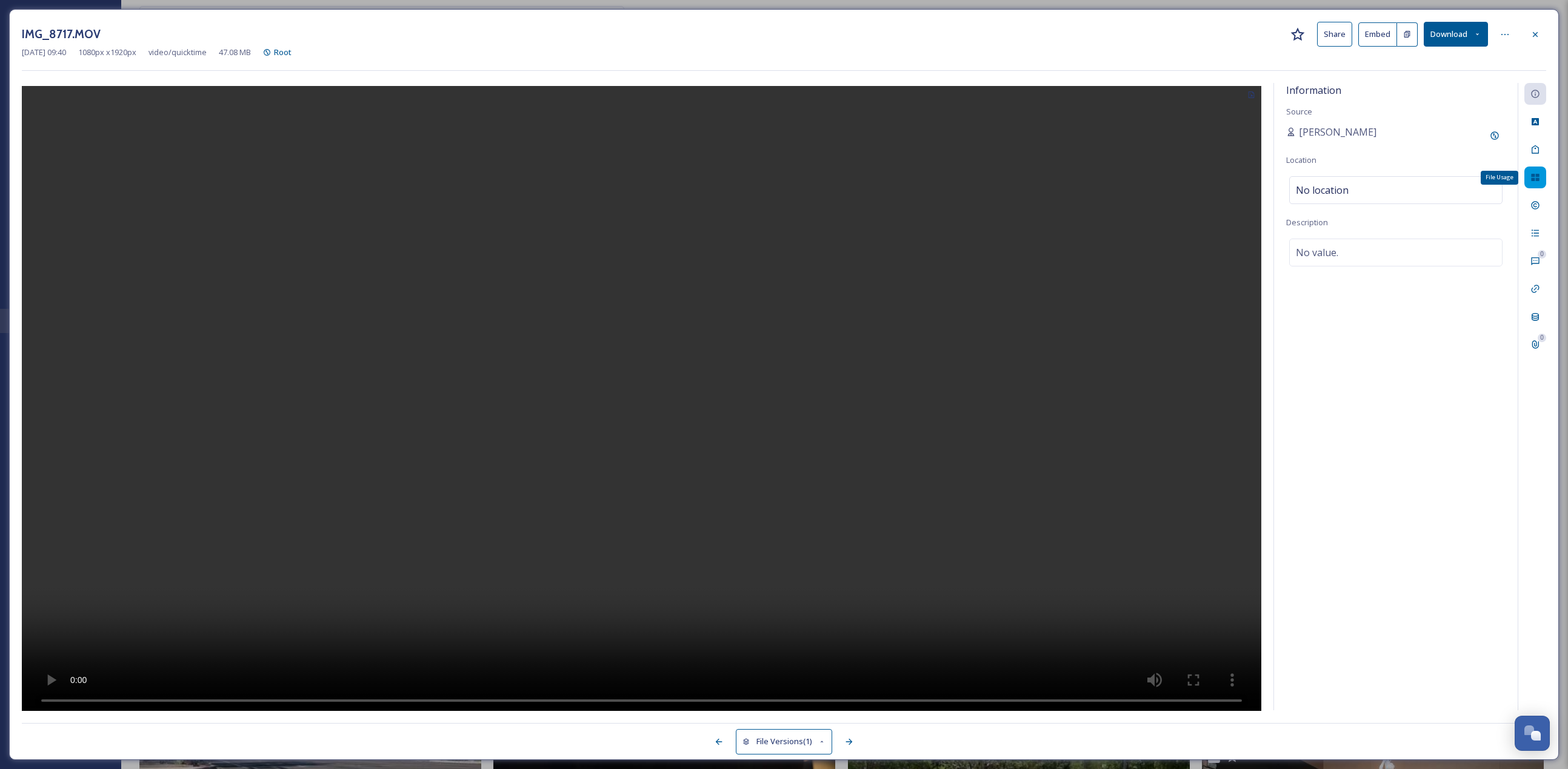
click at [775, 180] on icon at bounding box center [1535, 178] width 8 height 7
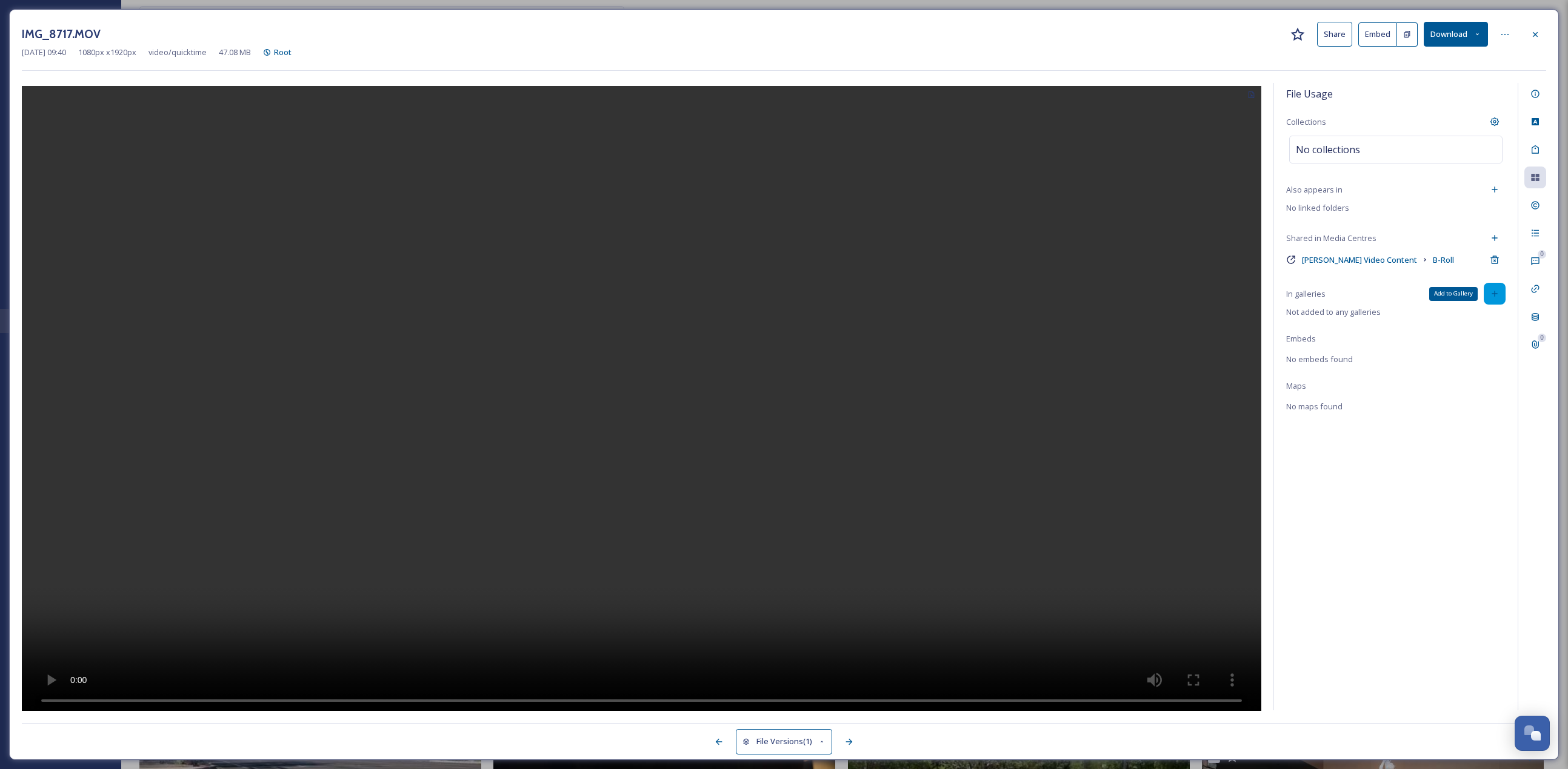
click at [775, 302] on div "Add to Gallery" at bounding box center [1495, 294] width 22 height 22
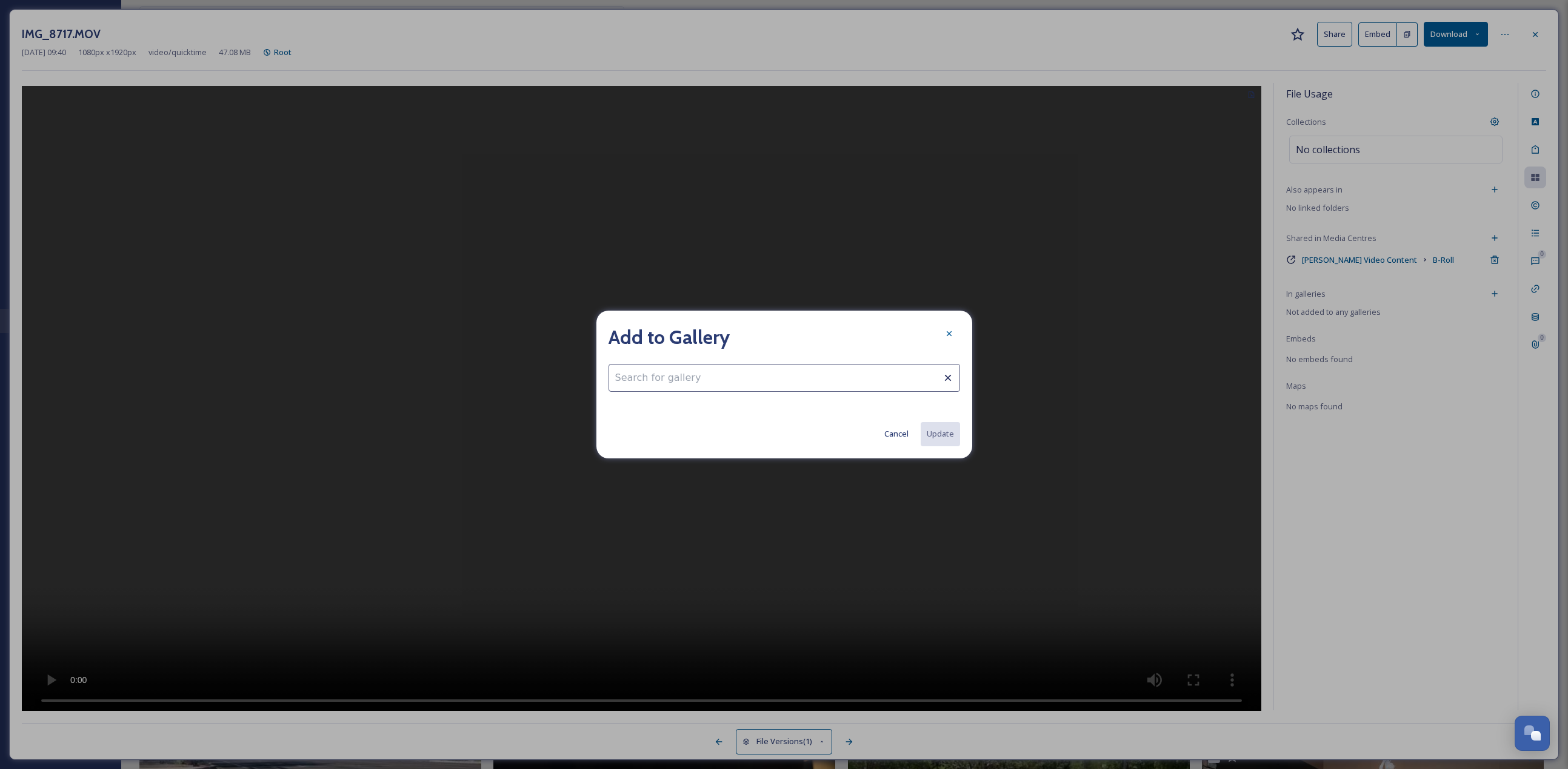
click at [774, 334] on input at bounding box center [784, 378] width 351 height 27
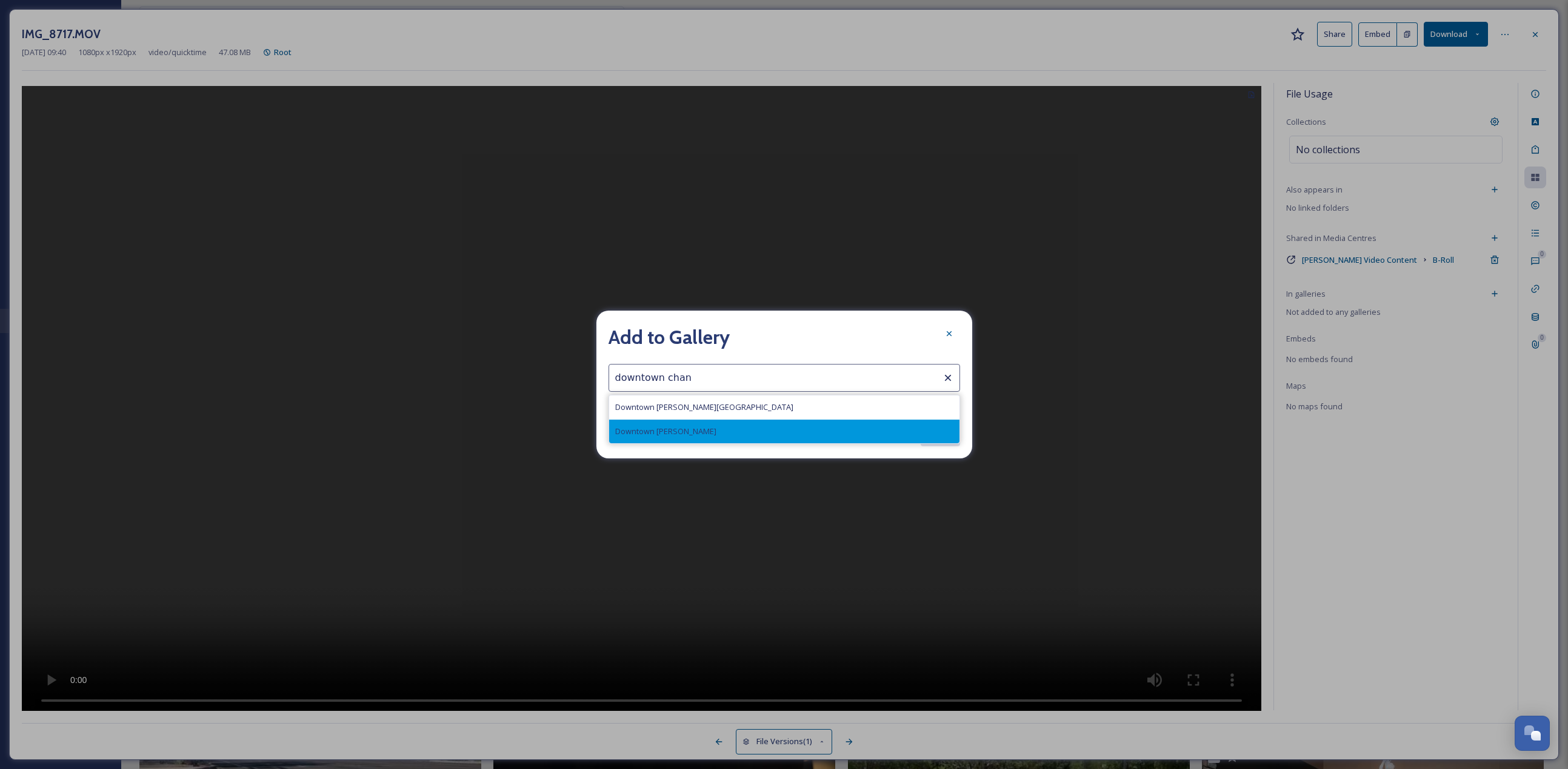
click at [756, 334] on div "Downtown Chandler" at bounding box center [784, 432] width 350 height 24
type input "Downtown Chandler"
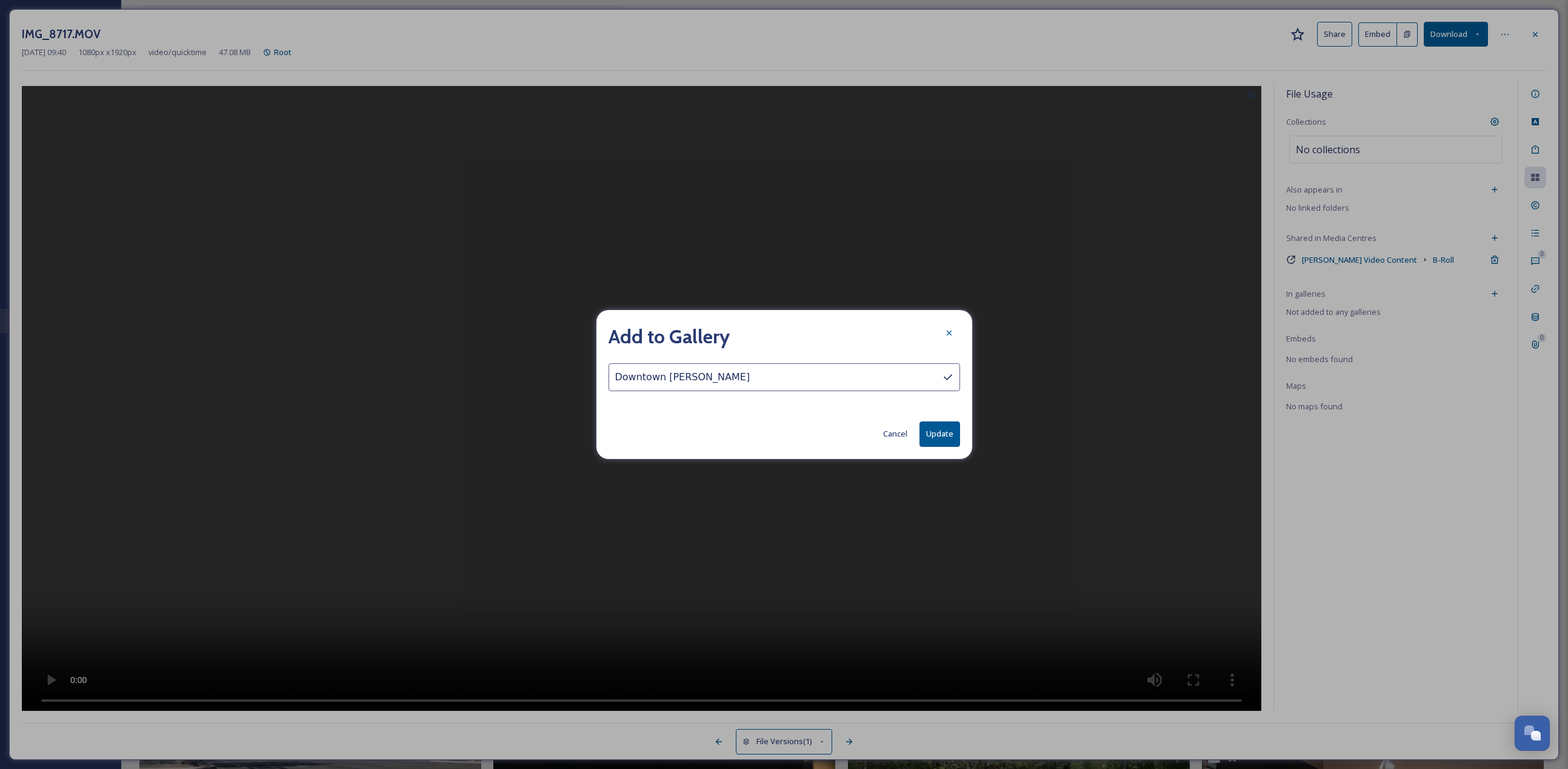
click at [775, 334] on button "Update" at bounding box center [940, 434] width 40 height 25
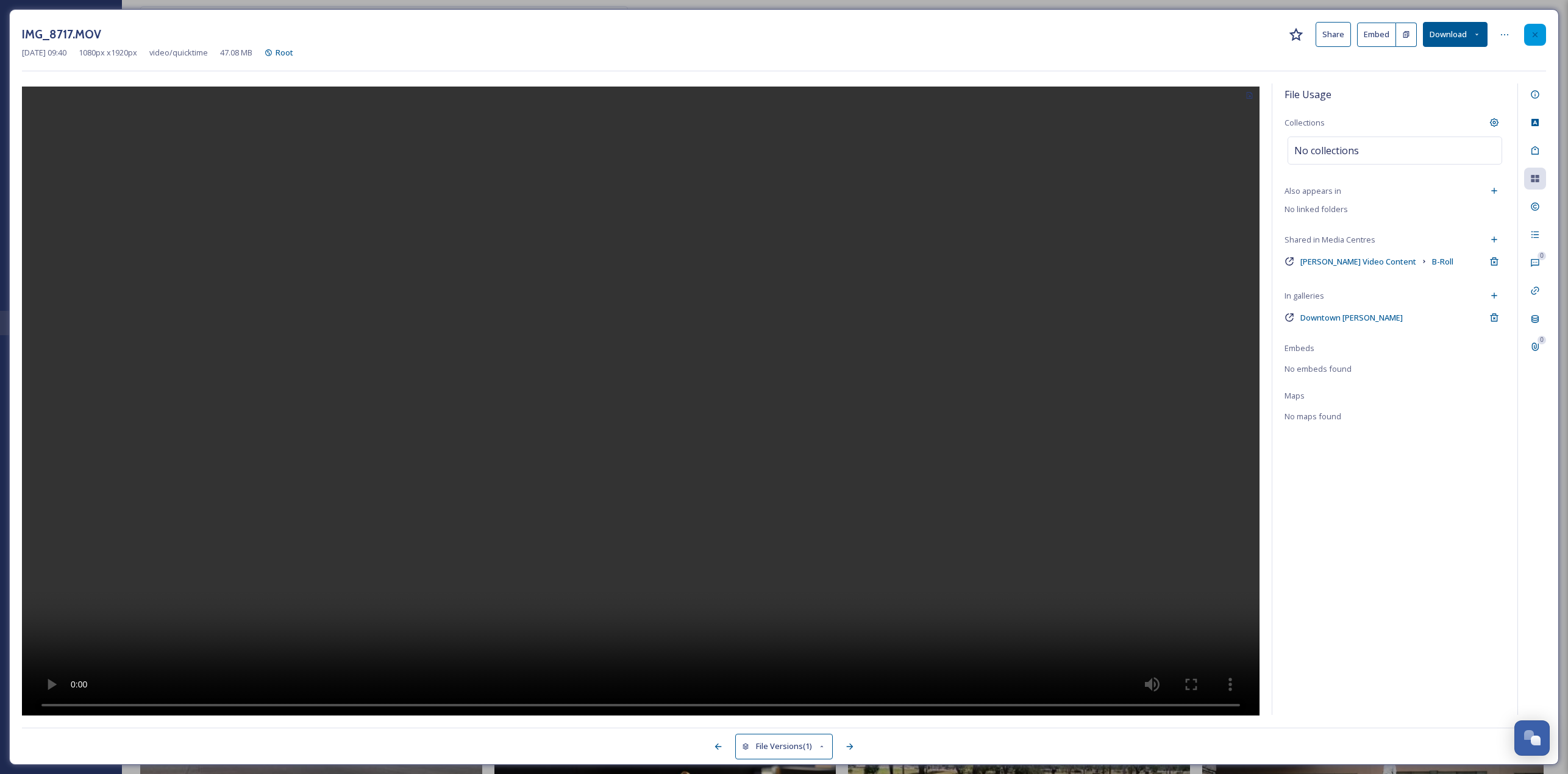
drag, startPoint x: 1533, startPoint y: 32, endPoint x: 1548, endPoint y: 33, distance: 15.0
click at [779, 33] on icon at bounding box center [1535, 33] width 5 height 5
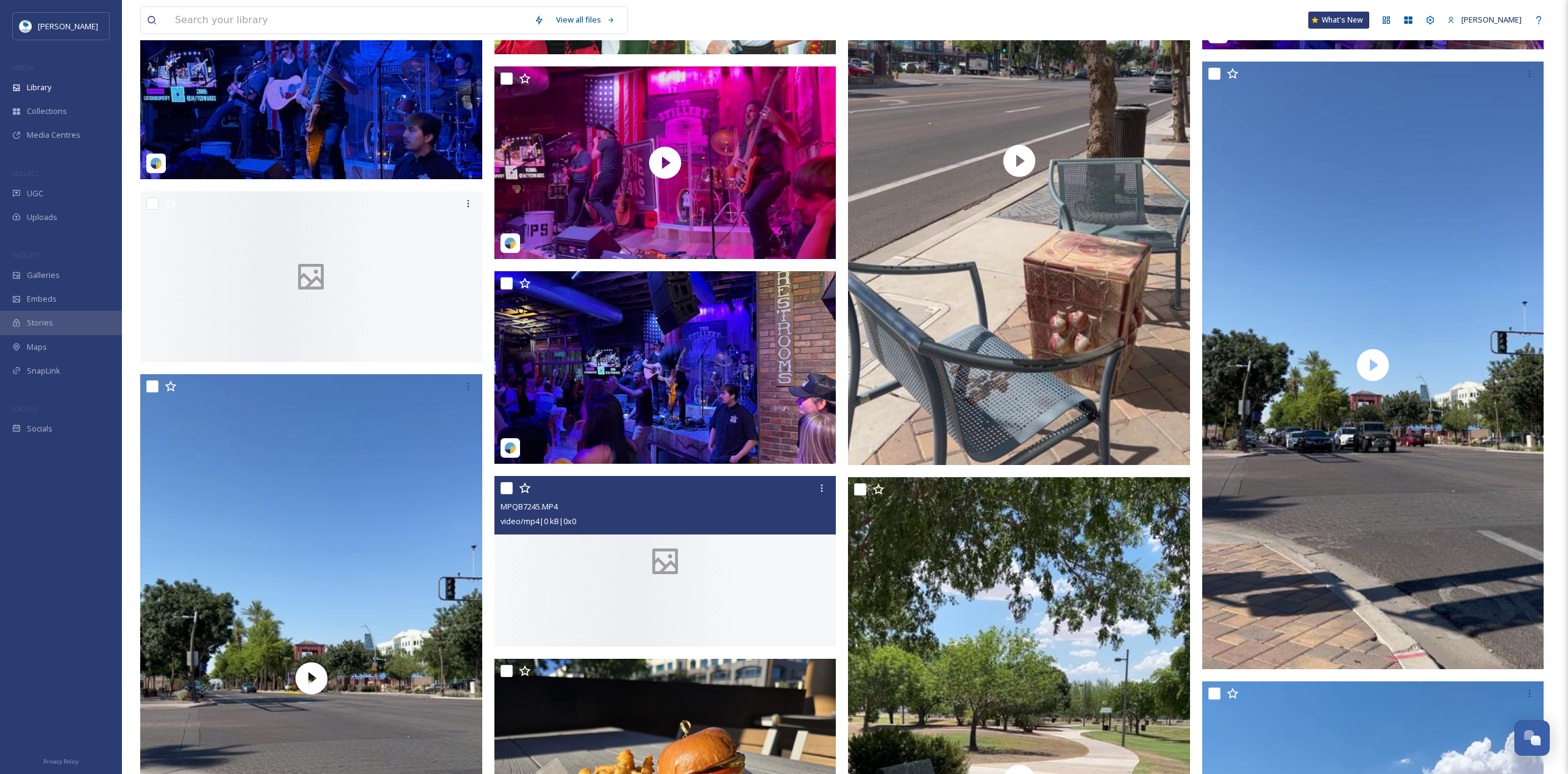
scroll to position [3098, 0]
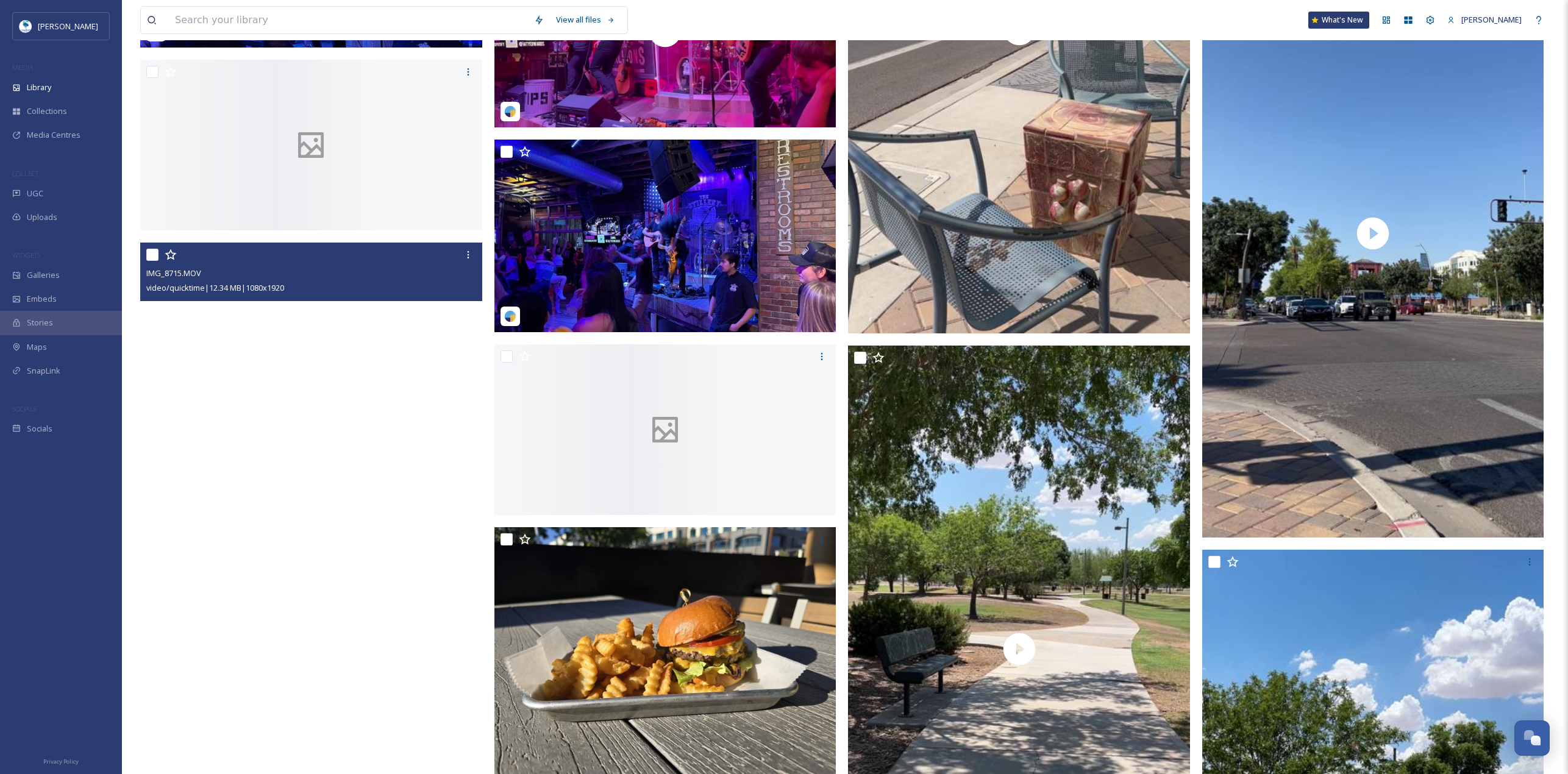
click at [389, 336] on video "IMG_8715.MOV" at bounding box center [311, 546] width 342 height 608
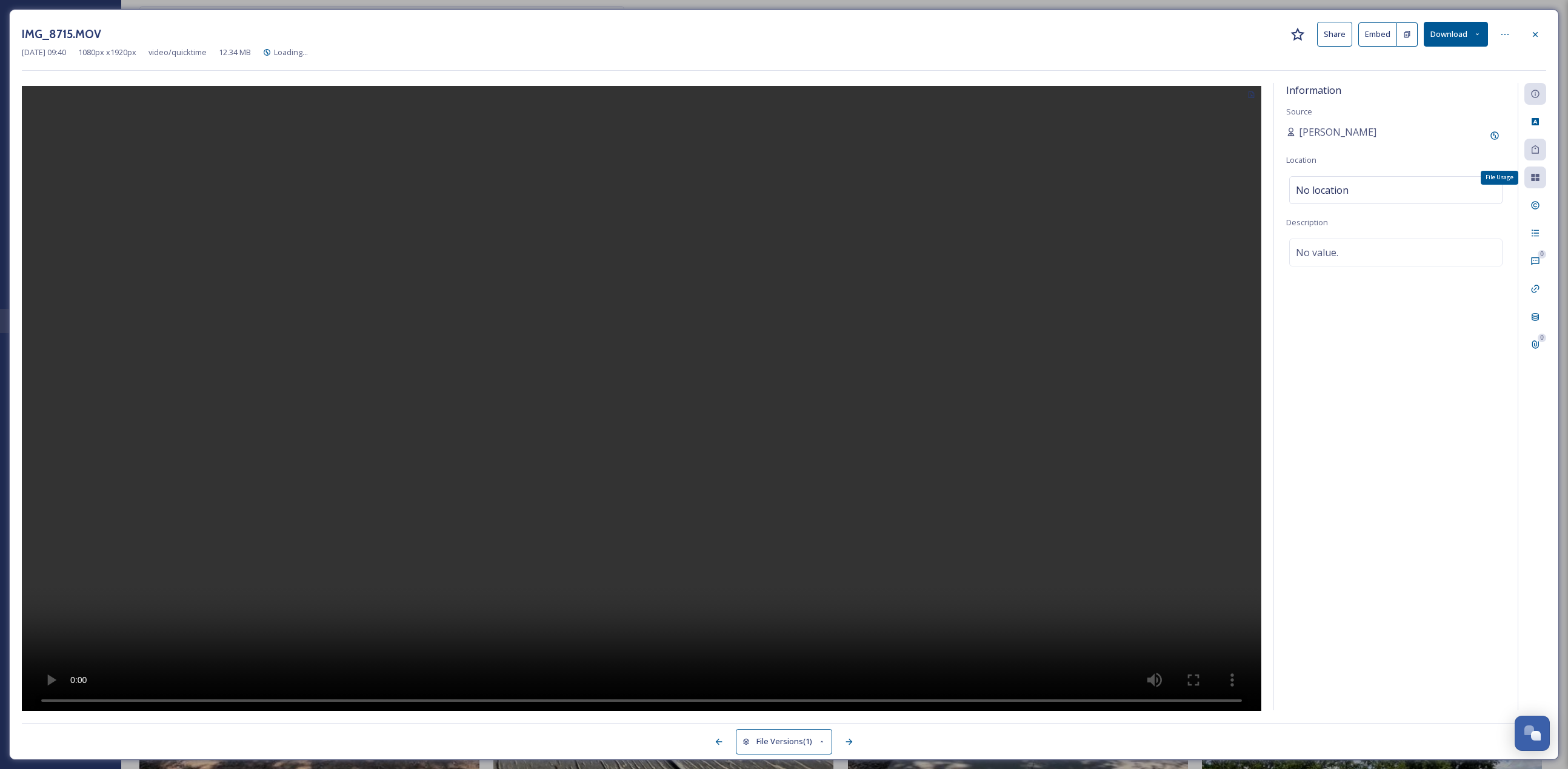
click at [775, 181] on div "File Usage" at bounding box center [1535, 178] width 22 height 22
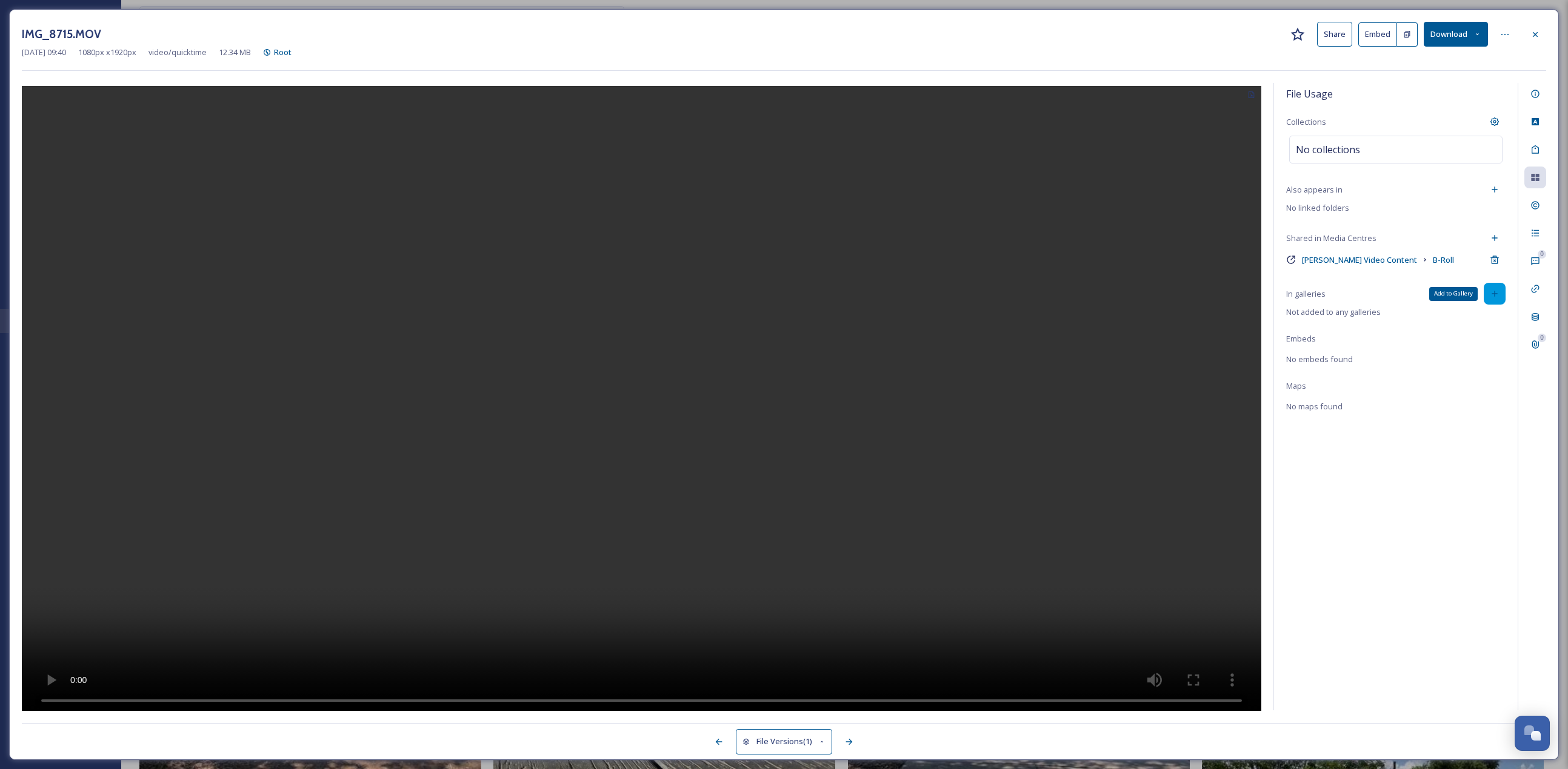
click at [775, 296] on icon at bounding box center [1495, 293] width 10 height 10
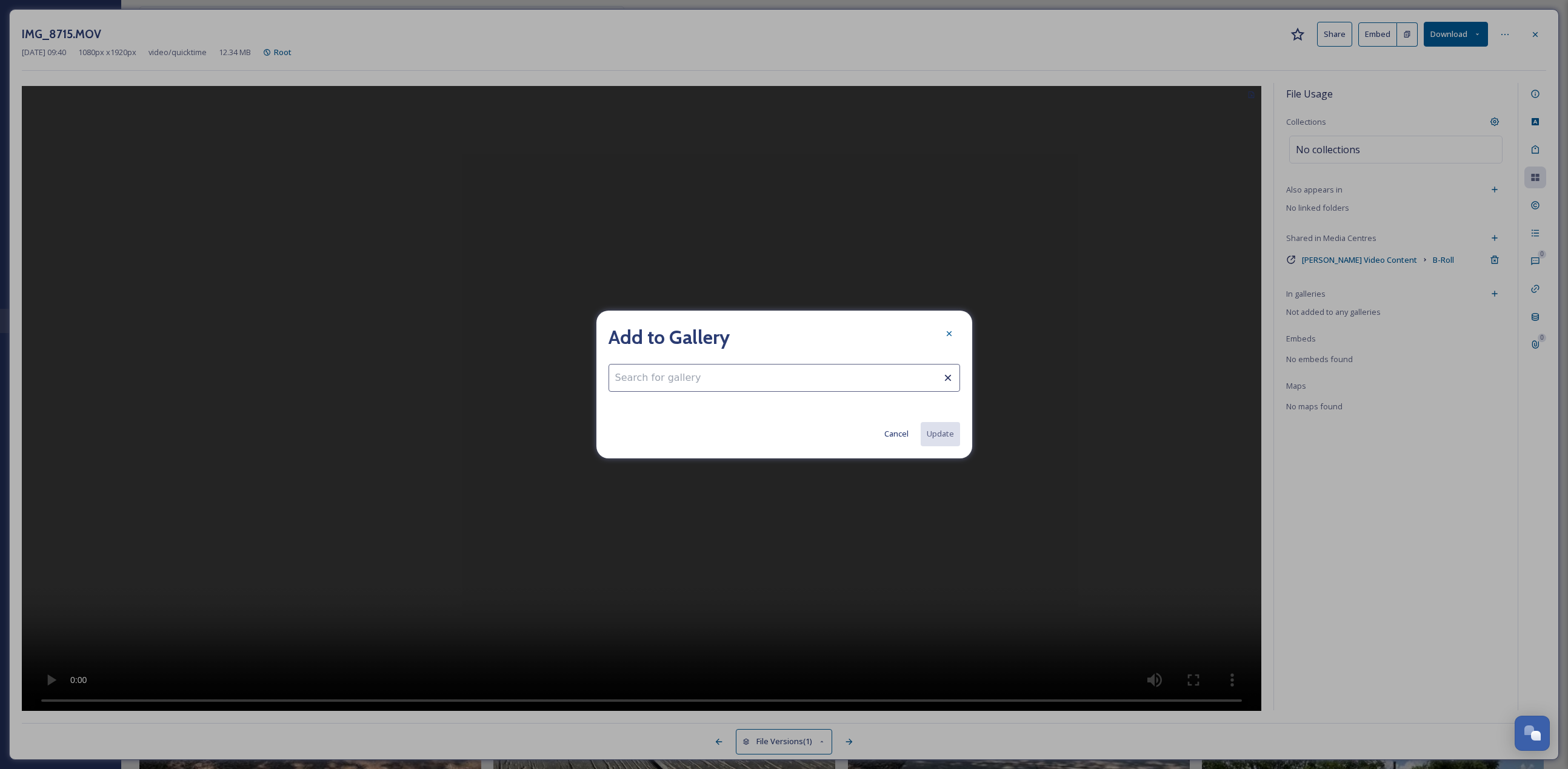
click at [775, 334] on input at bounding box center [784, 378] width 351 height 27
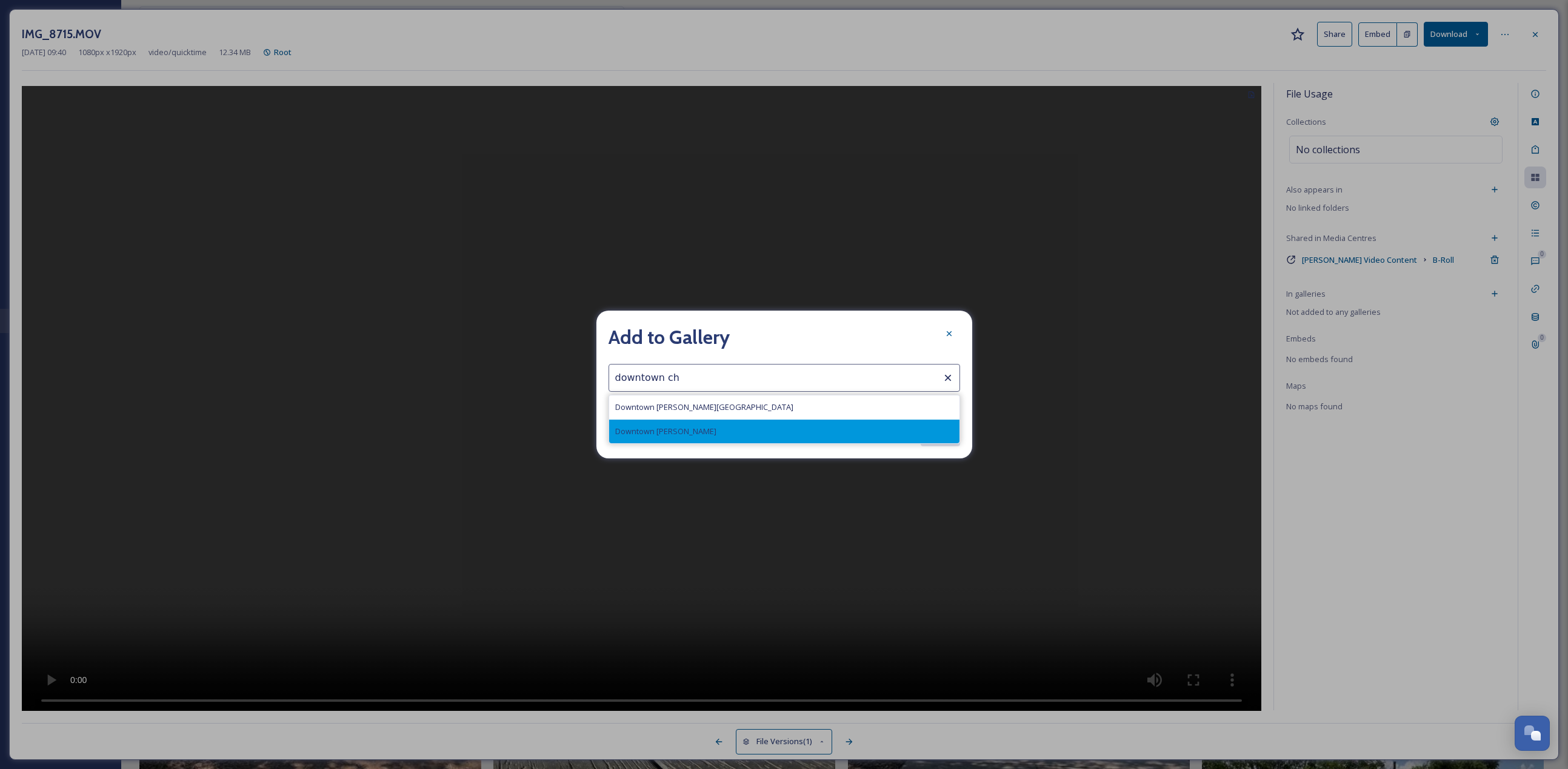
click at [775, 334] on div "Downtown Chandler" at bounding box center [784, 432] width 350 height 24
type input "Downtown Chandler"
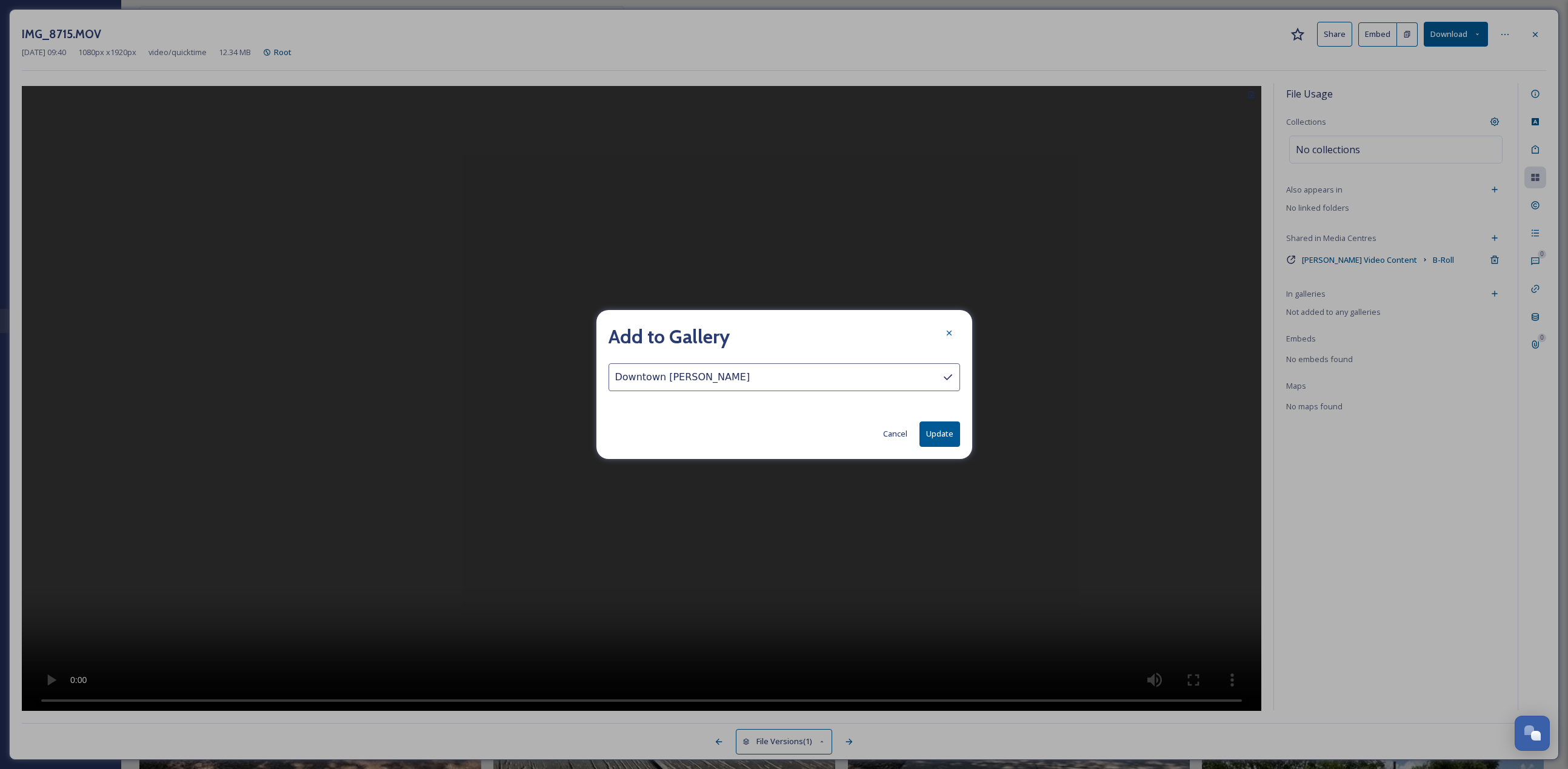
click at [775, 334] on button "Update" at bounding box center [940, 434] width 40 height 25
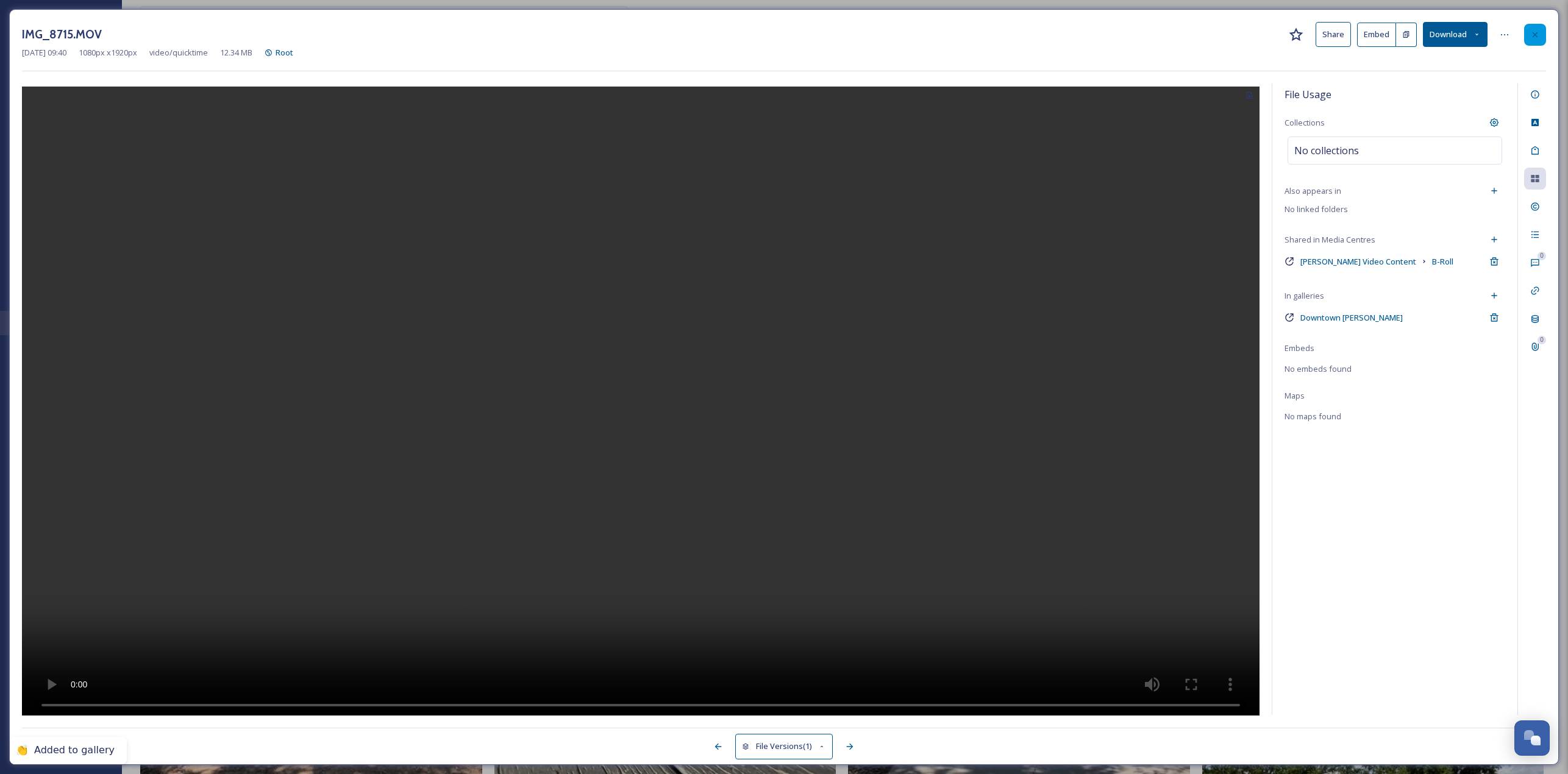
click at [779, 30] on div at bounding box center [1535, 35] width 22 height 22
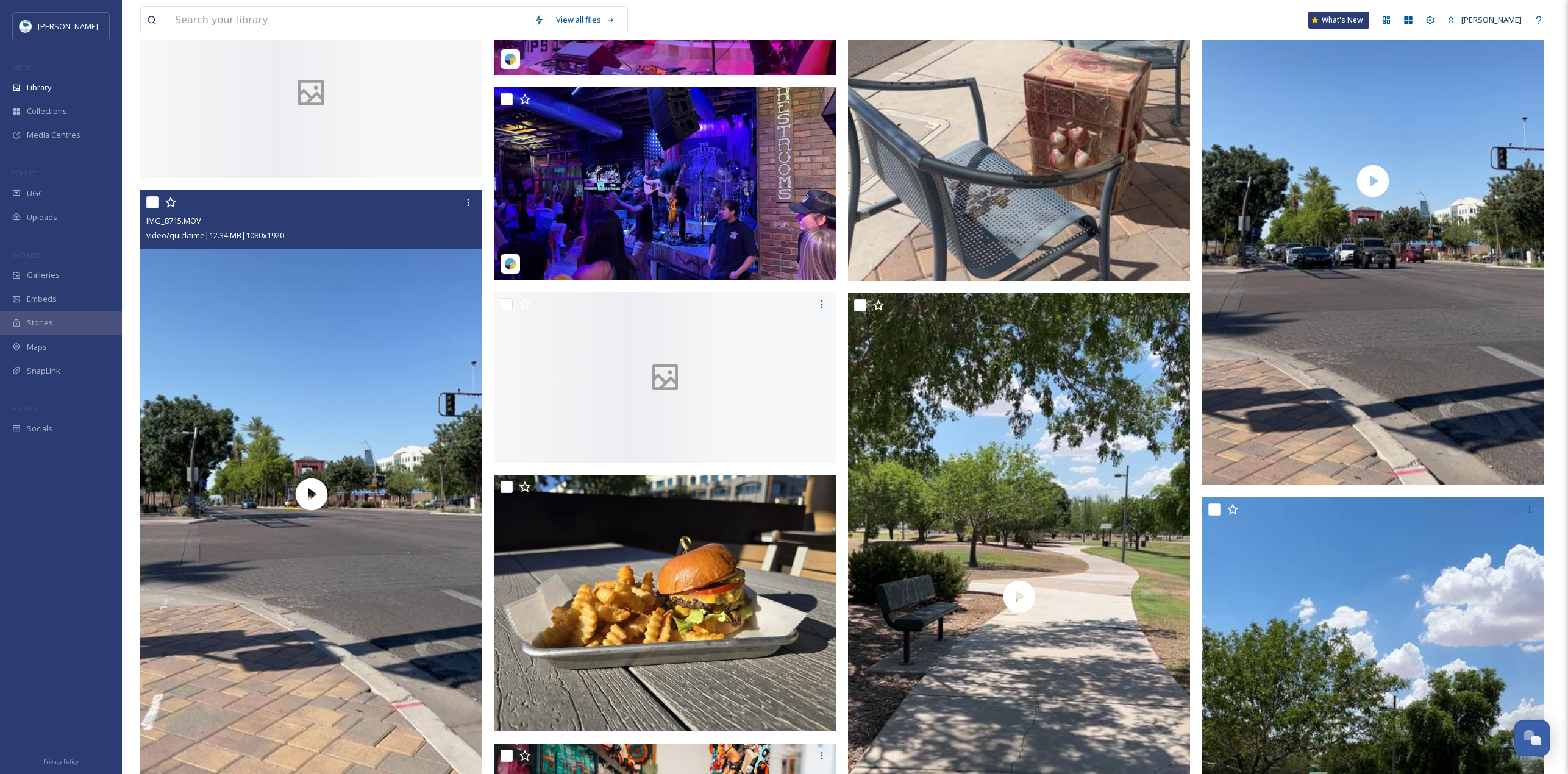
scroll to position [3221, 0]
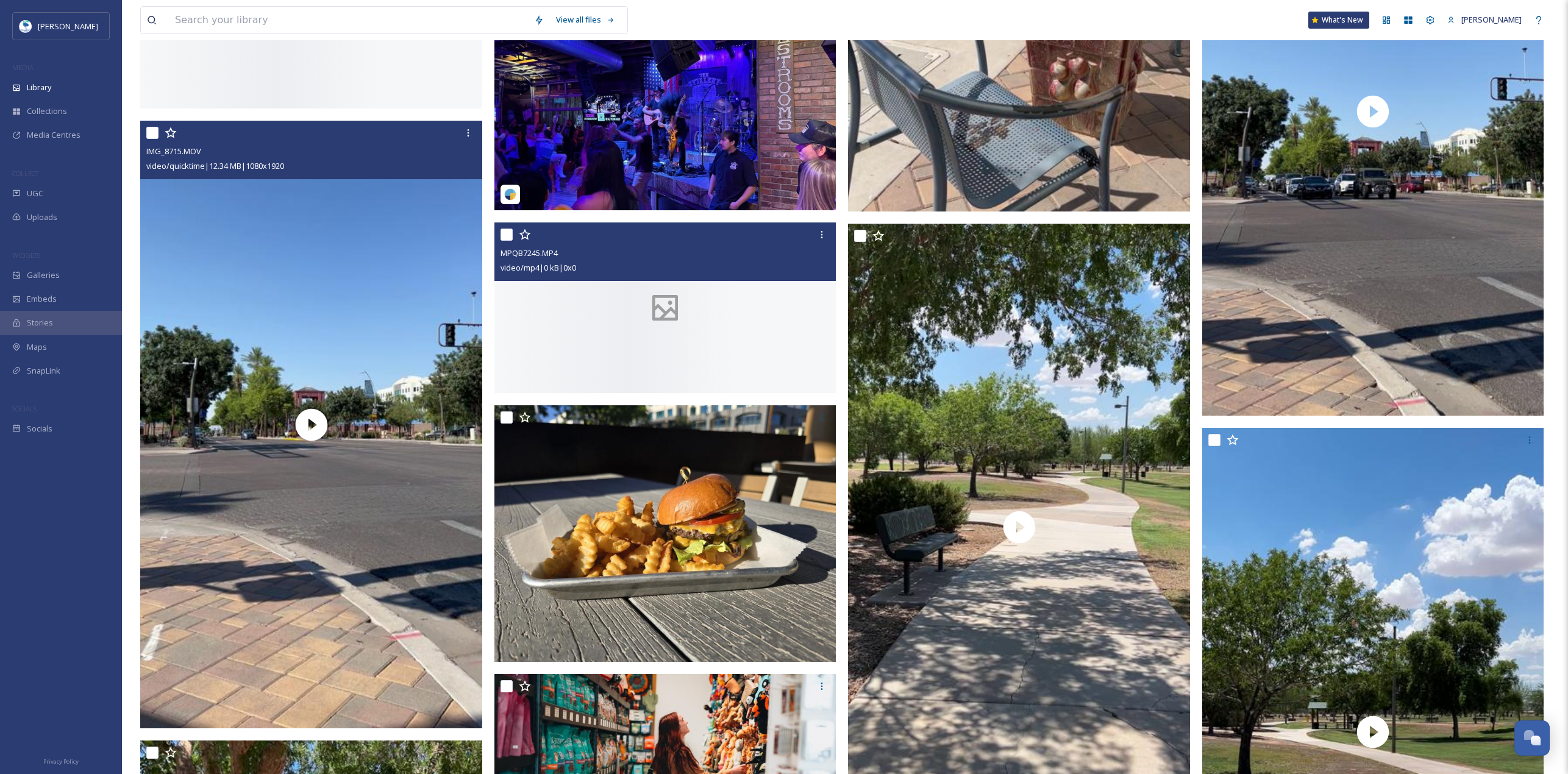
click at [731, 336] on div at bounding box center [665, 308] width 342 height 172
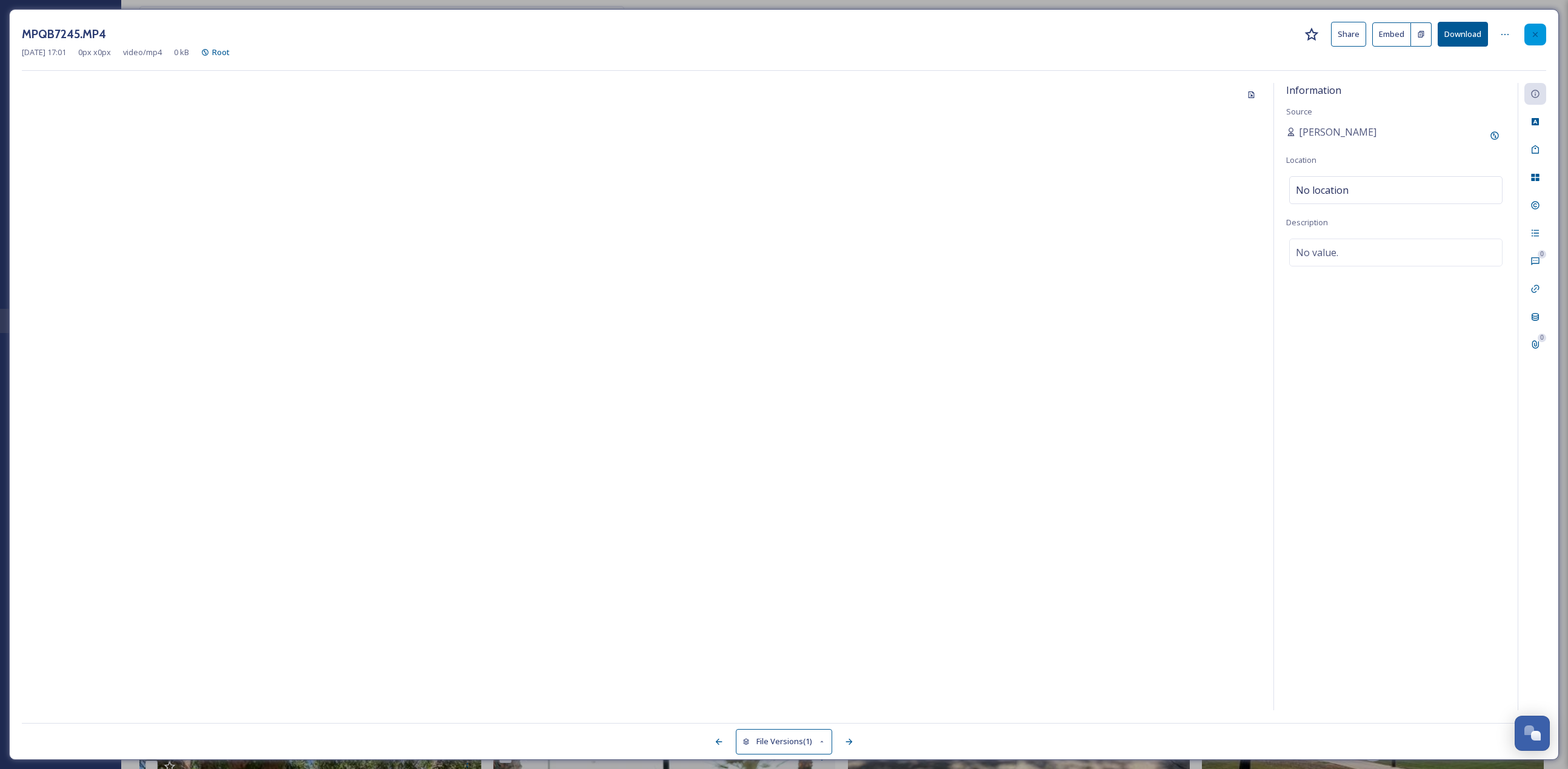
click at [775, 40] on div at bounding box center [1535, 35] width 22 height 22
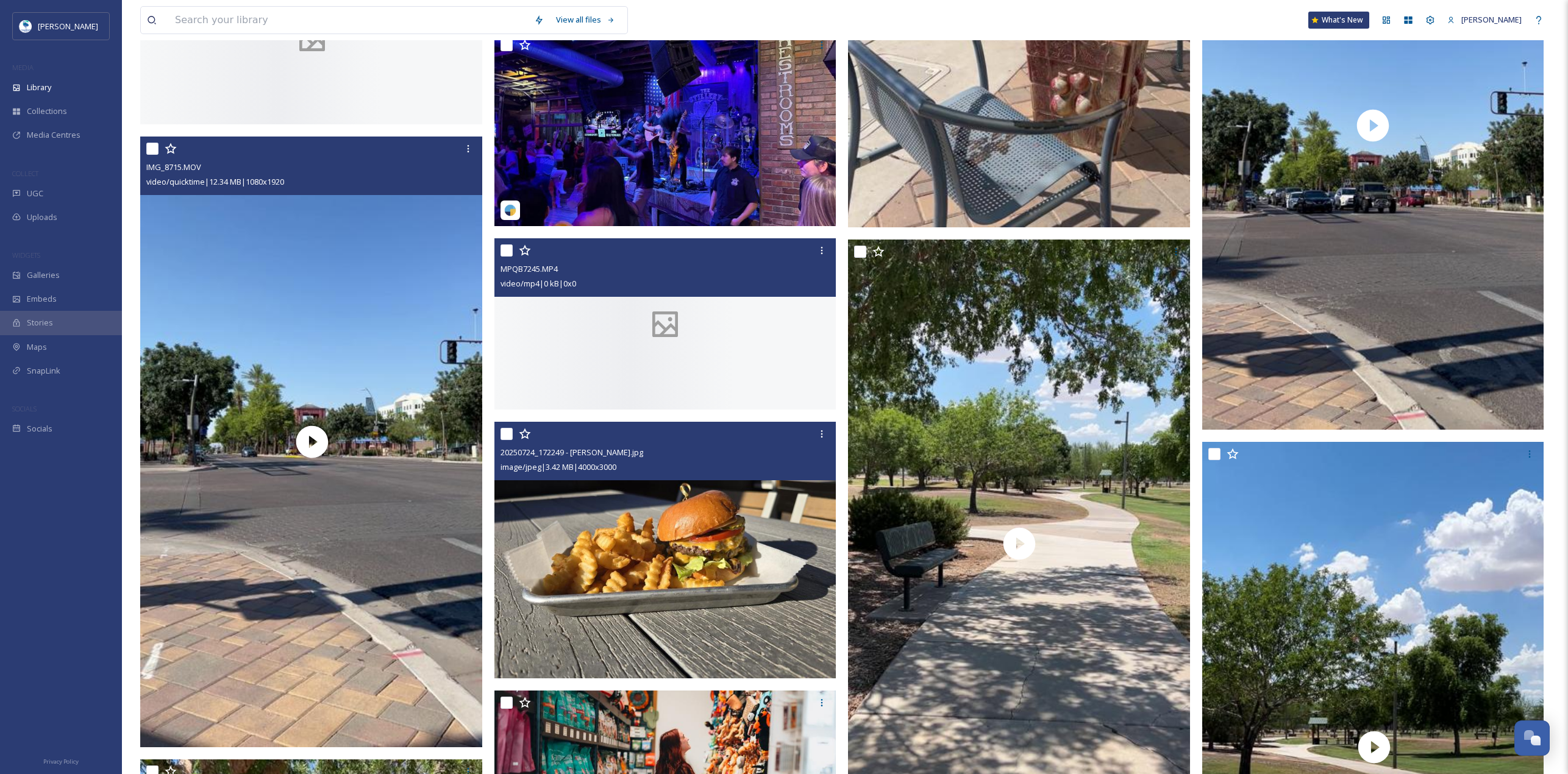
click at [683, 336] on img at bounding box center [665, 550] width 342 height 256
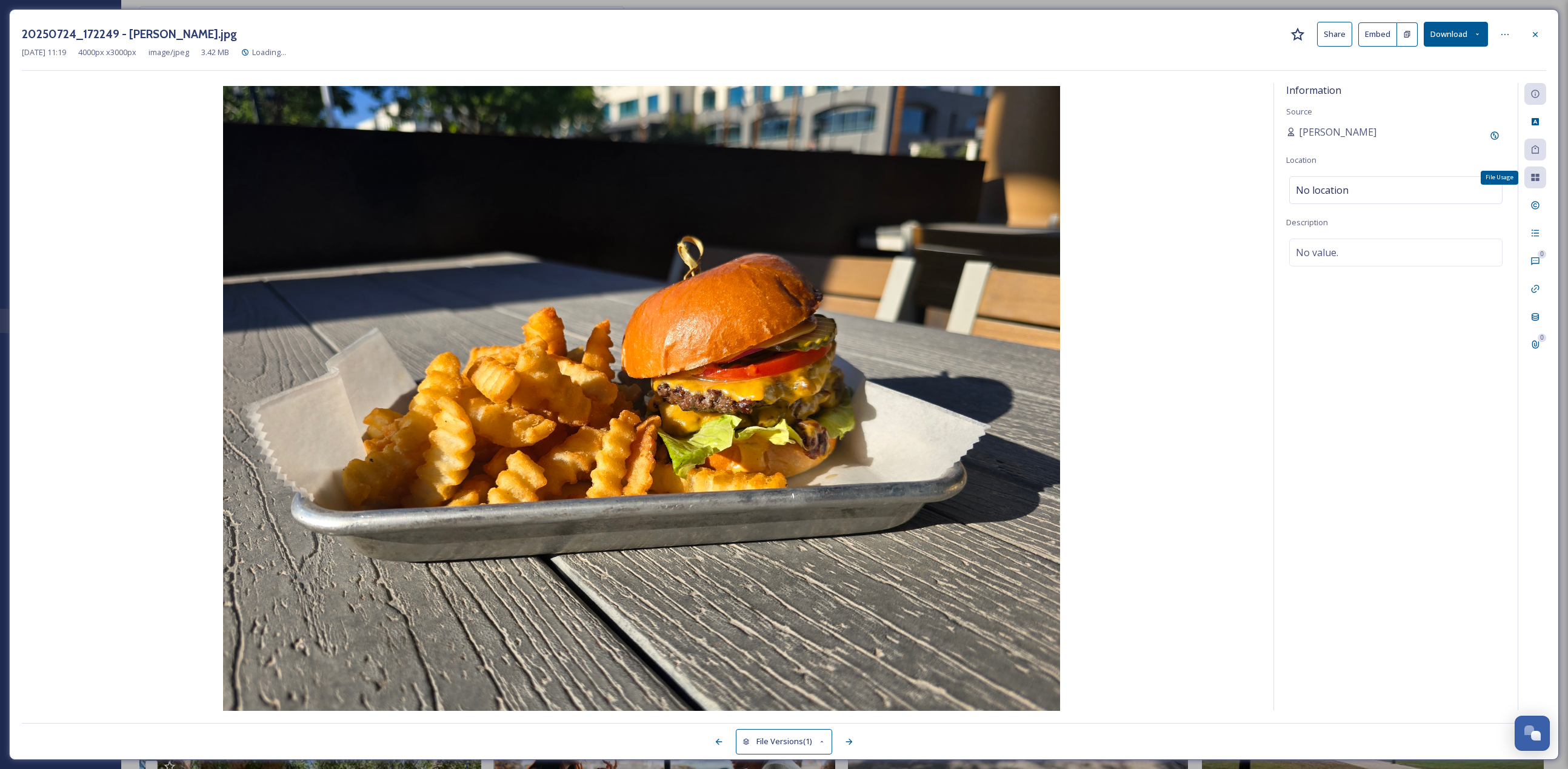
click at [775, 178] on div "File Usage" at bounding box center [1535, 178] width 22 height 22
click at [775, 167] on div "File Usage" at bounding box center [1535, 178] width 22 height 22
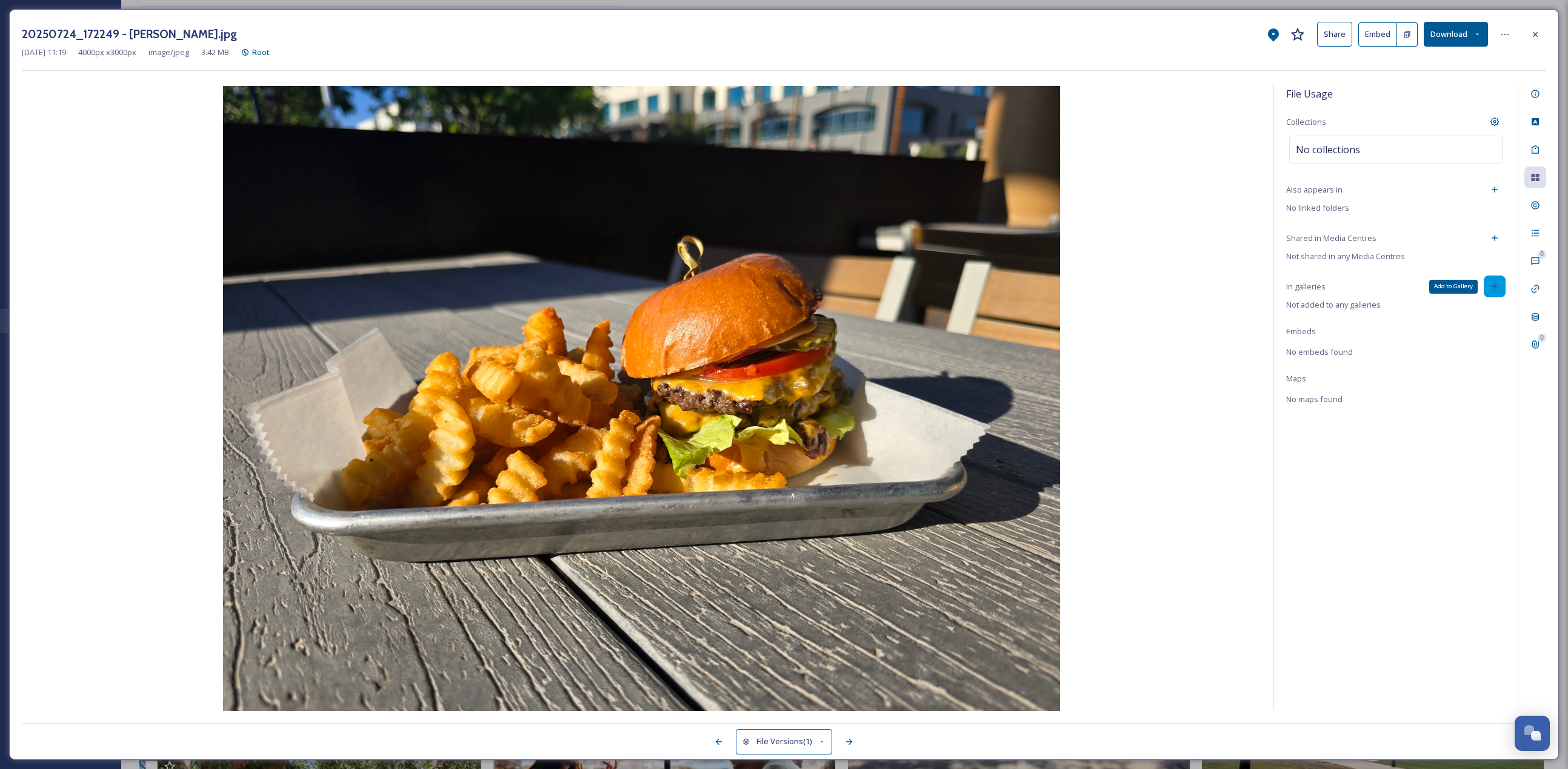
click at [775, 292] on div "Add to Gallery" at bounding box center [1495, 287] width 22 height 22
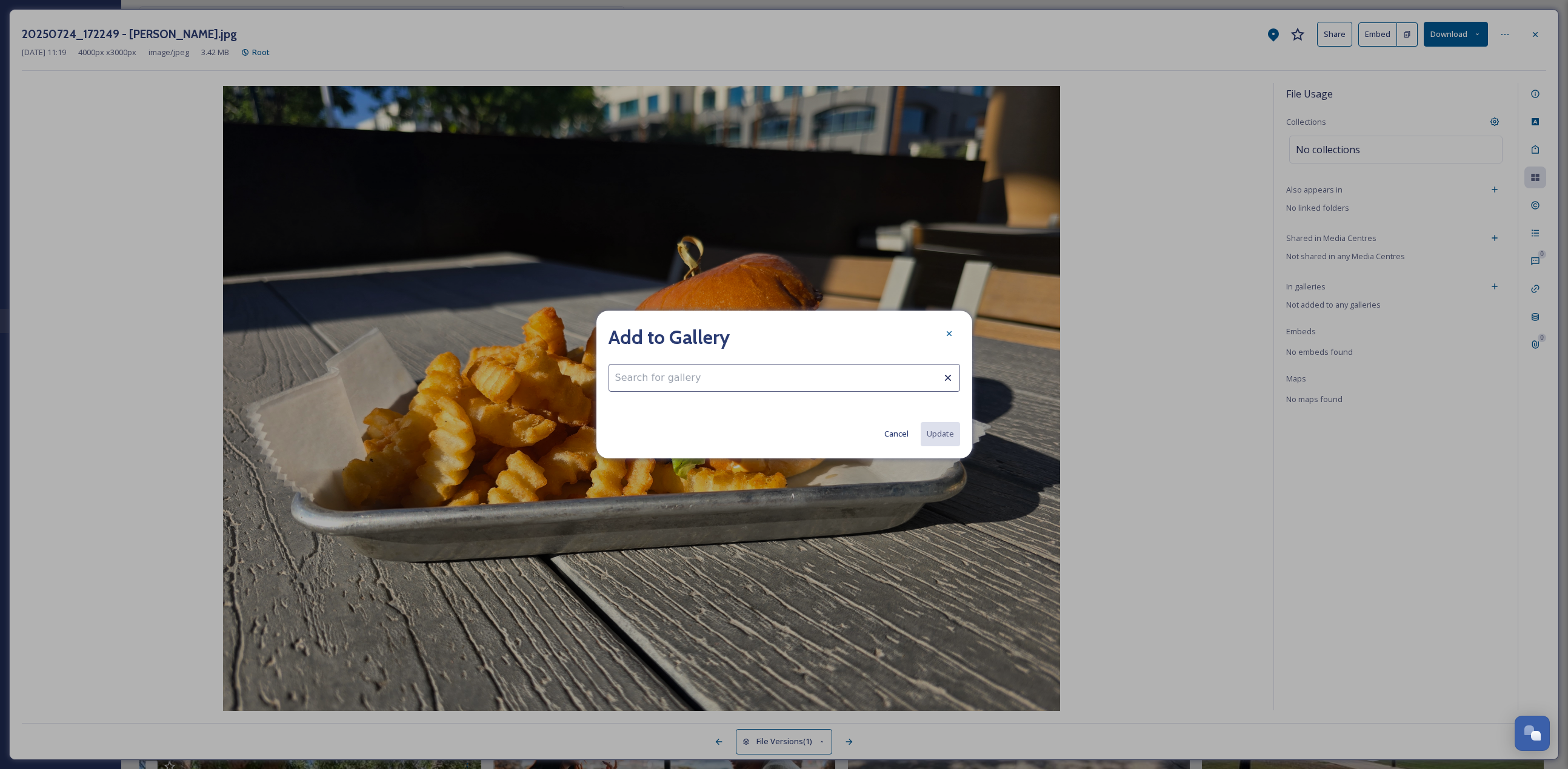
click at [775, 334] on input at bounding box center [784, 378] width 351 height 27
type input "f"
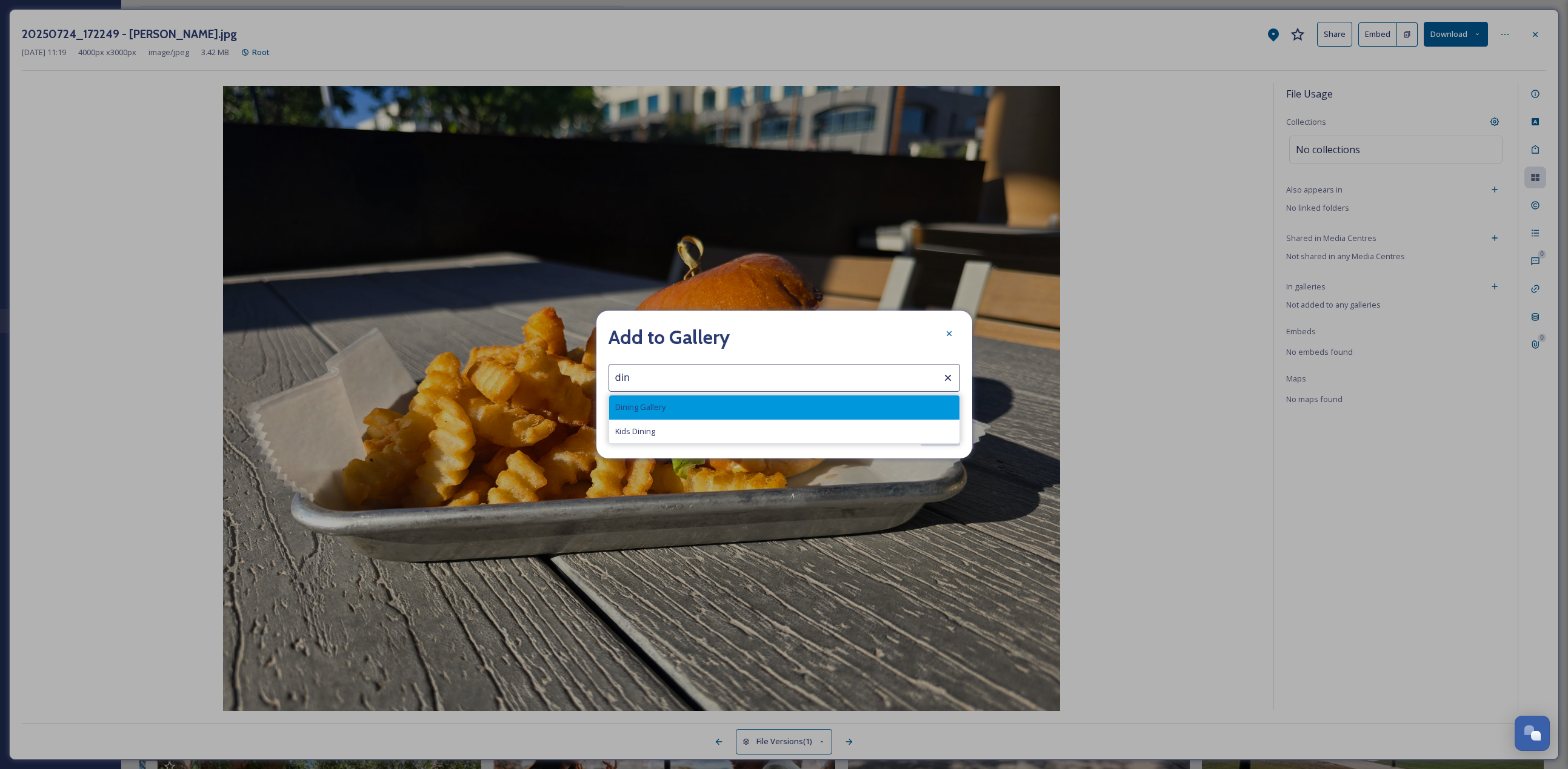
click at [689, 334] on div "Dining Gallery" at bounding box center [784, 408] width 350 height 24
type input "Dining Gallery"
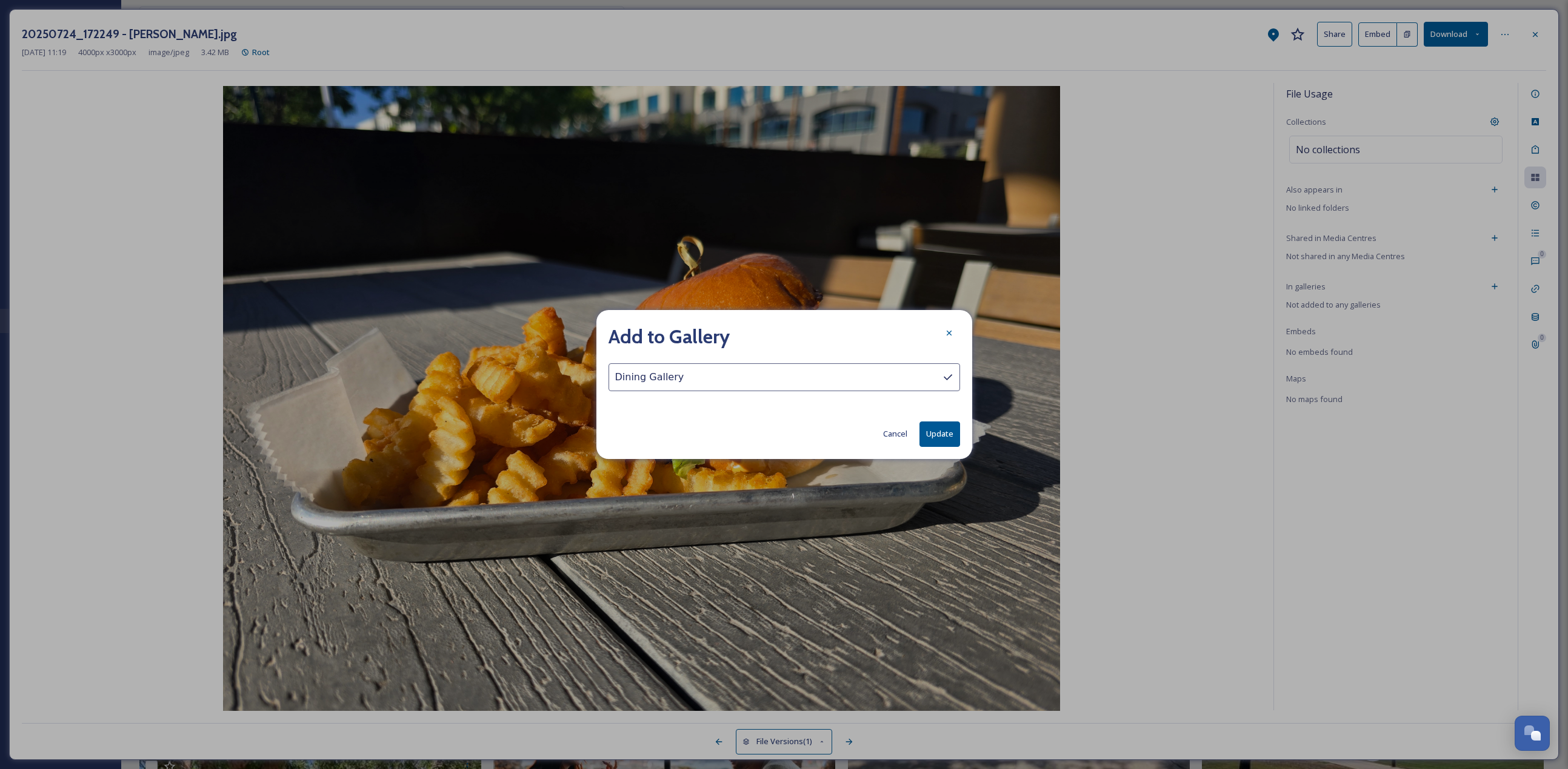
click at [775, 334] on button "Update" at bounding box center [940, 434] width 40 height 25
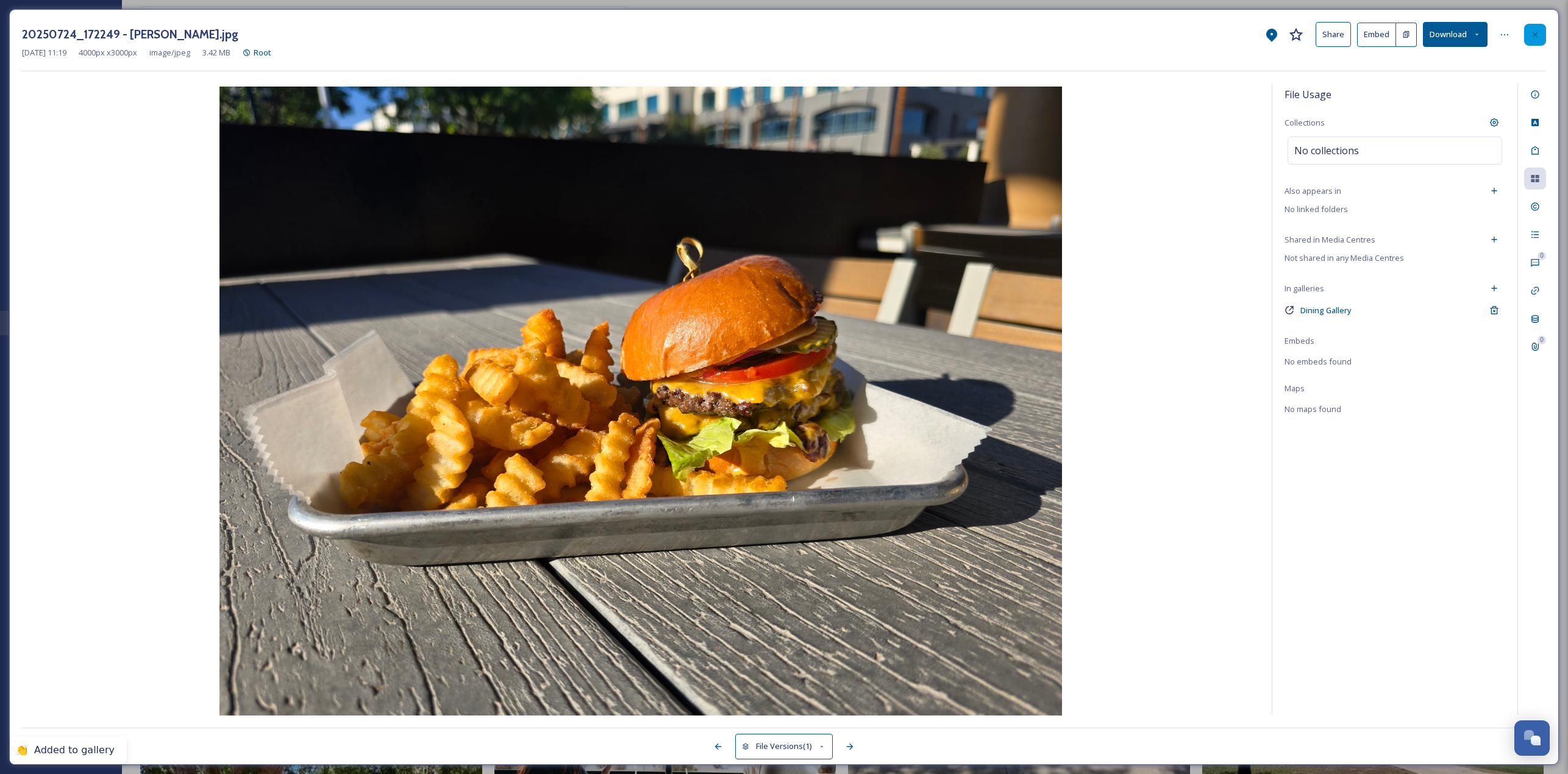
click at [779, 41] on div at bounding box center [1535, 35] width 22 height 22
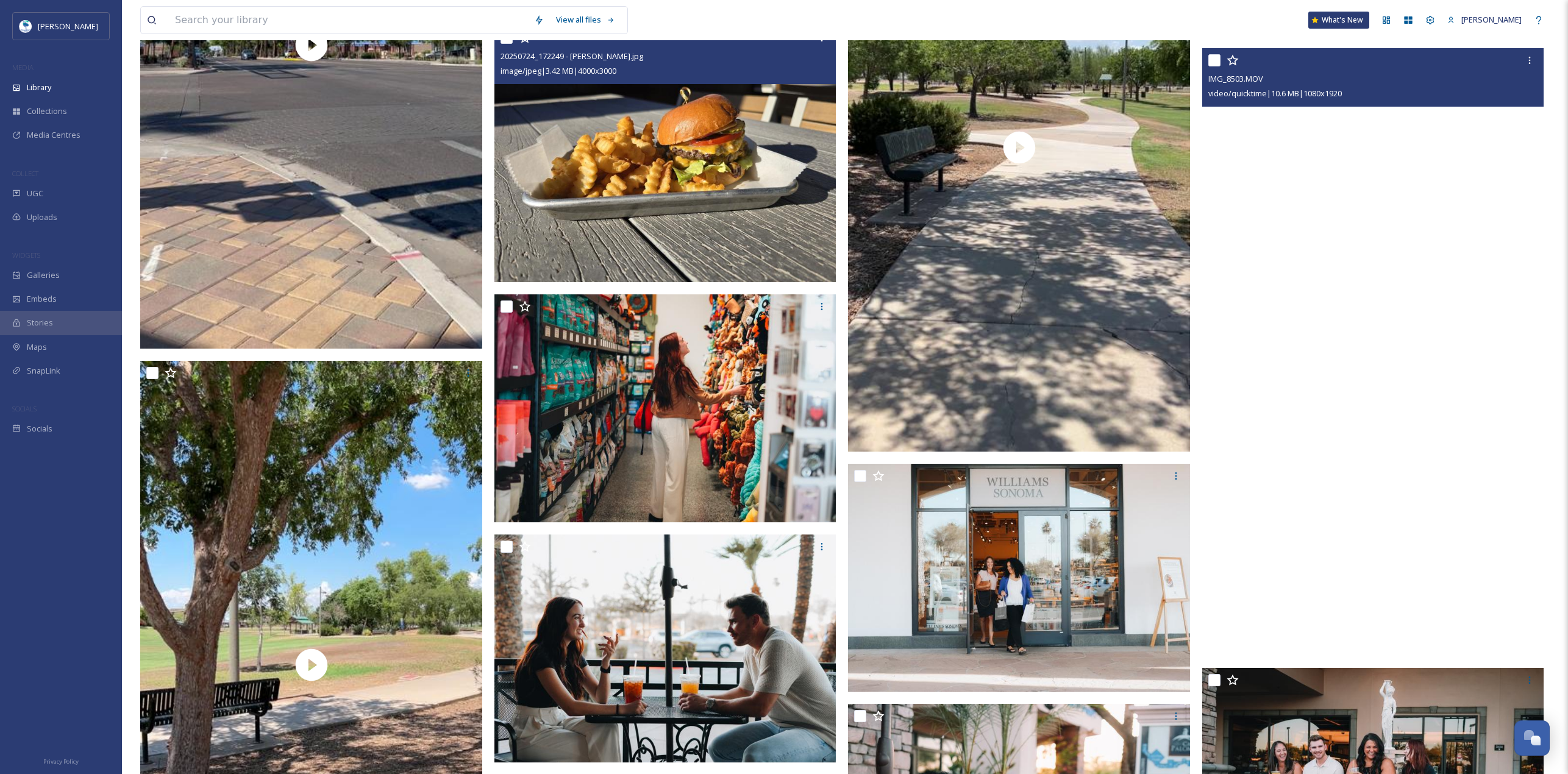
scroll to position [3647, 0]
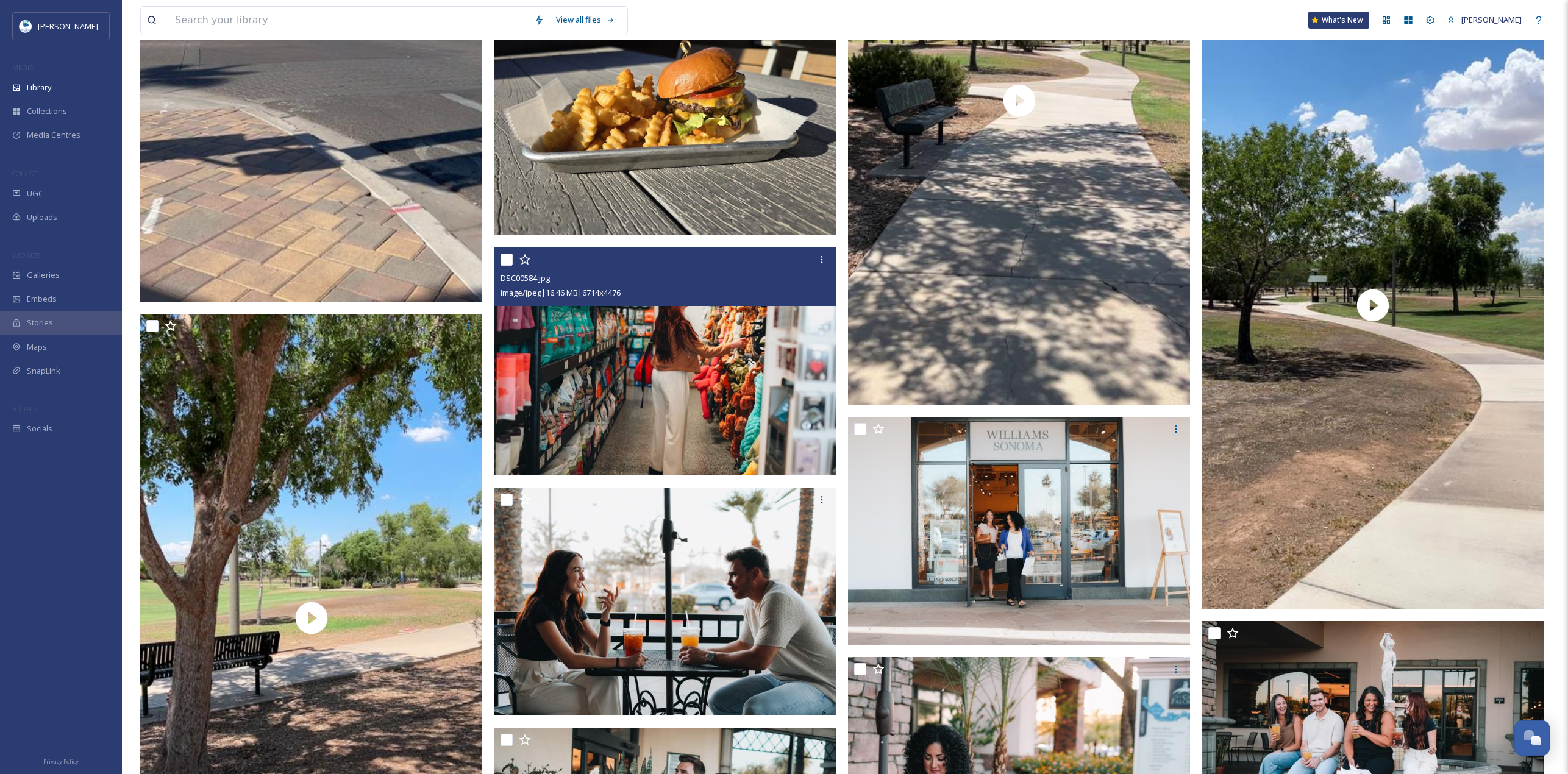
click at [742, 336] on img at bounding box center [665, 361] width 342 height 228
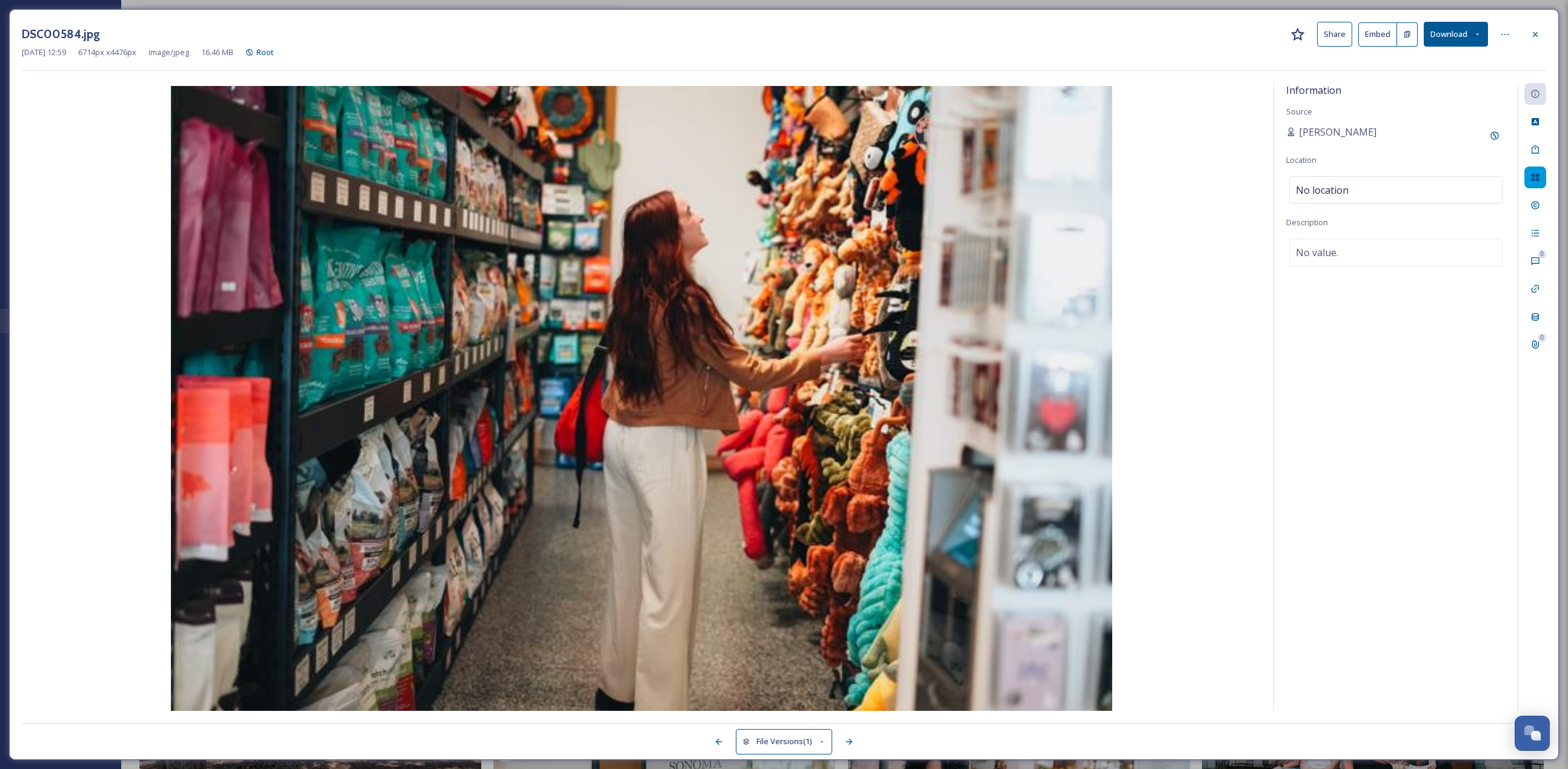
click at [775, 177] on icon at bounding box center [1535, 178] width 8 height 7
click at [775, 286] on div "Add to Gallery" at bounding box center [1495, 287] width 22 height 22
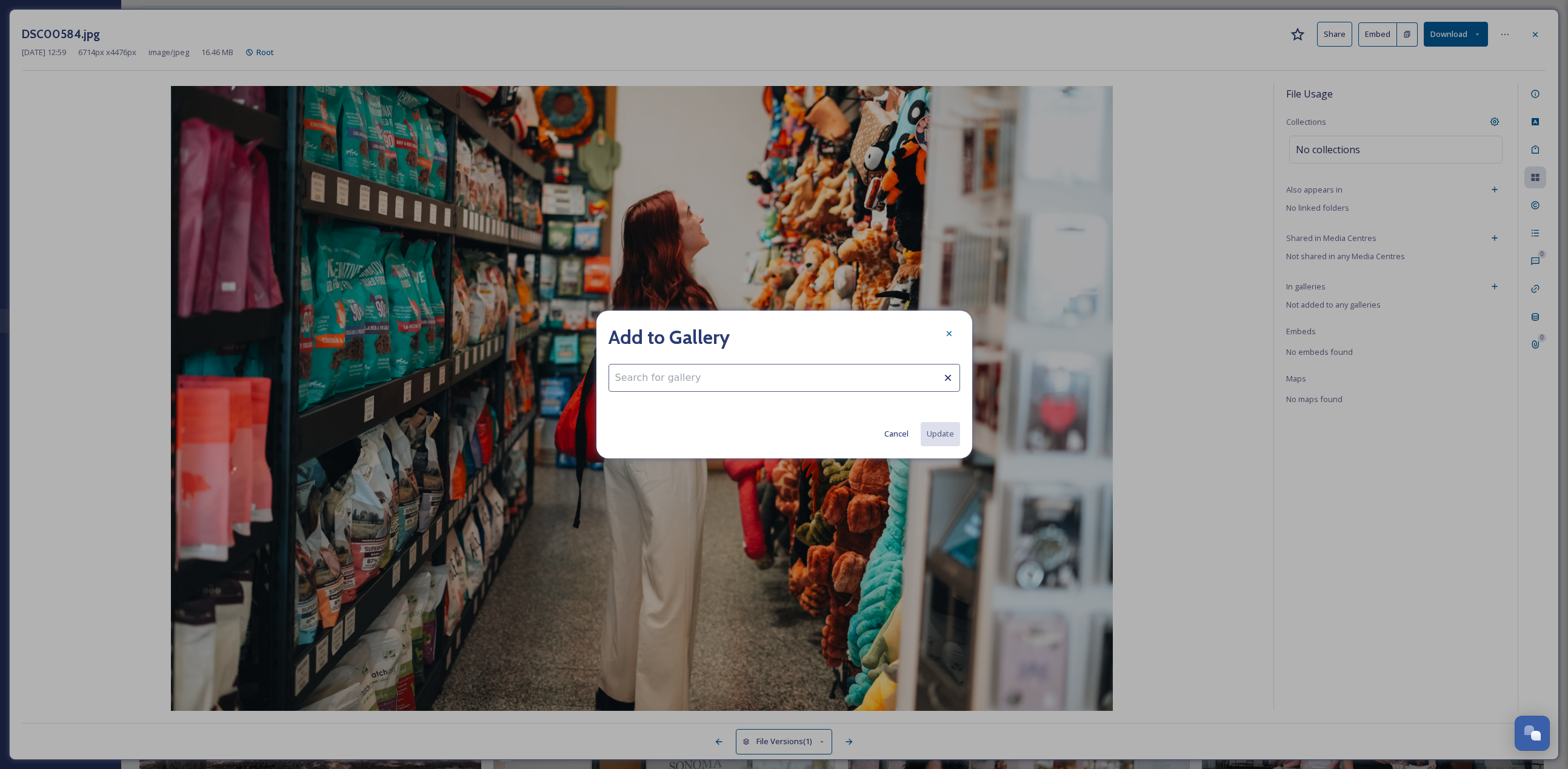
click at [775, 334] on input at bounding box center [784, 378] width 351 height 27
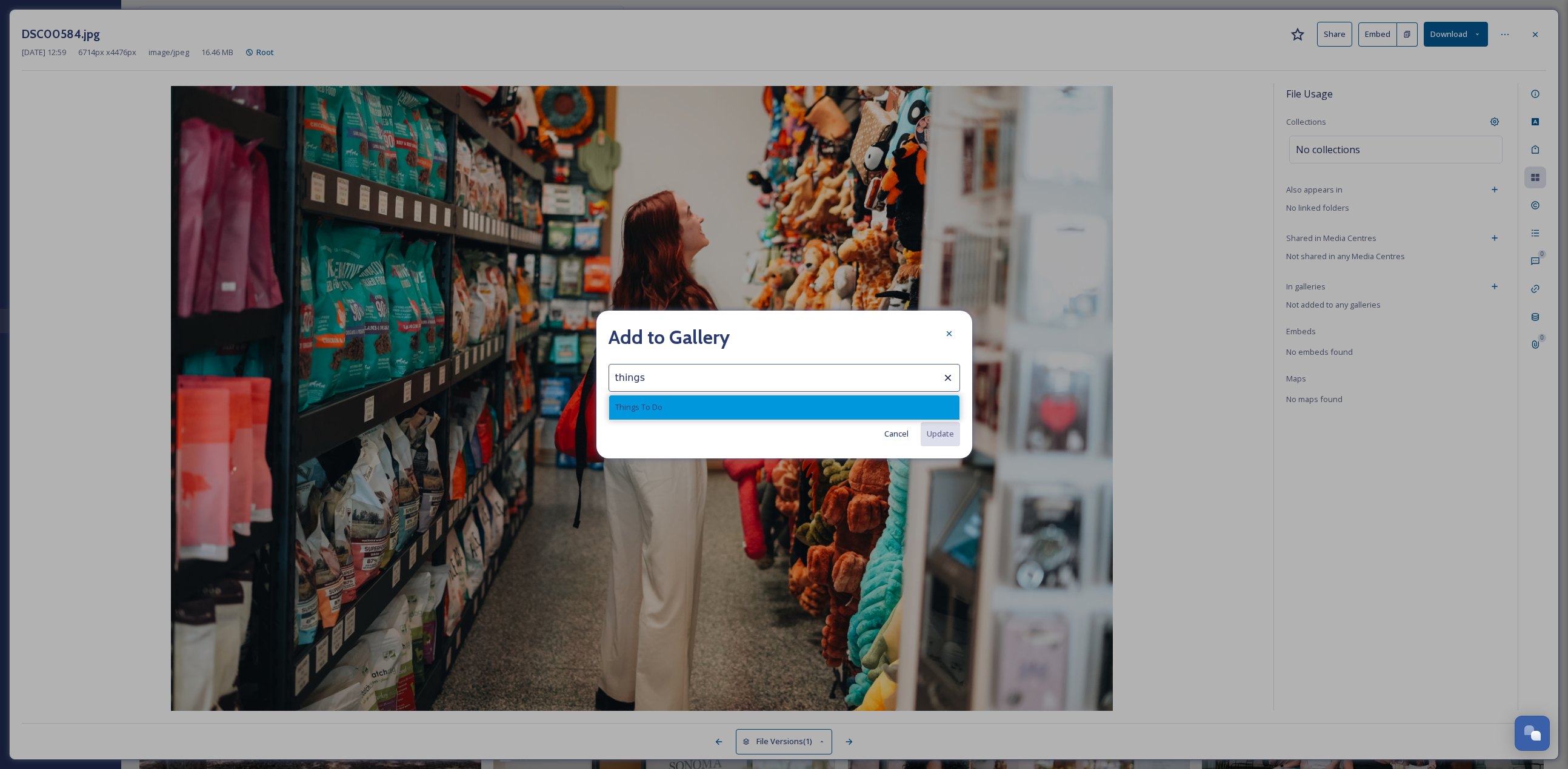
click at [775, 334] on div "Things To Do" at bounding box center [784, 408] width 350 height 24
type input "Things To Do"
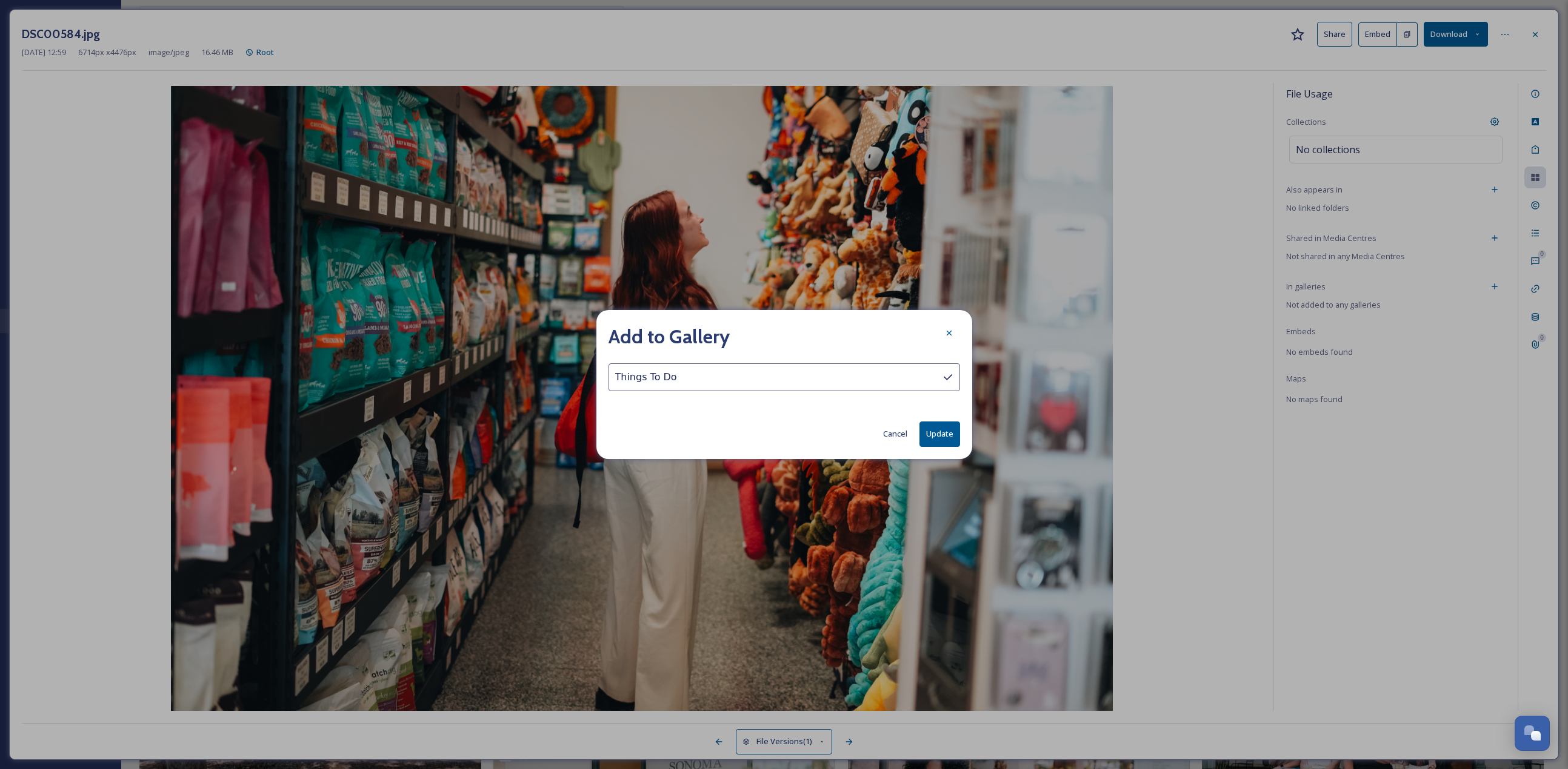
click at [775, 334] on button "Update" at bounding box center [940, 434] width 40 height 25
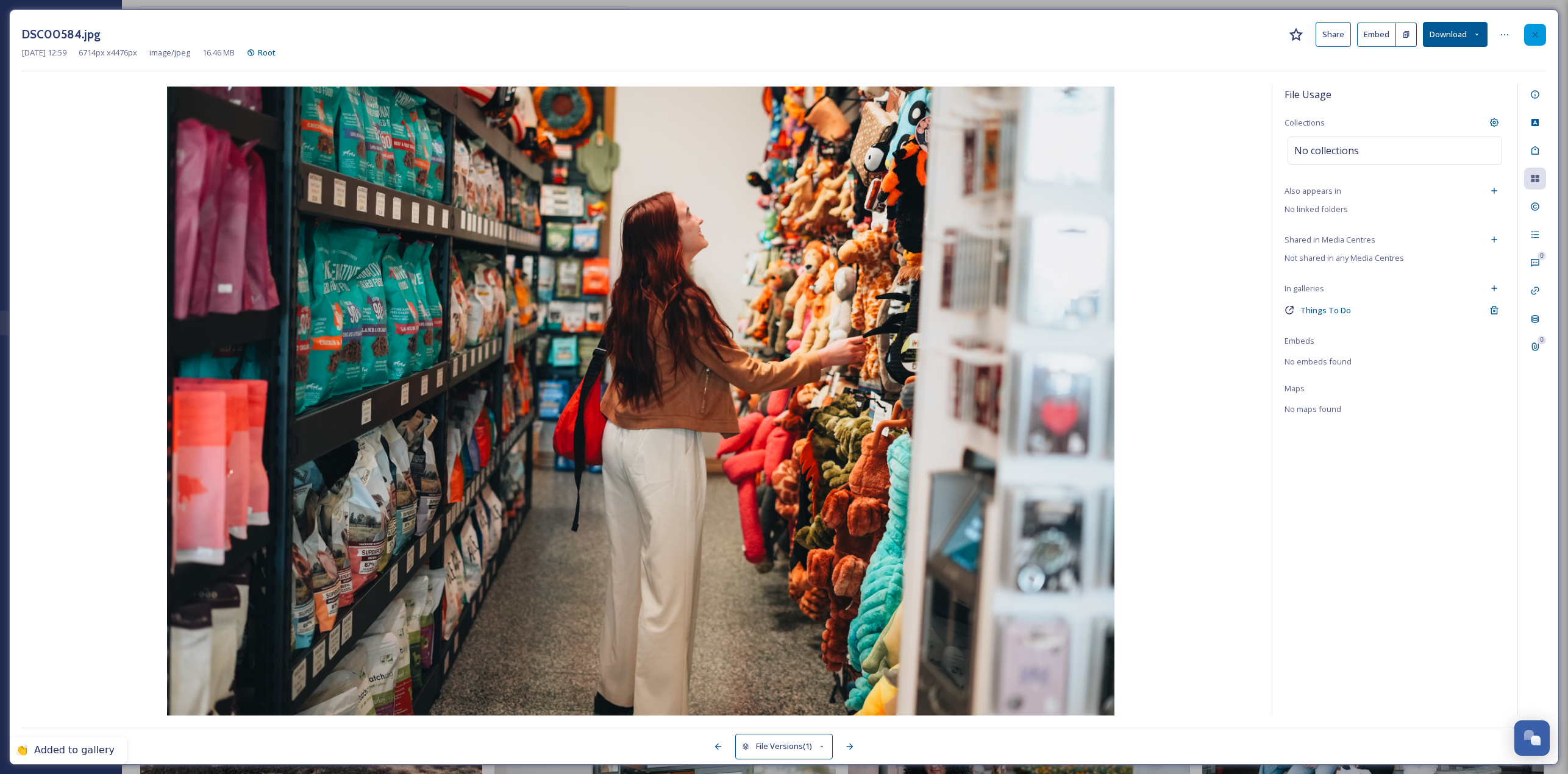
click at [779, 38] on div at bounding box center [1535, 35] width 22 height 22
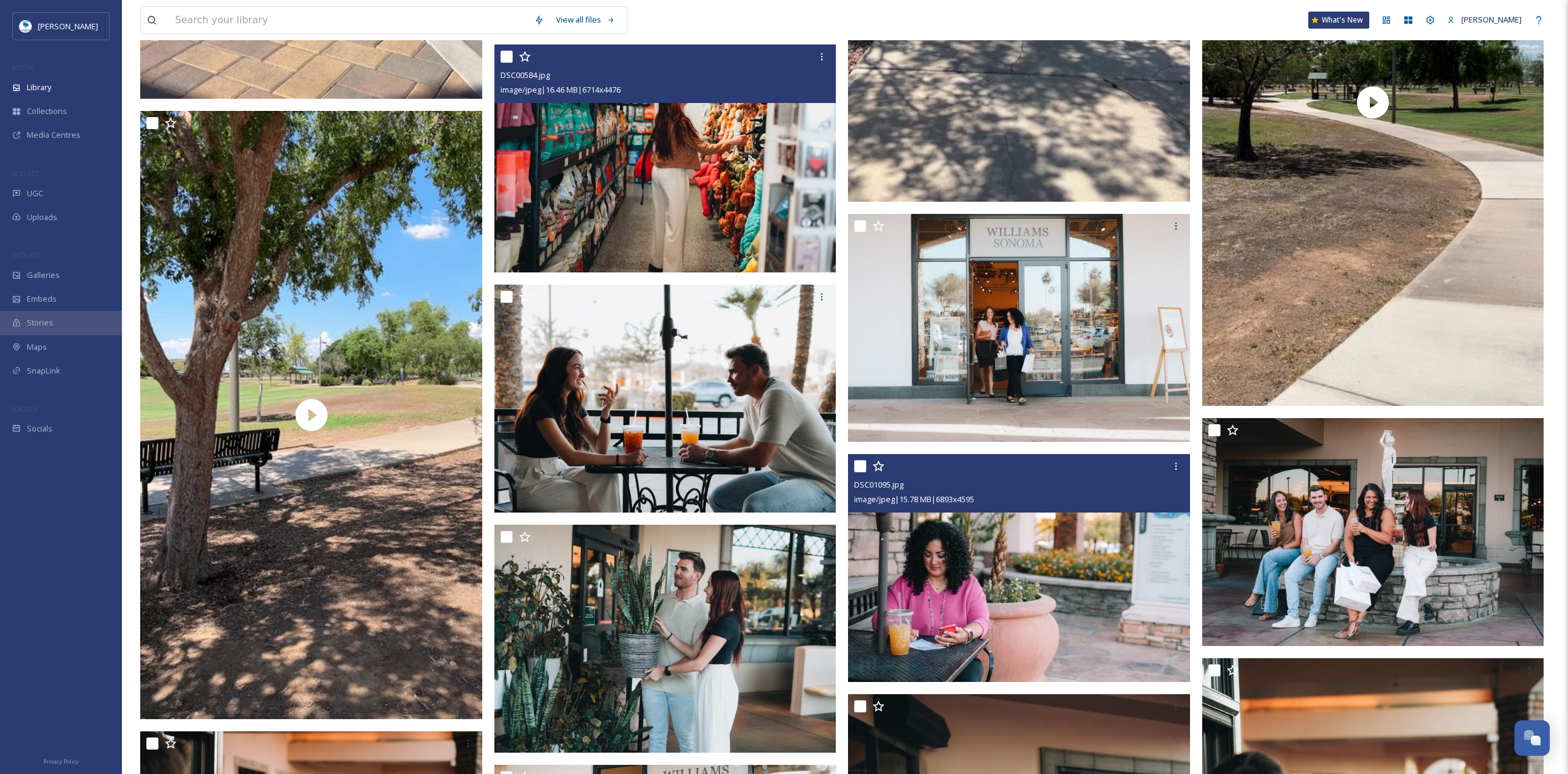
scroll to position [3830, 0]
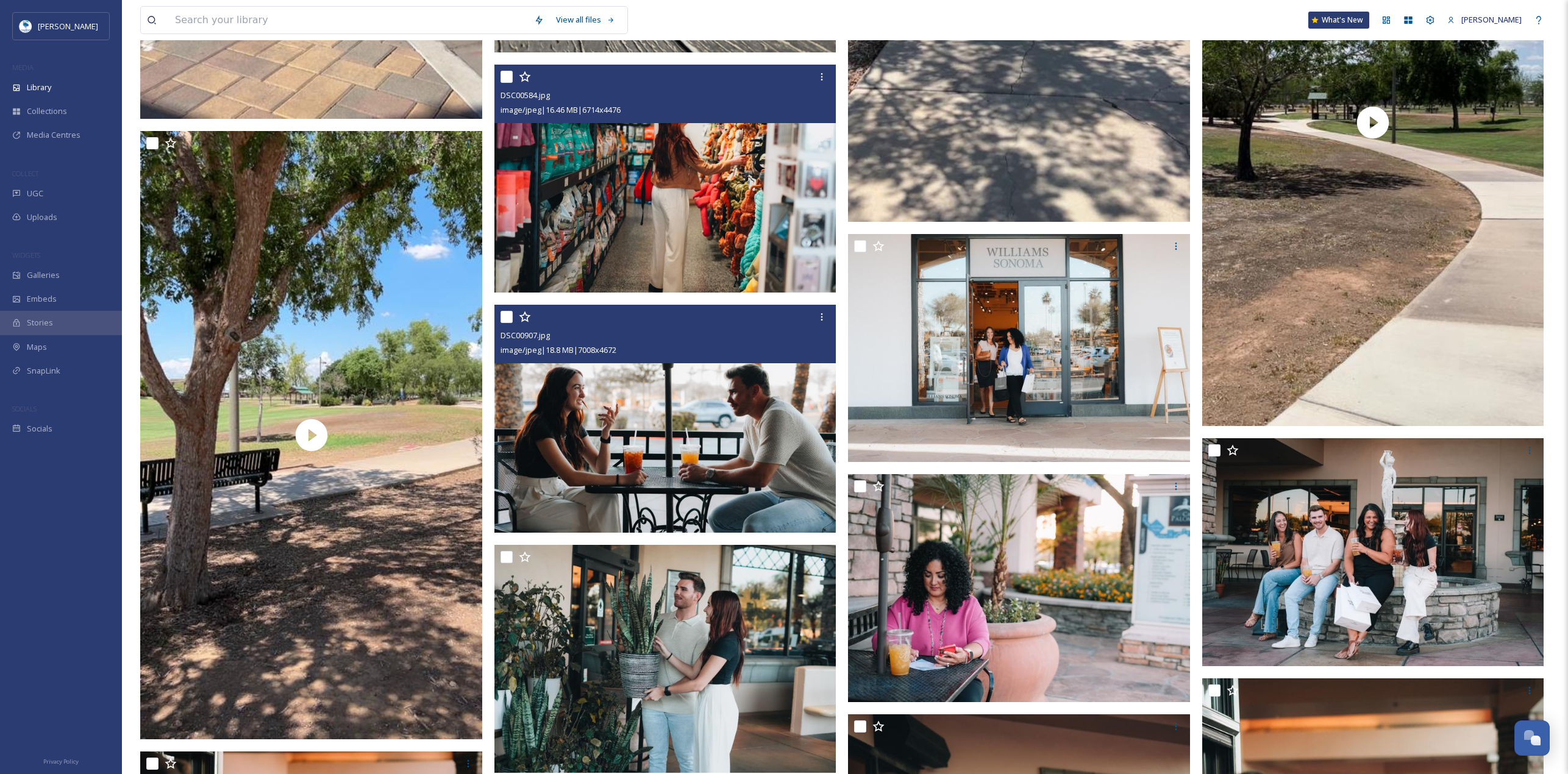
click at [754, 336] on img at bounding box center [665, 418] width 342 height 228
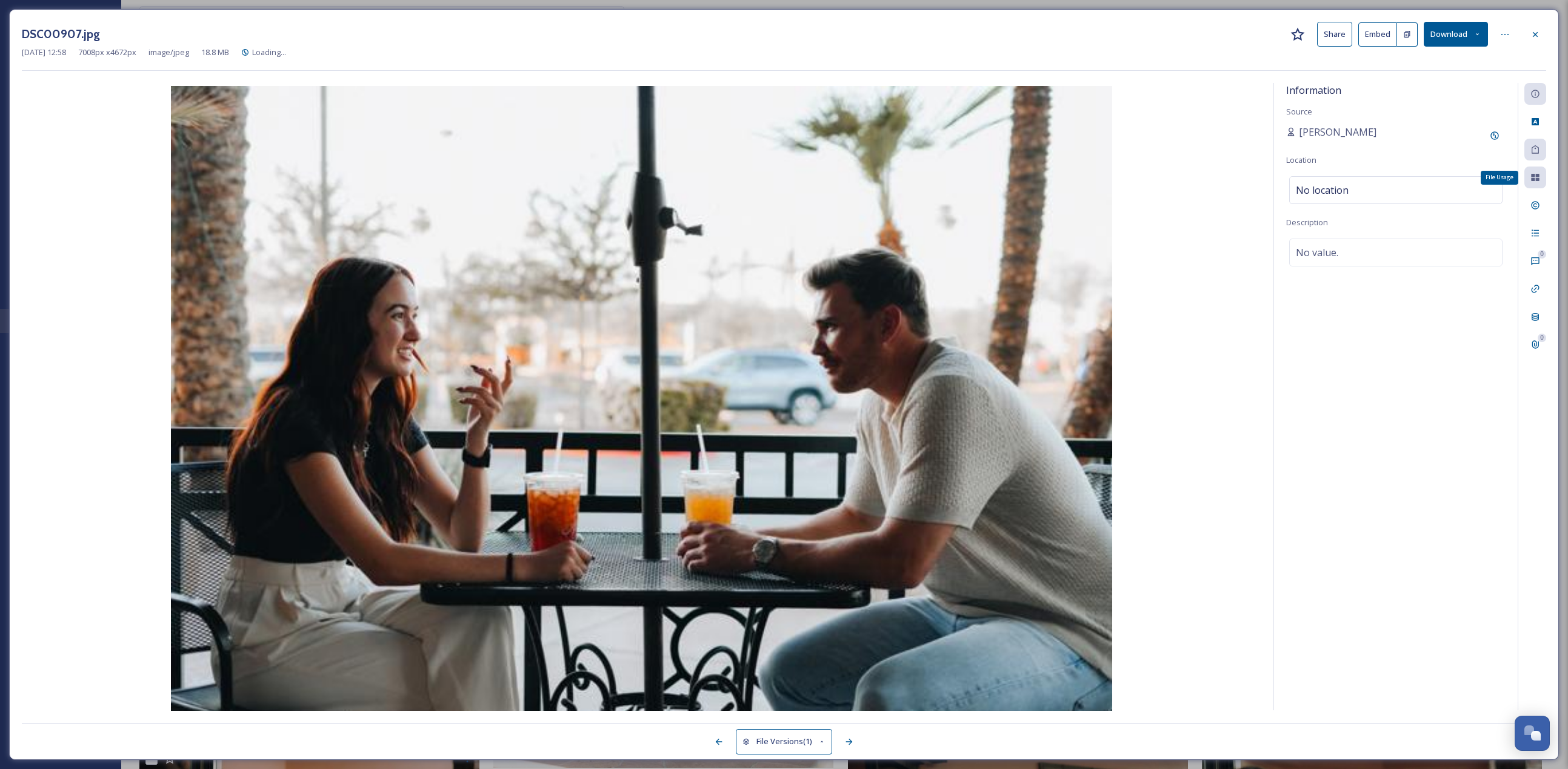
click at [775, 186] on div "File Usage" at bounding box center [1535, 178] width 22 height 22
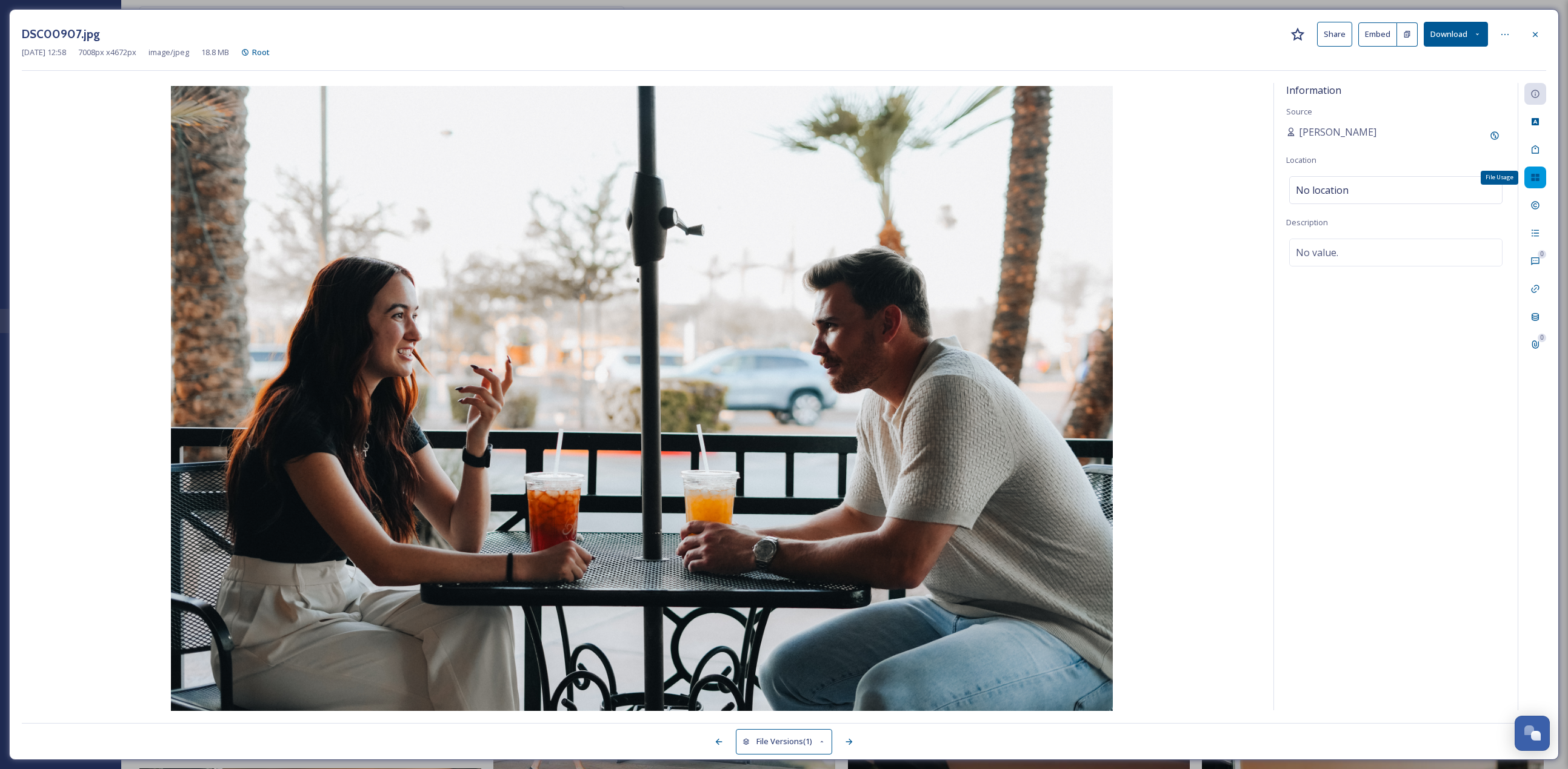
click at [775, 176] on div "File Usage" at bounding box center [1535, 178] width 22 height 22
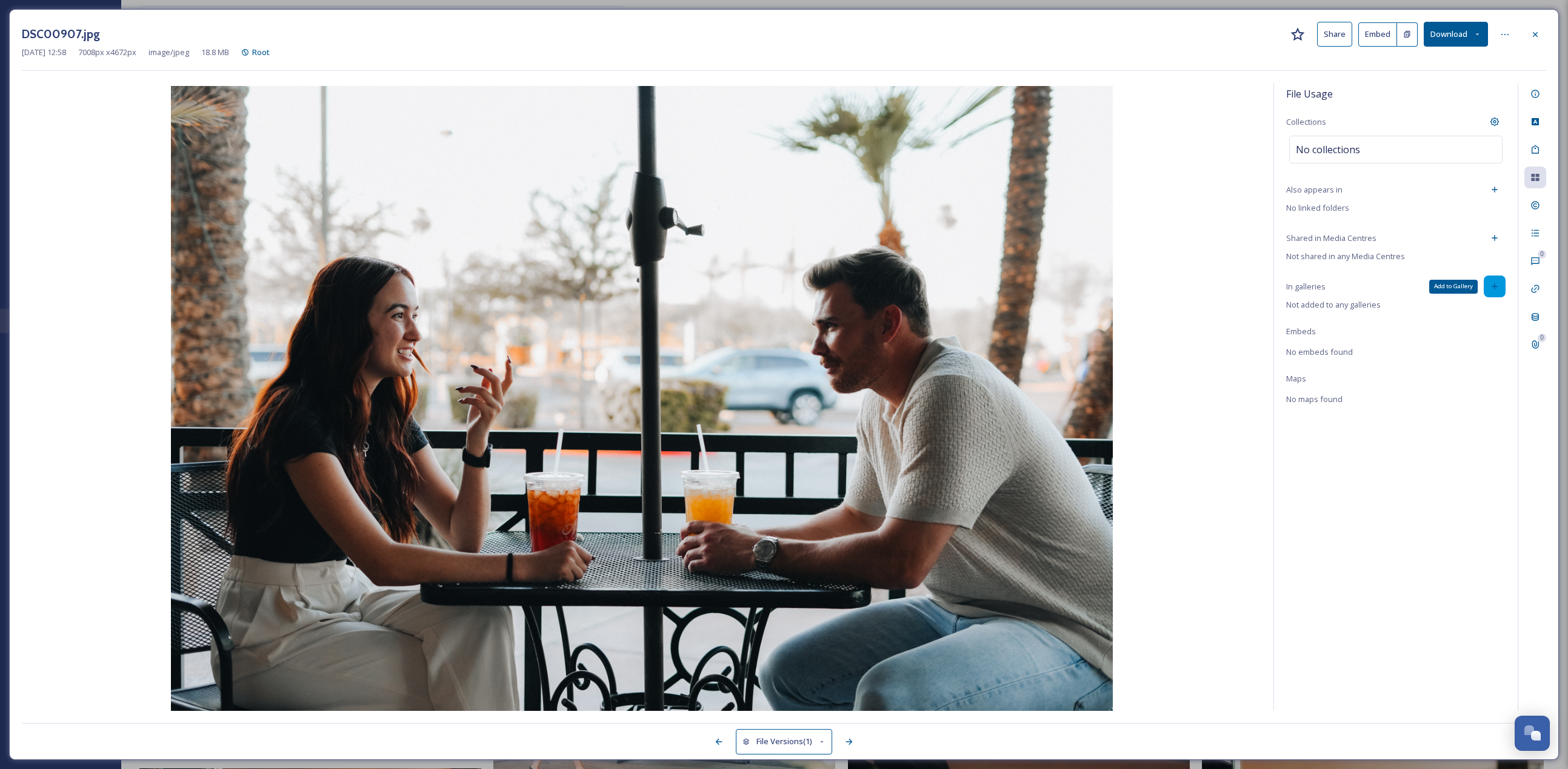
click at [775, 283] on icon at bounding box center [1495, 286] width 10 height 10
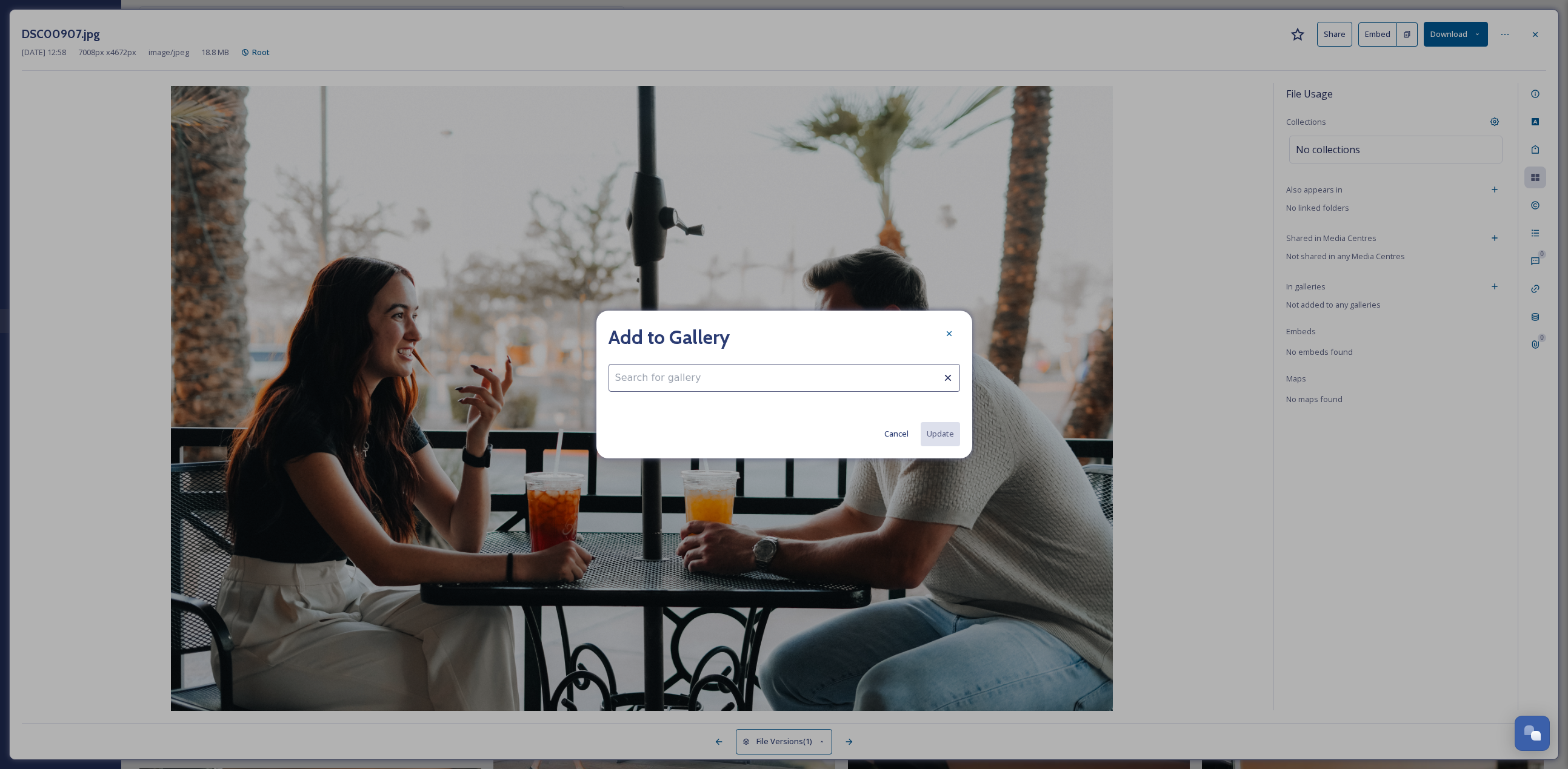
click at [688, 334] on input at bounding box center [784, 378] width 351 height 27
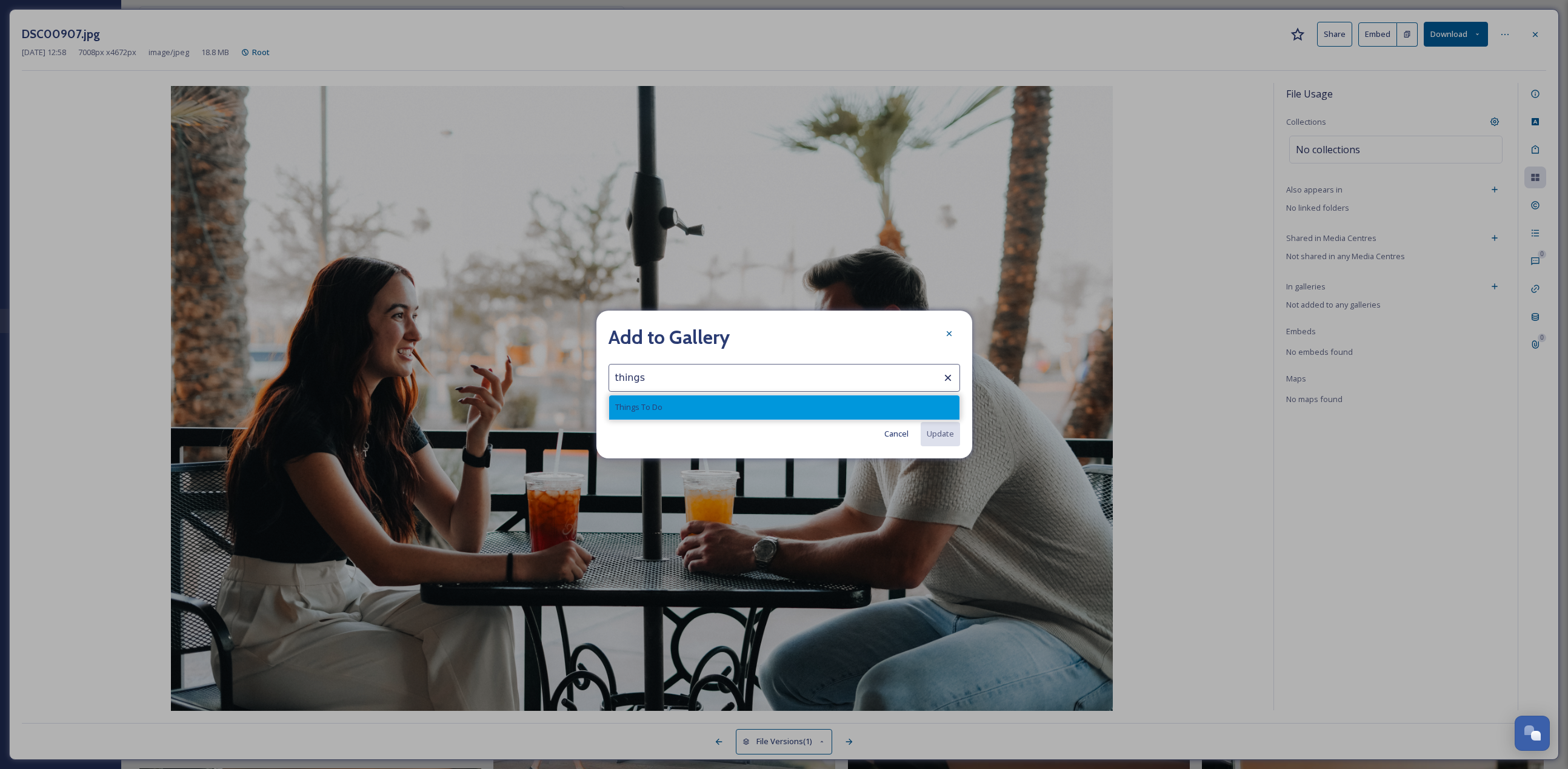
click at [688, 334] on div "Things To Do" at bounding box center [784, 408] width 350 height 24
type input "Things To Do"
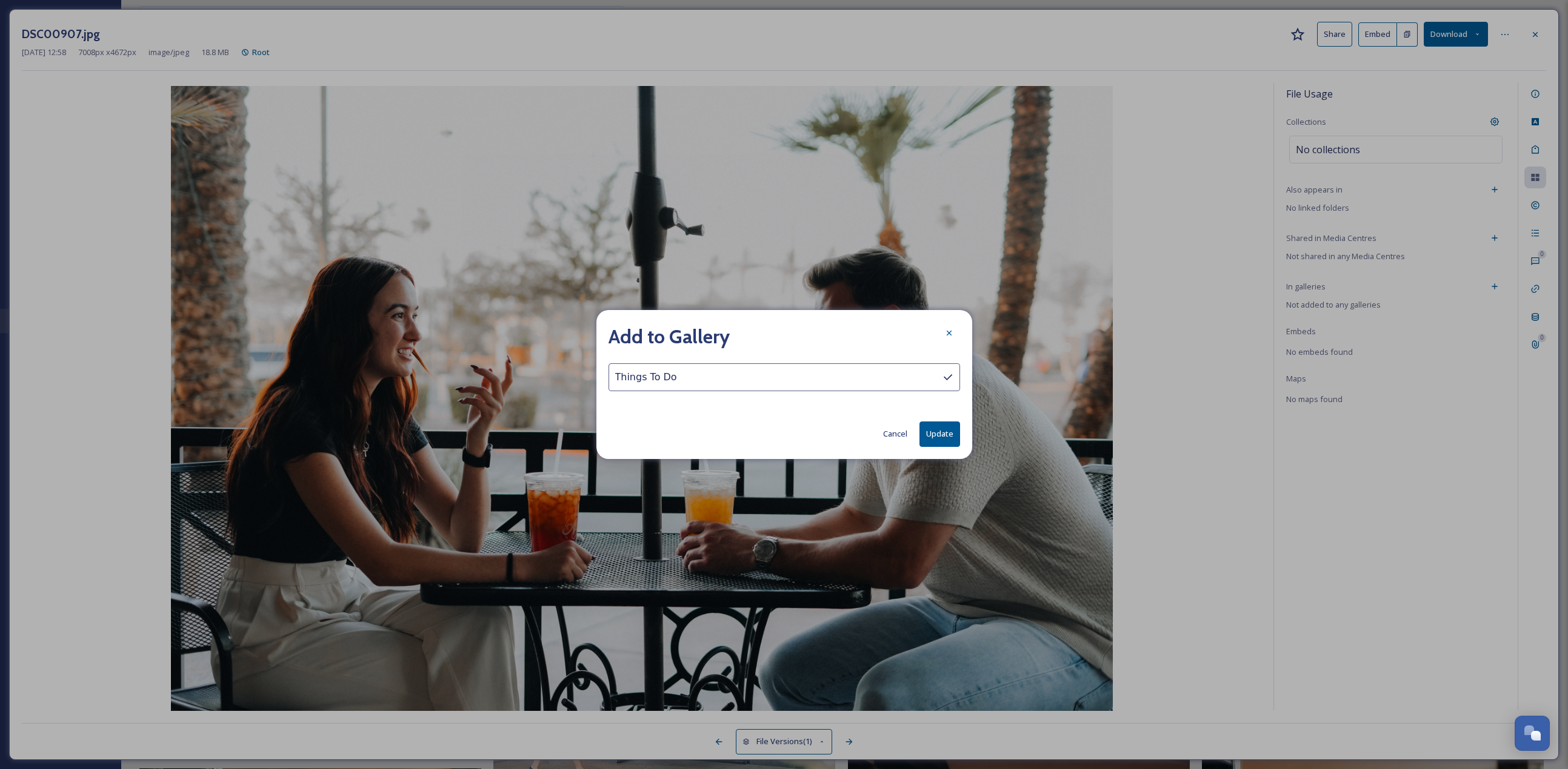
click at [775, 334] on button "Update" at bounding box center [940, 434] width 40 height 25
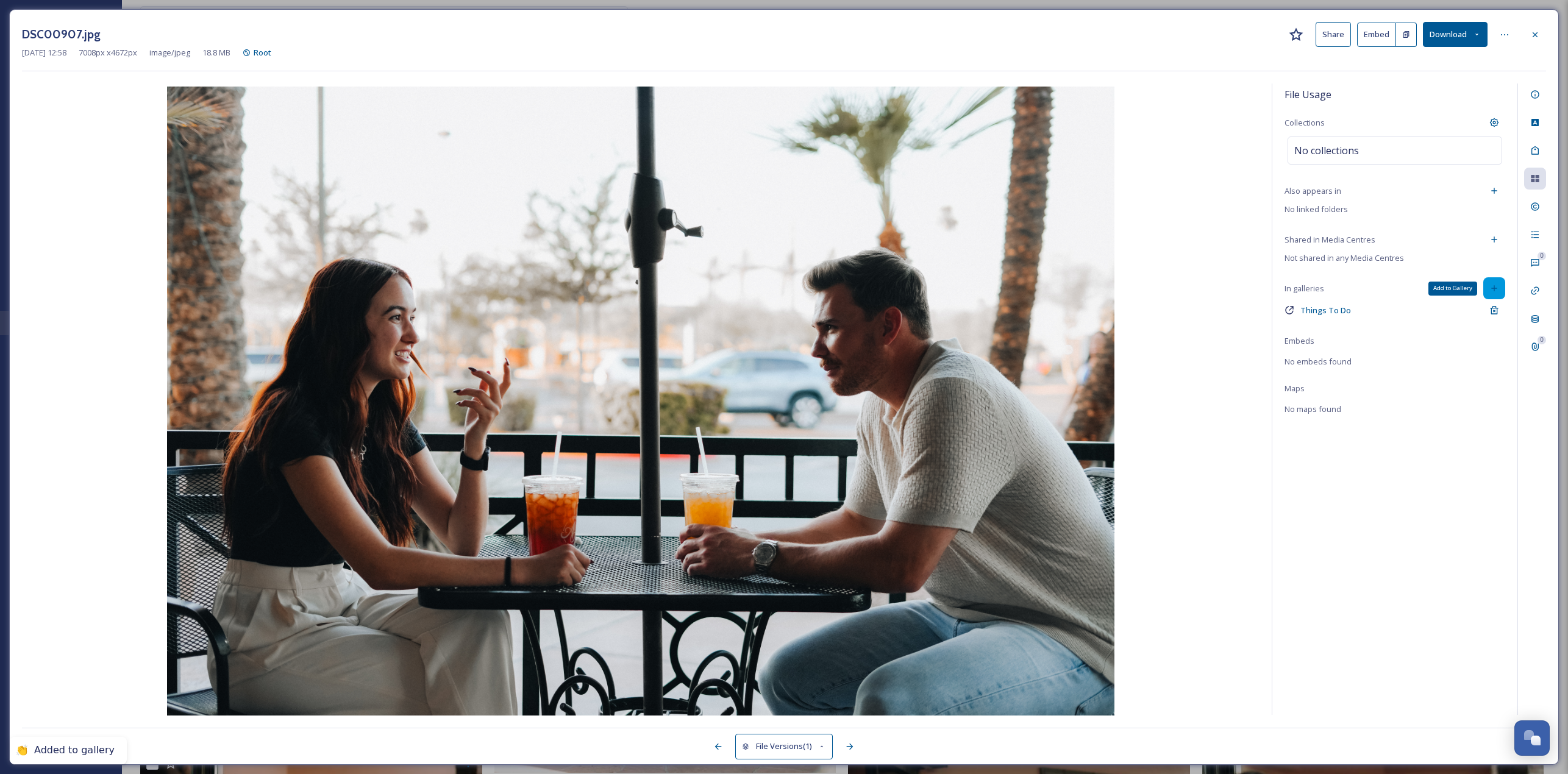
click at [779, 286] on icon at bounding box center [1494, 288] width 10 height 10
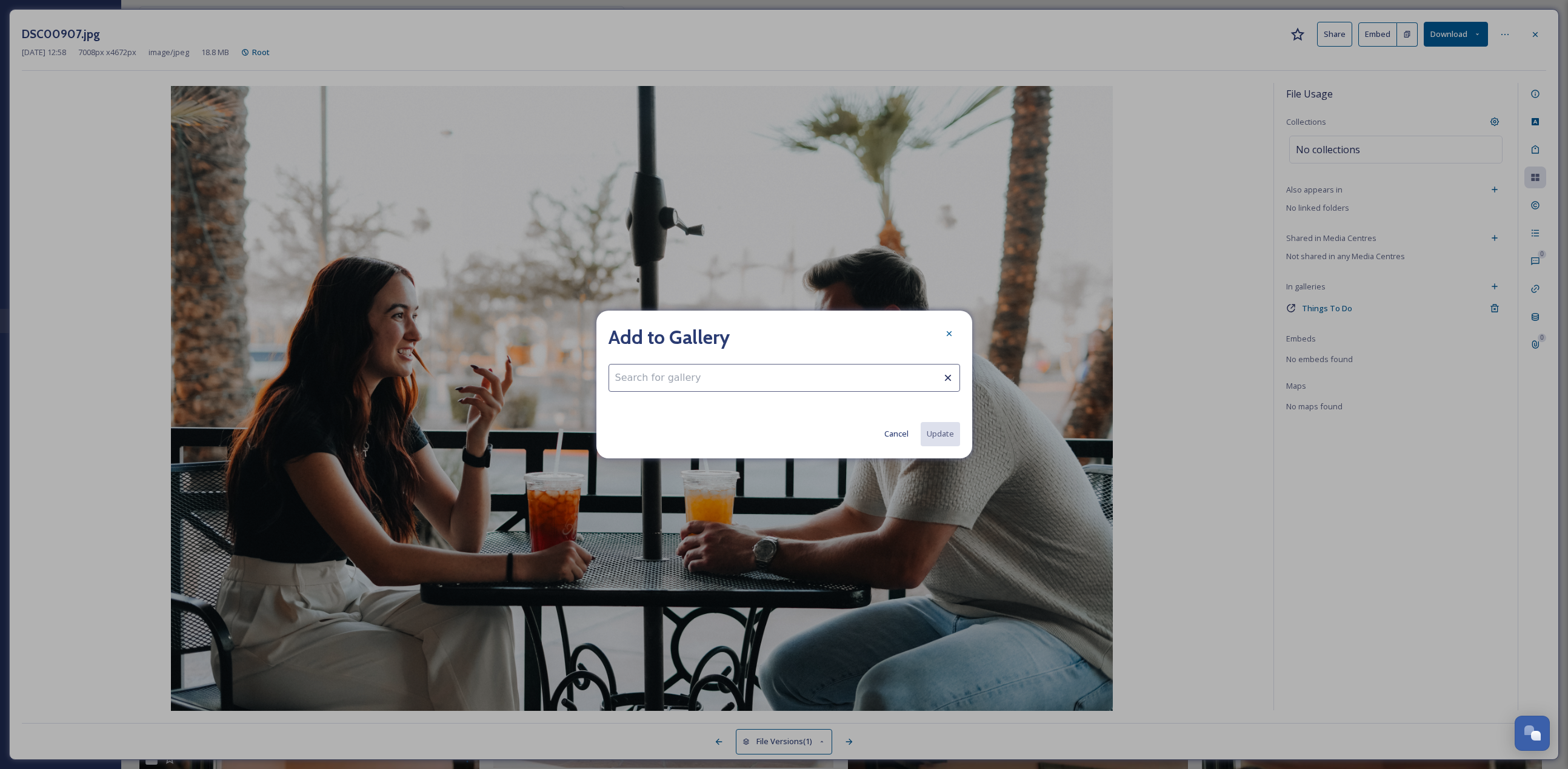
click at [775, 334] on input at bounding box center [784, 378] width 351 height 27
click at [766, 334] on div "Dining Gallery" at bounding box center [784, 408] width 350 height 24
type input "Dining Gallery"
click at [775, 334] on button "Update" at bounding box center [940, 434] width 40 height 25
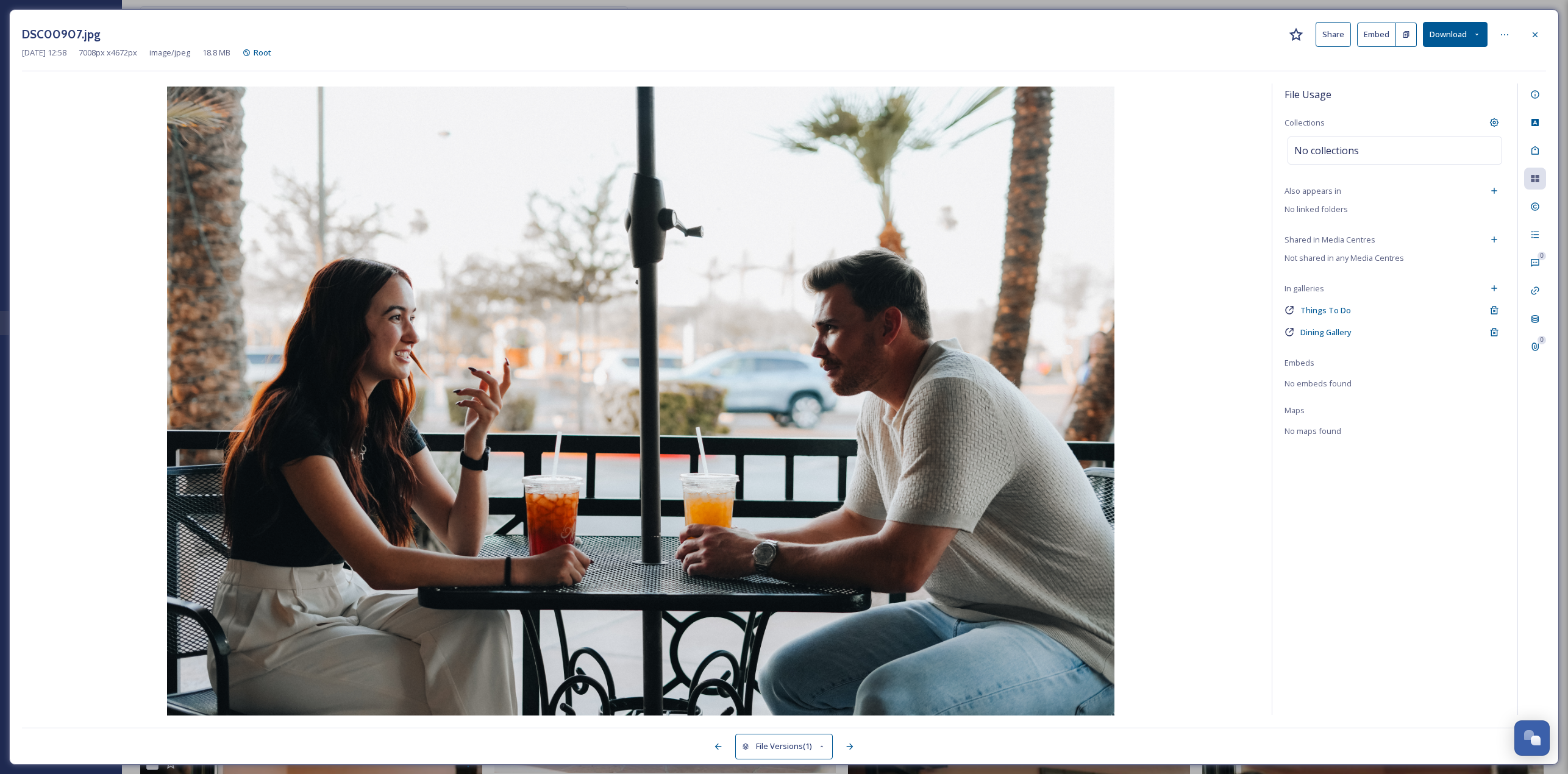
click at [779, 23] on div "DSC00907.jpg Share Embed Download" at bounding box center [784, 34] width 1524 height 25
click at [779, 26] on div at bounding box center [1535, 35] width 22 height 22
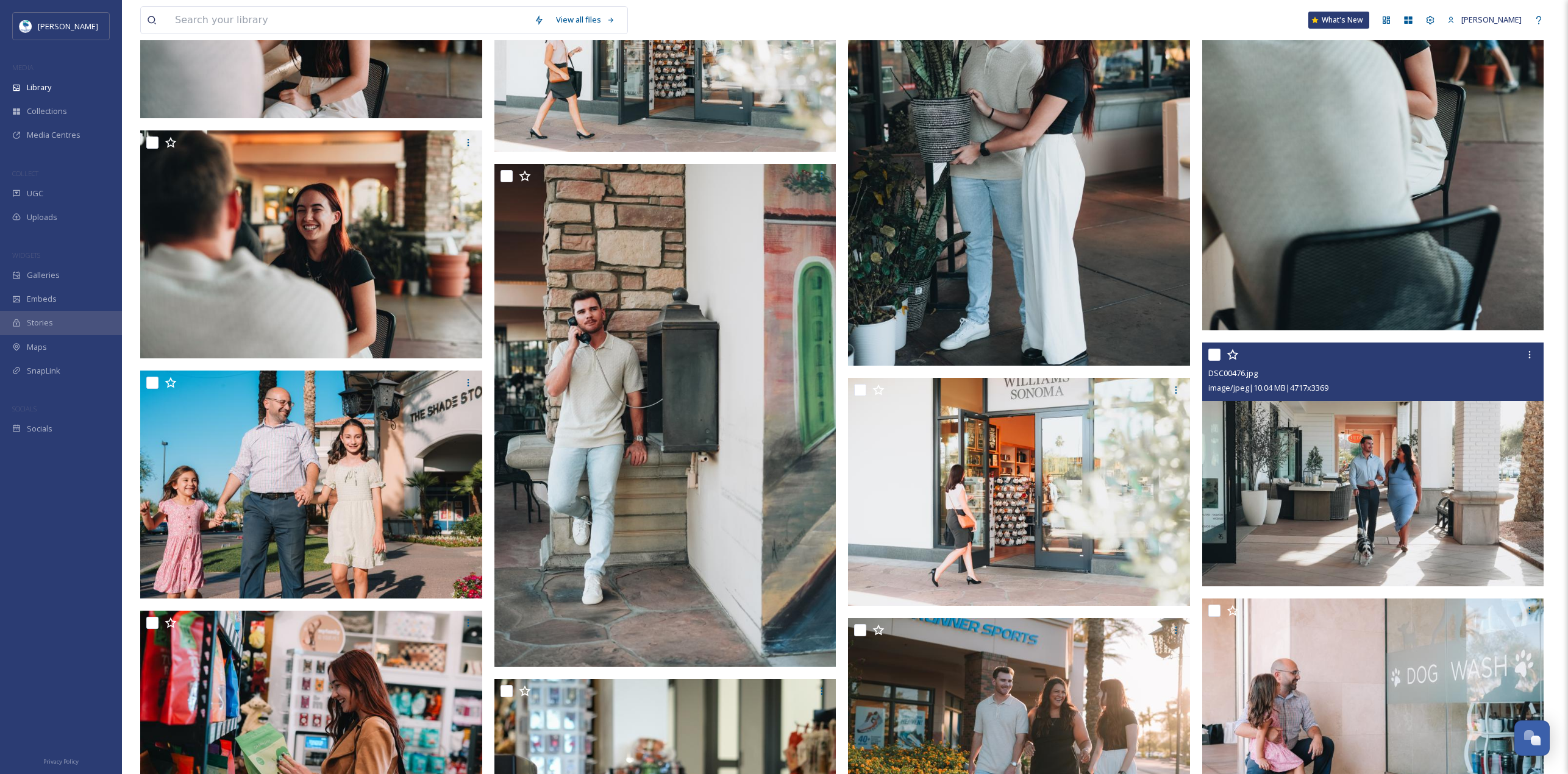
scroll to position [4805, 0]
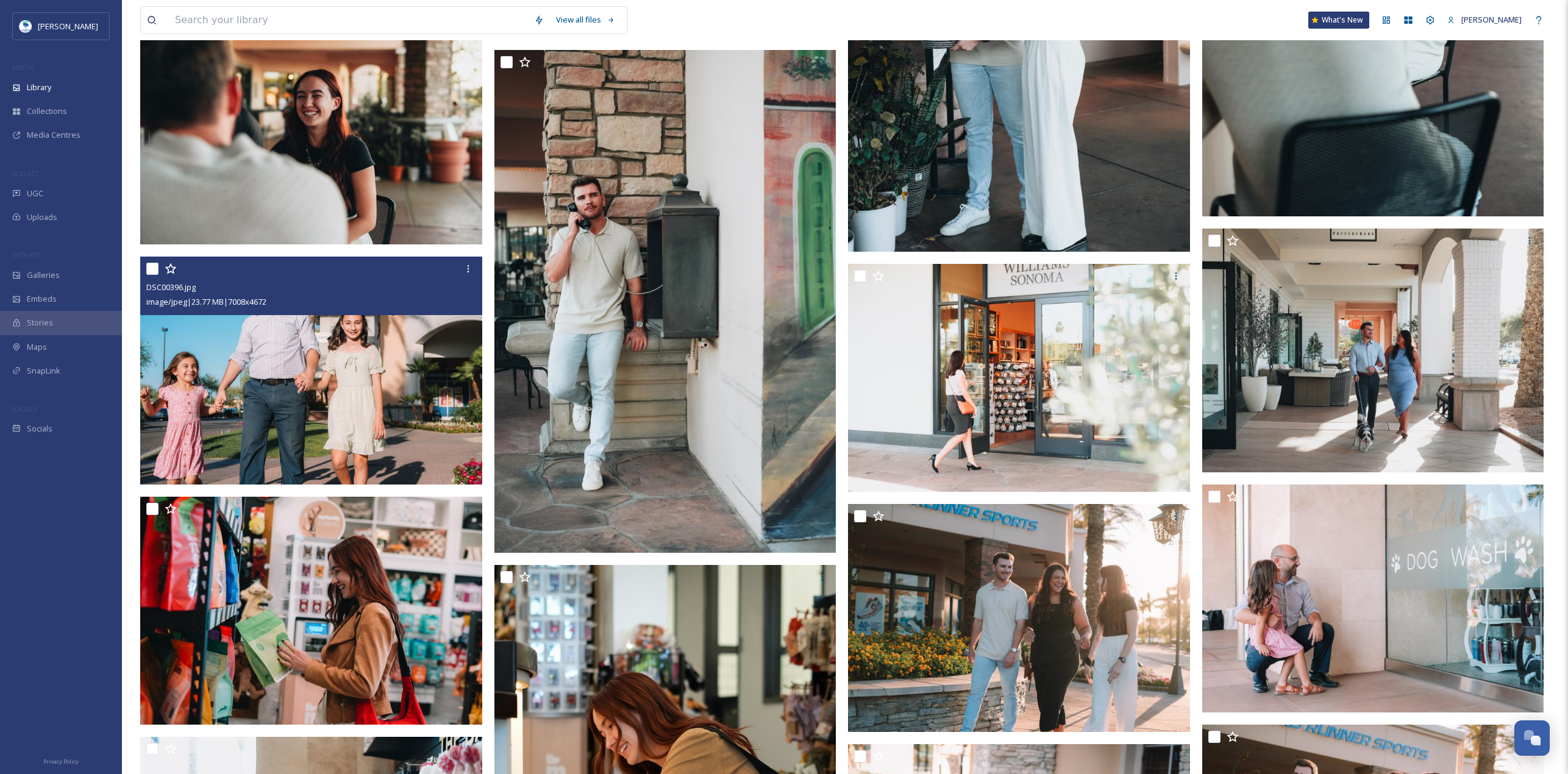
click at [392, 336] on img at bounding box center [311, 370] width 342 height 228
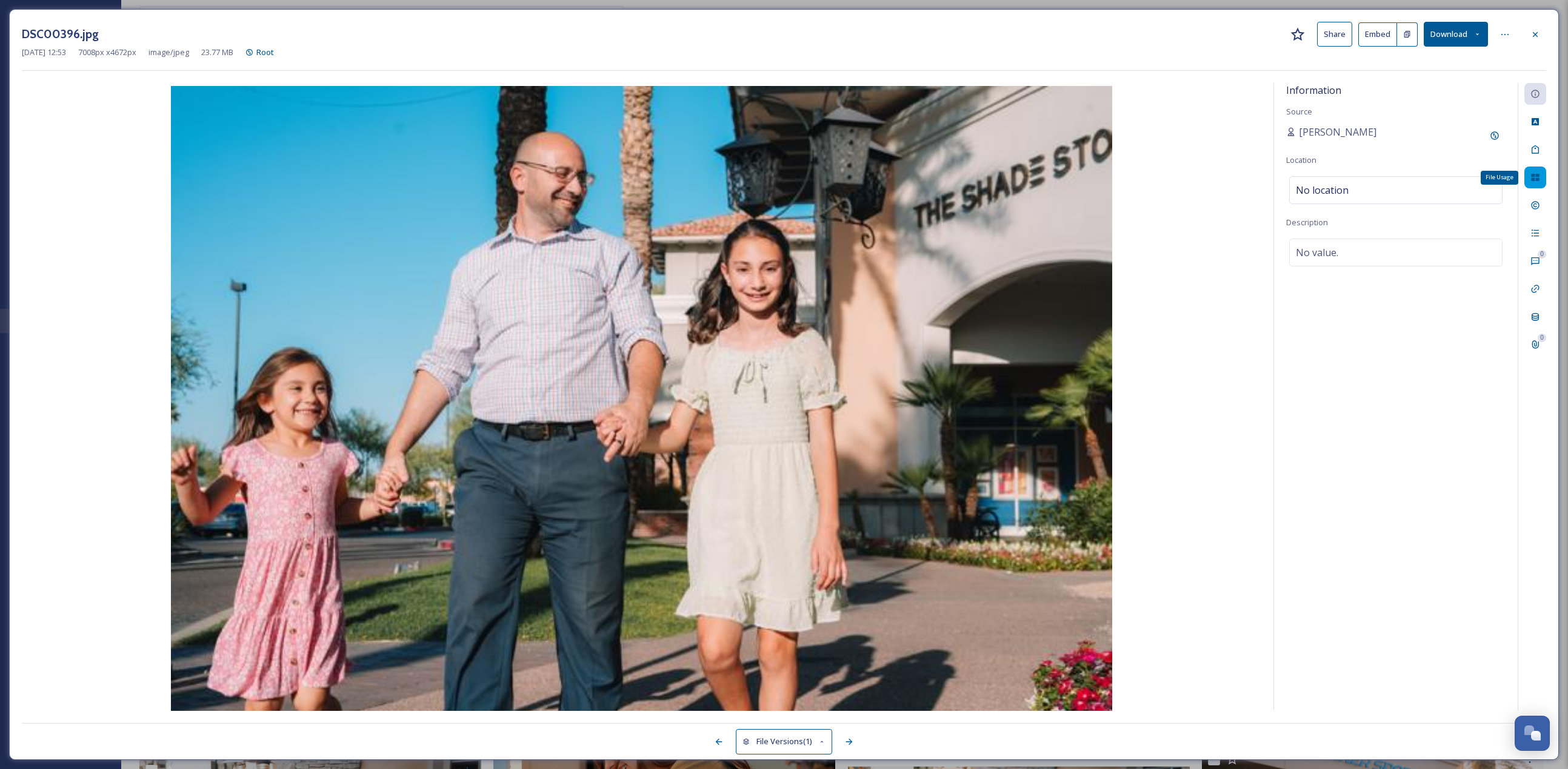
click at [775, 172] on icon at bounding box center [1535, 177] width 10 height 10
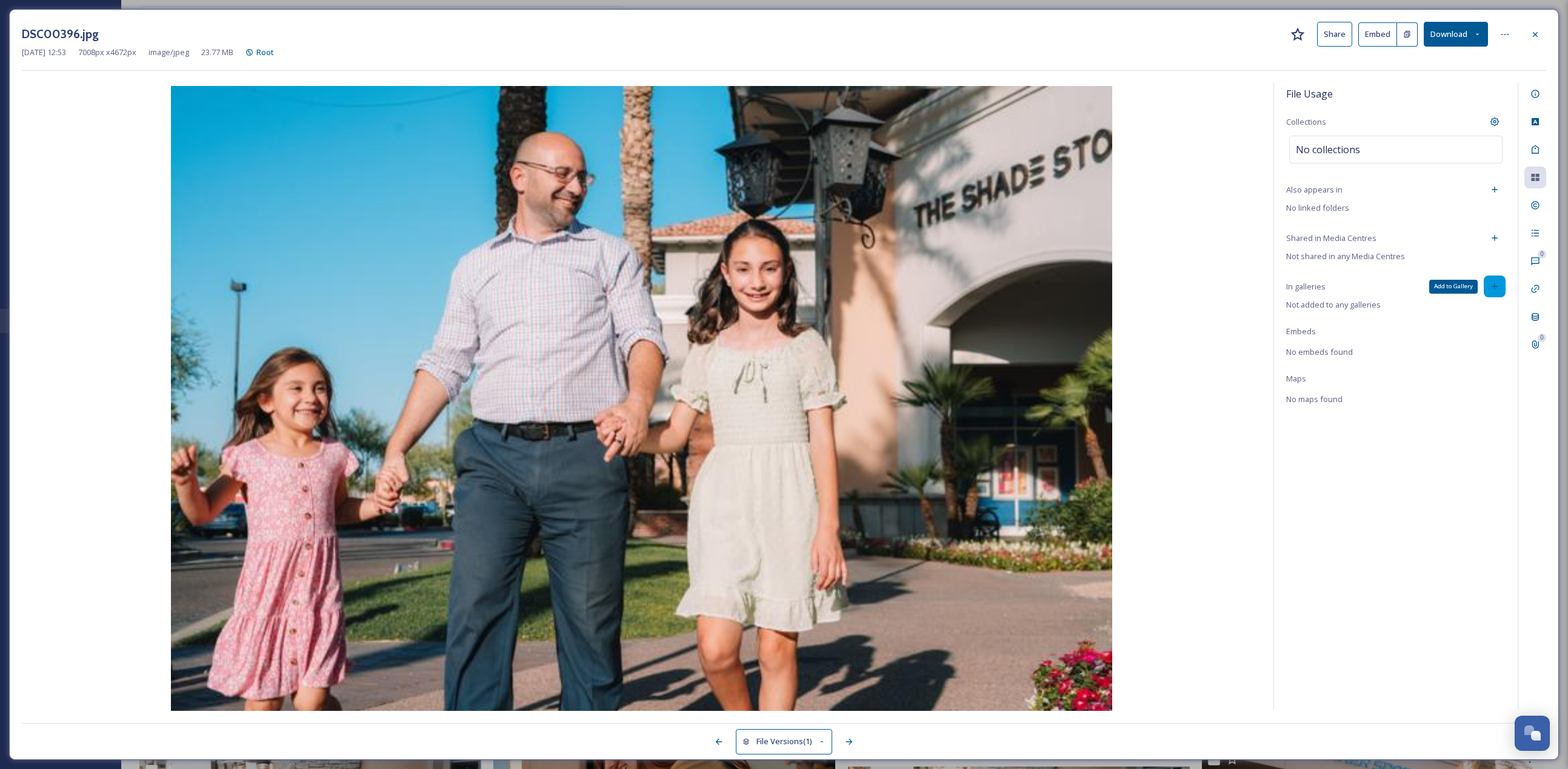
click at [775, 291] on icon at bounding box center [1495, 286] width 10 height 10
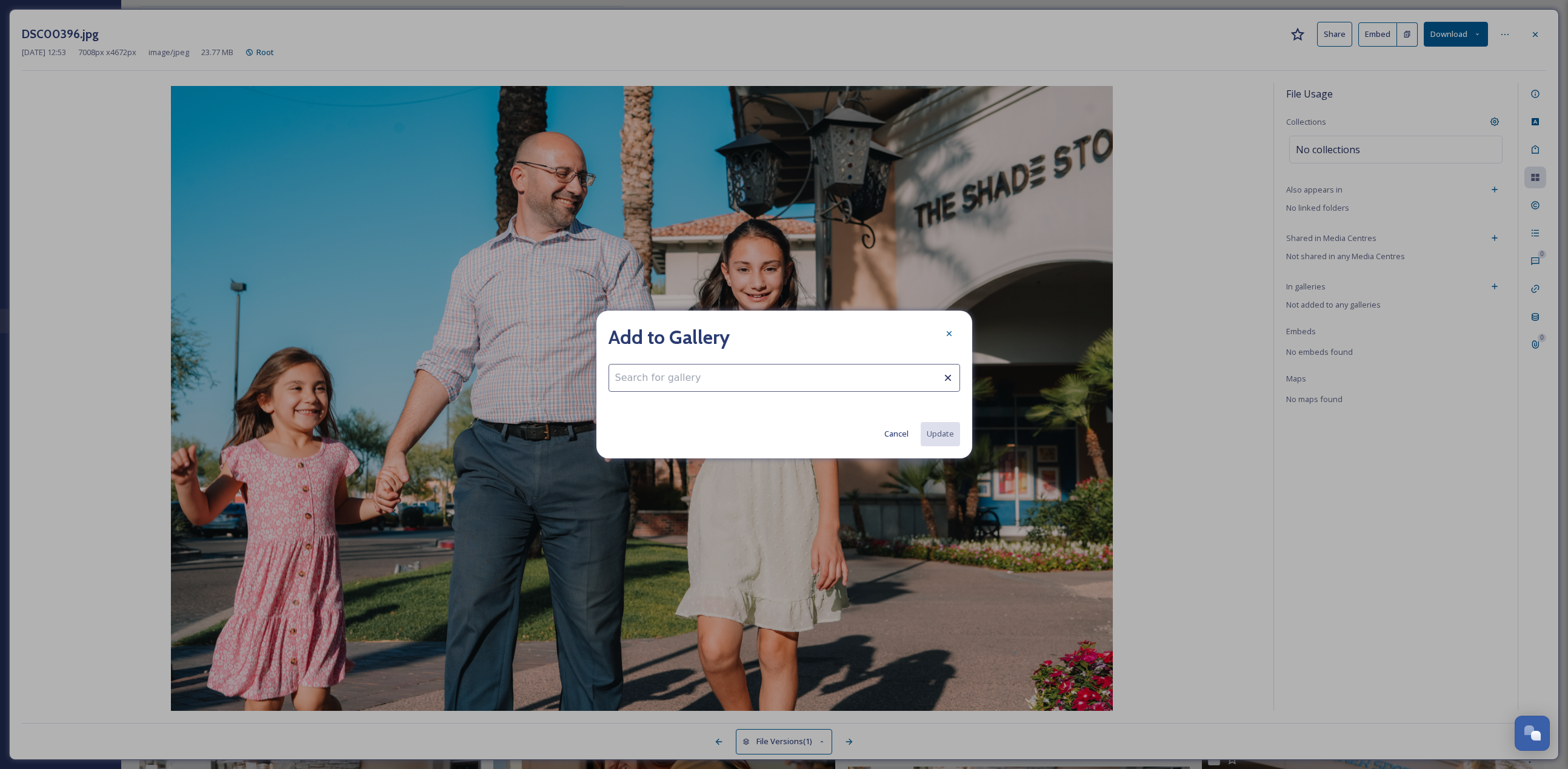
click at [666, 334] on input at bounding box center [784, 378] width 351 height 27
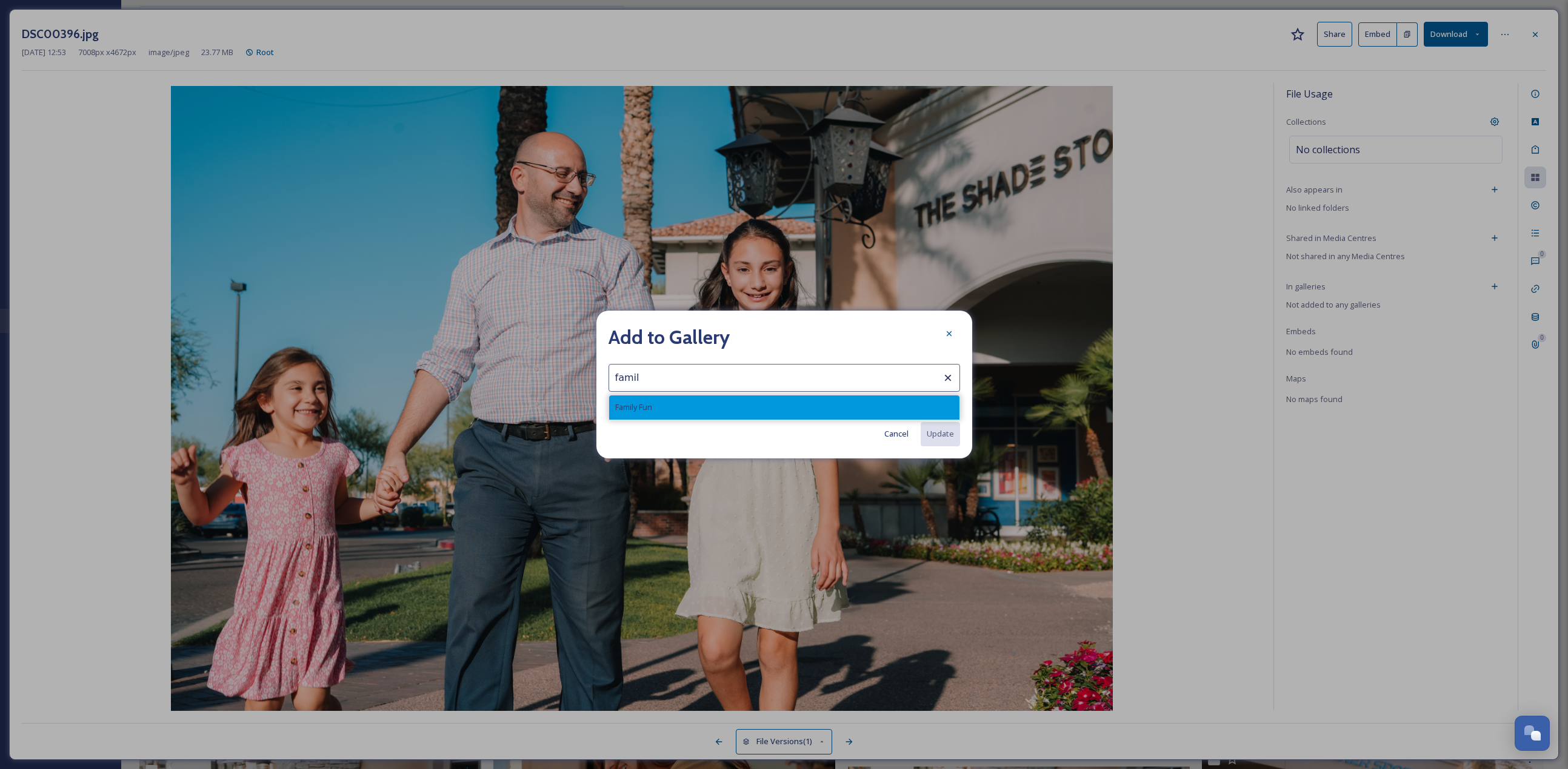
click at [675, 334] on div "Family Fun" at bounding box center [784, 408] width 350 height 24
type input "Family Fun"
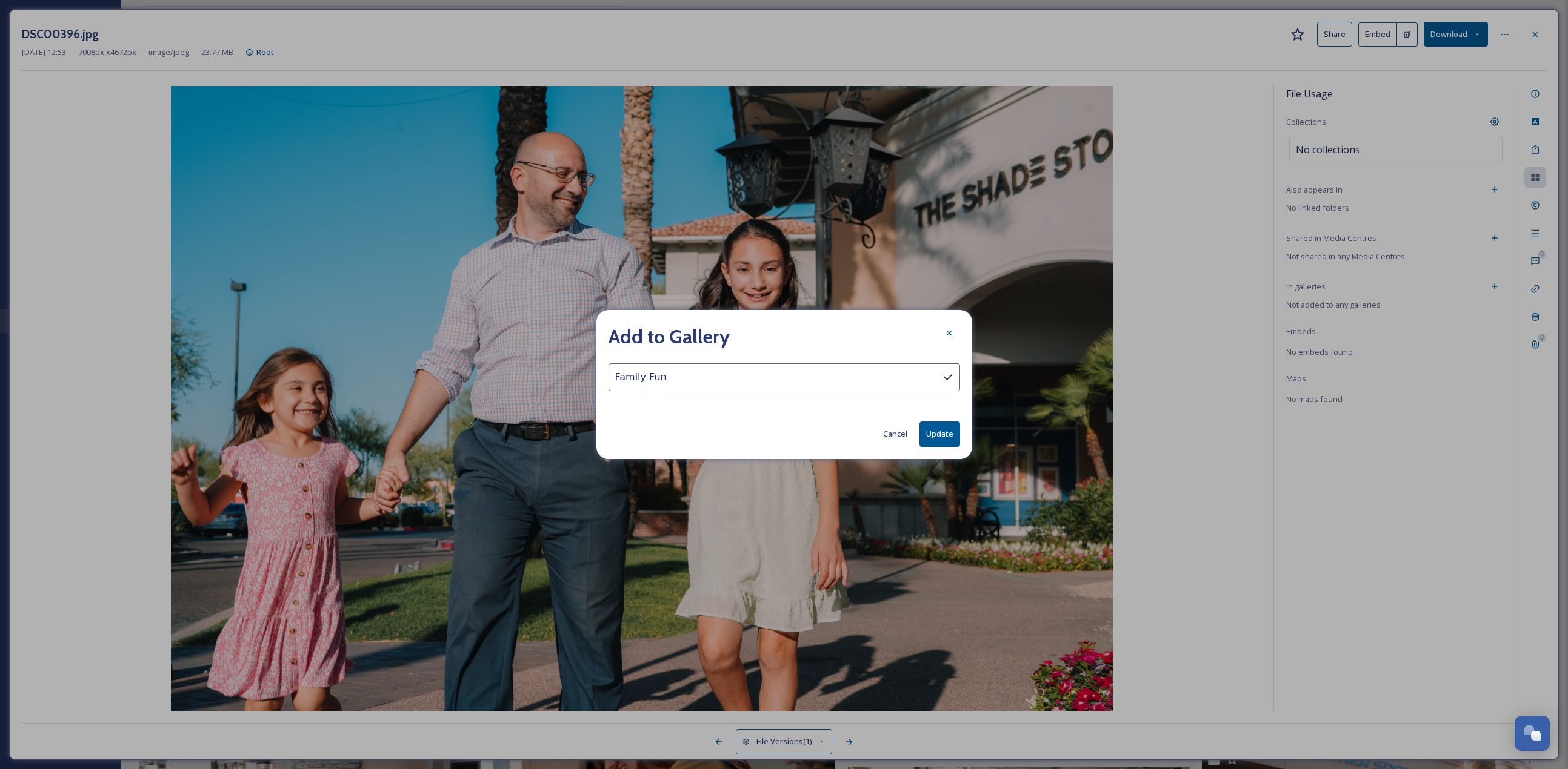
click at [775, 334] on button "Update" at bounding box center [940, 434] width 40 height 25
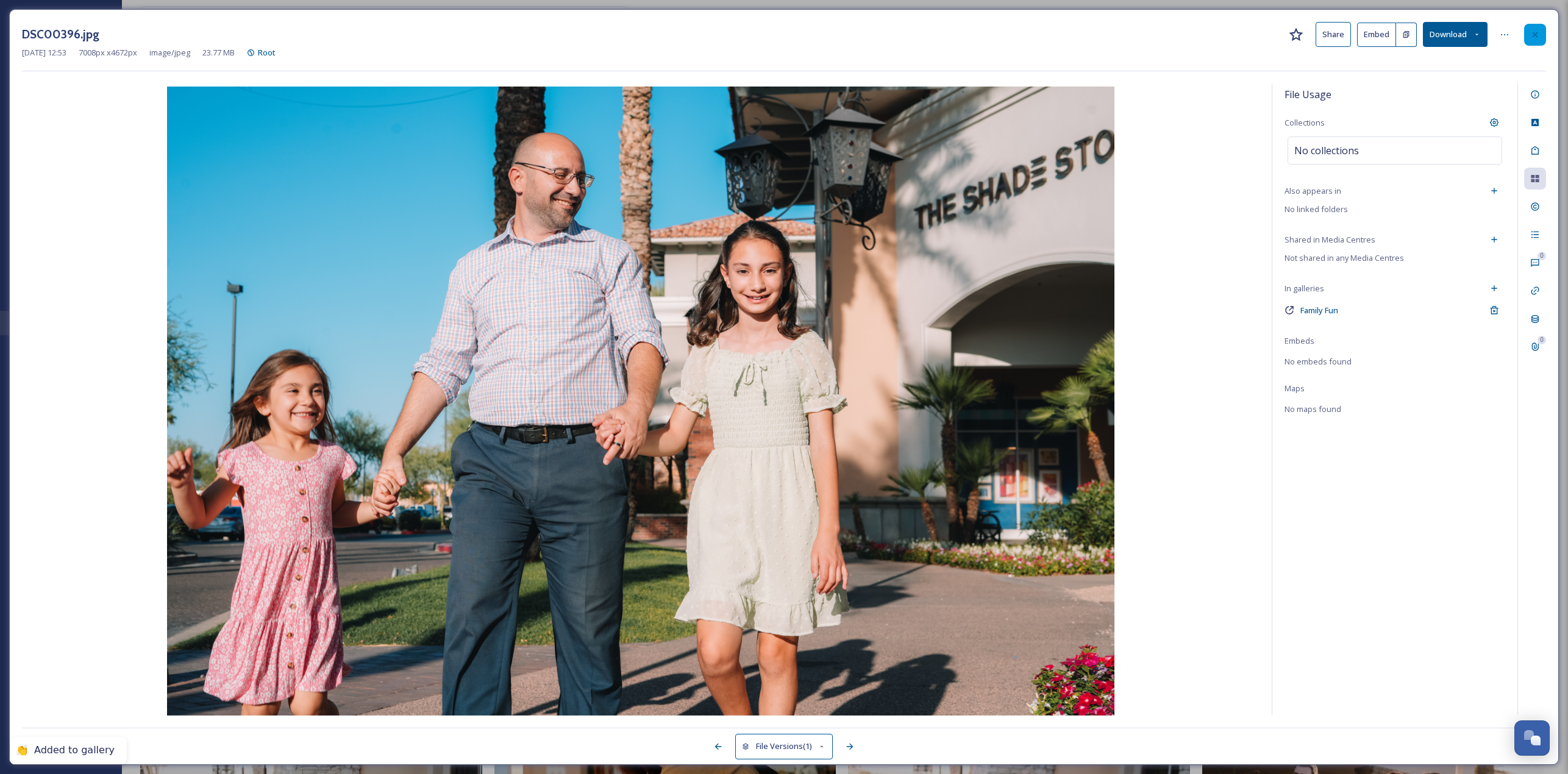
click at [779, 28] on div at bounding box center [1535, 35] width 22 height 22
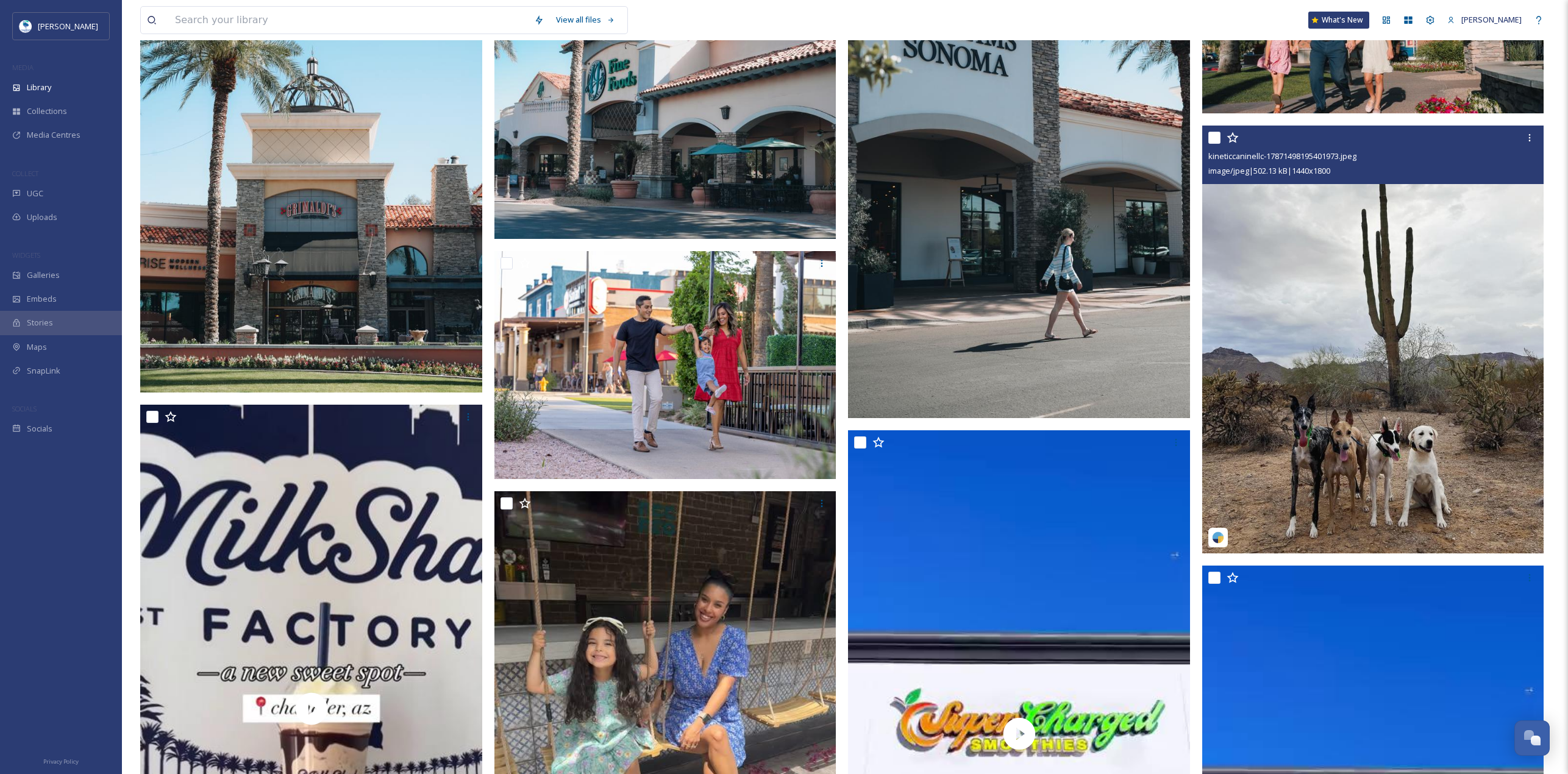
scroll to position [6391, 0]
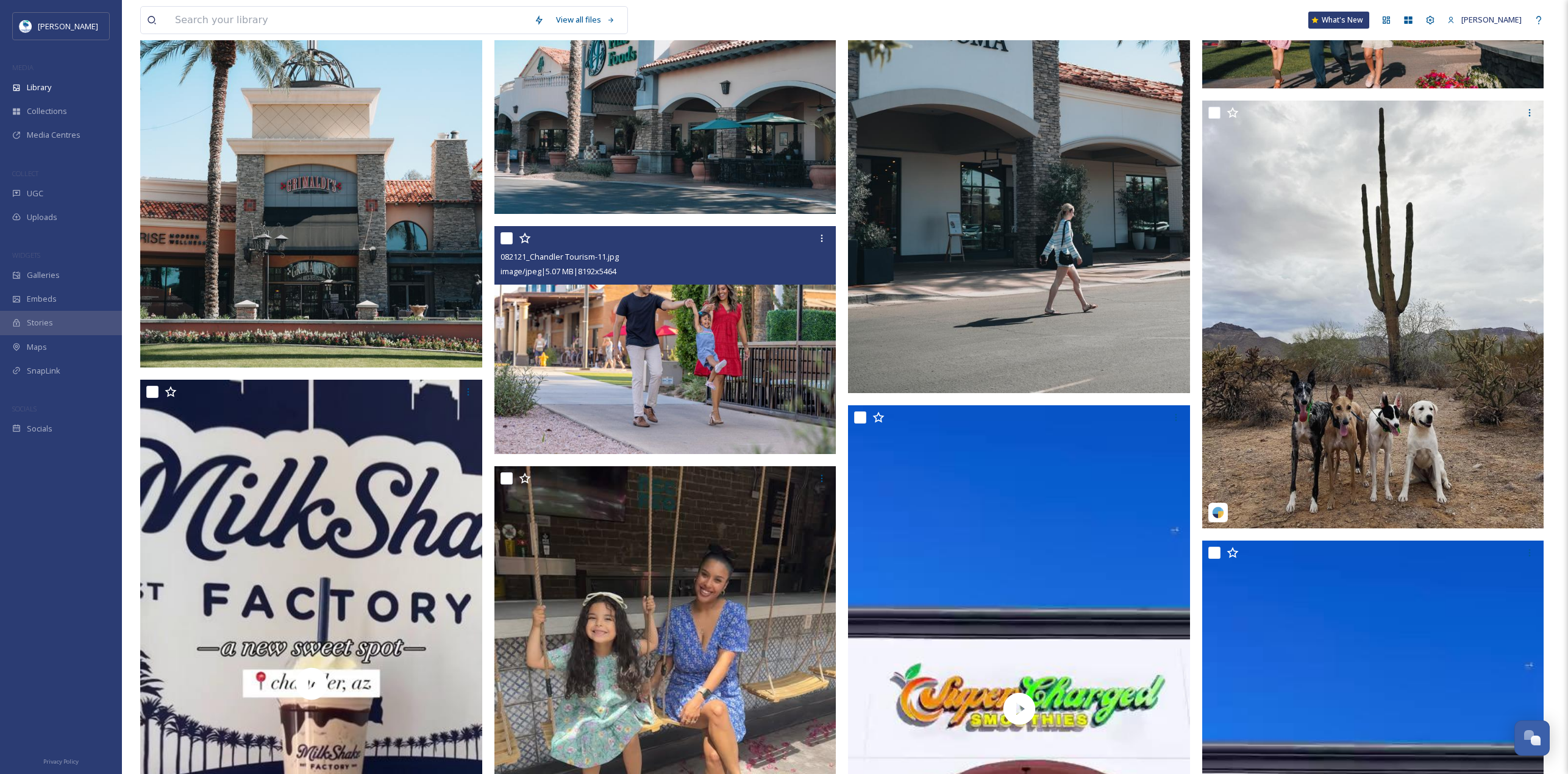
click at [693, 316] on img at bounding box center [665, 339] width 342 height 228
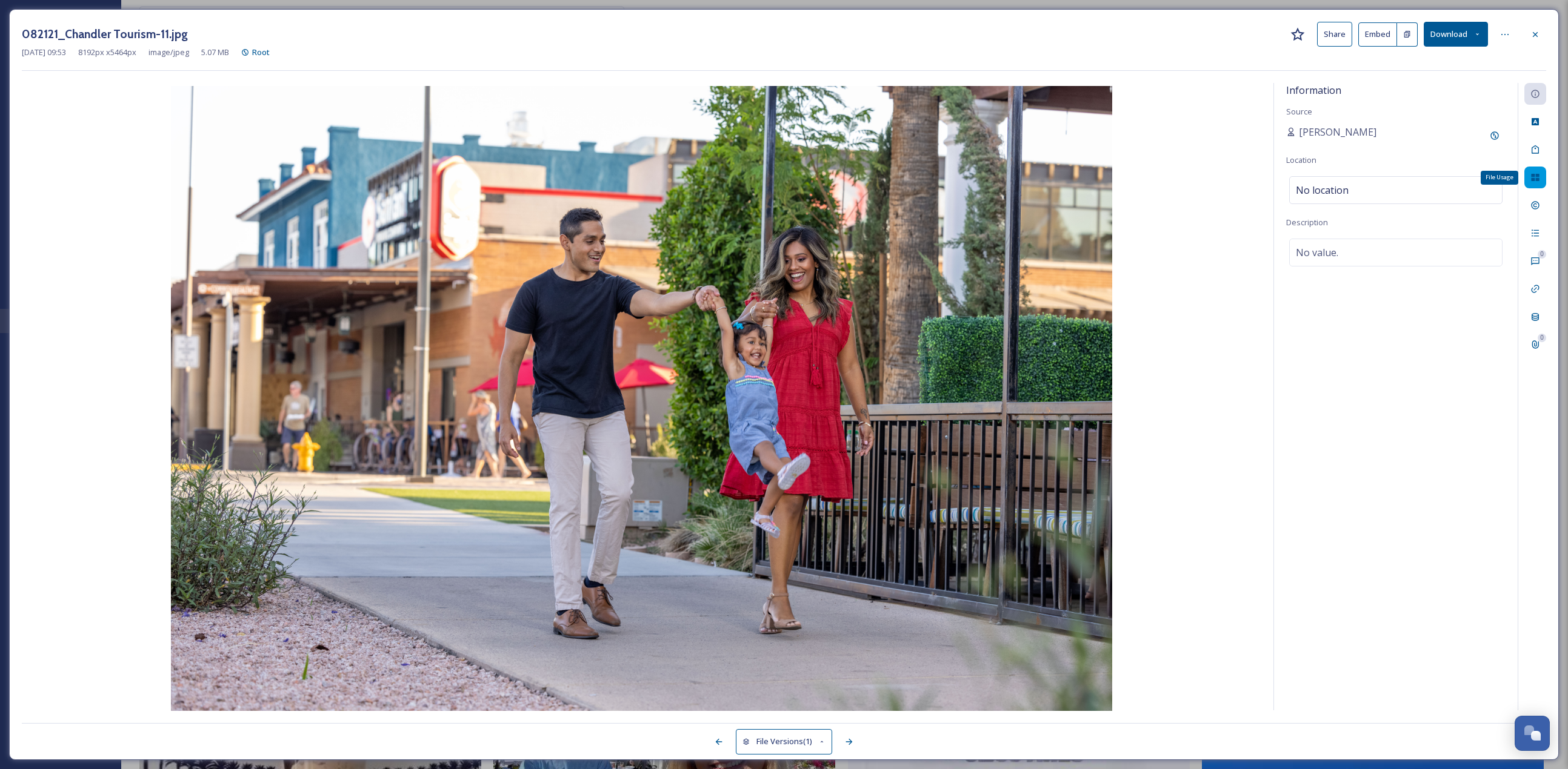
click at [775, 178] on div "File Usage" at bounding box center [1535, 178] width 22 height 22
click at [775, 290] on icon at bounding box center [1495, 293] width 10 height 10
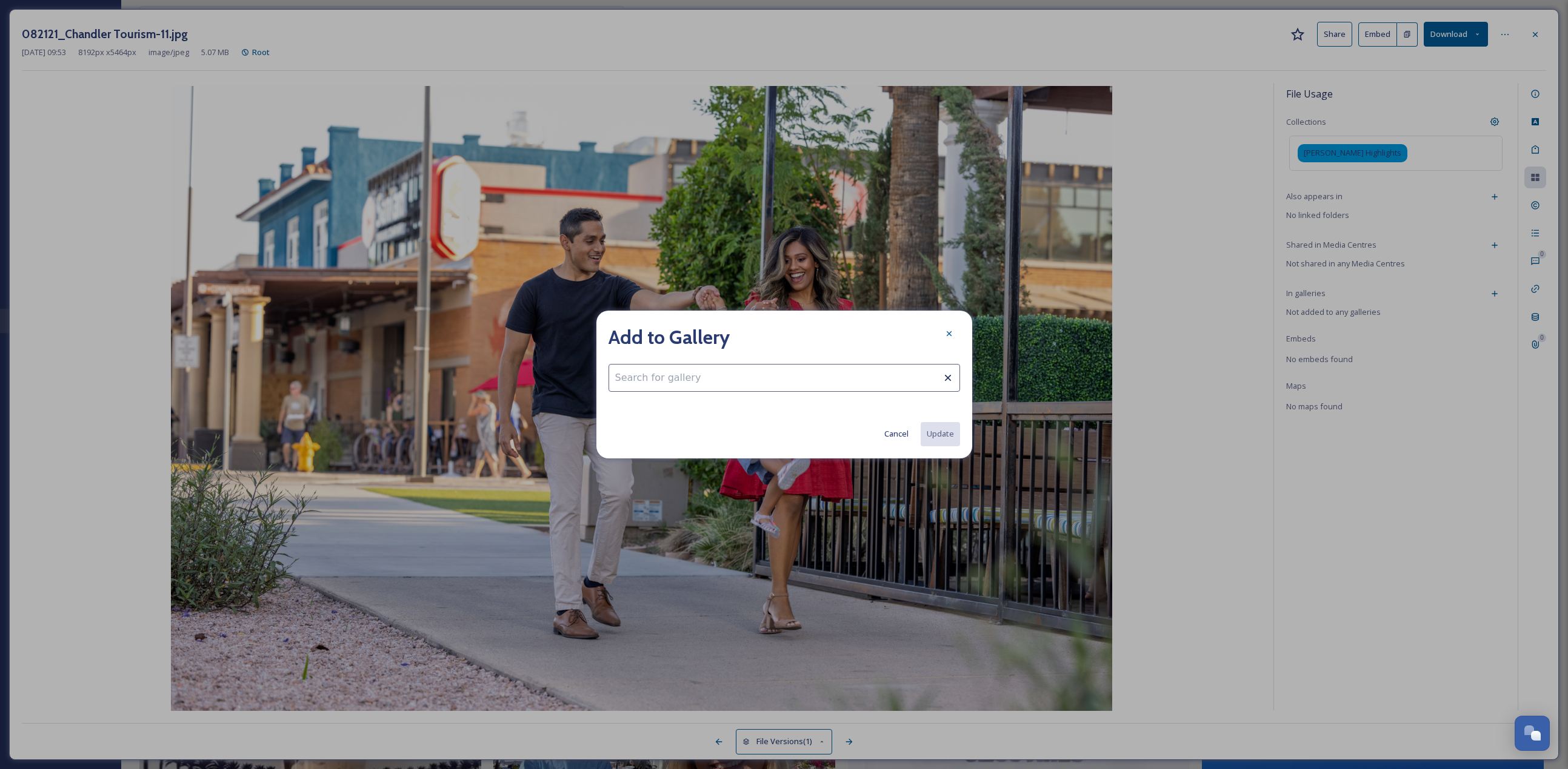
click at [775, 334] on div "Add to Gallery Cancel Update" at bounding box center [784, 384] width 376 height 148
click at [775, 334] on input at bounding box center [784, 378] width 351 height 27
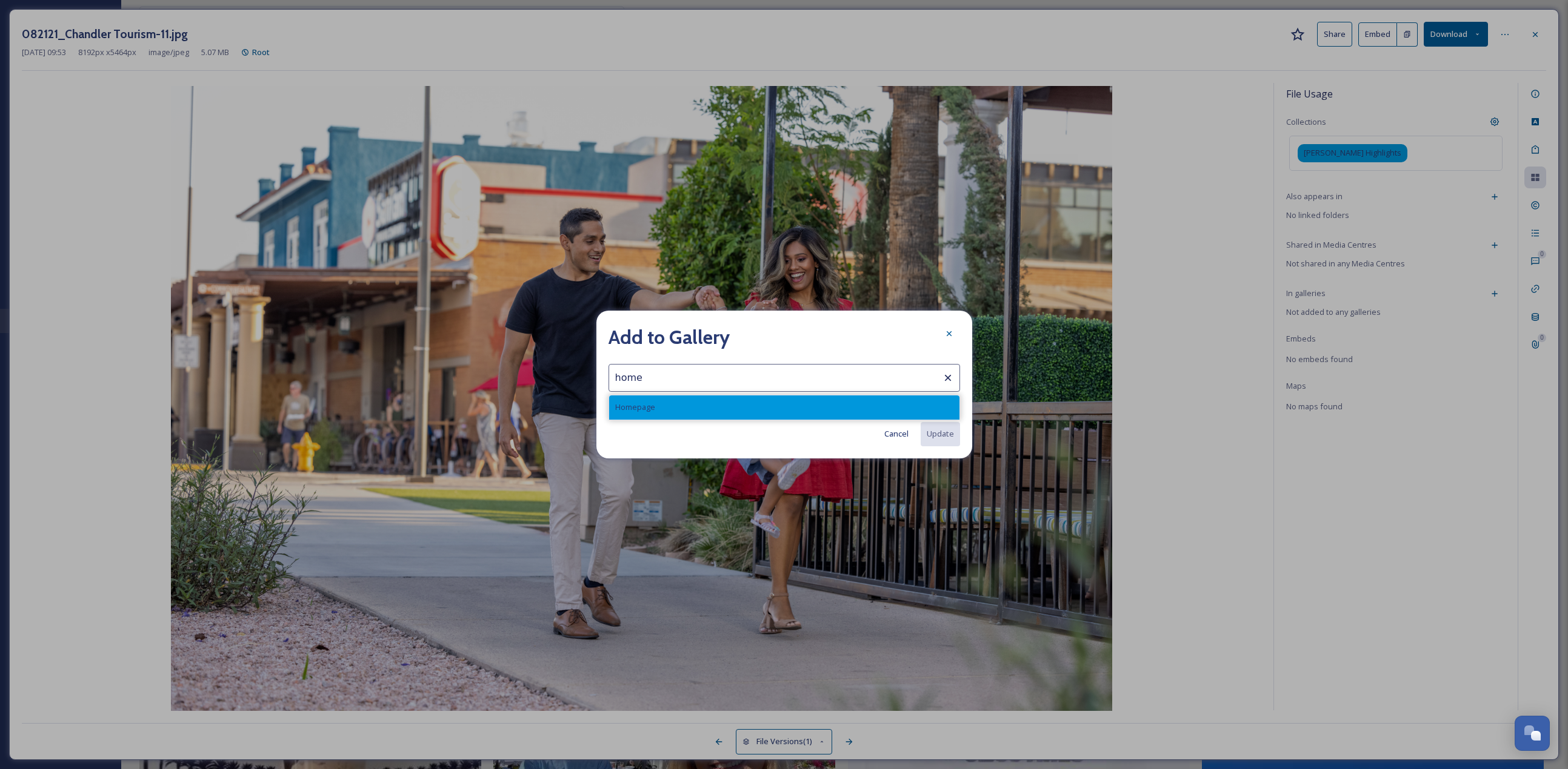
click at [775, 334] on div "Homepage" at bounding box center [784, 408] width 350 height 24
type input "Homepage"
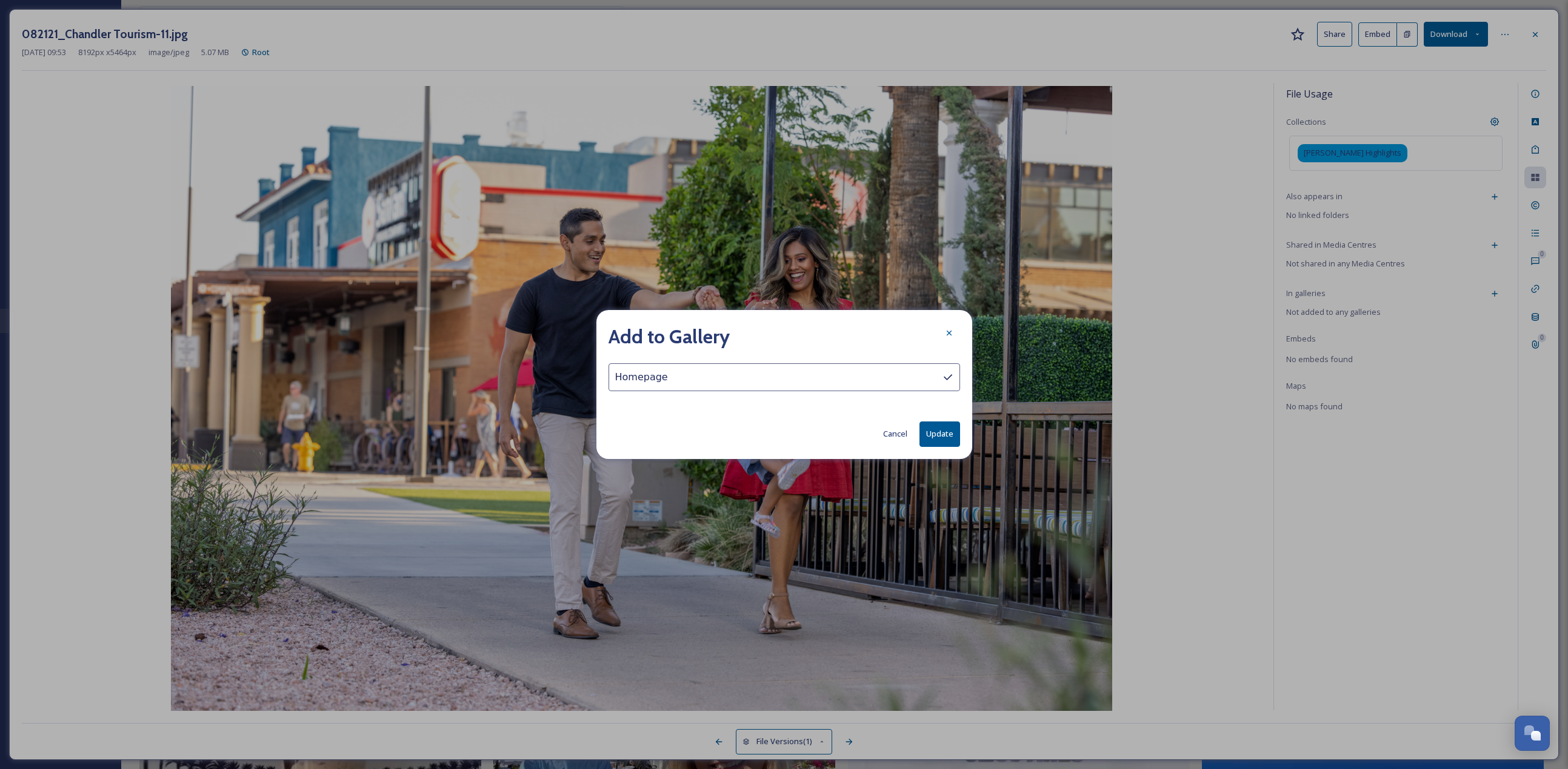
click at [775, 334] on button "Update" at bounding box center [940, 434] width 40 height 25
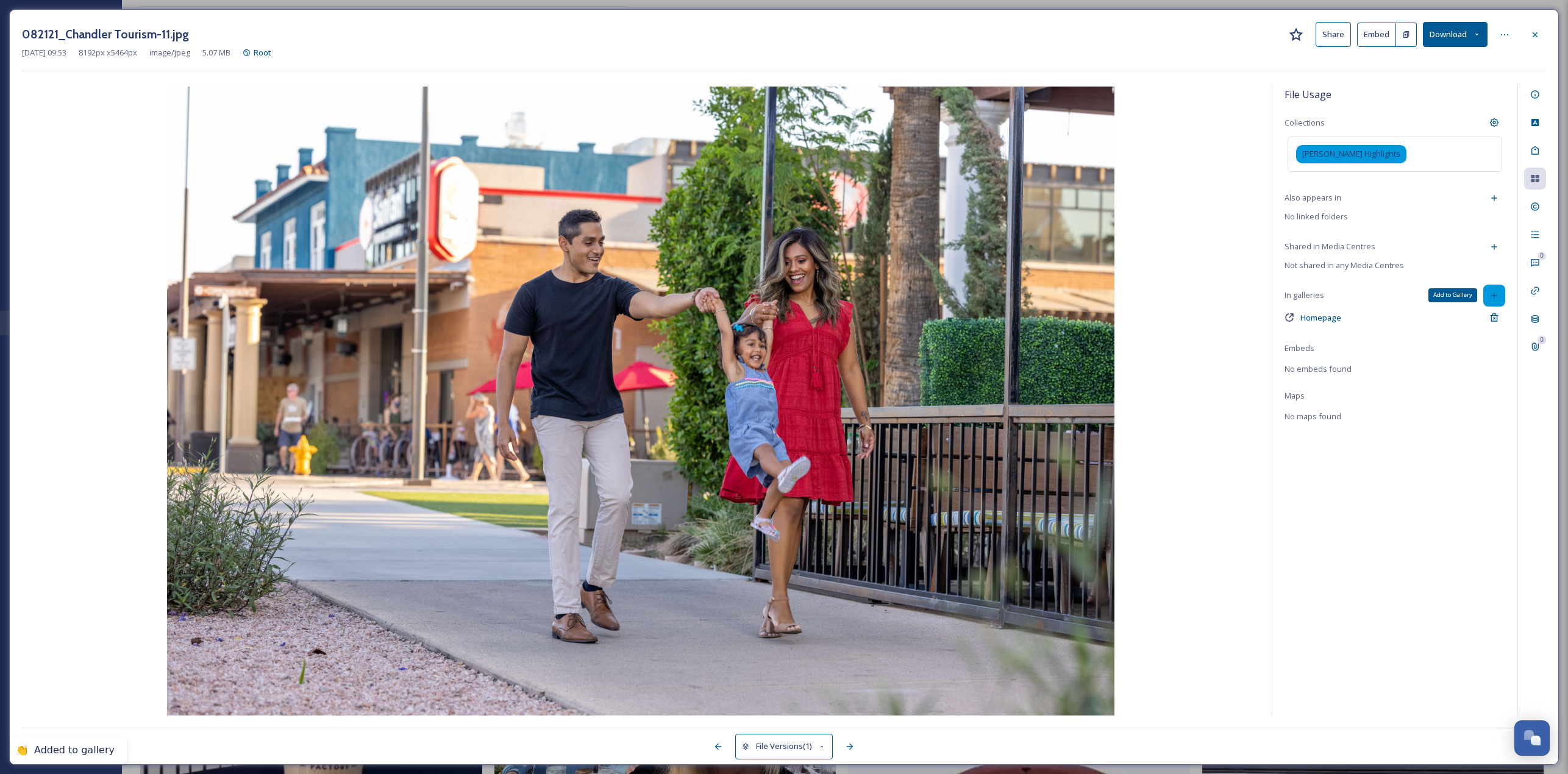
click at [779, 298] on icon at bounding box center [1494, 295] width 10 height 10
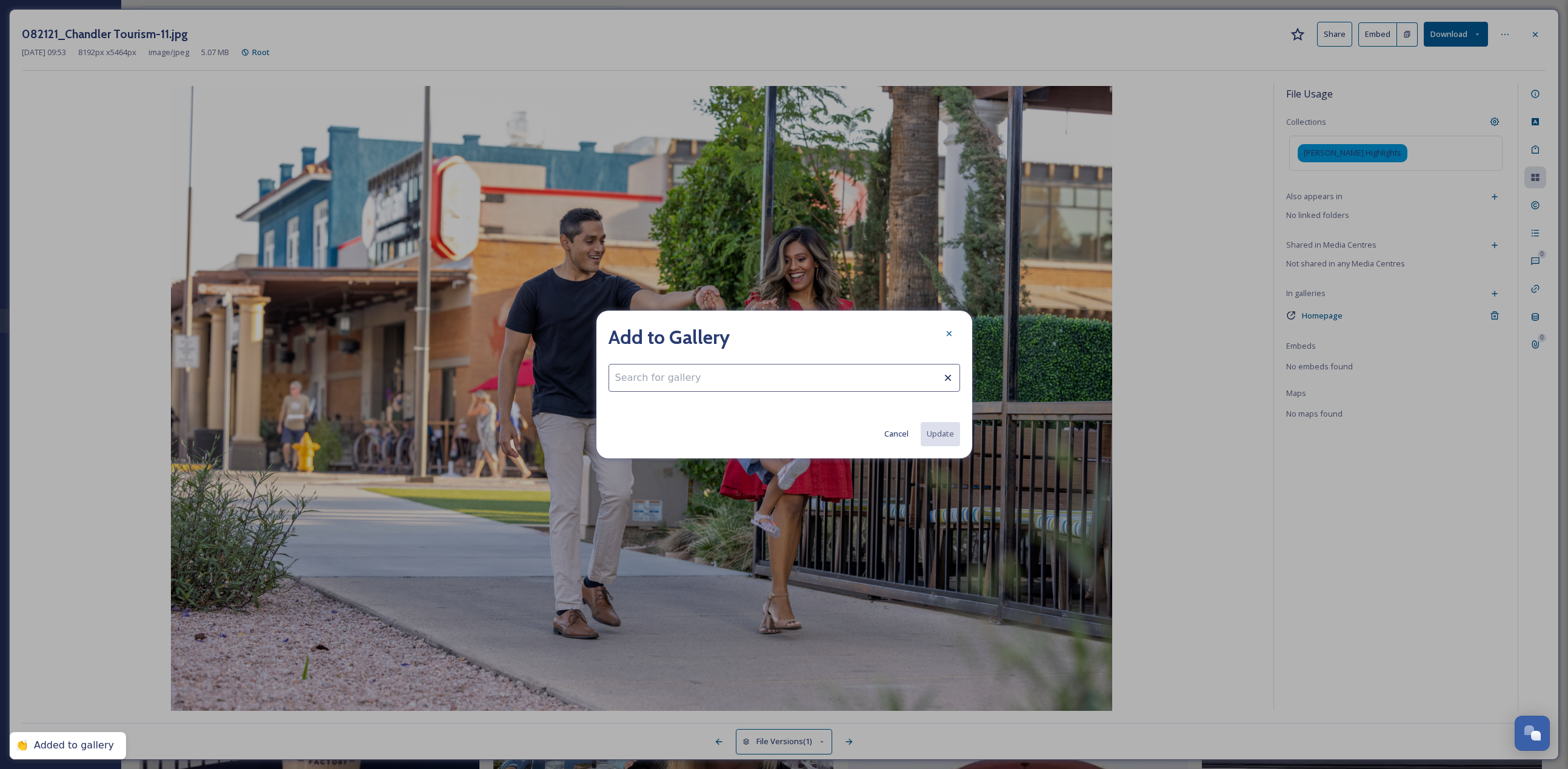
click at [620, 334] on input at bounding box center [784, 378] width 351 height 27
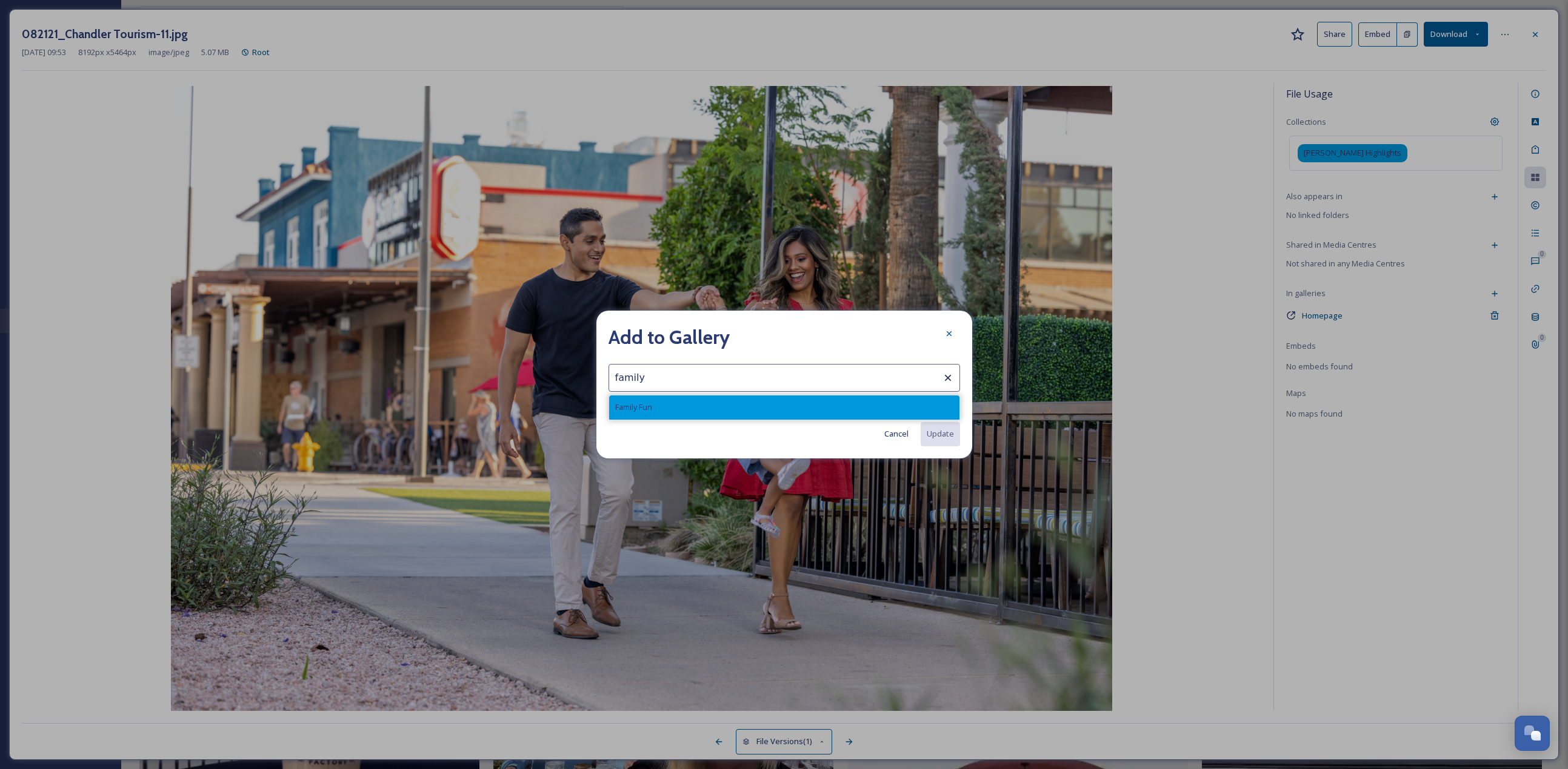
click at [628, 334] on span "Family Fun" at bounding box center [634, 407] width 37 height 12
type input "Family Fun"
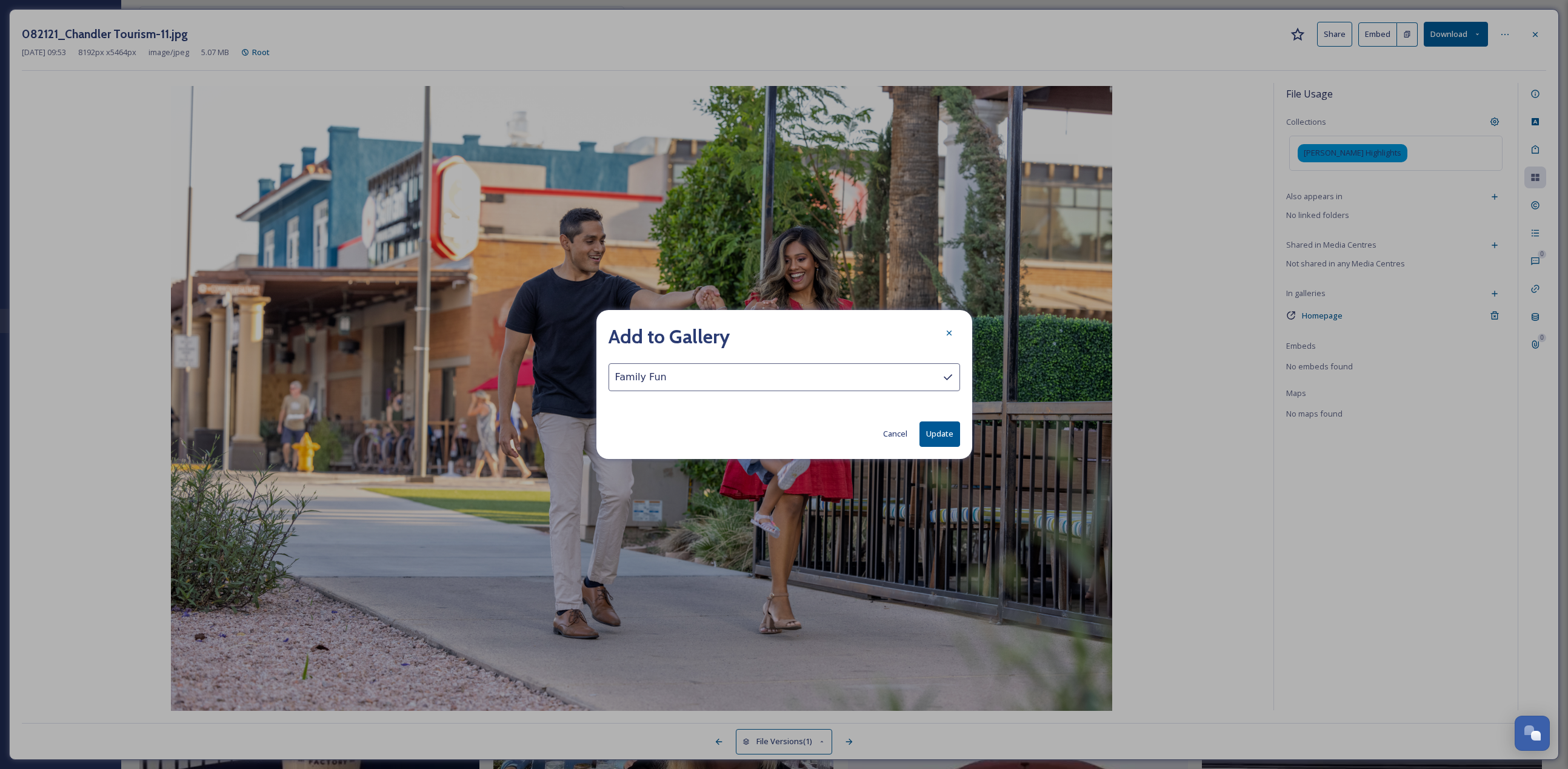
click at [775, 334] on div "Add to Gallery Family Fun Cancel Update" at bounding box center [784, 384] width 376 height 148
click at [775, 334] on button "Update" at bounding box center [940, 434] width 40 height 25
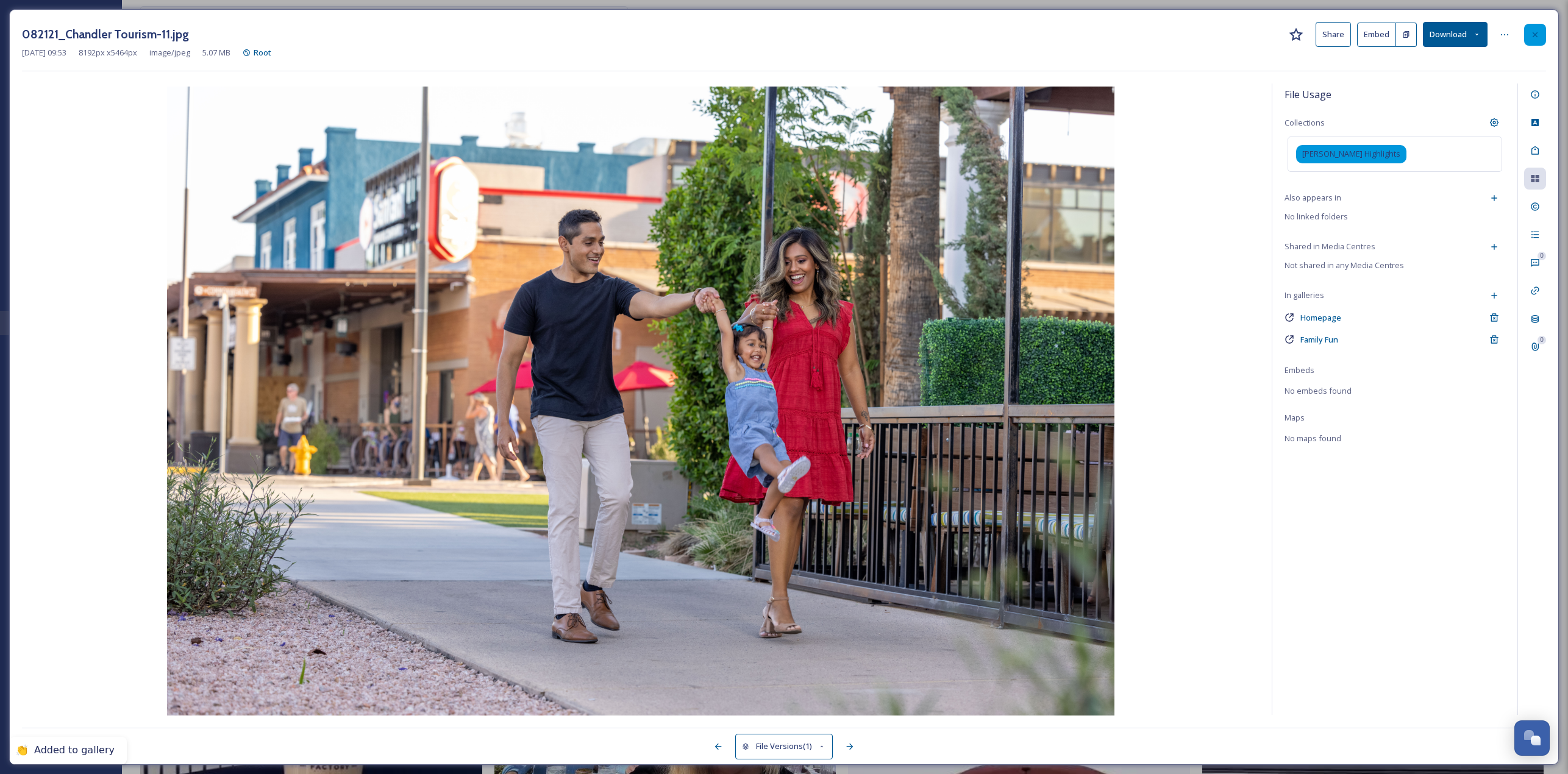
click at [779, 33] on icon at bounding box center [1535, 34] width 10 height 10
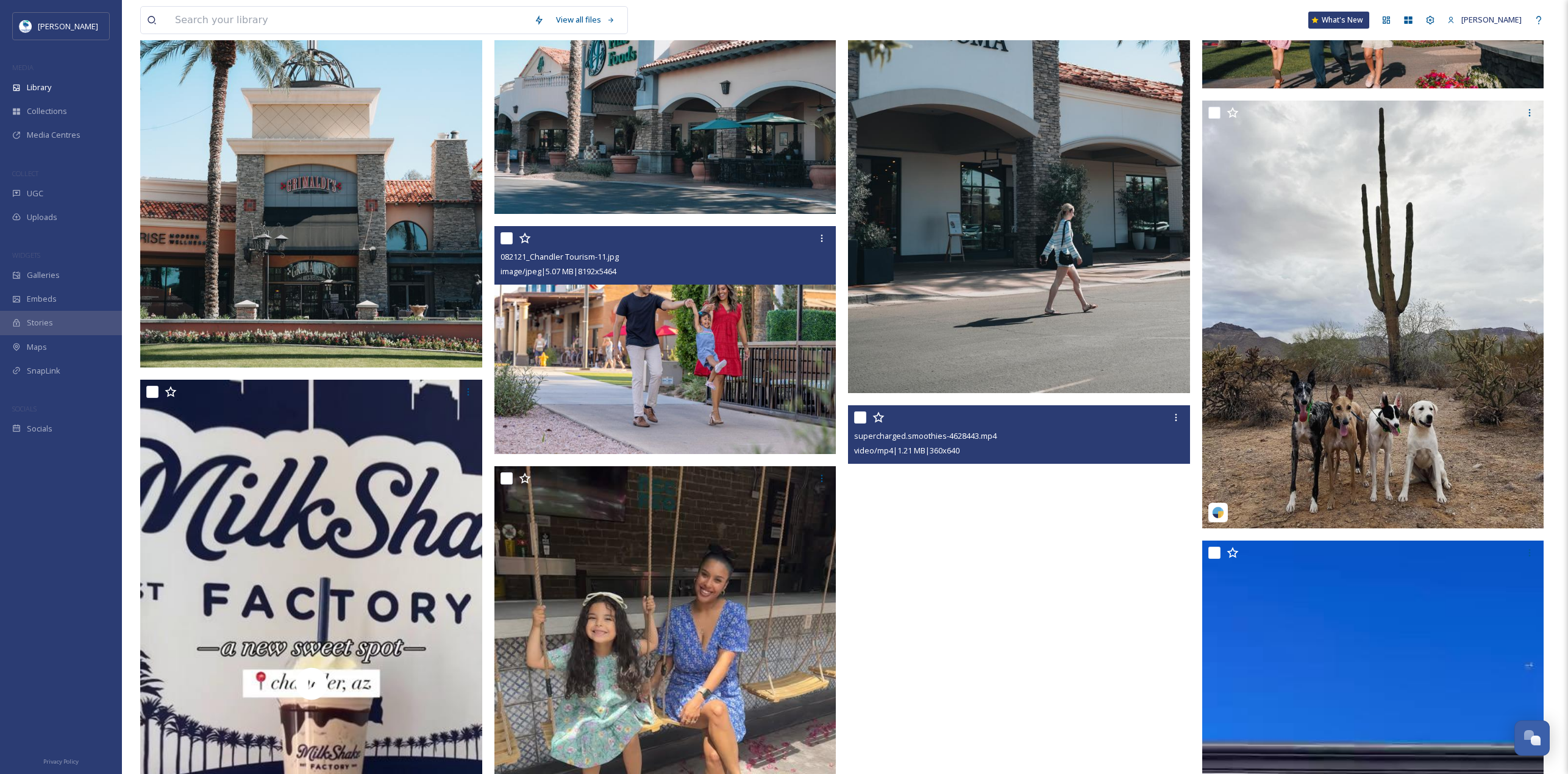
scroll to position [6574, 0]
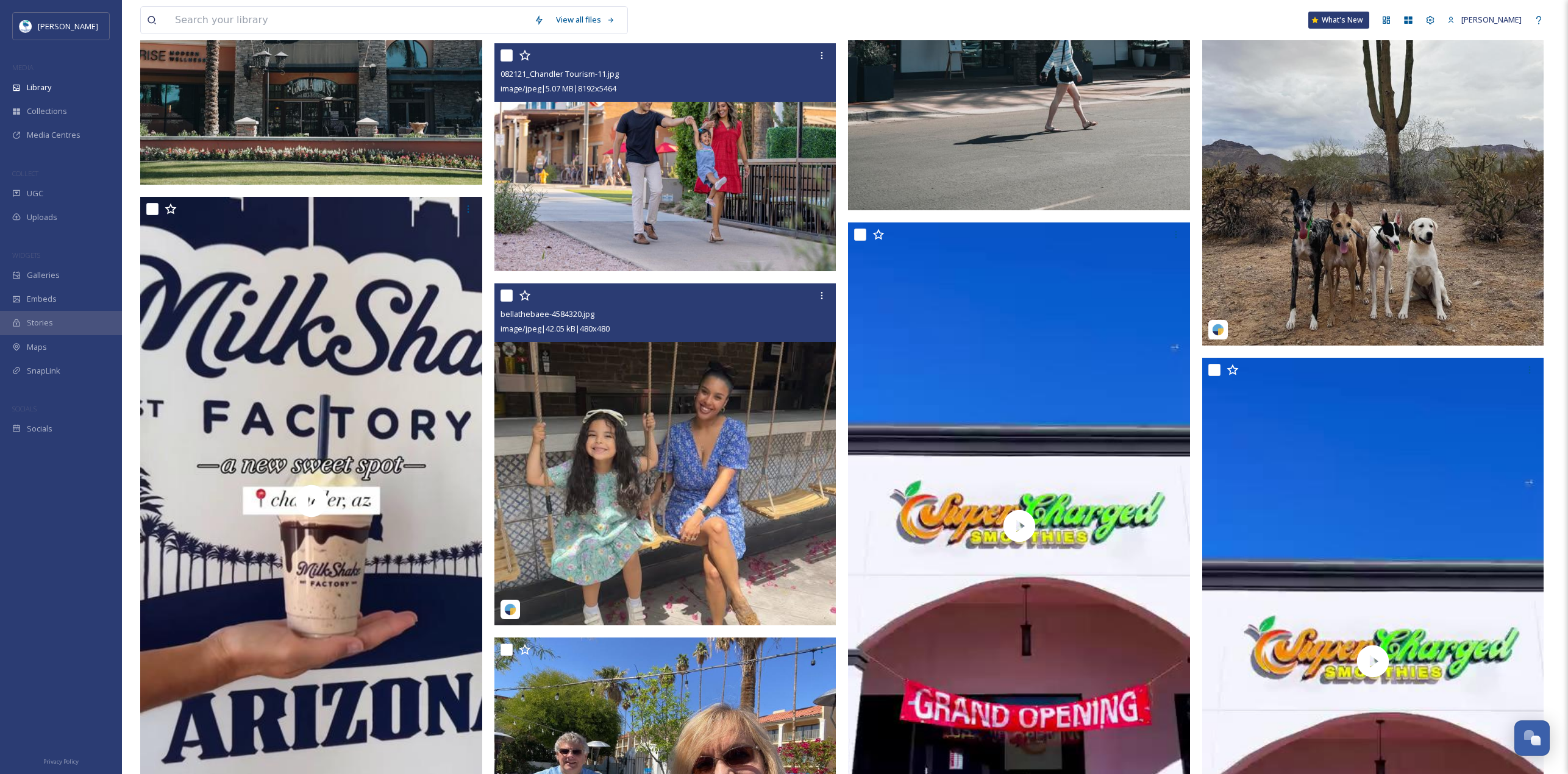
click at [698, 336] on img at bounding box center [665, 454] width 342 height 342
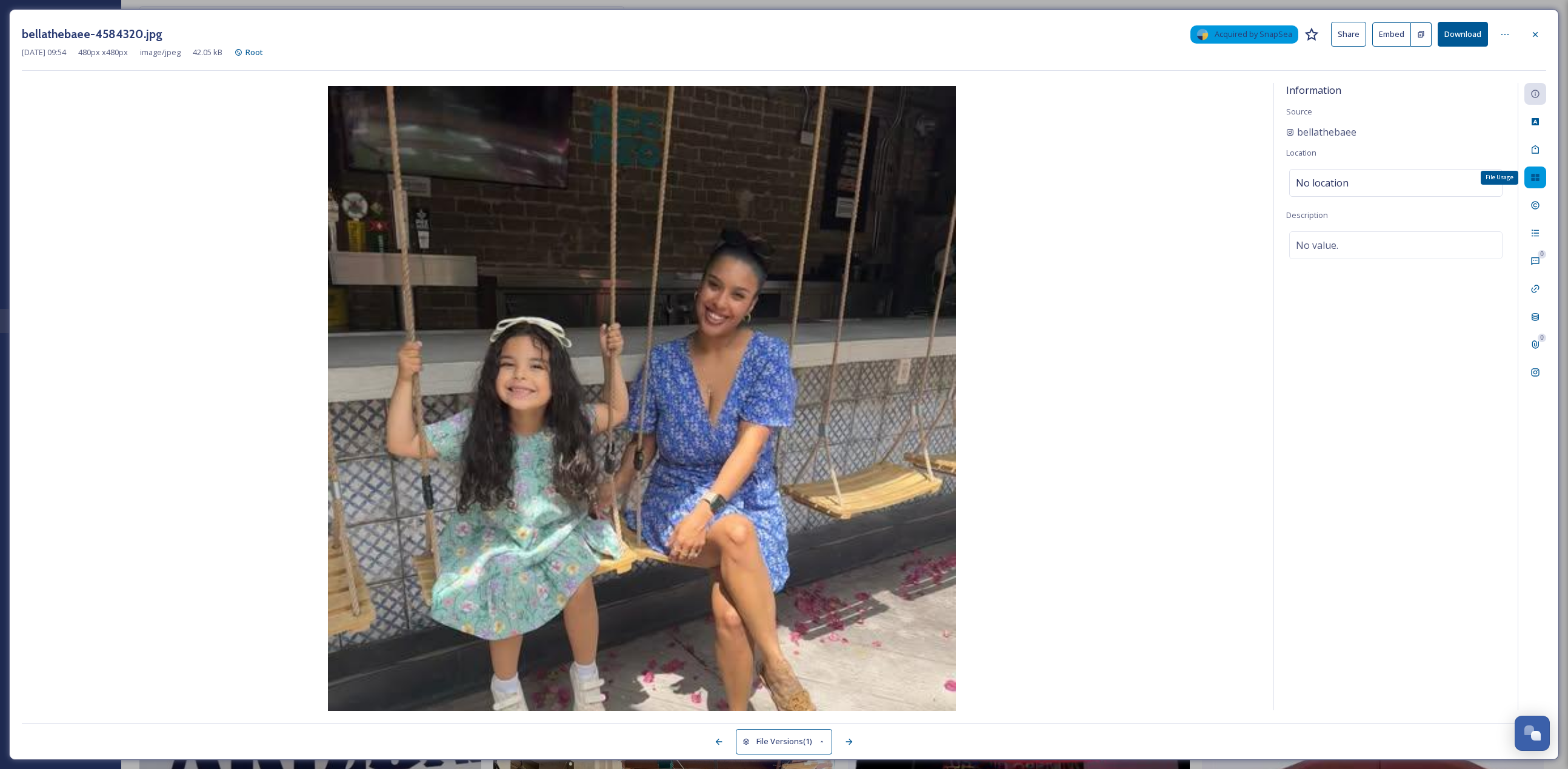
click at [775, 179] on icon at bounding box center [1535, 178] width 8 height 7
click at [775, 292] on div "Add to Gallery" at bounding box center [1495, 287] width 22 height 22
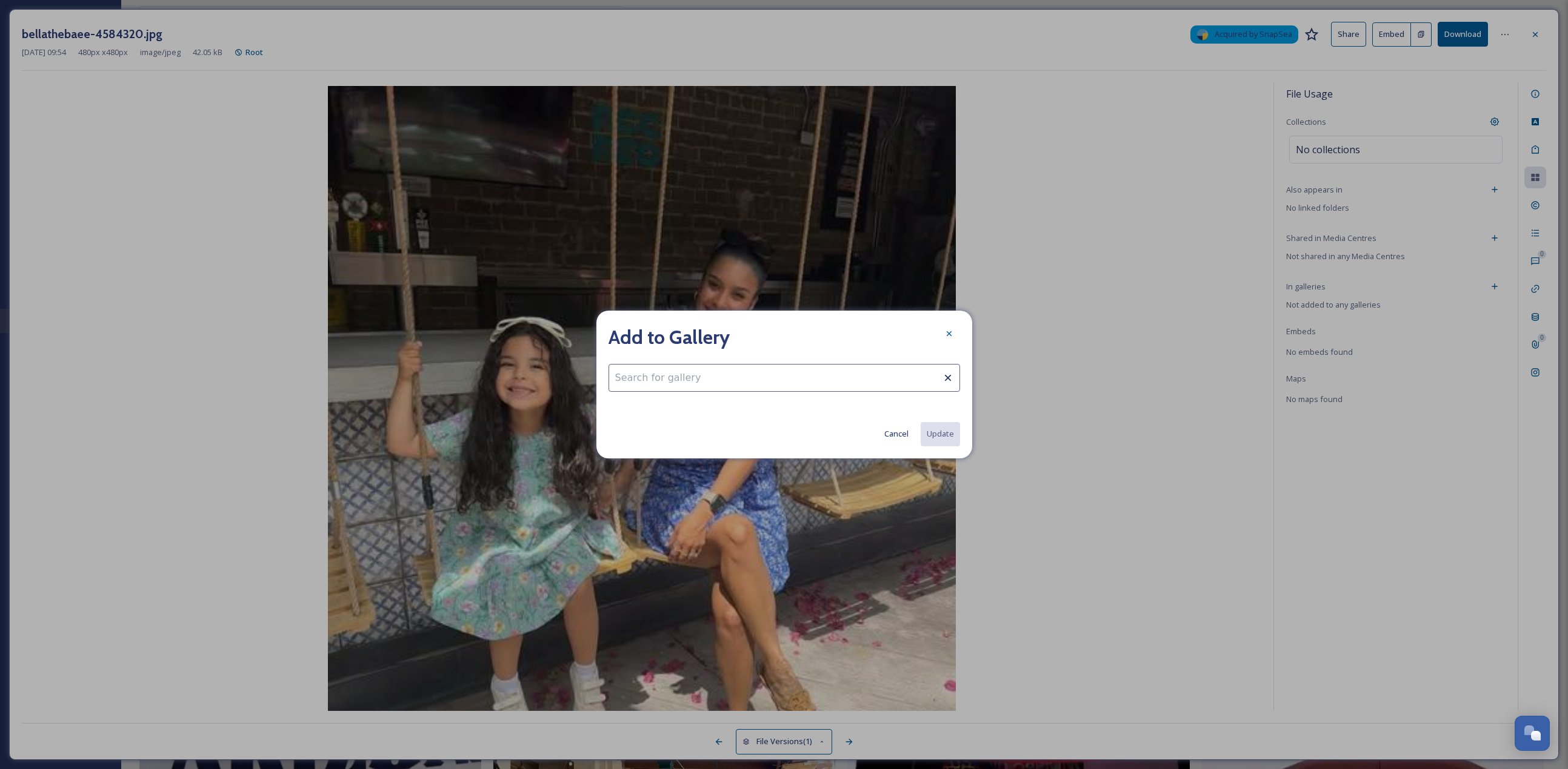
click at [723, 334] on input at bounding box center [784, 378] width 351 height 27
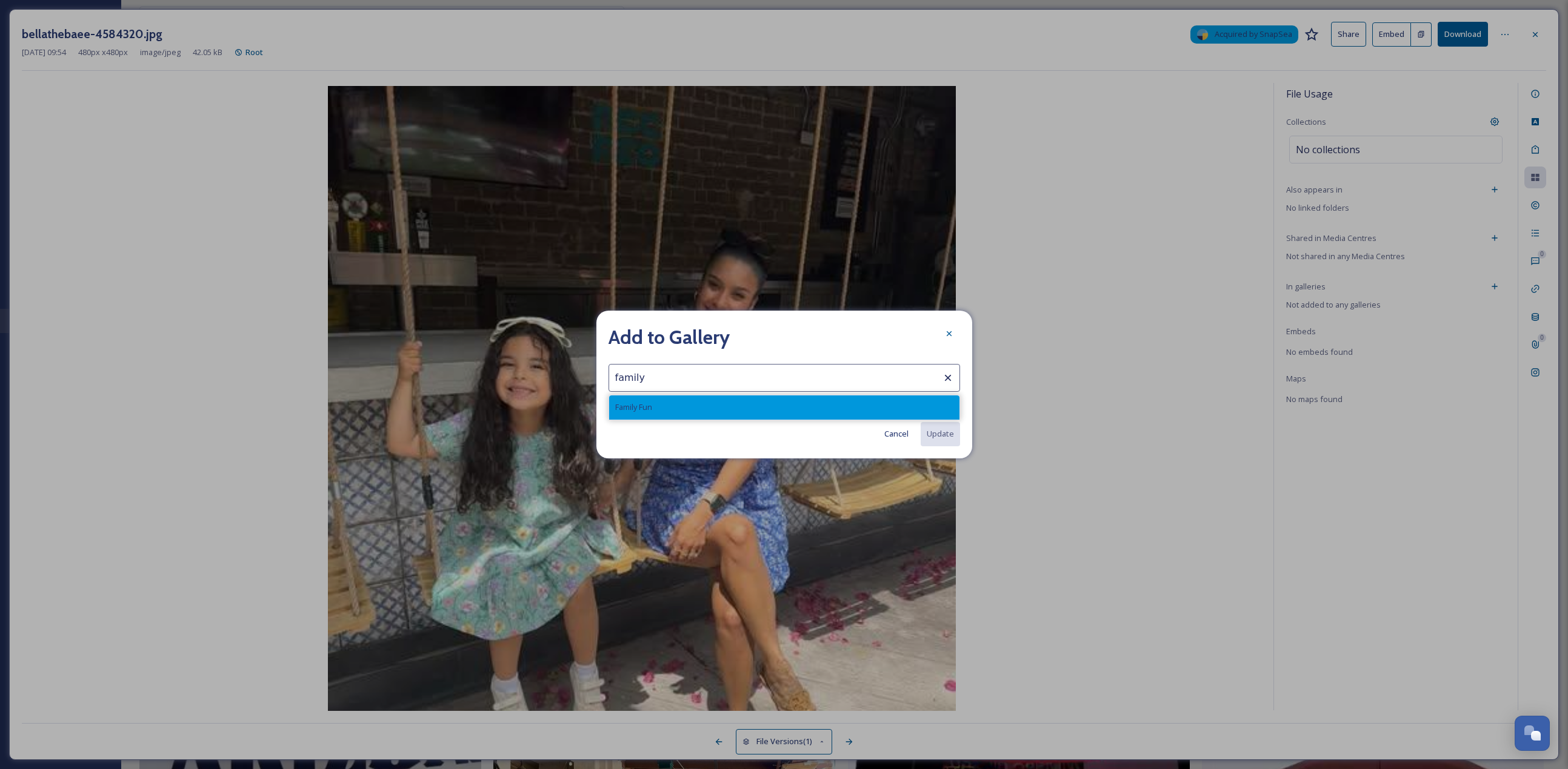
click at [709, 334] on div "Family Fun" at bounding box center [784, 408] width 350 height 24
type input "Family Fun"
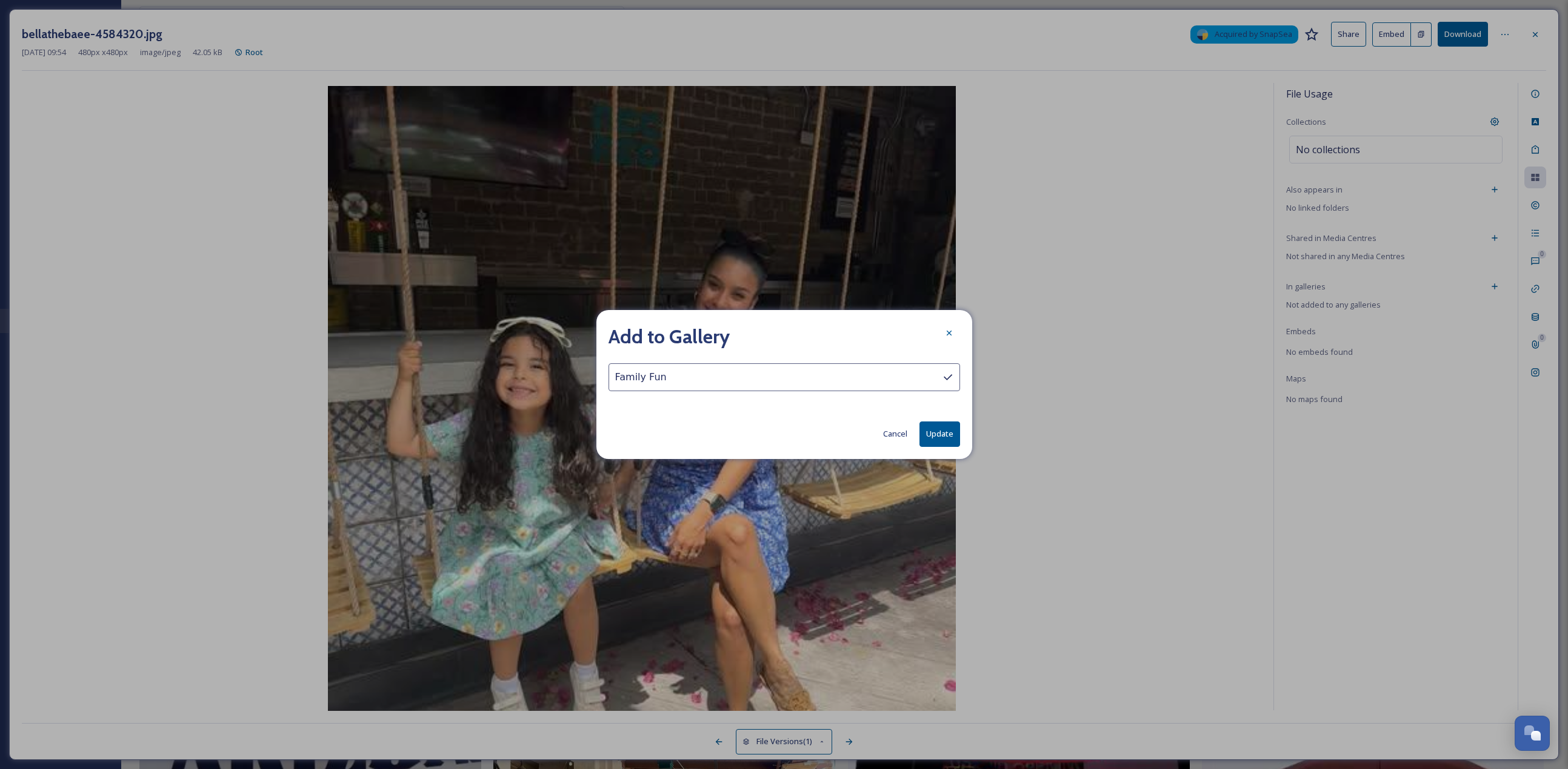
drag, startPoint x: 941, startPoint y: 431, endPoint x: 1336, endPoint y: 300, distance: 416.2
click at [775, 334] on button "Update" at bounding box center [940, 434] width 40 height 25
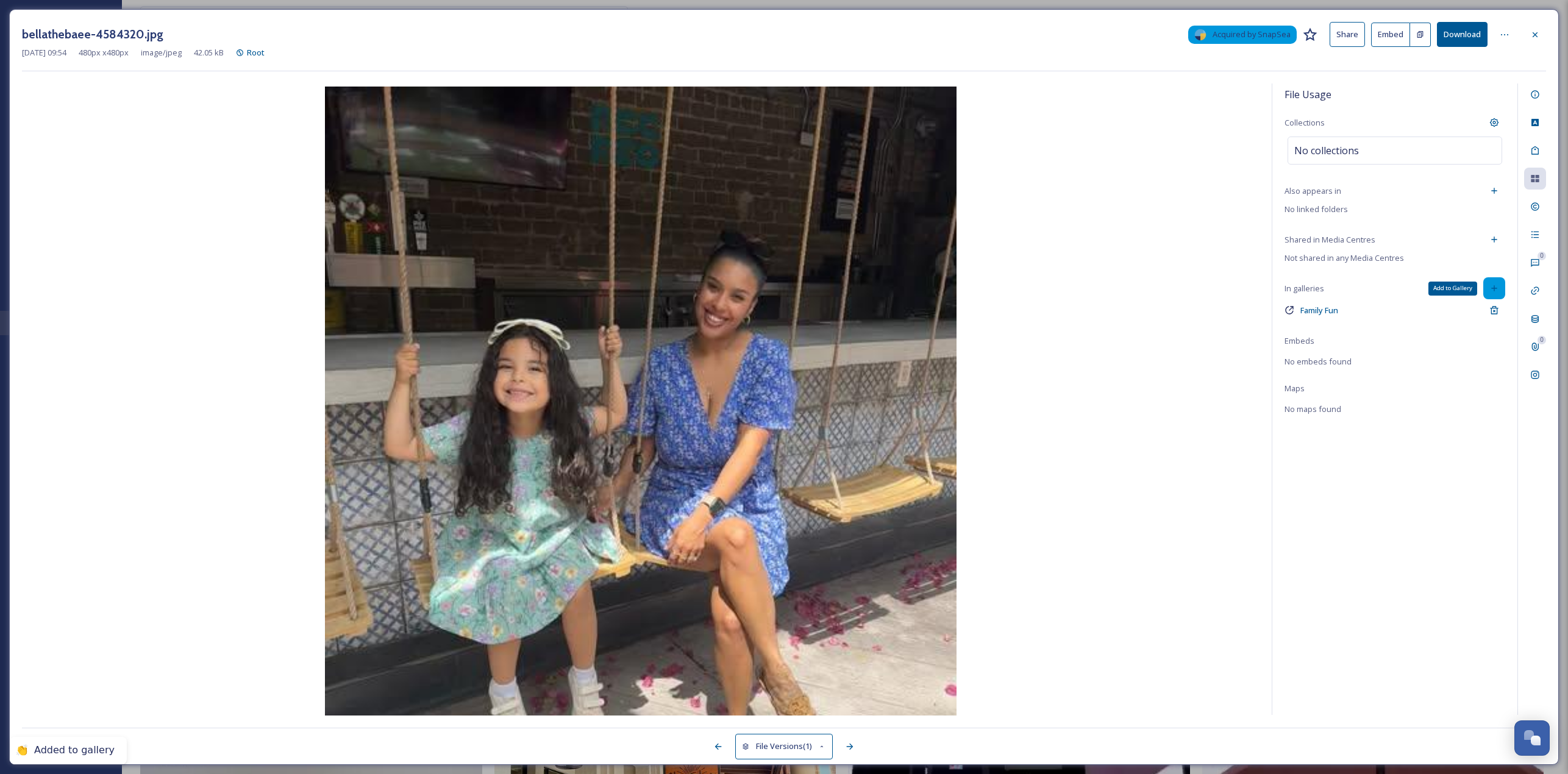
click at [779, 285] on icon at bounding box center [1494, 288] width 10 height 10
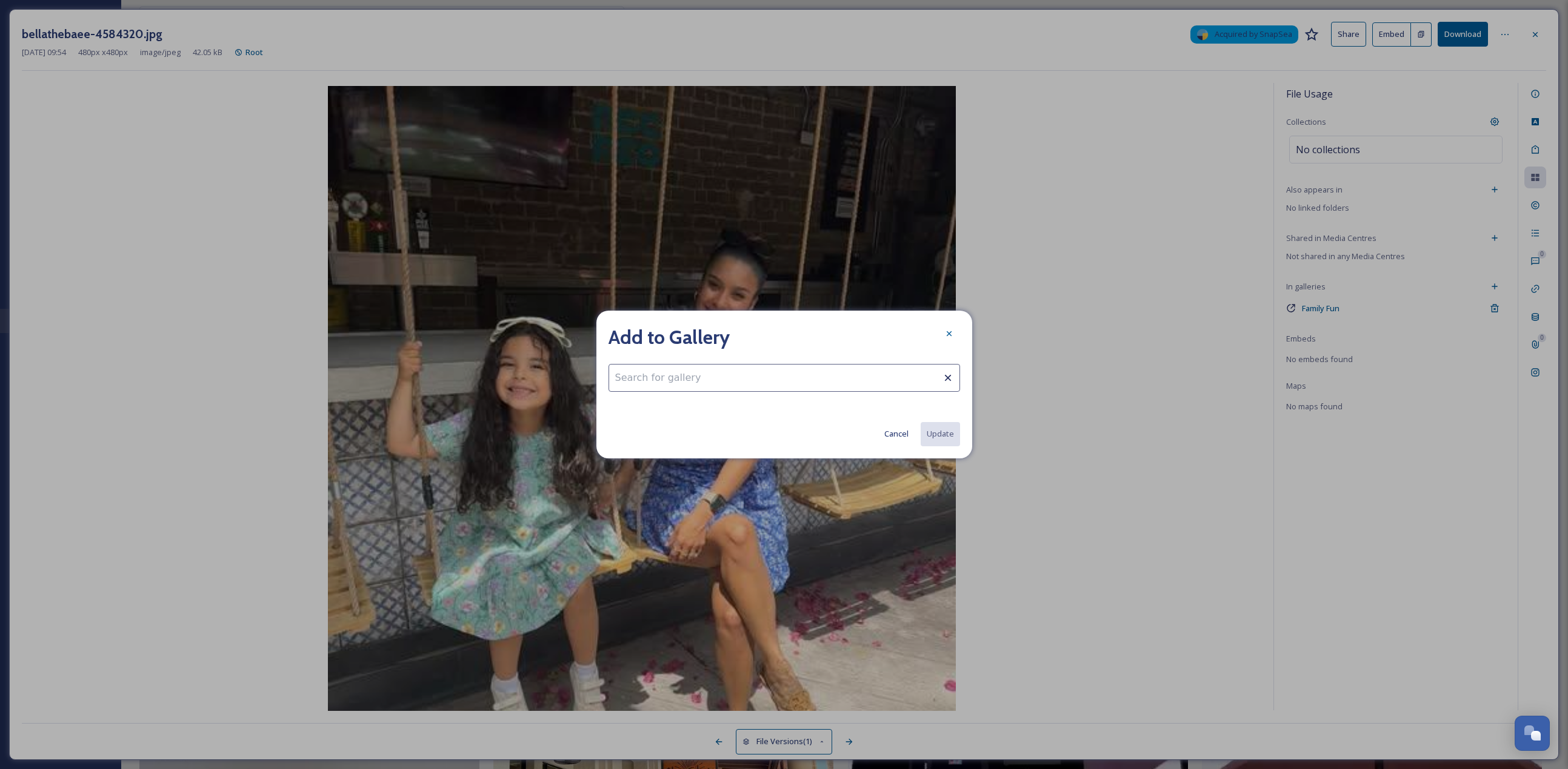
click at [711, 334] on input at bounding box center [784, 378] width 351 height 27
type input "g"
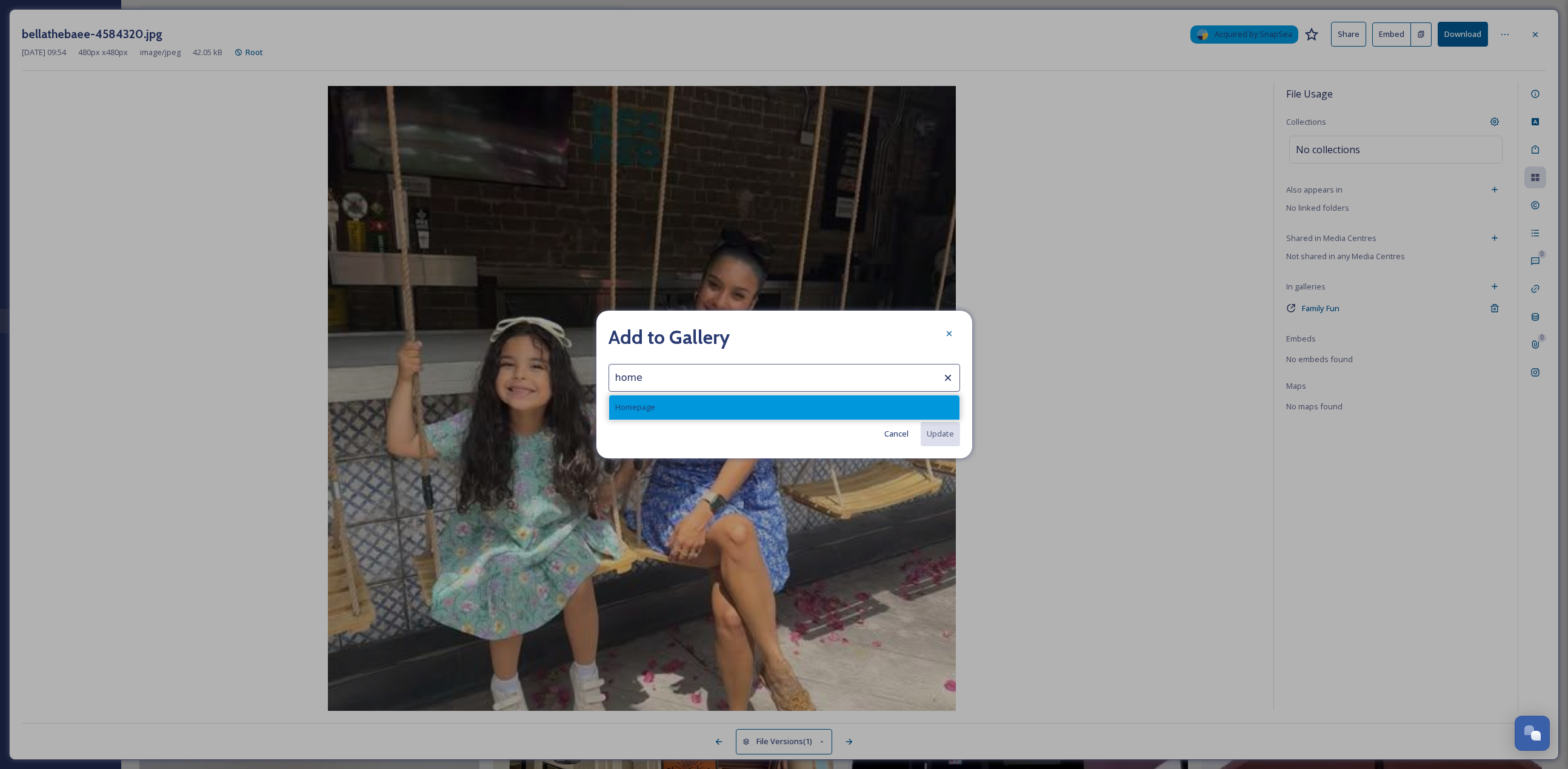
click at [686, 334] on div "Homepage" at bounding box center [784, 408] width 350 height 24
type input "Homepage"
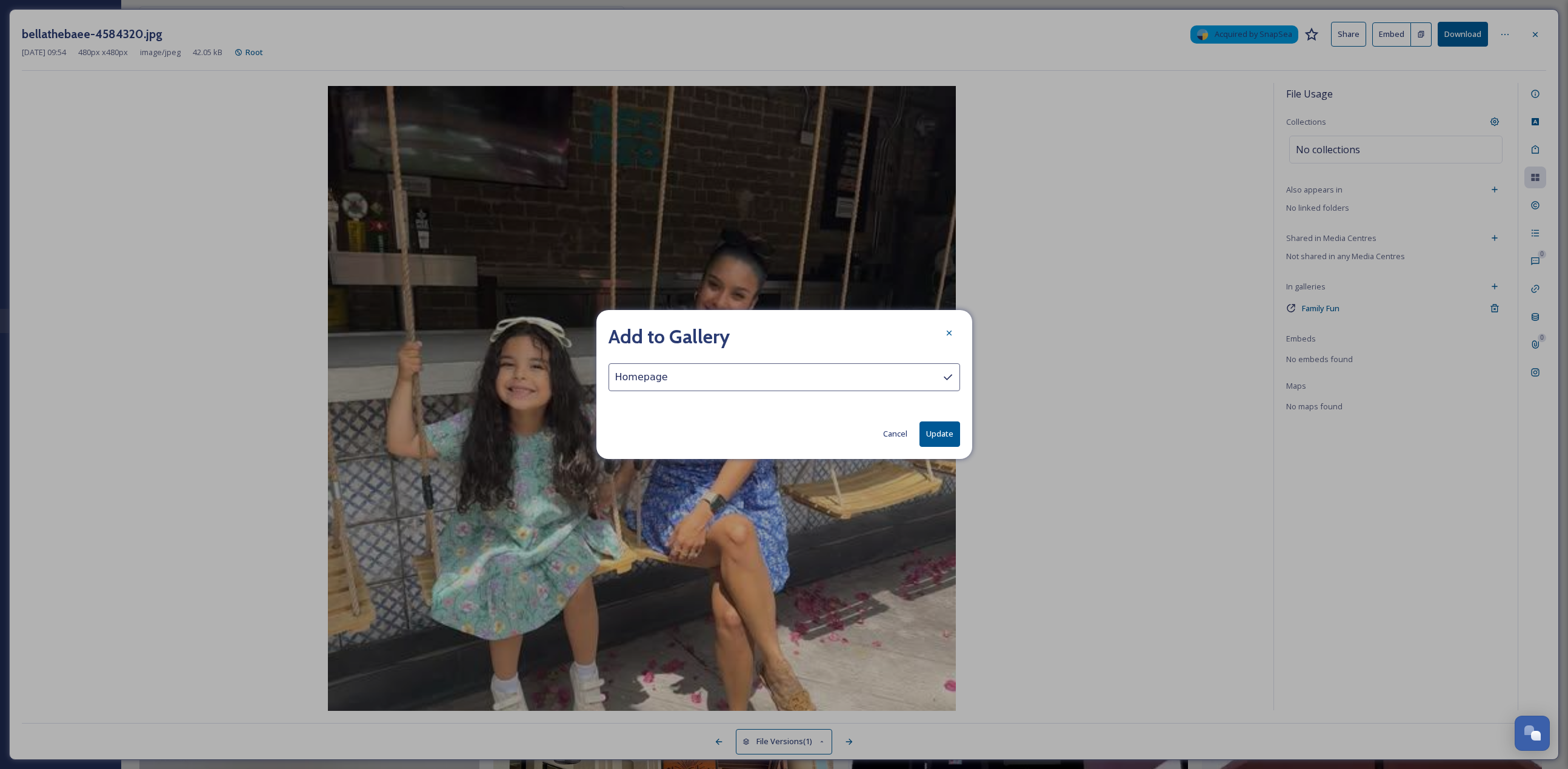
click at [775, 334] on button "Update" at bounding box center [940, 434] width 40 height 25
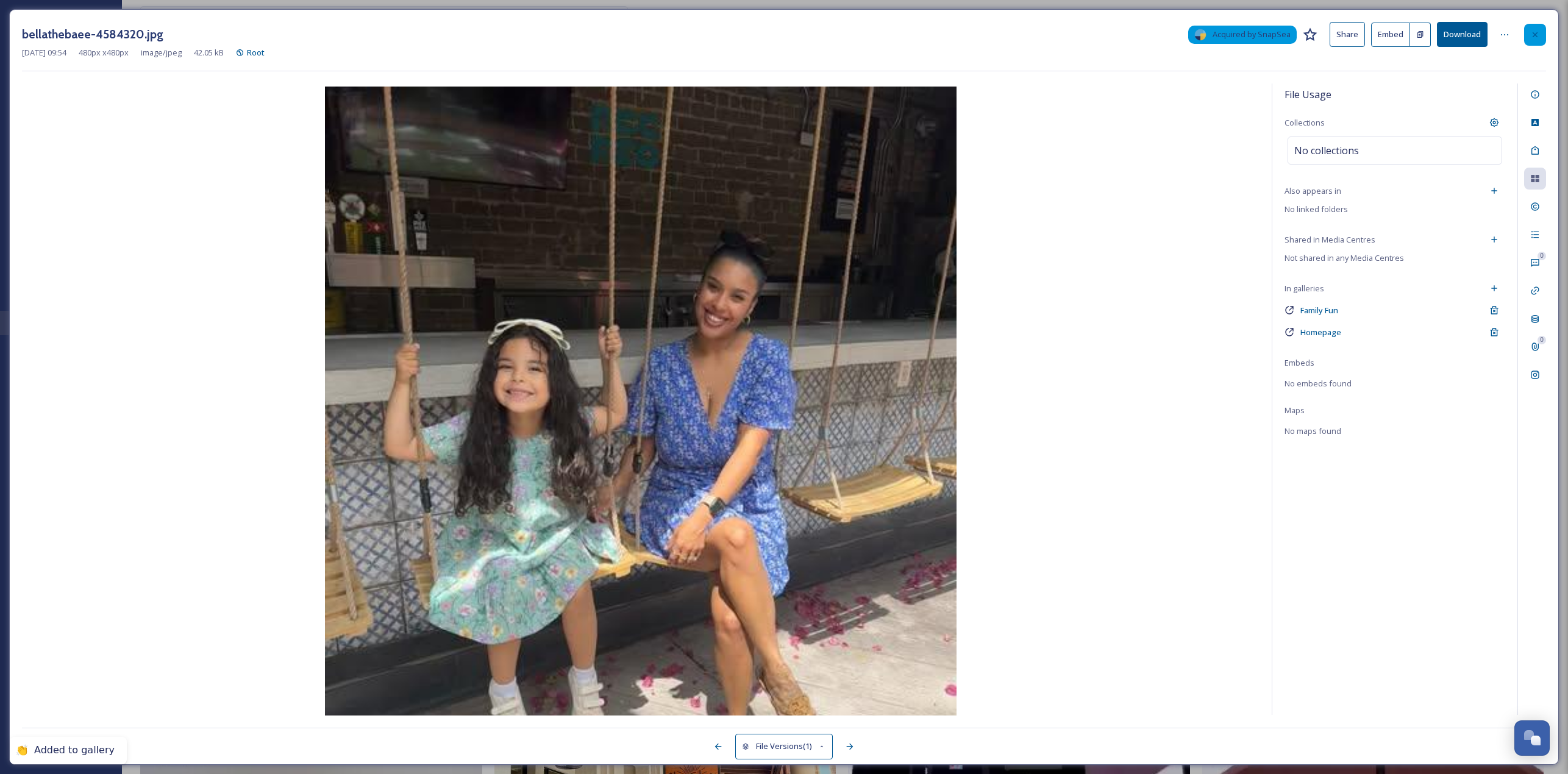
click at [779, 38] on icon at bounding box center [1535, 34] width 10 height 10
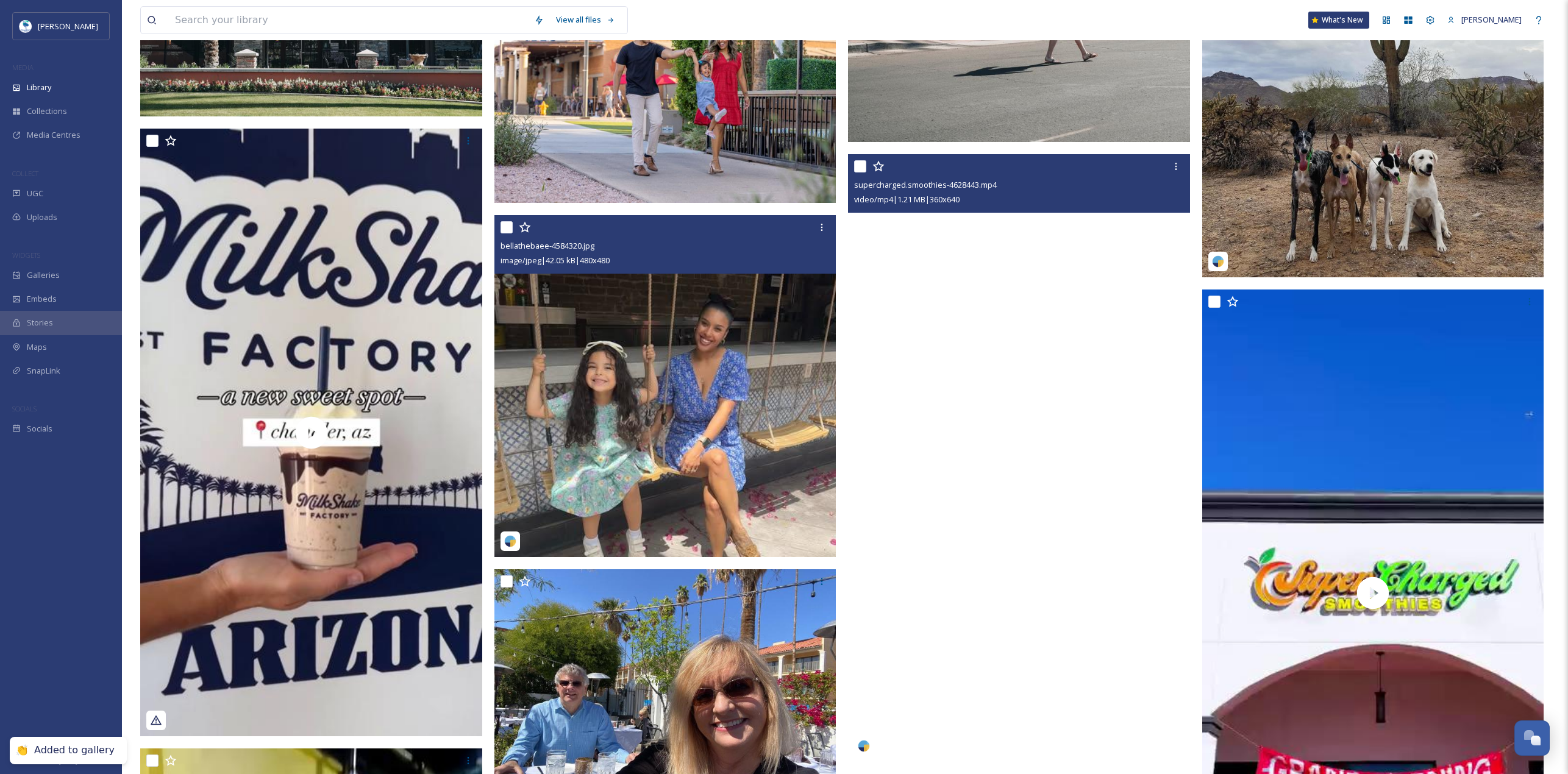
scroll to position [6757, 0]
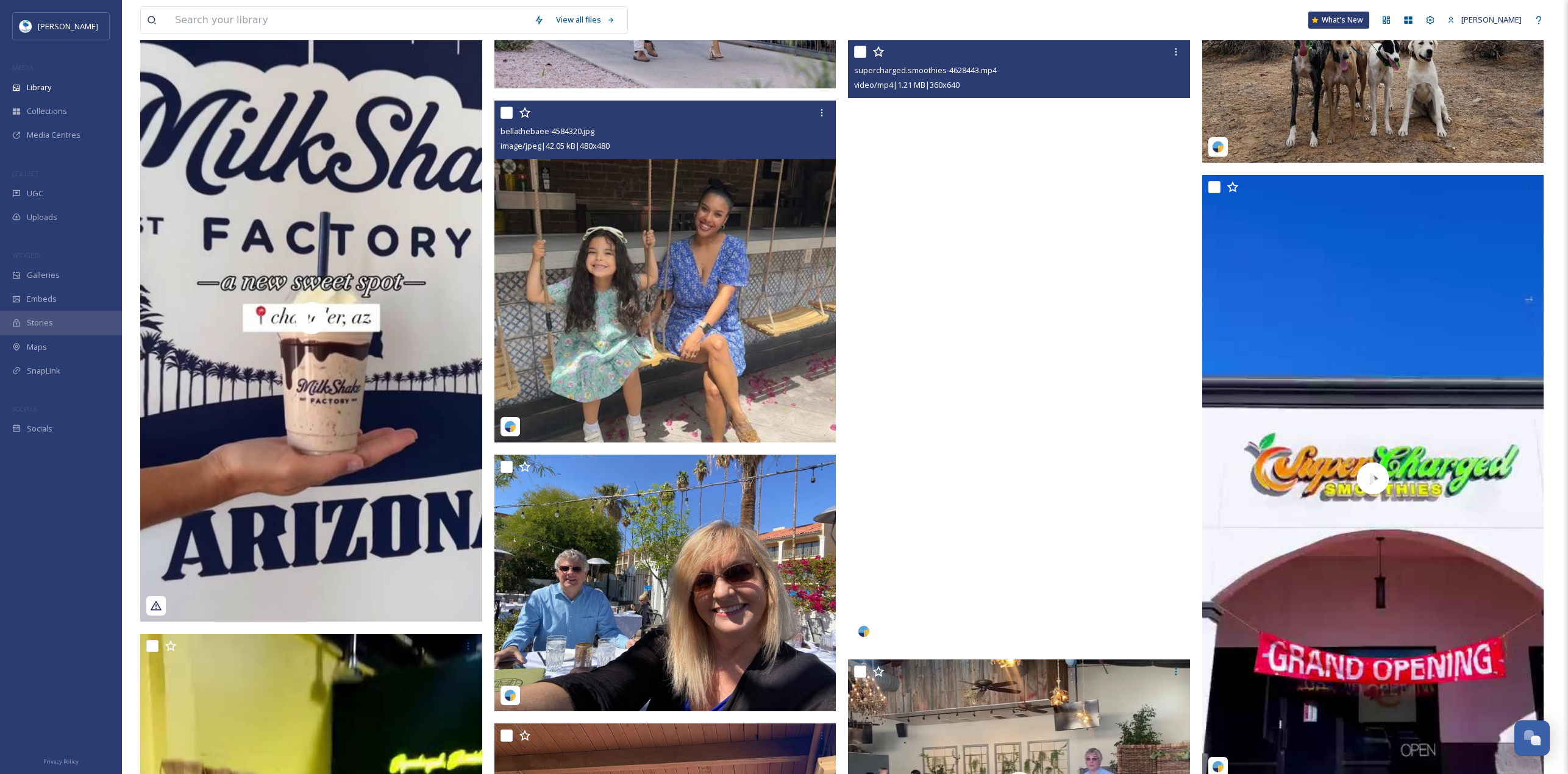
click at [779, 336] on video "supercharged.smoothies-4628443.mp4" at bounding box center [1018, 343] width 342 height 608
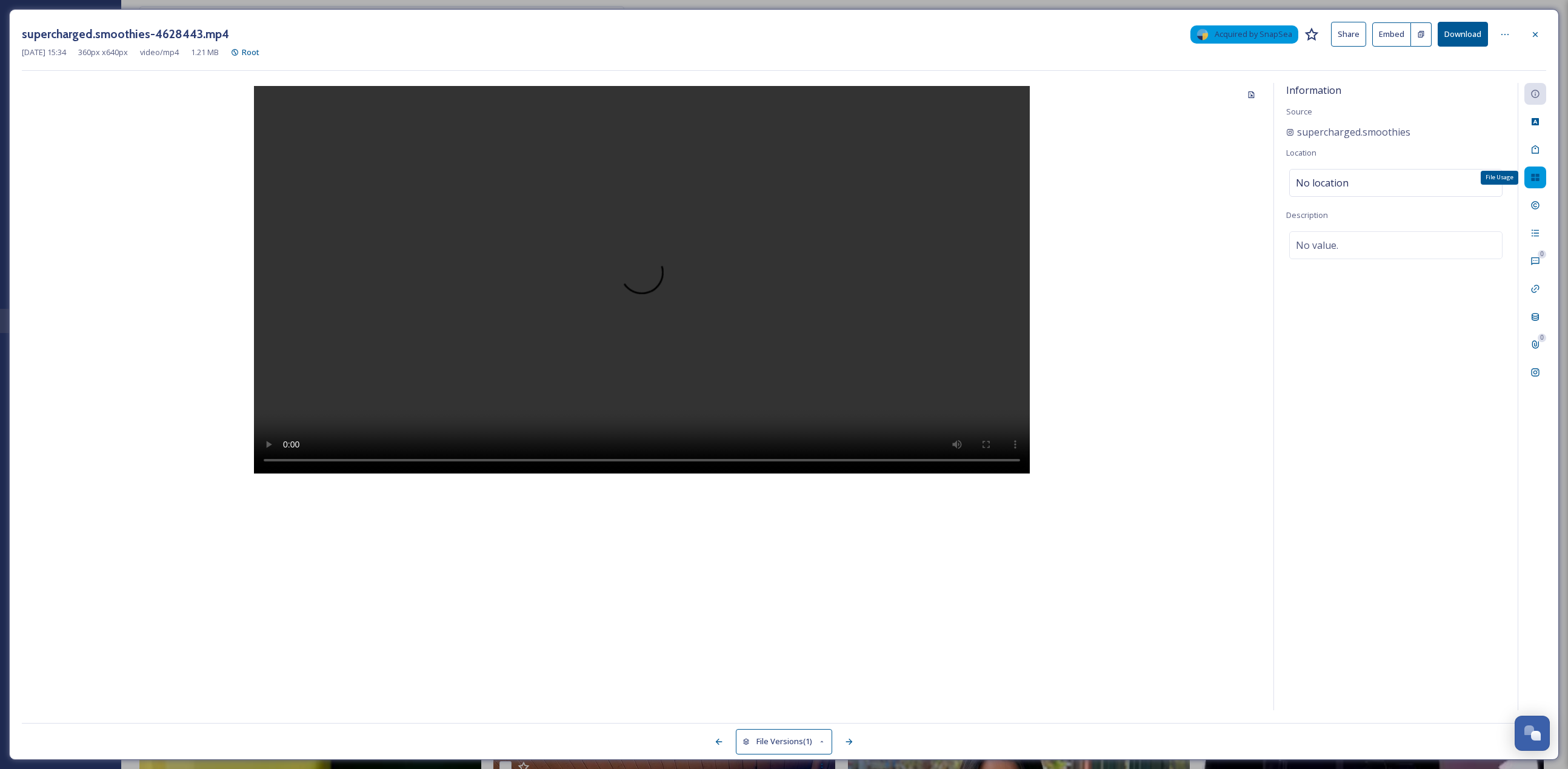
click at [775, 181] on icon at bounding box center [1535, 177] width 10 height 10
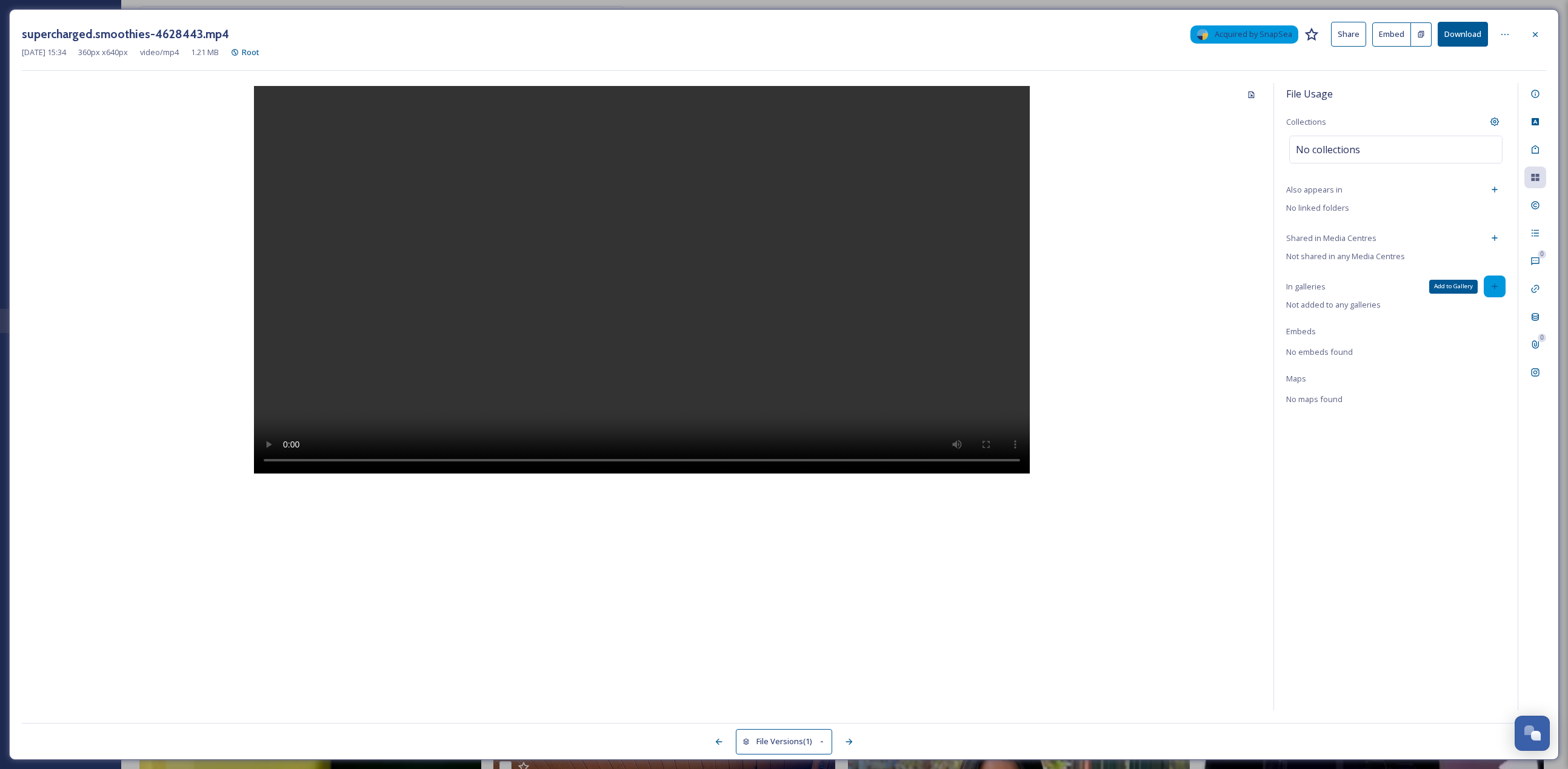
click at [775, 286] on icon at bounding box center [1495, 286] width 10 height 10
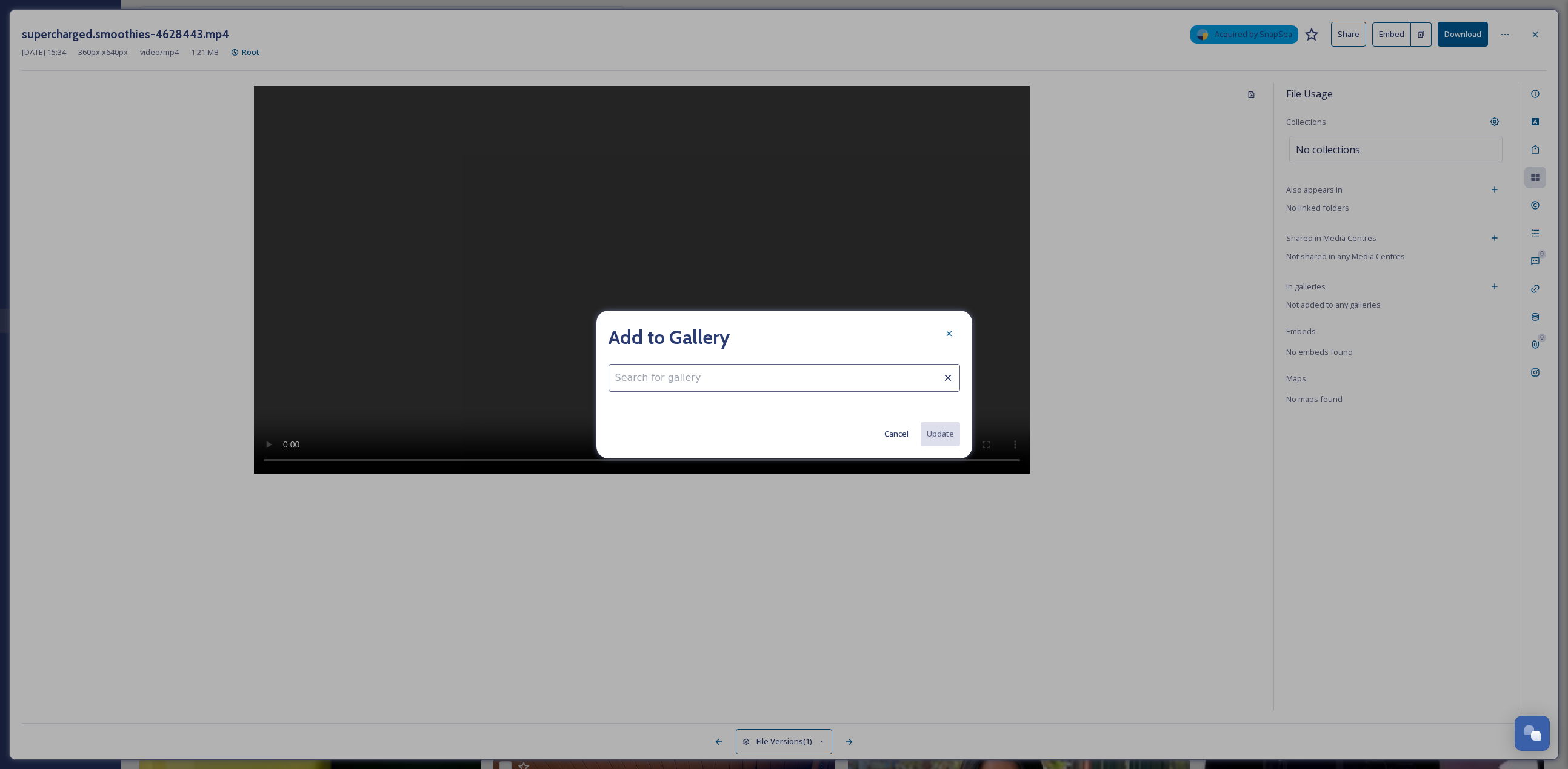
click at [711, 334] on input at bounding box center [784, 378] width 351 height 27
click at [755, 334] on div "Cancel Update" at bounding box center [784, 434] width 351 height 24
click at [758, 334] on div "Add to Gallery things to do Cancel Update" at bounding box center [784, 384] width 376 height 148
click at [775, 334] on input "things to do" at bounding box center [784, 378] width 351 height 27
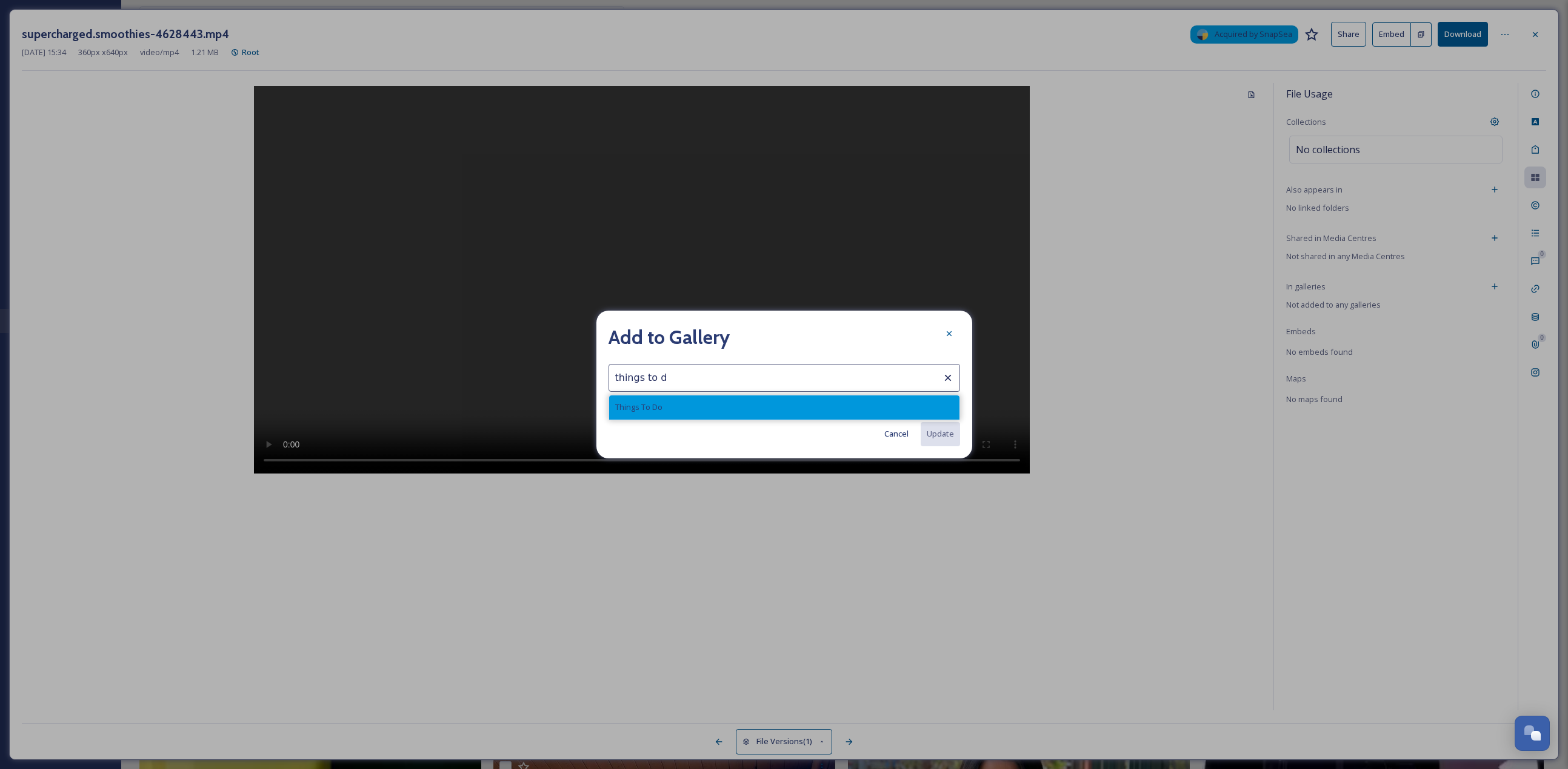
click at [735, 334] on div "Things To Do" at bounding box center [784, 408] width 350 height 24
type input "Things To Do"
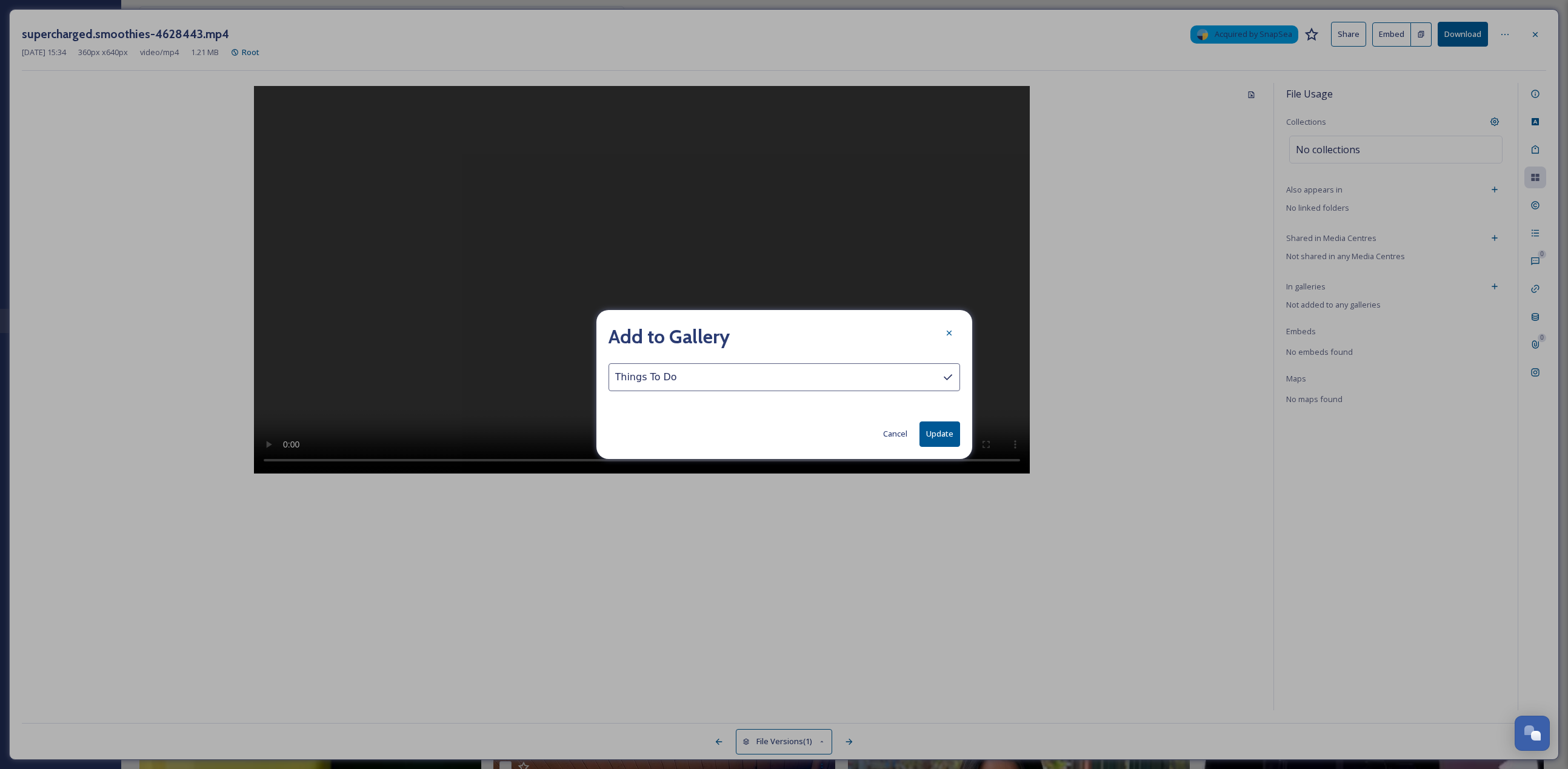
click at [775, 334] on button "Update" at bounding box center [940, 434] width 40 height 25
click at [775, 334] on div at bounding box center [949, 334] width 22 height 22
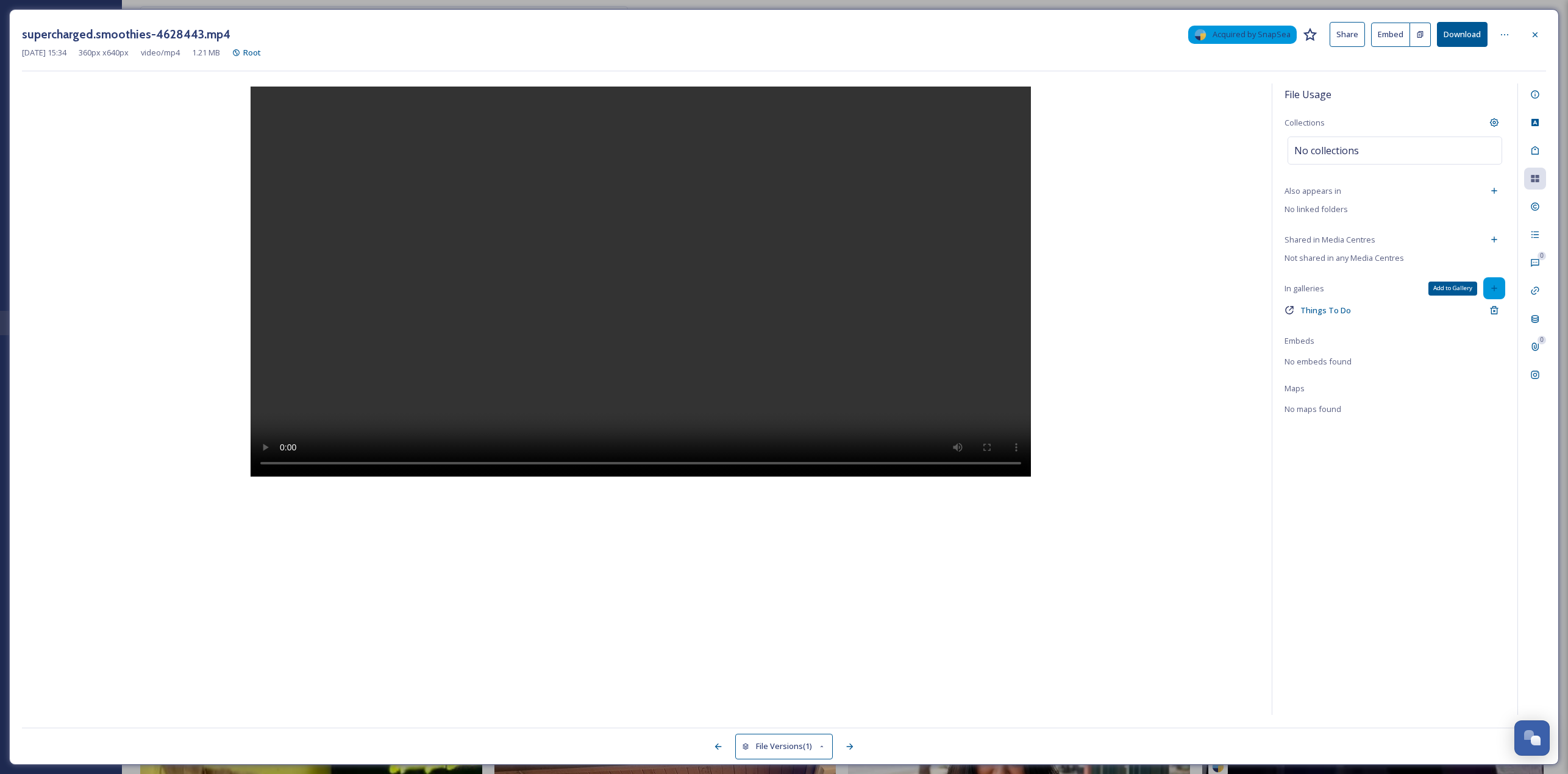
click at [779, 289] on icon at bounding box center [1494, 289] width 6 height 6
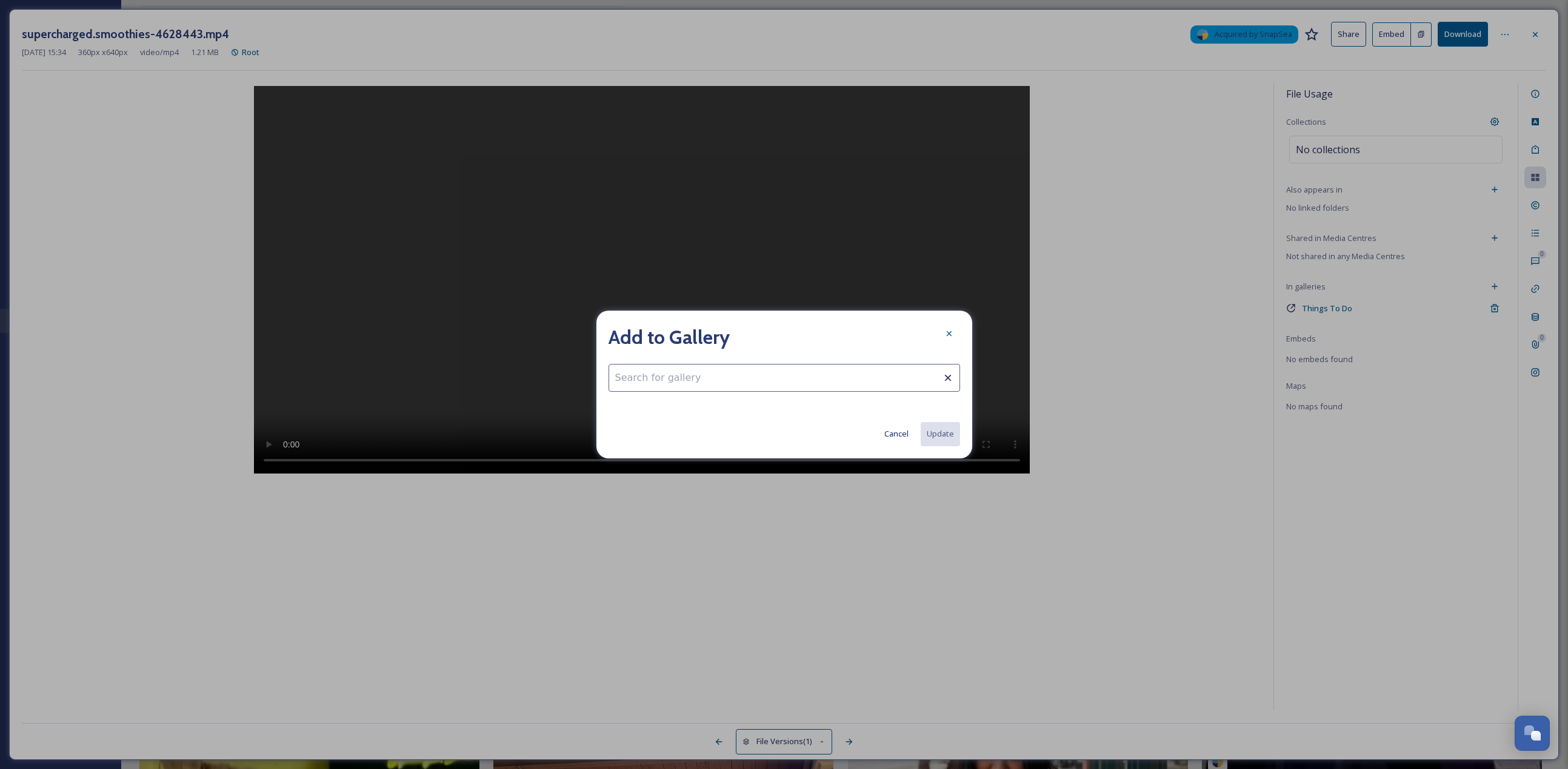
click at [775, 334] on input at bounding box center [784, 378] width 351 height 27
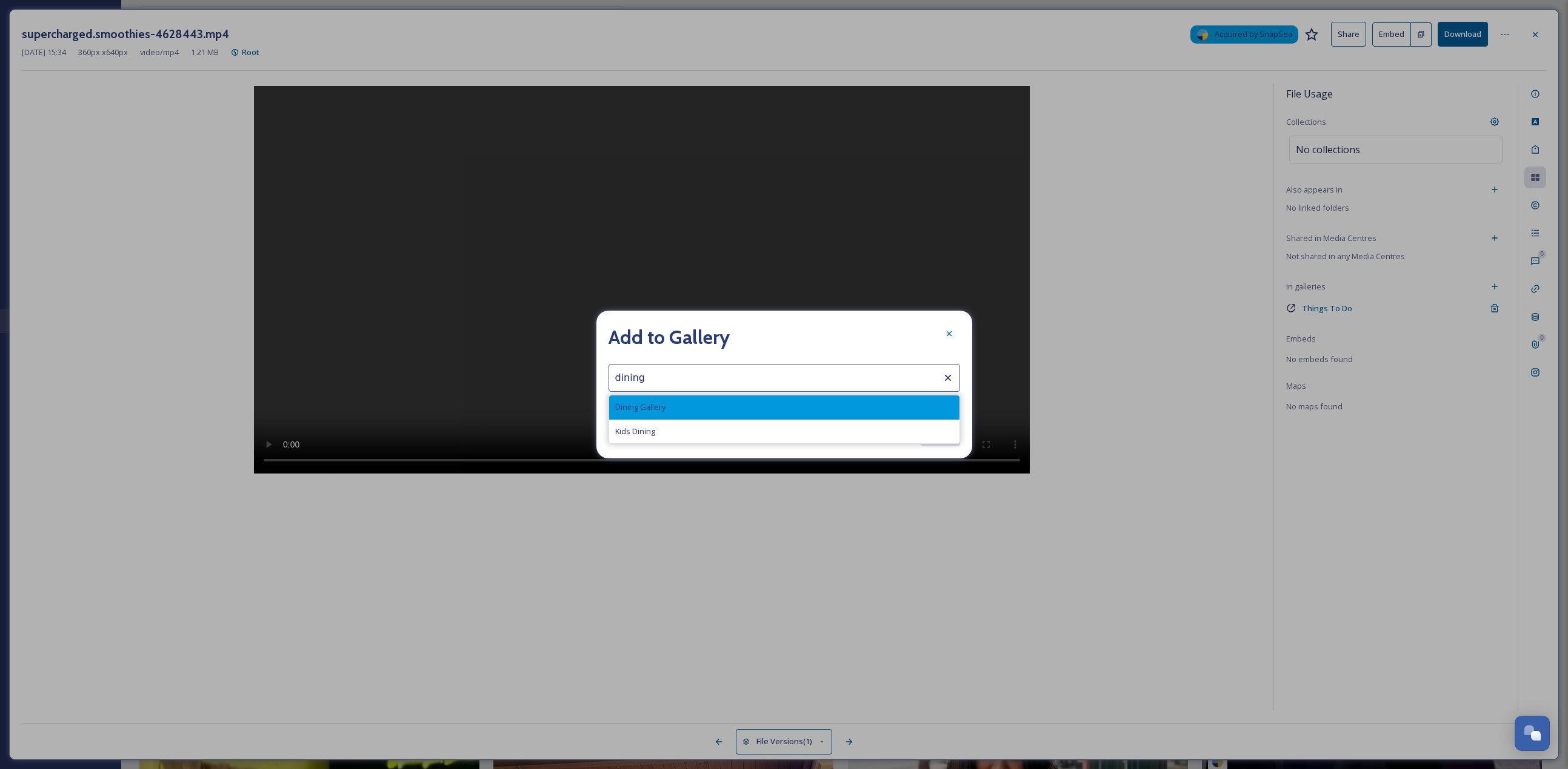
click at [775, 334] on div "Dining Gallery" at bounding box center [784, 408] width 350 height 24
type input "Dining Gallery"
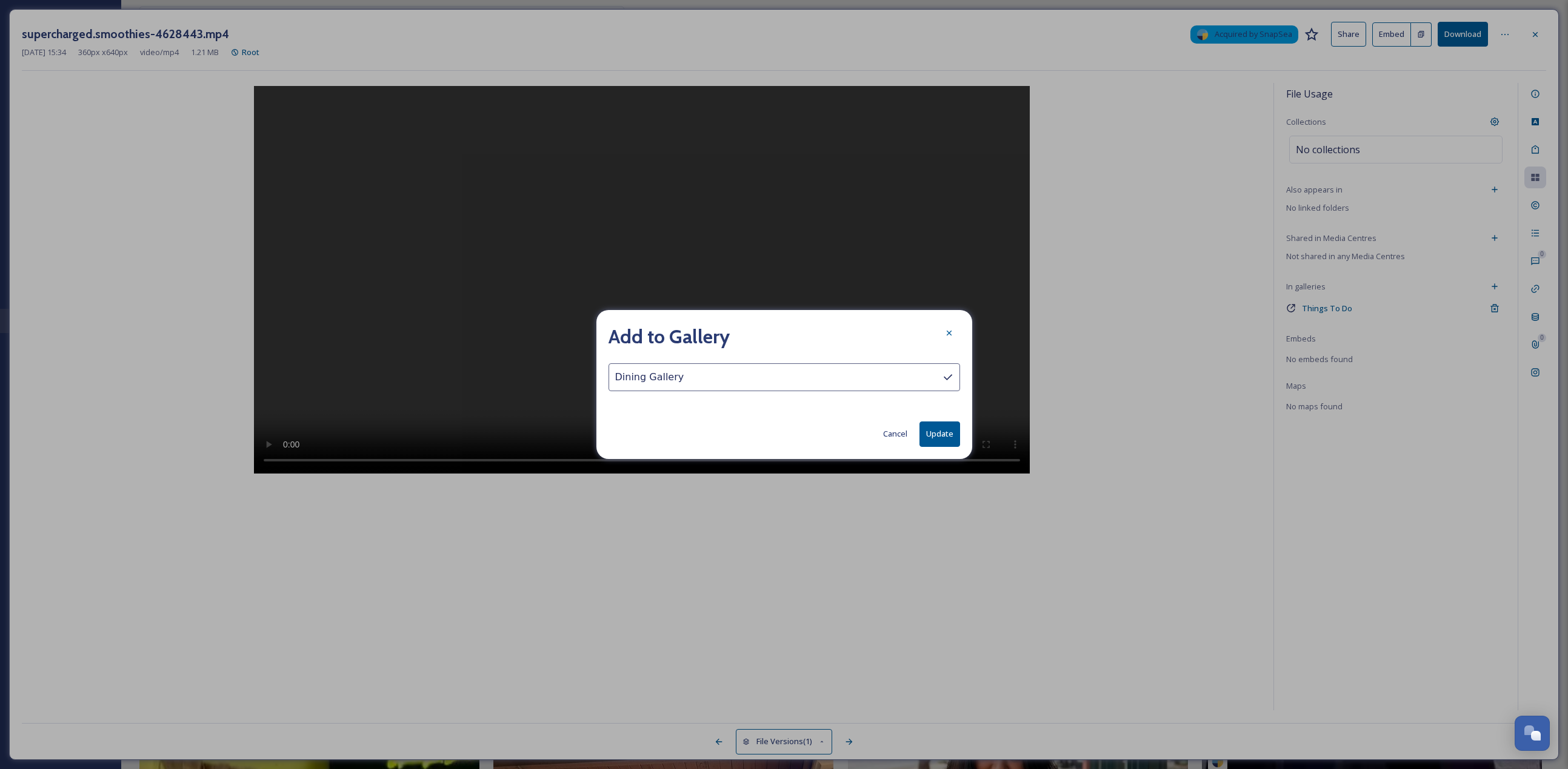
click at [775, 334] on button "Update" at bounding box center [940, 434] width 40 height 25
click at [775, 334] on div at bounding box center [949, 334] width 22 height 22
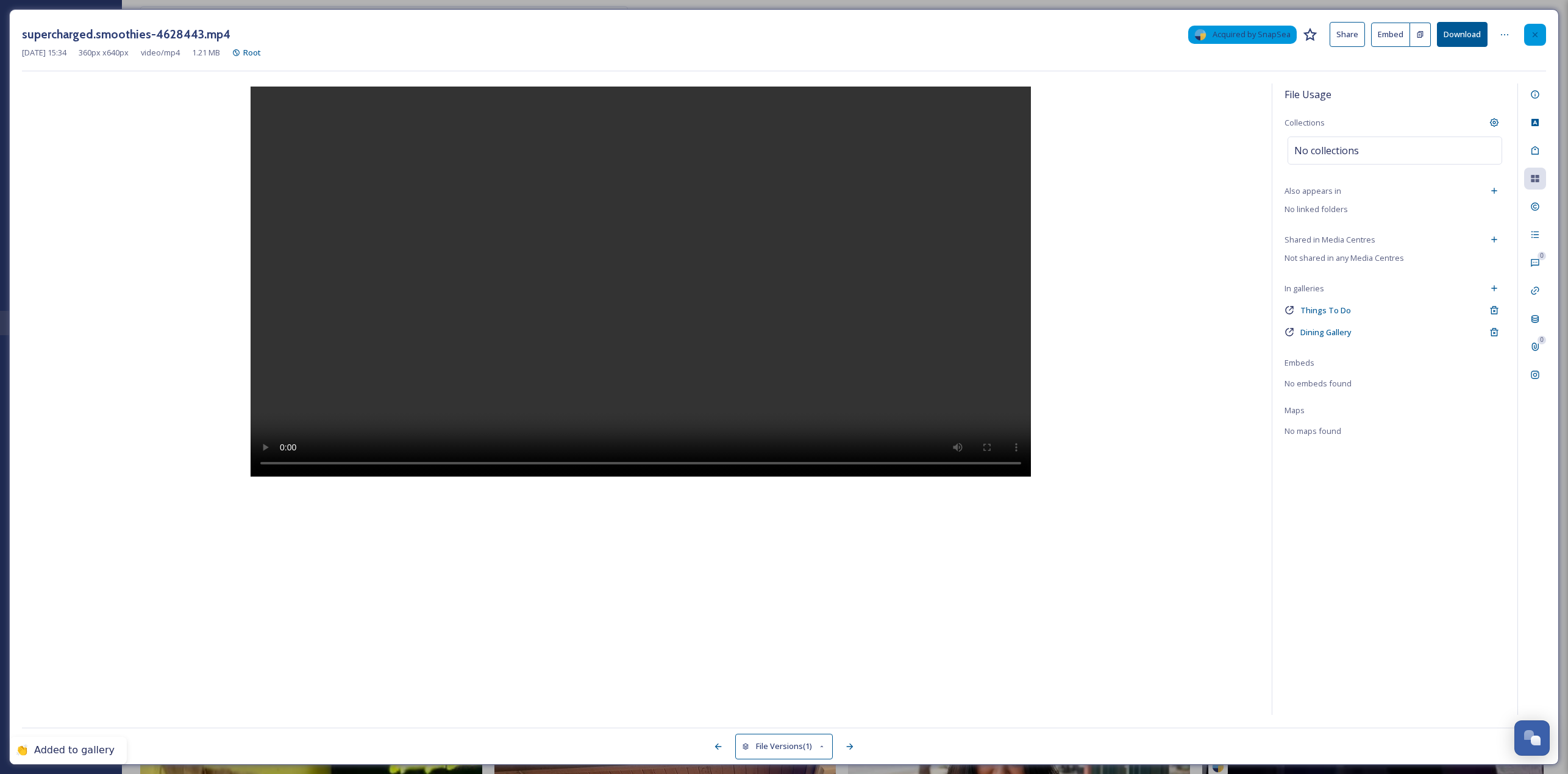
click at [779, 39] on icon at bounding box center [1535, 34] width 10 height 10
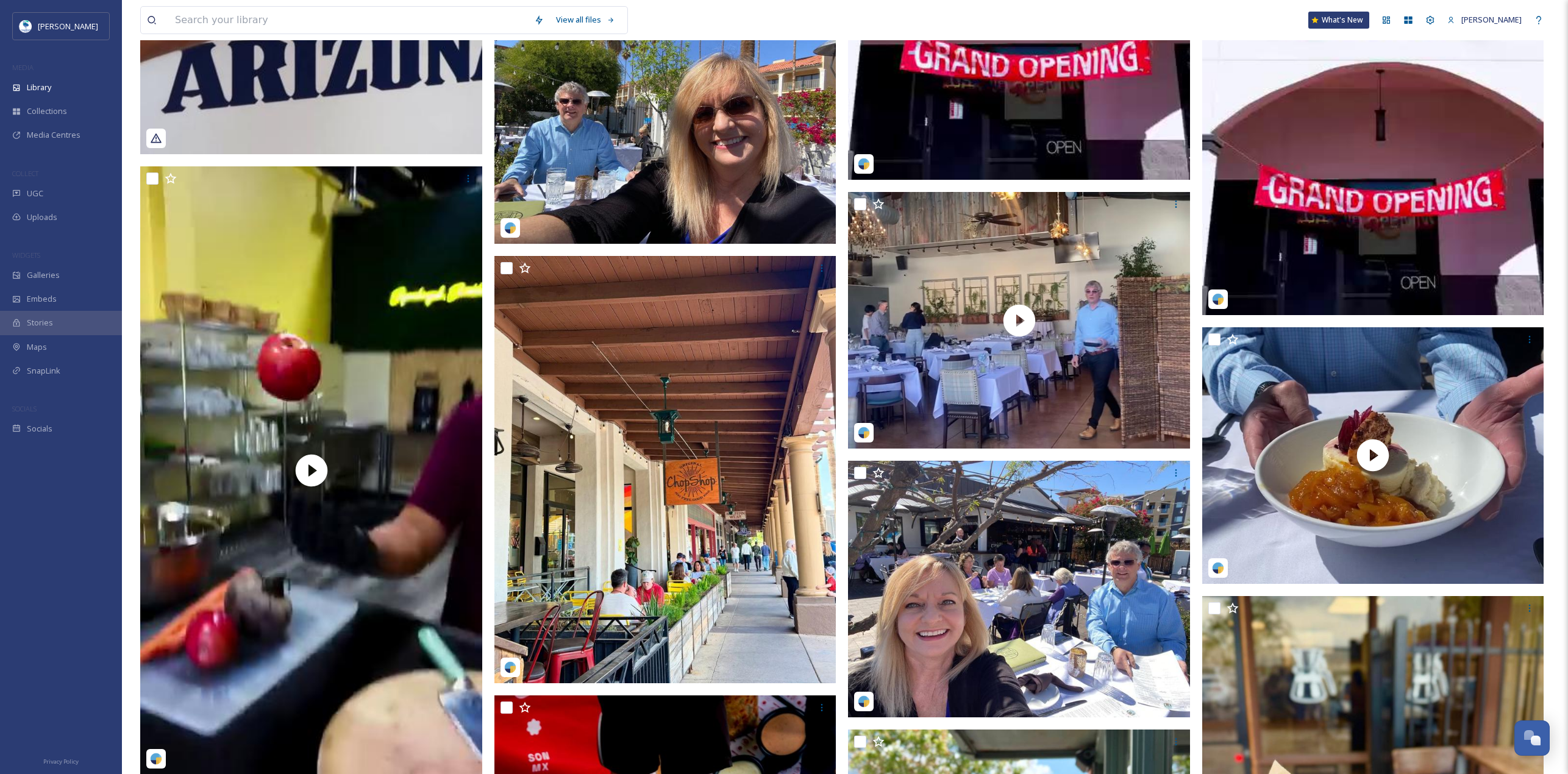
scroll to position [7305, 0]
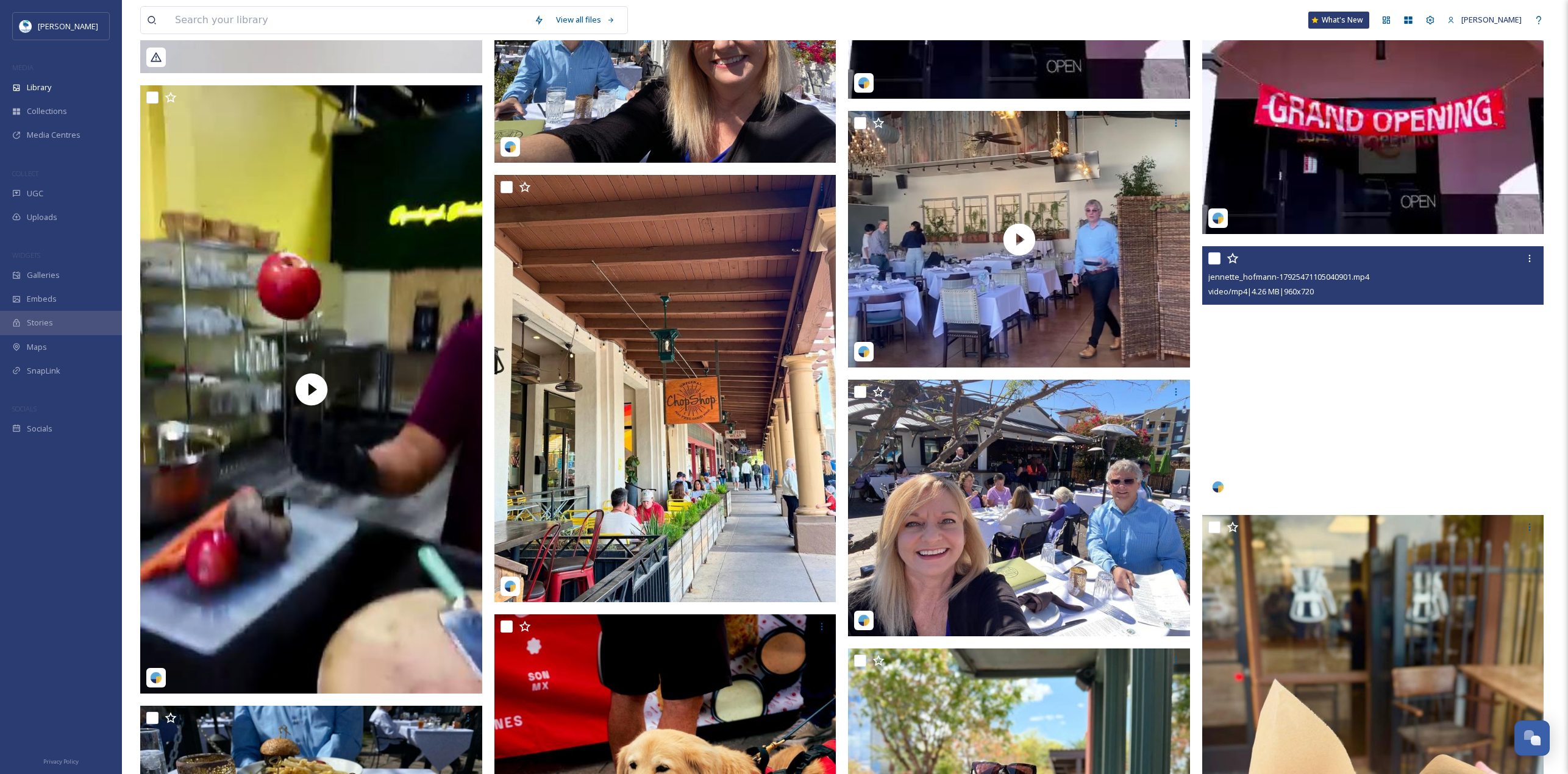
click at [779, 334] on video "jennette_hofmann-17925471105040901.mp4" at bounding box center [1372, 375] width 342 height 256
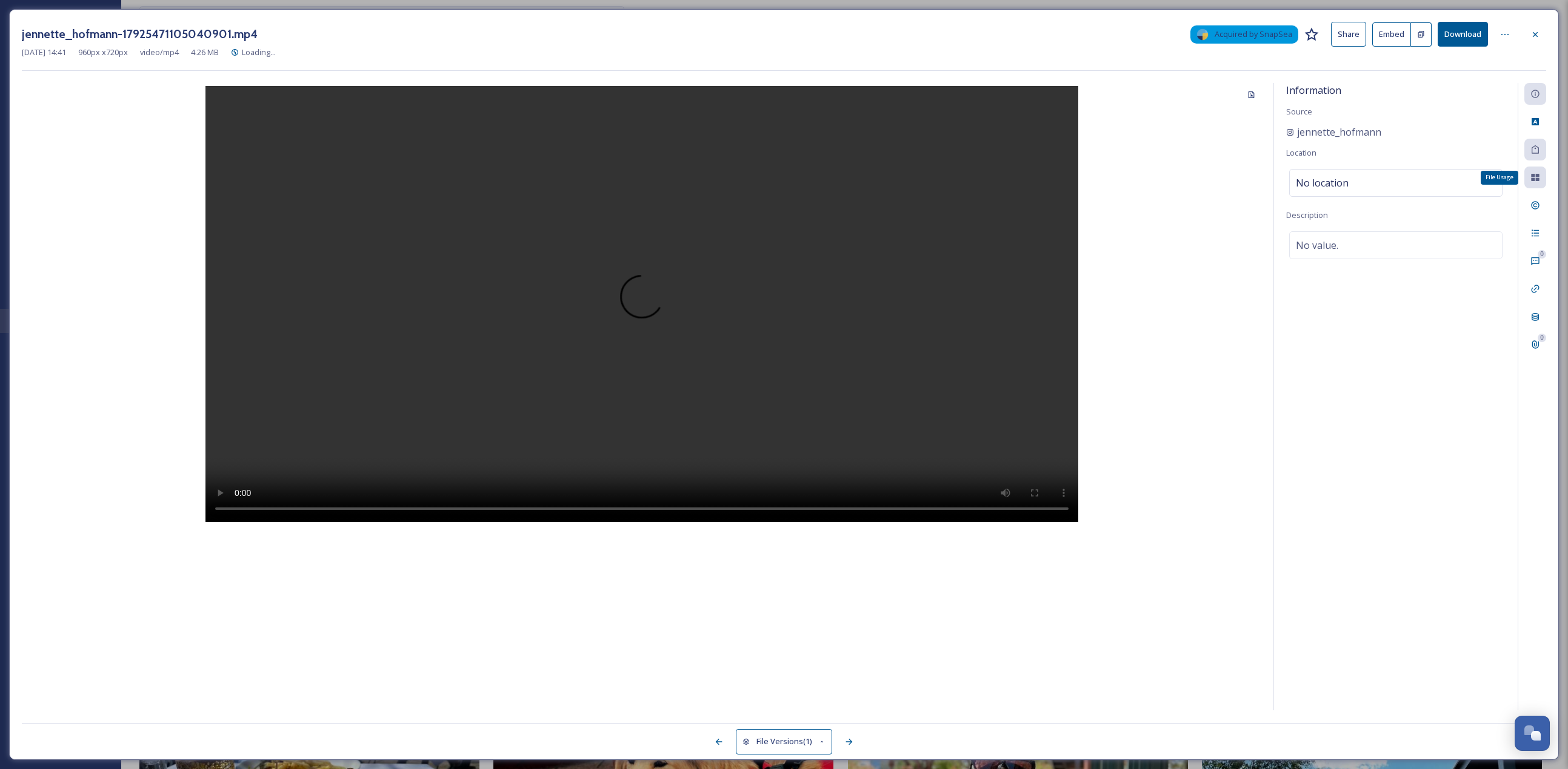
click at [775, 180] on icon at bounding box center [1535, 178] width 8 height 7
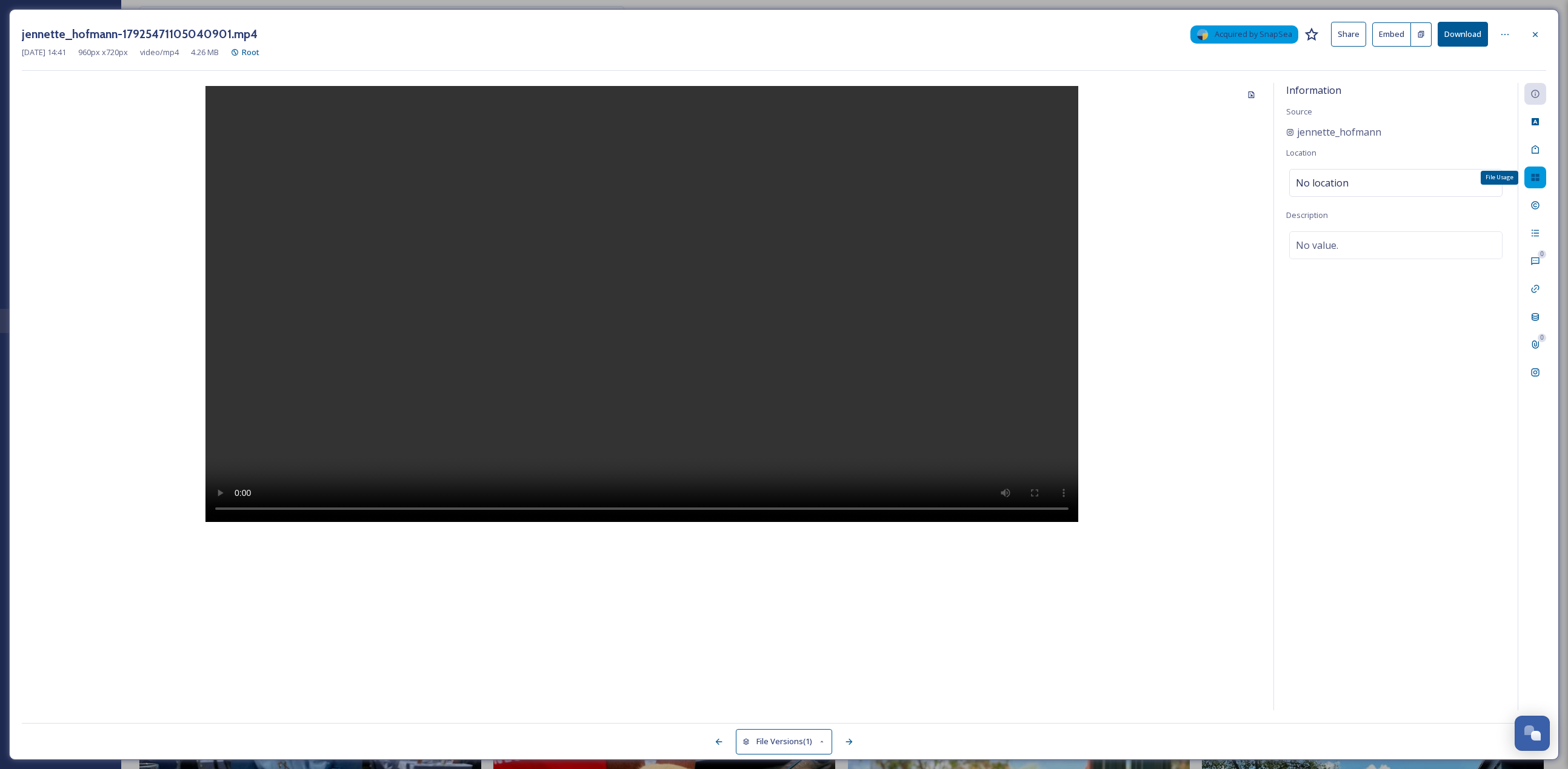
click at [775, 188] on div "File Usage" at bounding box center [1535, 178] width 22 height 22
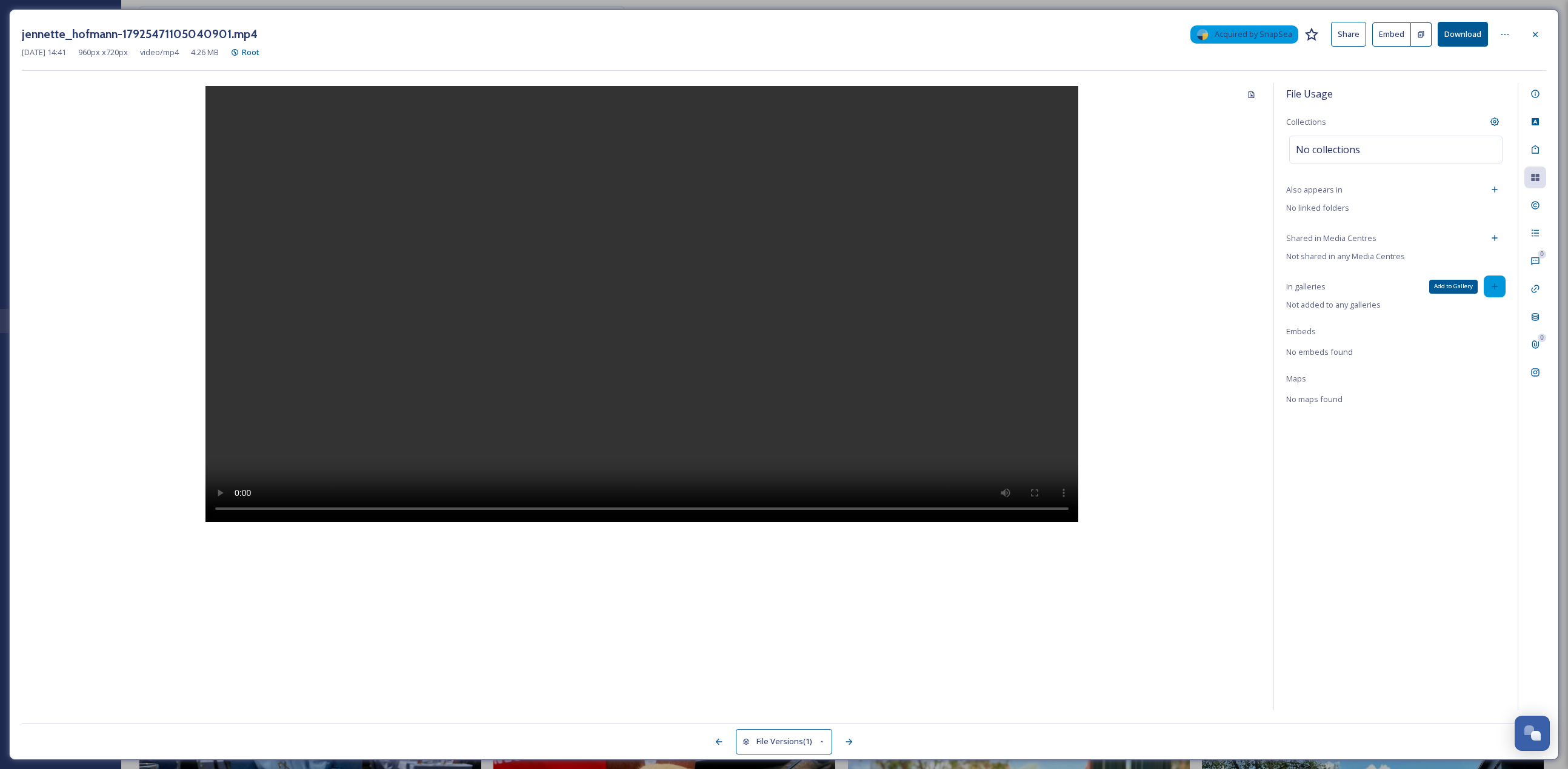
click at [775, 284] on div "Add to Gallery" at bounding box center [1495, 287] width 22 height 22
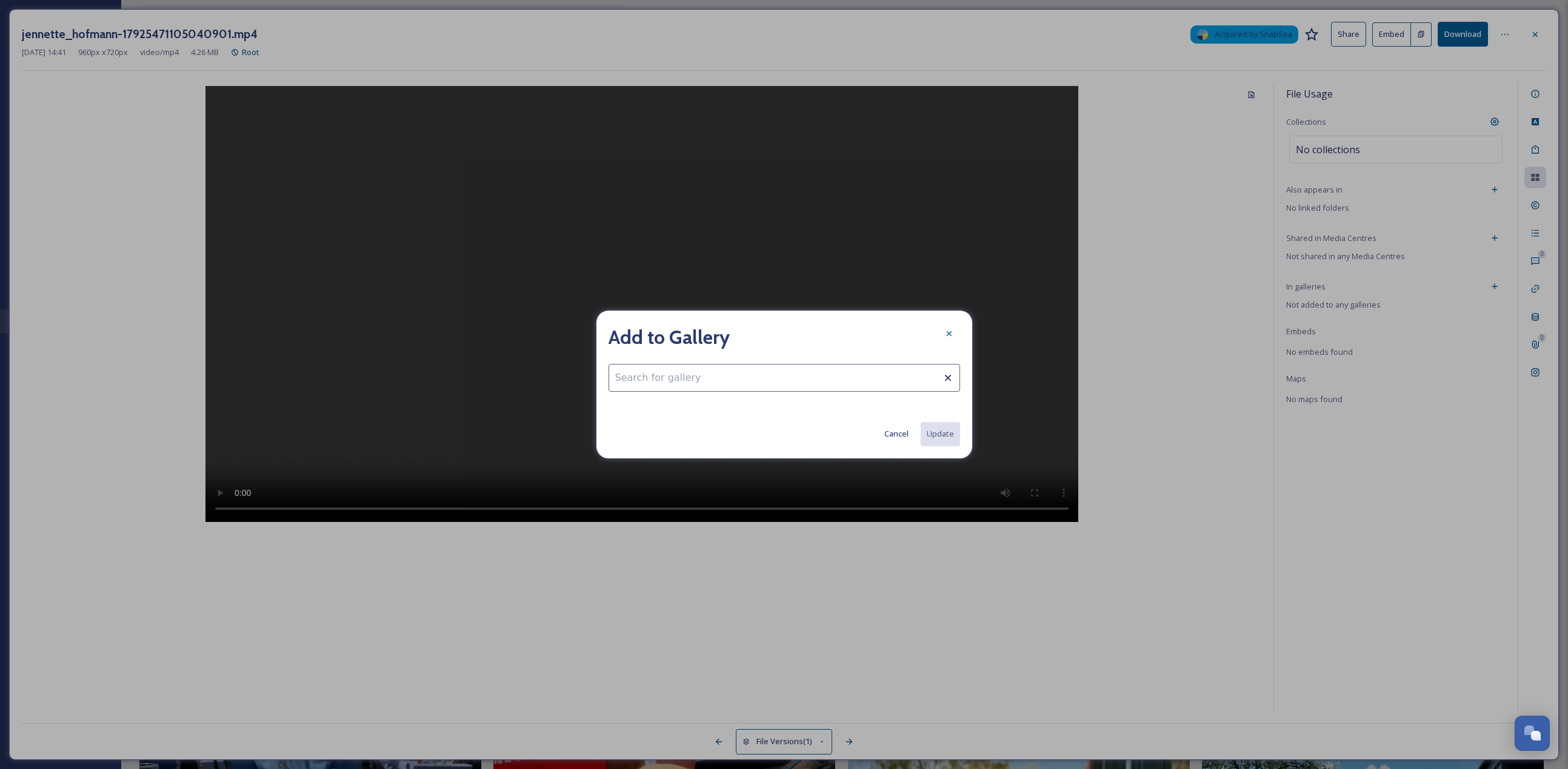
click at [647, 334] on div "Add to Gallery Cancel Update" at bounding box center [784, 384] width 376 height 148
click at [650, 334] on input at bounding box center [784, 378] width 351 height 27
click at [707, 334] on div "Dining Gallery" at bounding box center [784, 408] width 350 height 24
type input "Dining Gallery"
click at [775, 334] on button "Update" at bounding box center [940, 434] width 40 height 25
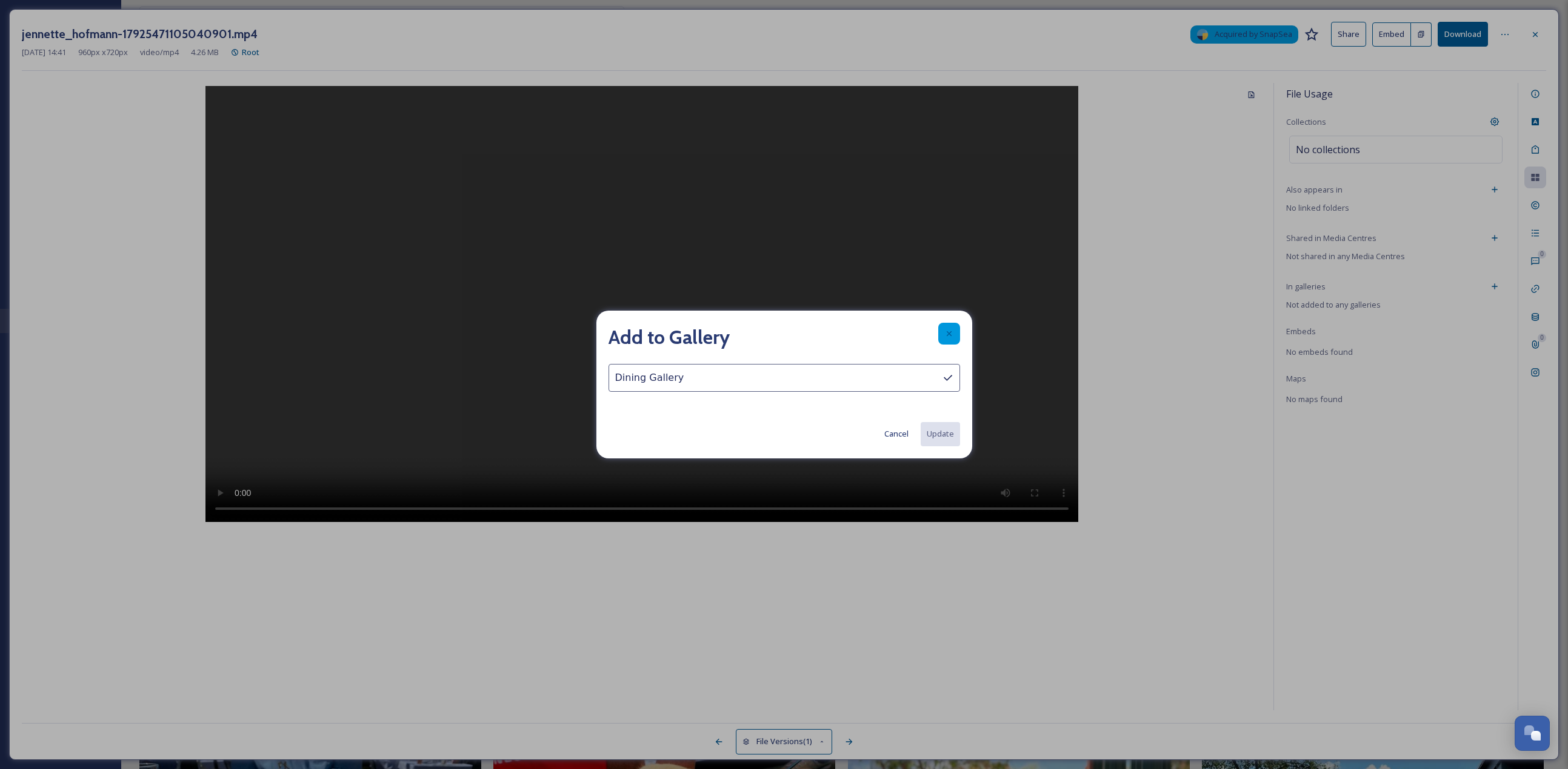
click at [775, 326] on div at bounding box center [949, 334] width 22 height 22
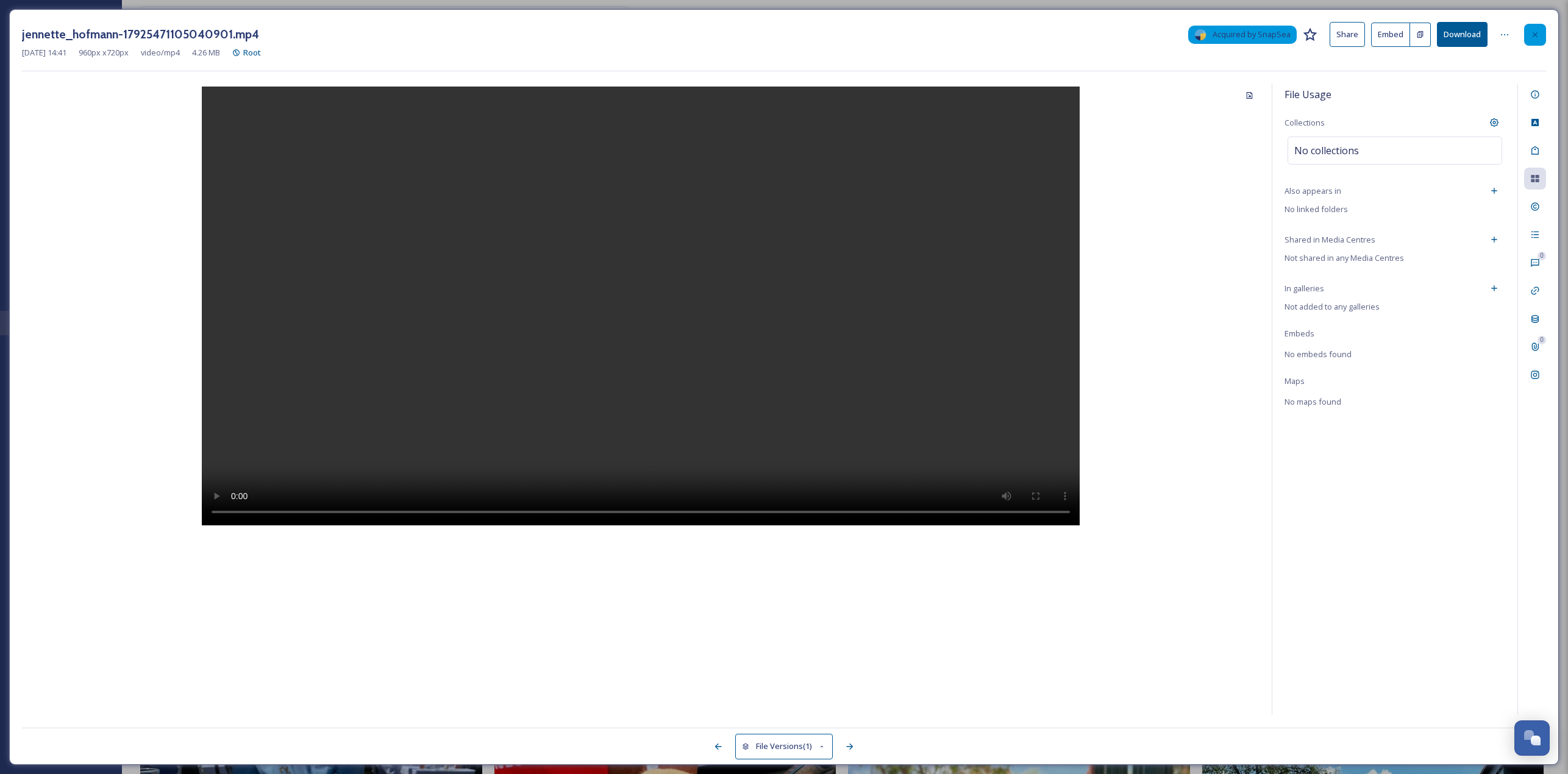
click at [779, 43] on div at bounding box center [1535, 35] width 22 height 22
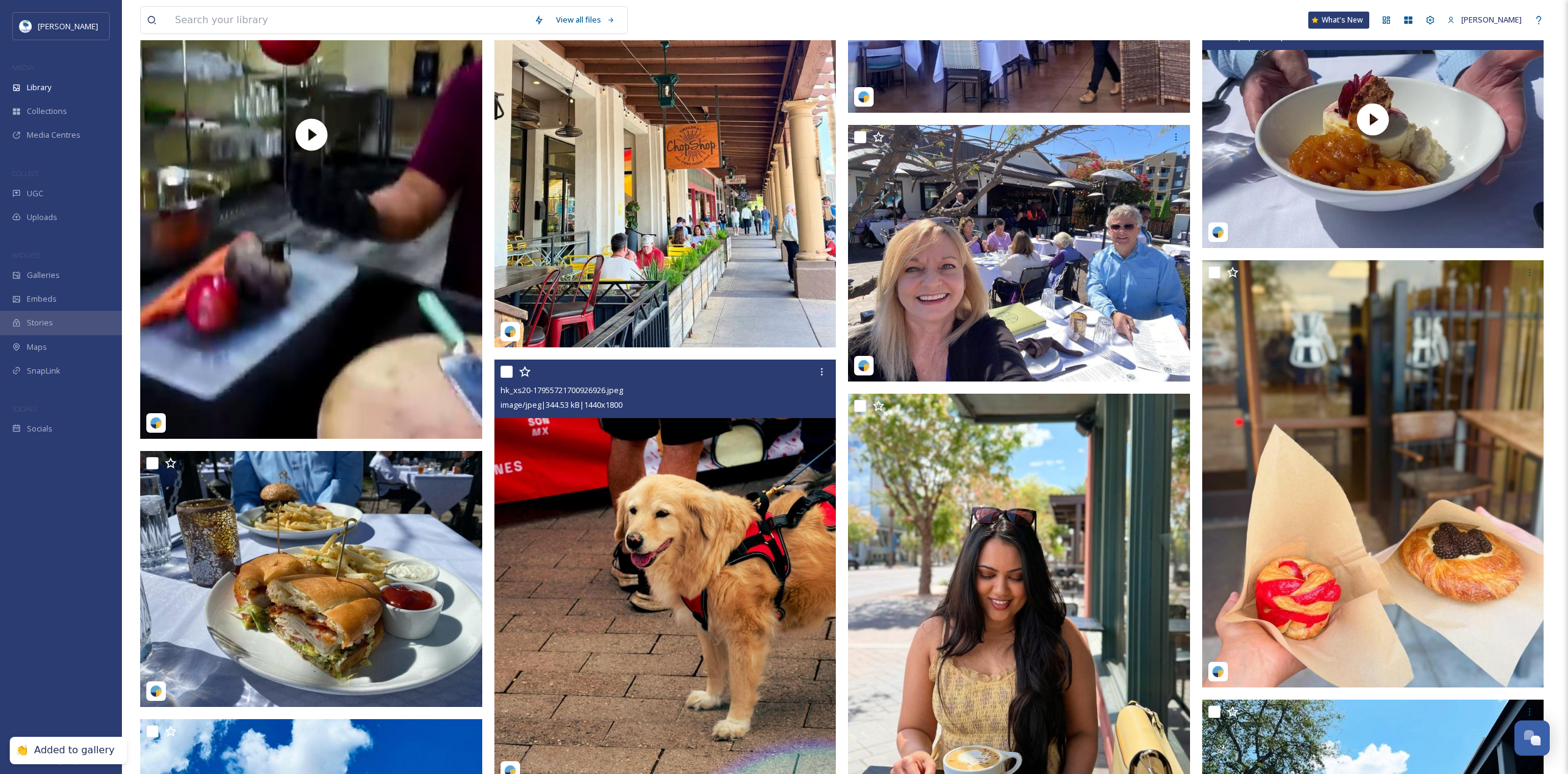
scroll to position [7733, 0]
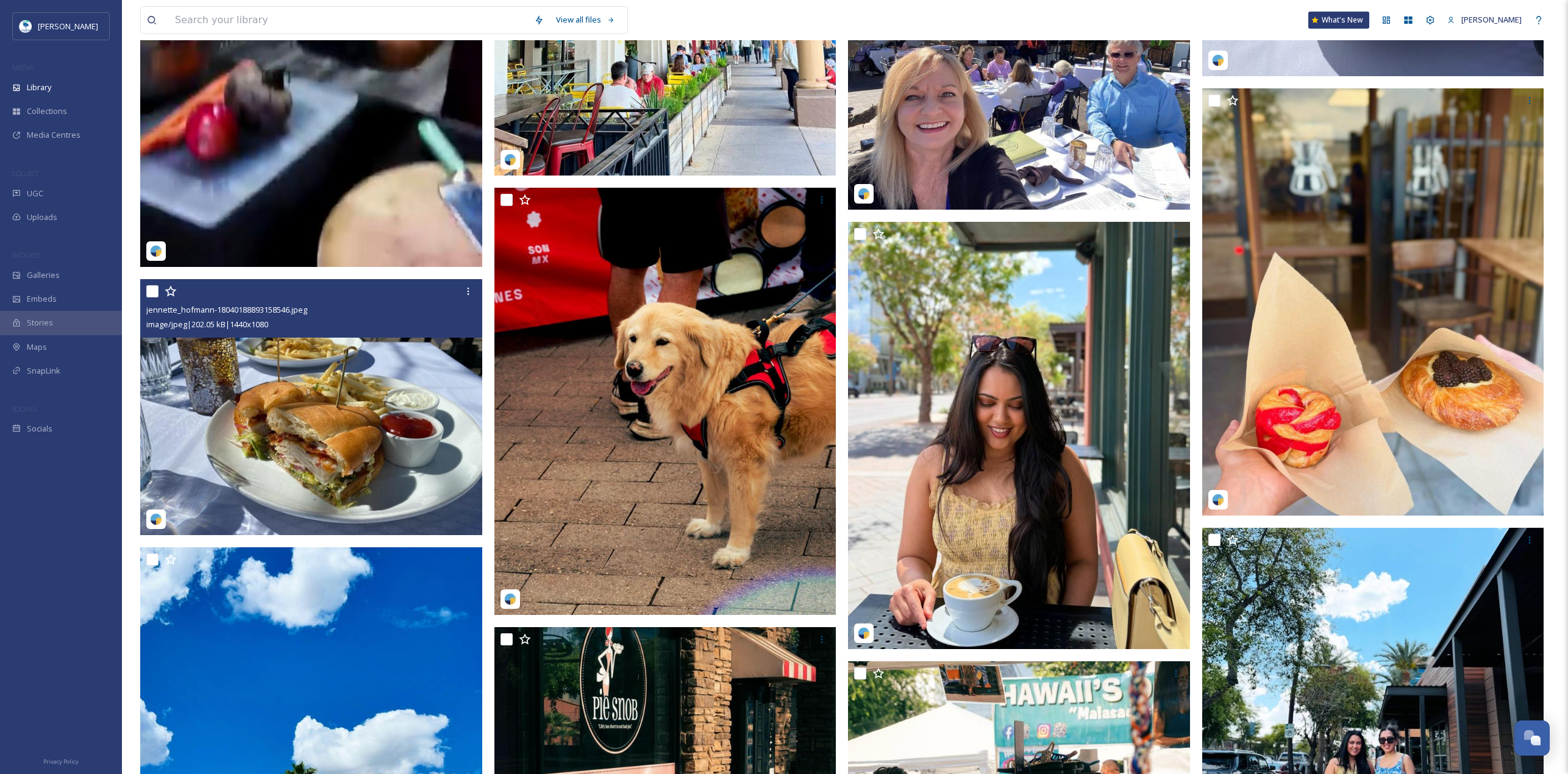
click at [259, 336] on img at bounding box center [311, 408] width 342 height 256
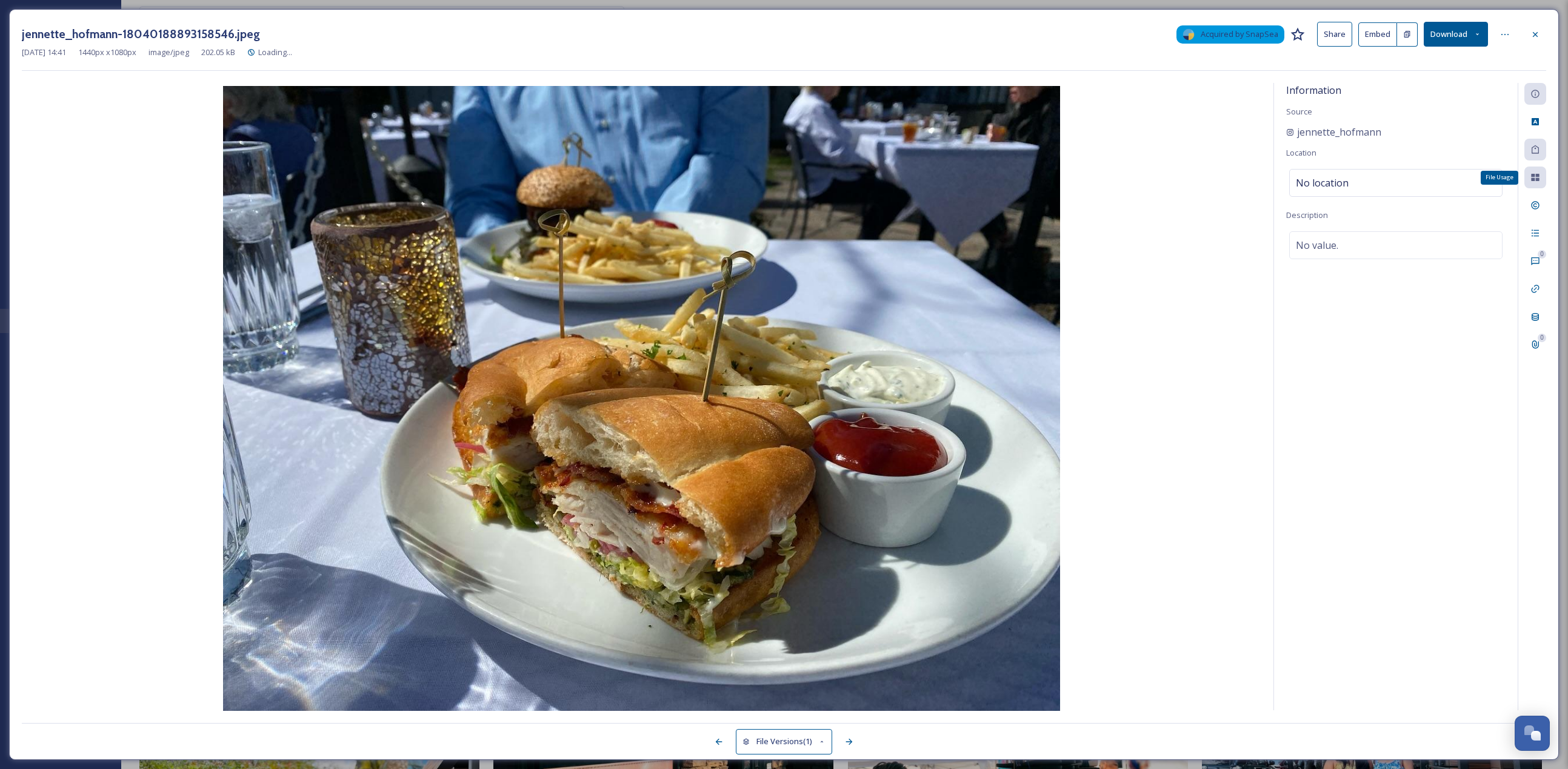
click at [775, 180] on div "File Usage" at bounding box center [1535, 178] width 22 height 22
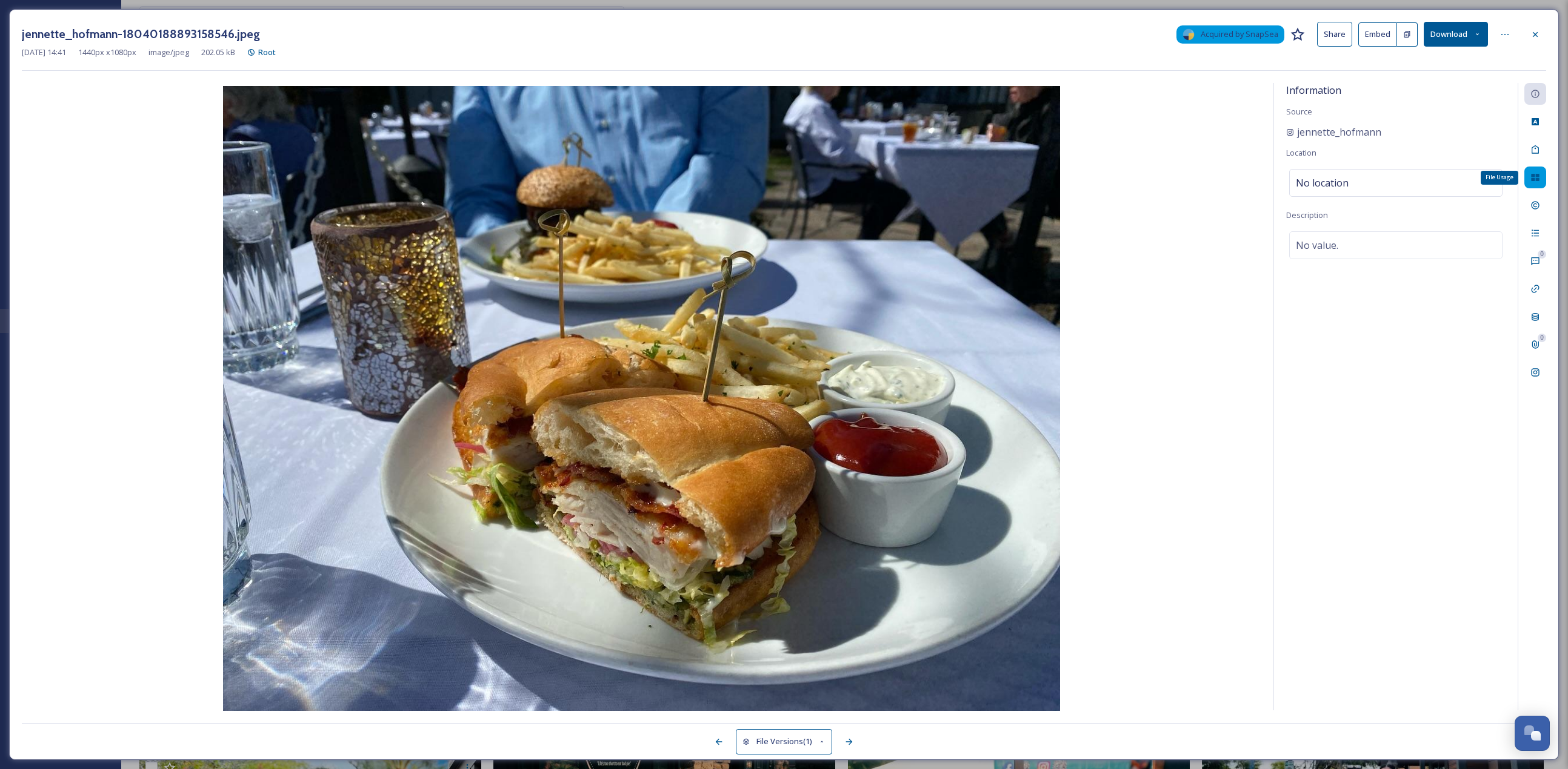
click at [775, 172] on icon at bounding box center [1535, 177] width 10 height 10
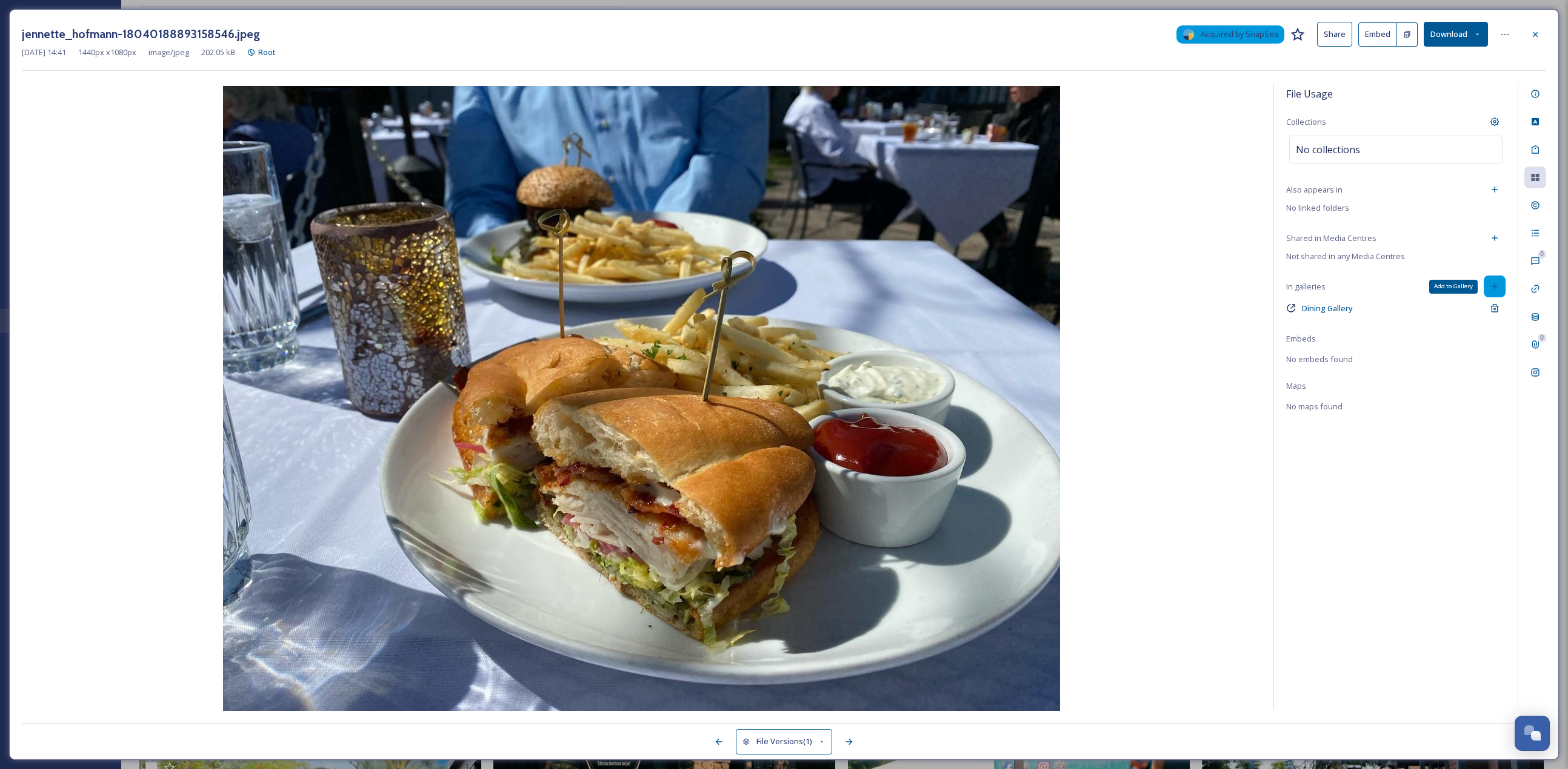
click at [775, 282] on div "Add to Gallery" at bounding box center [1495, 287] width 22 height 22
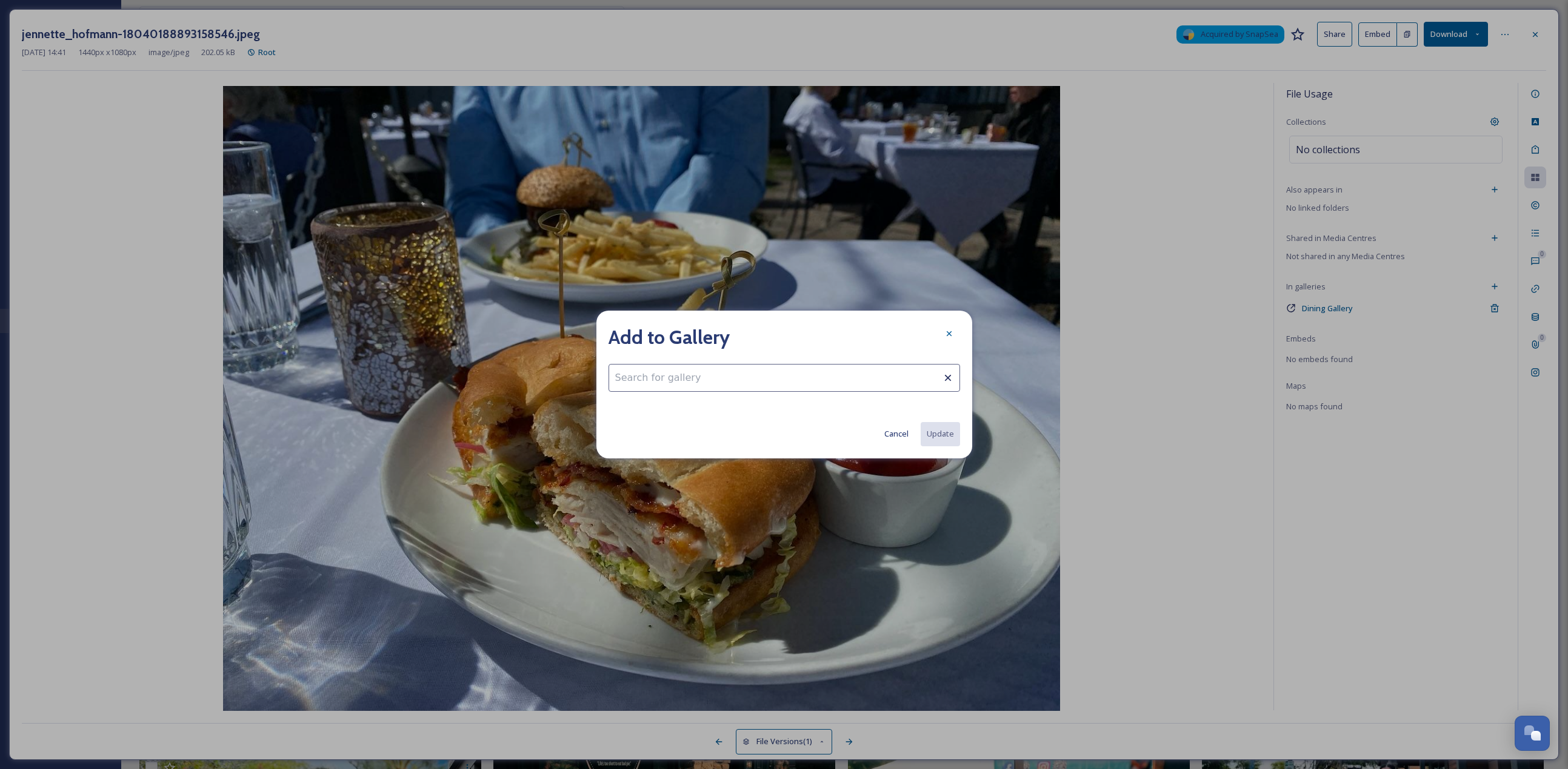
click at [701, 334] on input at bounding box center [784, 378] width 351 height 27
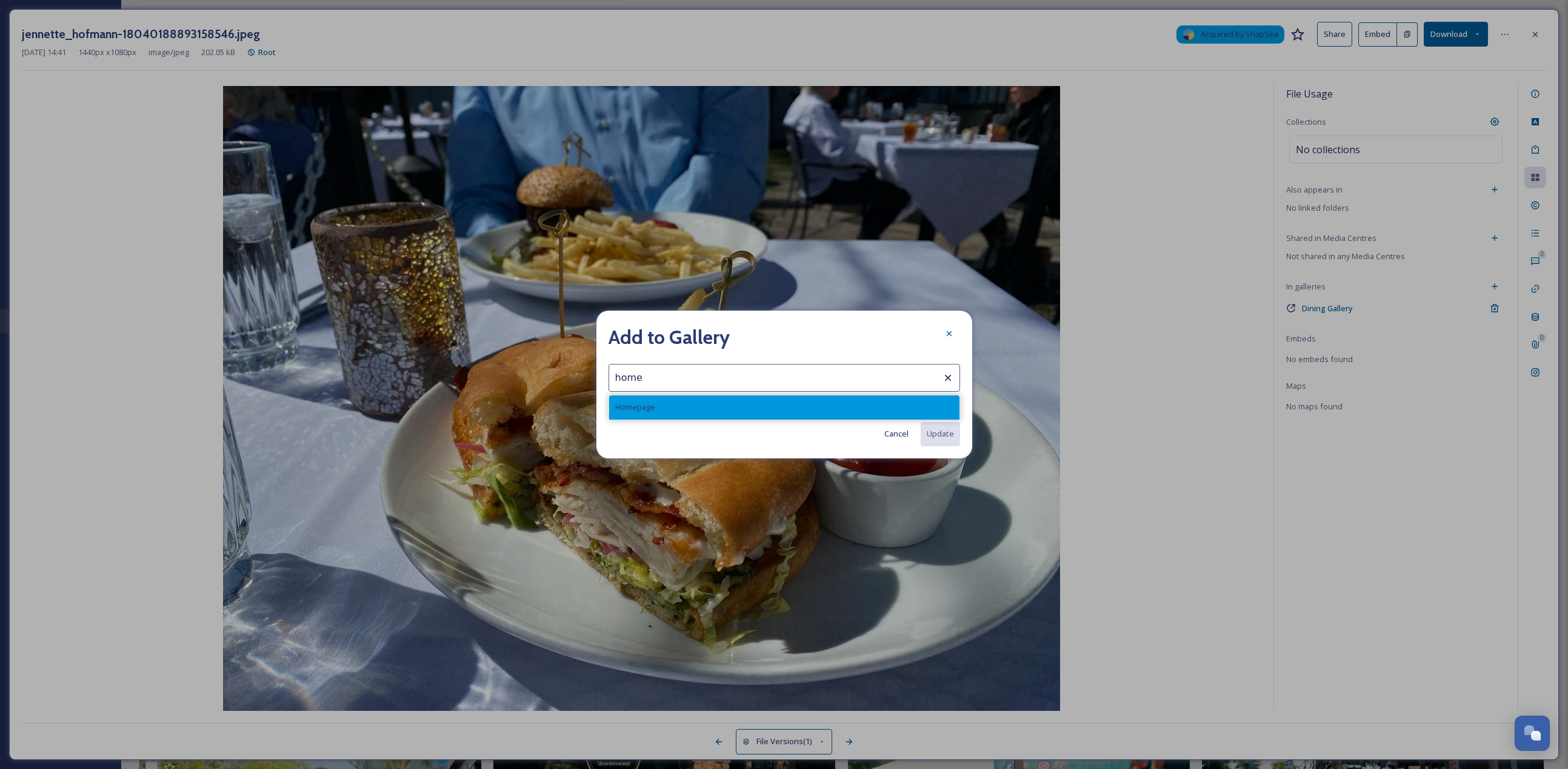
click at [694, 334] on div "Homepage" at bounding box center [784, 408] width 350 height 24
type input "Homepage"
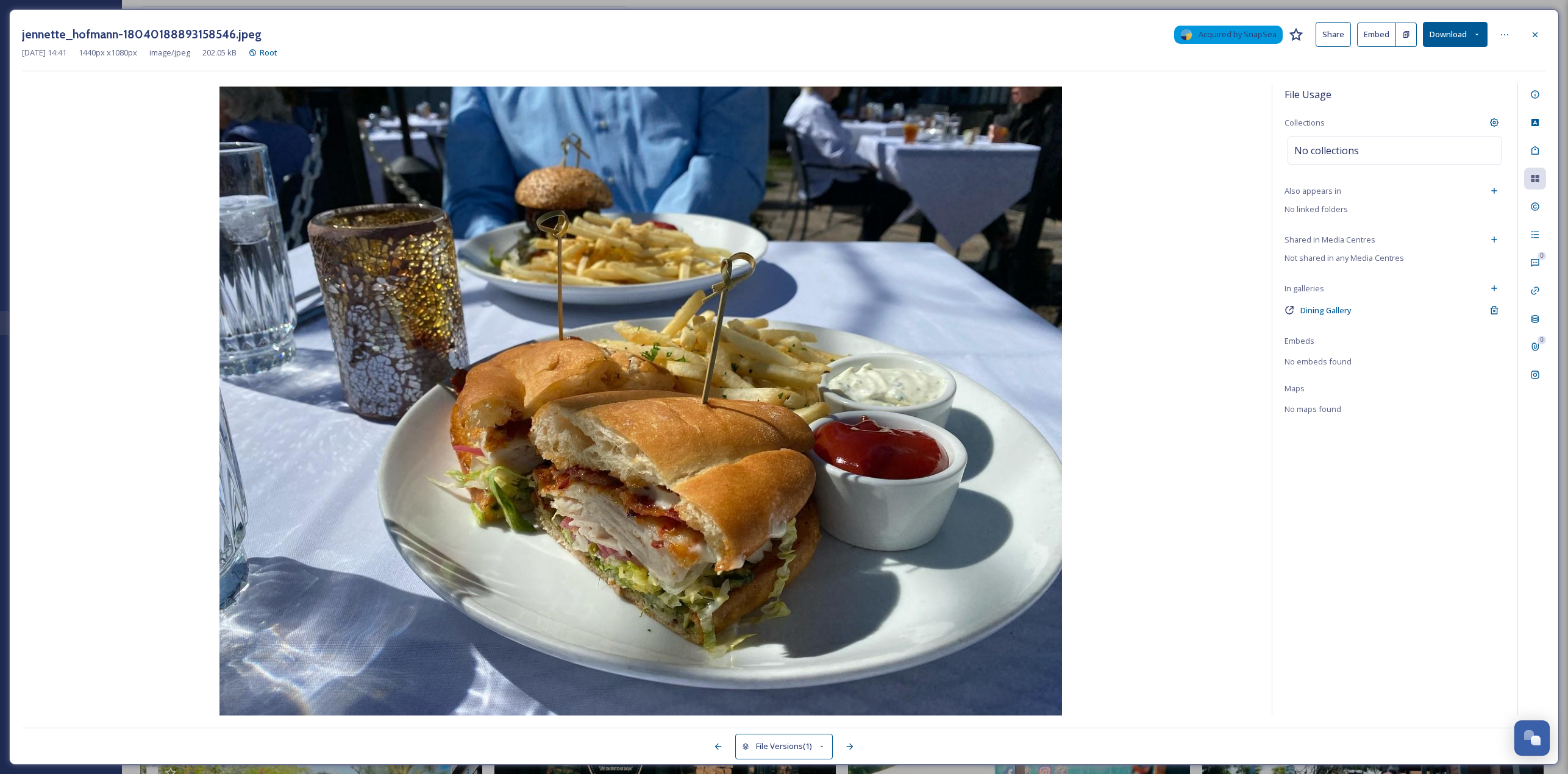
click at [779, 336] on img at bounding box center [641, 402] width 1238 height 632
click at [779, 289] on icon at bounding box center [1494, 289] width 6 height 6
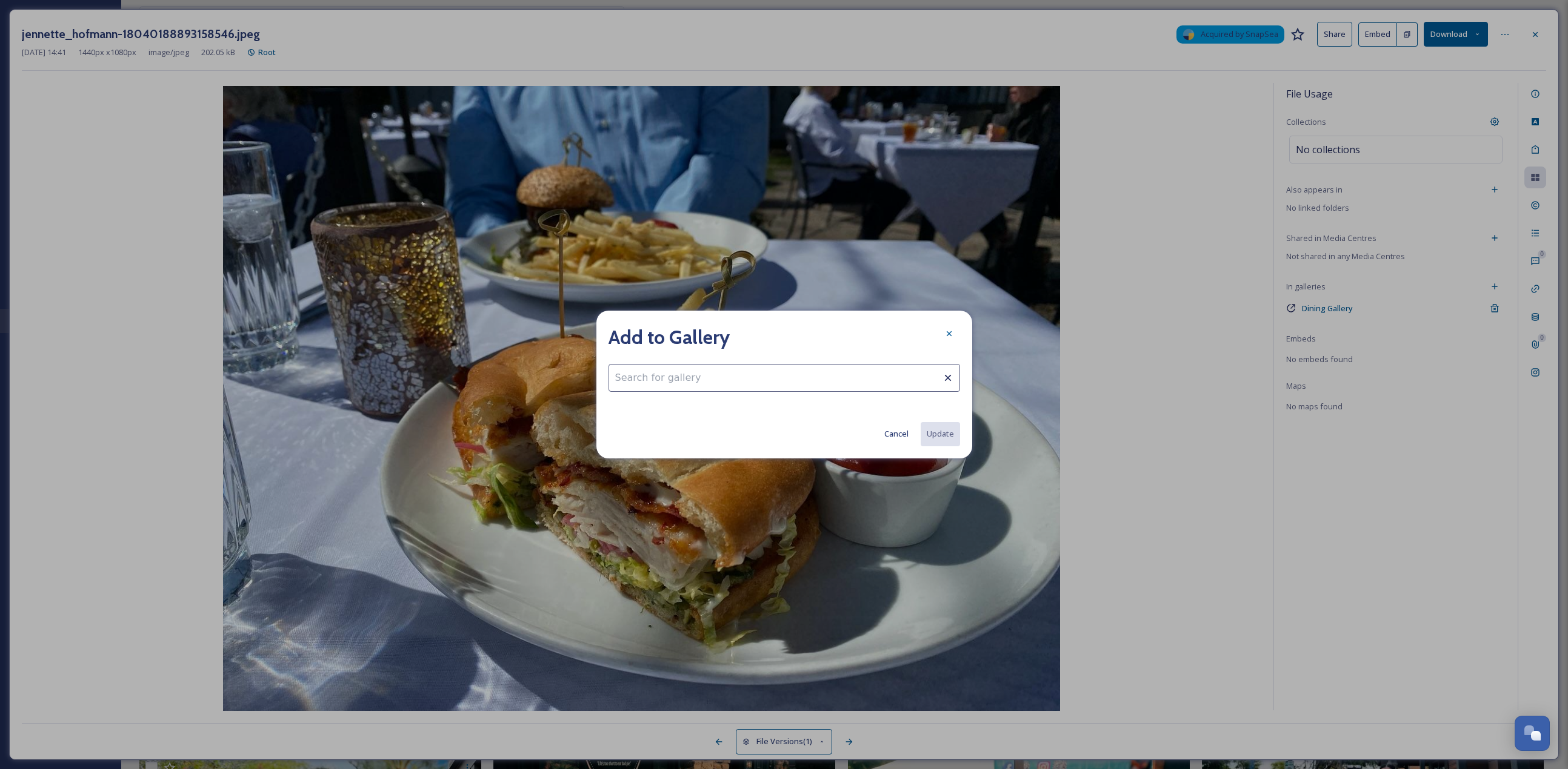
click at [662, 334] on input at bounding box center [784, 378] width 351 height 27
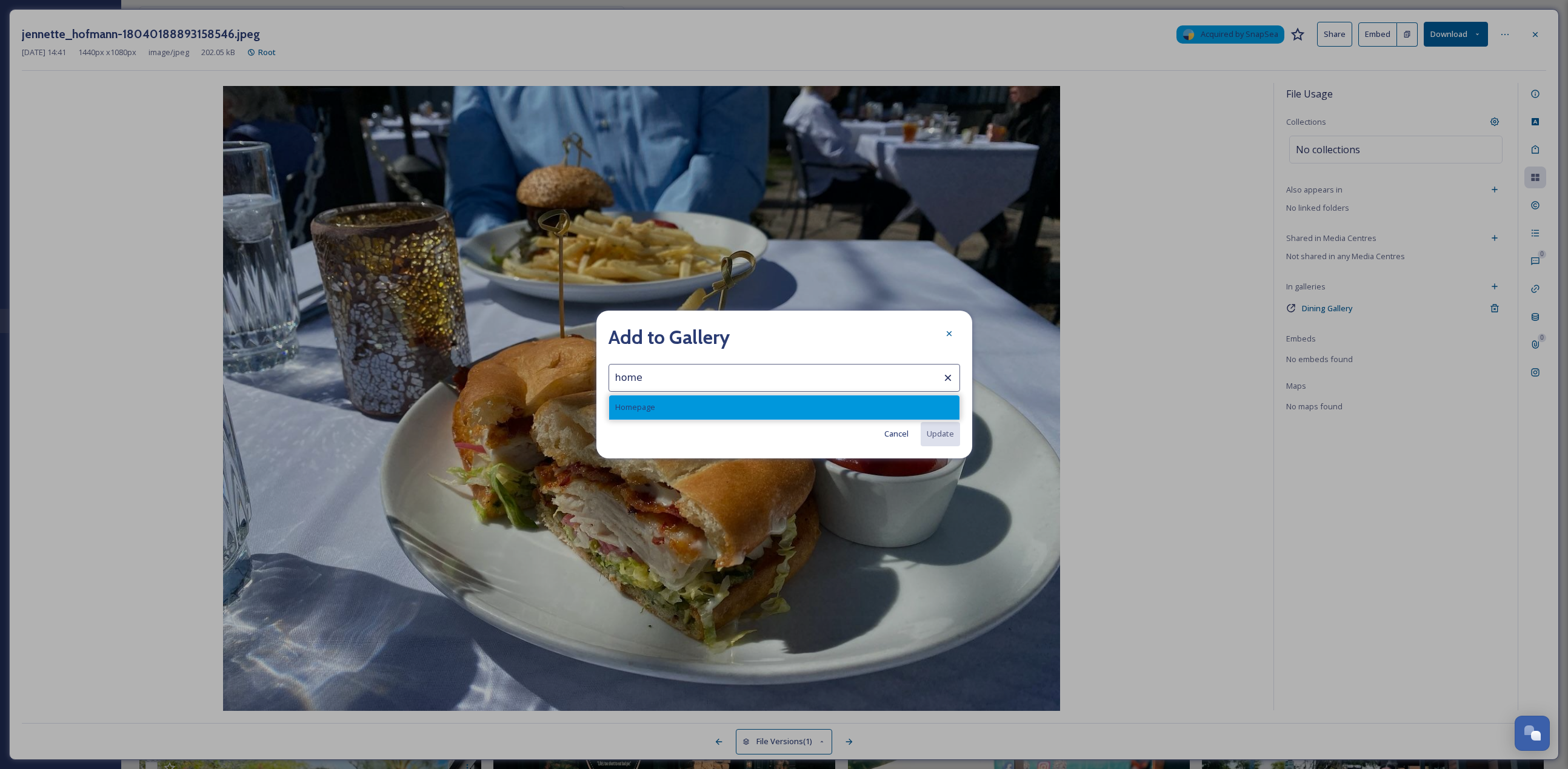
click at [667, 334] on div "Homepage" at bounding box center [784, 408] width 350 height 24
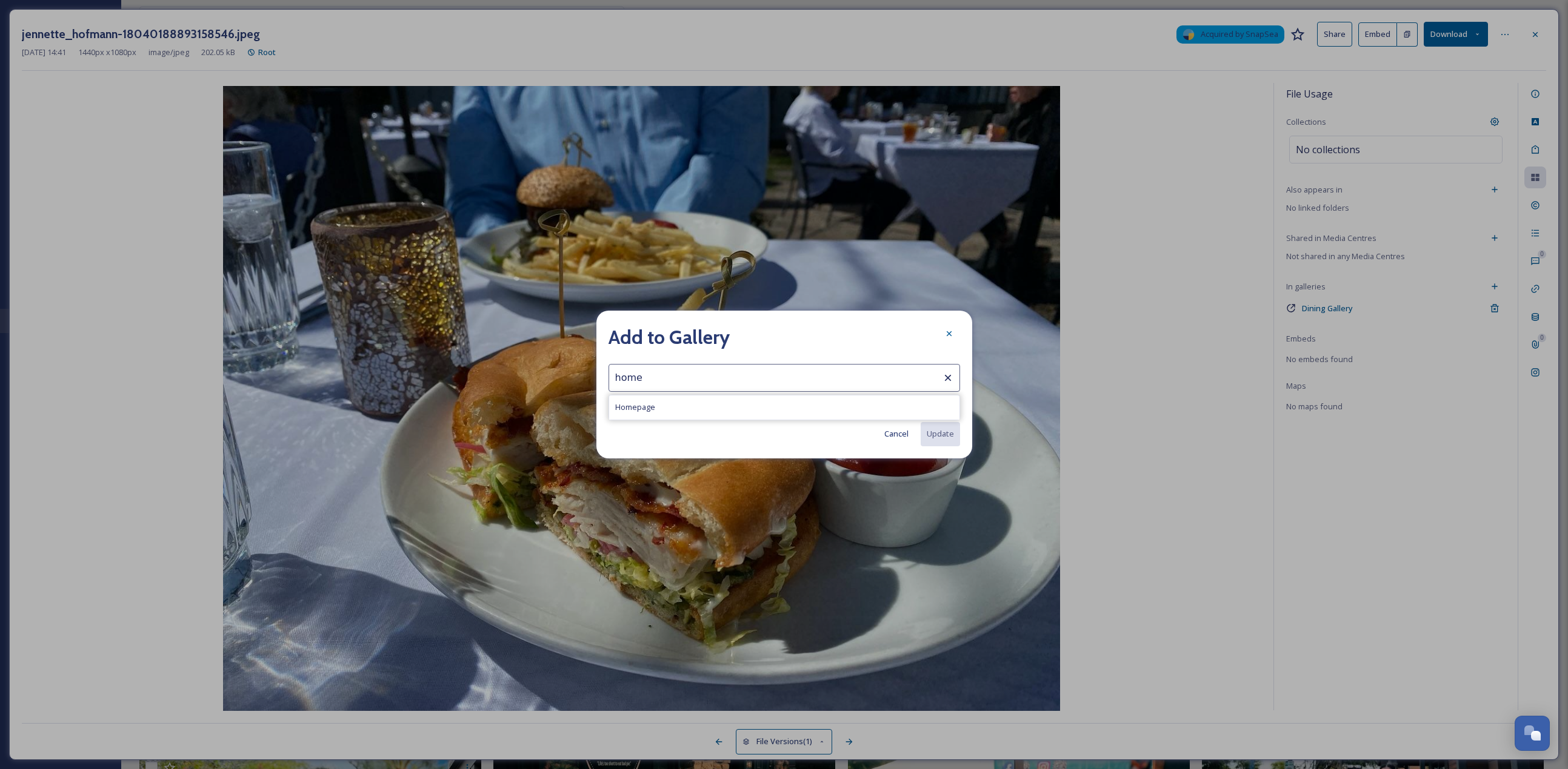
type input "Homepage"
click at [775, 334] on button "Update" at bounding box center [940, 434] width 40 height 25
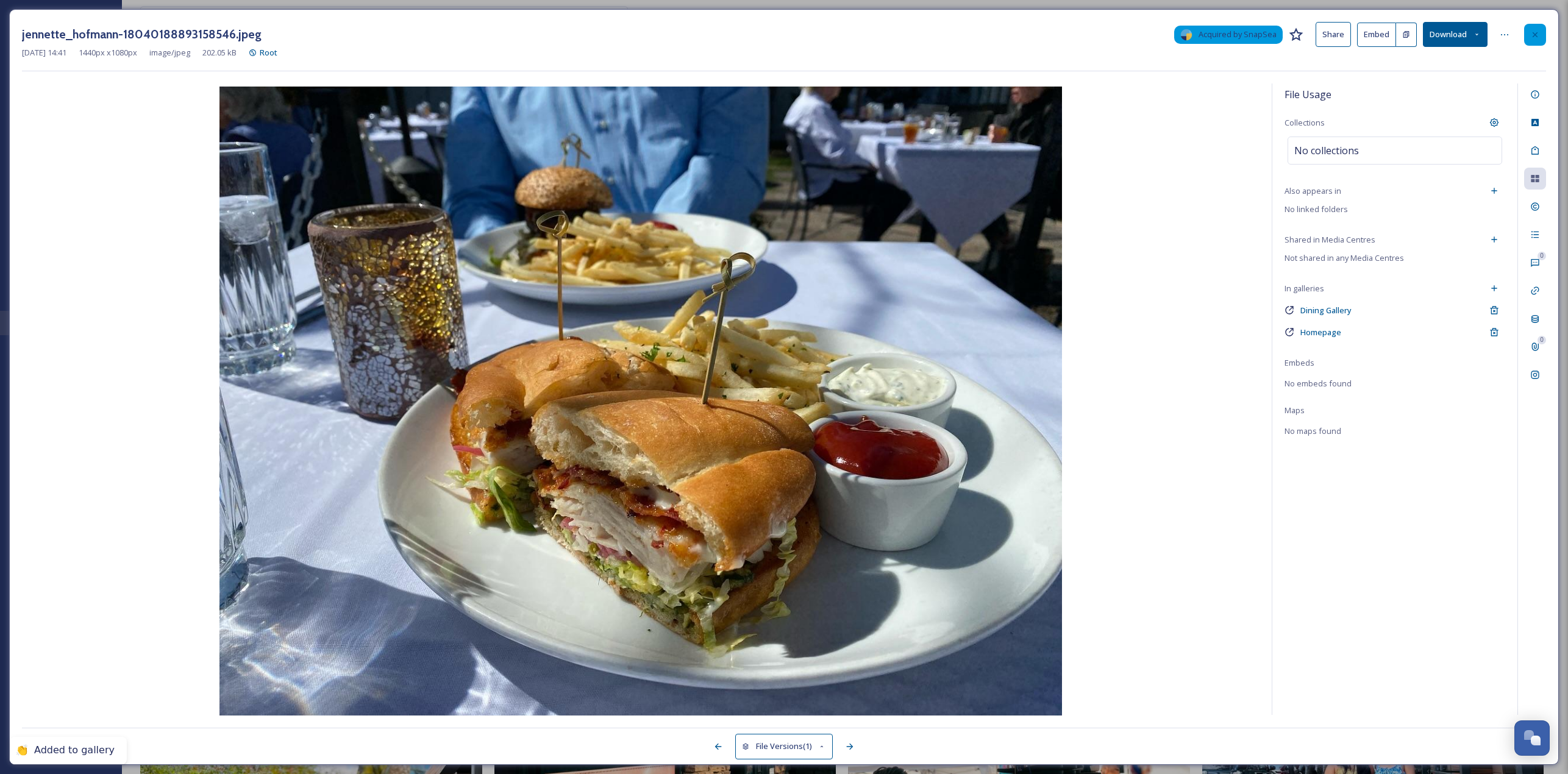
click at [779, 41] on div at bounding box center [1535, 35] width 22 height 22
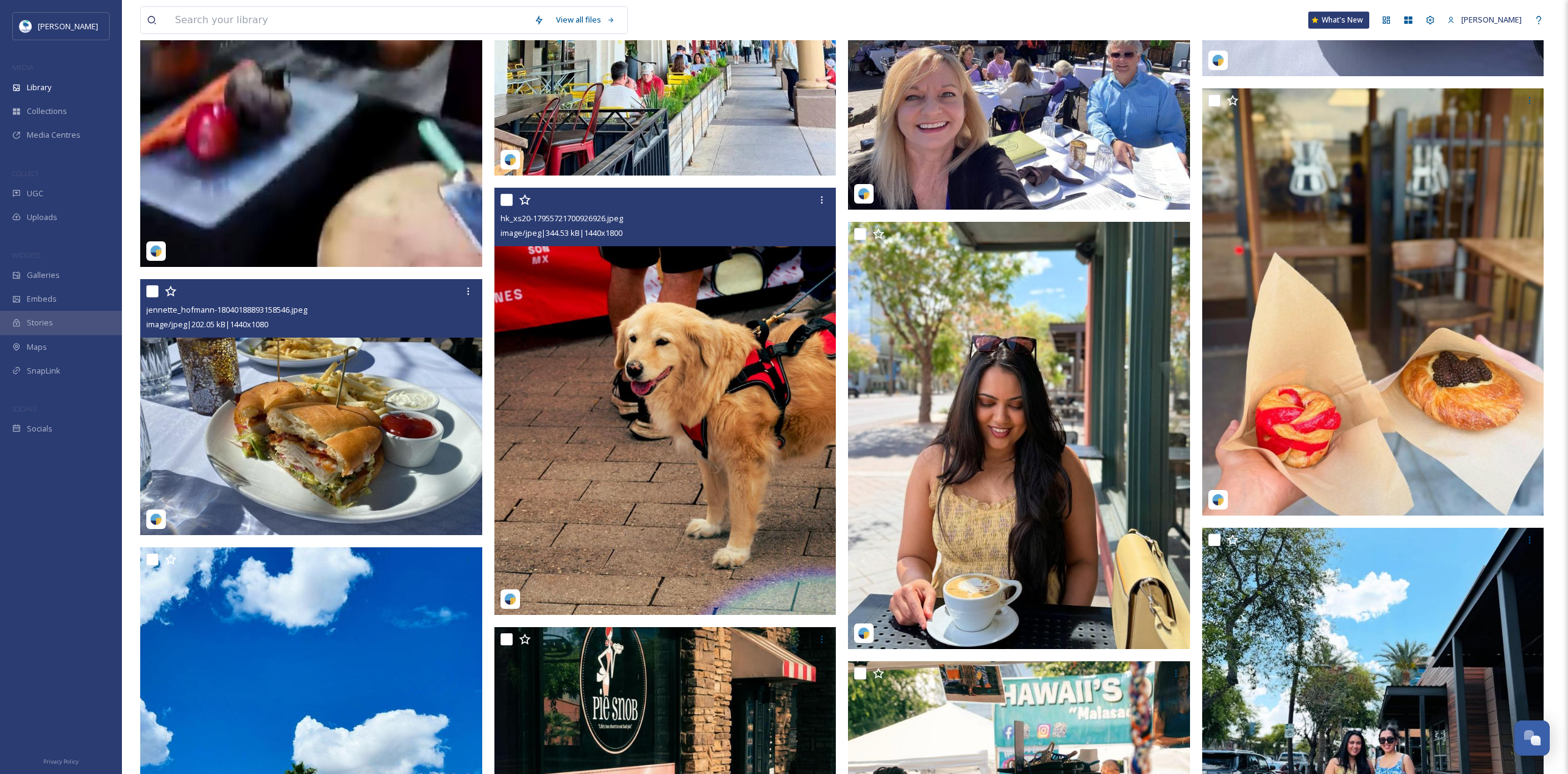
click at [575, 336] on img at bounding box center [665, 401] width 342 height 427
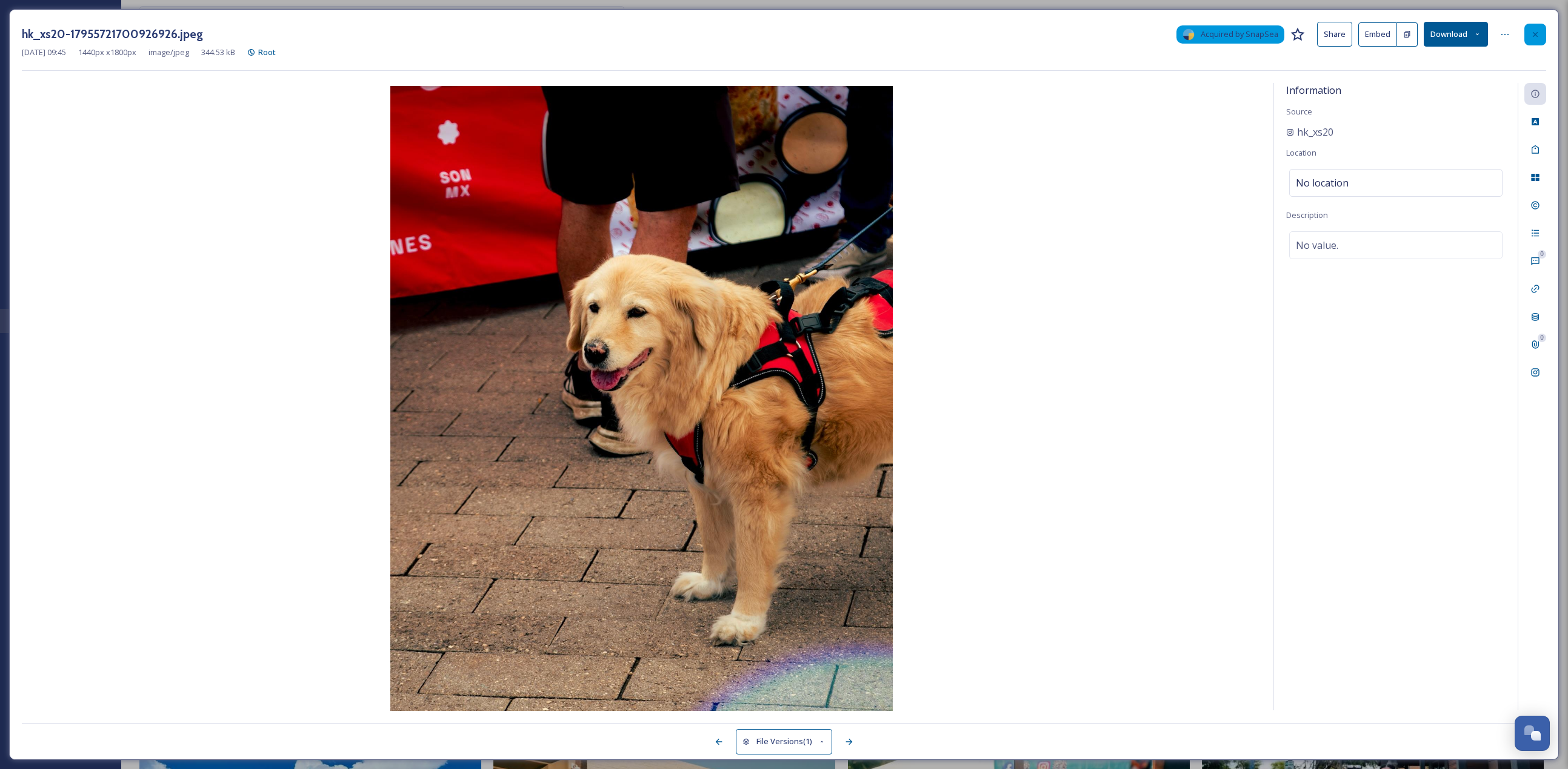
click at [775, 32] on icon at bounding box center [1535, 34] width 10 height 10
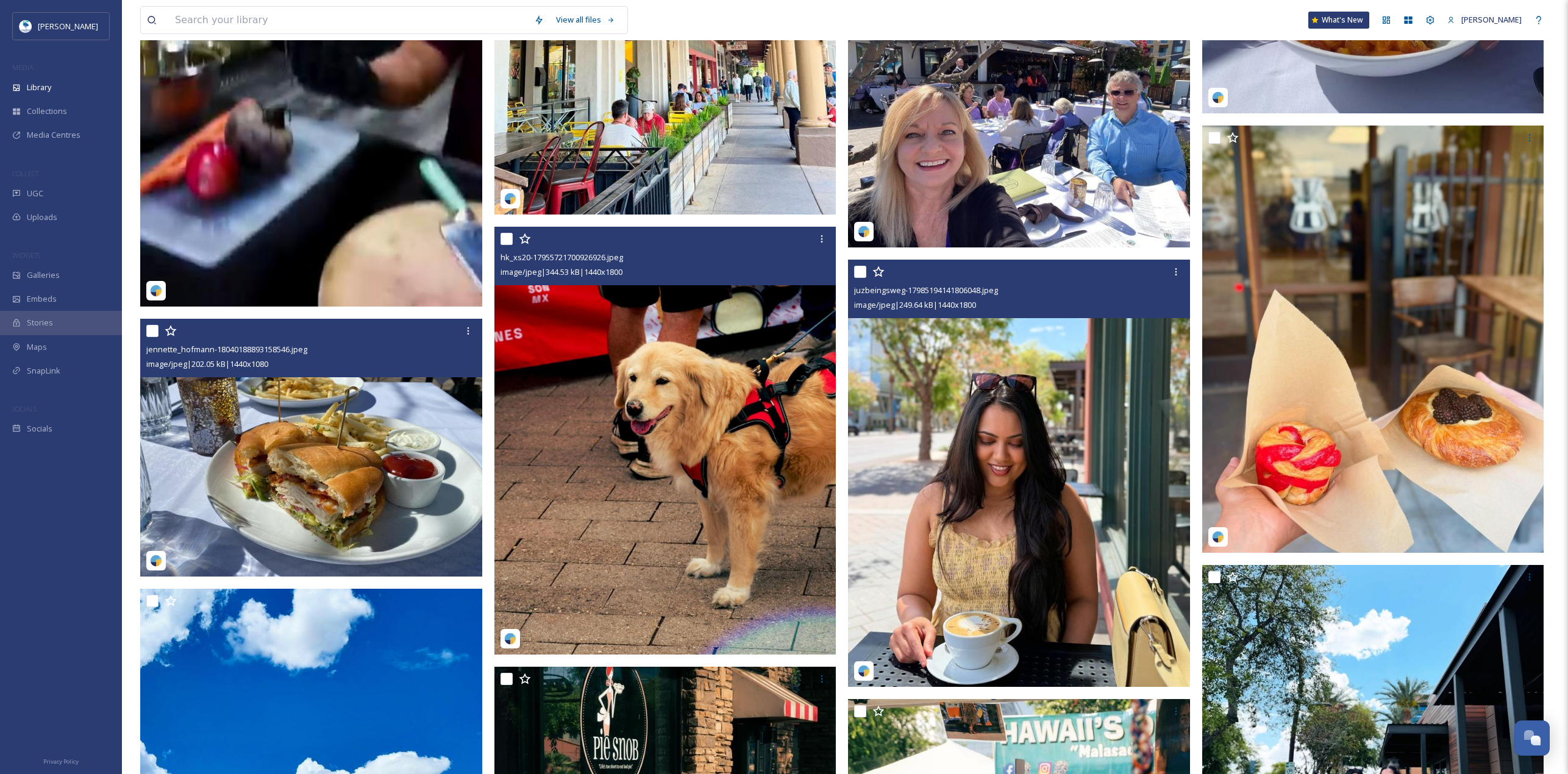
click at [779, 336] on img at bounding box center [1018, 473] width 342 height 427
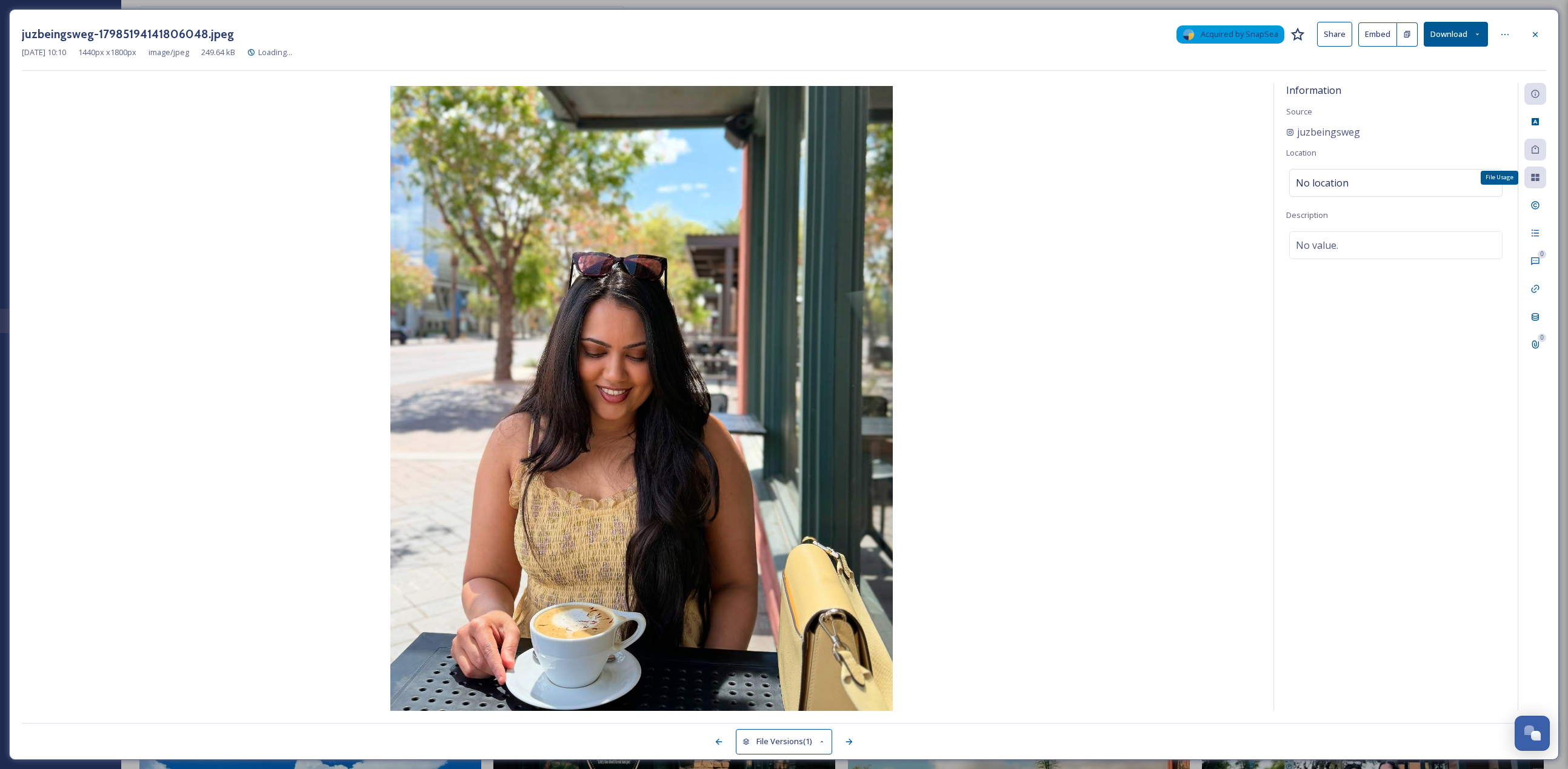
click at [775, 178] on div "File Usage" at bounding box center [1535, 178] width 22 height 22
click at [775, 180] on div "File Usage" at bounding box center [1535, 178] width 22 height 22
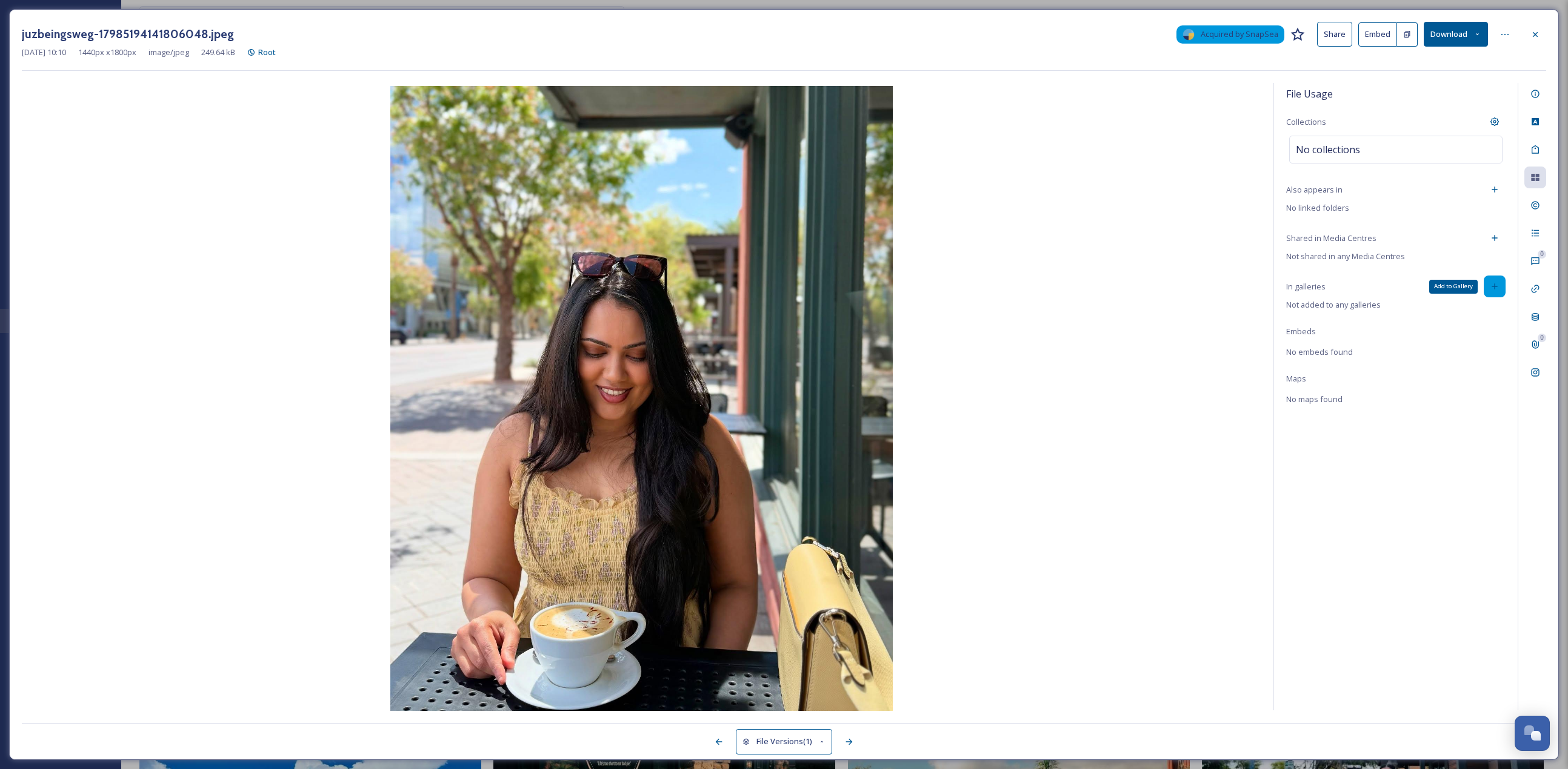
click at [775, 280] on div "Add to Gallery" at bounding box center [1495, 287] width 22 height 22
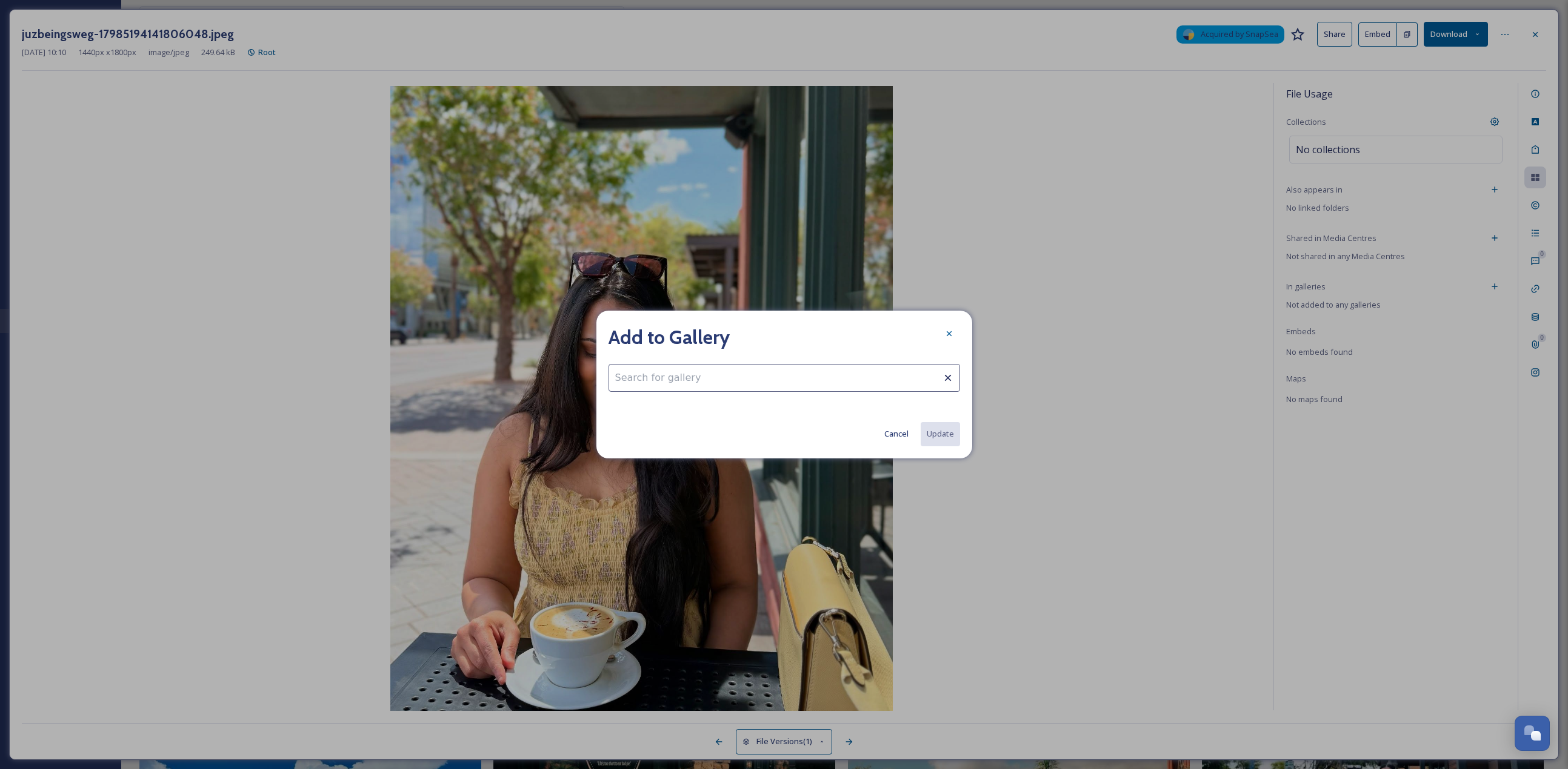
click at [756, 334] on input at bounding box center [784, 378] width 351 height 27
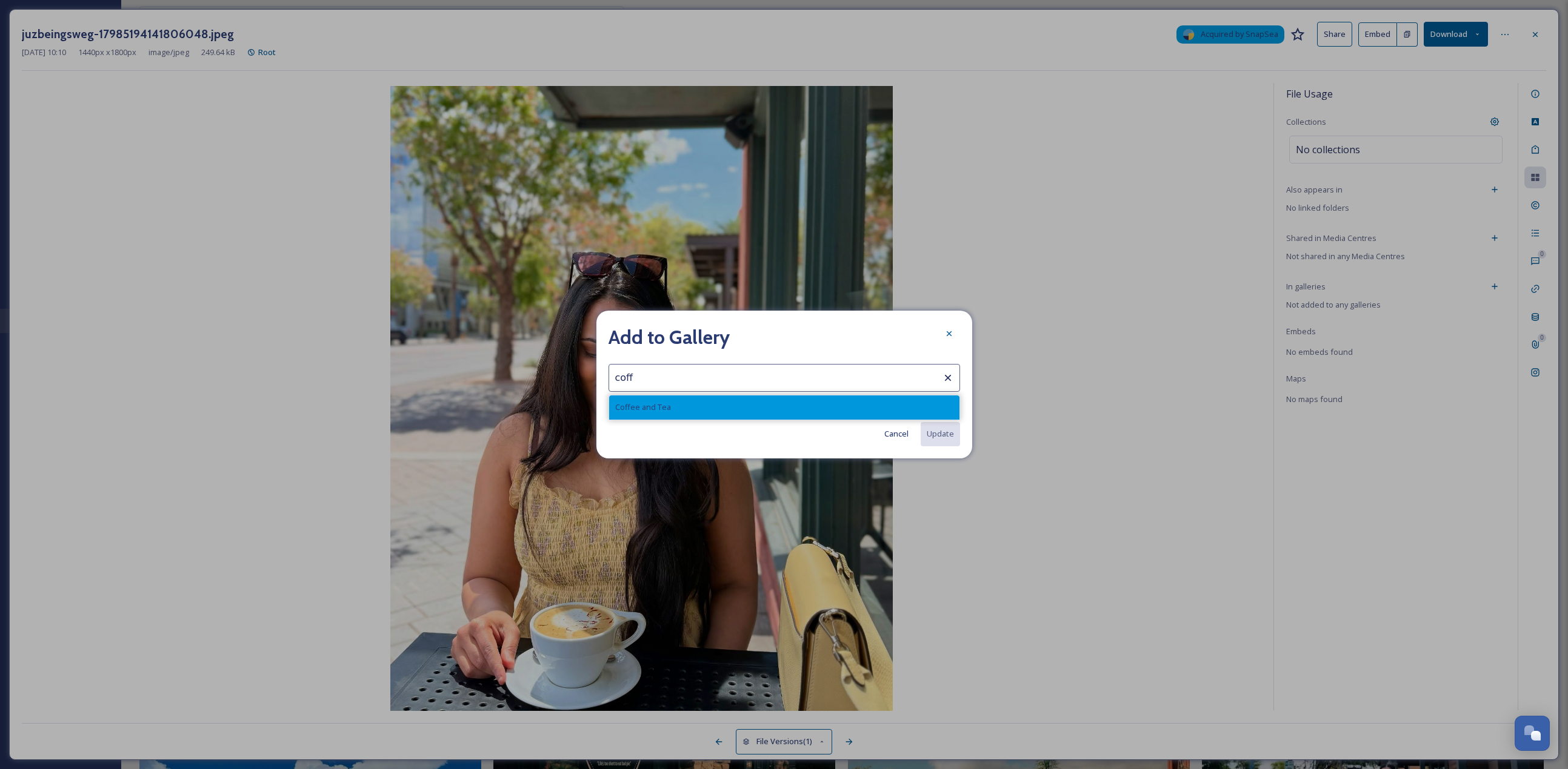
click at [714, 334] on div "Coffee and Tea" at bounding box center [784, 408] width 350 height 24
type input "Coffee and Tea"
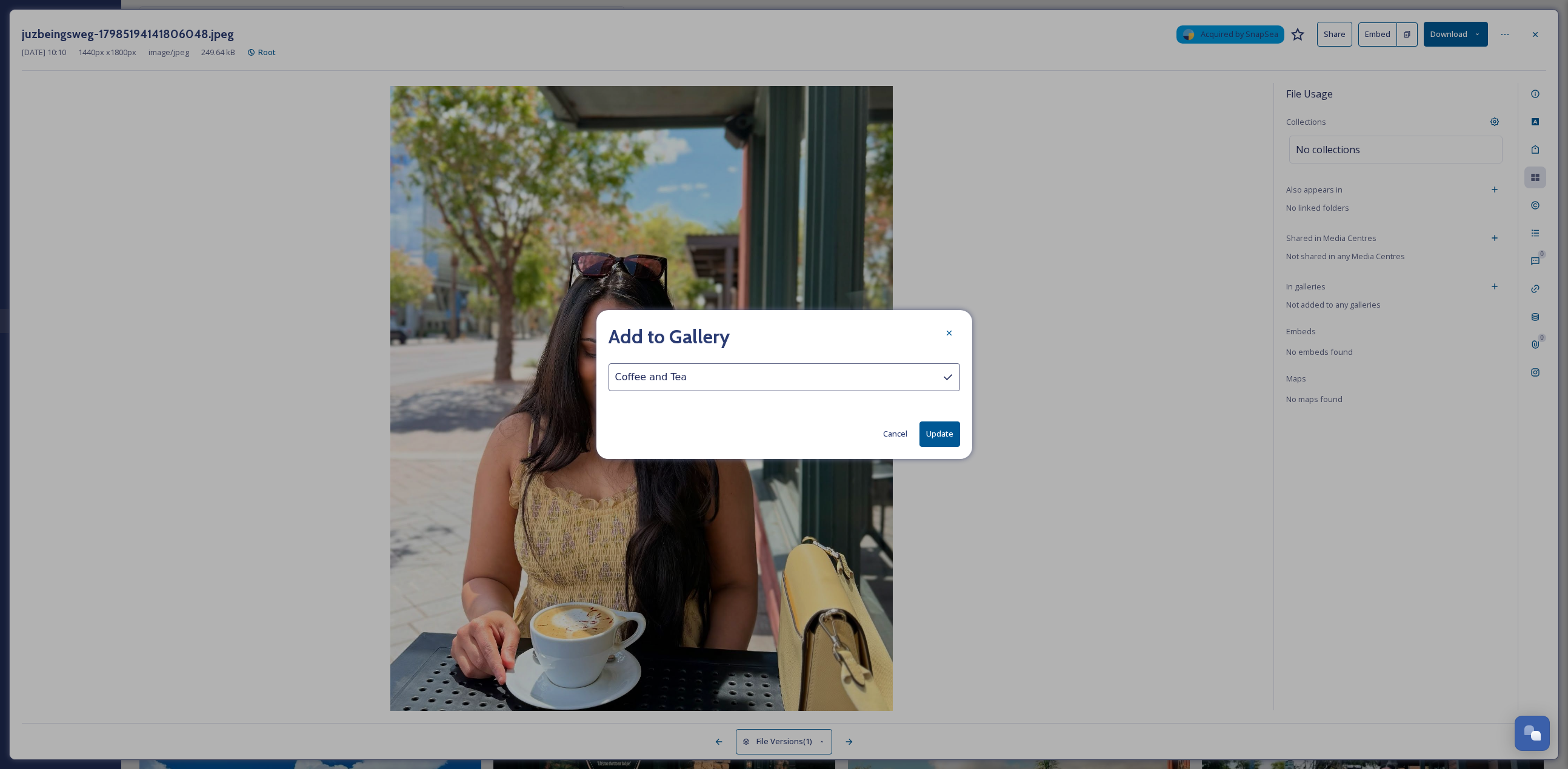
click at [775, 334] on button "Update" at bounding box center [940, 434] width 40 height 25
click at [775, 330] on icon at bounding box center [949, 334] width 10 height 10
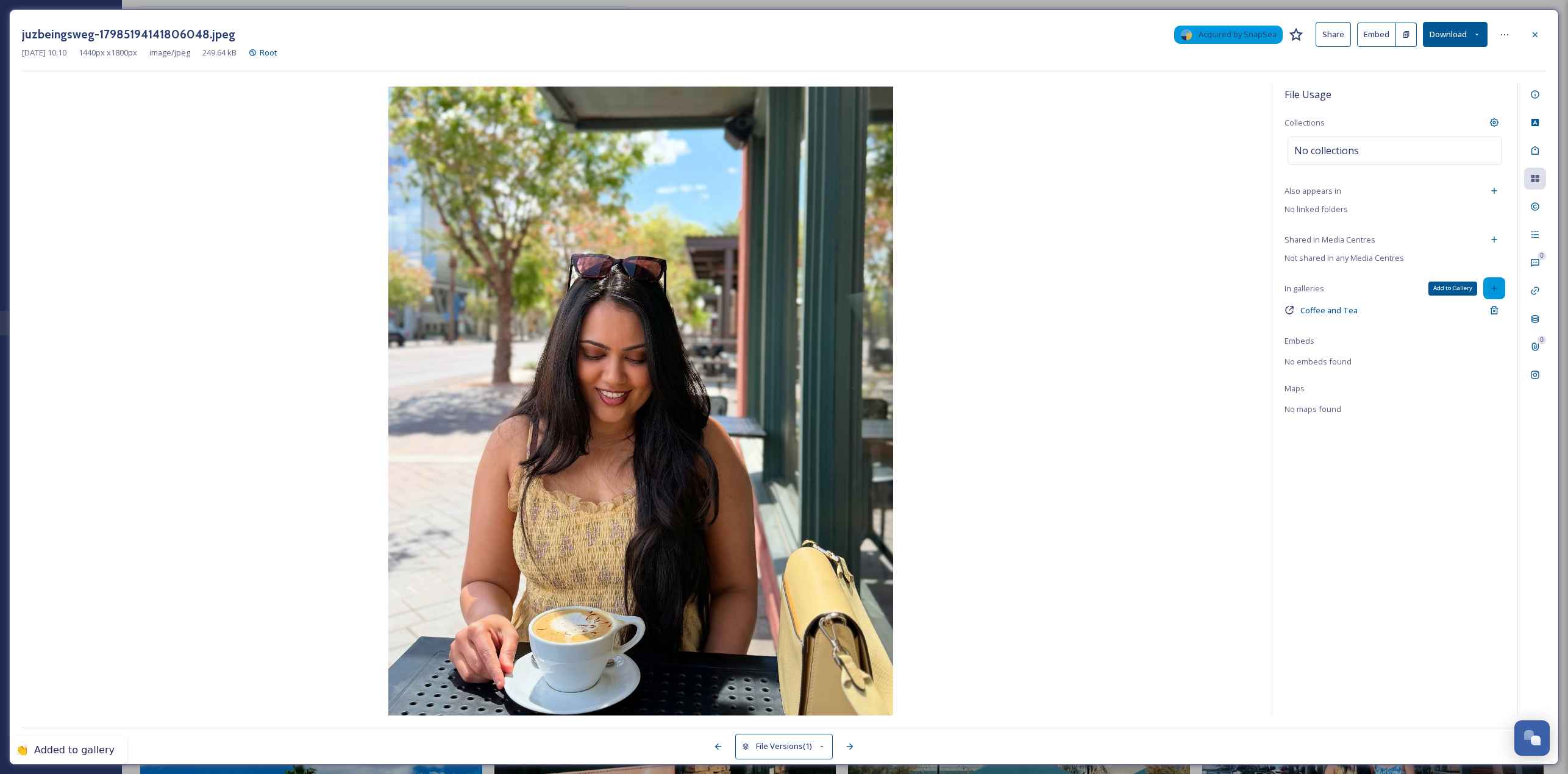
click at [779, 280] on div "Add to Gallery" at bounding box center [1494, 289] width 22 height 22
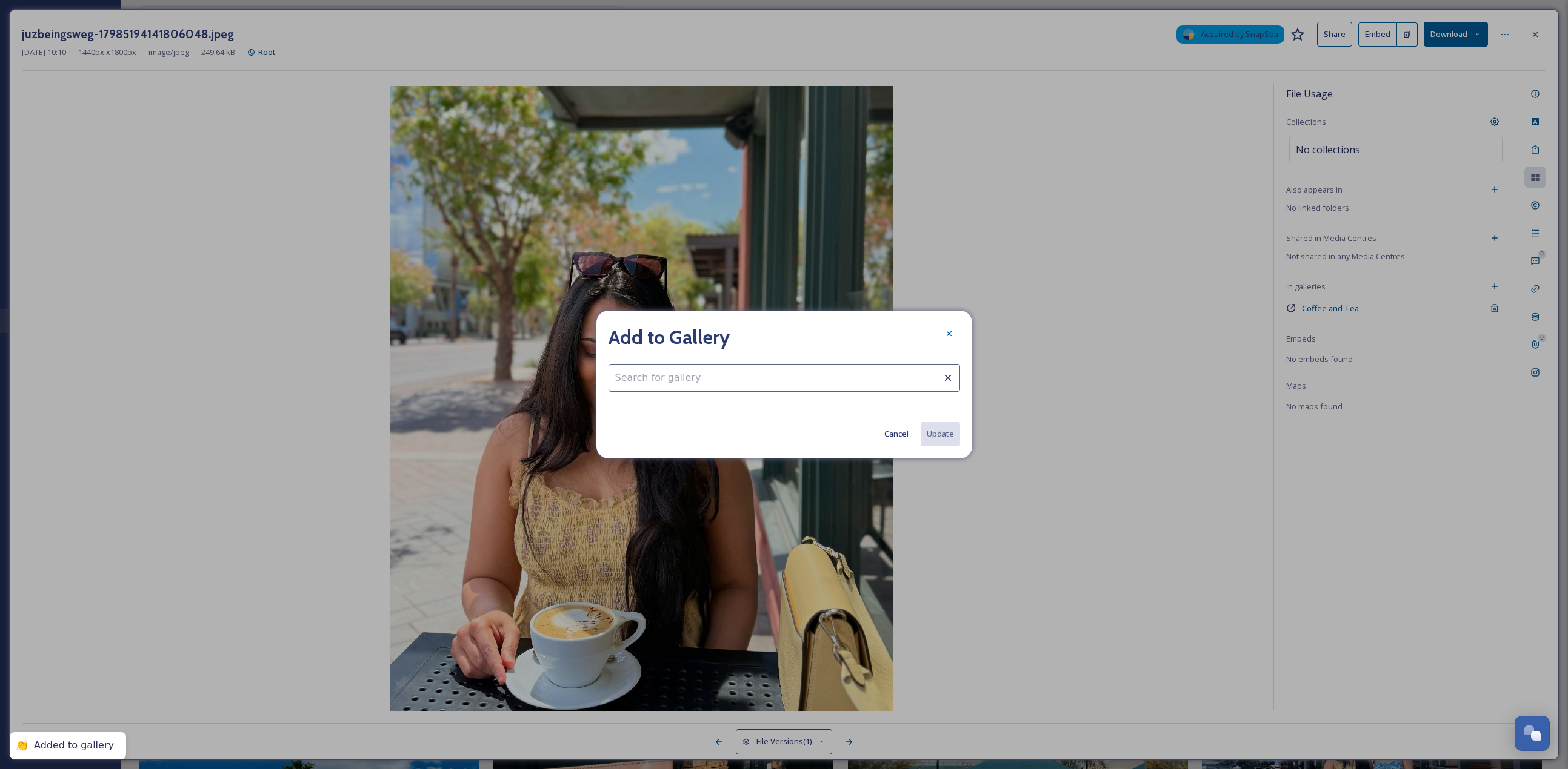
click at [720, 334] on input at bounding box center [784, 378] width 351 height 27
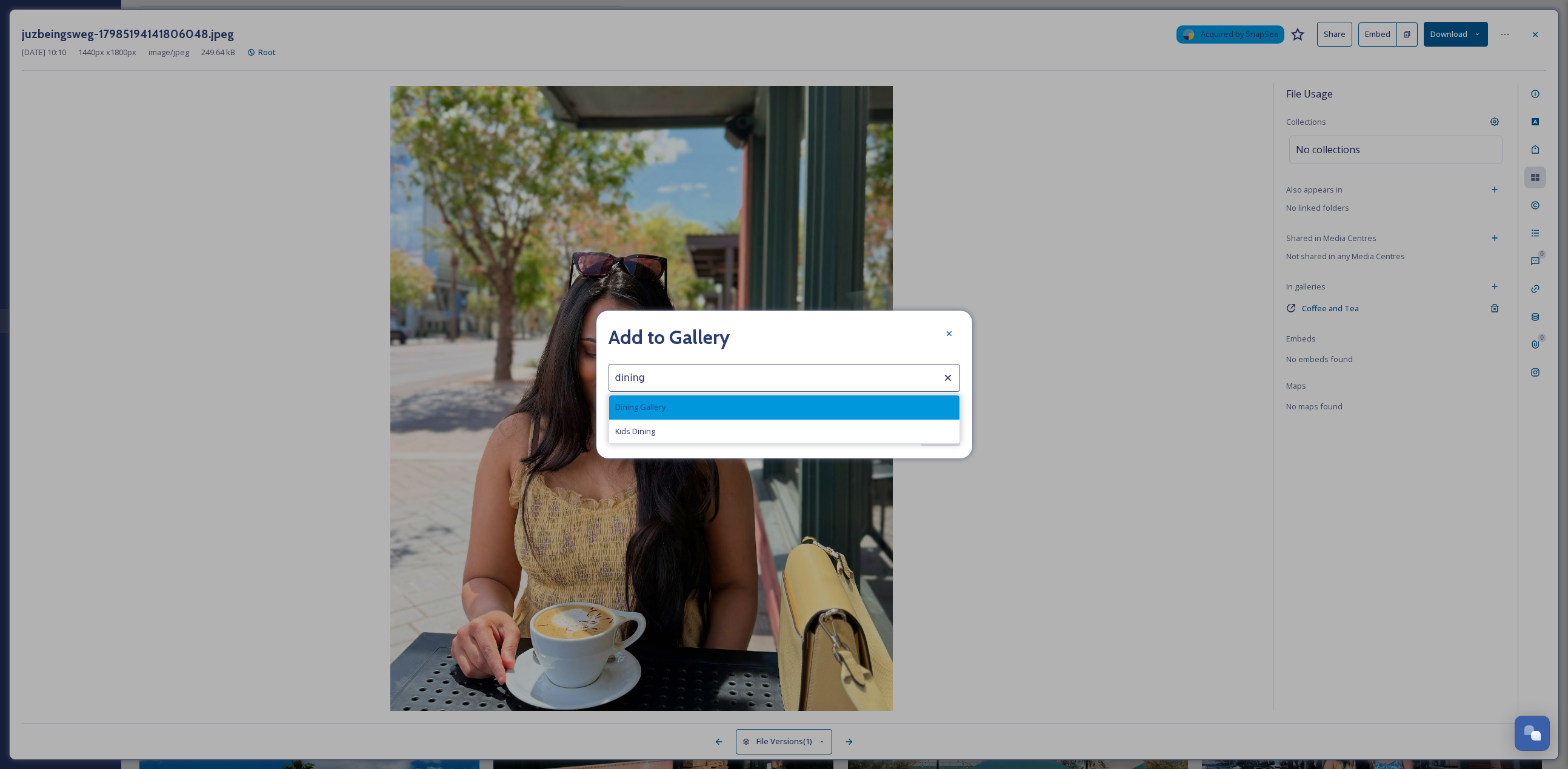
click at [712, 334] on div "Dining Gallery" at bounding box center [784, 408] width 350 height 24
type input "Dining Gallery"
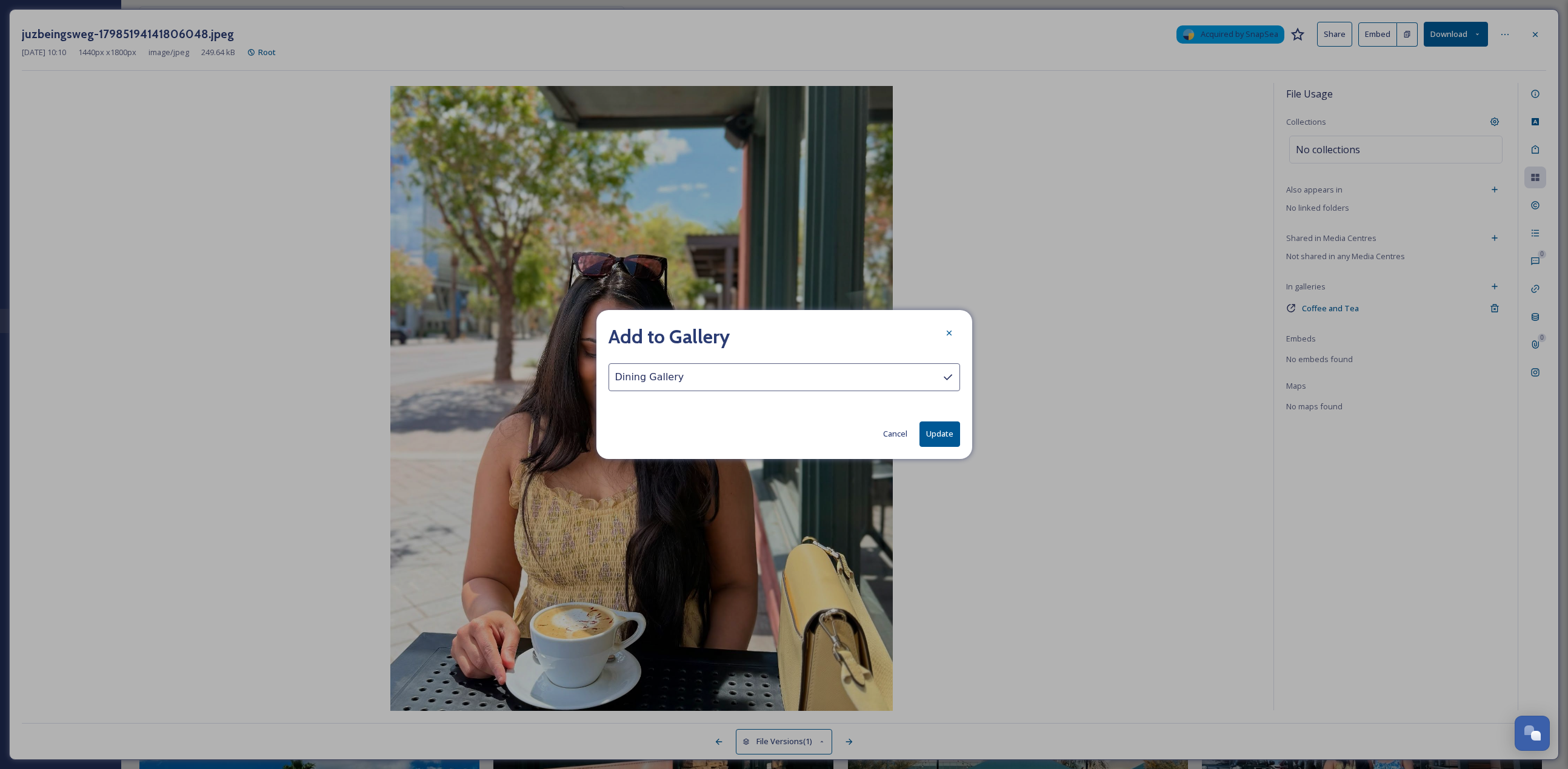
click at [775, 334] on button "Update" at bounding box center [940, 434] width 40 height 25
click at [775, 334] on div at bounding box center [949, 334] width 22 height 22
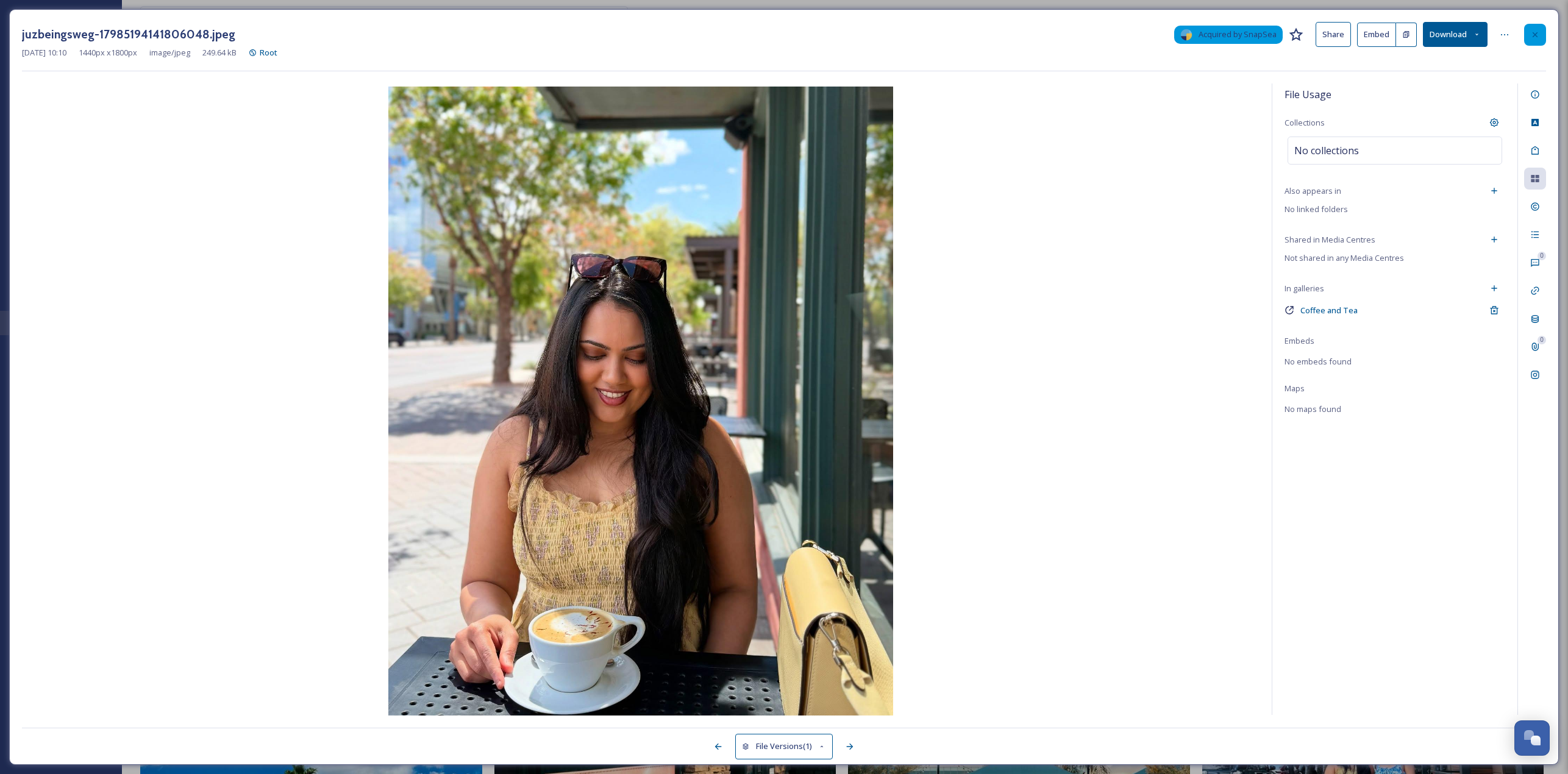
click at [779, 30] on div at bounding box center [1535, 35] width 22 height 22
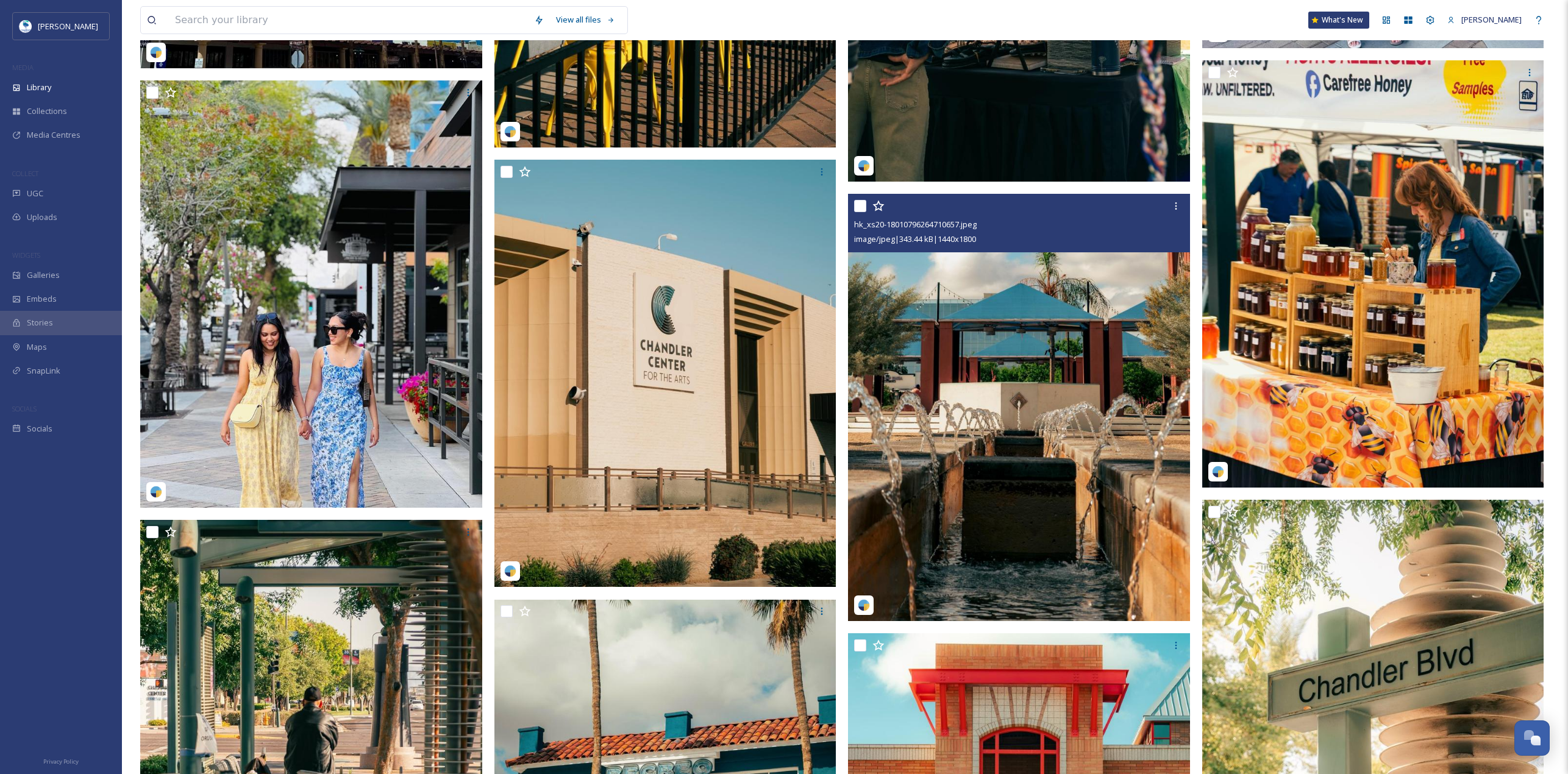
scroll to position [8647, 0]
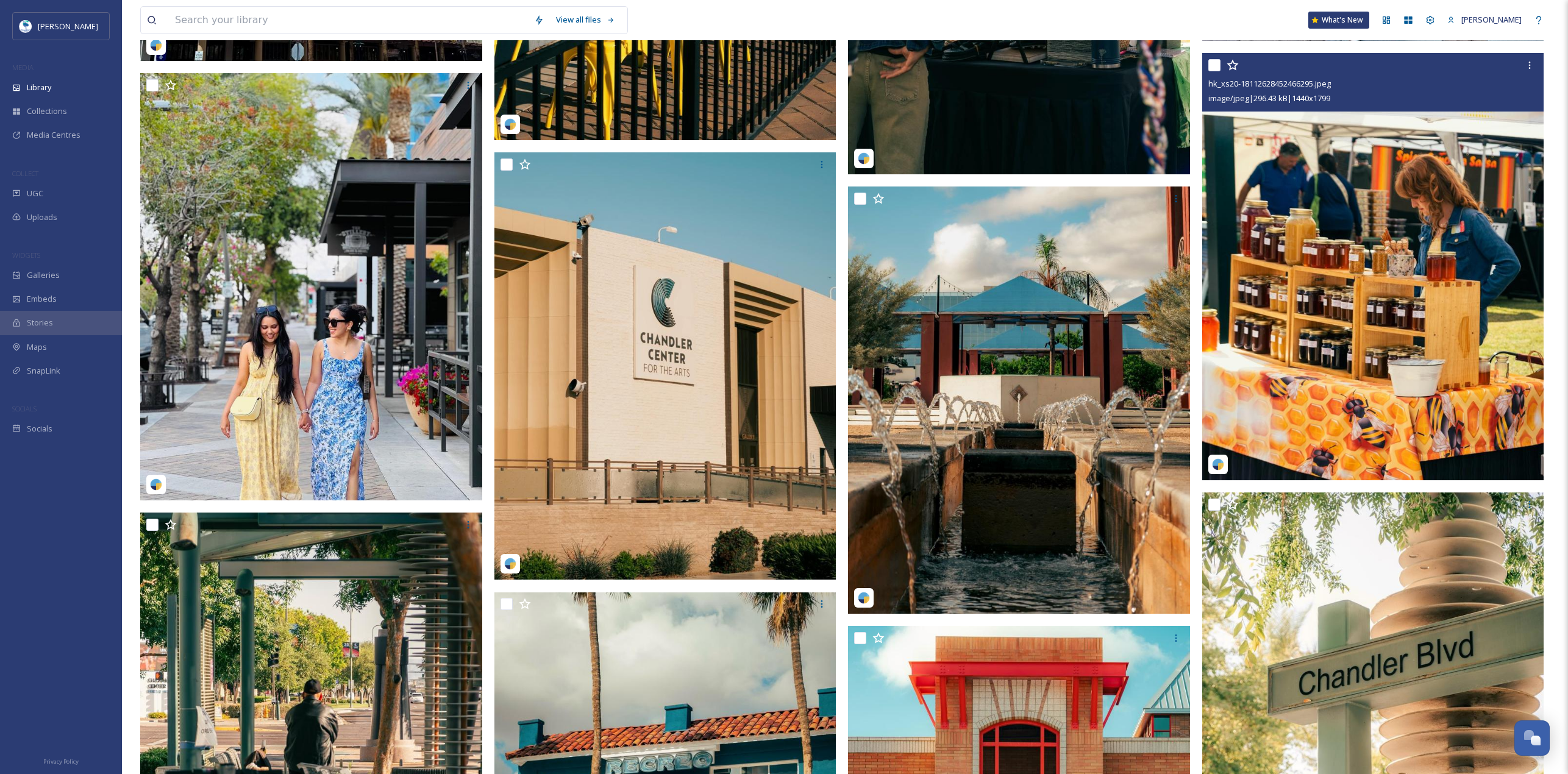
click at [779, 260] on img at bounding box center [1372, 267] width 342 height 427
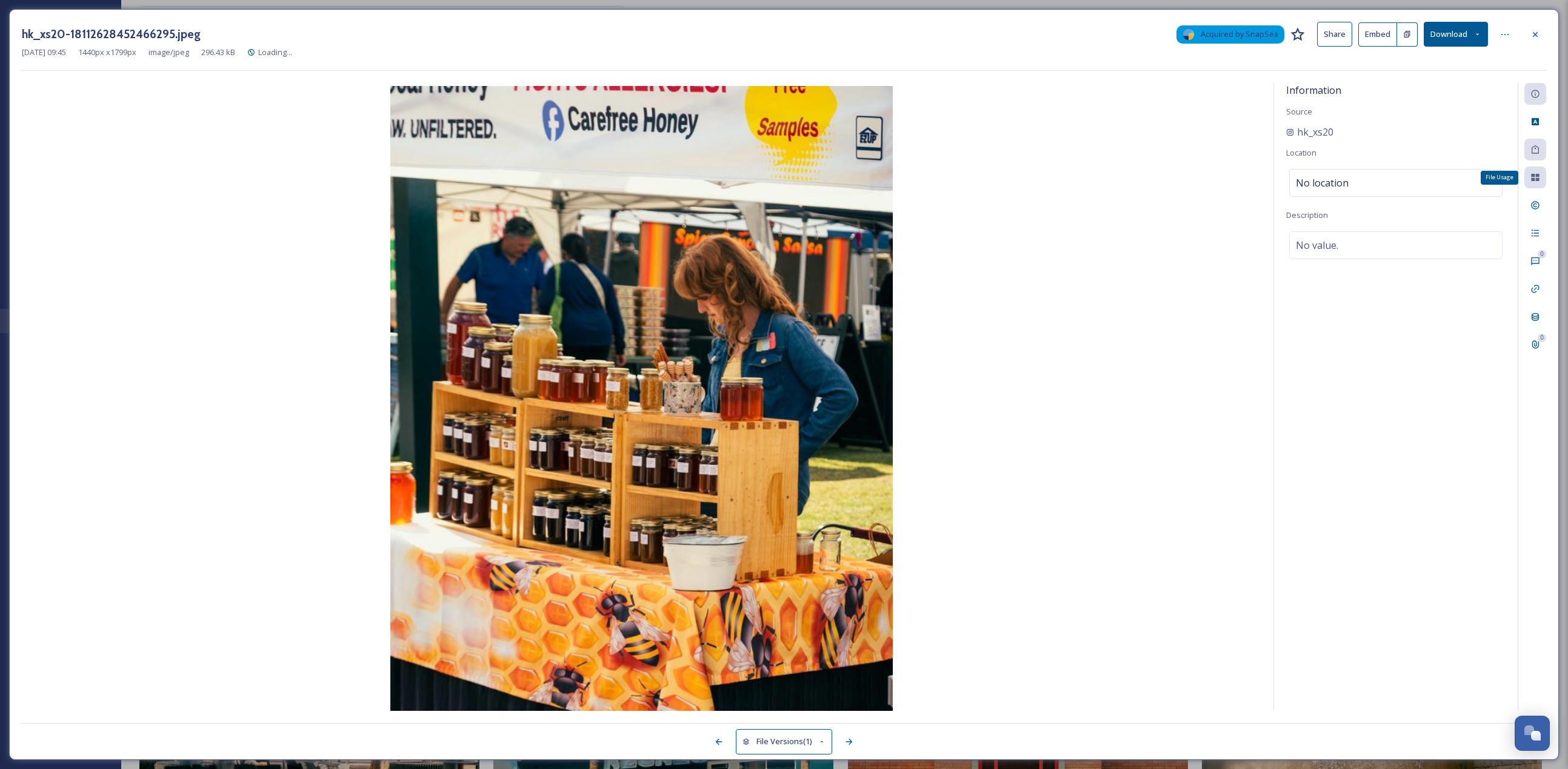
click at [775, 173] on div "File Usage" at bounding box center [1535, 178] width 22 height 22
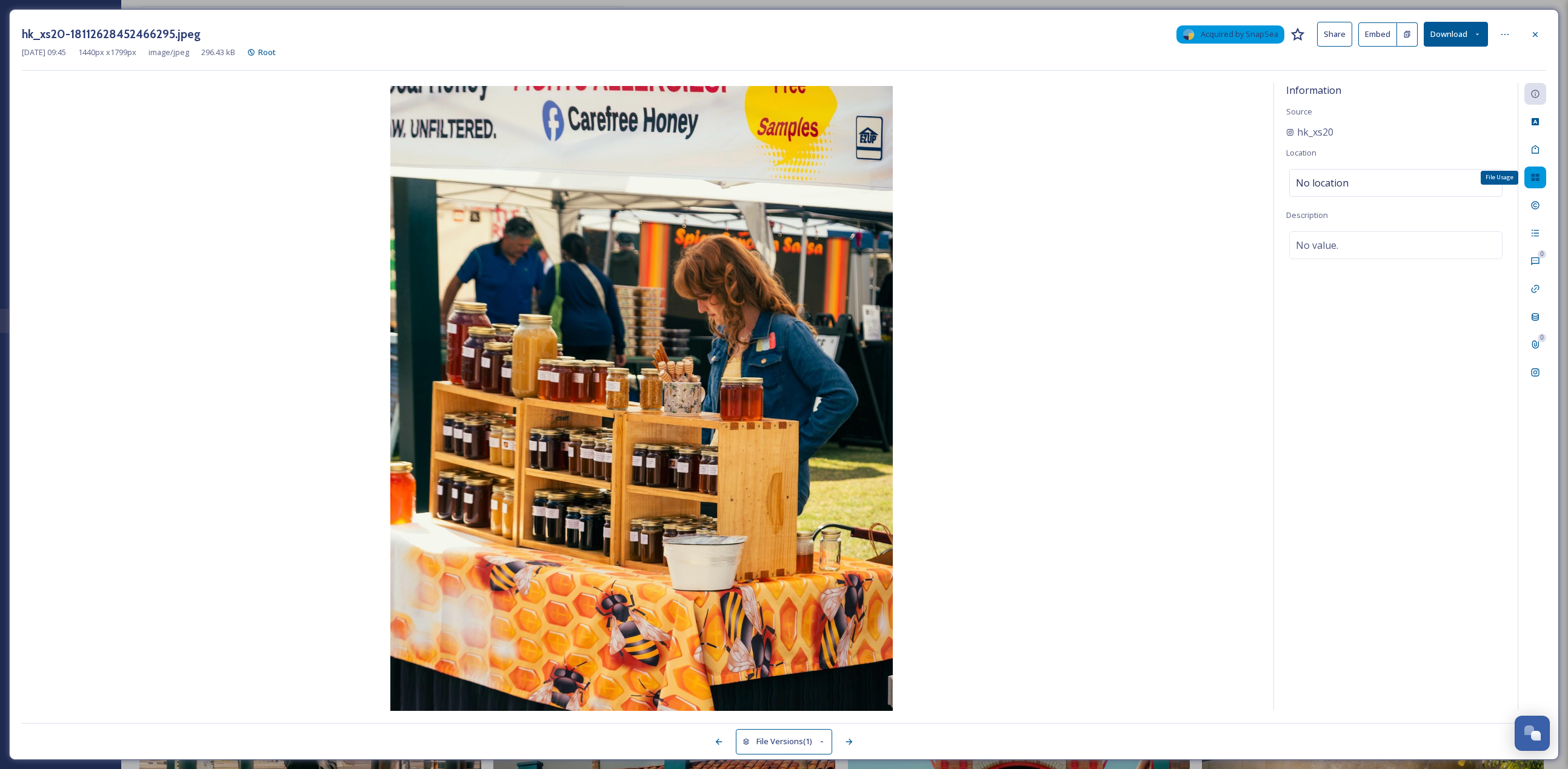
click at [775, 174] on icon at bounding box center [1535, 177] width 10 height 10
click at [775, 178] on icon at bounding box center [1535, 177] width 10 height 10
click at [775, 297] on div "Add to Gallery" at bounding box center [1495, 287] width 22 height 22
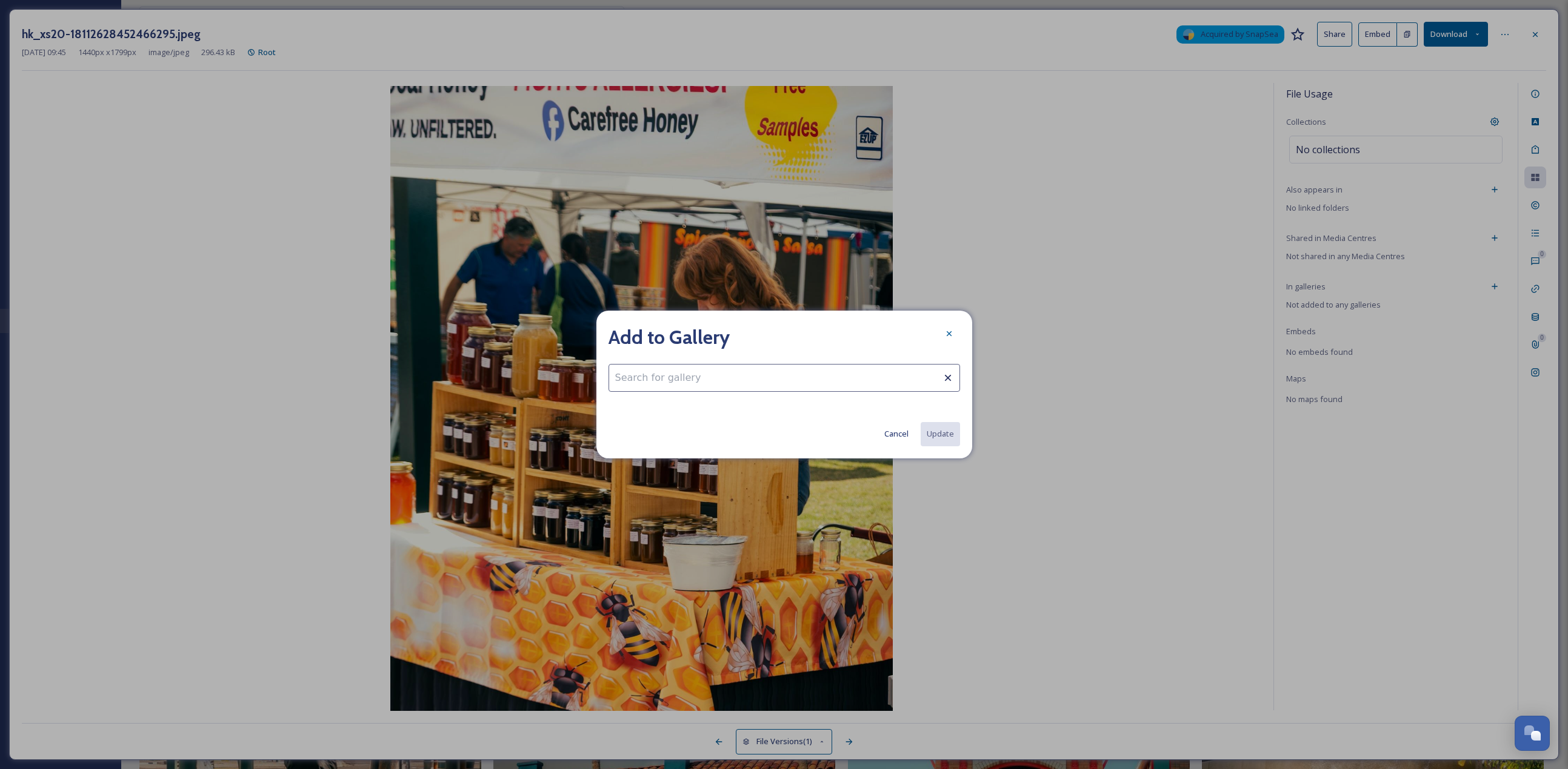
click at [637, 334] on div "Add to Gallery Cancel Update" at bounding box center [784, 384] width 376 height 148
click at [650, 334] on input at bounding box center [784, 378] width 351 height 27
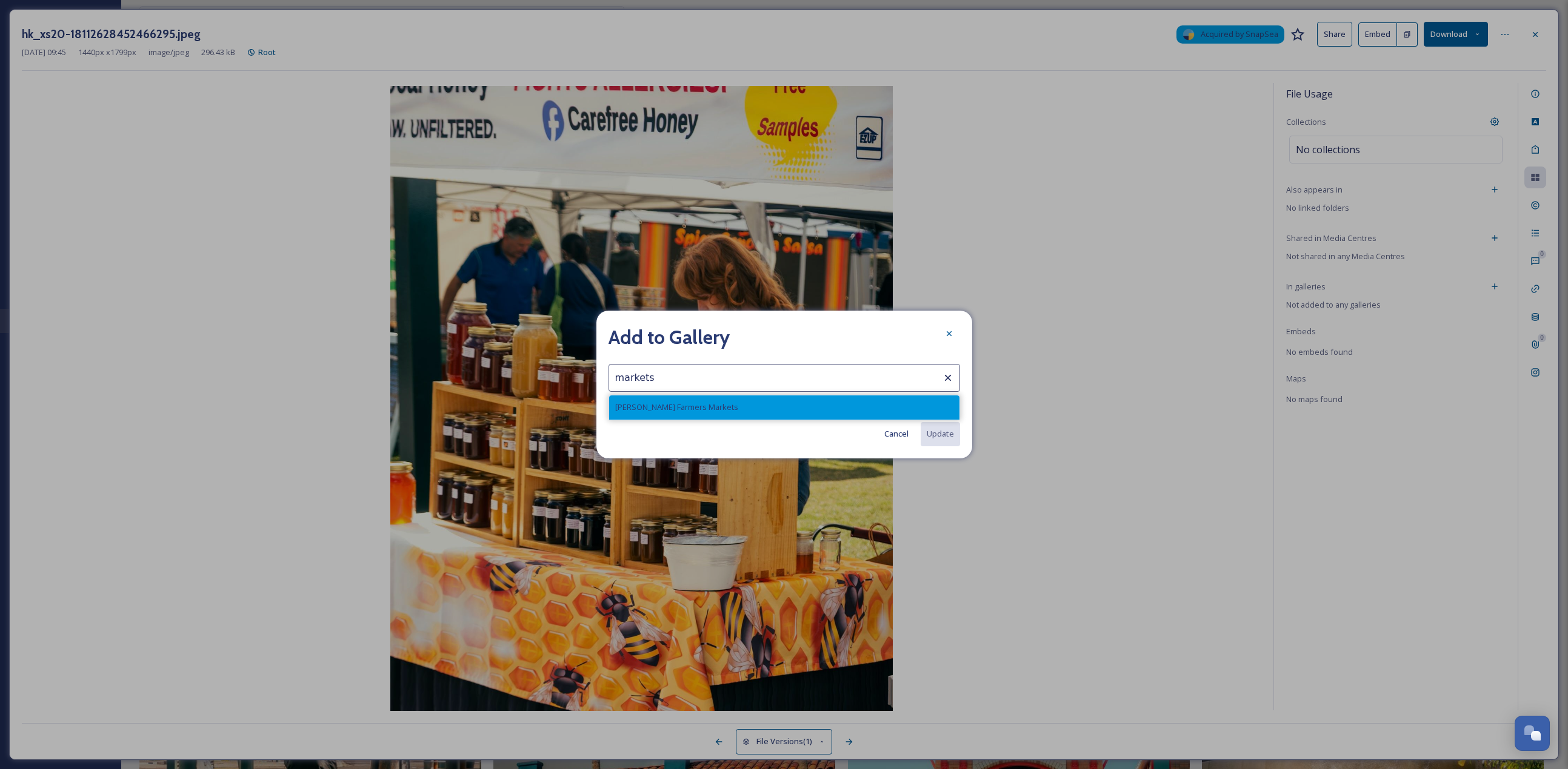
click at [664, 334] on span "Chandler Farmers Markets" at bounding box center [677, 407] width 123 height 12
type input "Chandler Farmers Markets"
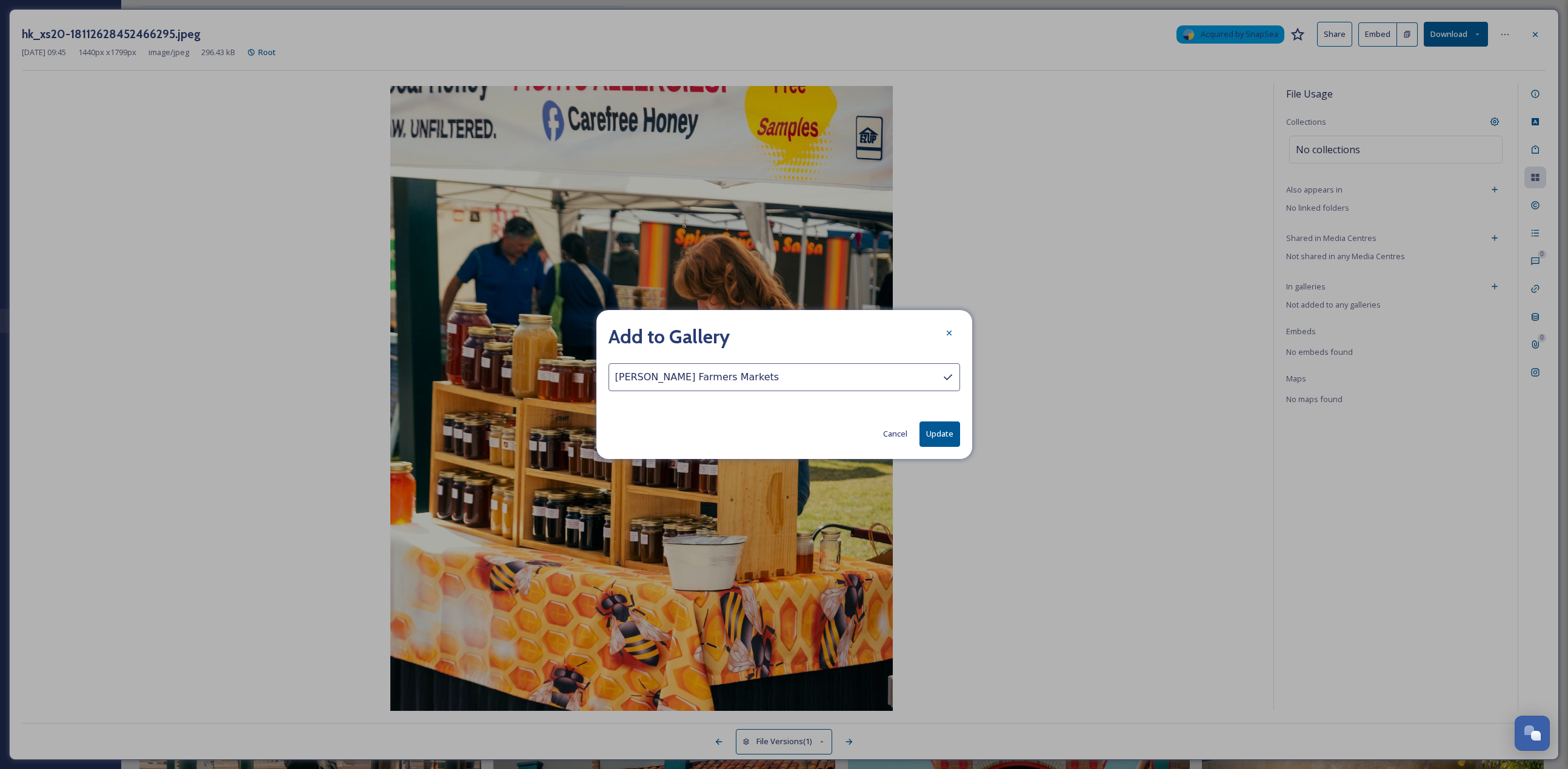
click at [775, 334] on button "Update" at bounding box center [940, 434] width 40 height 25
click at [775, 329] on div at bounding box center [949, 334] width 22 height 22
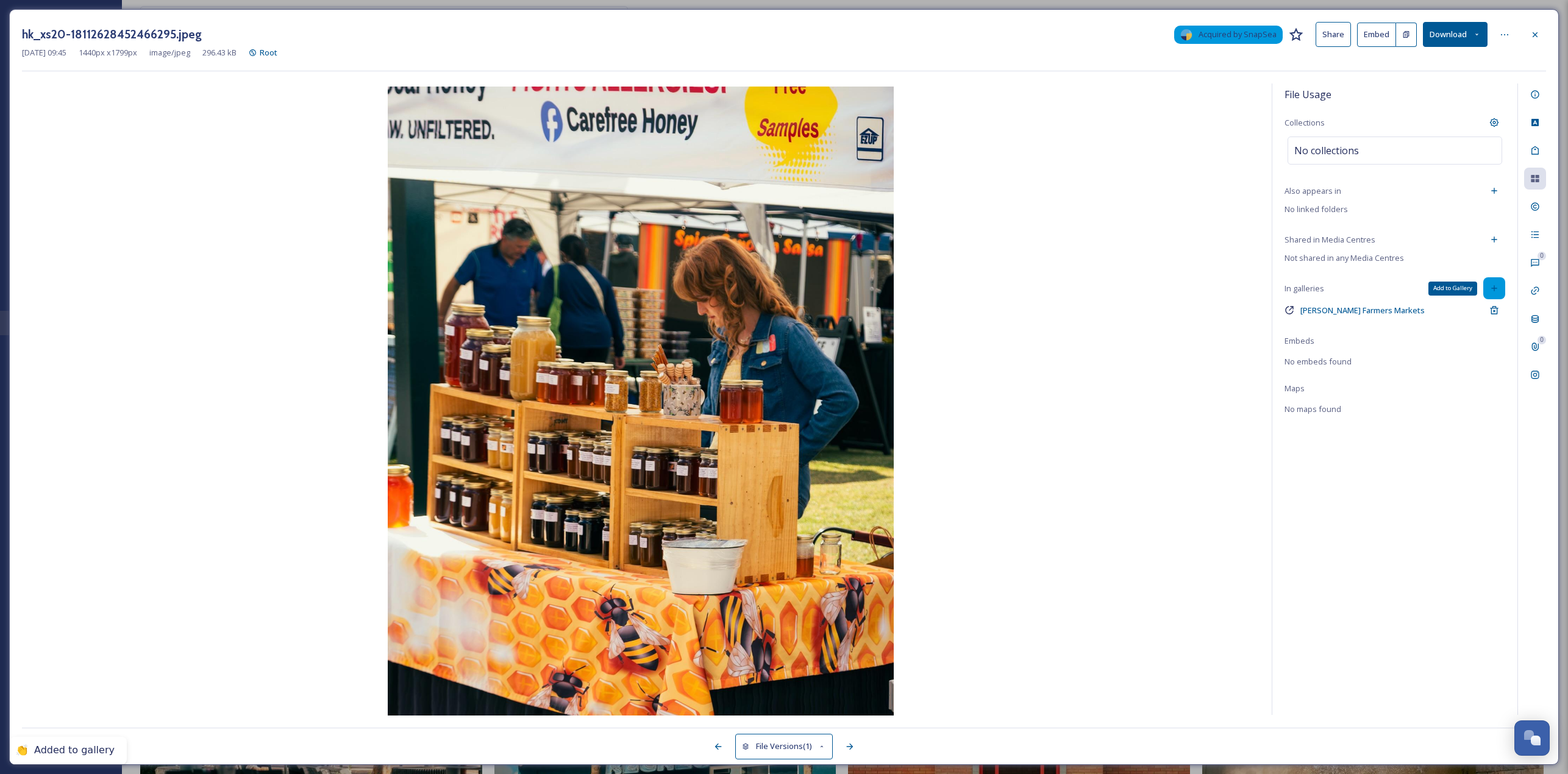
click at [779, 296] on div "Add to Gallery" at bounding box center [1494, 289] width 22 height 22
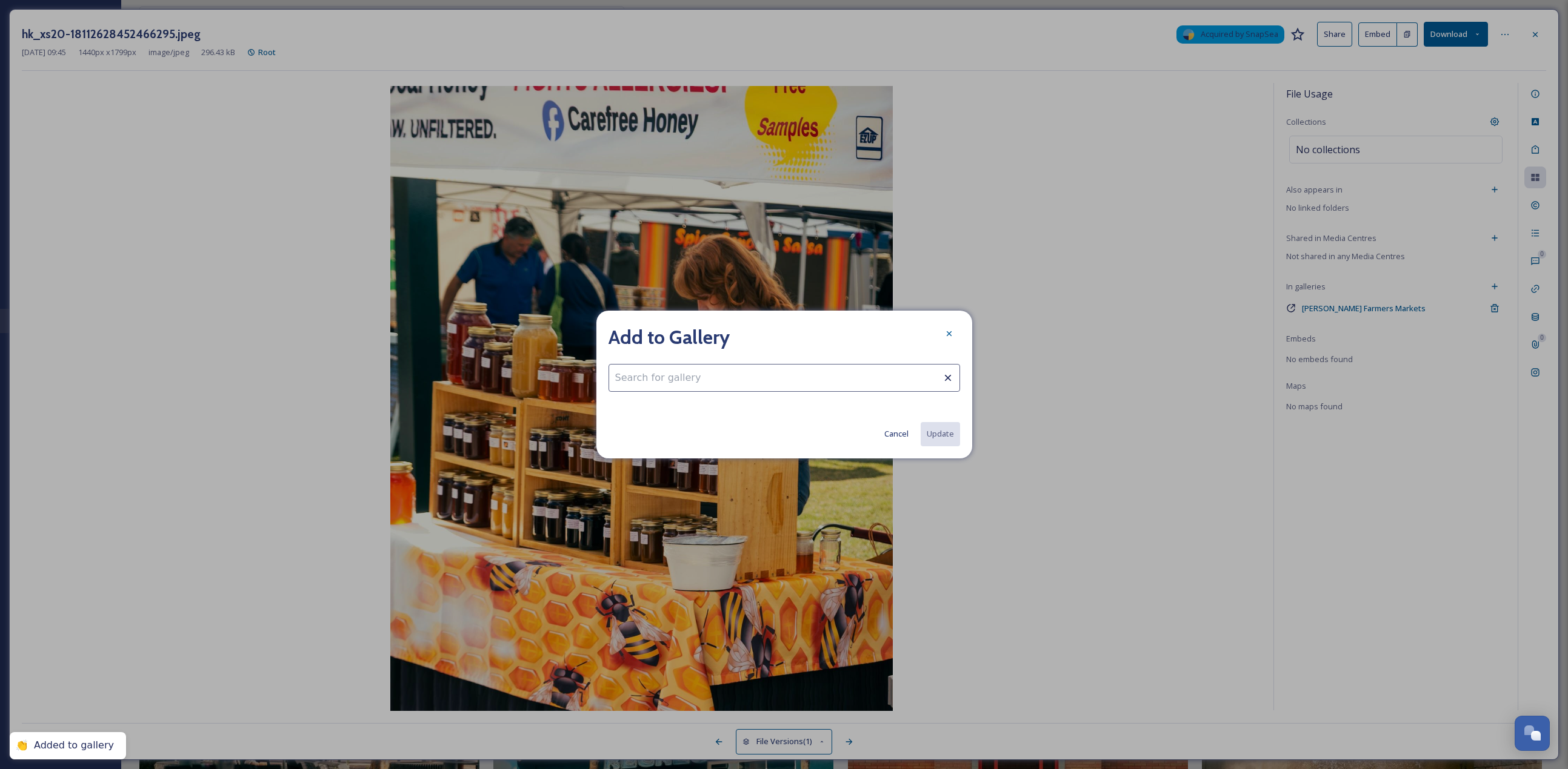
click at [775, 334] on input at bounding box center [784, 378] width 351 height 27
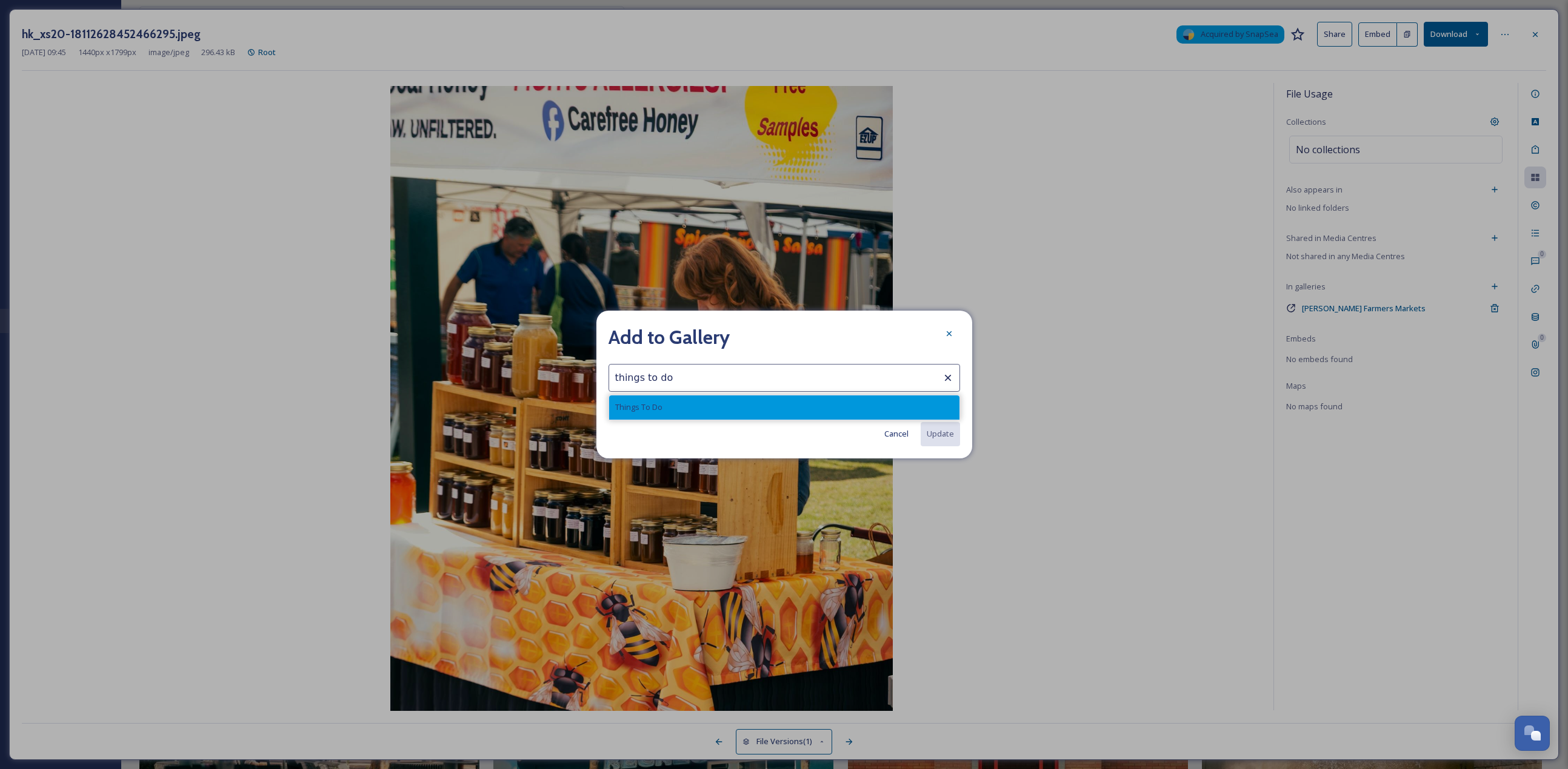
click at [775, 334] on div "Things To Do" at bounding box center [784, 408] width 350 height 24
type input "Things To Do"
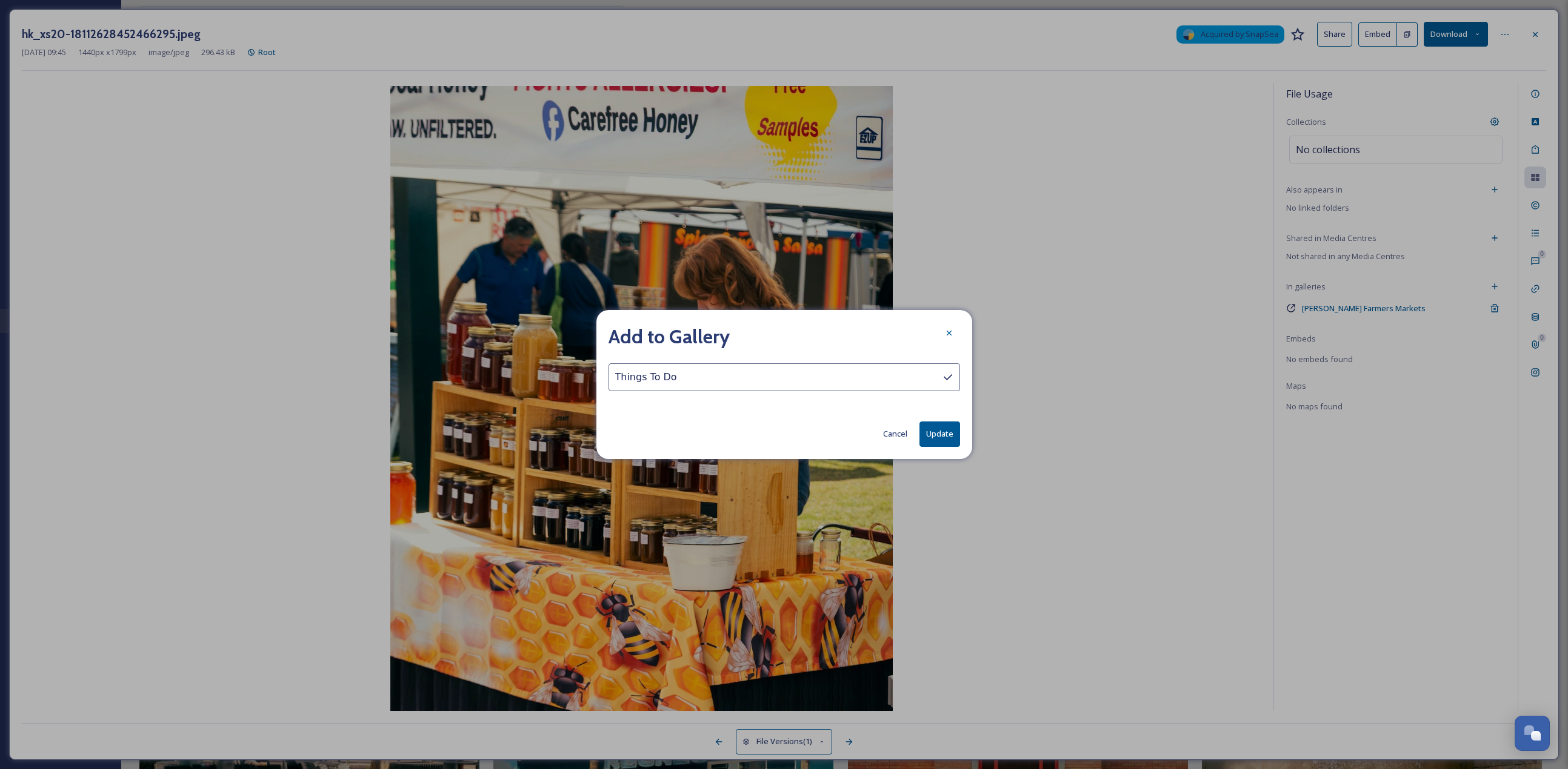
drag, startPoint x: 947, startPoint y: 428, endPoint x: 982, endPoint y: 406, distance: 41.3
click at [775, 334] on button "Update" at bounding box center [940, 434] width 40 height 25
click at [775, 331] on icon at bounding box center [949, 334] width 10 height 10
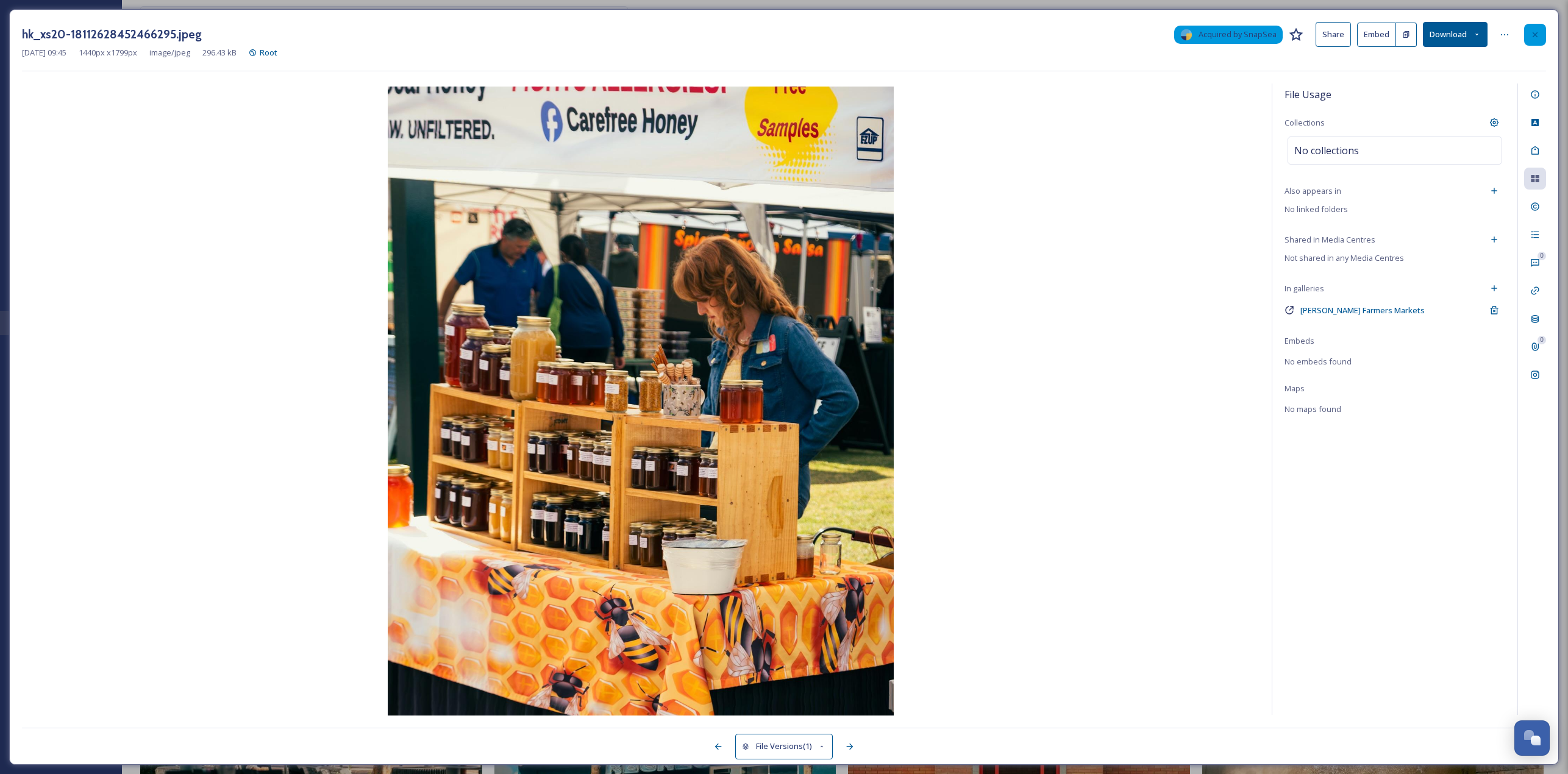
click at [779, 31] on div at bounding box center [1535, 35] width 22 height 22
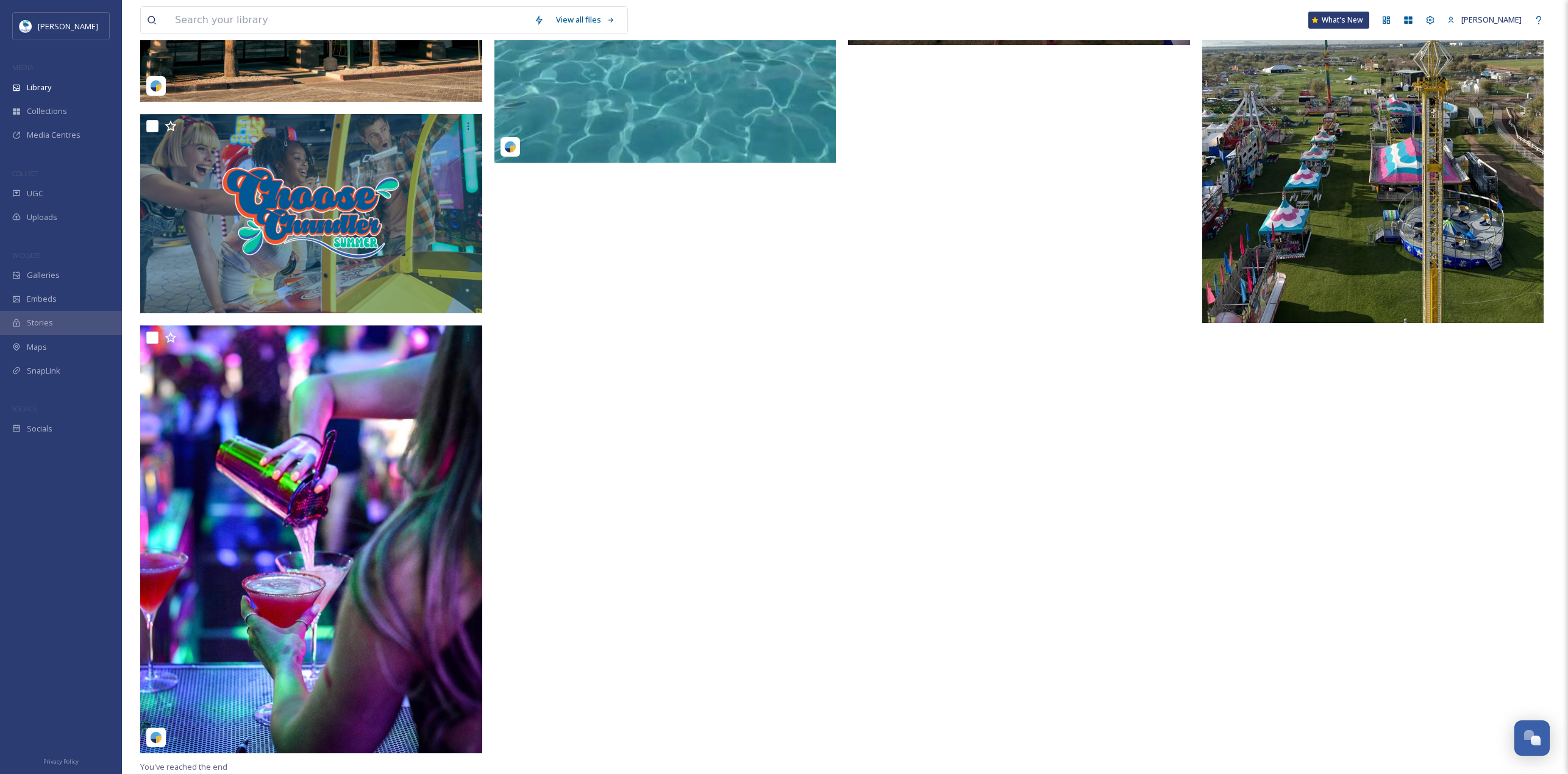
scroll to position [10374, 0]
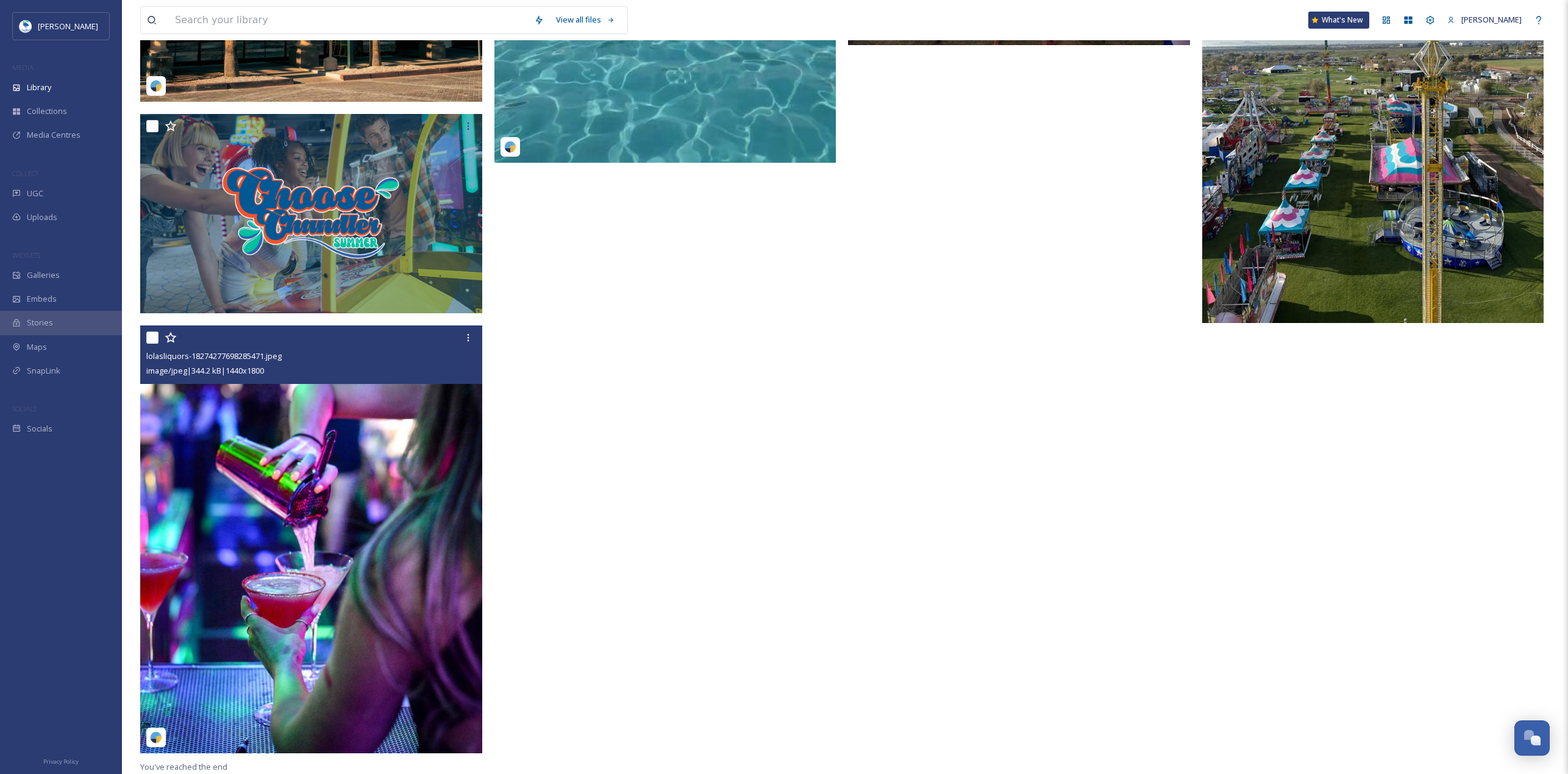
click at [333, 336] on img at bounding box center [311, 539] width 342 height 427
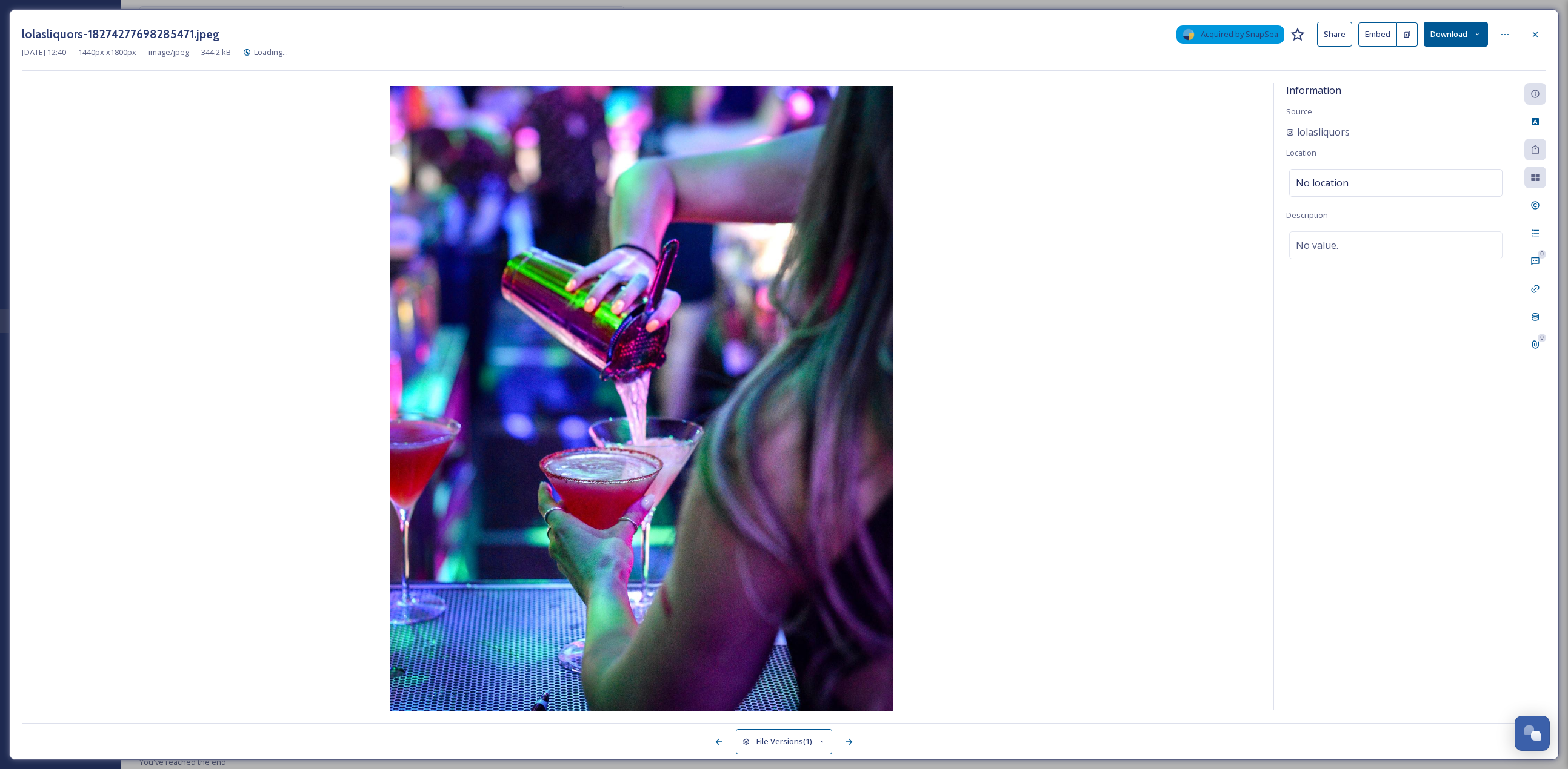
click at [775, 178] on div at bounding box center [1535, 178] width 22 height 22
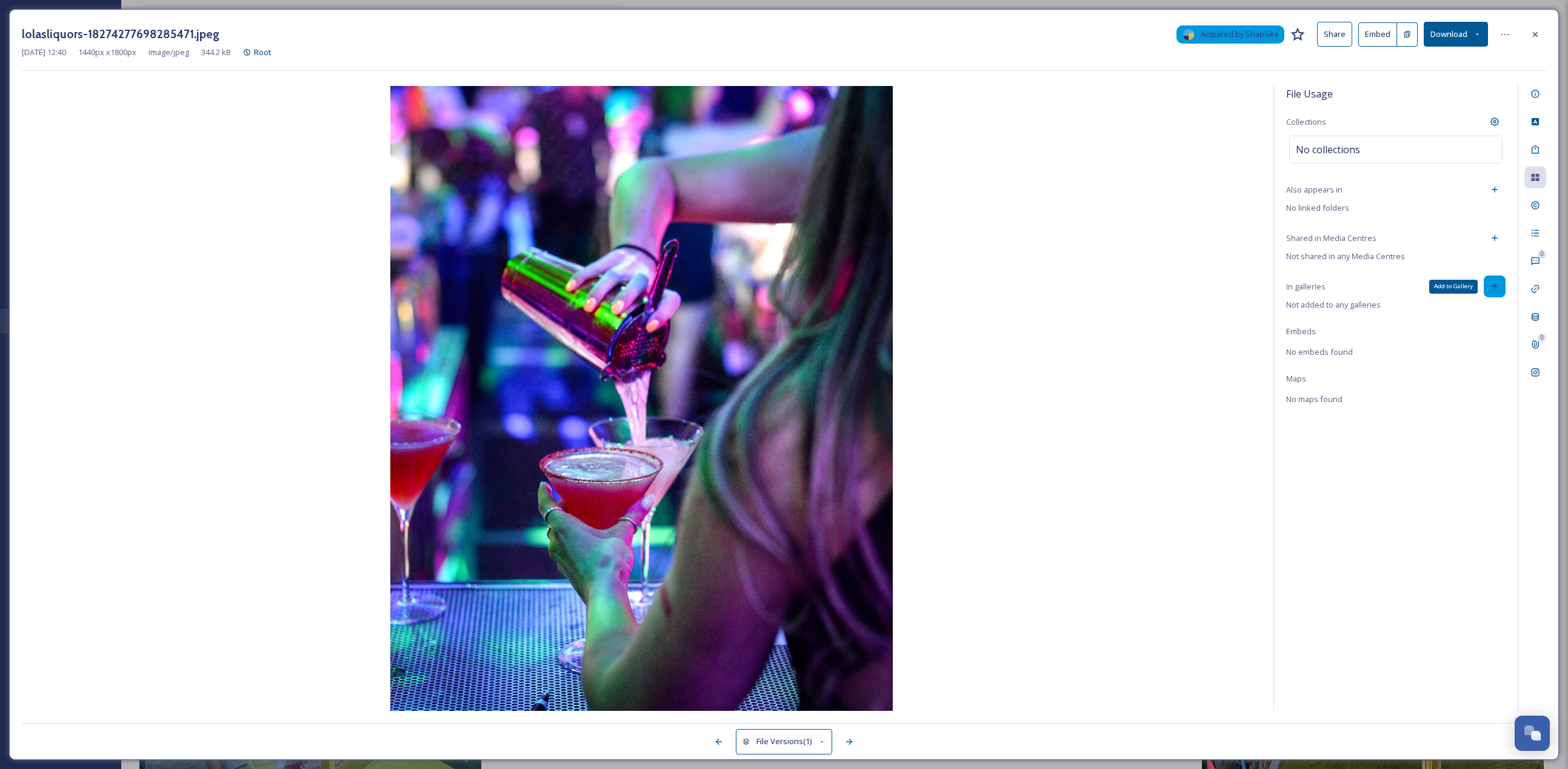
click at [775, 291] on icon at bounding box center [1495, 286] width 10 height 10
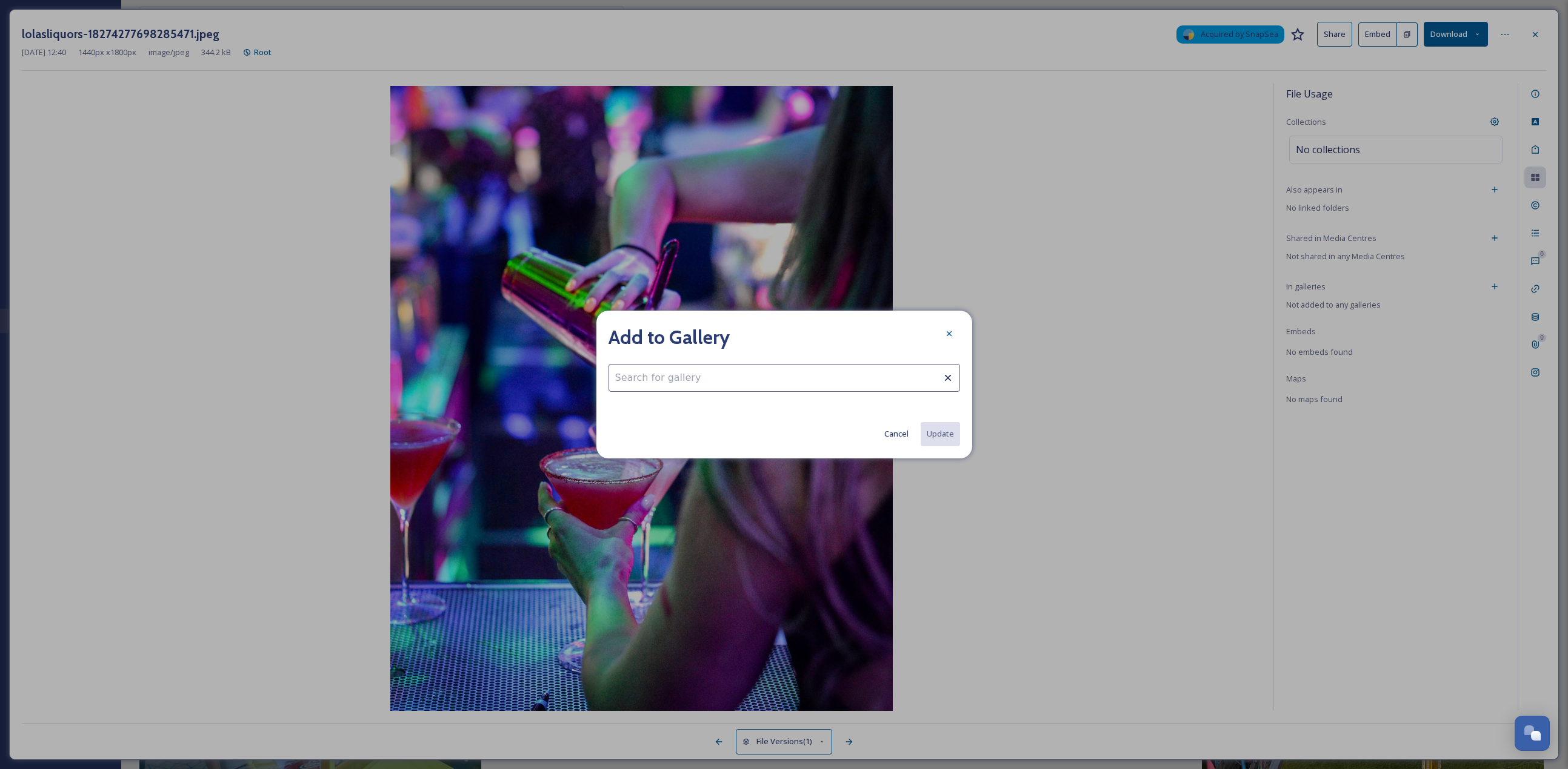
click at [775, 334] on input at bounding box center [784, 378] width 351 height 27
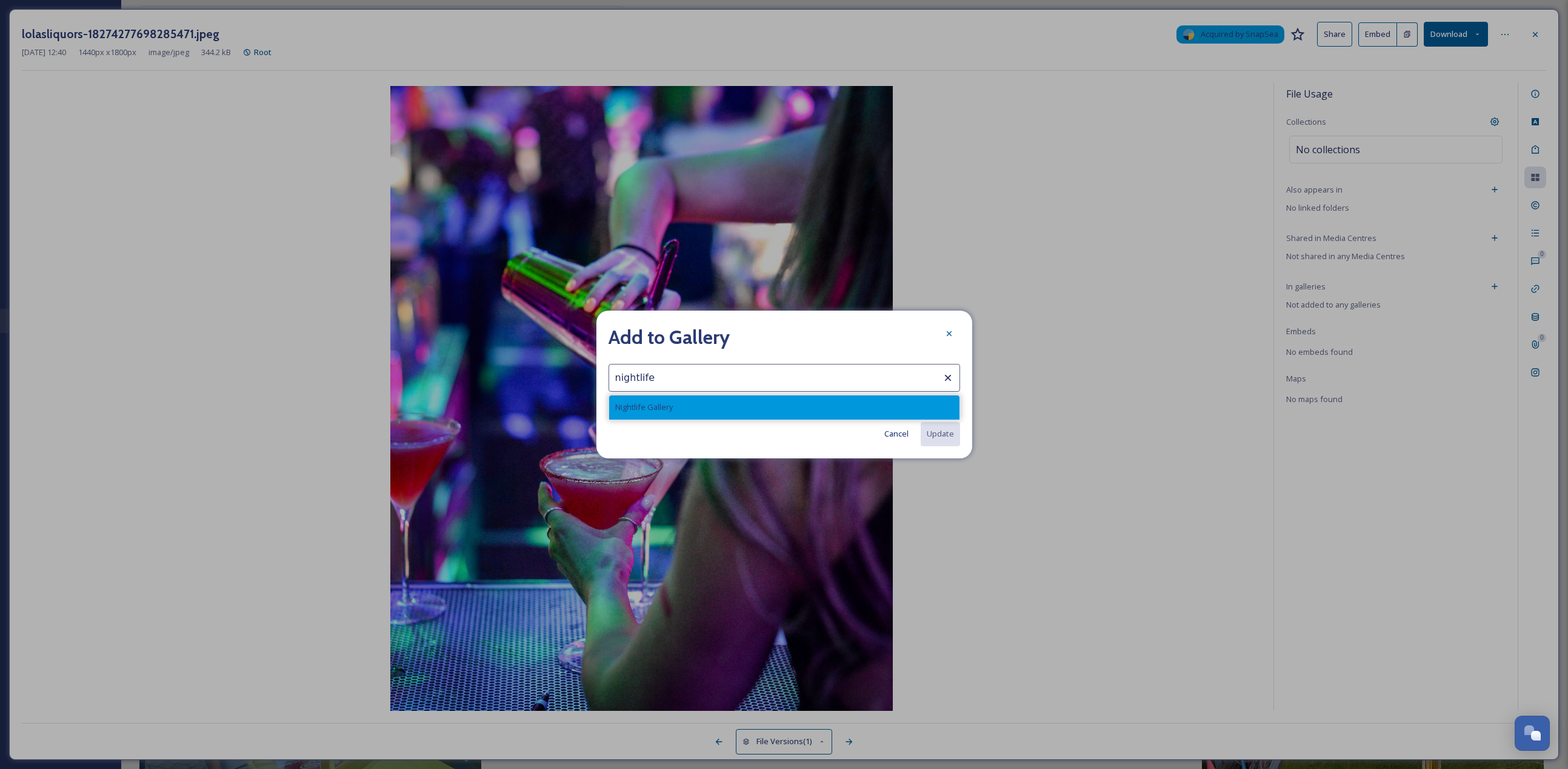
click at [775, 334] on div "Nightlife Gallery" at bounding box center [784, 408] width 350 height 24
type input "Nightlife Gallery"
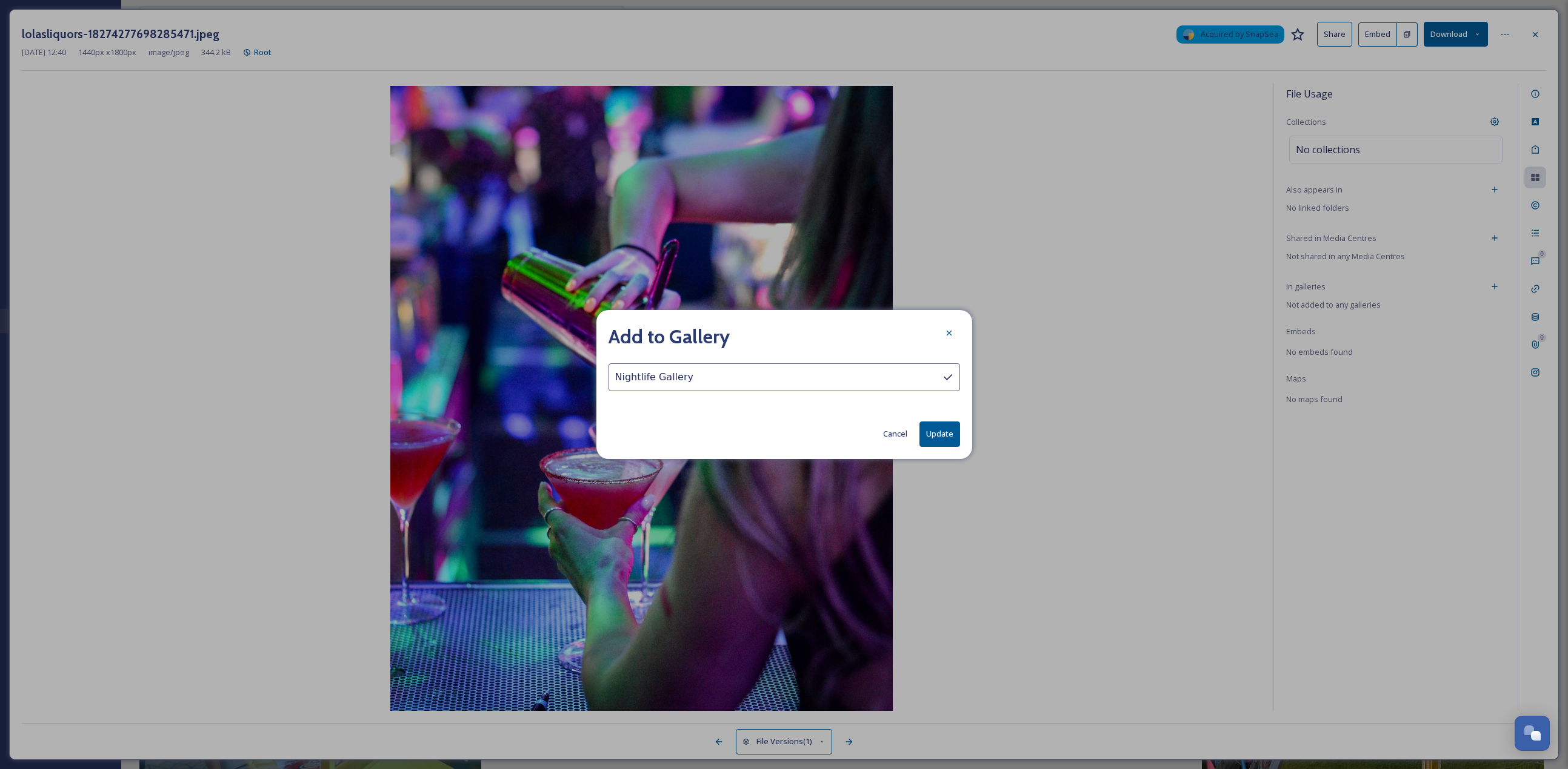
click at [775, 334] on button "Update" at bounding box center [940, 434] width 40 height 25
click at [775, 324] on div at bounding box center [949, 334] width 22 height 22
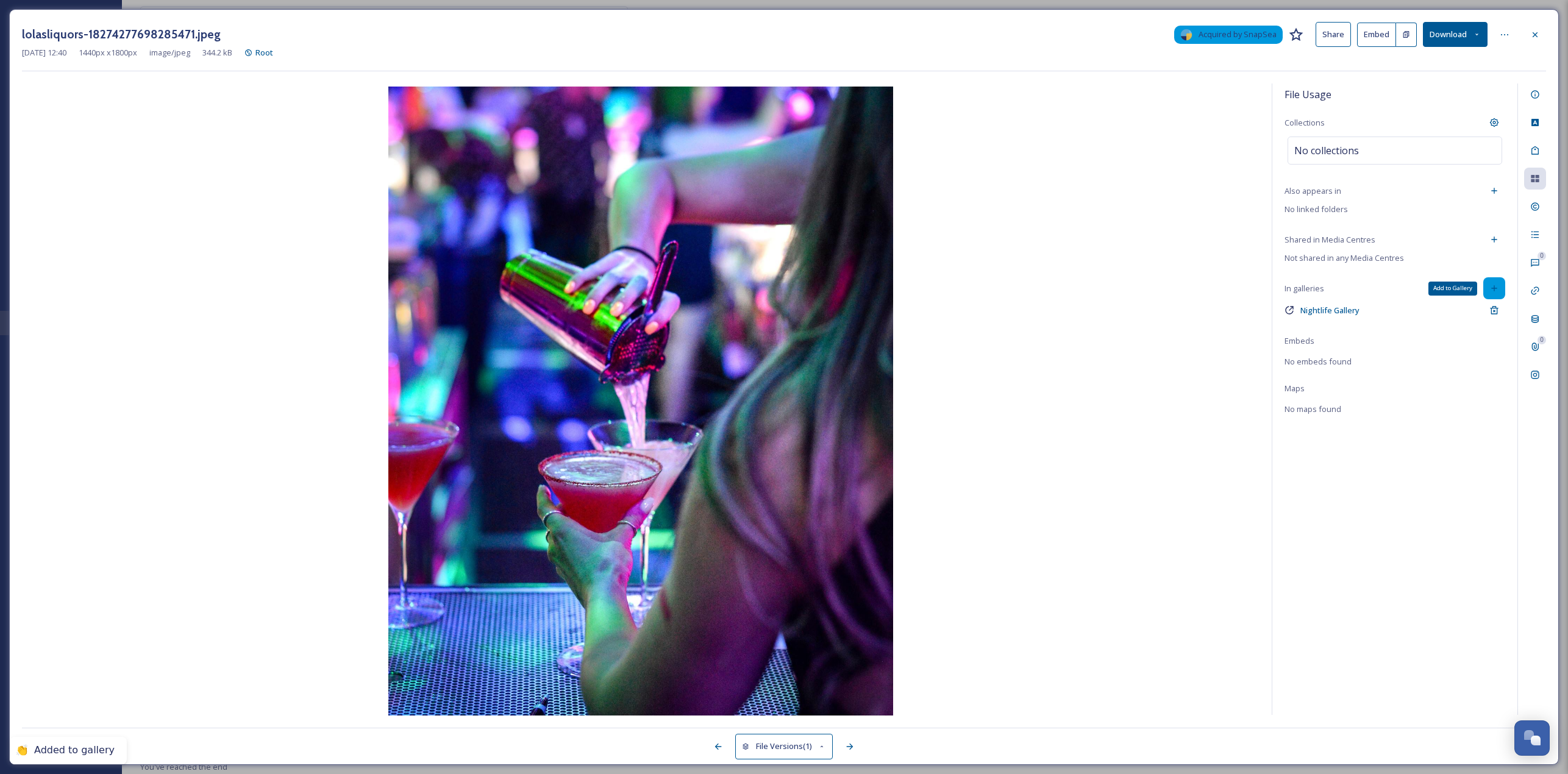
click at [779, 289] on icon at bounding box center [1494, 289] width 6 height 6
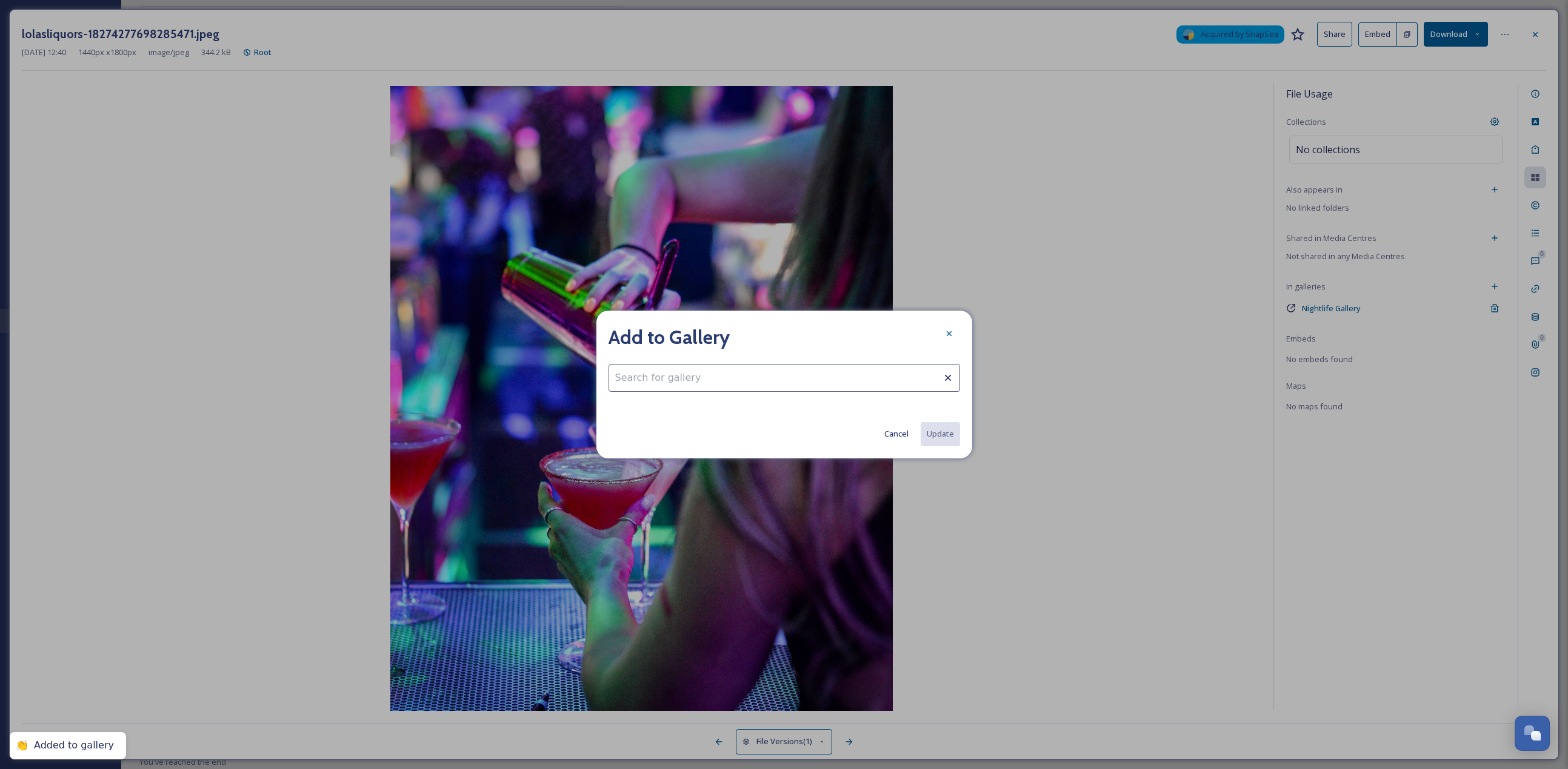
click at [775, 334] on input at bounding box center [784, 378] width 351 height 27
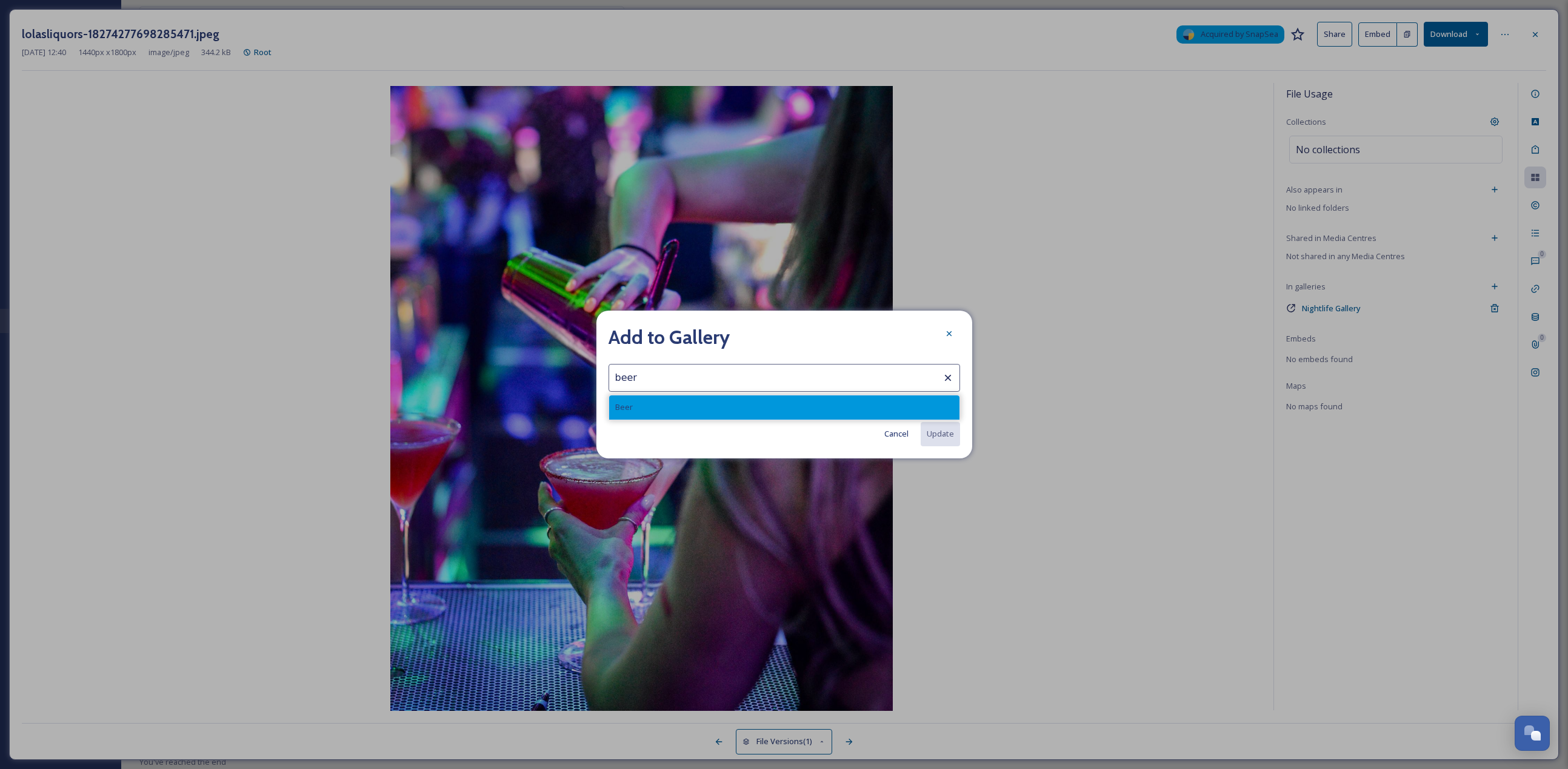
click at [775, 334] on div "Beer" at bounding box center [784, 408] width 350 height 24
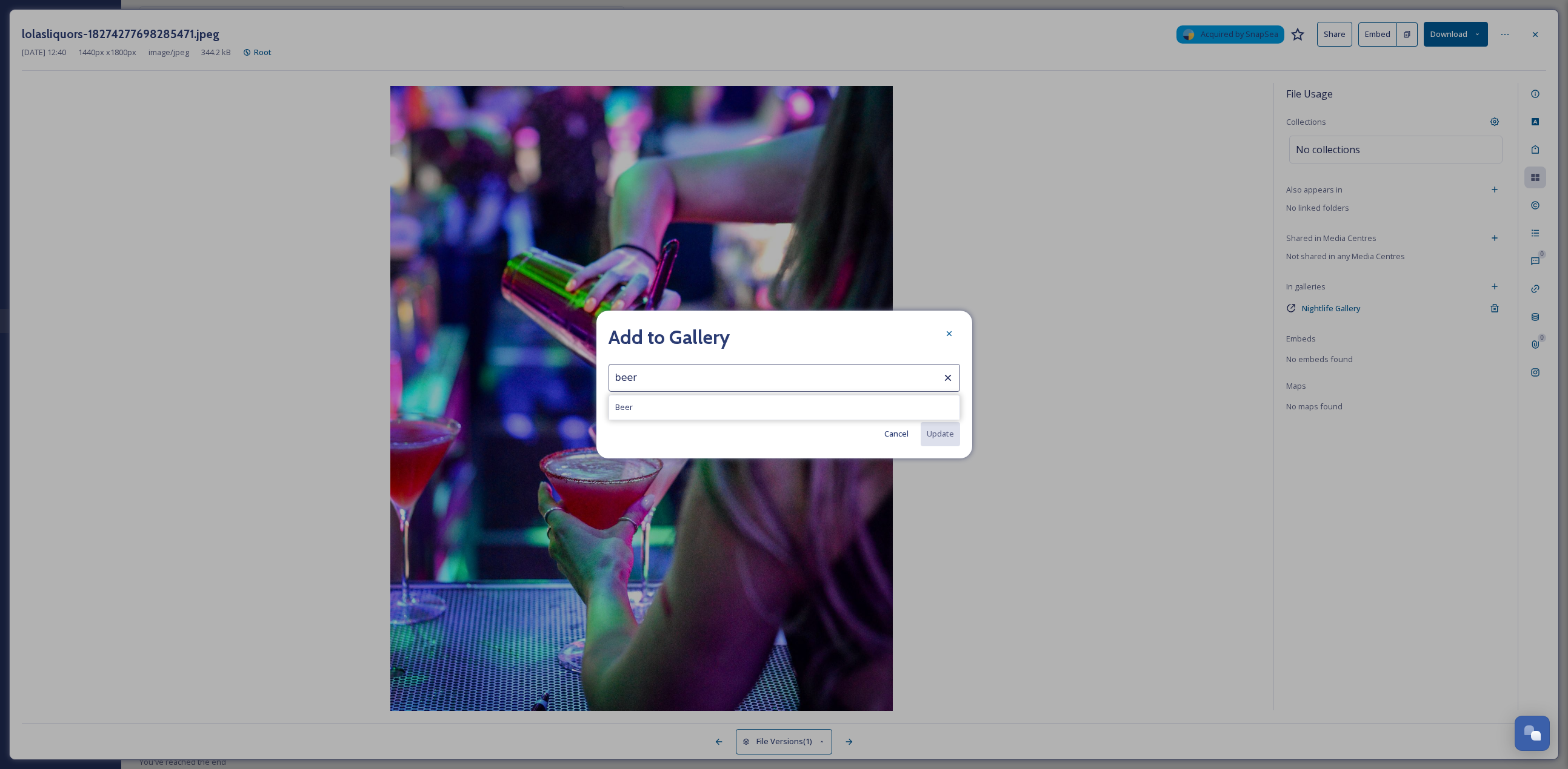
type input "Beer"
click at [775, 334] on button "Update" at bounding box center [940, 434] width 40 height 25
click at [775, 334] on div "Add to Gallery" at bounding box center [784, 337] width 351 height 29
click at [775, 334] on div at bounding box center [949, 334] width 22 height 22
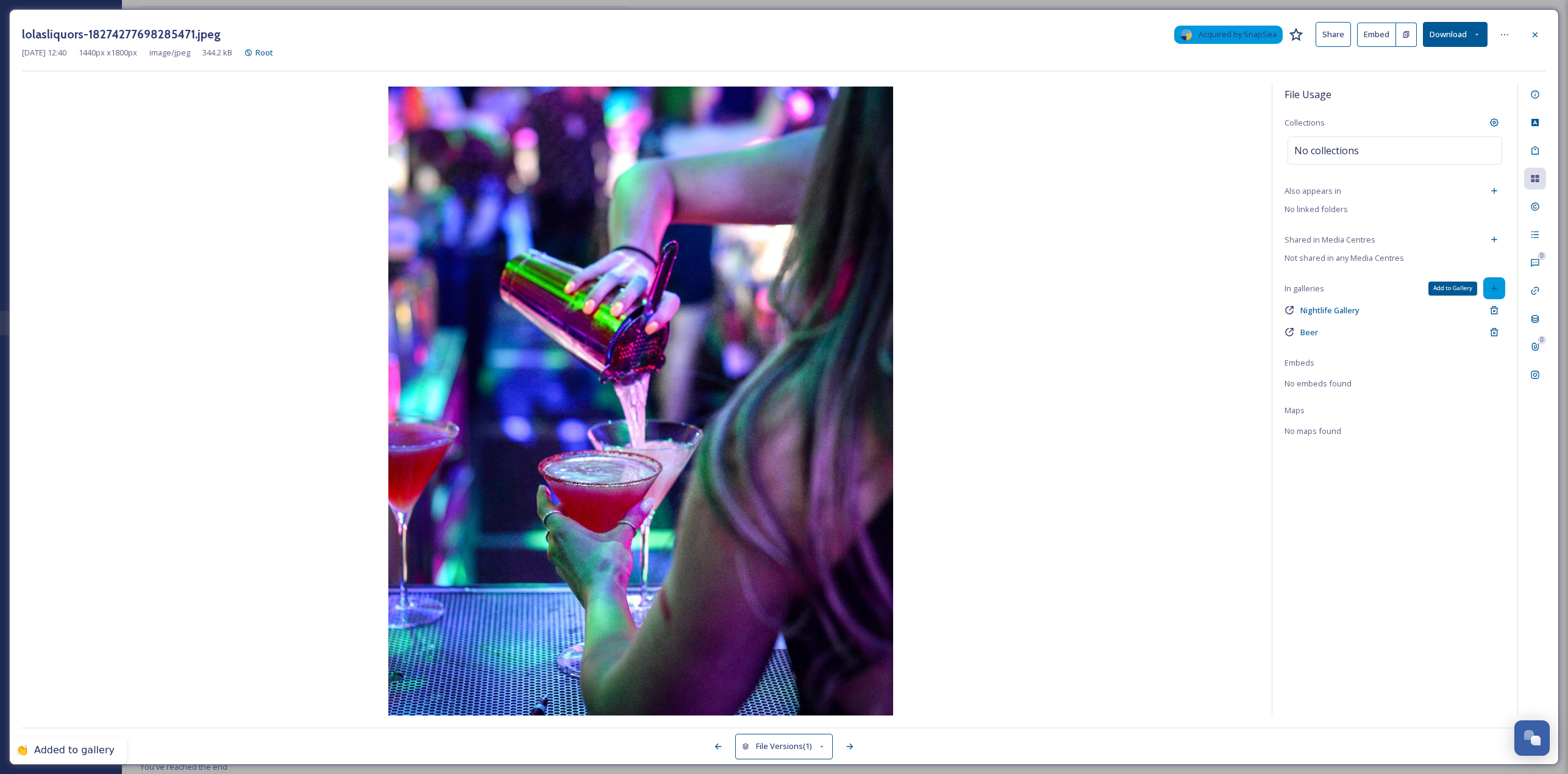
click at [779, 280] on div "Add to Gallery" at bounding box center [1494, 289] width 22 height 22
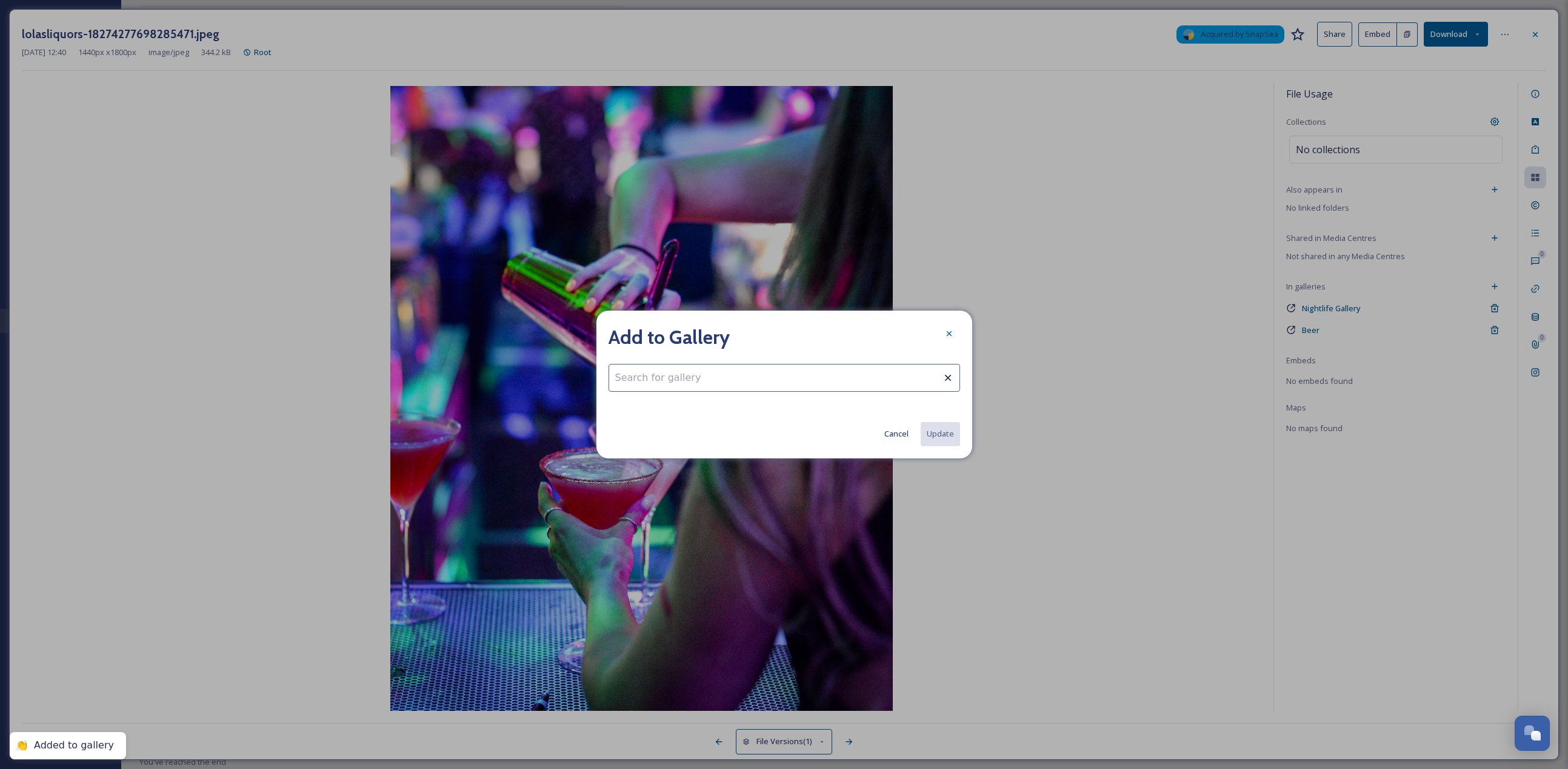
click at [744, 334] on input at bounding box center [784, 378] width 351 height 27
click at [731, 334] on div "Things To Do" at bounding box center [784, 408] width 350 height 24
type input "Things To Do"
click at [775, 334] on button "Update" at bounding box center [940, 434] width 40 height 25
click at [775, 334] on icon at bounding box center [949, 334] width 10 height 10
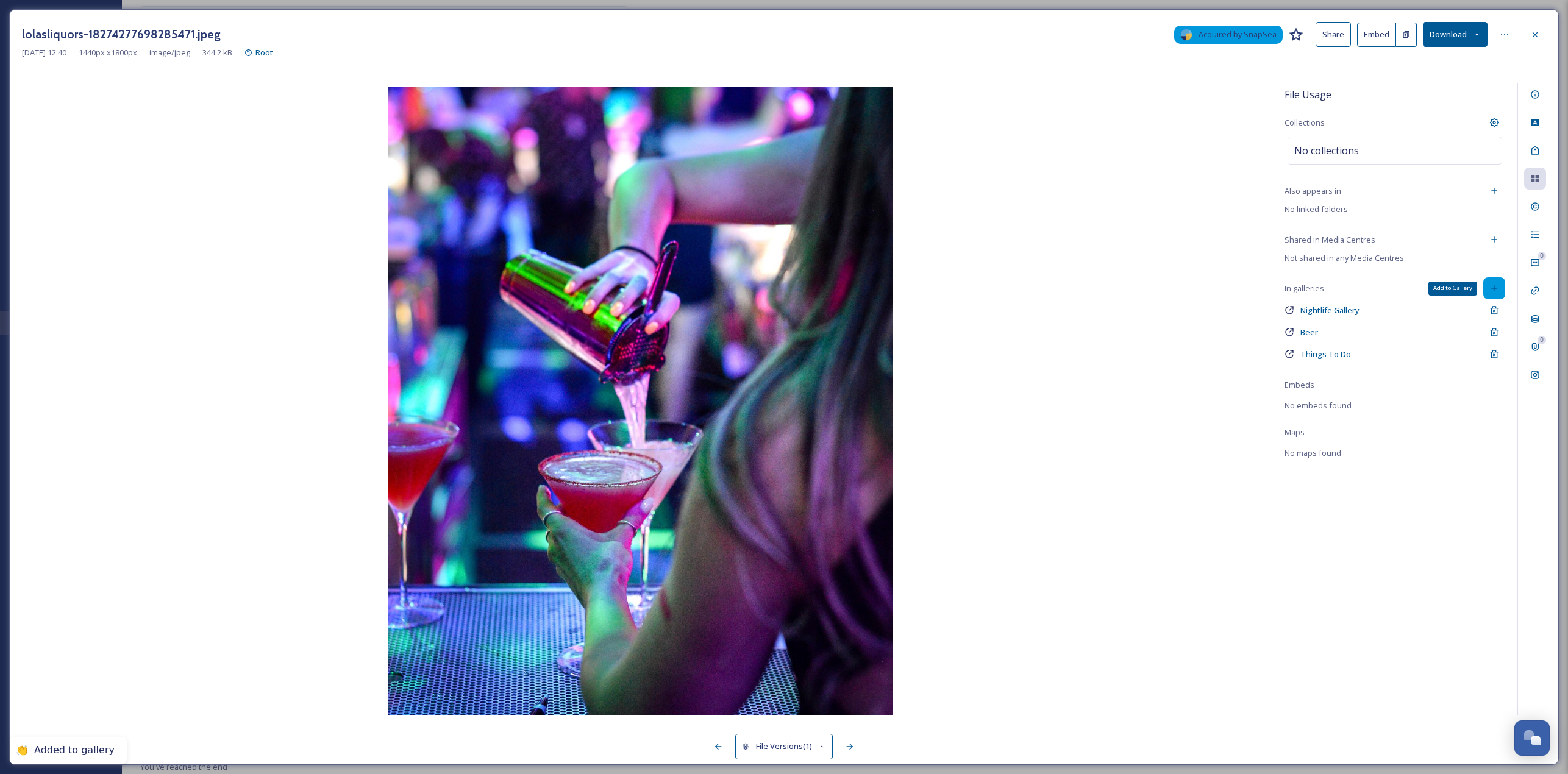
click at [779, 280] on div "Add to Gallery" at bounding box center [1494, 289] width 22 height 22
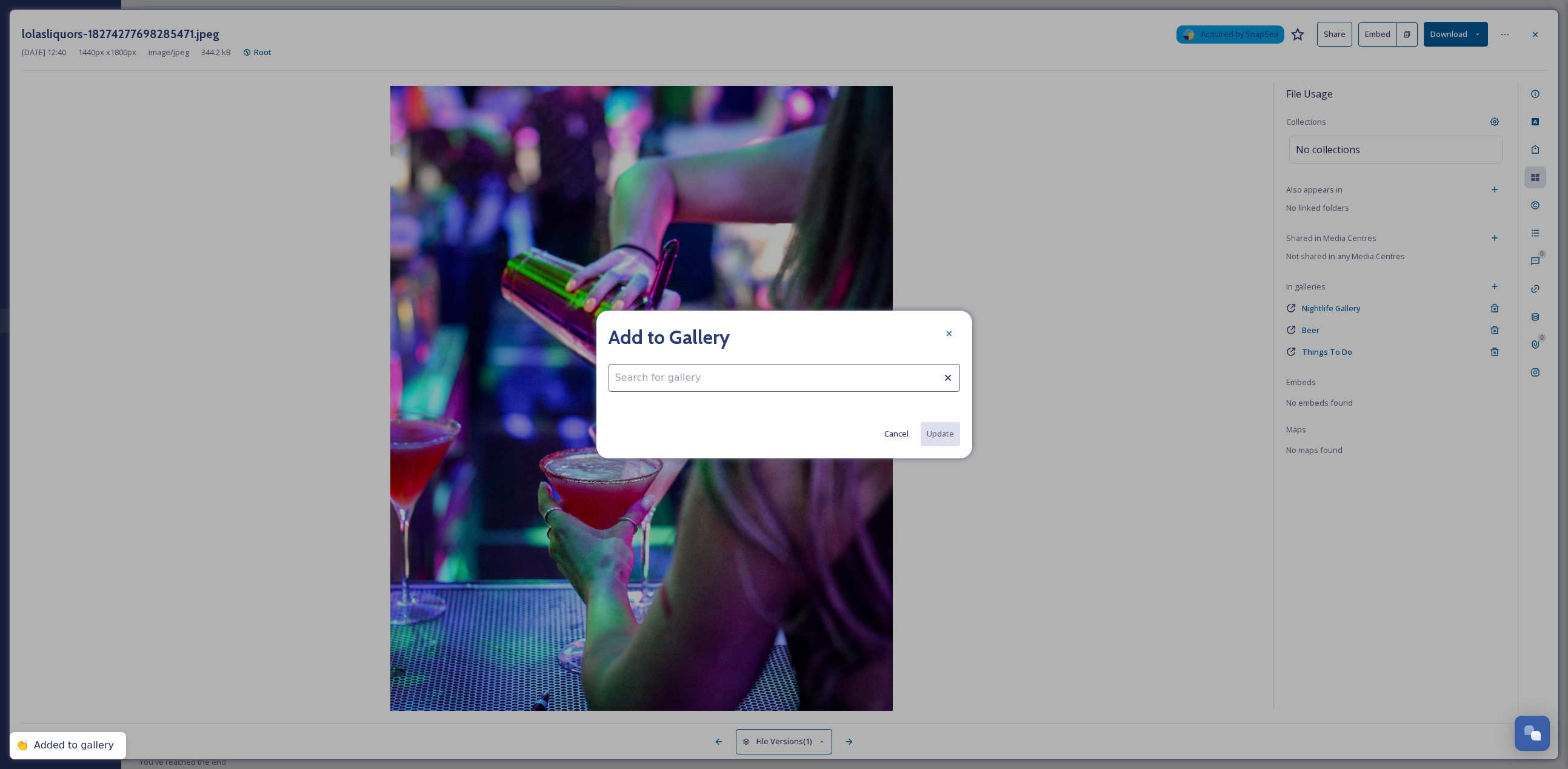
click at [752, 334] on input at bounding box center [784, 378] width 351 height 27
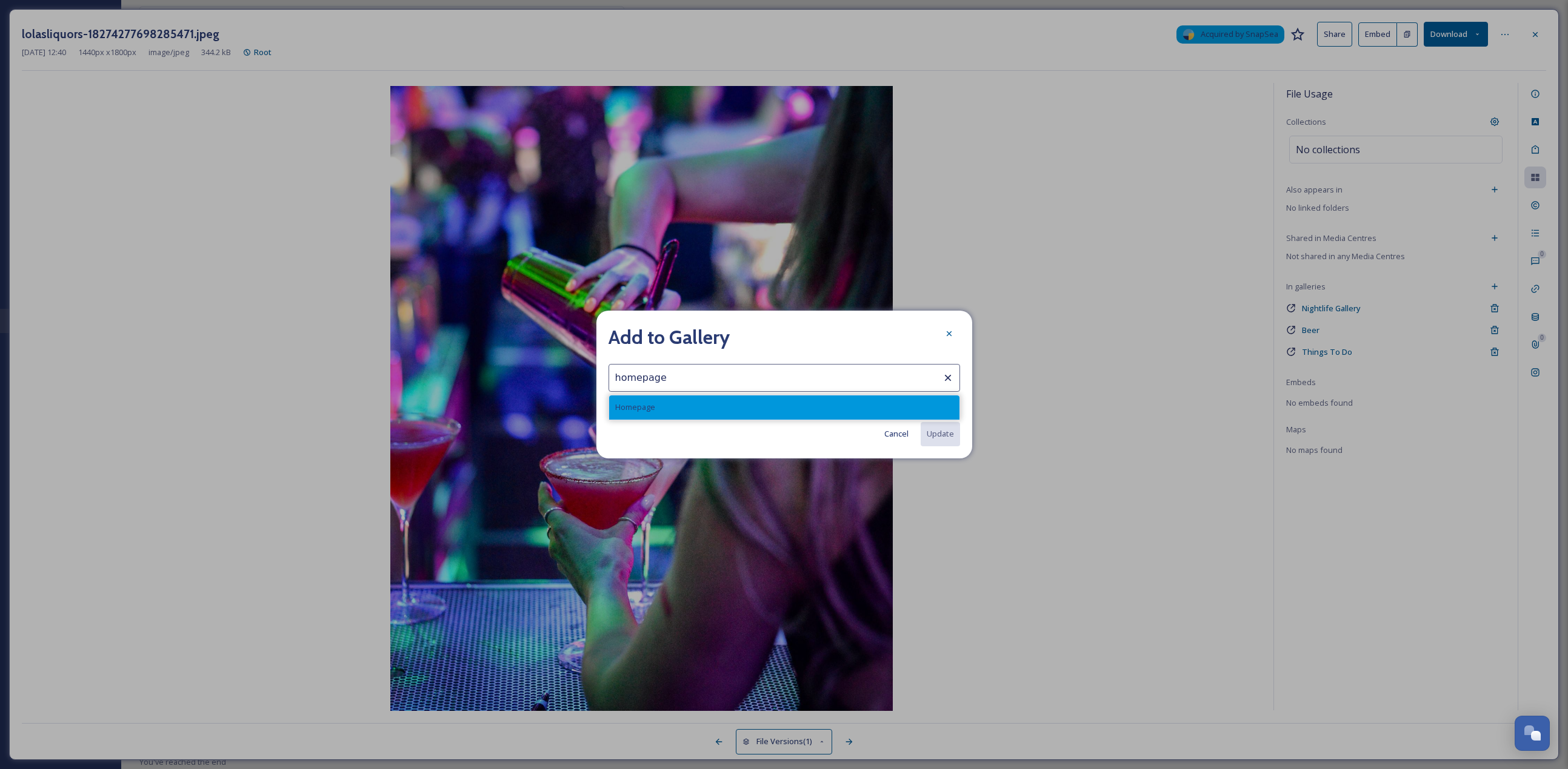
click at [775, 334] on div "Homepage" at bounding box center [784, 408] width 350 height 24
type input "Homepage"
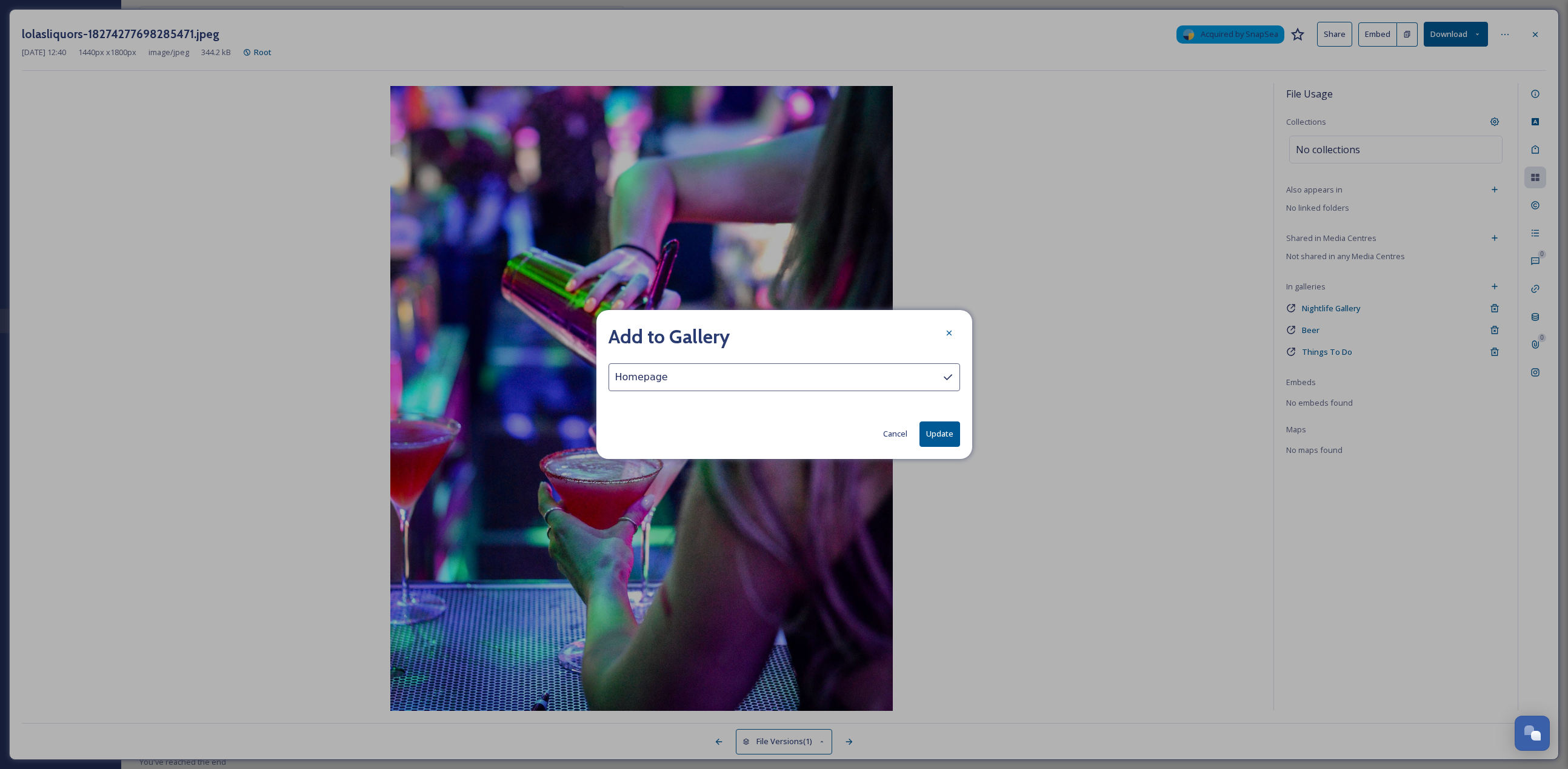
click at [775, 334] on button "Update" at bounding box center [940, 434] width 40 height 25
click at [775, 328] on div at bounding box center [949, 334] width 22 height 22
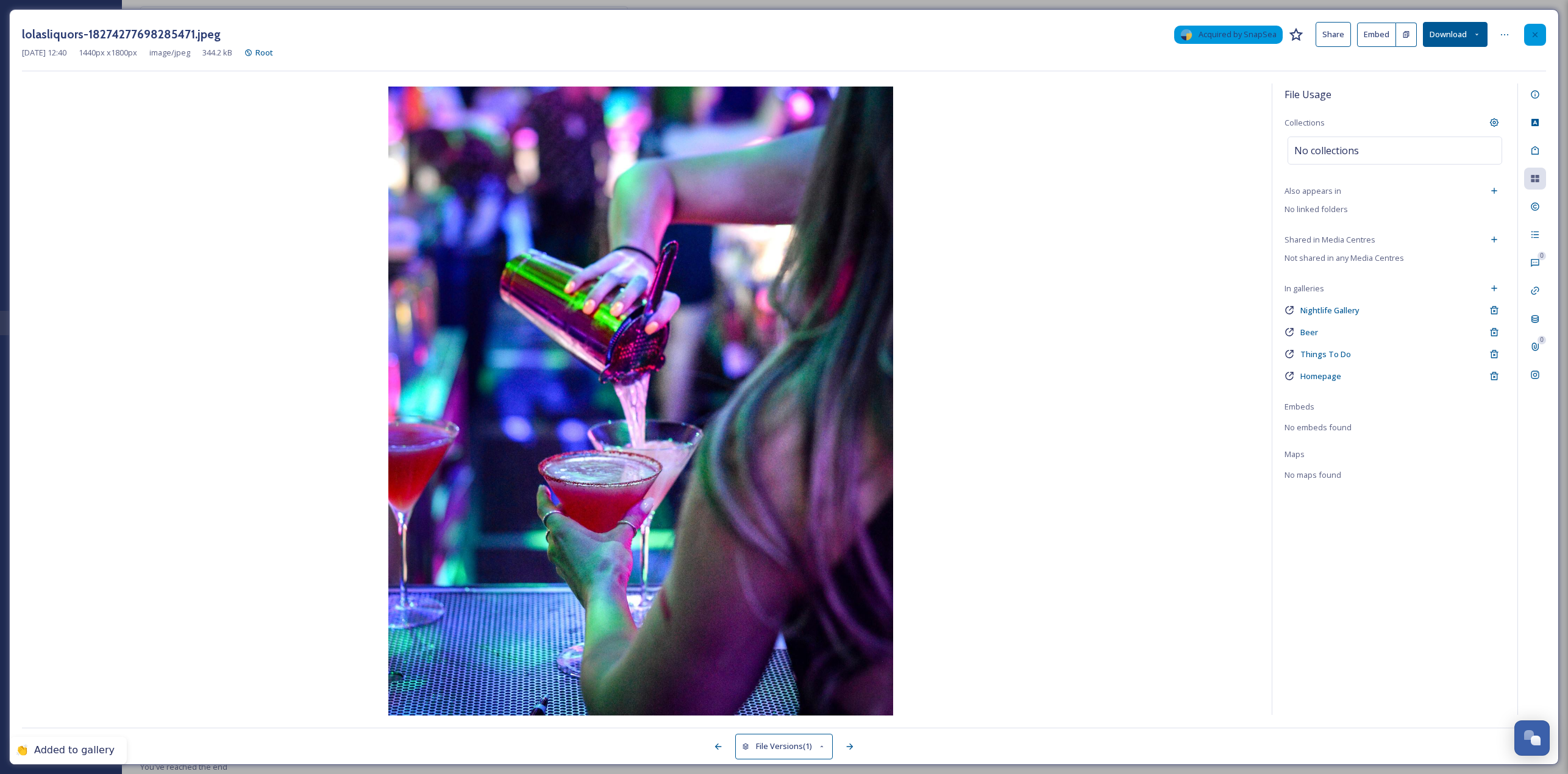
click at [779, 36] on div at bounding box center [1535, 35] width 22 height 22
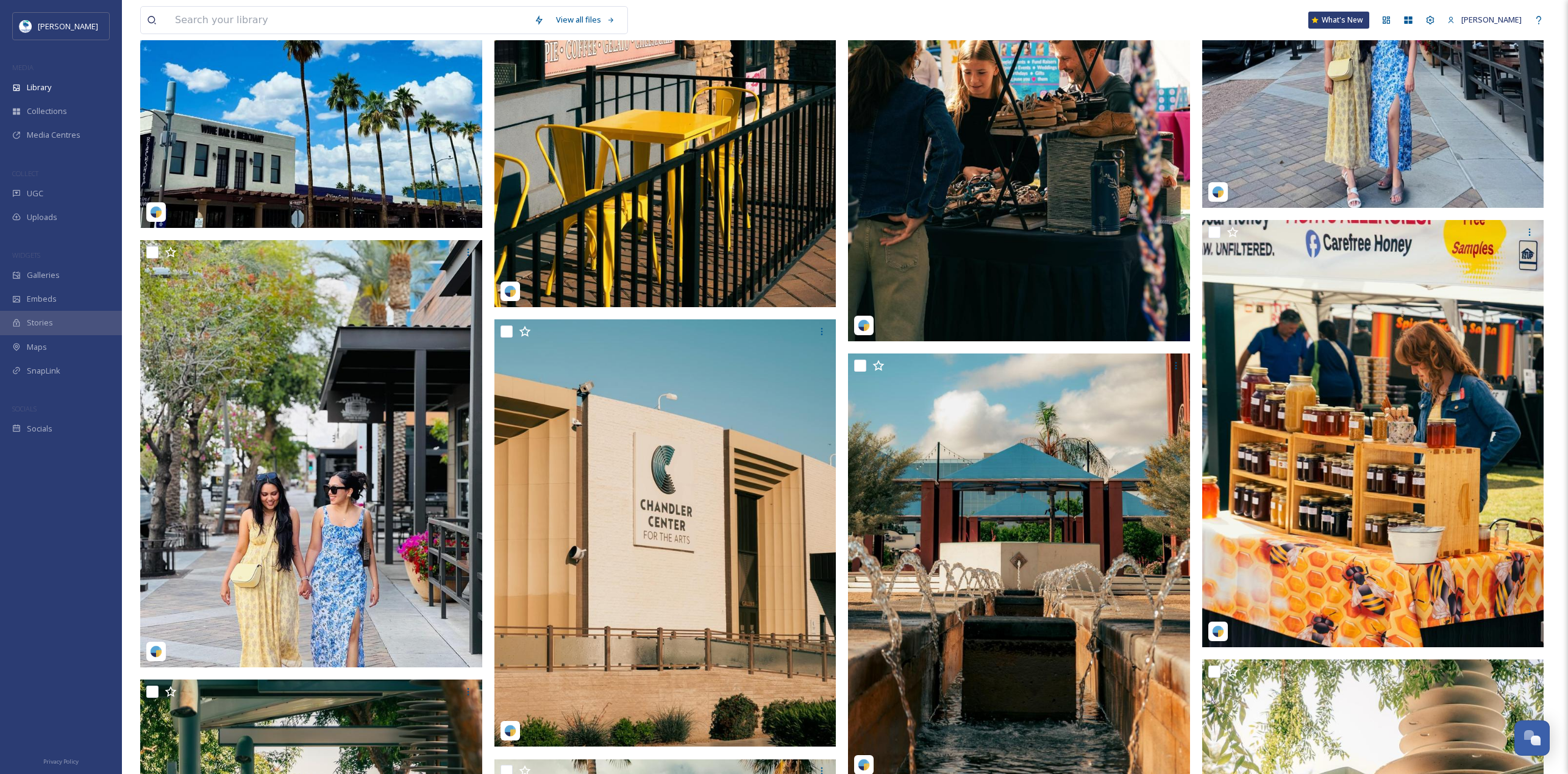
scroll to position [8297, 0]
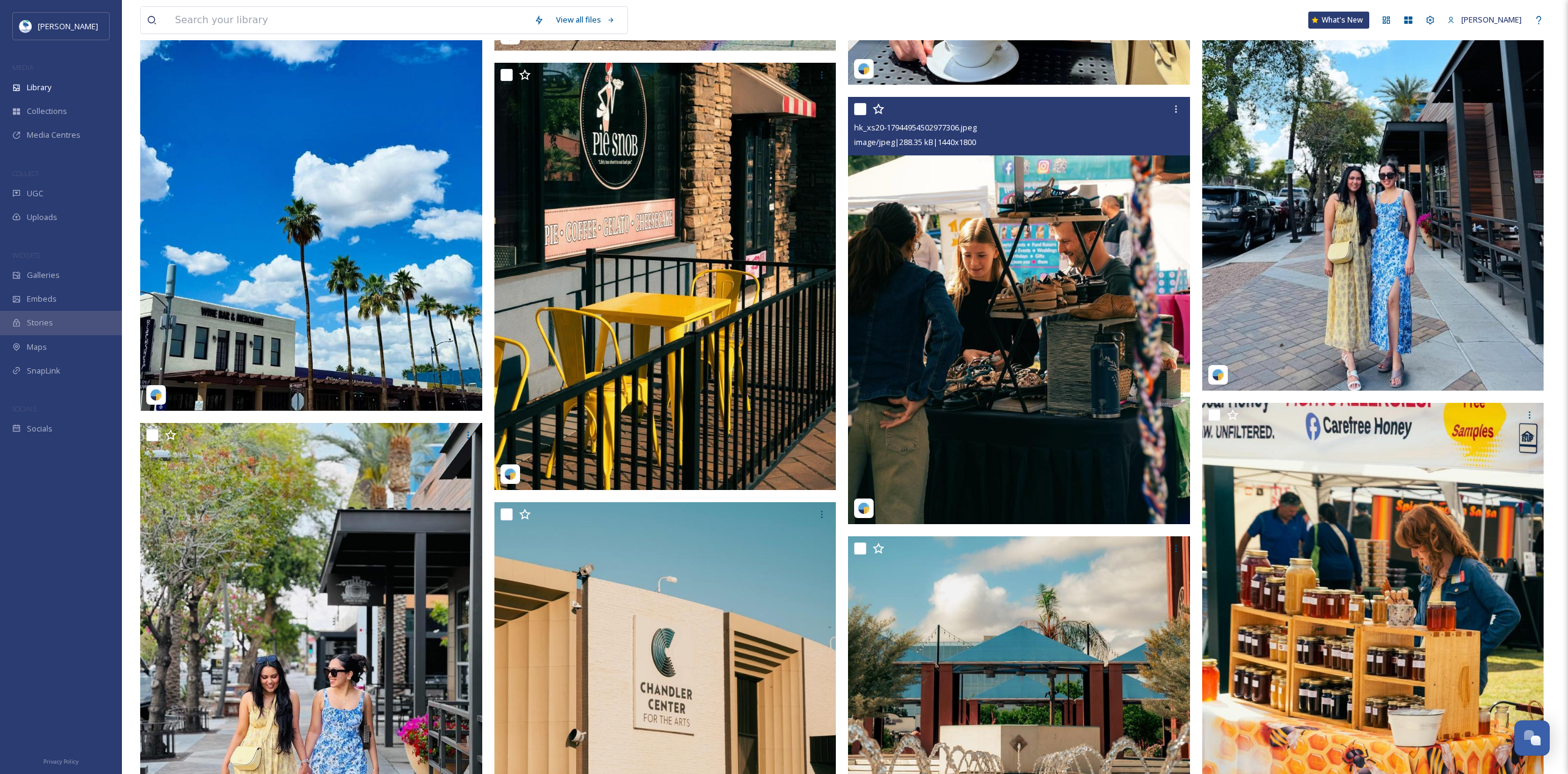
click at [779, 336] on img at bounding box center [1018, 310] width 342 height 427
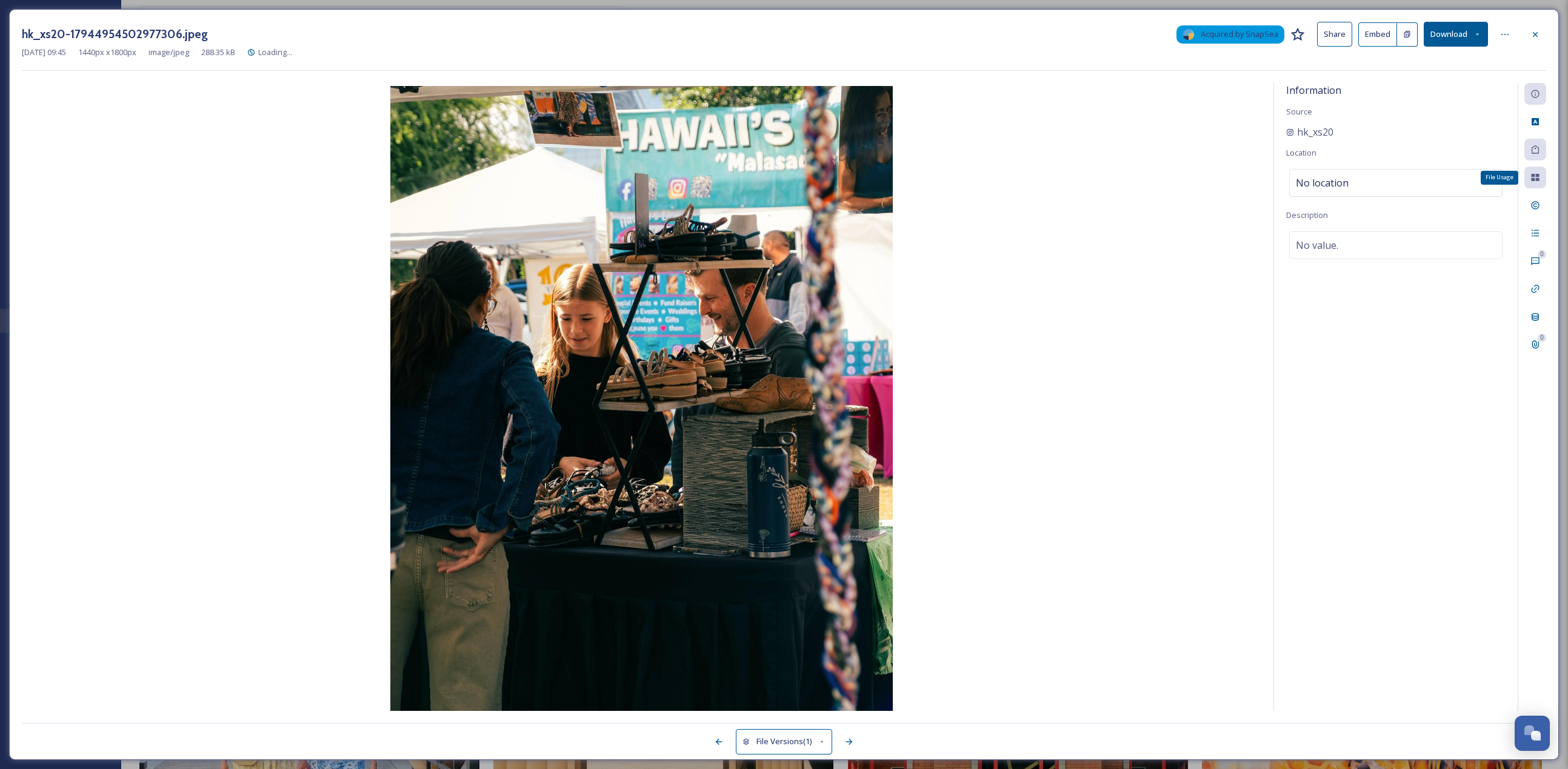
click at [775, 181] on icon at bounding box center [1535, 178] width 8 height 7
click at [775, 180] on icon at bounding box center [1535, 178] width 8 height 7
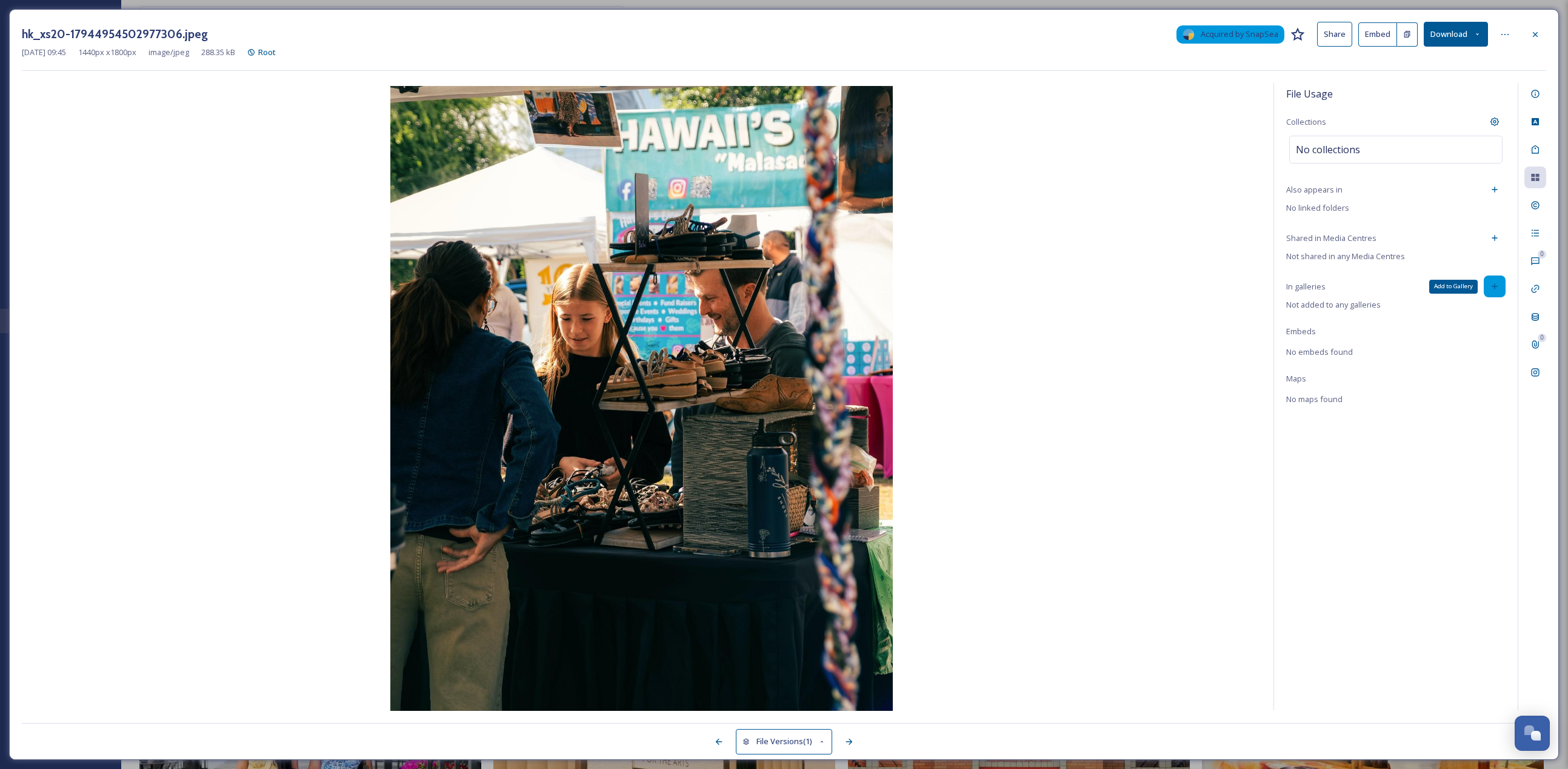
click at [775, 292] on div "Add to Gallery" at bounding box center [1495, 287] width 22 height 22
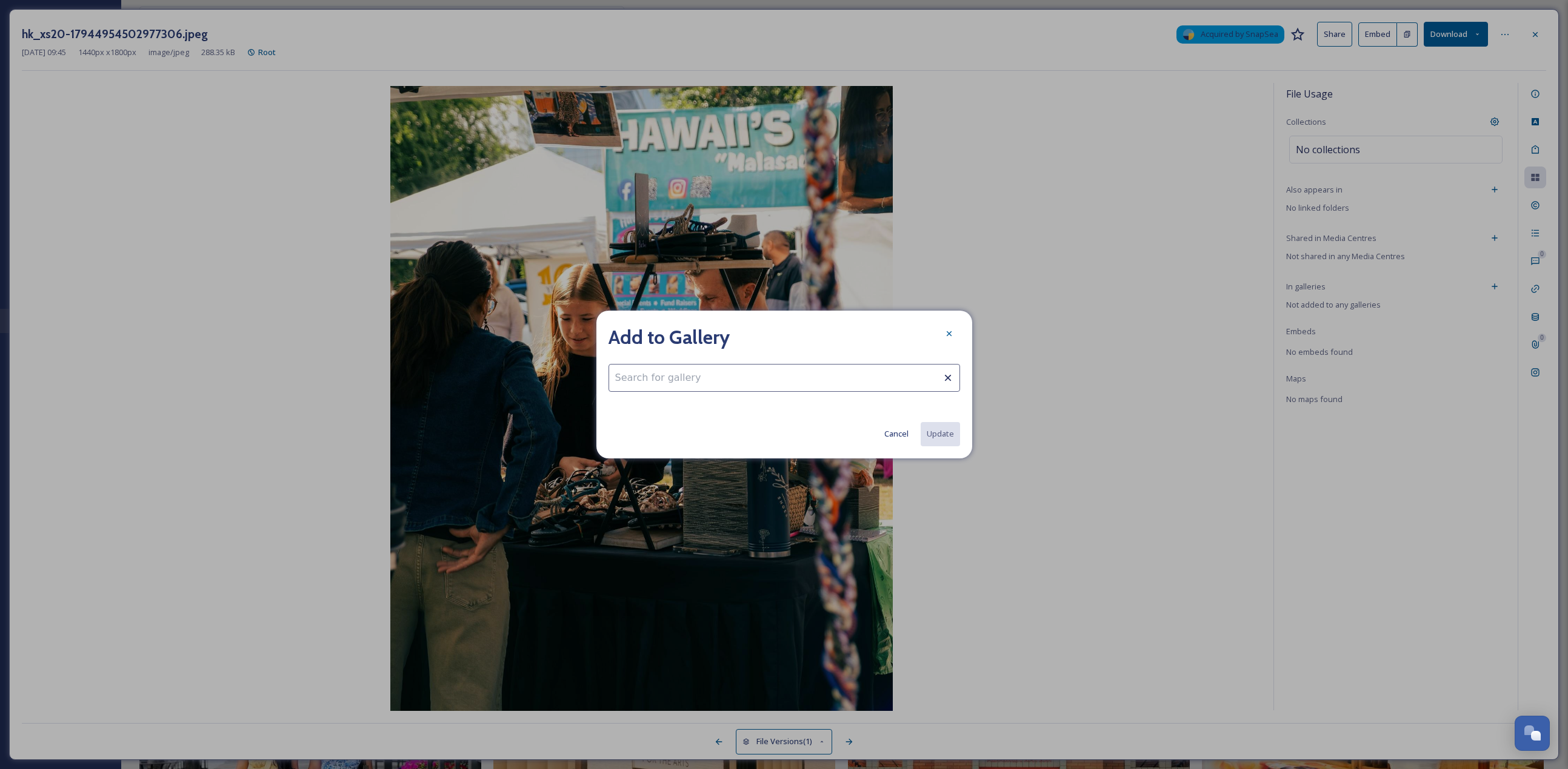
click at [673, 334] on input at bounding box center [784, 378] width 351 height 27
click at [715, 334] on div "Add to Gallery market Chandler Farmers Markets Cancel Update" at bounding box center [784, 384] width 376 height 148
click at [736, 334] on input "market" at bounding box center [784, 378] width 351 height 27
click at [746, 334] on div "Chandler Farmers Markets" at bounding box center [784, 408] width 350 height 24
type input "Chandler Farmers Markets"
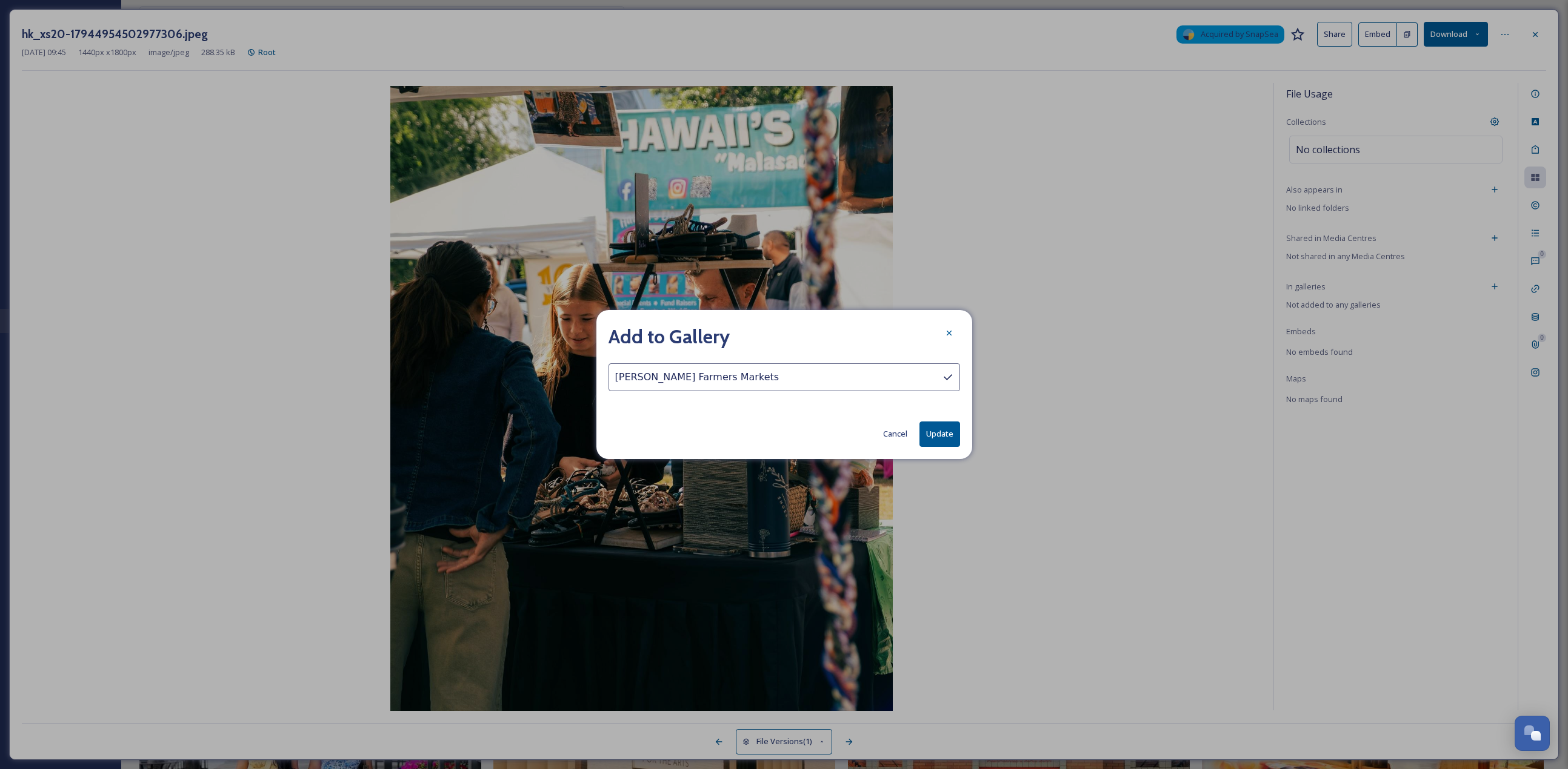
click at [775, 334] on button "Update" at bounding box center [940, 434] width 40 height 25
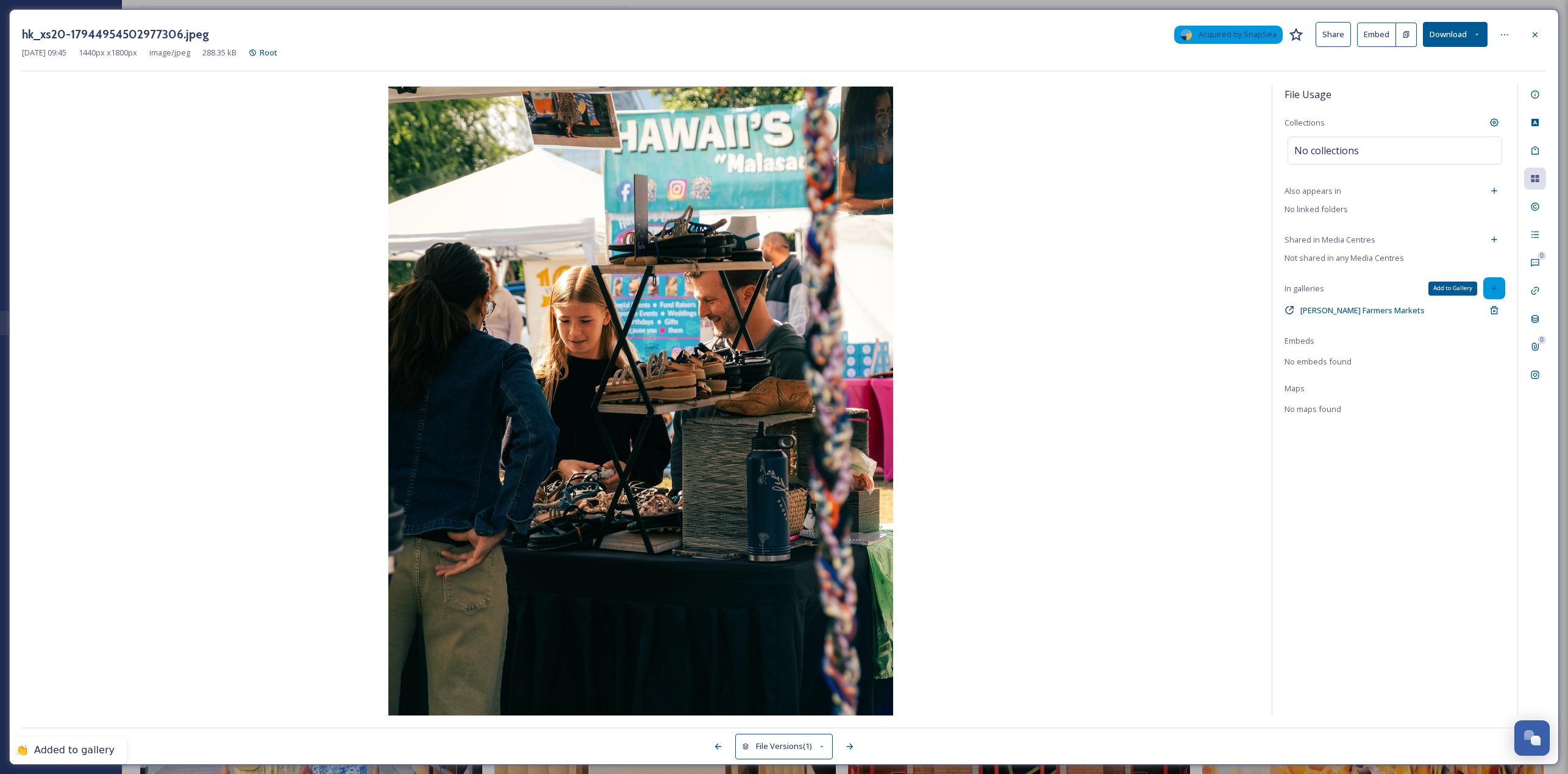
click at [779, 283] on icon at bounding box center [1494, 288] width 10 height 10
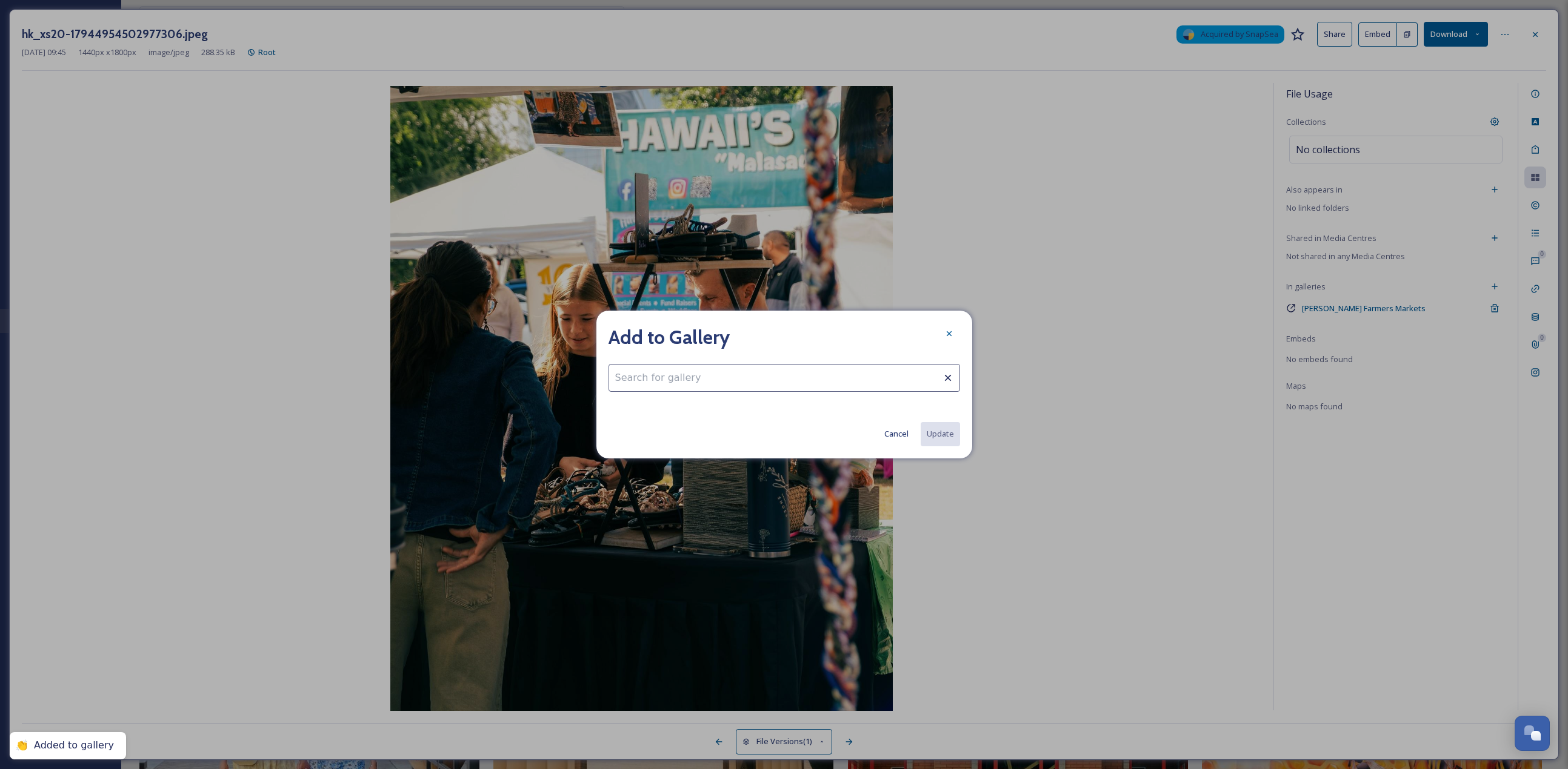
click at [631, 334] on input at bounding box center [784, 378] width 351 height 27
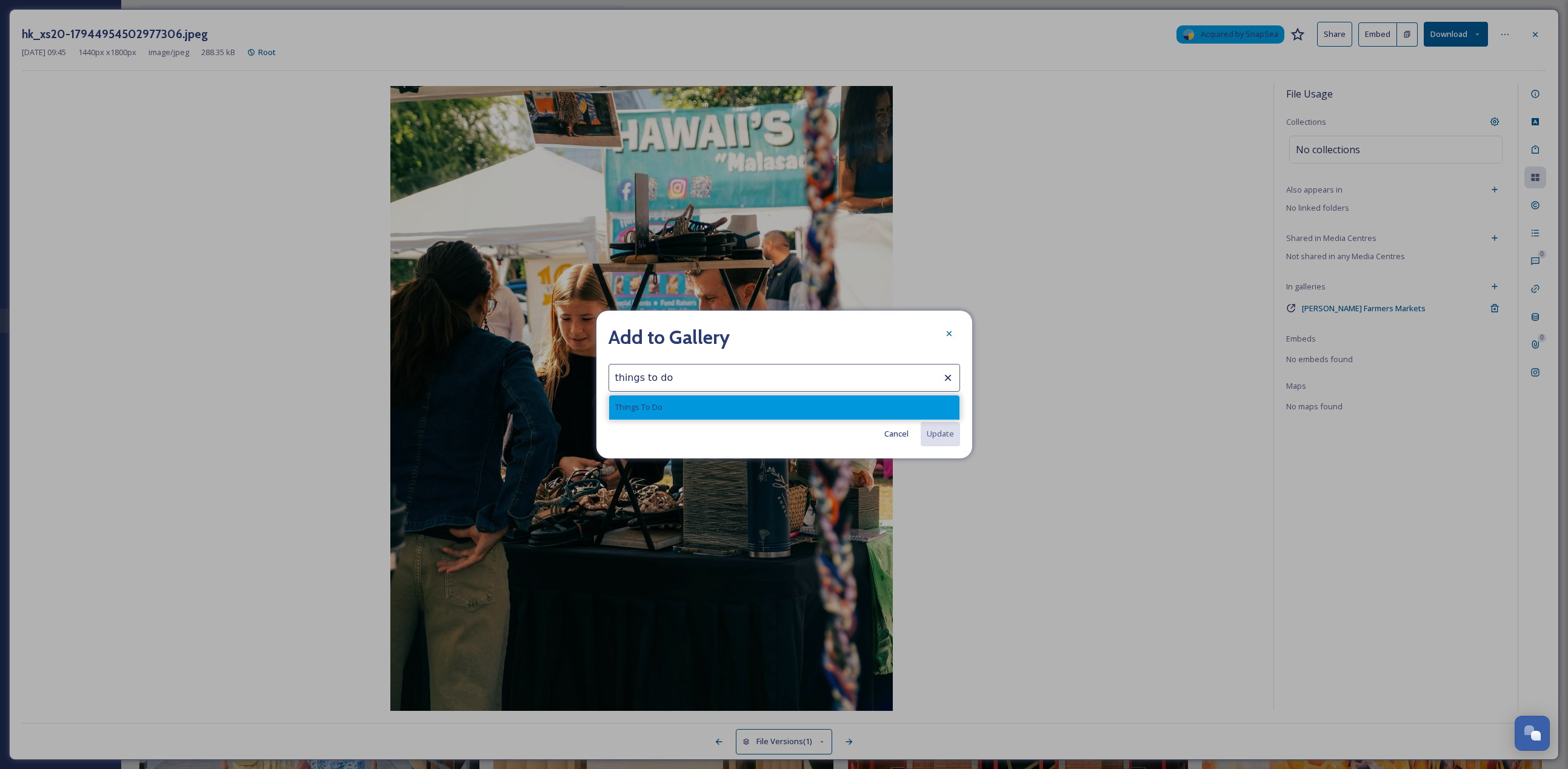
click at [775, 334] on div "Things To Do" at bounding box center [784, 408] width 350 height 24
type input "Things To Do"
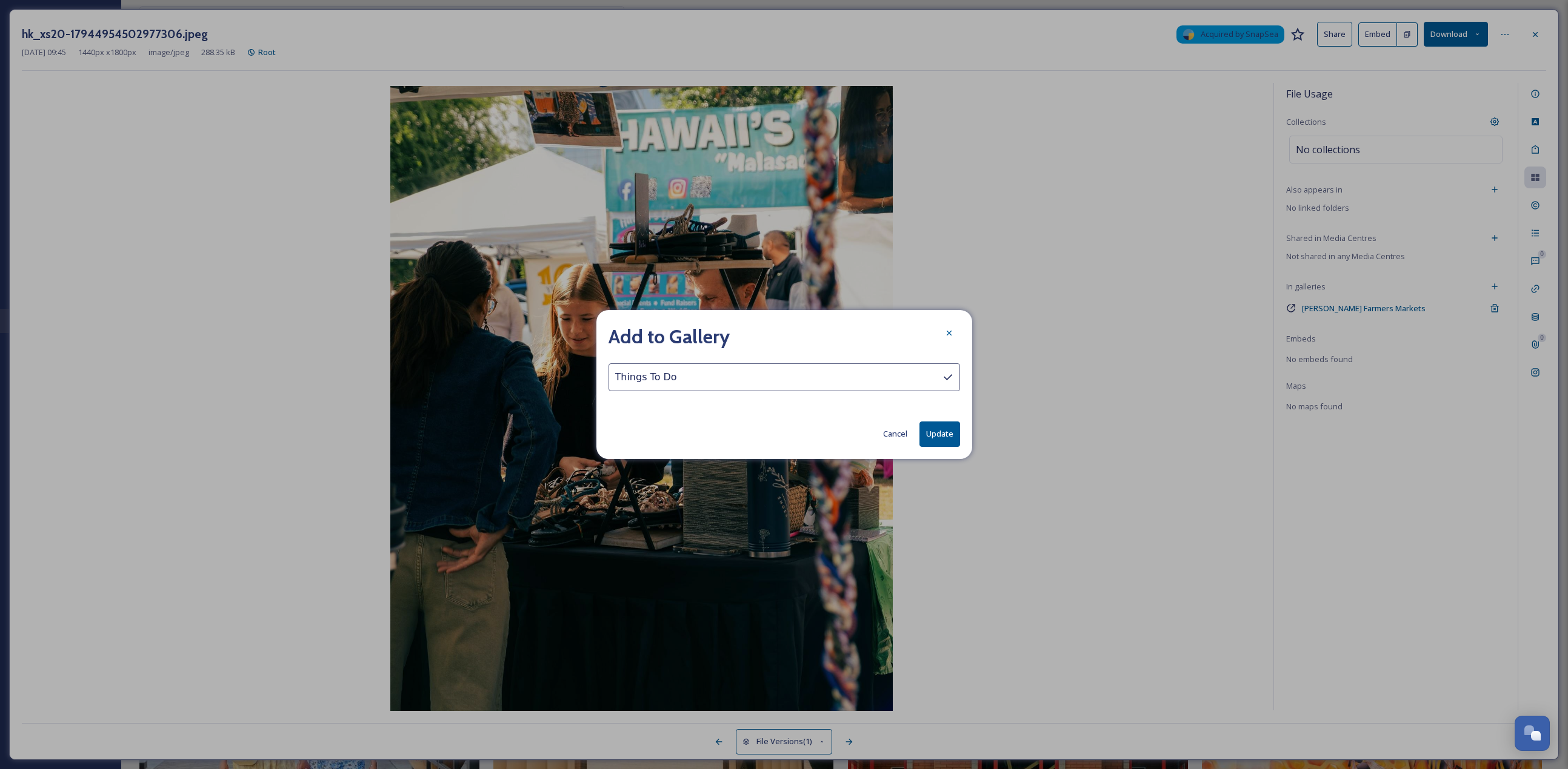
click at [775, 334] on button "Update" at bounding box center [940, 434] width 40 height 25
click at [775, 334] on icon at bounding box center [949, 334] width 10 height 10
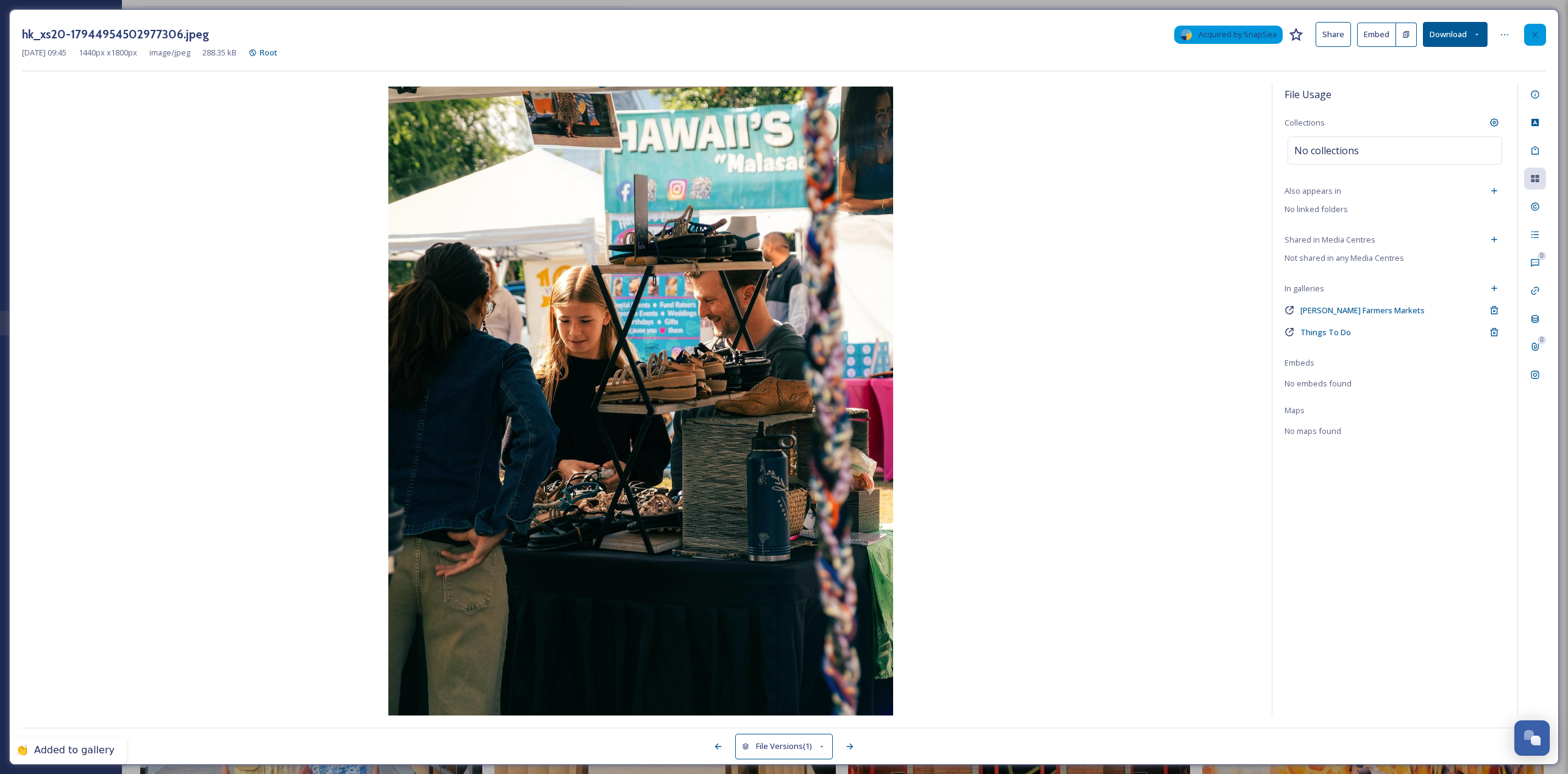
click at [779, 35] on div at bounding box center [1535, 35] width 22 height 22
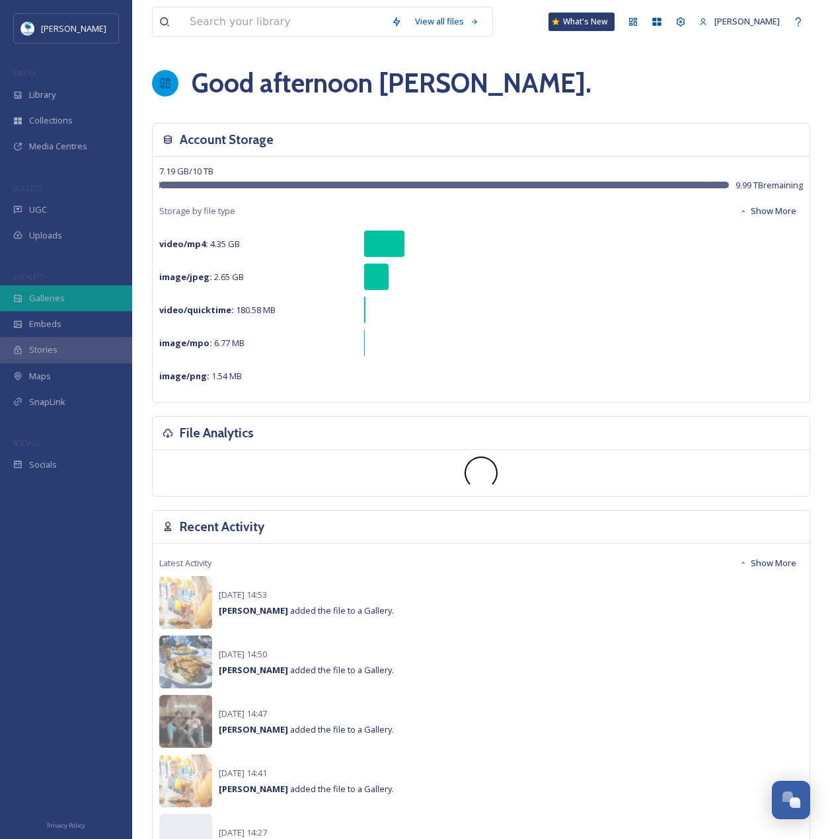
click at [58, 304] on span "Galleries" at bounding box center [47, 298] width 36 height 13
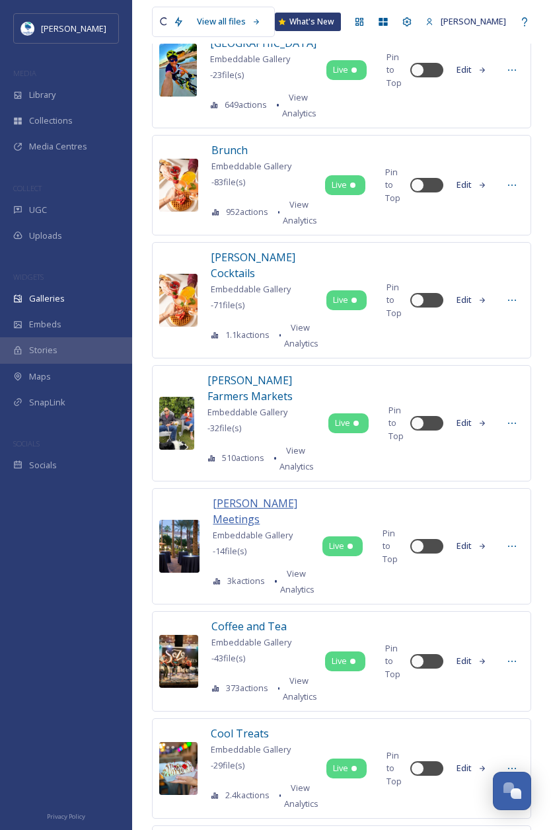
scroll to position [1124, 0]
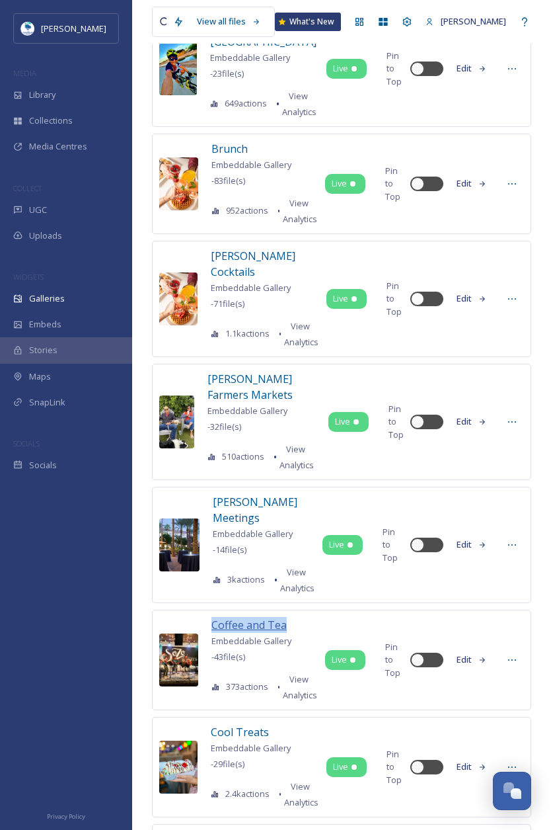
drag, startPoint x: 303, startPoint y: 561, endPoint x: 212, endPoint y: 568, distance: 91.5
click at [212, 617] on div "Coffee and Tea" at bounding box center [265, 625] width 107 height 16
copy span "Coffee and Tea"
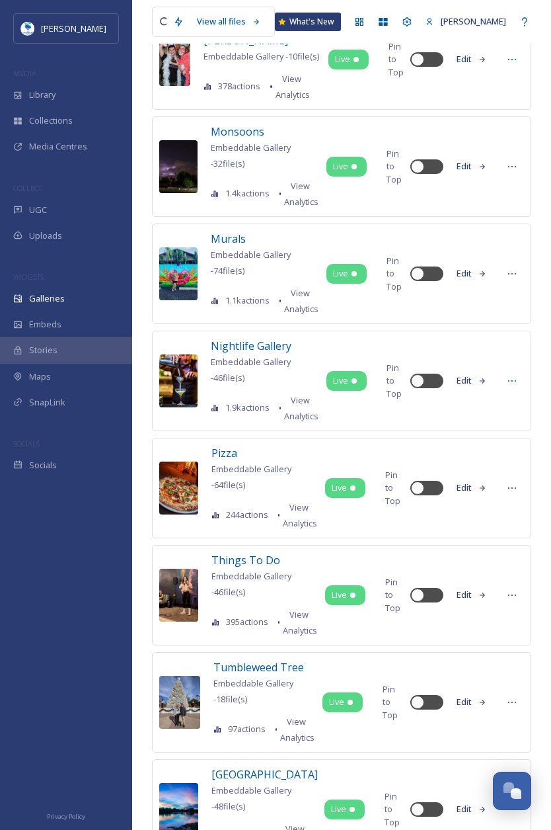
scroll to position [3046, 0]
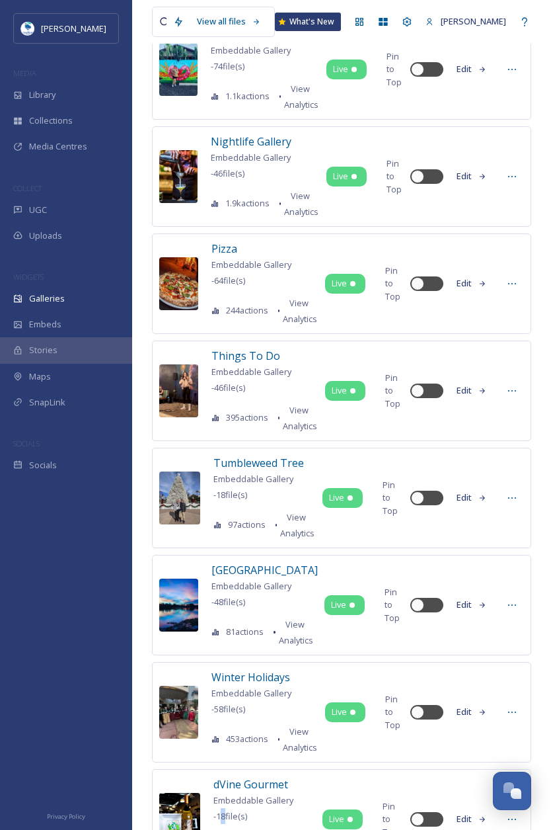
click at [308, 776] on div "dVine Gourmet Embeddable Gallery - 18 file(s) 85 actions View Analytics" at bounding box center [264, 819] width 102 height 86
click at [318, 769] on div "dVine Gourmet Embeddable Gallery - 18 file(s) 85 actions View Analytics Live Pi…" at bounding box center [341, 819] width 379 height 100
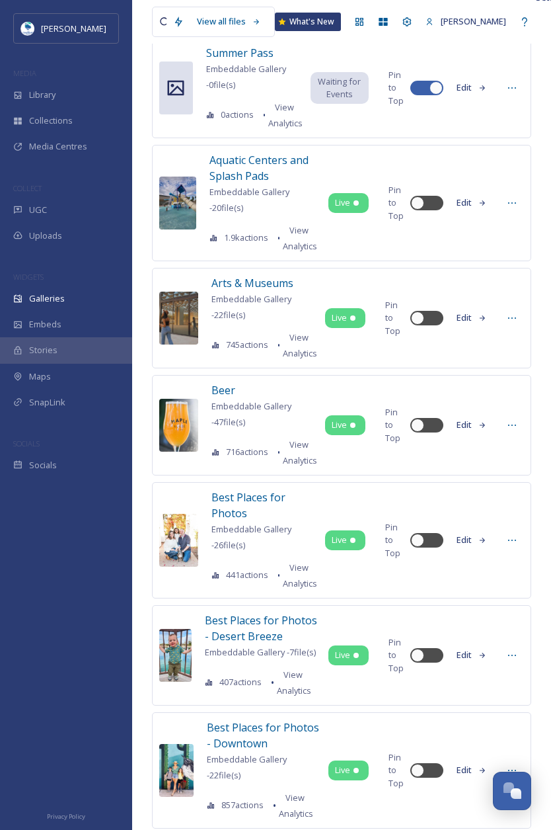
scroll to position [0, 0]
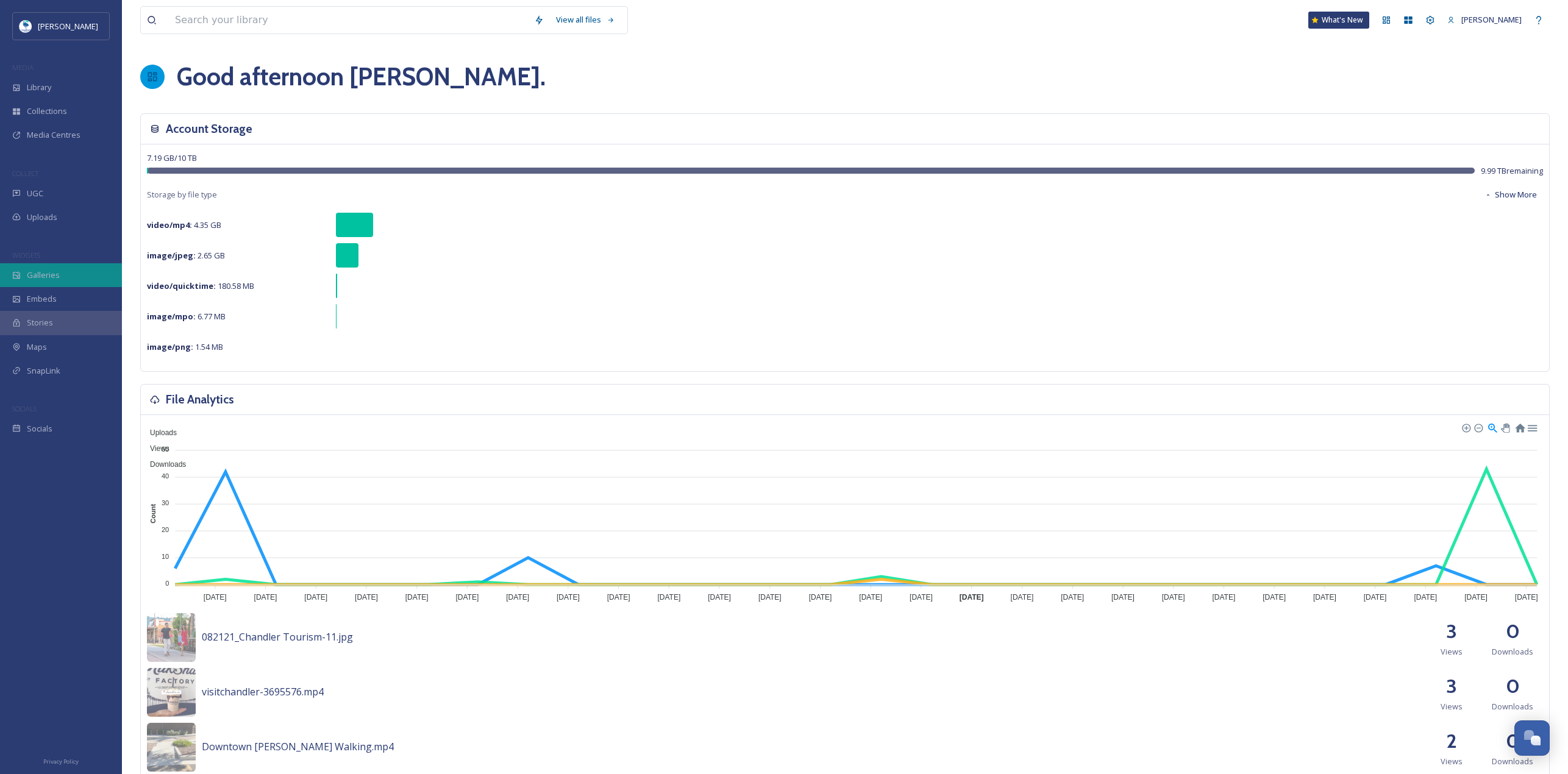
click at [52, 274] on span "Galleries" at bounding box center [43, 275] width 33 height 12
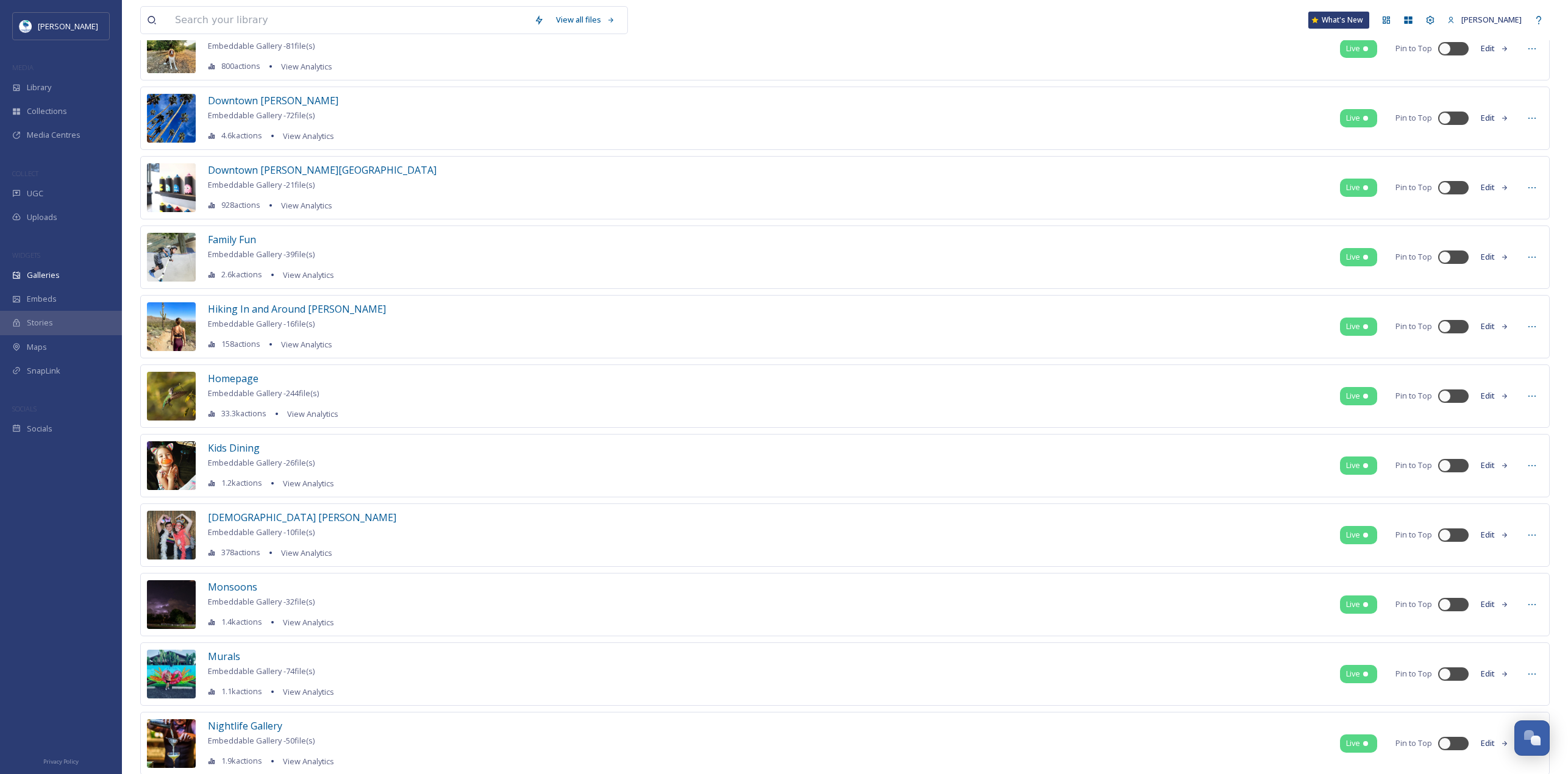
scroll to position [1281, 0]
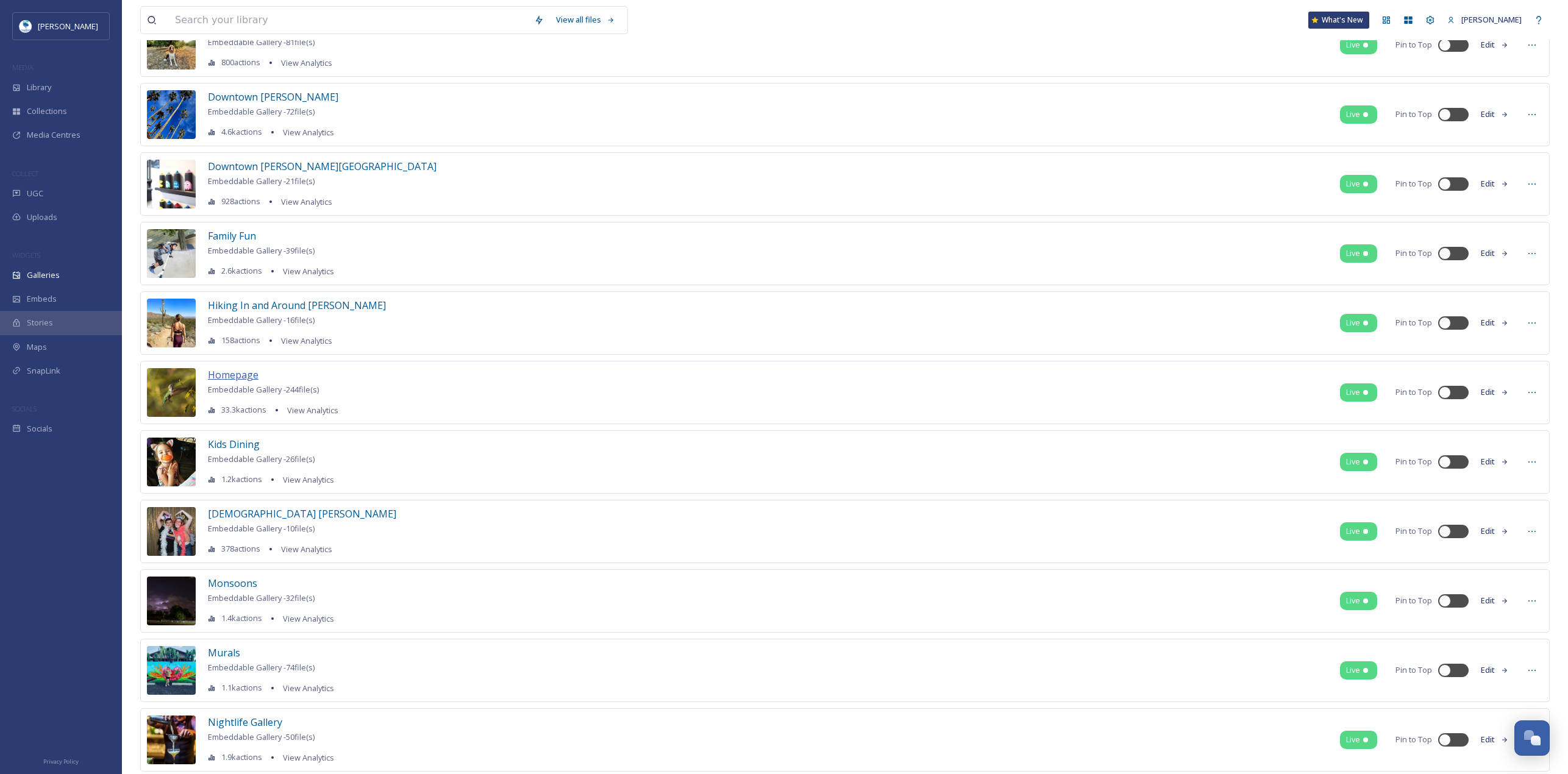
click at [233, 381] on span "Homepage" at bounding box center [232, 375] width 51 height 15
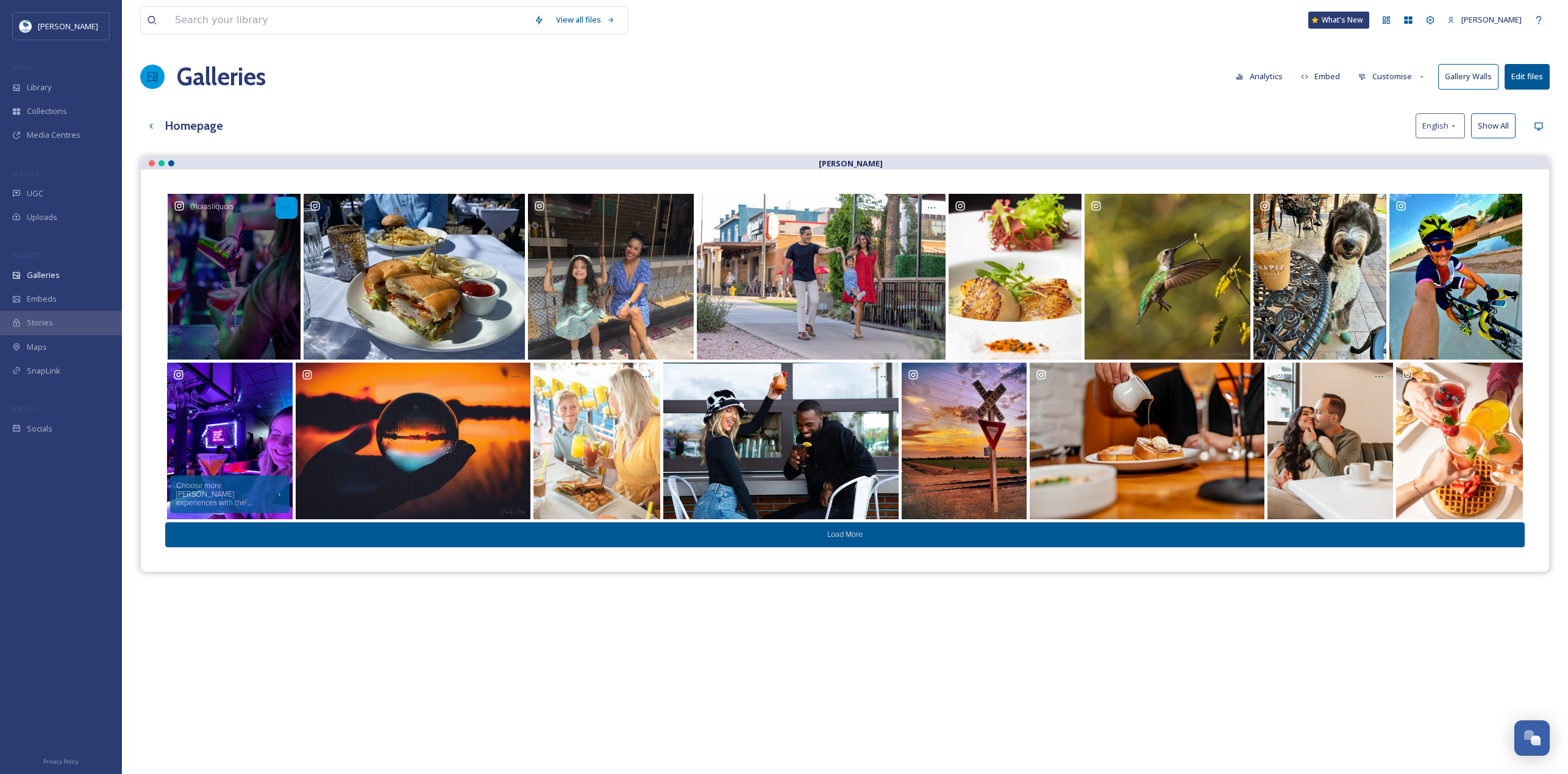
click at [287, 209] on icon at bounding box center [286, 208] width 10 height 10
click at [258, 342] on div "Remove" at bounding box center [256, 343] width 81 height 24
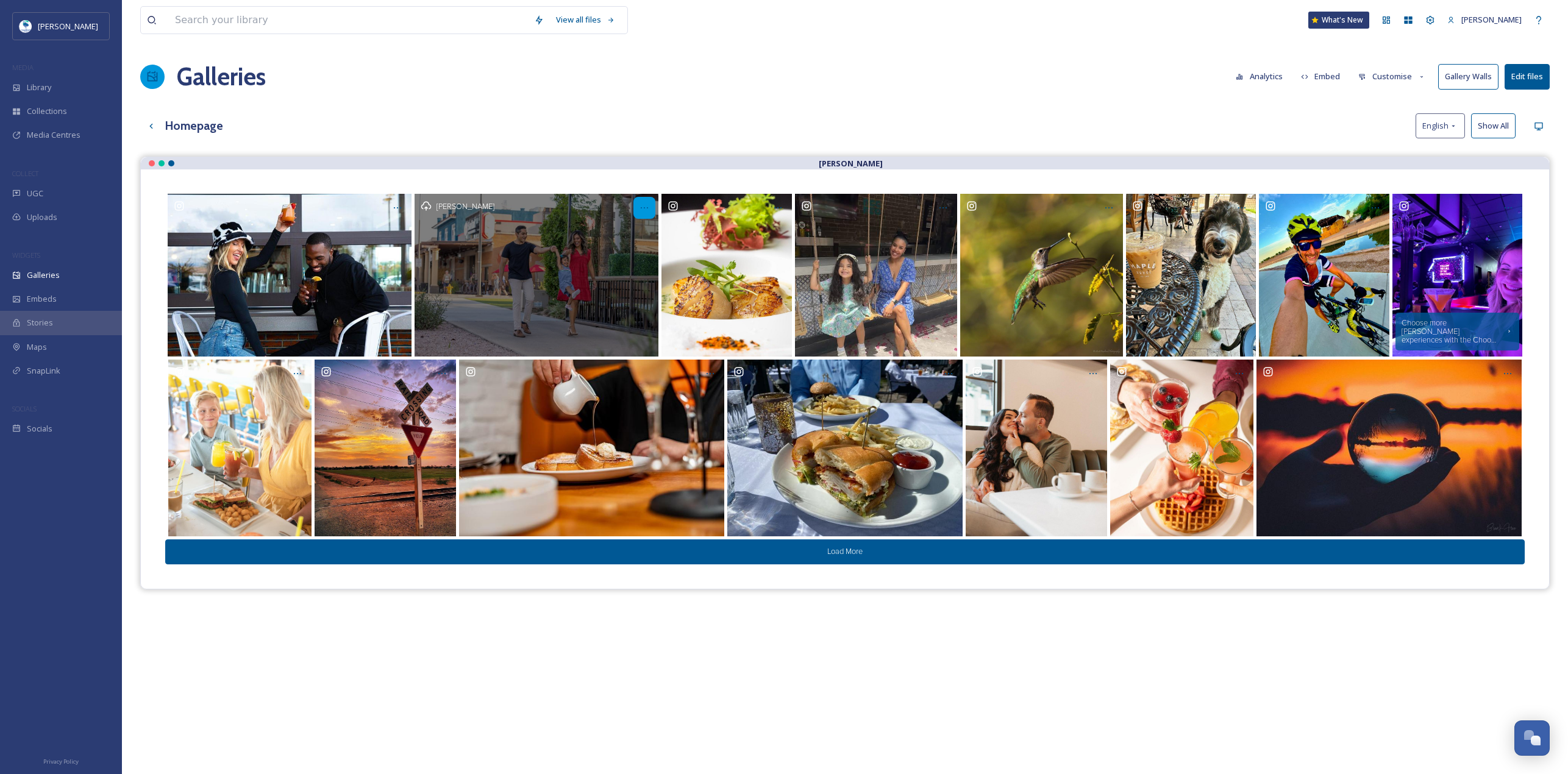
click at [650, 207] on div at bounding box center [645, 208] width 22 height 22
click at [618, 315] on div "Remove" at bounding box center [614, 319] width 81 height 24
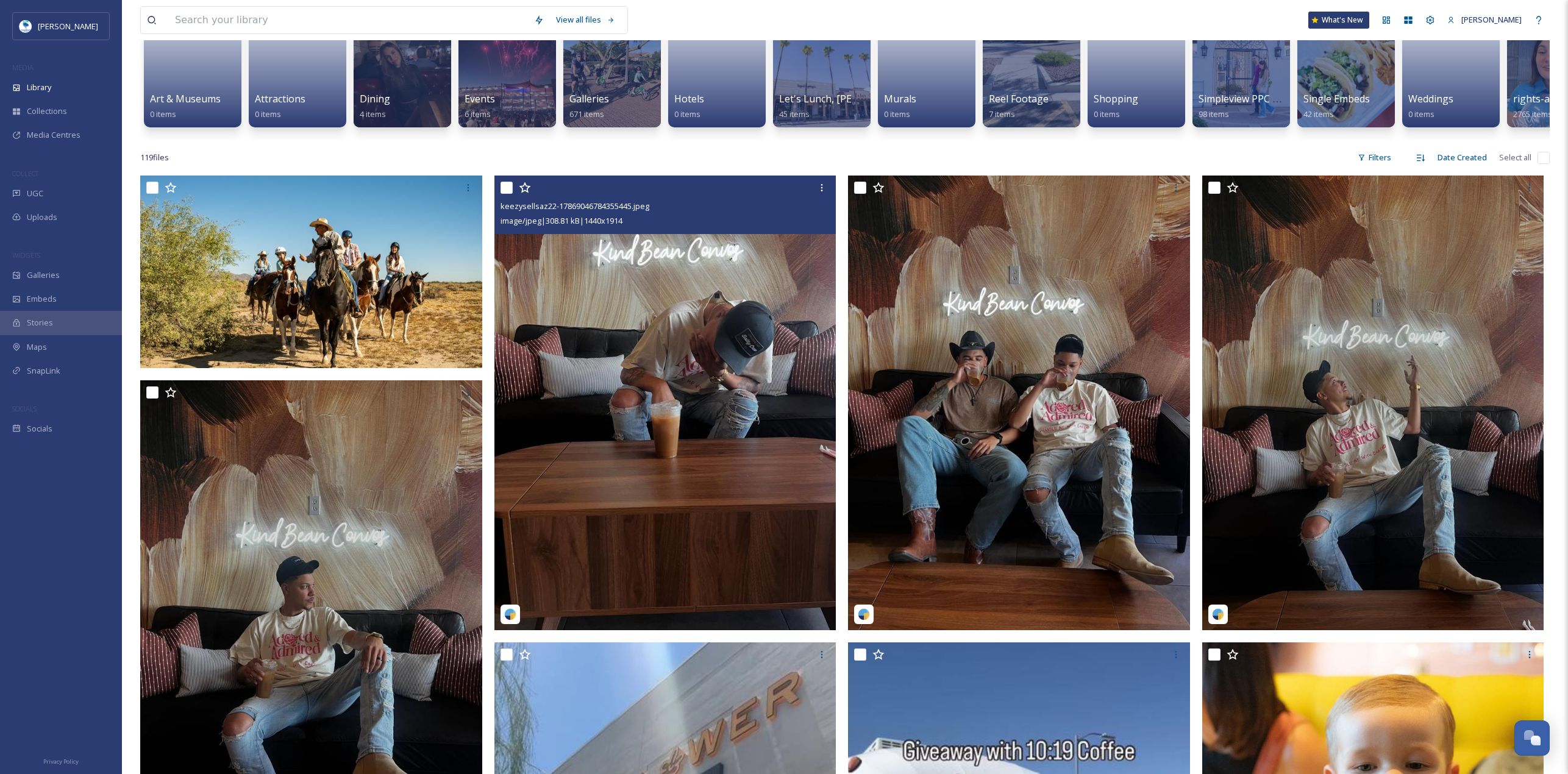
scroll to position [122, 0]
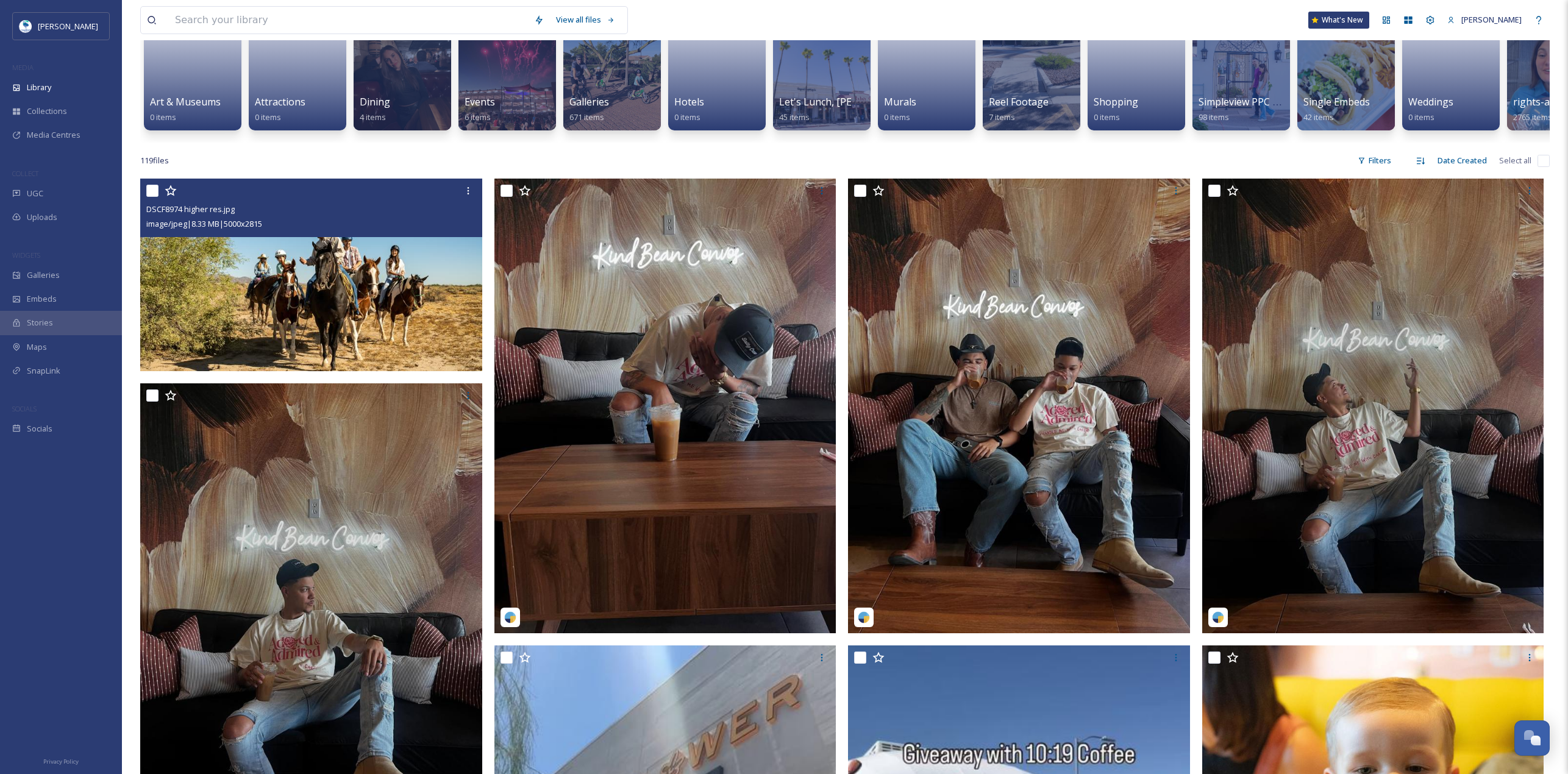
click at [355, 305] on img at bounding box center [311, 275] width 342 height 193
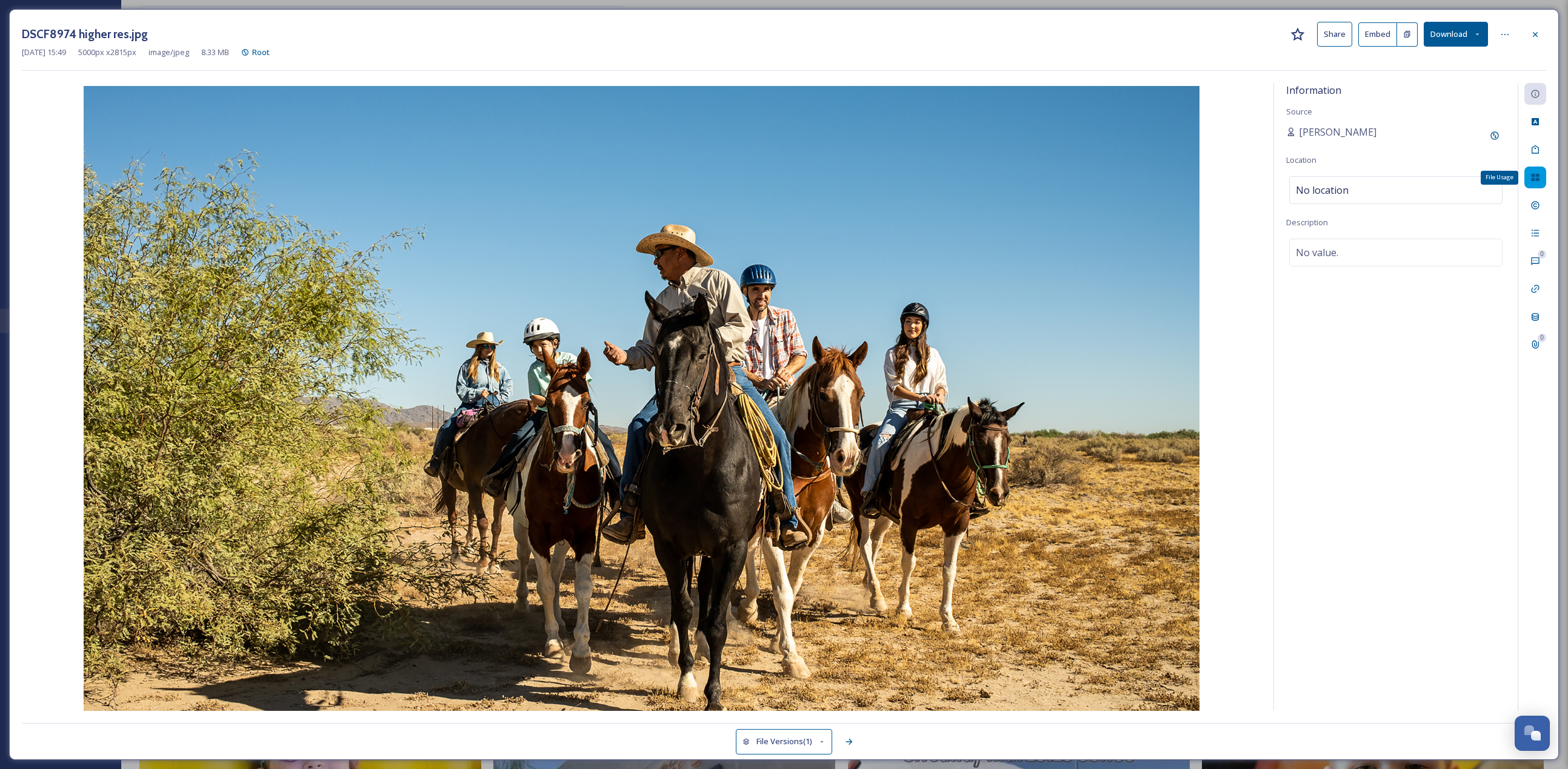
click at [1541, 181] on div "File Usage" at bounding box center [1535, 178] width 22 height 22
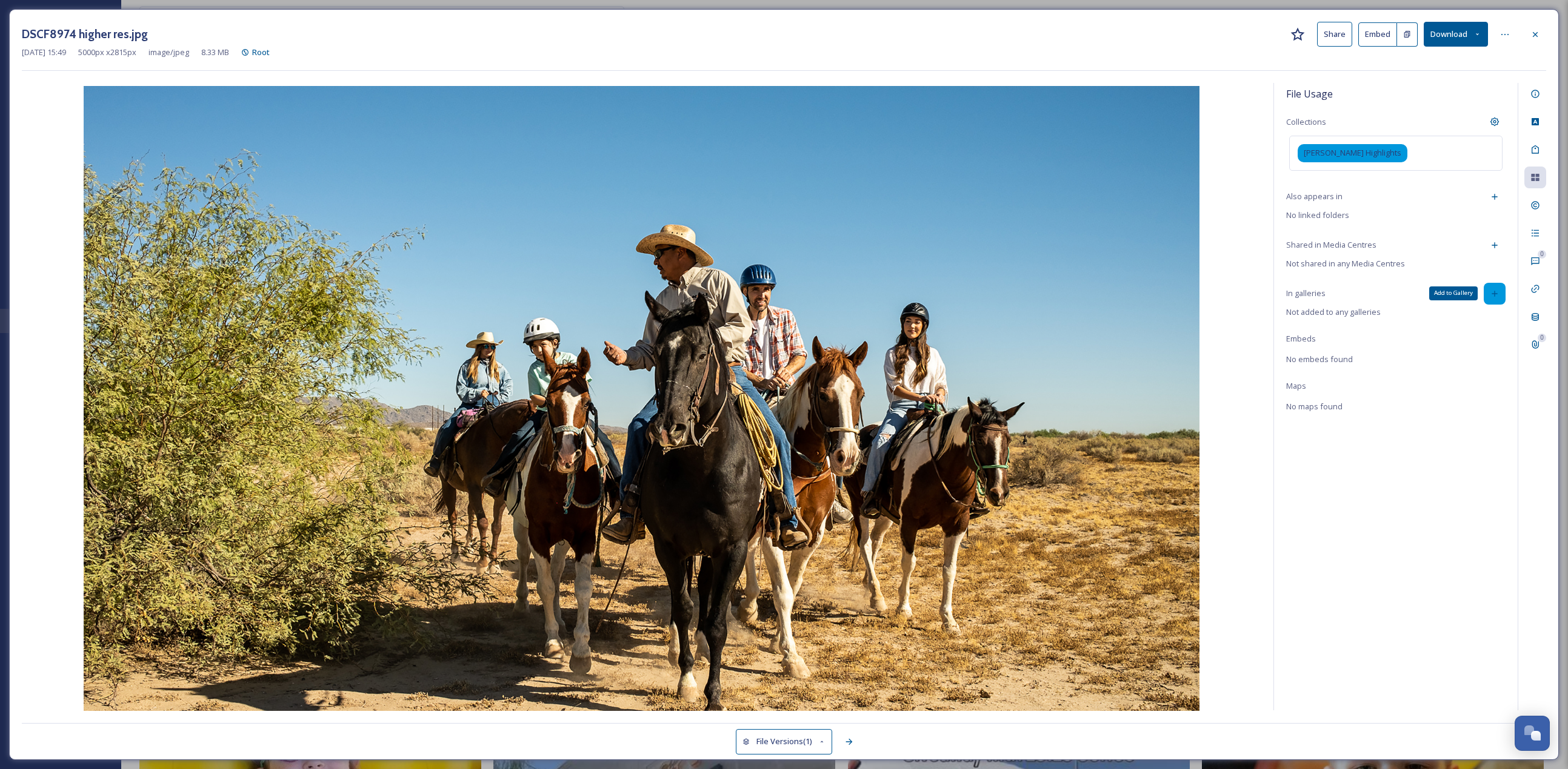
click at [1496, 291] on icon at bounding box center [1495, 293] width 10 height 10
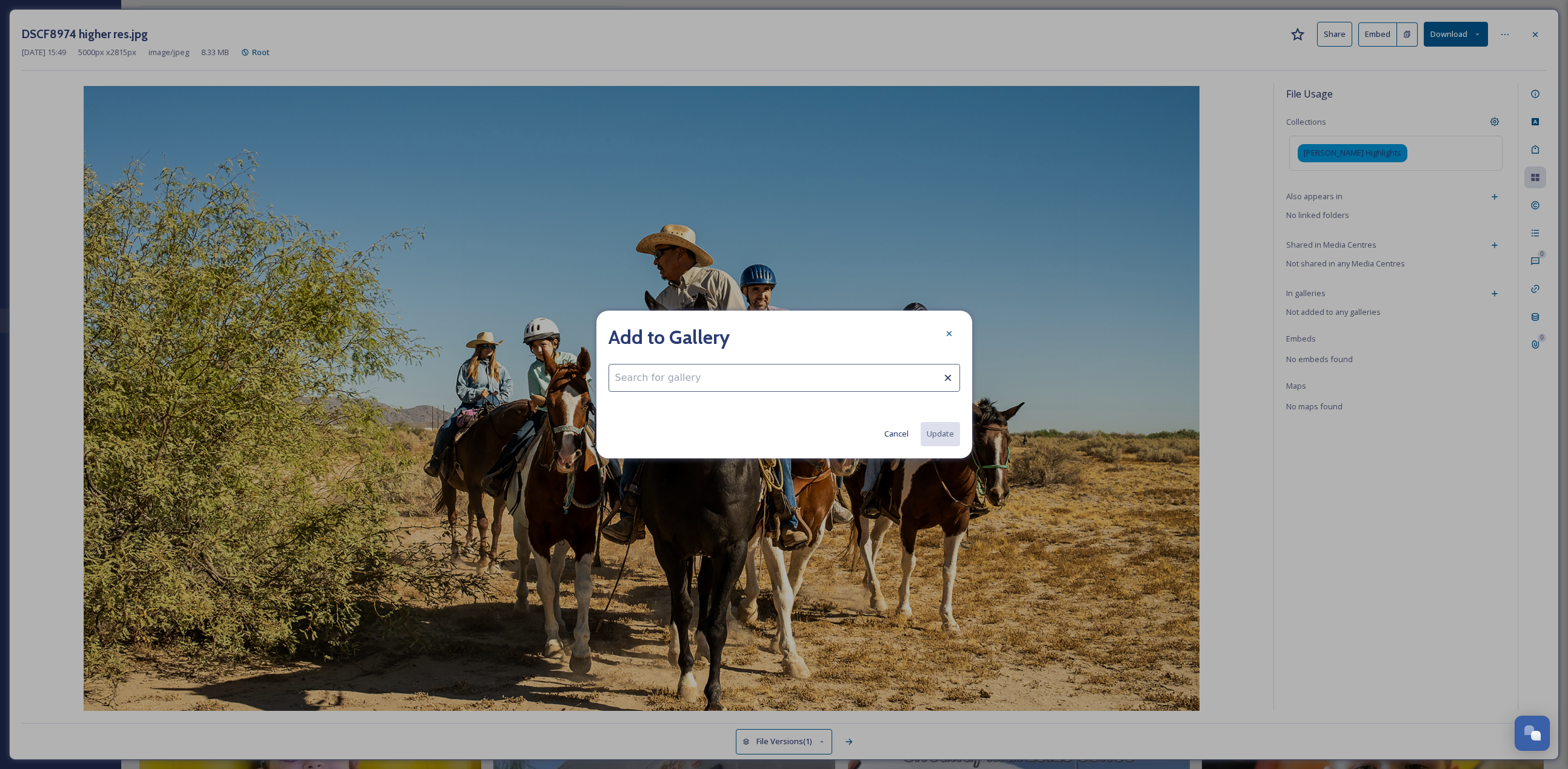
click at [870, 368] on input at bounding box center [784, 378] width 351 height 27
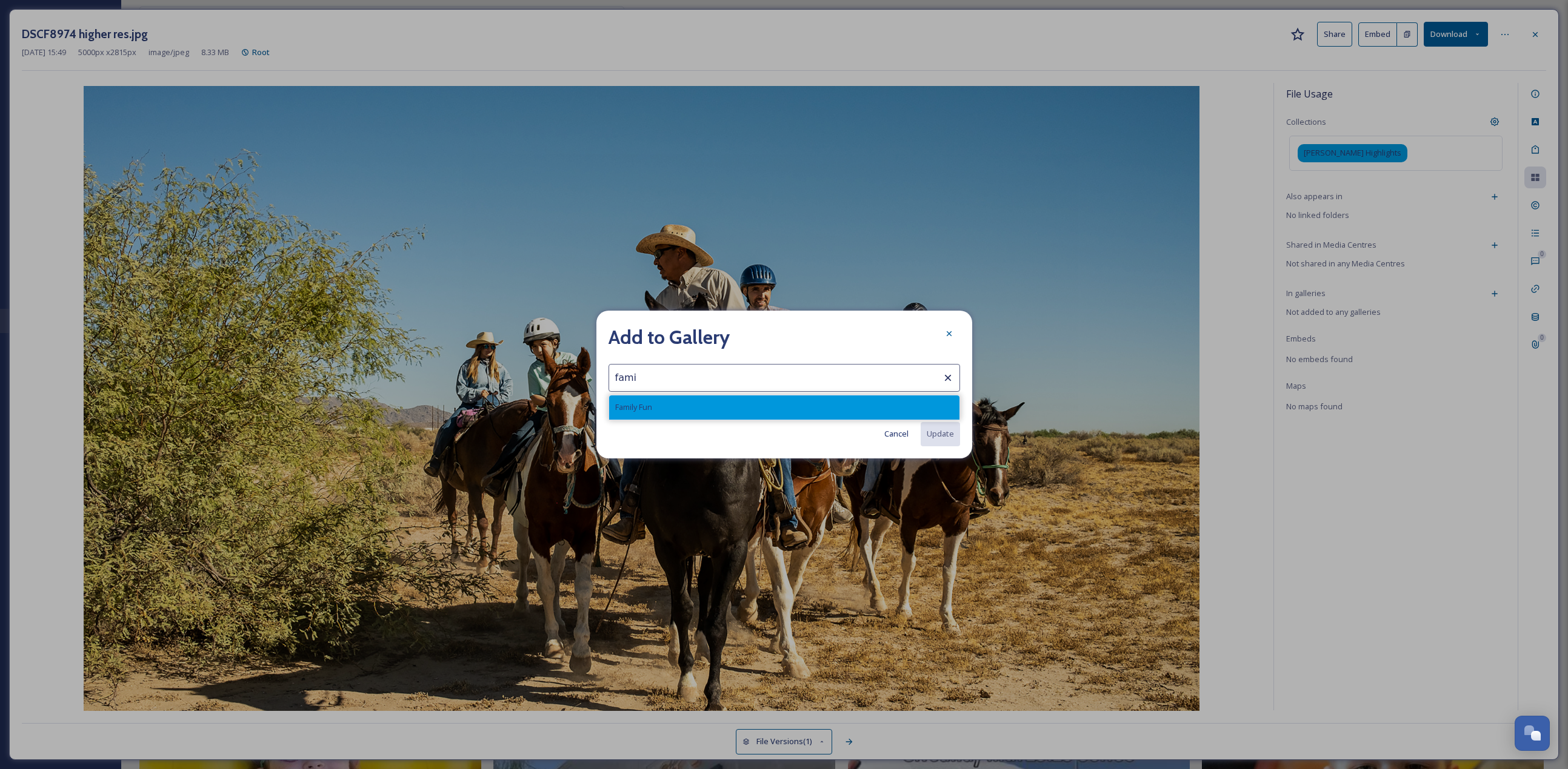
click at [786, 412] on div "Family Fun" at bounding box center [784, 408] width 350 height 24
type input "Family Fun"
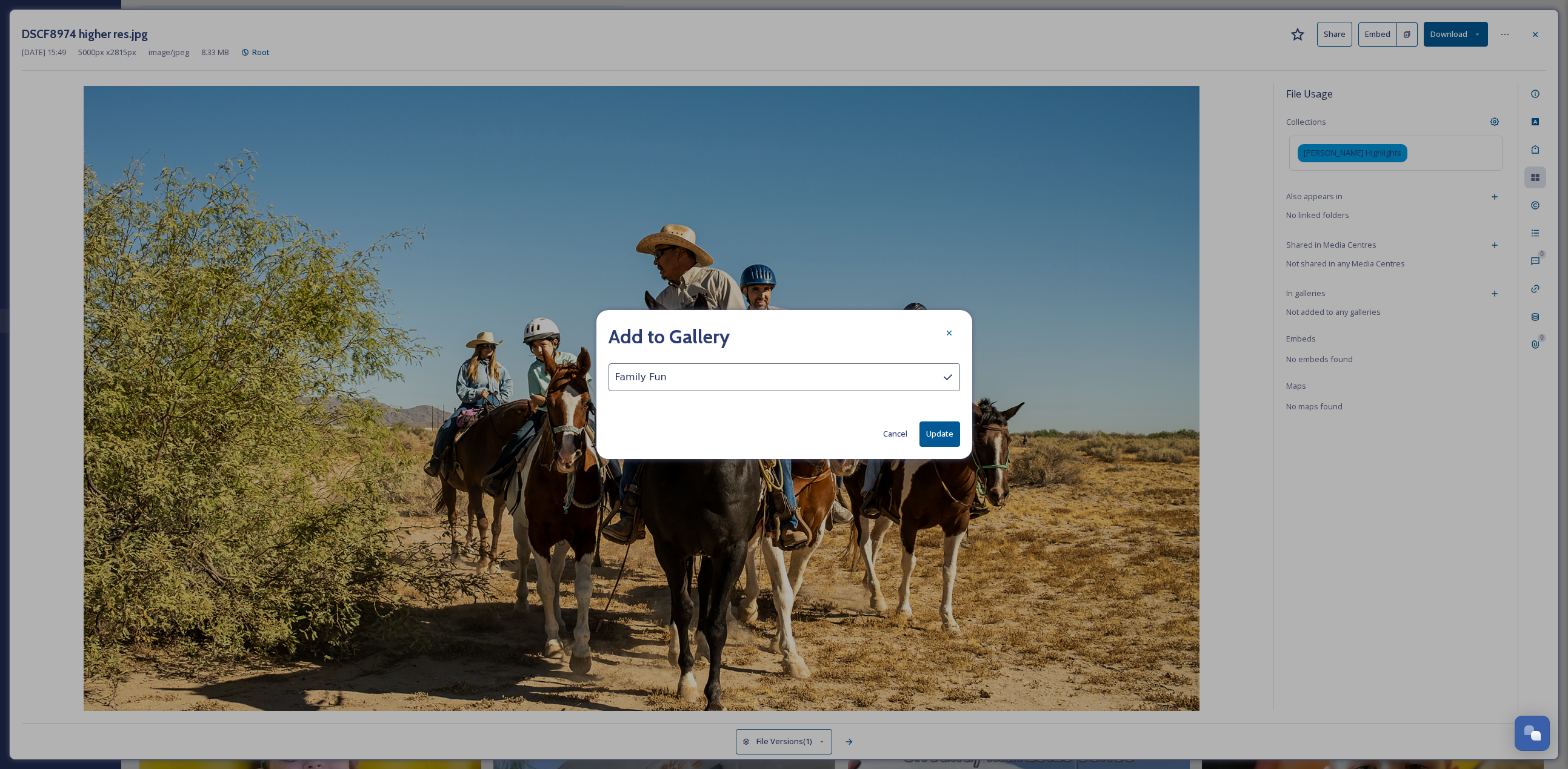
click at [955, 435] on button "Update" at bounding box center [940, 434] width 40 height 25
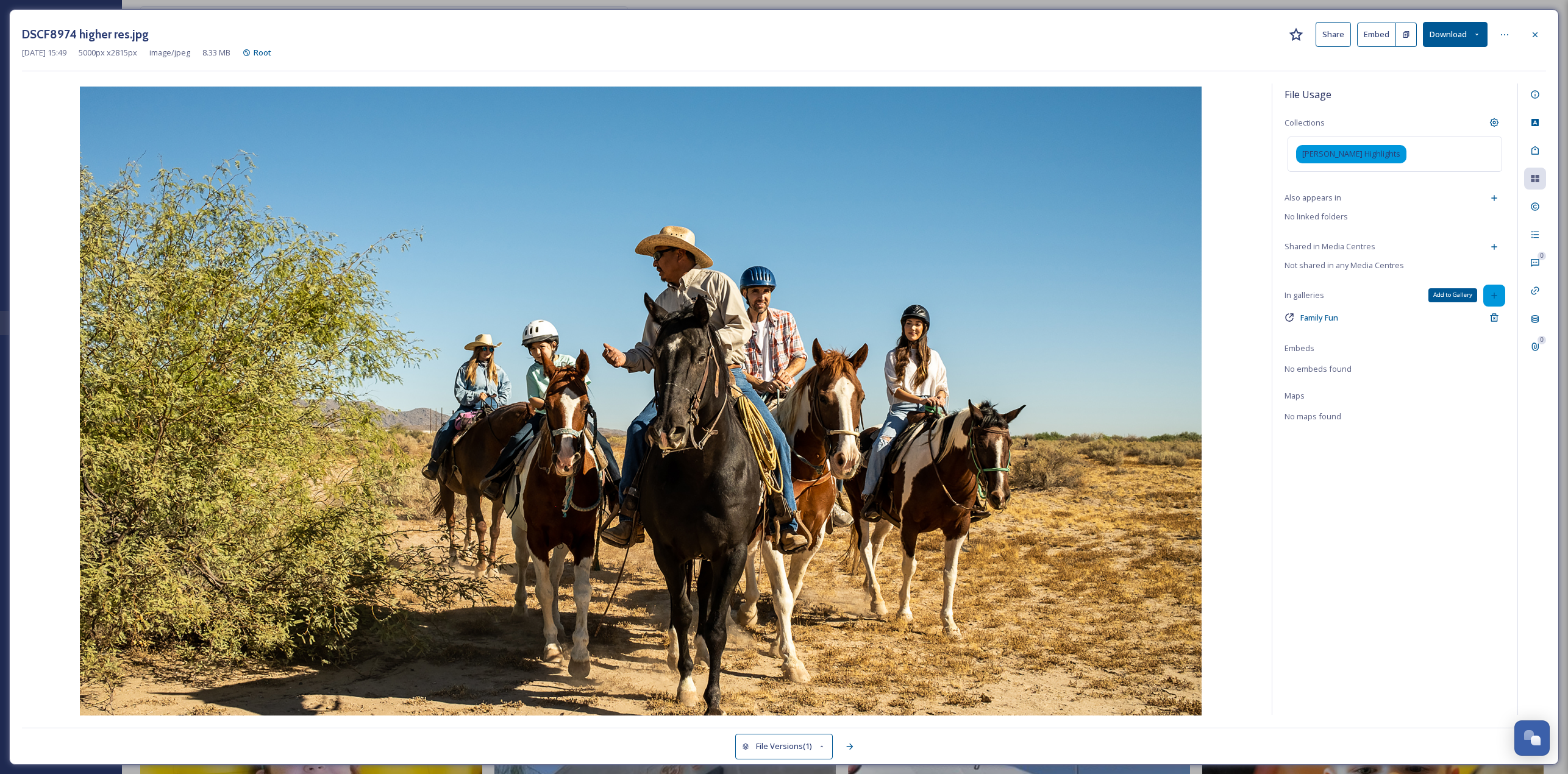
click at [1501, 295] on div "Add to Gallery" at bounding box center [1494, 296] width 22 height 22
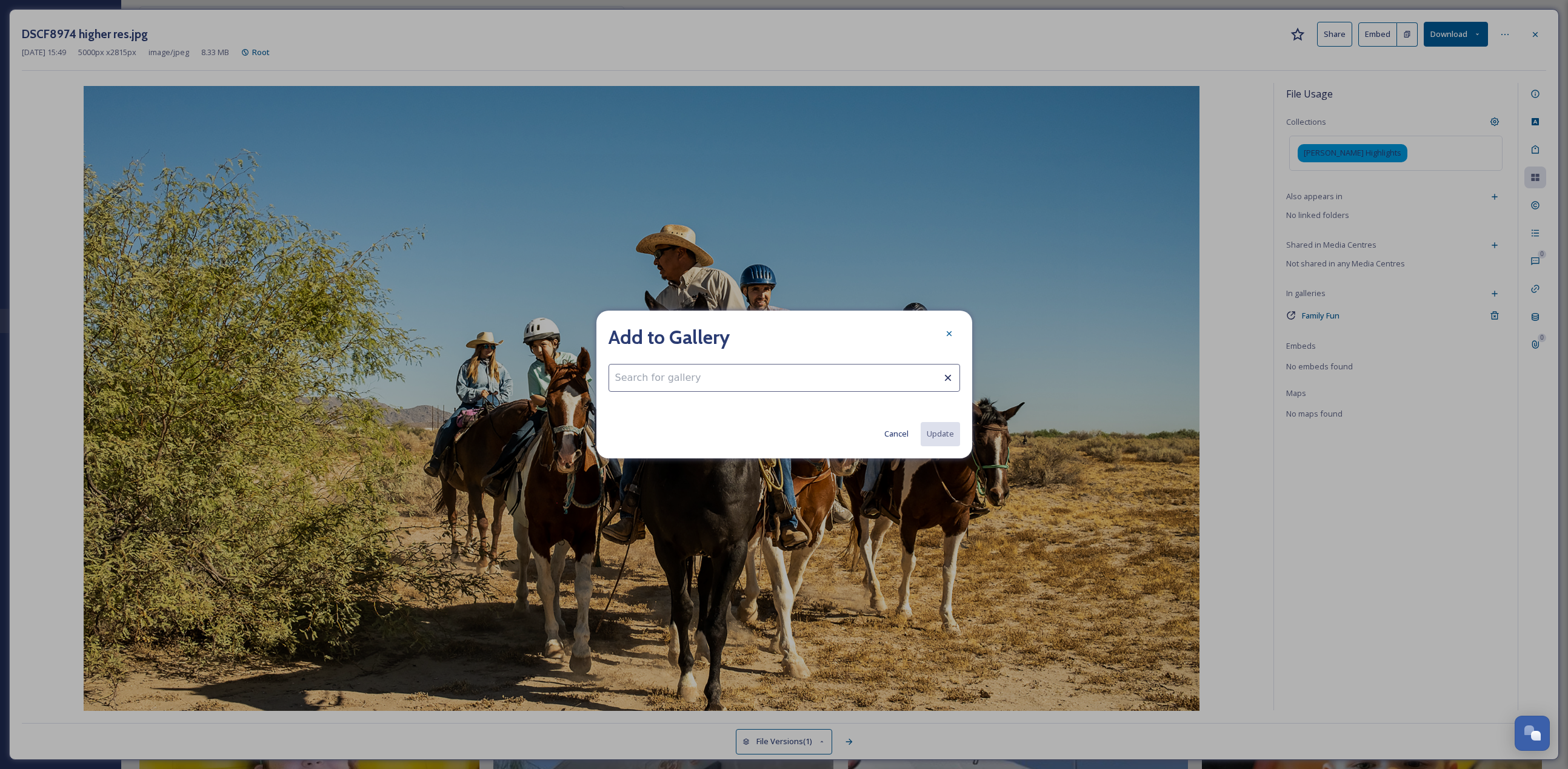
click at [827, 363] on div "Add to Gallery Cancel Update" at bounding box center [784, 384] width 376 height 148
click at [809, 378] on input at bounding box center [784, 378] width 351 height 27
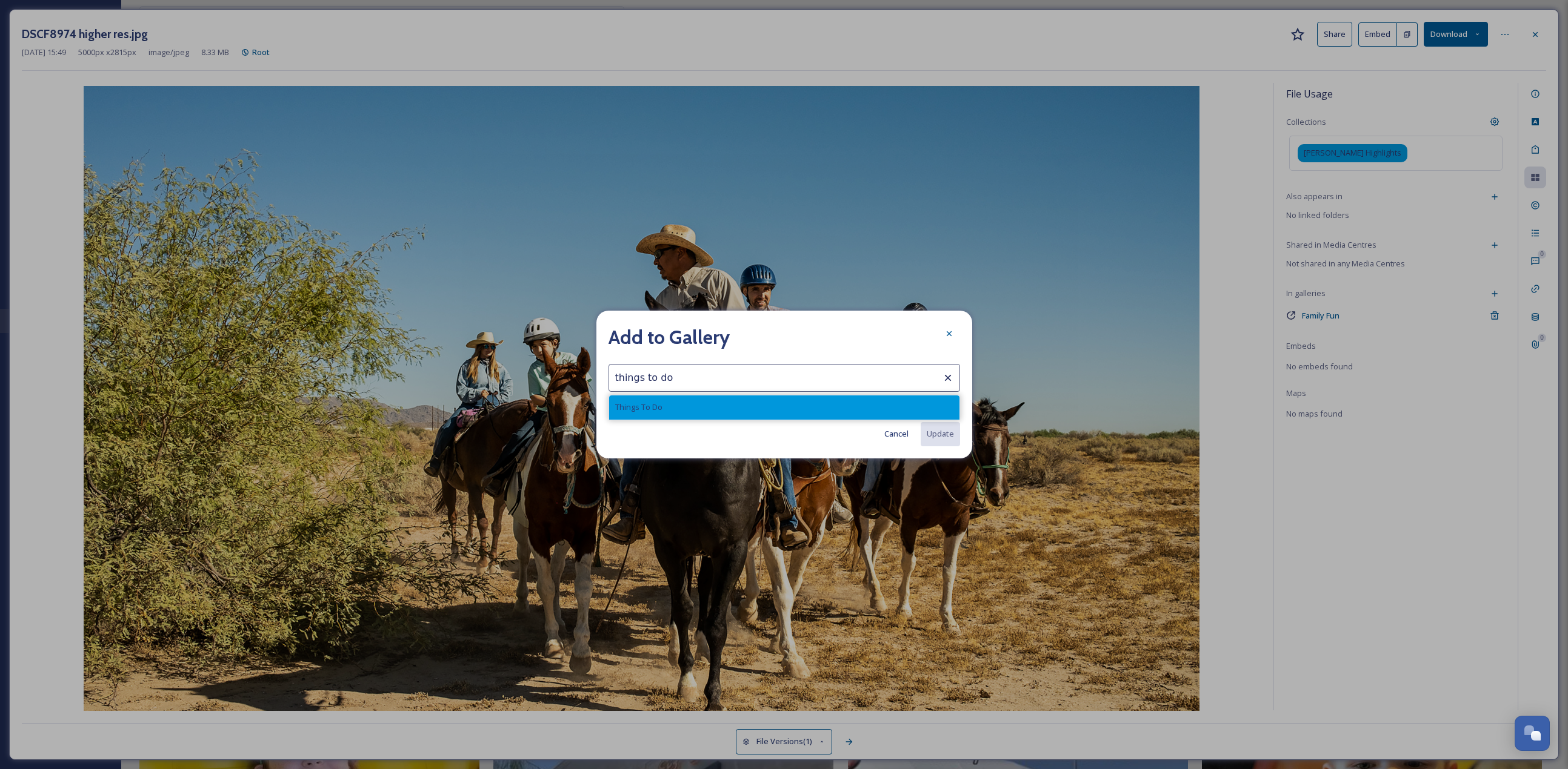
click at [812, 408] on div "Things To Do" at bounding box center [784, 408] width 350 height 24
type input "Things To Do"
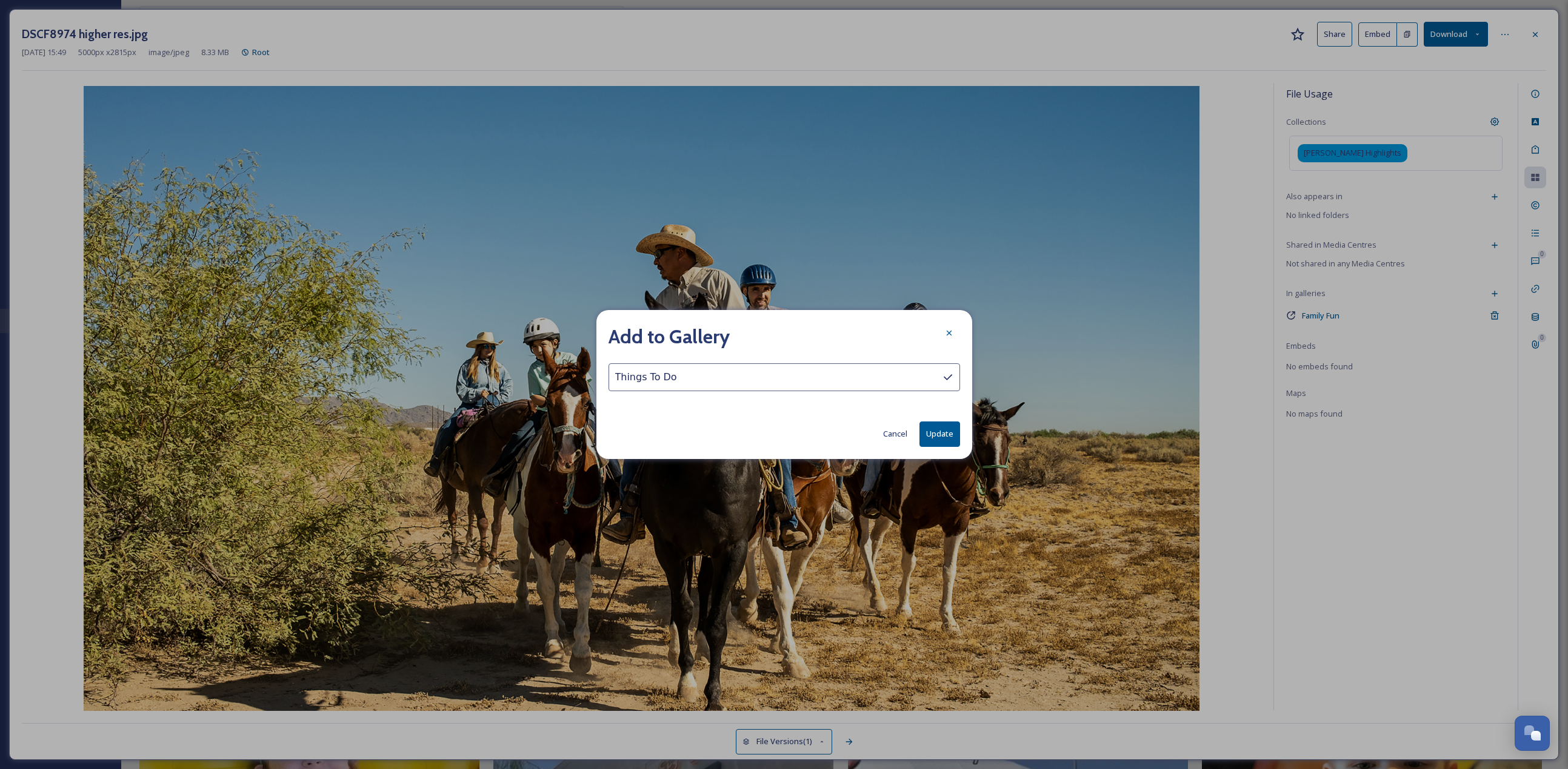
click at [959, 434] on button "Update" at bounding box center [940, 434] width 40 height 25
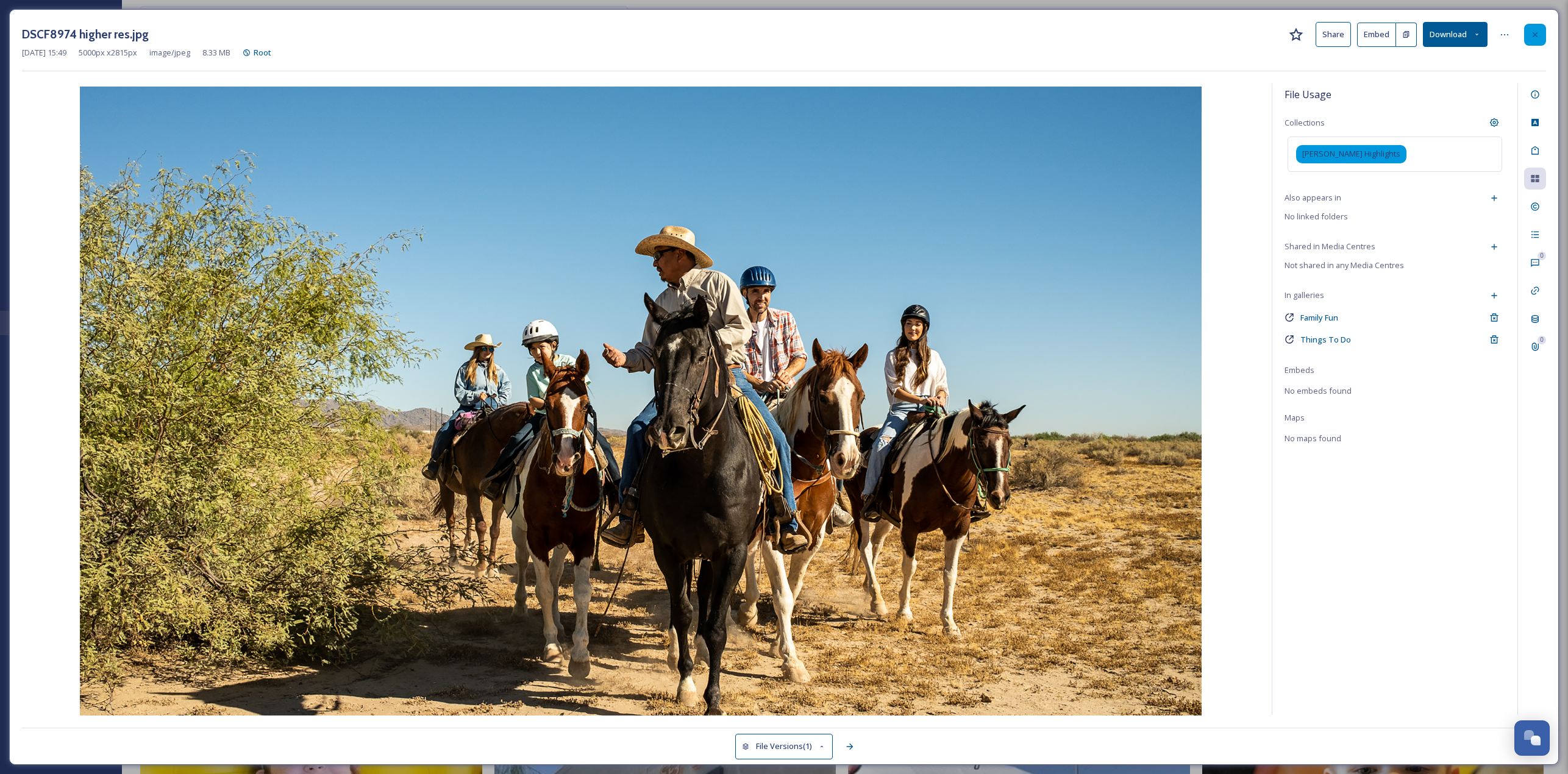
click at [1538, 30] on icon at bounding box center [1535, 34] width 10 height 10
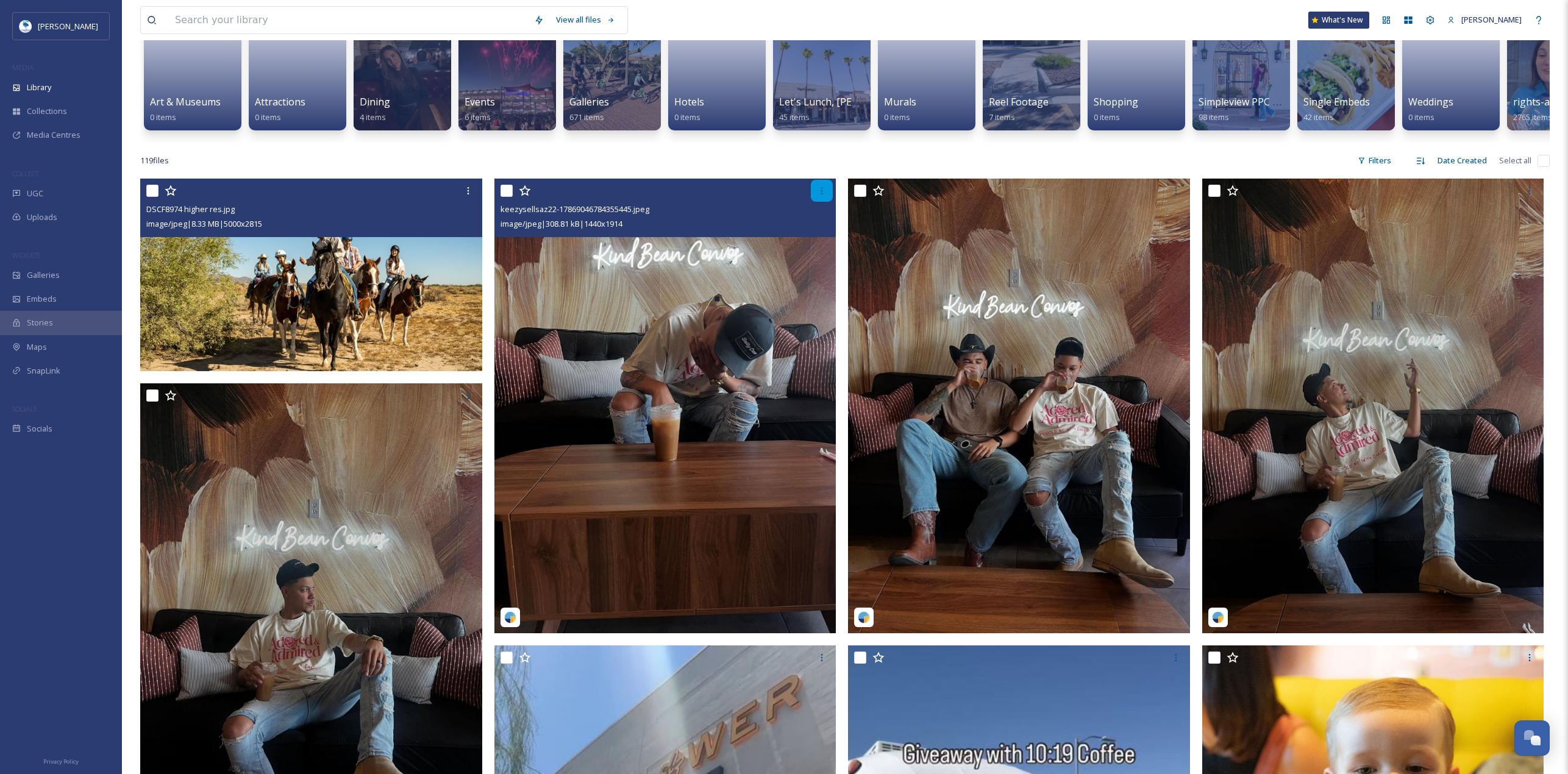
click at [822, 195] on icon at bounding box center [822, 191] width 2 height 7
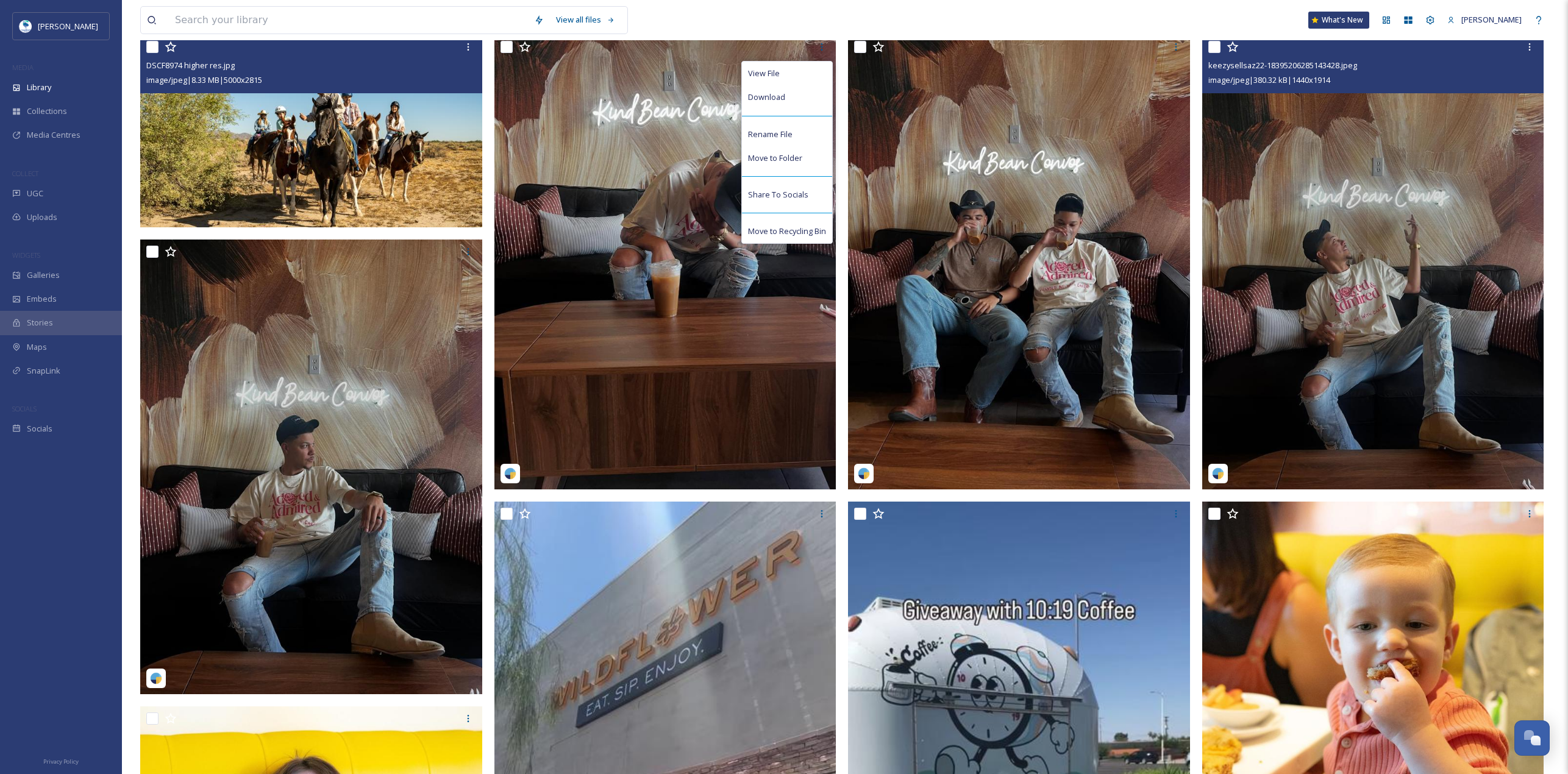
scroll to position [304, 0]
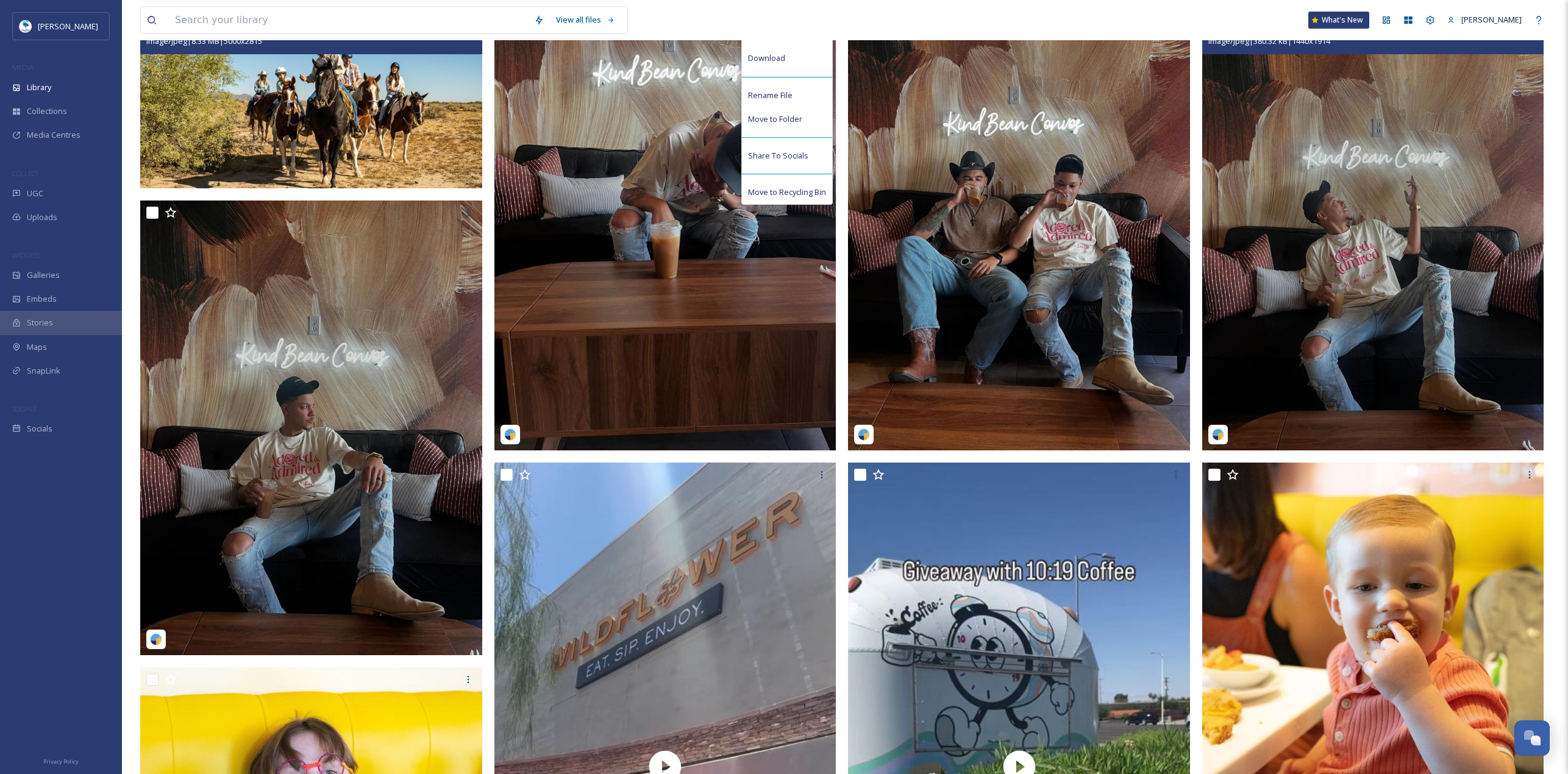
click at [1337, 210] on img at bounding box center [1372, 222] width 342 height 454
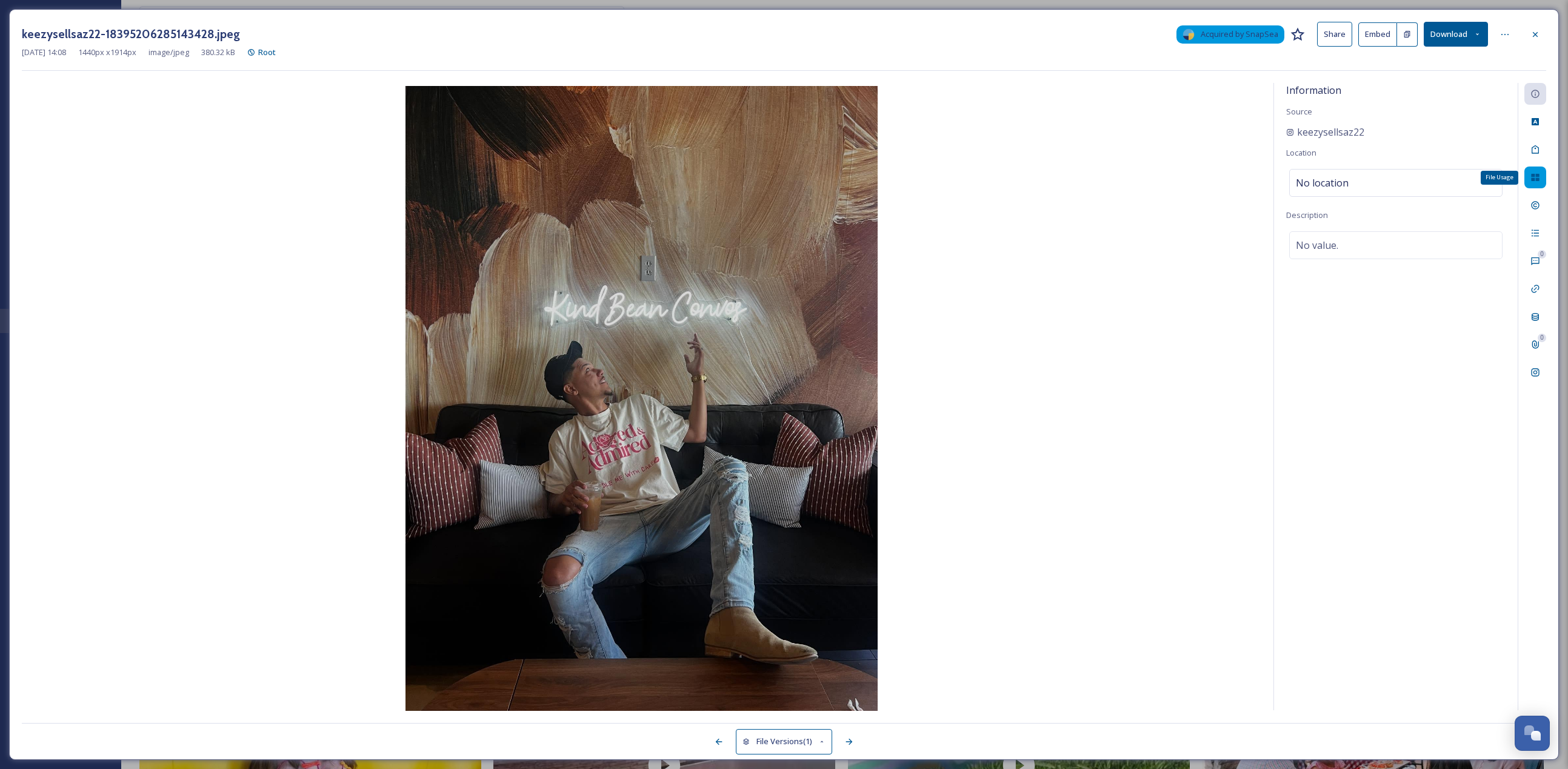
click at [1529, 182] on div "File Usage" at bounding box center [1535, 178] width 22 height 22
click at [1494, 287] on icon at bounding box center [1495, 287] width 6 height 5
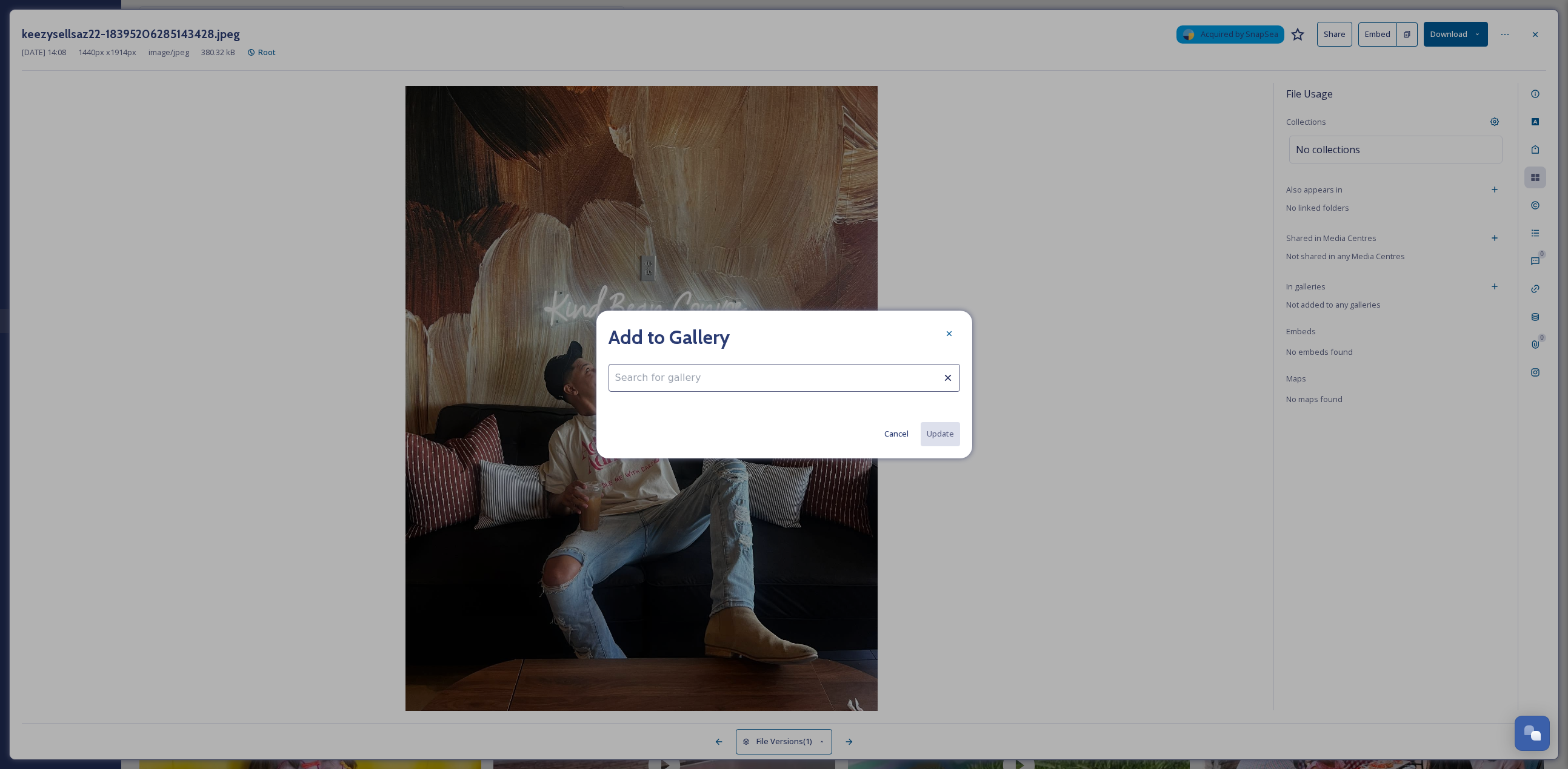
click at [716, 377] on input at bounding box center [784, 378] width 351 height 27
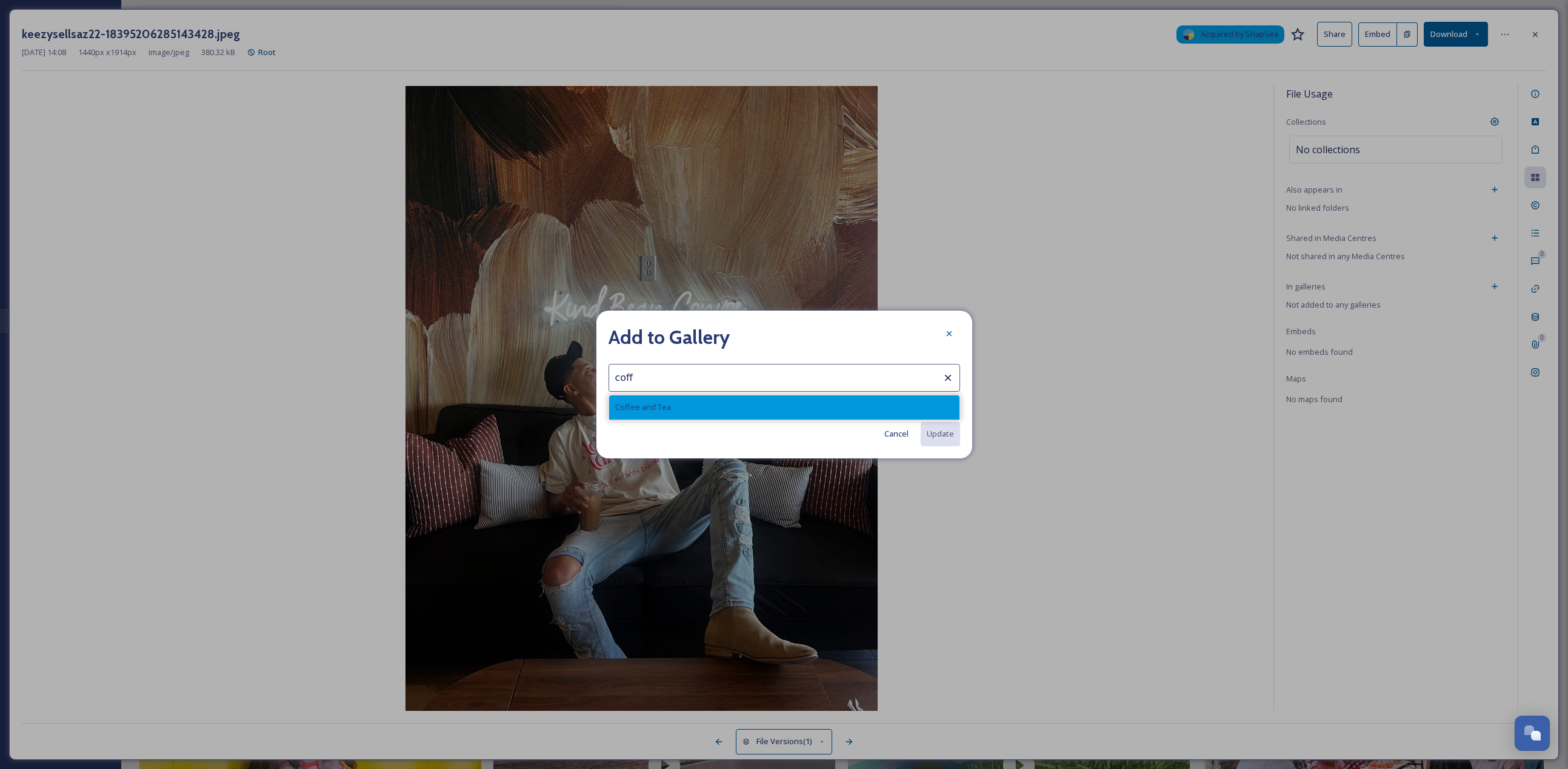
click at [702, 401] on div "Coffee and Tea" at bounding box center [784, 408] width 350 height 24
type input "Coffee and Tea"
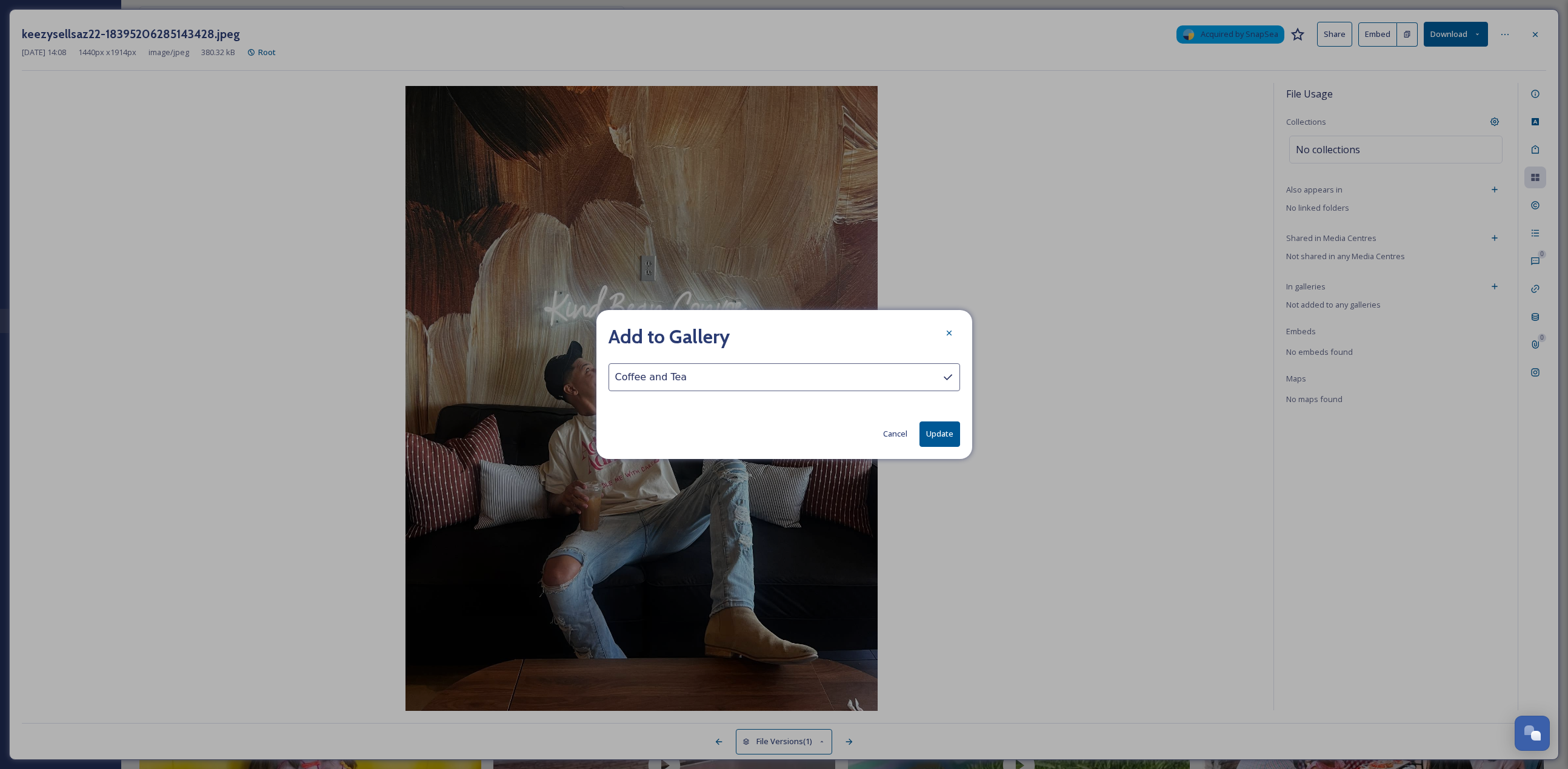
click at [956, 434] on button "Update" at bounding box center [940, 434] width 40 height 25
click at [952, 343] on div at bounding box center [949, 334] width 22 height 22
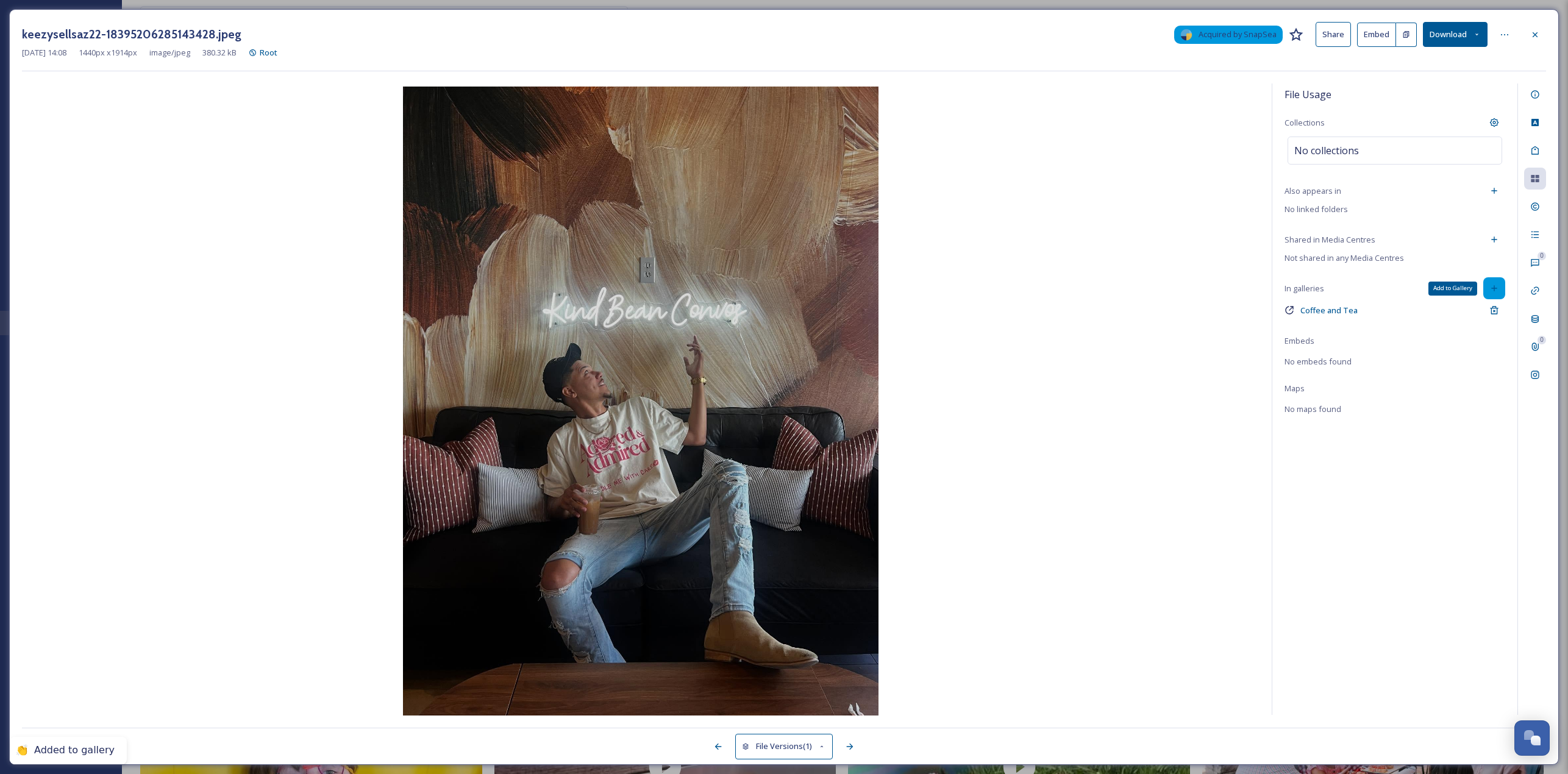
click at [1501, 284] on div "Add to Gallery" at bounding box center [1494, 289] width 22 height 22
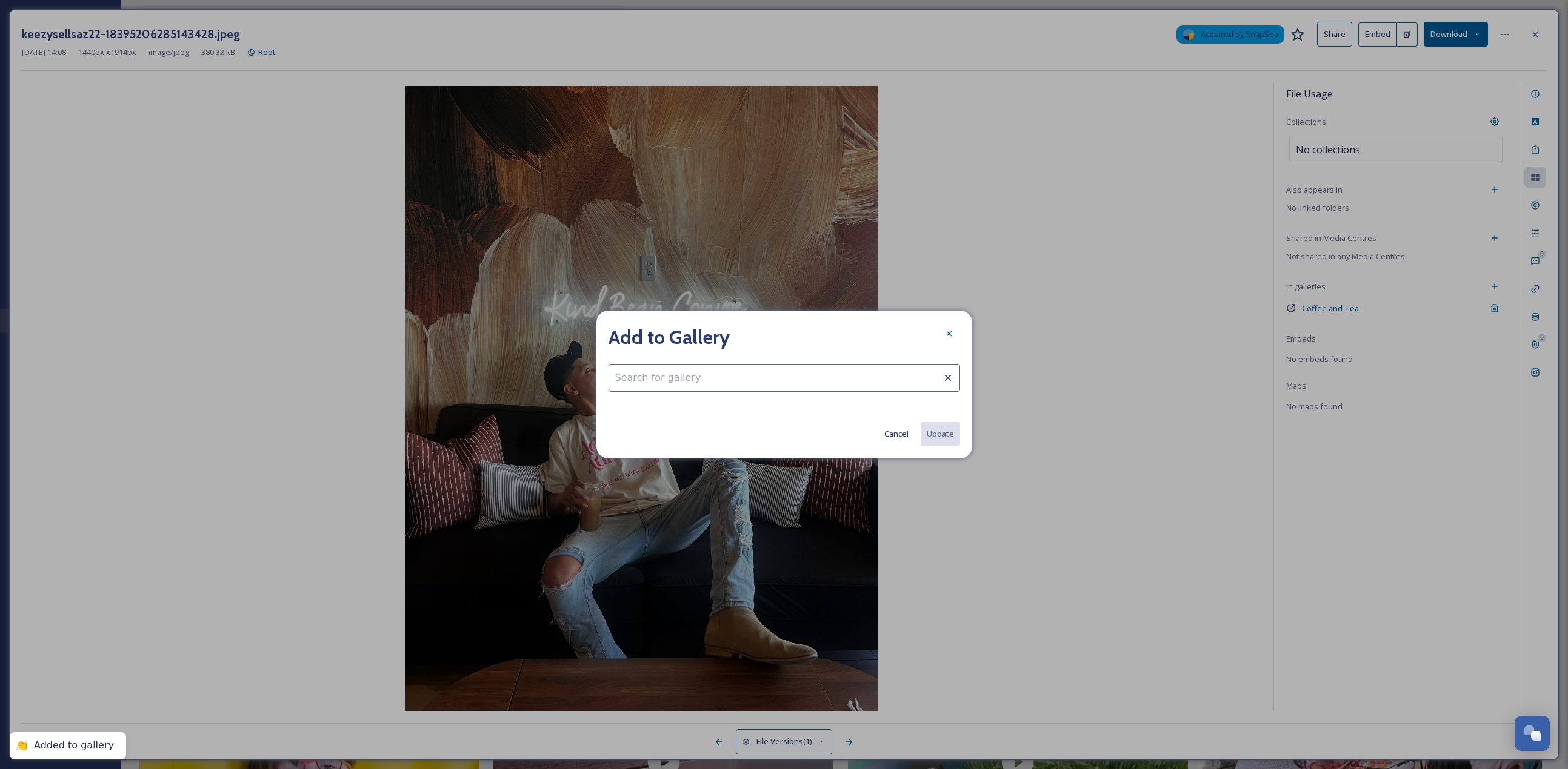
click at [764, 372] on input at bounding box center [784, 378] width 351 height 27
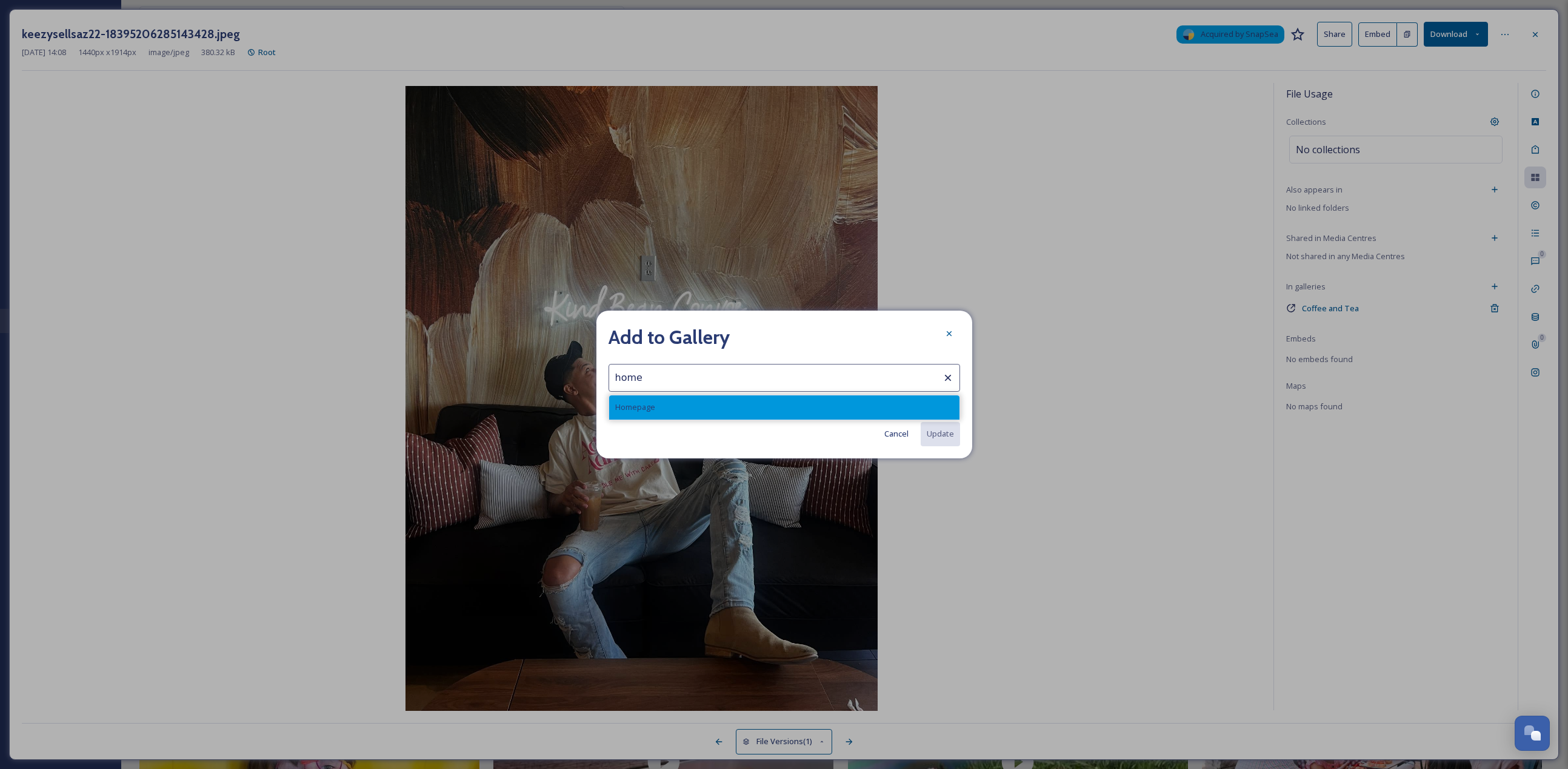
click at [752, 402] on div "Homepage" at bounding box center [784, 408] width 350 height 24
type input "Homepage"
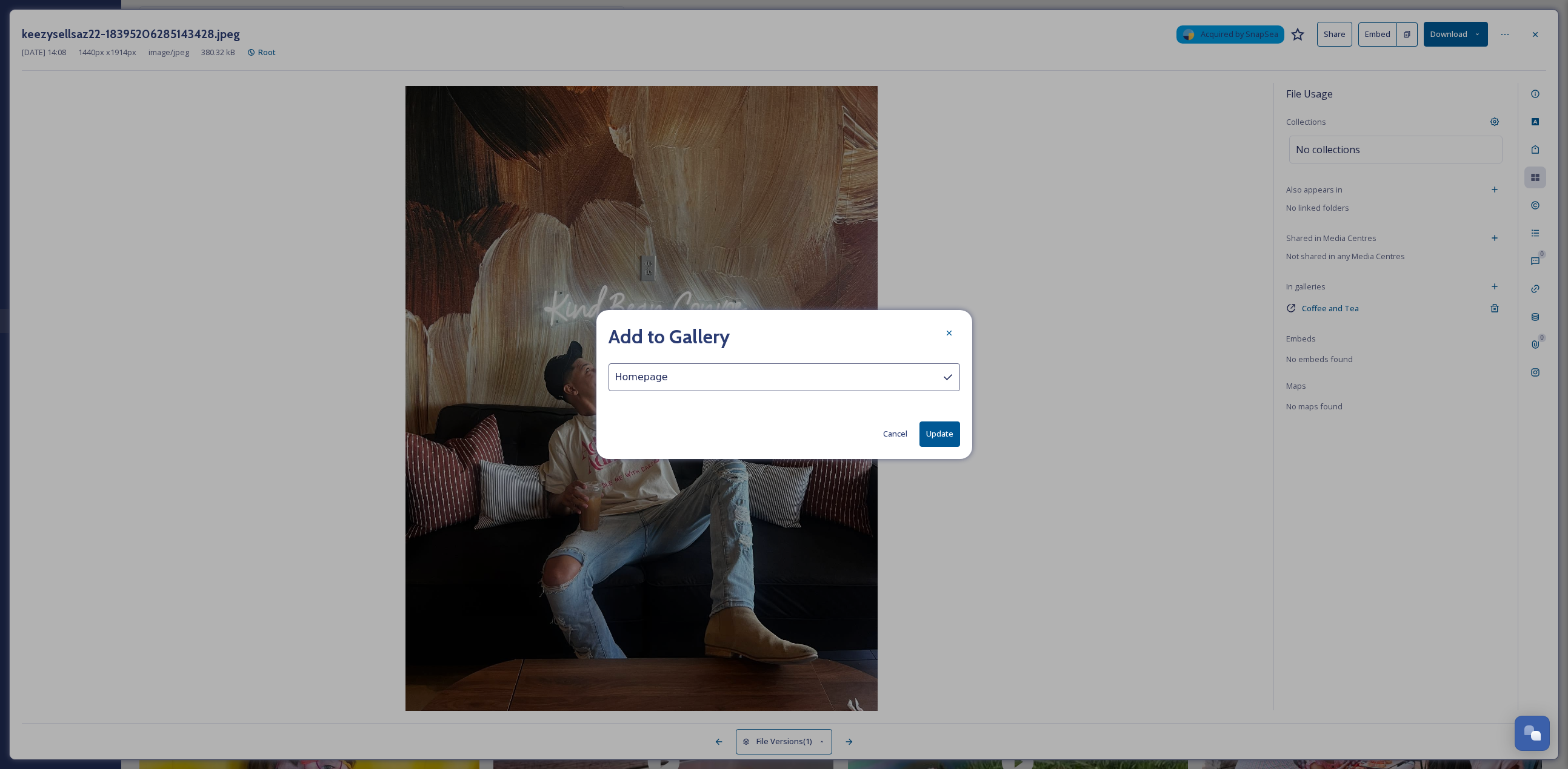
click at [942, 437] on button "Update" at bounding box center [940, 434] width 40 height 25
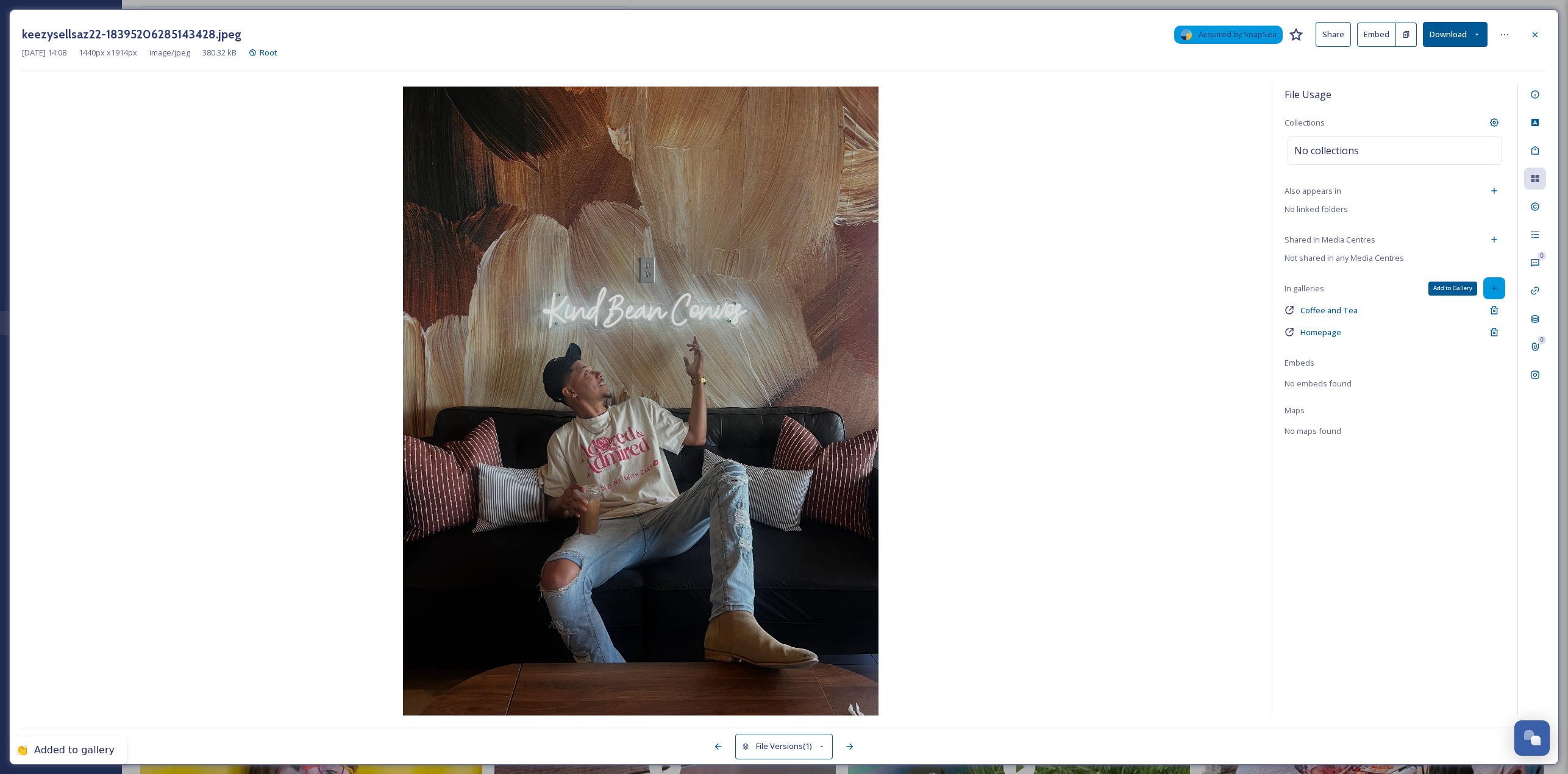
click at [1495, 284] on icon at bounding box center [1494, 288] width 10 height 10
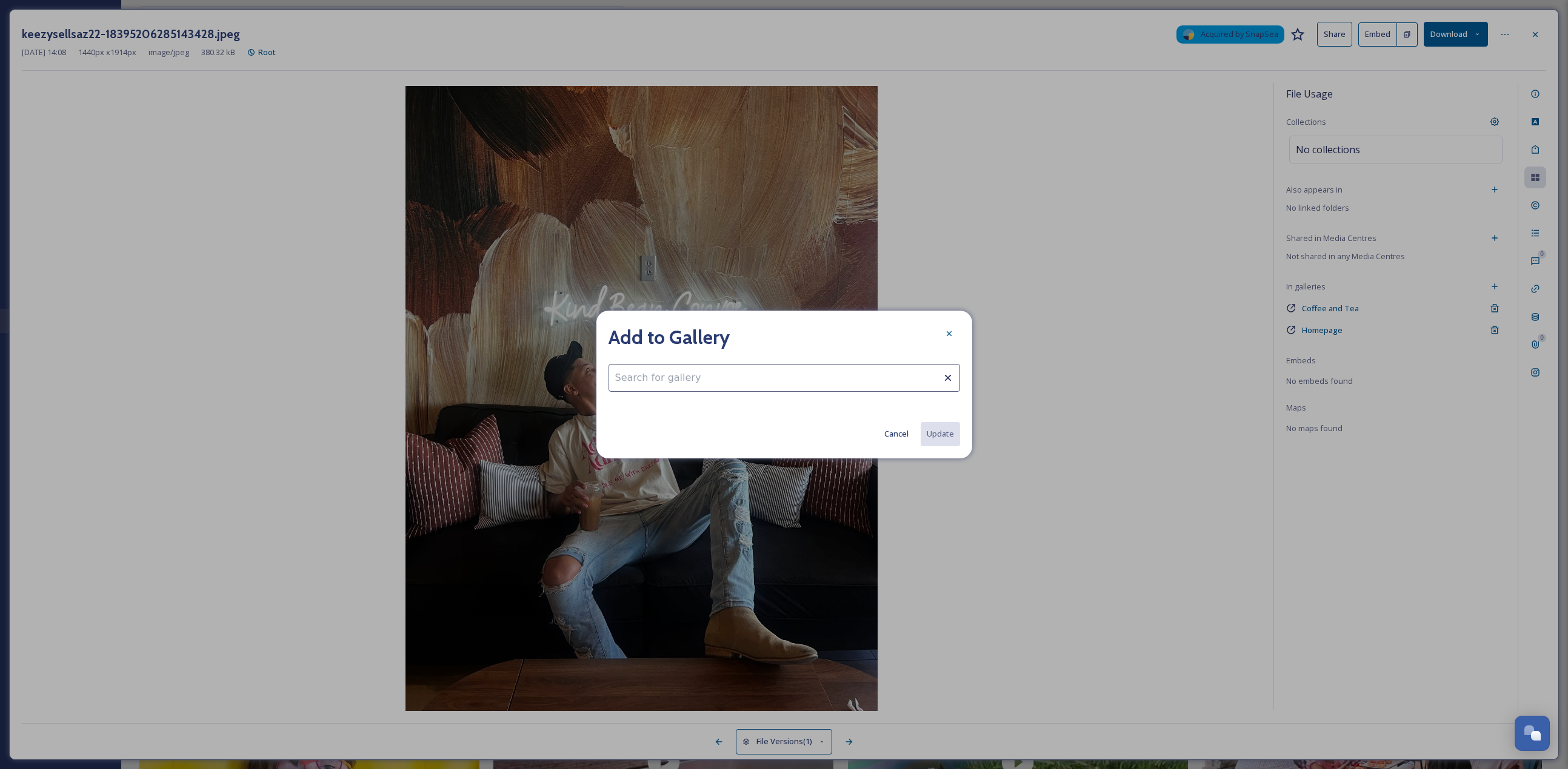
click at [936, 328] on div "Add to Gallery" at bounding box center [784, 337] width 351 height 29
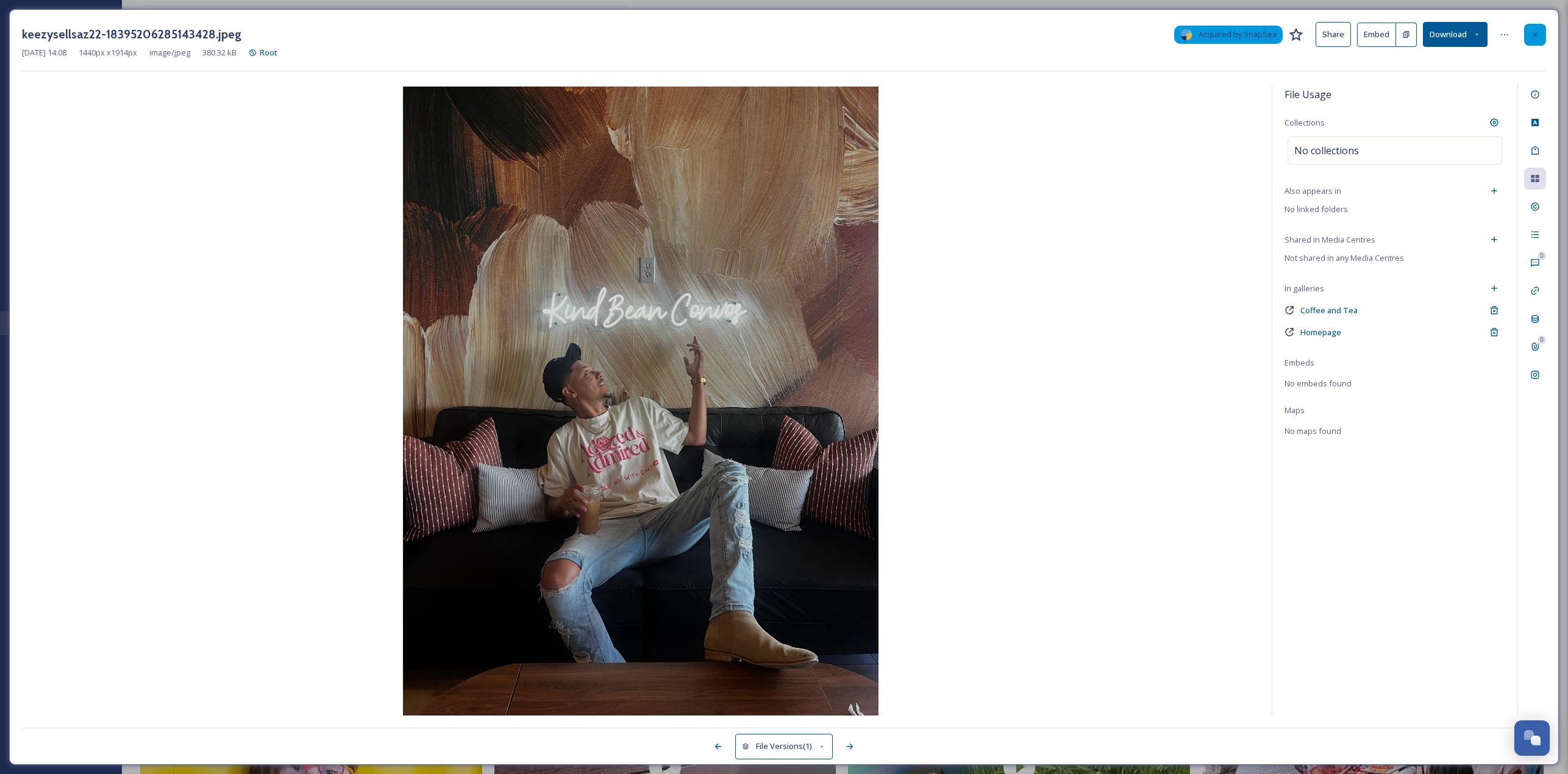
click at [1529, 31] on div at bounding box center [1535, 35] width 22 height 22
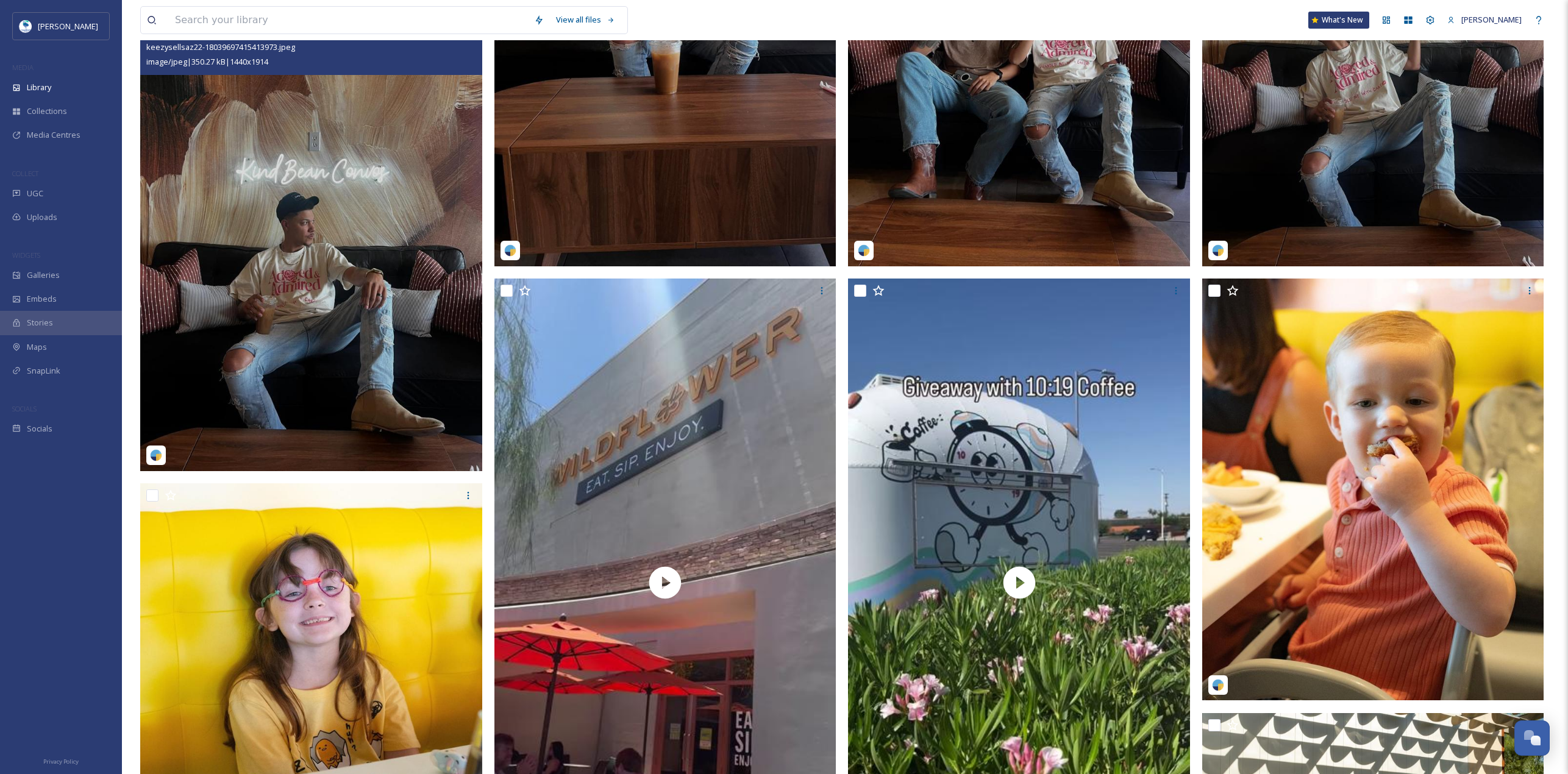
scroll to position [366, 0]
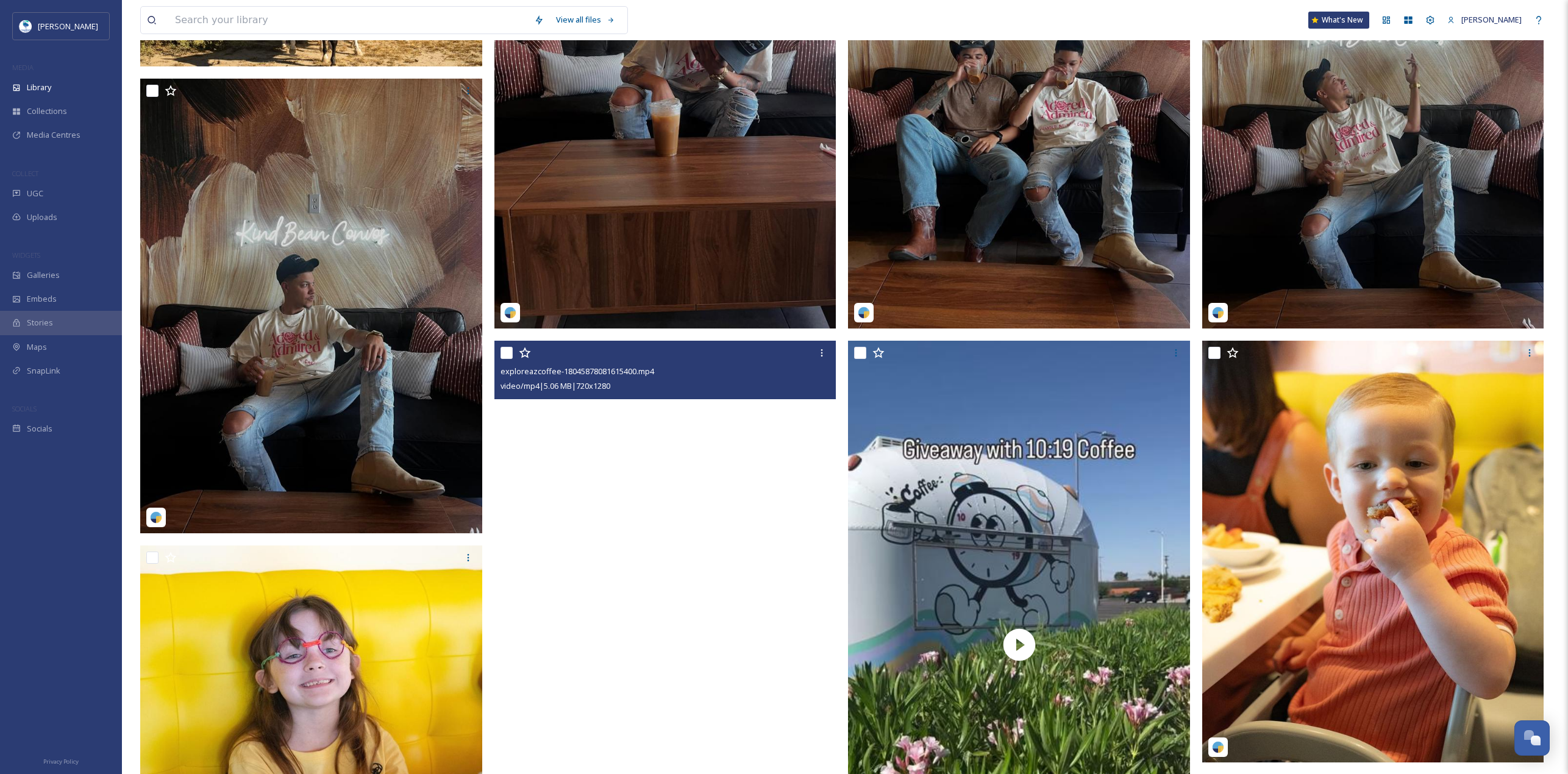
scroll to position [610, 0]
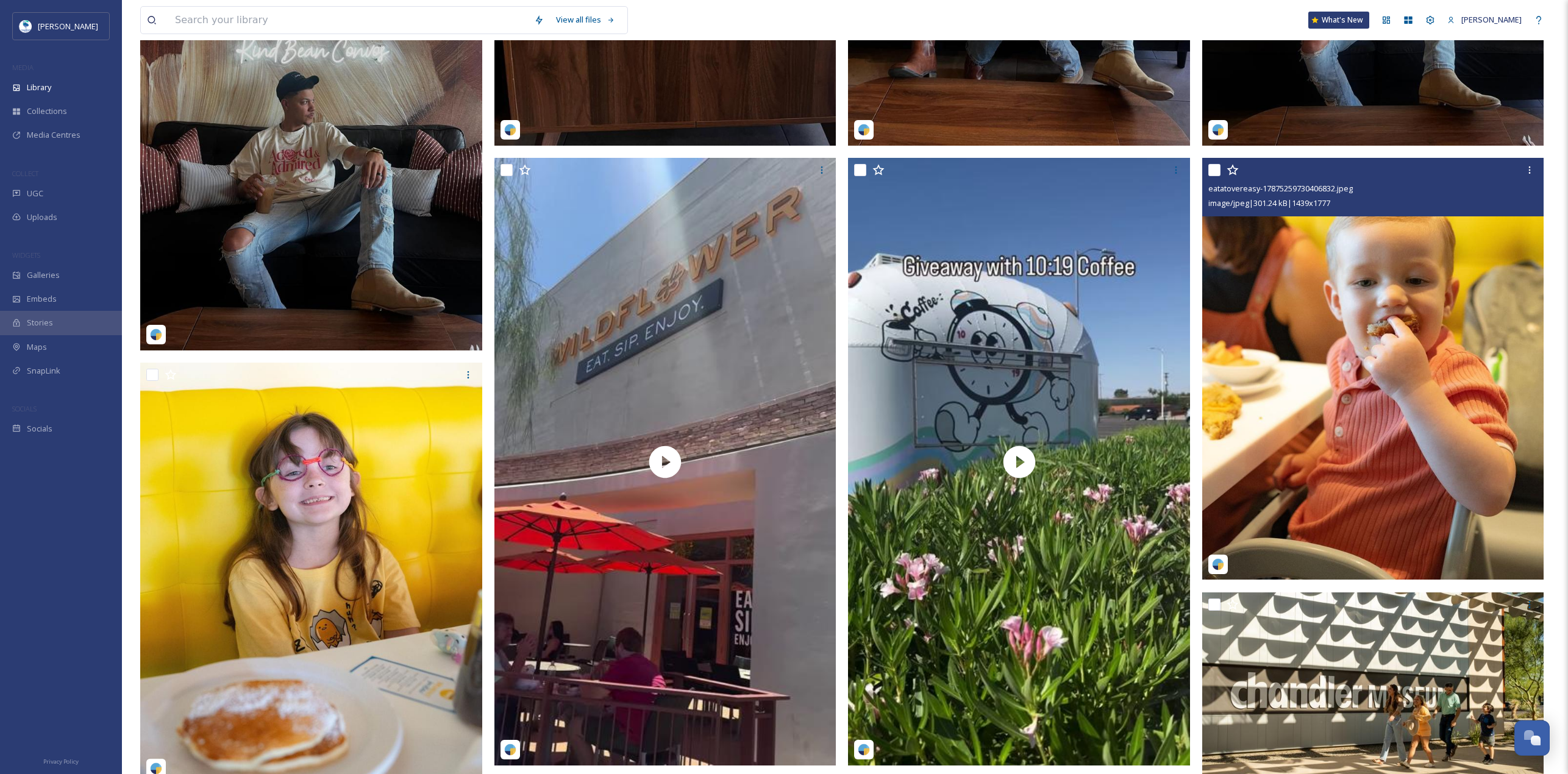
click at [1360, 331] on img at bounding box center [1372, 368] width 342 height 422
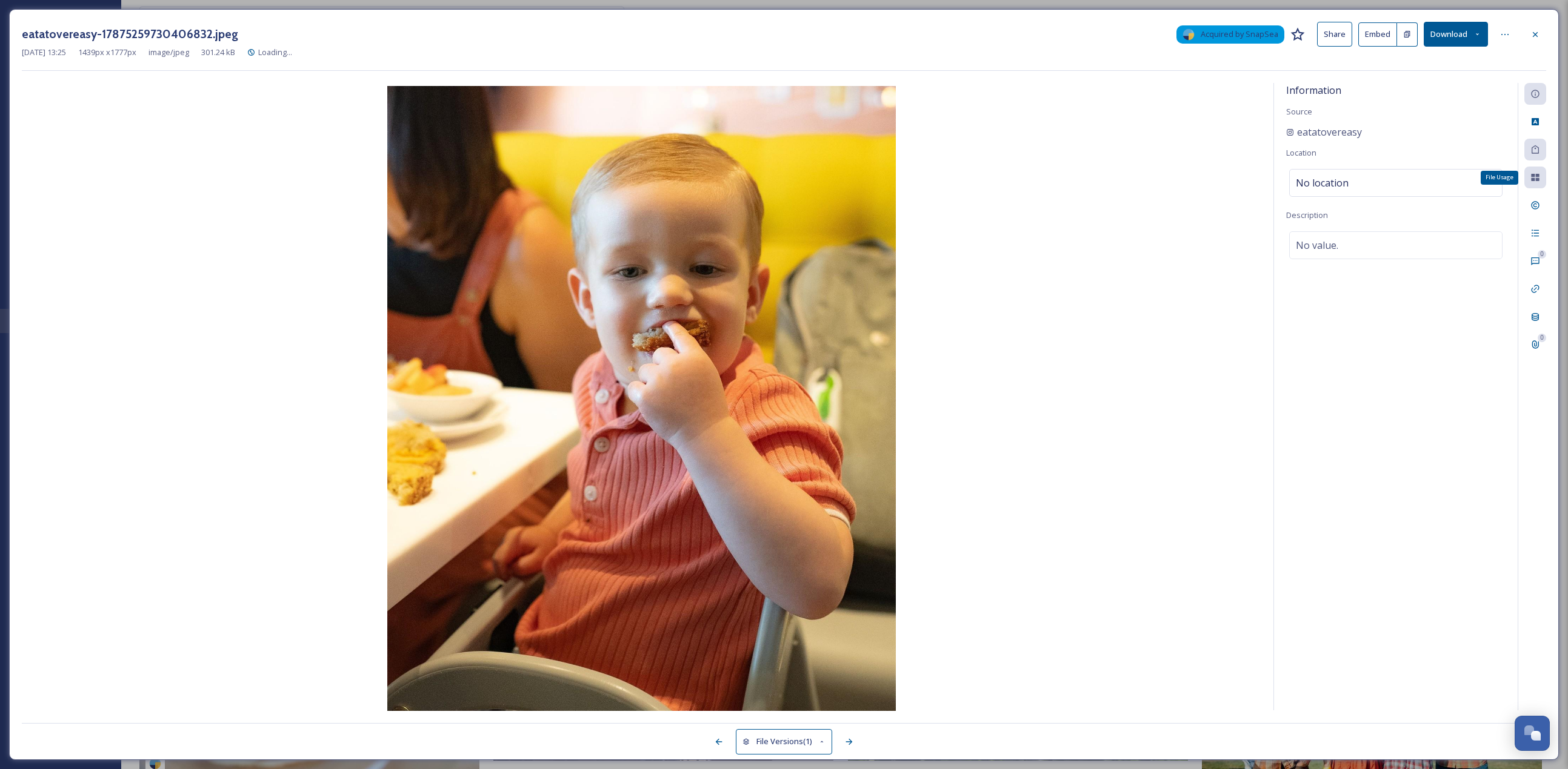
click at [1537, 178] on icon at bounding box center [1535, 177] width 10 height 10
click at [1540, 181] on div "File Usage" at bounding box center [1535, 178] width 22 height 22
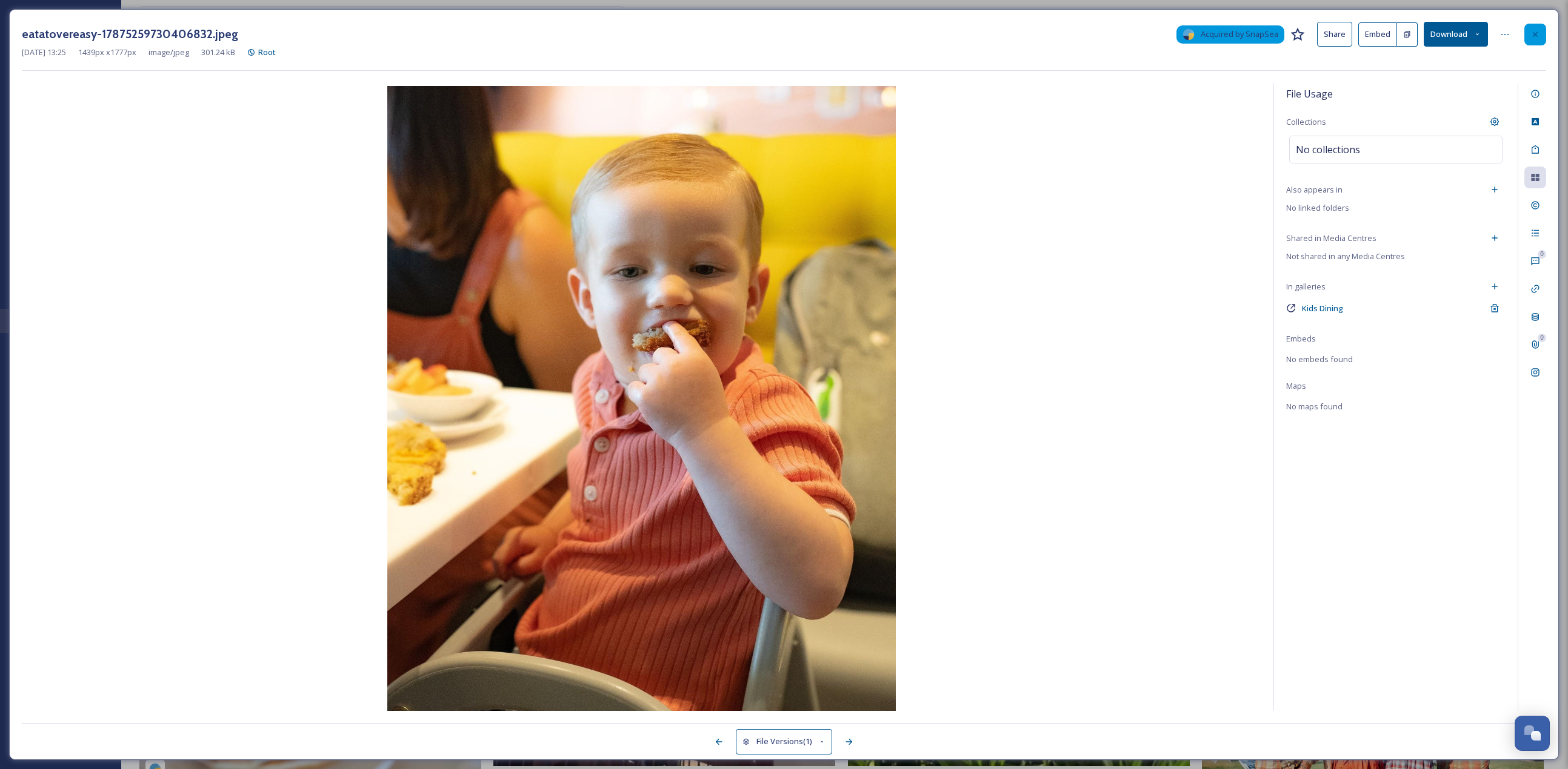
click at [1539, 29] on icon at bounding box center [1535, 34] width 10 height 10
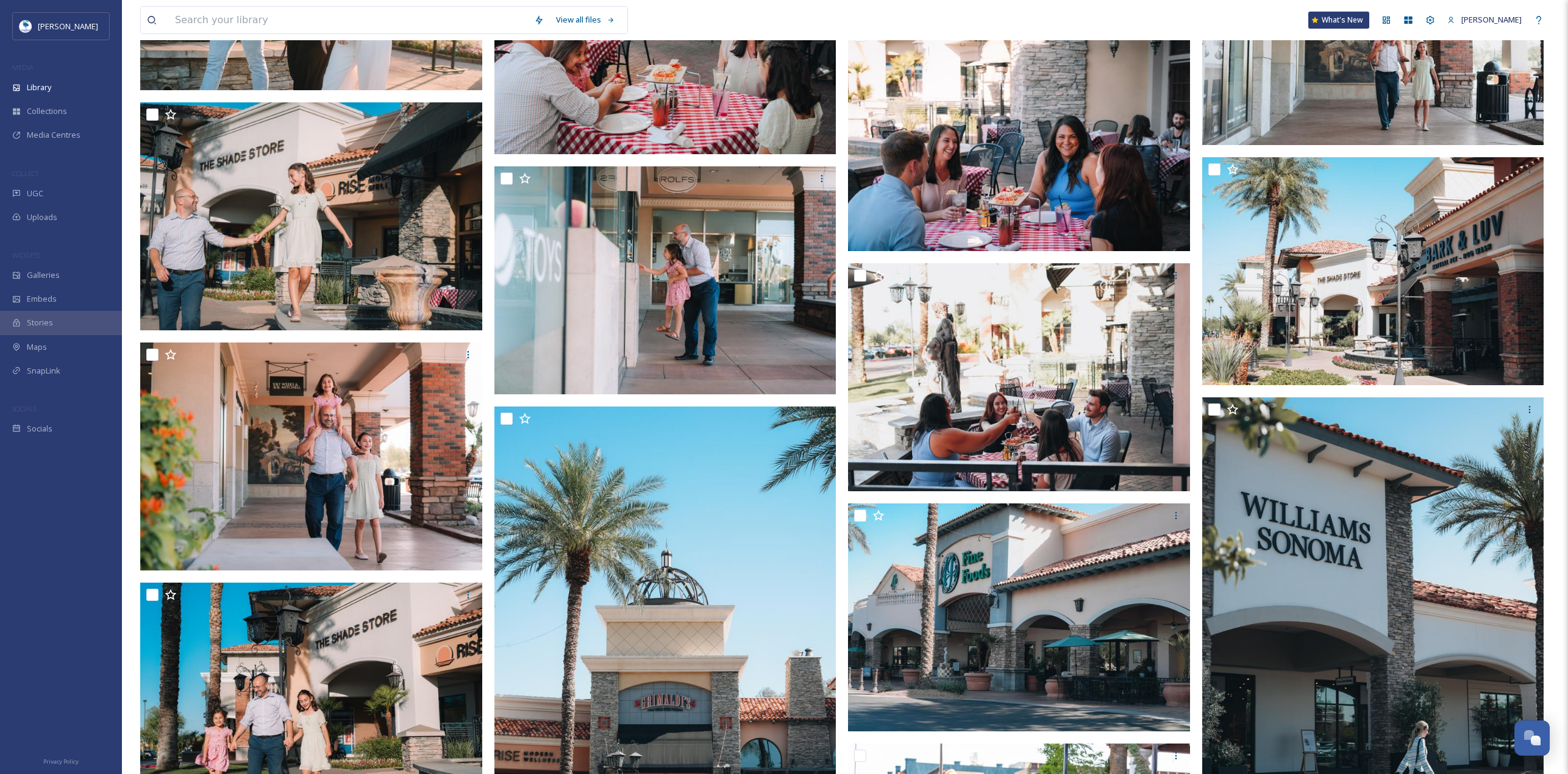
scroll to position [5732, 0]
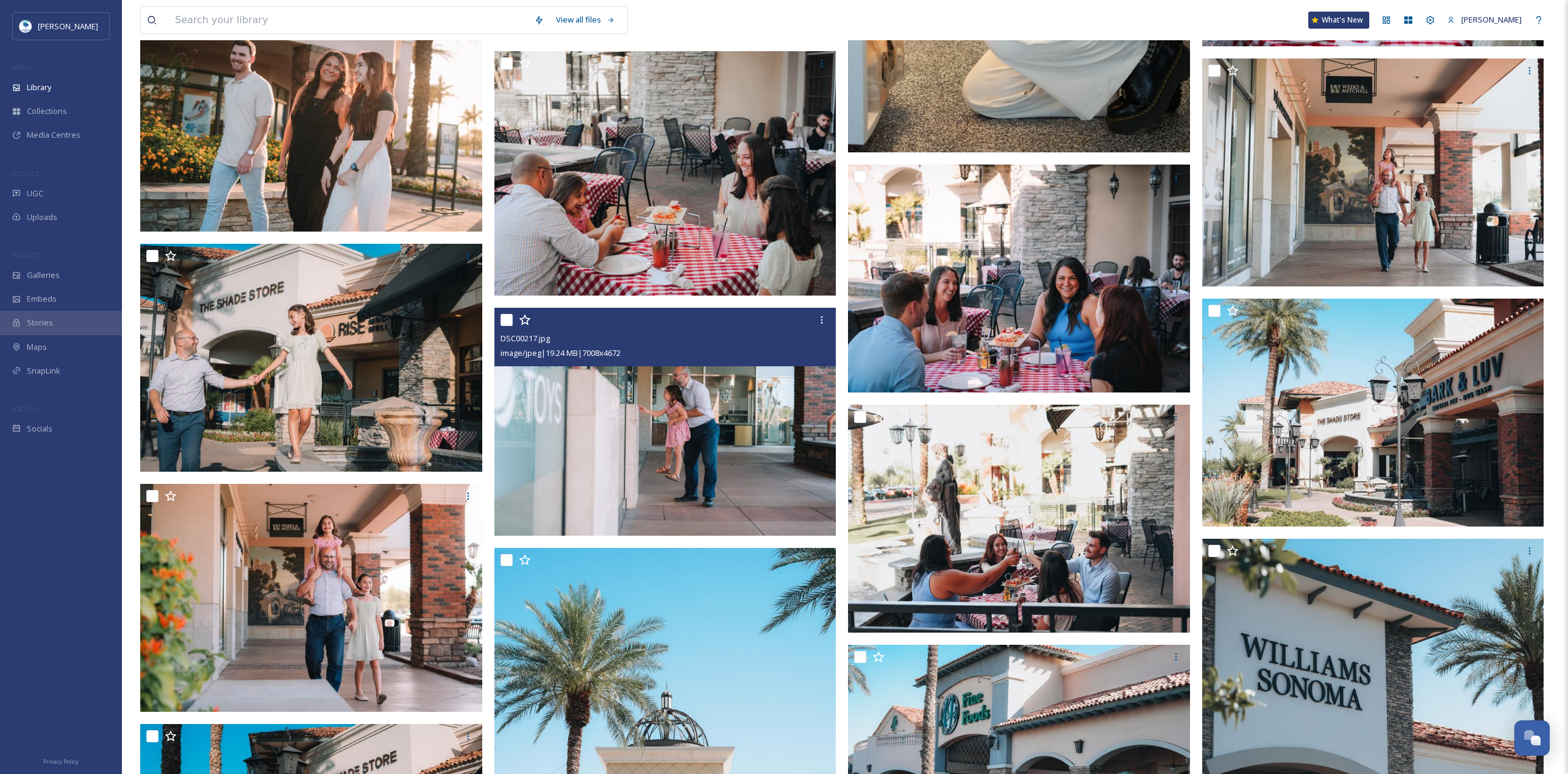
click at [632, 493] on img at bounding box center [665, 421] width 342 height 228
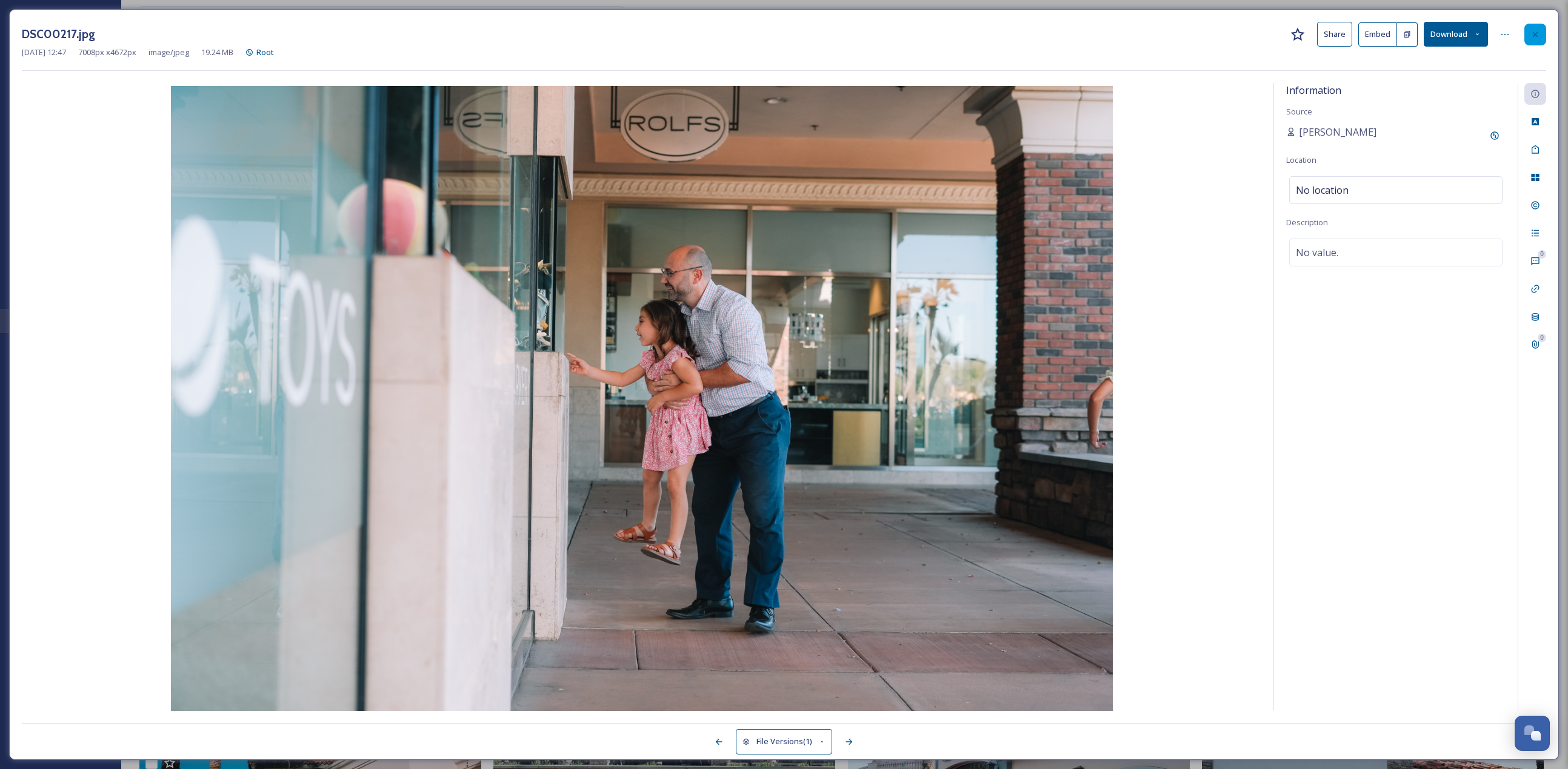
click at [1534, 37] on icon at bounding box center [1535, 34] width 10 height 10
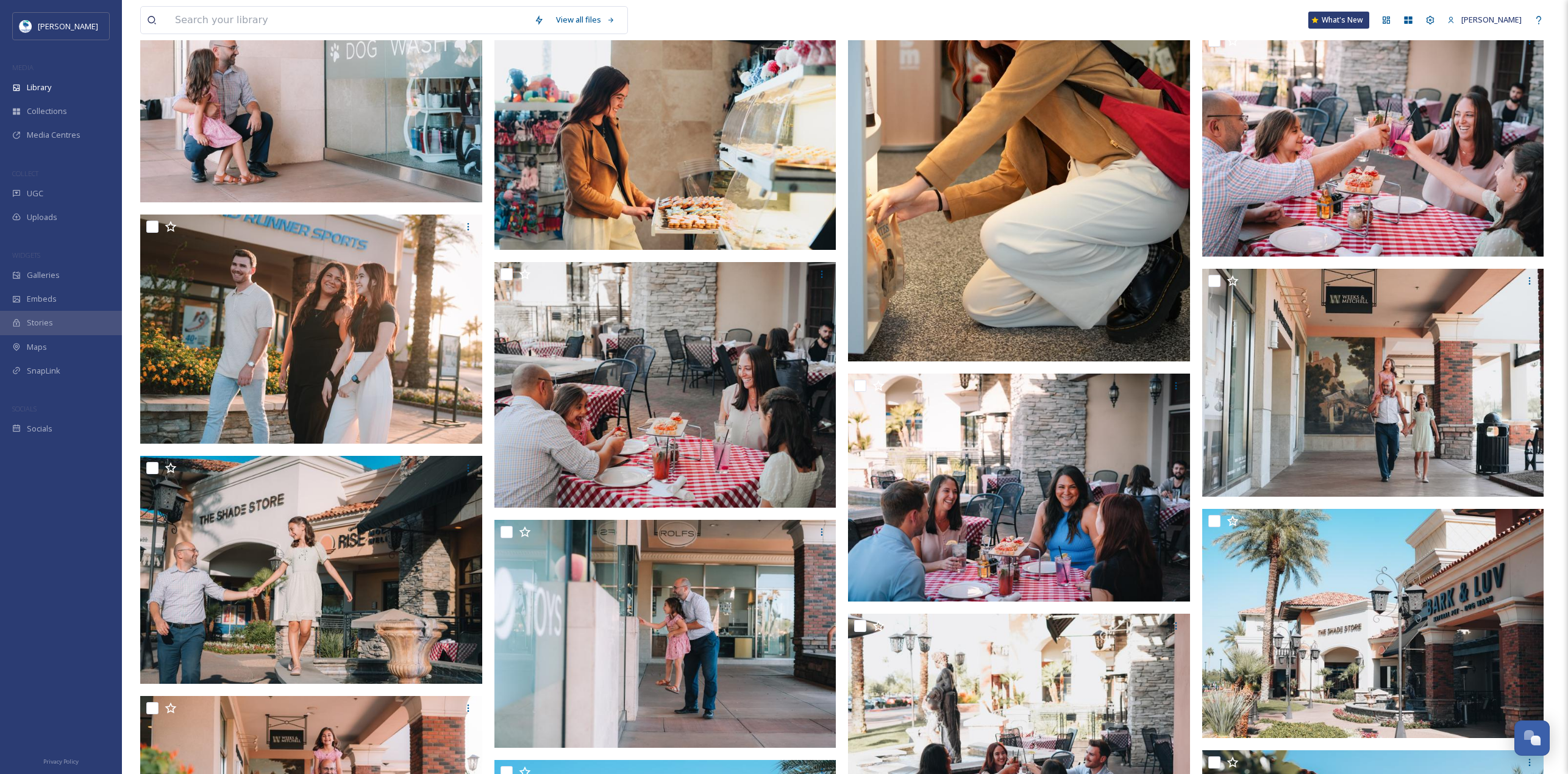
scroll to position [5366, 0]
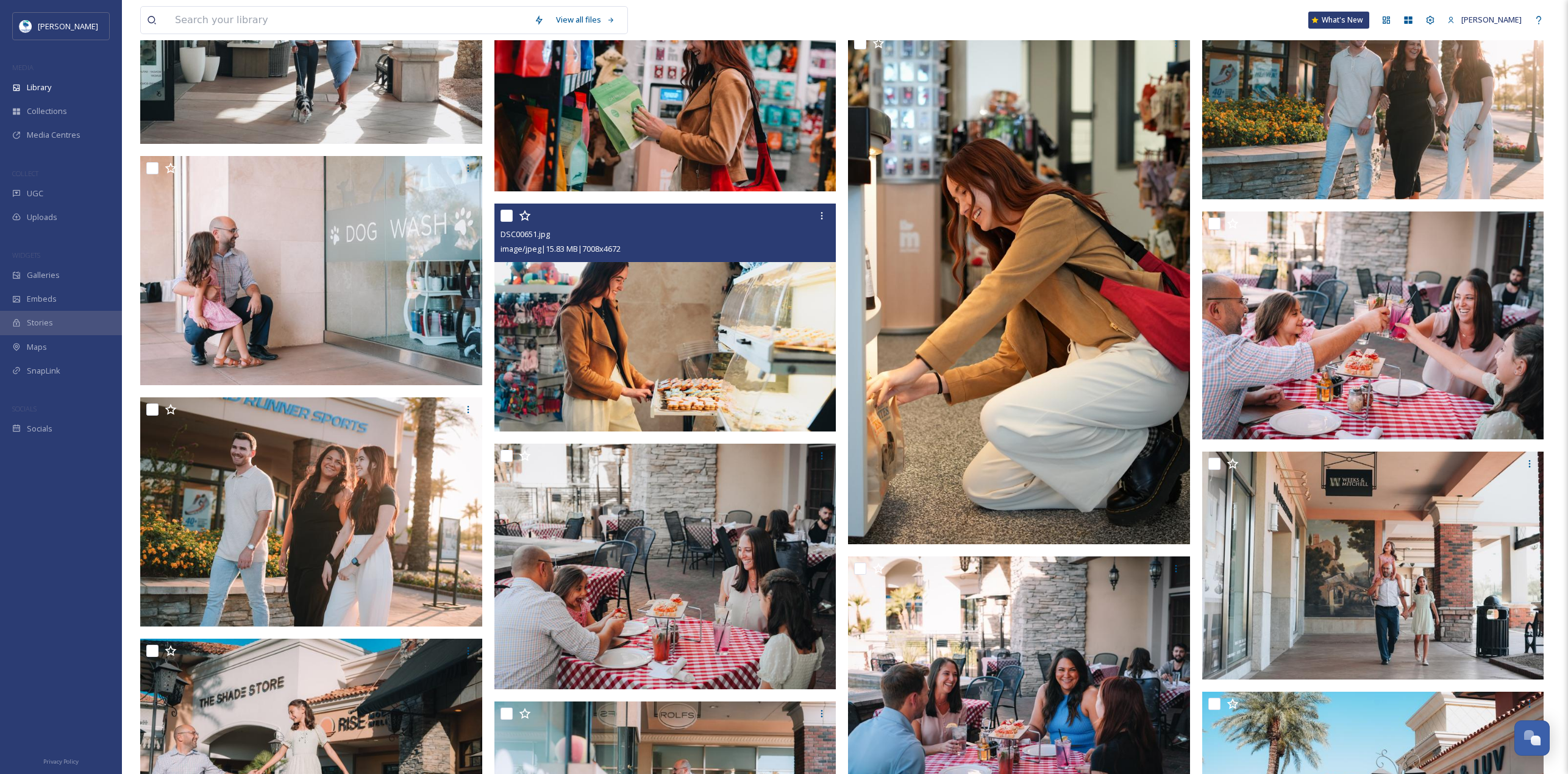
click at [709, 382] on img at bounding box center [665, 317] width 342 height 228
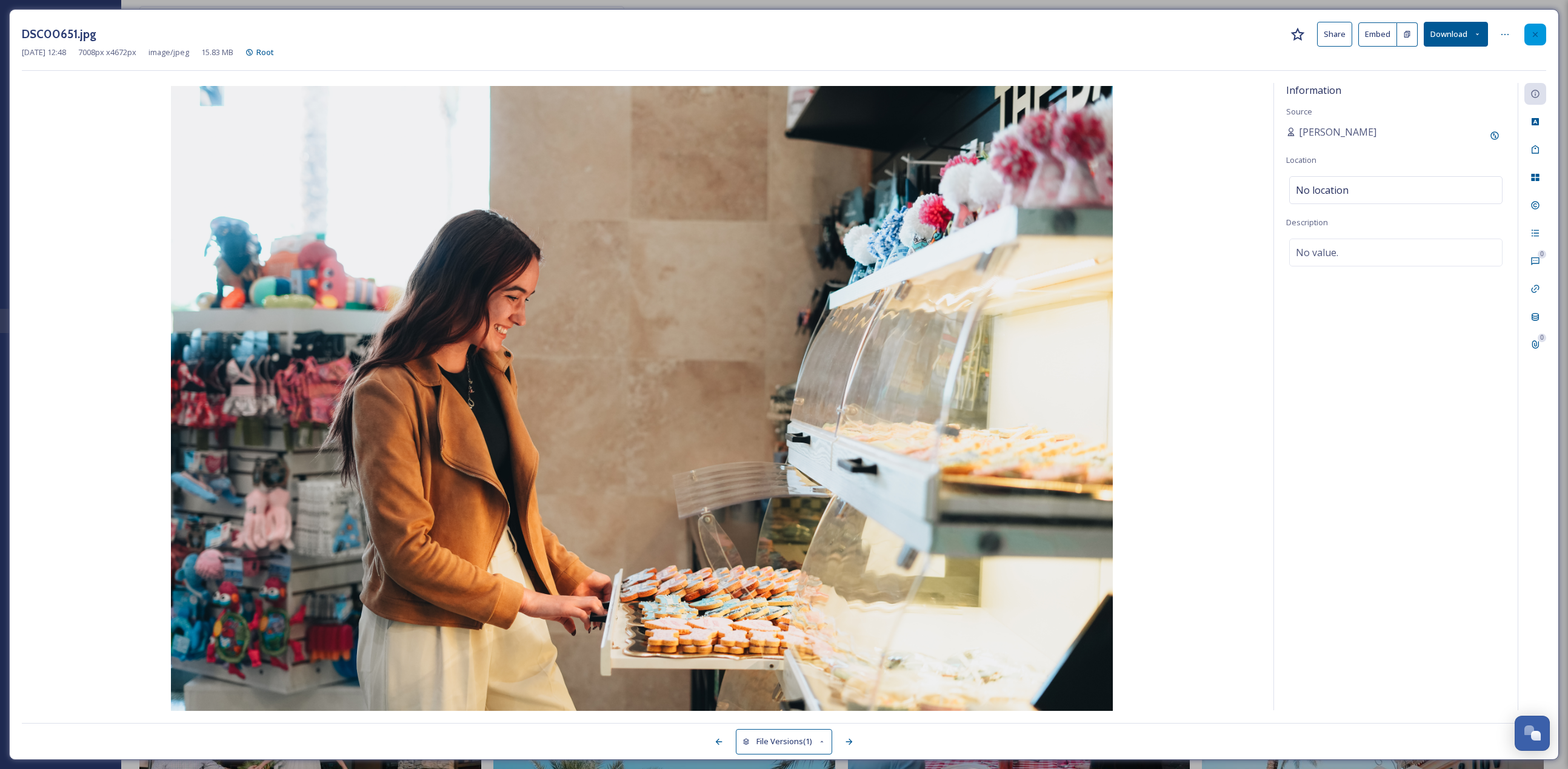
click at [1541, 28] on div at bounding box center [1535, 35] width 22 height 22
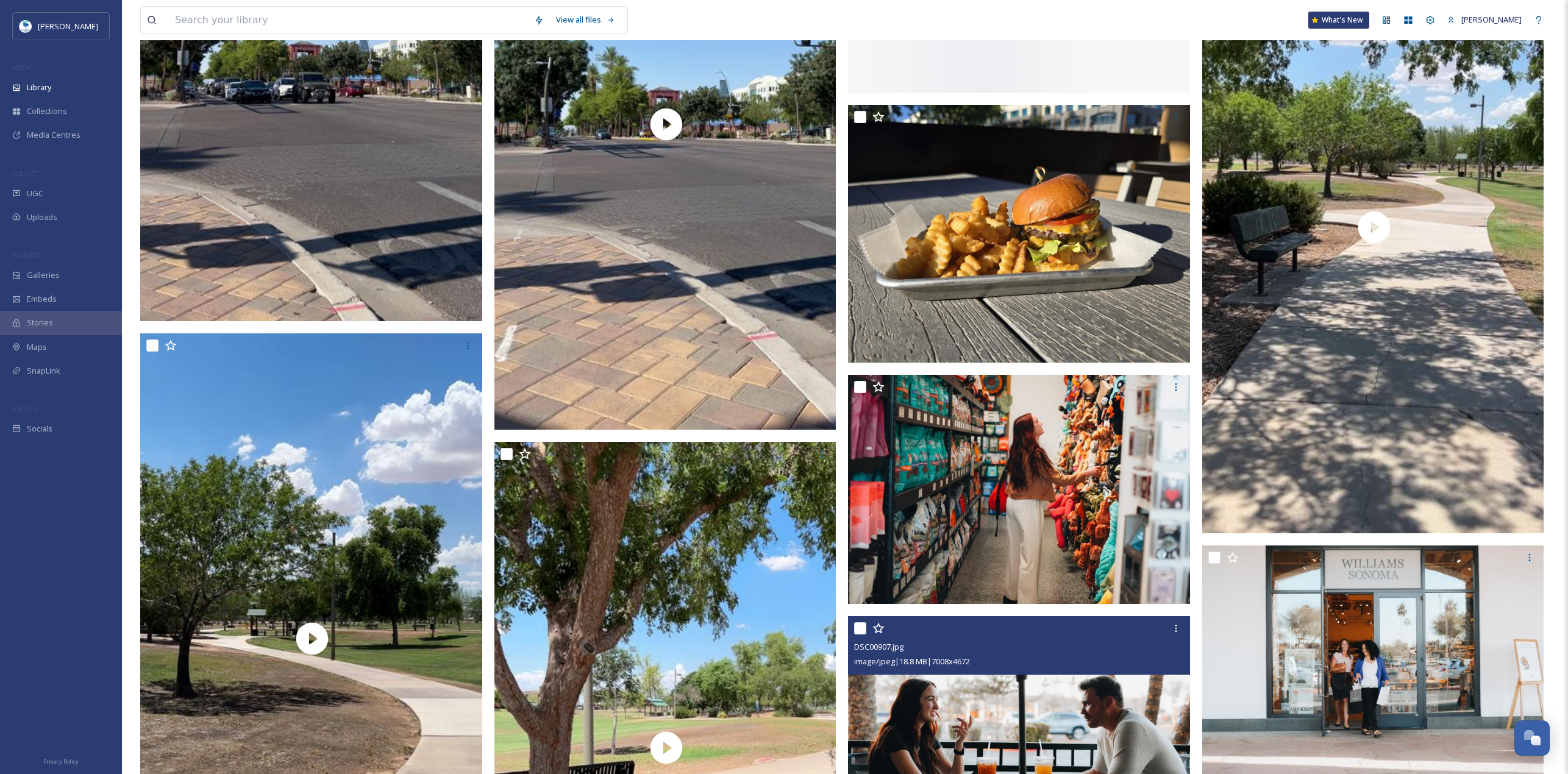
scroll to position [3537, 0]
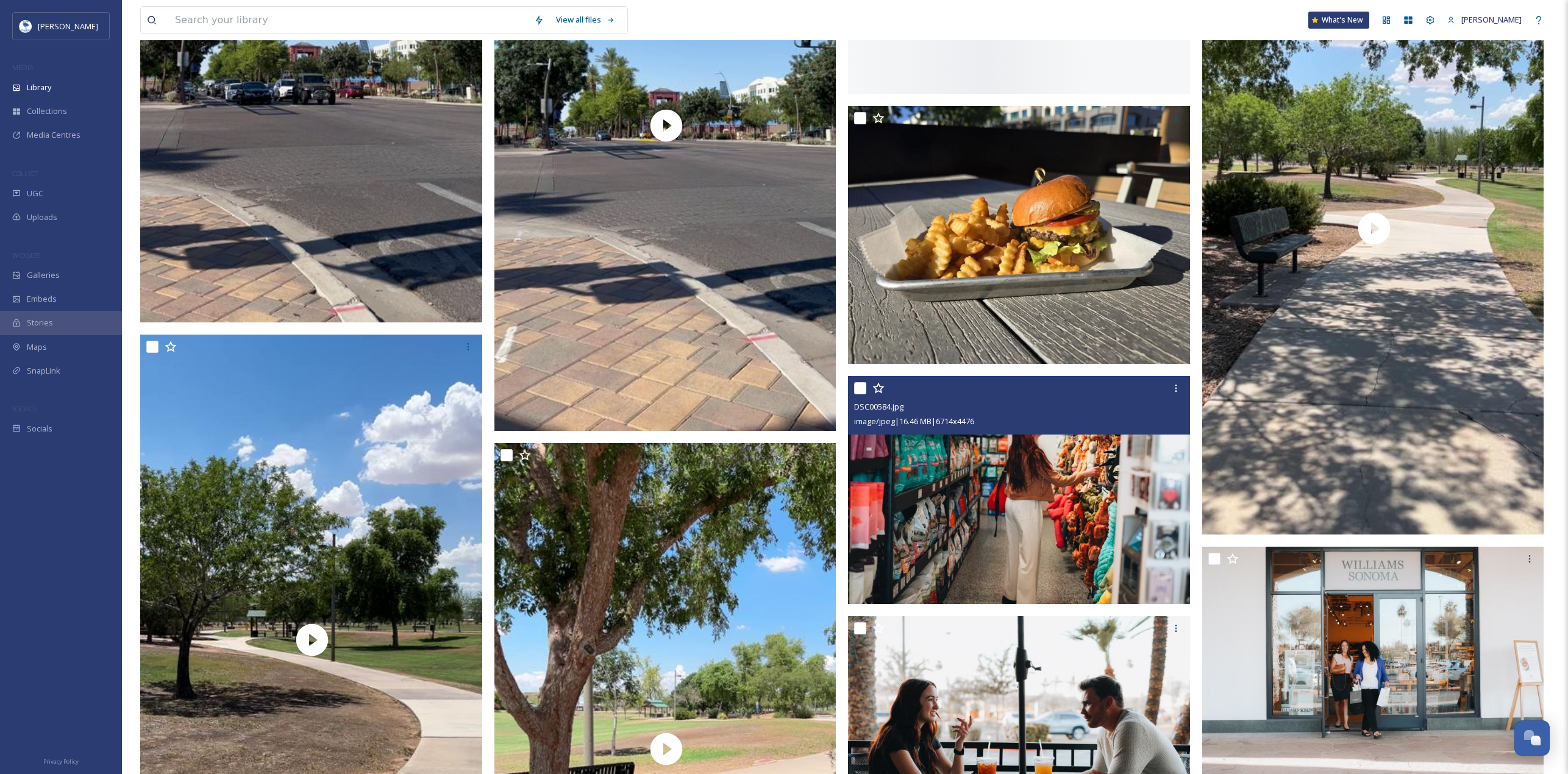
click at [1035, 540] on img at bounding box center [1018, 490] width 342 height 228
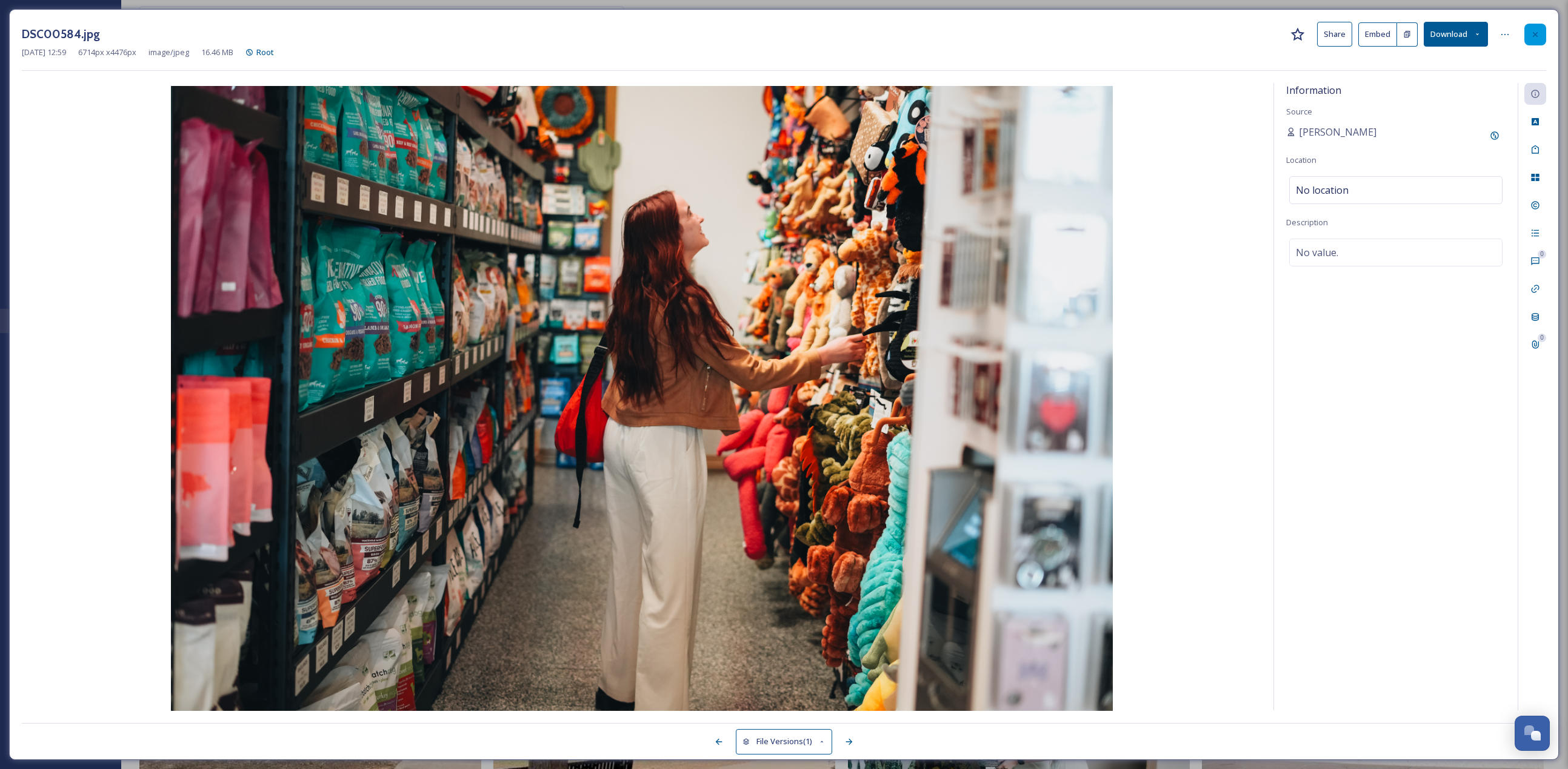
click at [1537, 35] on icon at bounding box center [1535, 34] width 10 height 10
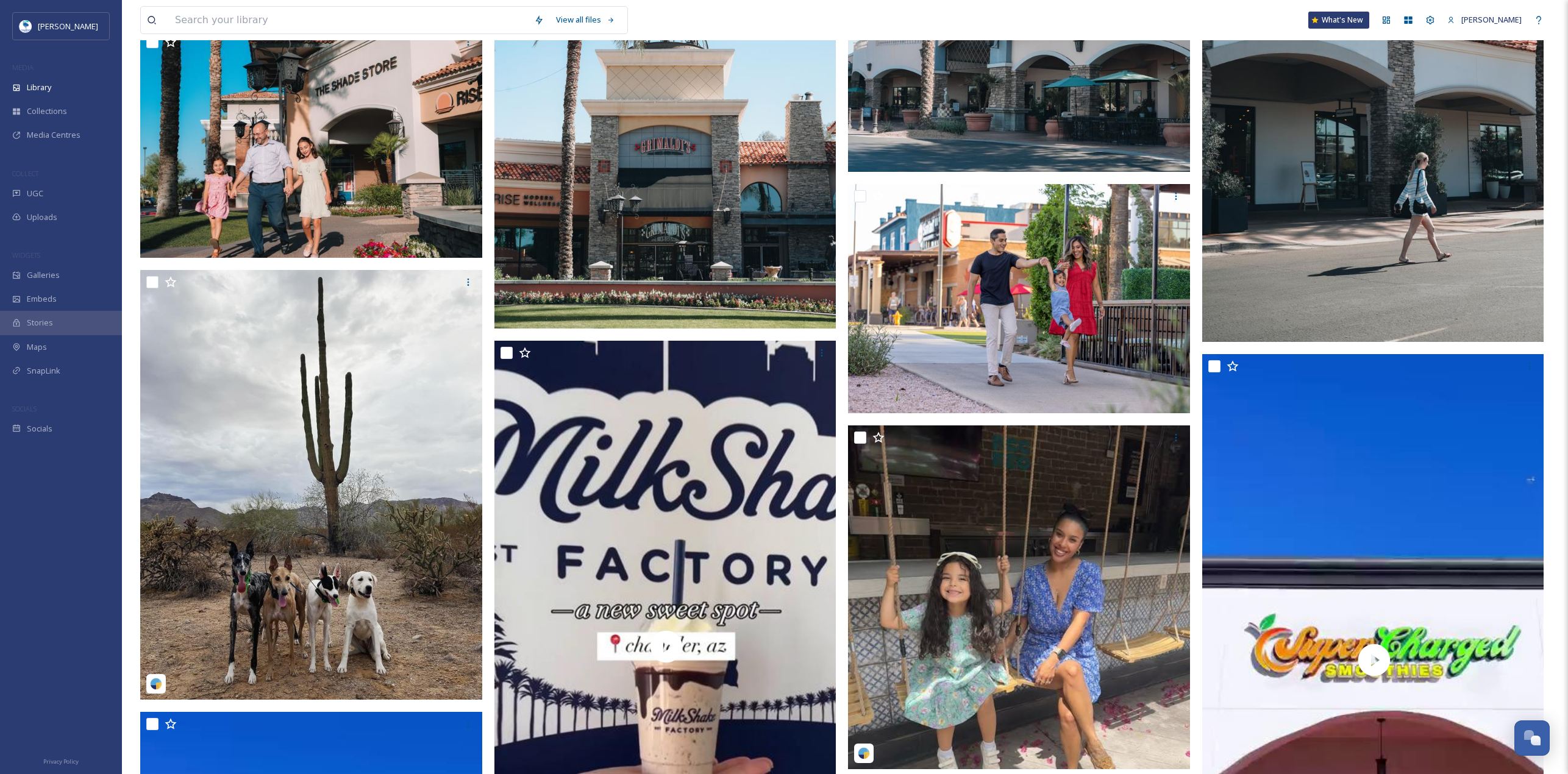
scroll to position [6647, 0]
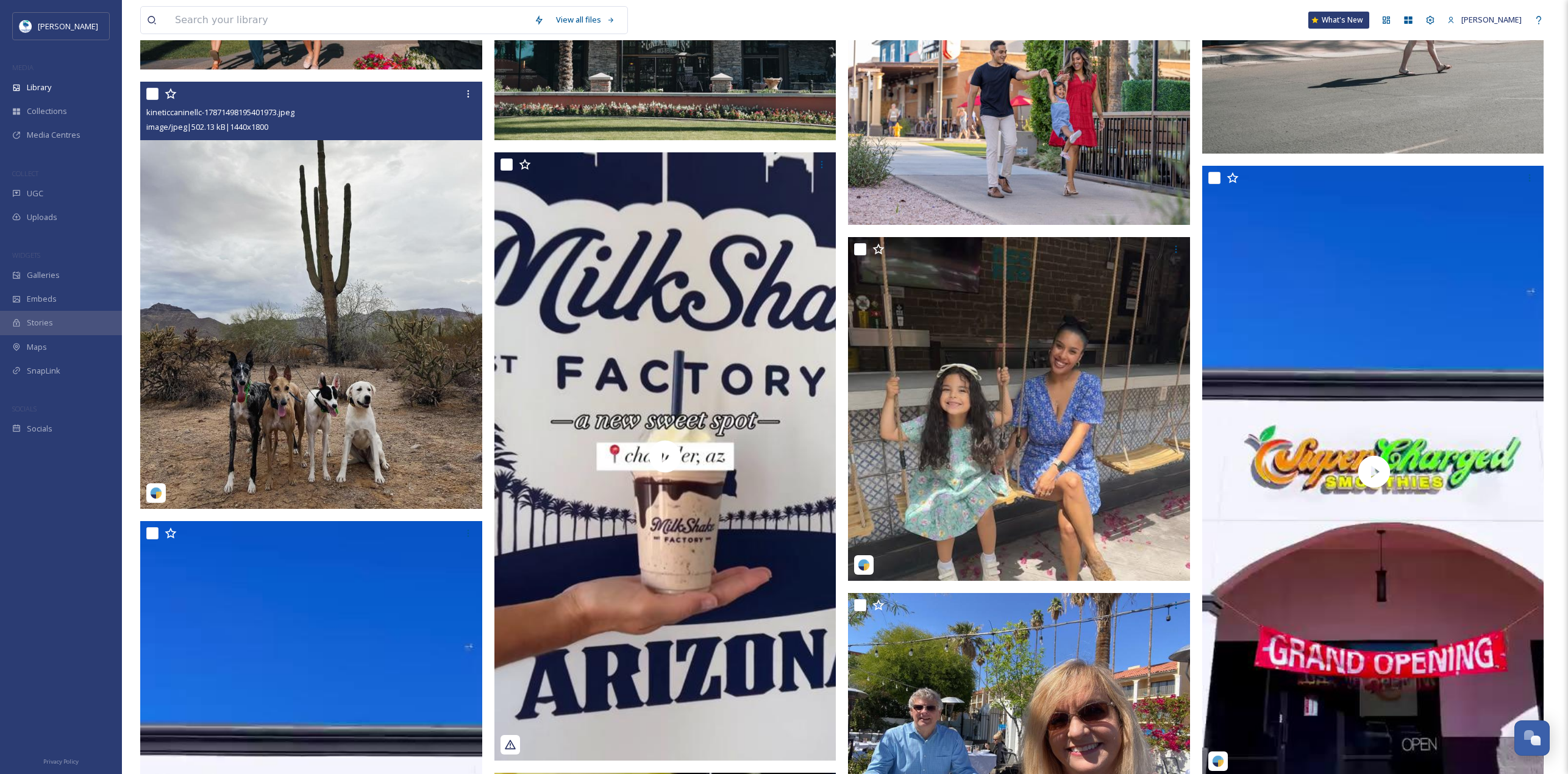
click at [321, 375] on img at bounding box center [311, 295] width 342 height 427
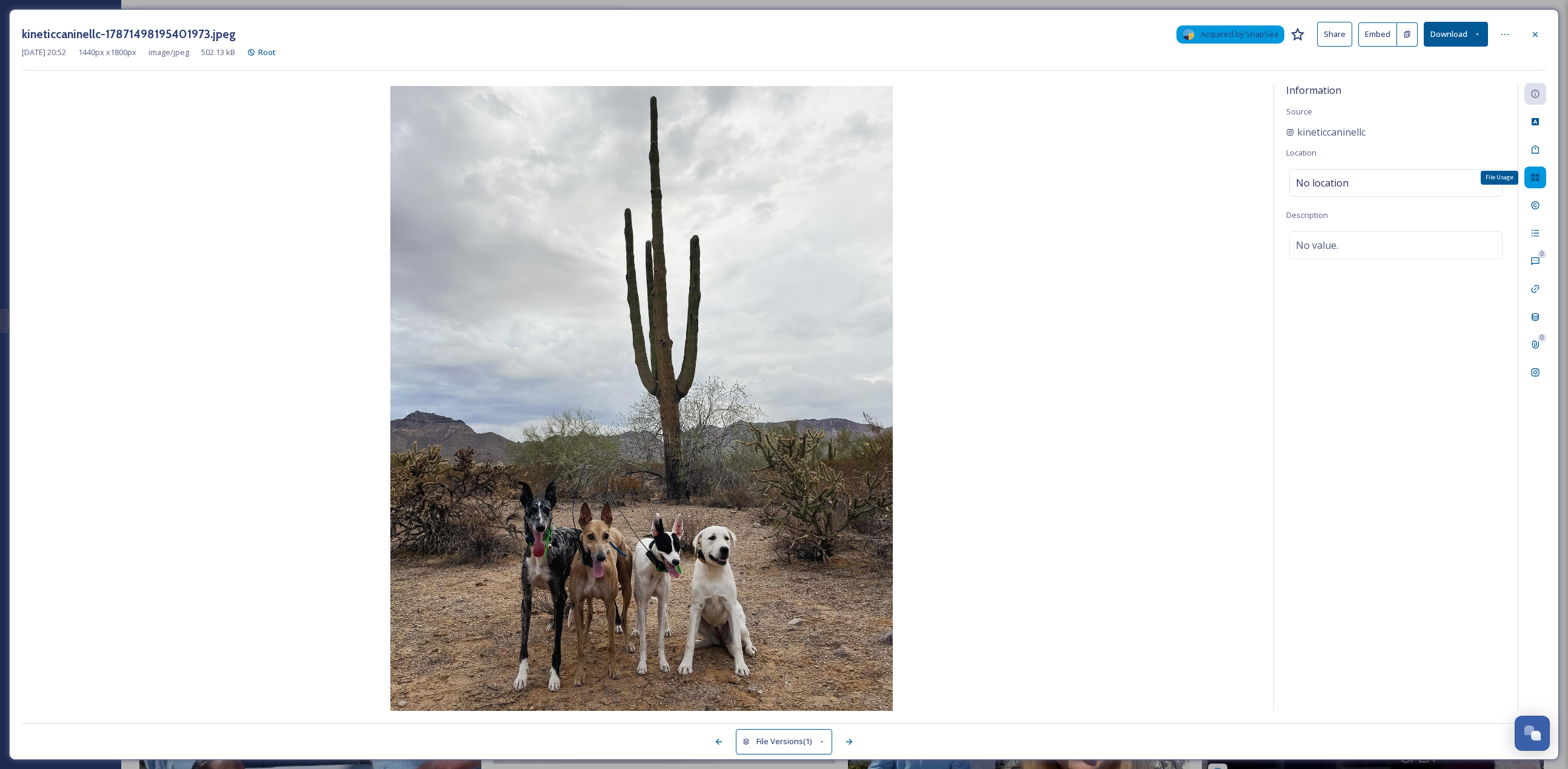
click at [1533, 181] on icon at bounding box center [1535, 178] width 8 height 7
click at [1492, 296] on div "Add to Gallery" at bounding box center [1495, 287] width 22 height 22
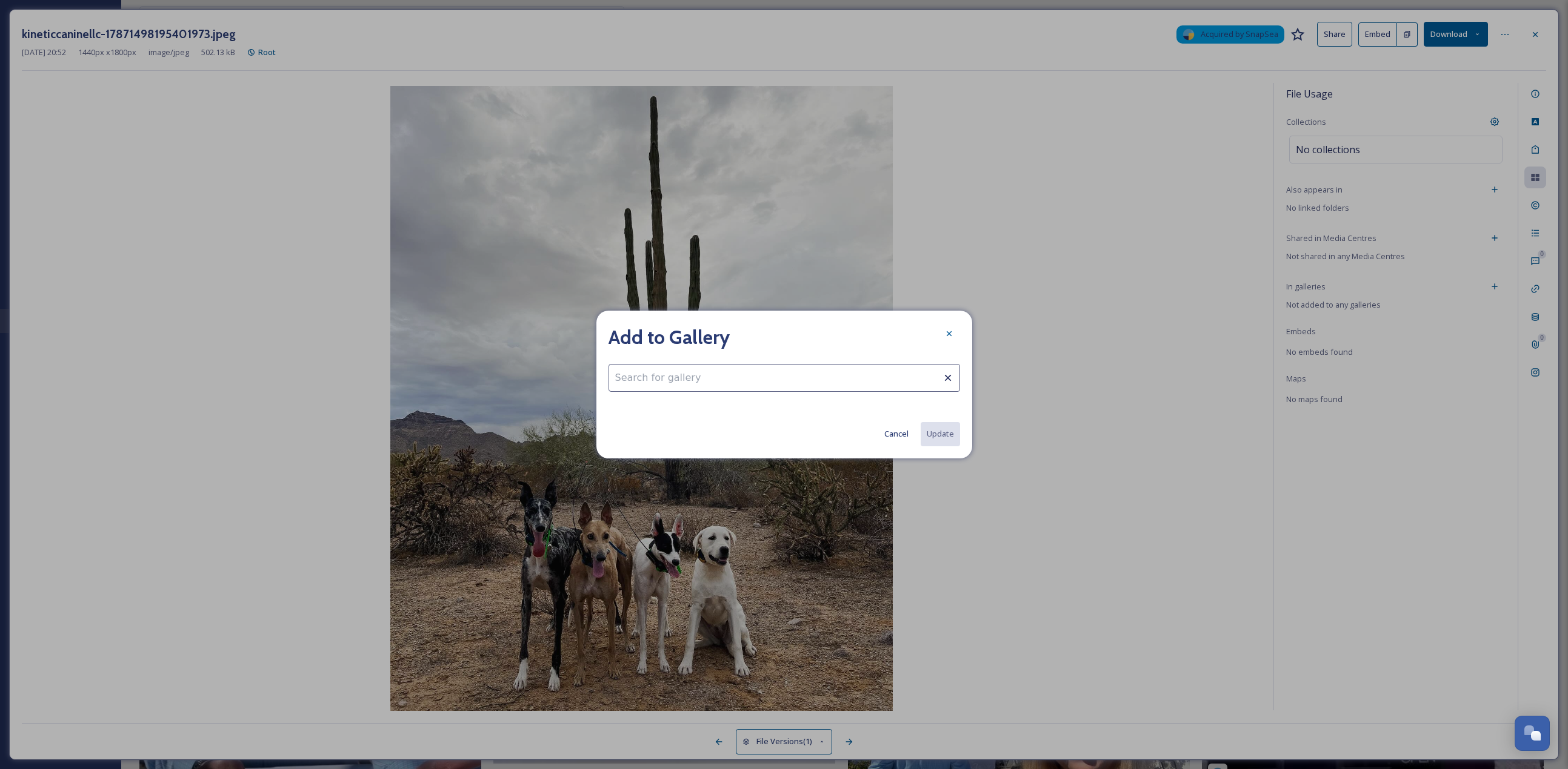
click at [773, 374] on input at bounding box center [784, 378] width 351 height 27
click at [697, 417] on div "Dogs in [GEOGRAPHIC_DATA]" at bounding box center [784, 408] width 350 height 24
type input "Dogs in [GEOGRAPHIC_DATA]"
click at [945, 434] on button "Update" at bounding box center [940, 434] width 40 height 25
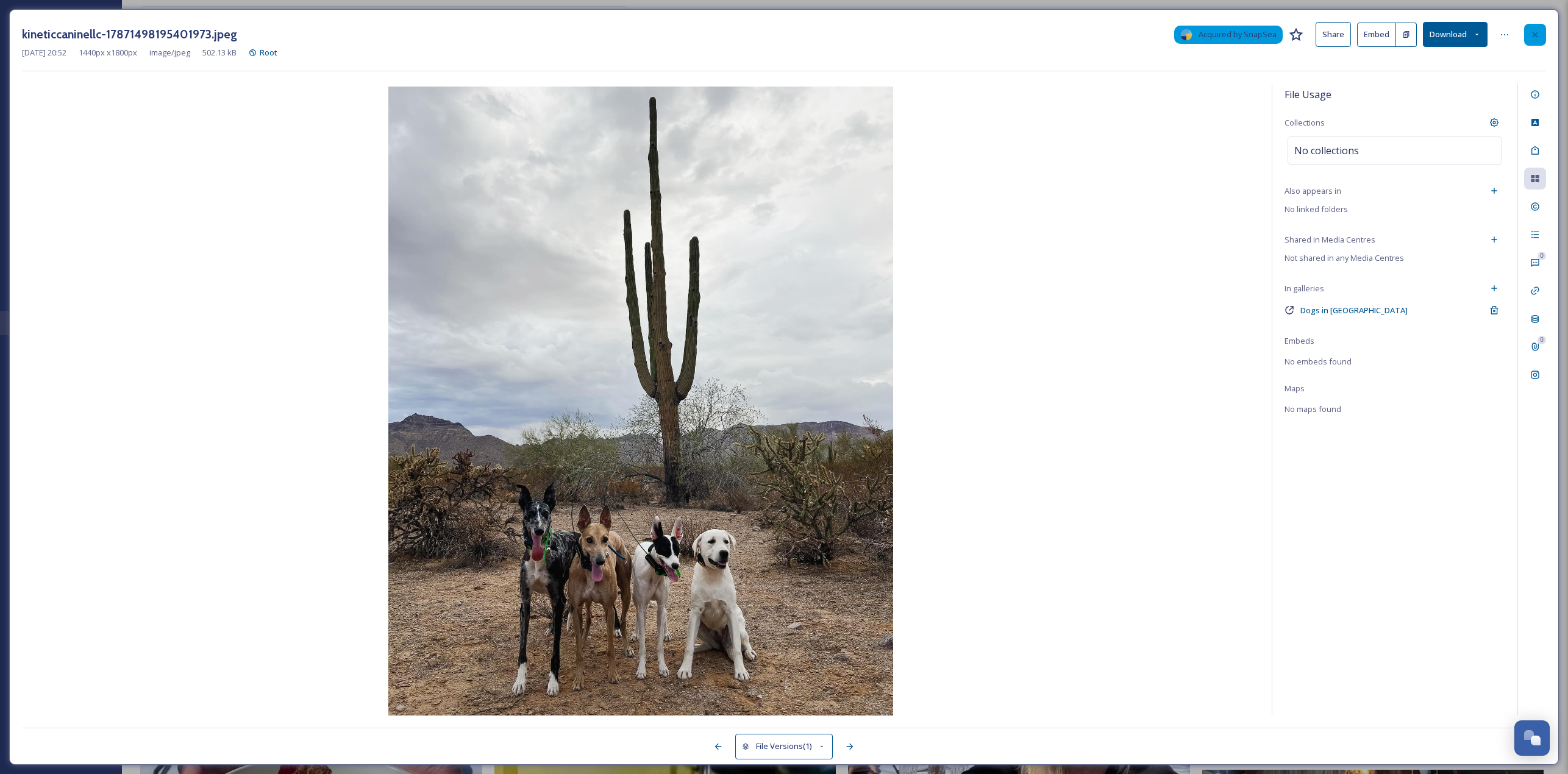
click at [1546, 35] on div at bounding box center [1535, 35] width 22 height 22
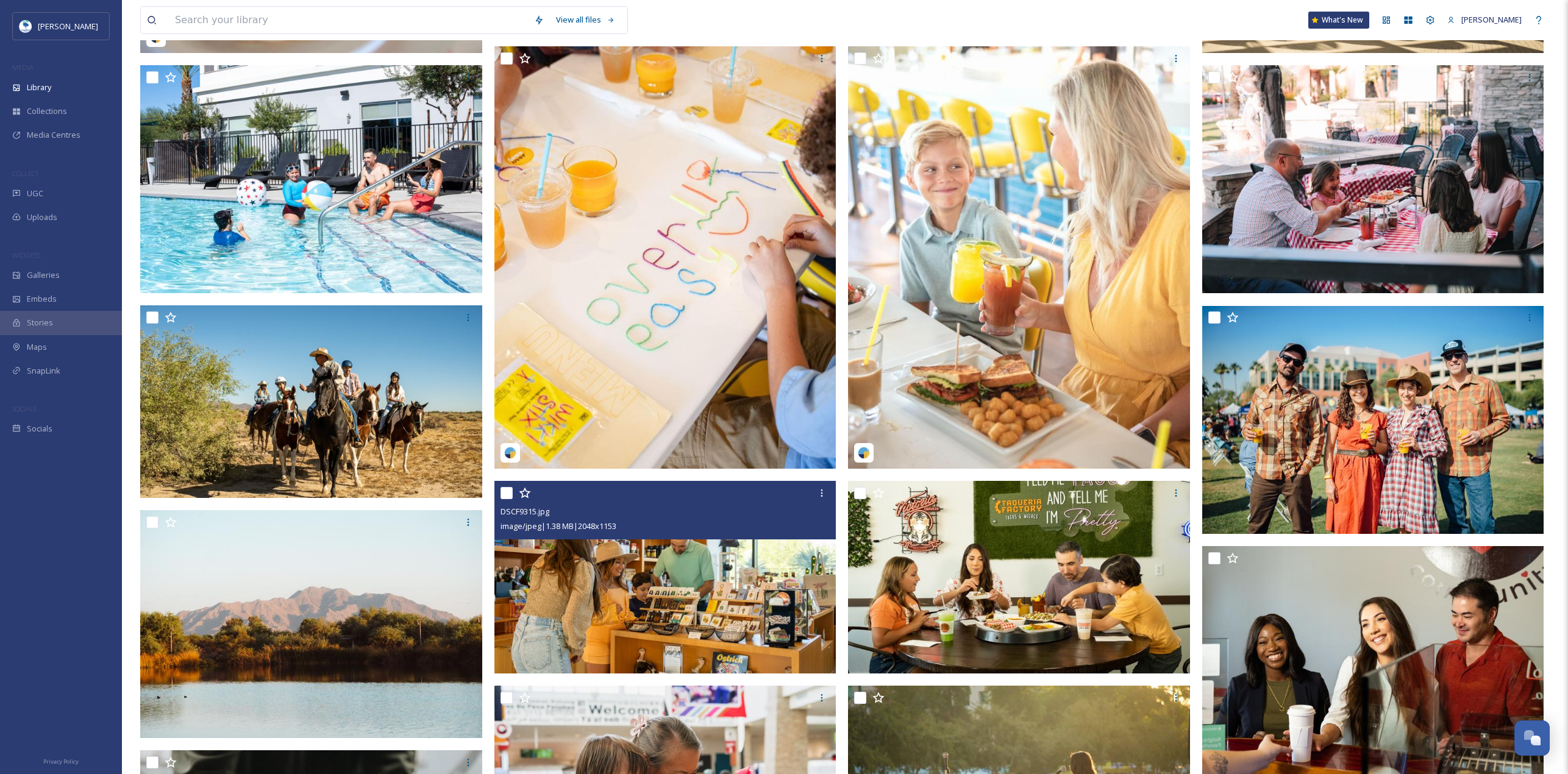
scroll to position [1463, 0]
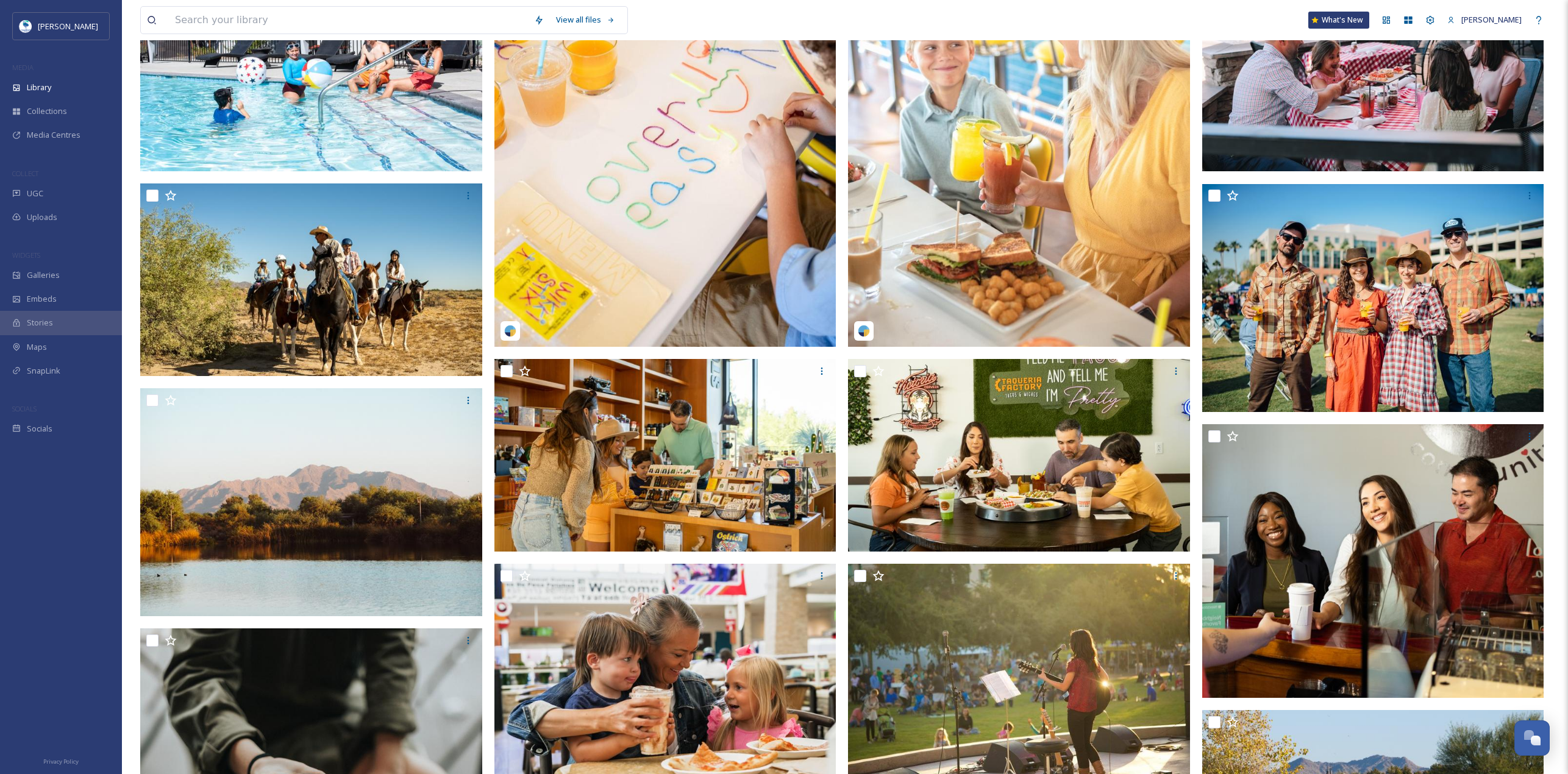
click at [660, 552] on img at bounding box center [665, 455] width 342 height 193
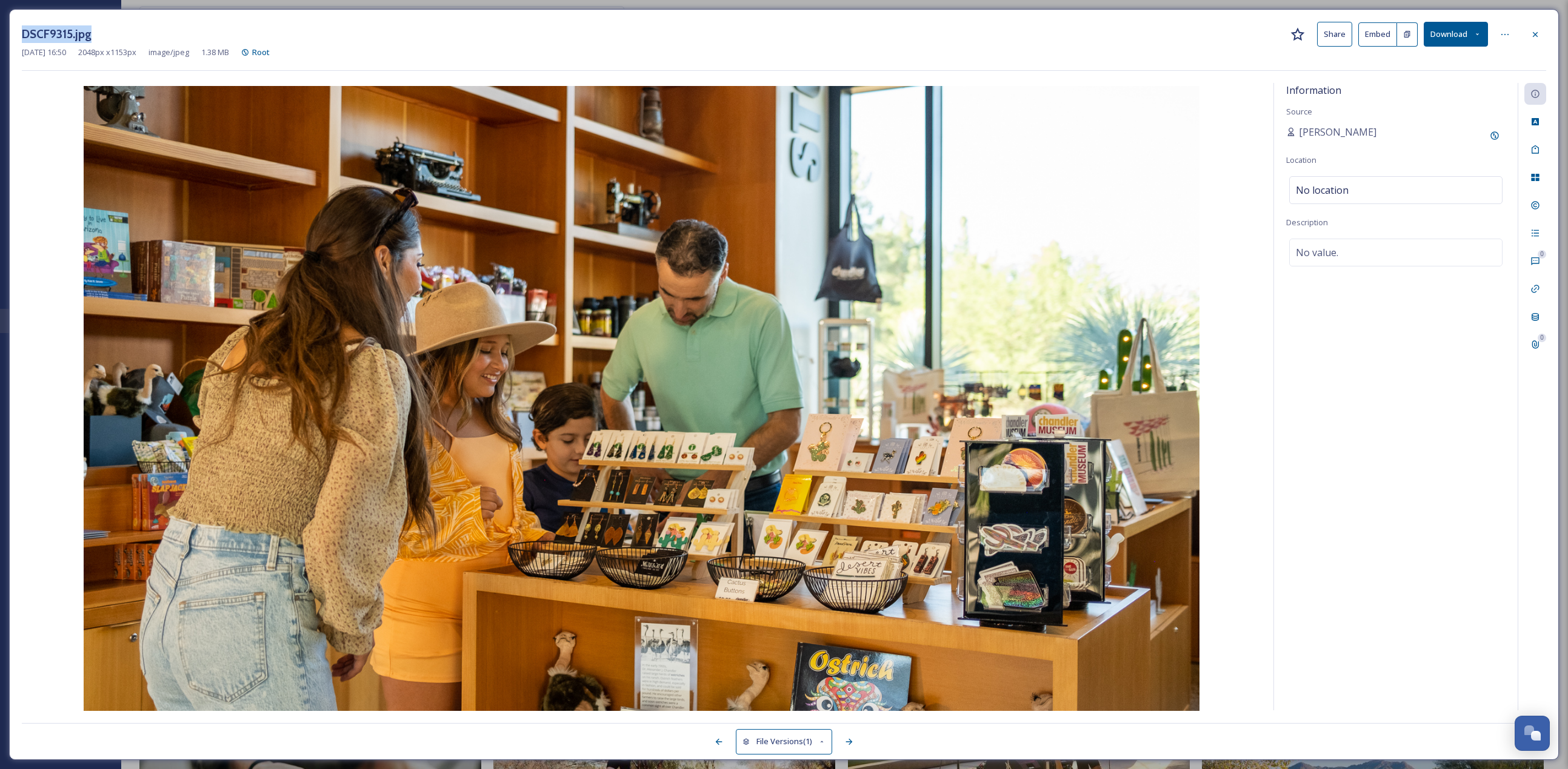
drag, startPoint x: 101, startPoint y: 32, endPoint x: 17, endPoint y: 40, distance: 84.4
click at [17, 40] on div "DSCF9315.jpg Share Embed Download [DATE] 16:50 2048 px x 1153 px image/jpeg 1.3…" at bounding box center [784, 385] width 1550 height 752
click at [1540, 35] on icon at bounding box center [1535, 34] width 10 height 10
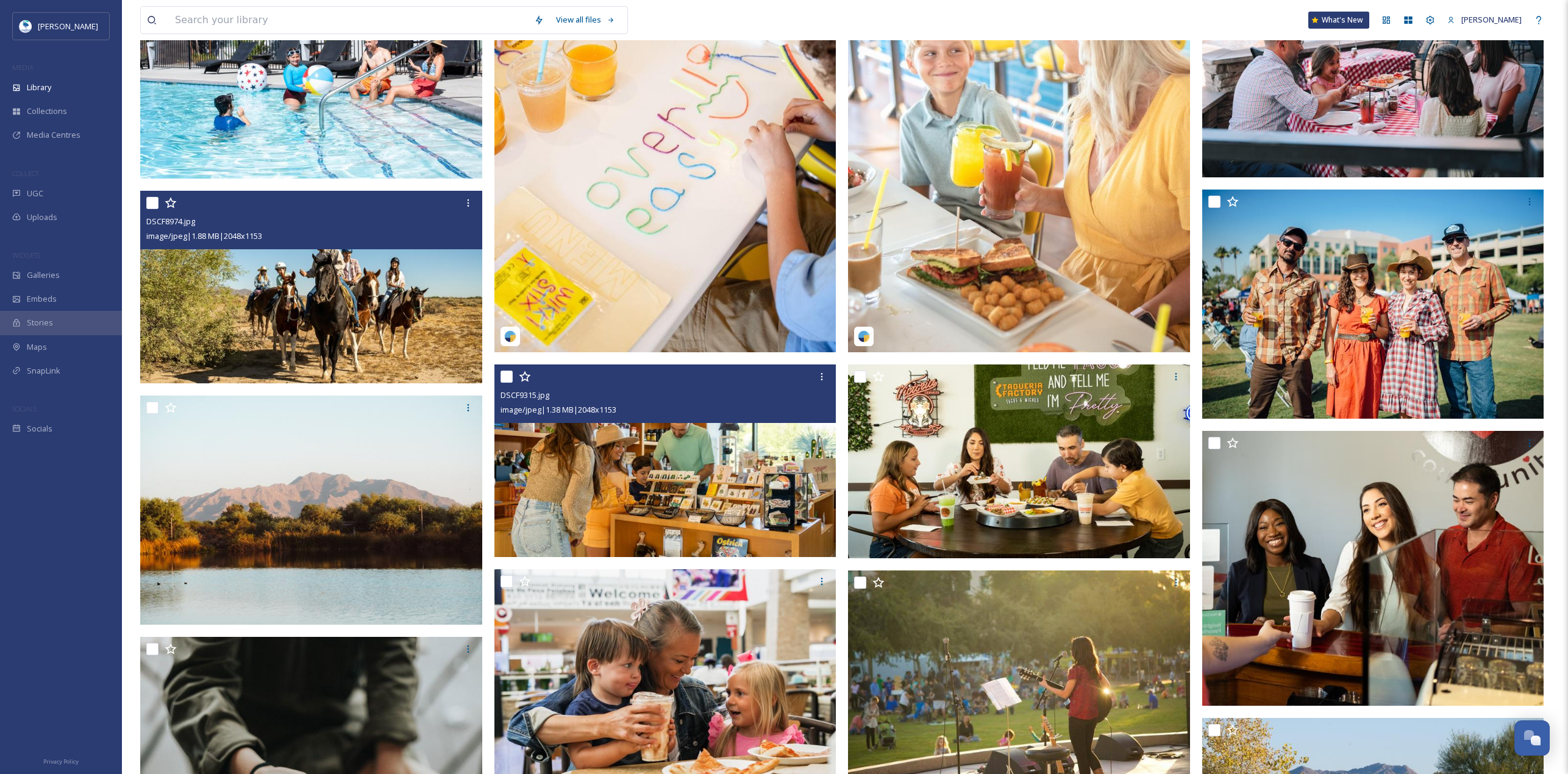
click at [251, 372] on img at bounding box center [311, 287] width 342 height 193
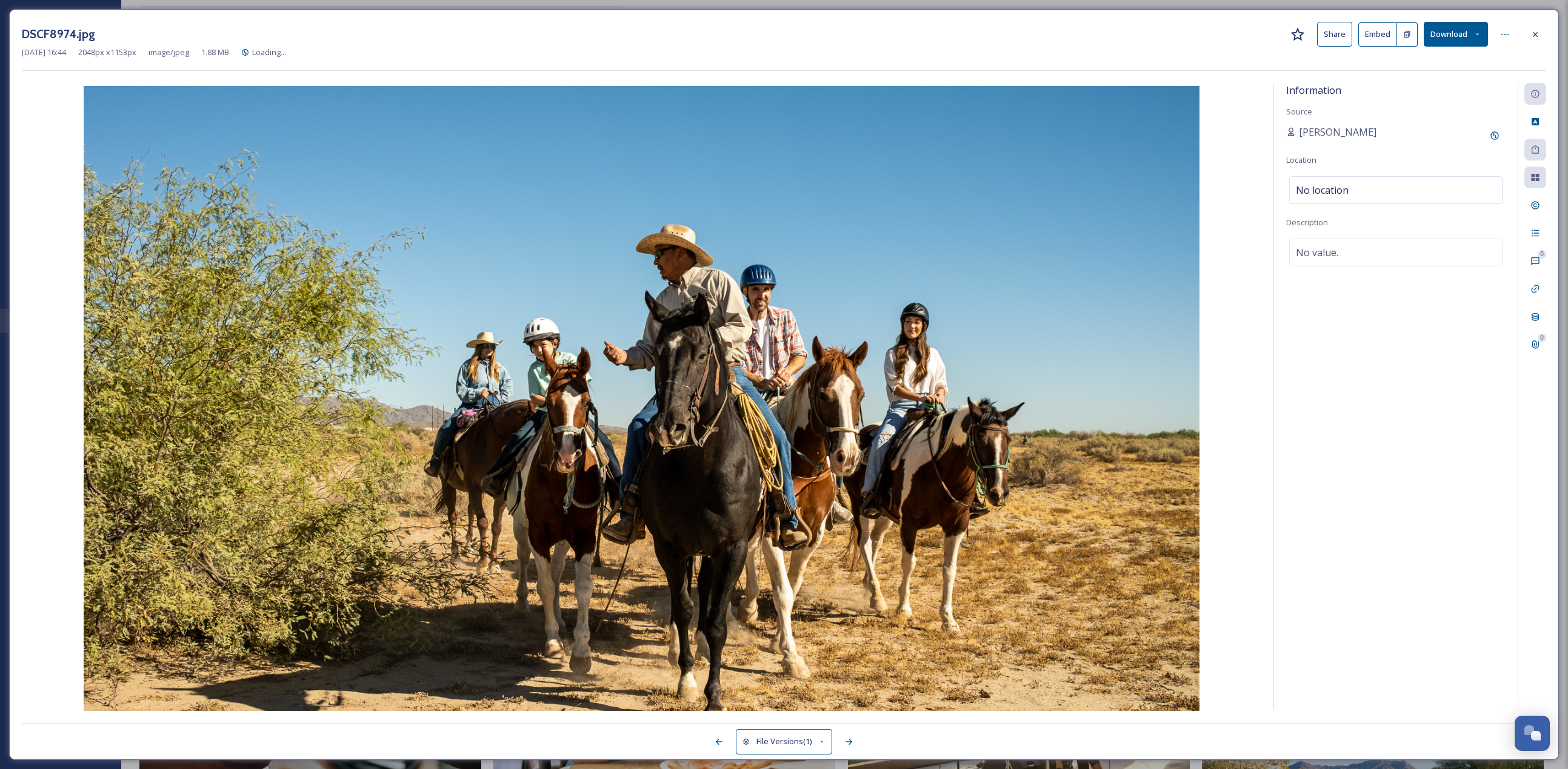
click at [1548, 46] on div "DSCF8974.jpg Share Embed Download [DATE] 16:44 2048 px x 1153 px image/jpeg 1.8…" at bounding box center [784, 385] width 1550 height 752
click at [1545, 42] on div at bounding box center [1535, 35] width 22 height 22
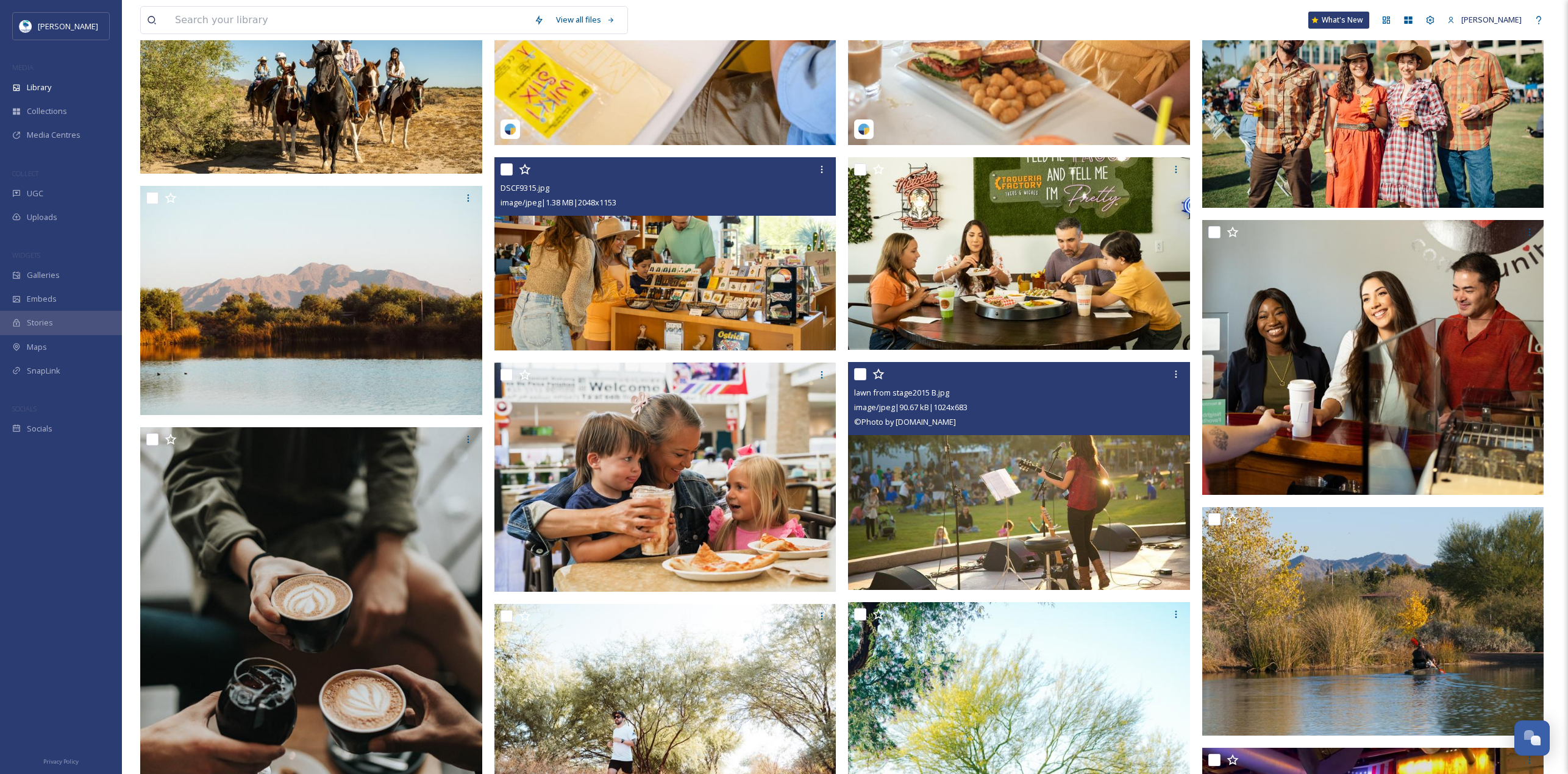
scroll to position [1708, 0]
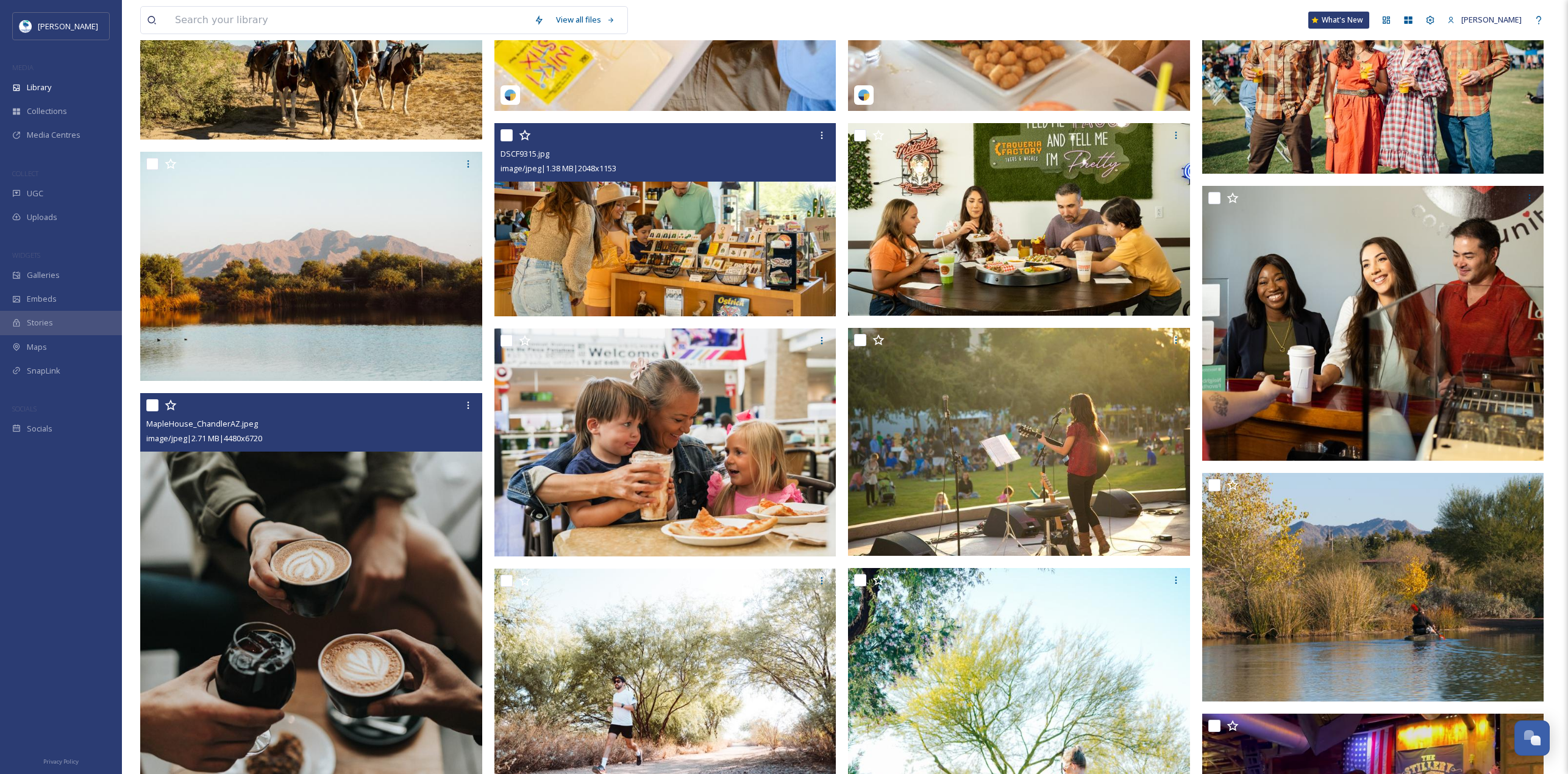
click at [278, 554] on img at bounding box center [311, 649] width 342 height 514
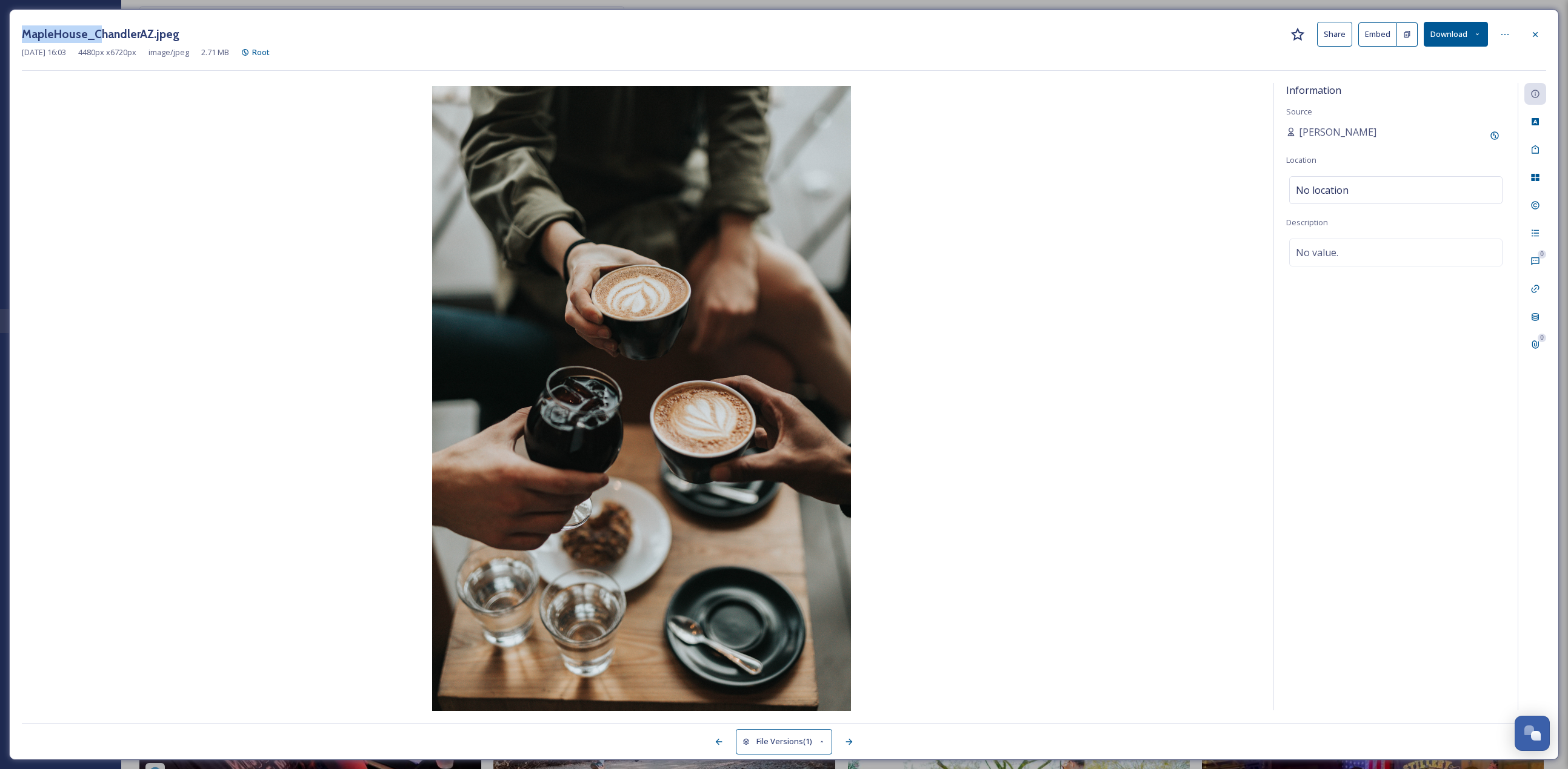
drag, startPoint x: 20, startPoint y: 38, endPoint x: 100, endPoint y: 38, distance: 80.0
click at [100, 38] on div "MapleHouse_ChandlerAZ.jpeg Share Embed Download [DATE] 16:03 4480 px x 6720 px …" at bounding box center [784, 385] width 1550 height 752
click at [615, 432] on img at bounding box center [642, 400] width 1240 height 628
click at [1543, 37] on div at bounding box center [1535, 35] width 22 height 22
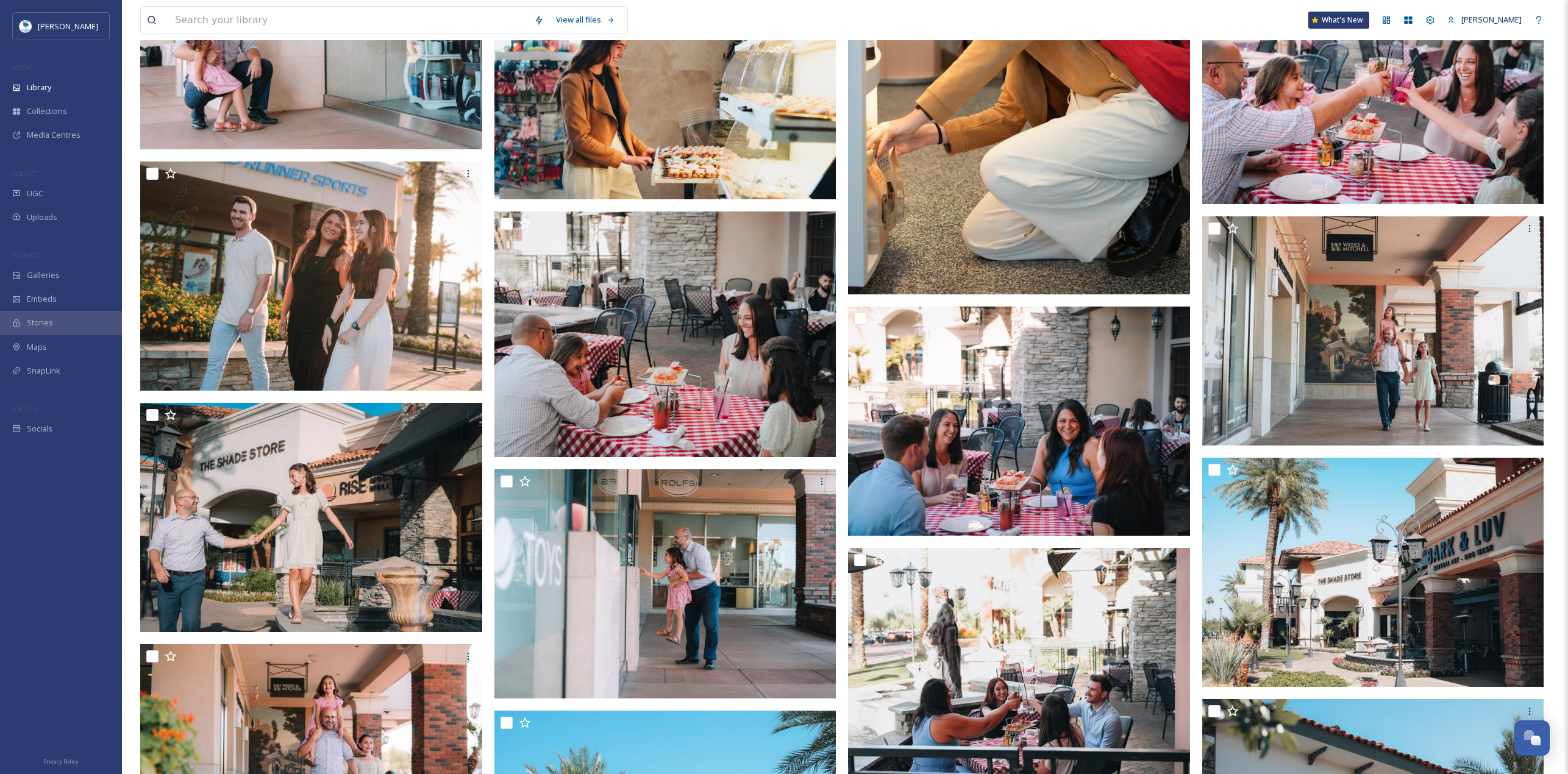
scroll to position [5610, 0]
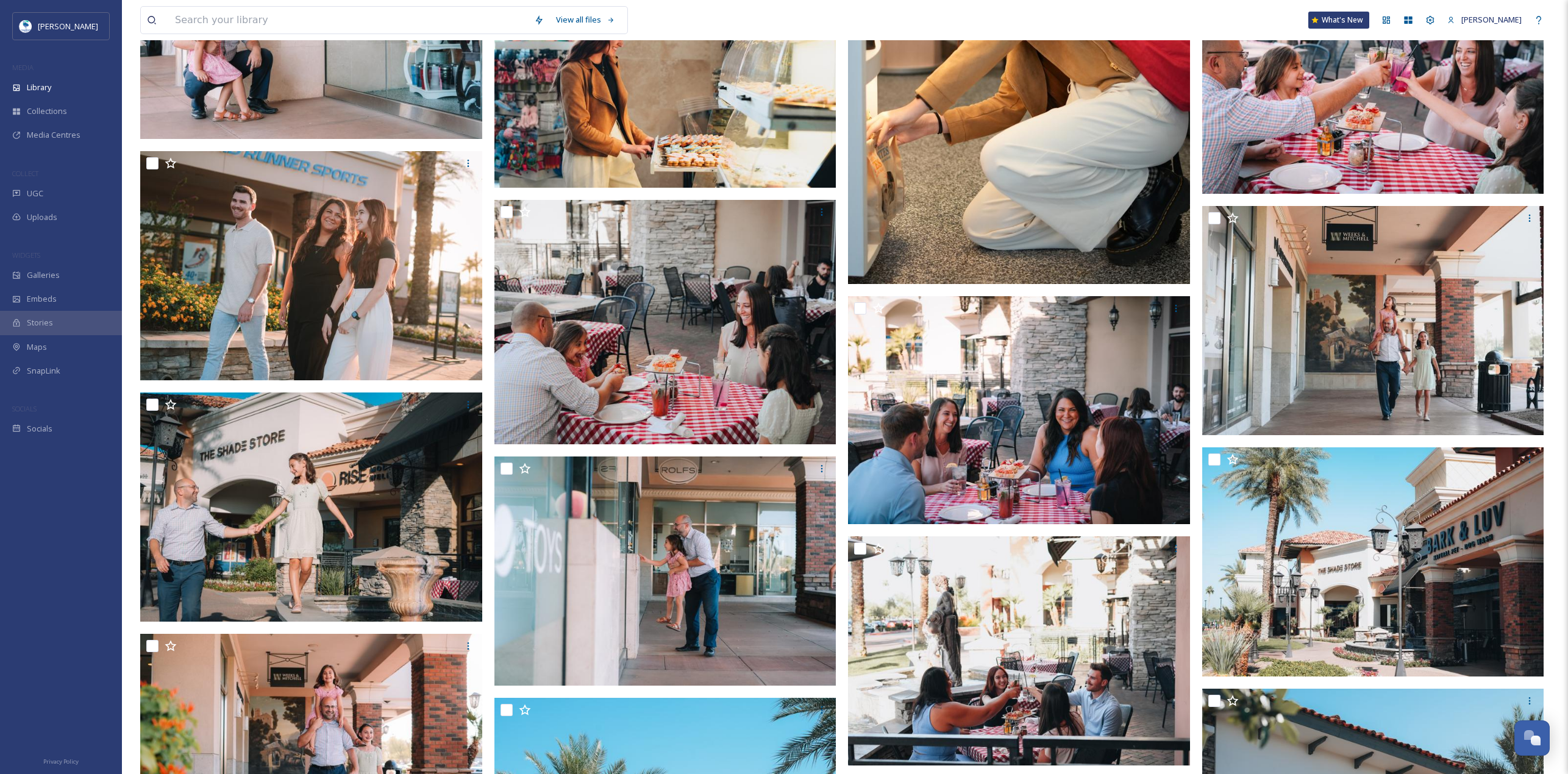
click at [703, 162] on img at bounding box center [665, 73] width 342 height 228
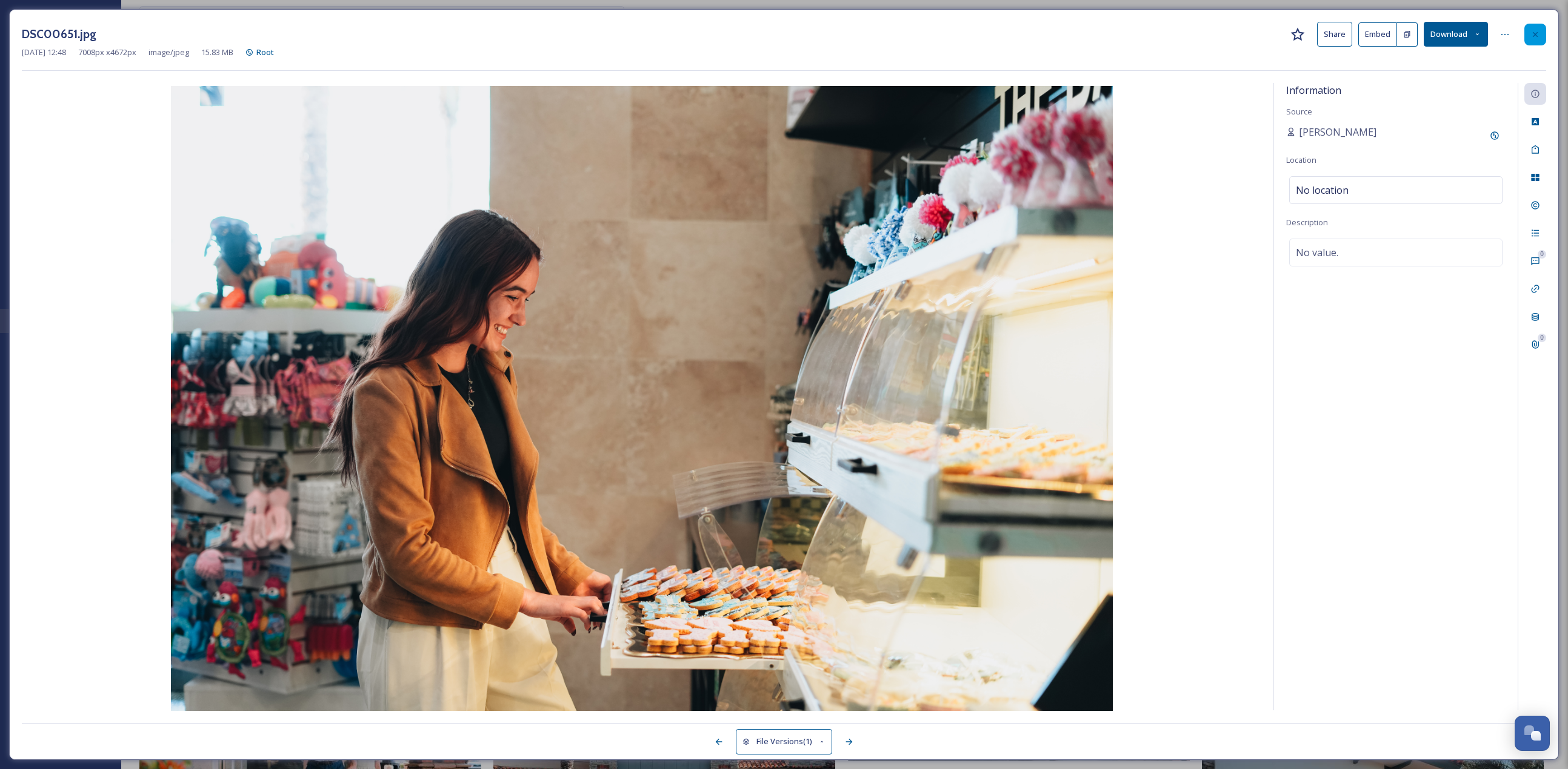
click at [1537, 40] on div at bounding box center [1535, 35] width 22 height 22
